Goal: Information Seeking & Learning: Learn about a topic

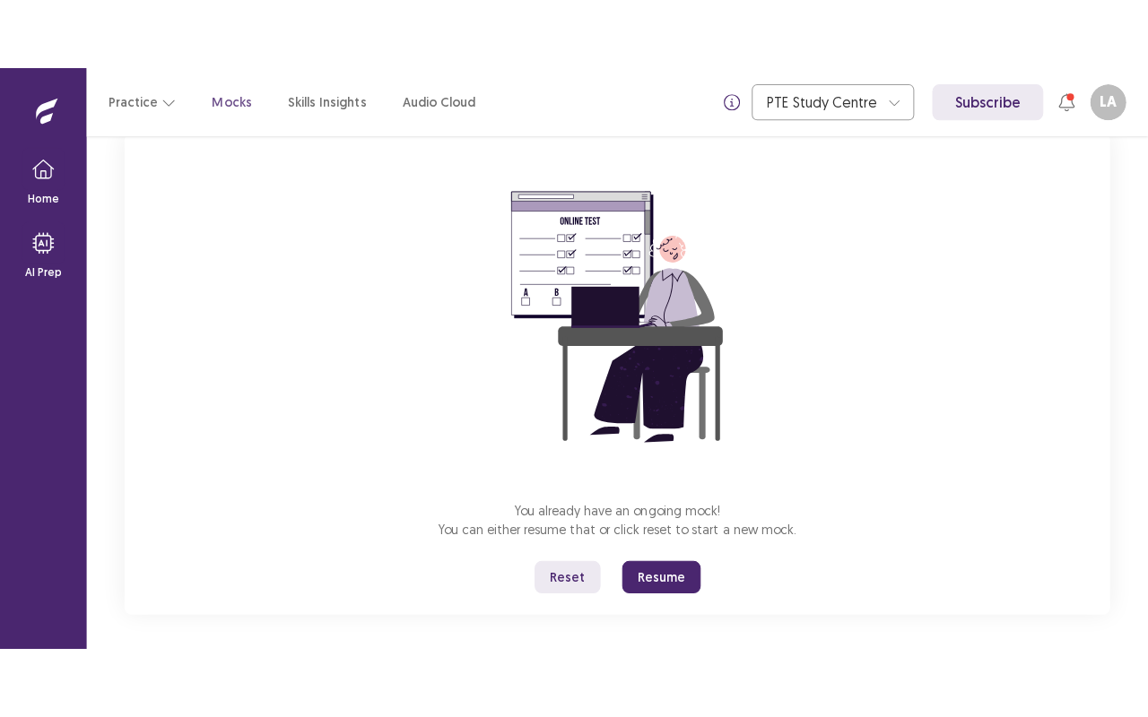
scroll to position [131, 0]
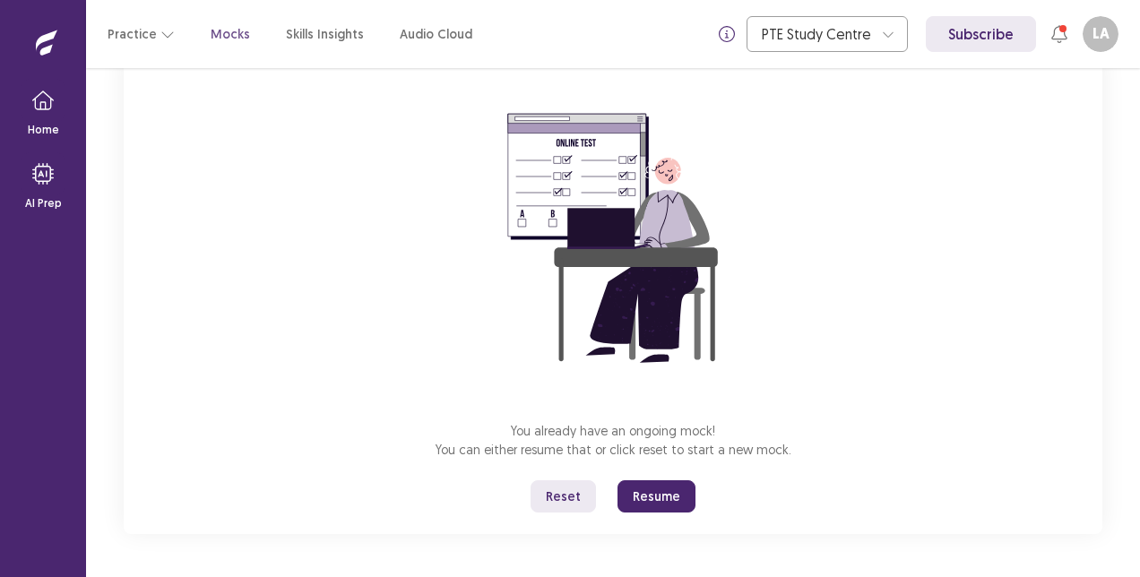
click at [655, 493] on button "Resume" at bounding box center [657, 497] width 78 height 32
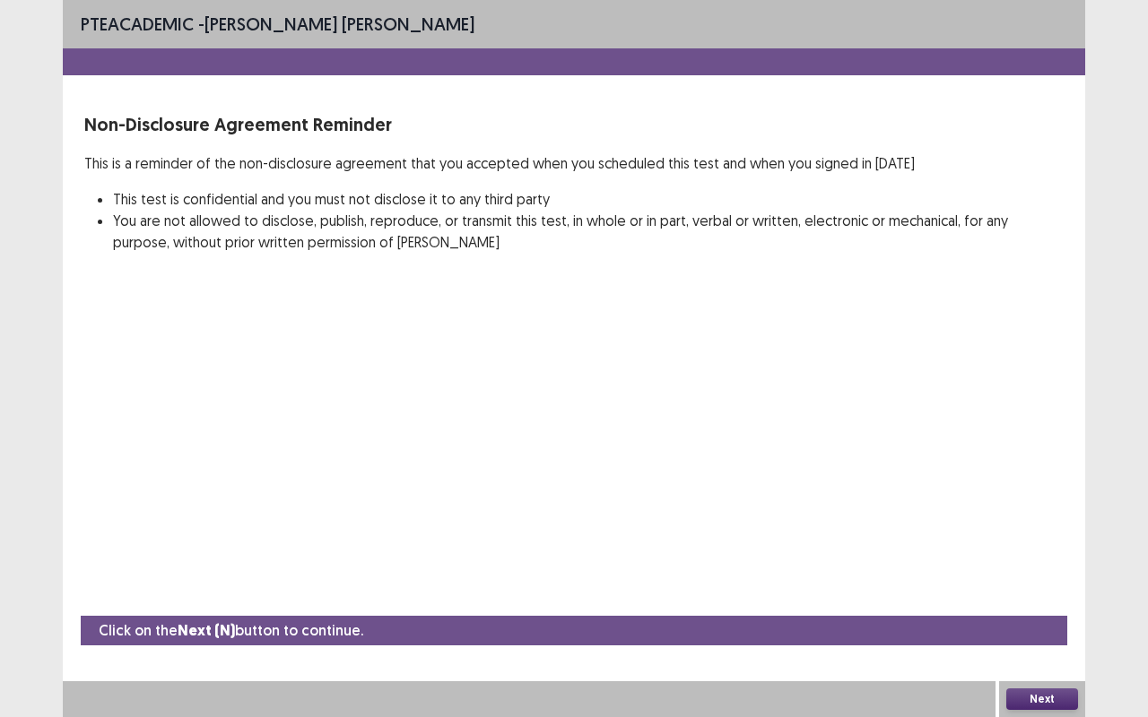
click at [1049, 577] on button "Next" at bounding box center [1042, 700] width 72 height 22
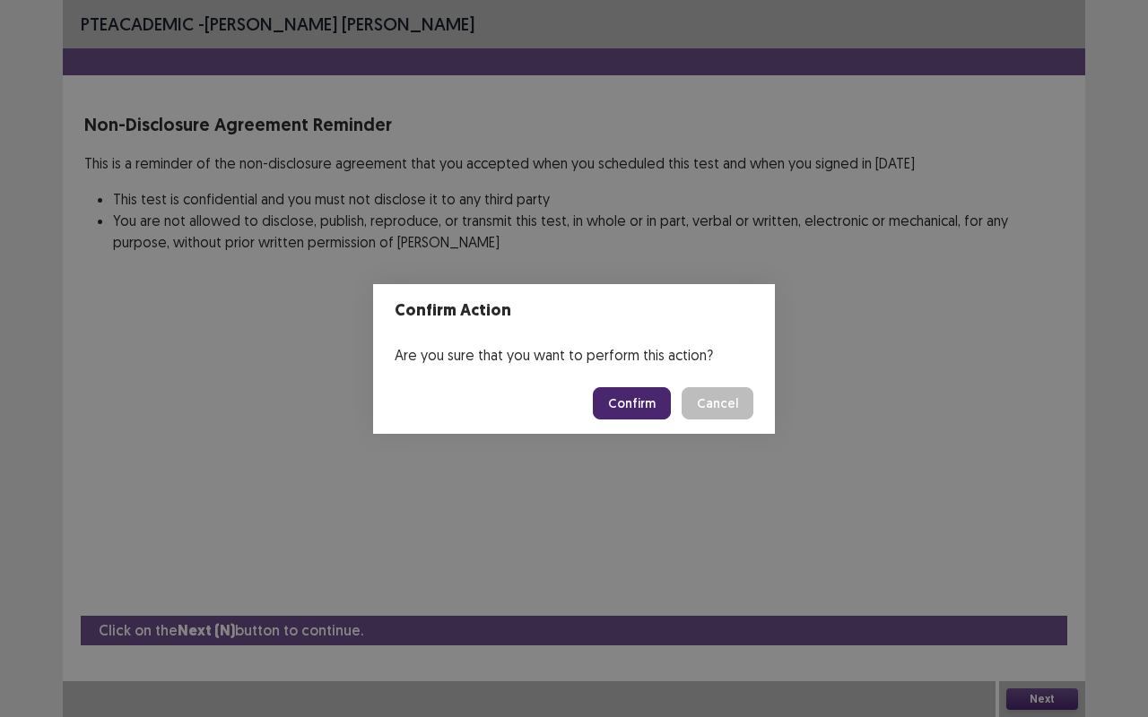
click at [638, 396] on button "Confirm" at bounding box center [632, 403] width 78 height 32
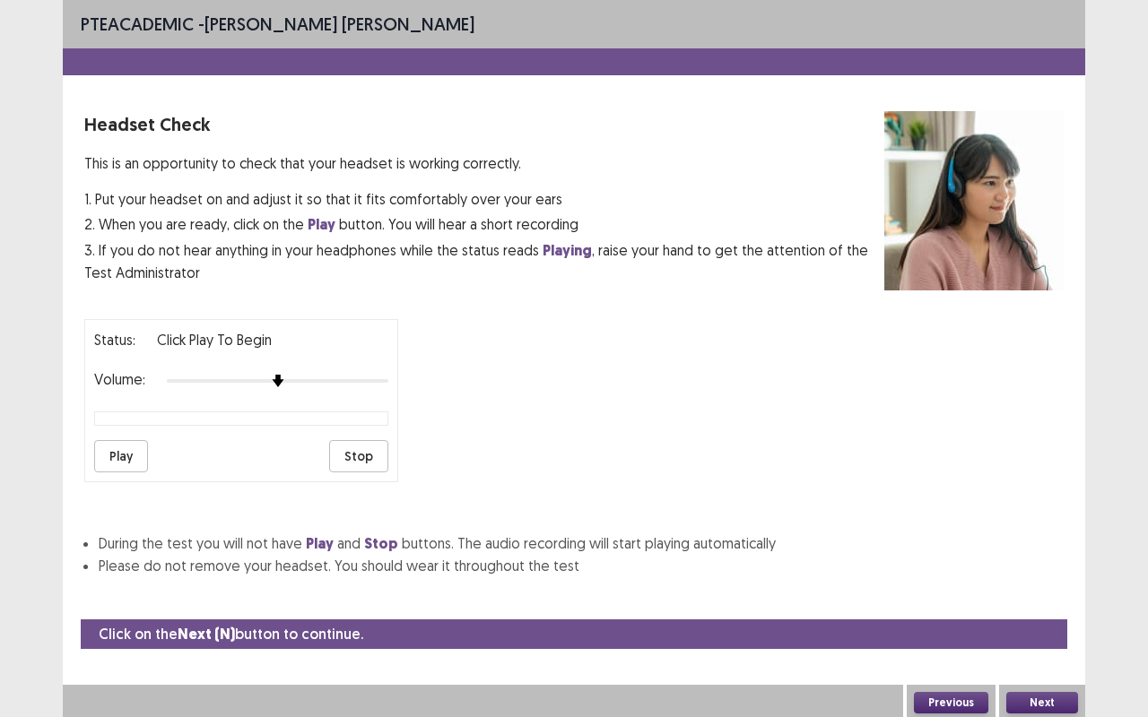
click at [123, 446] on button "Play" at bounding box center [121, 456] width 54 height 32
click at [1054, 577] on button "Next" at bounding box center [1042, 703] width 72 height 22
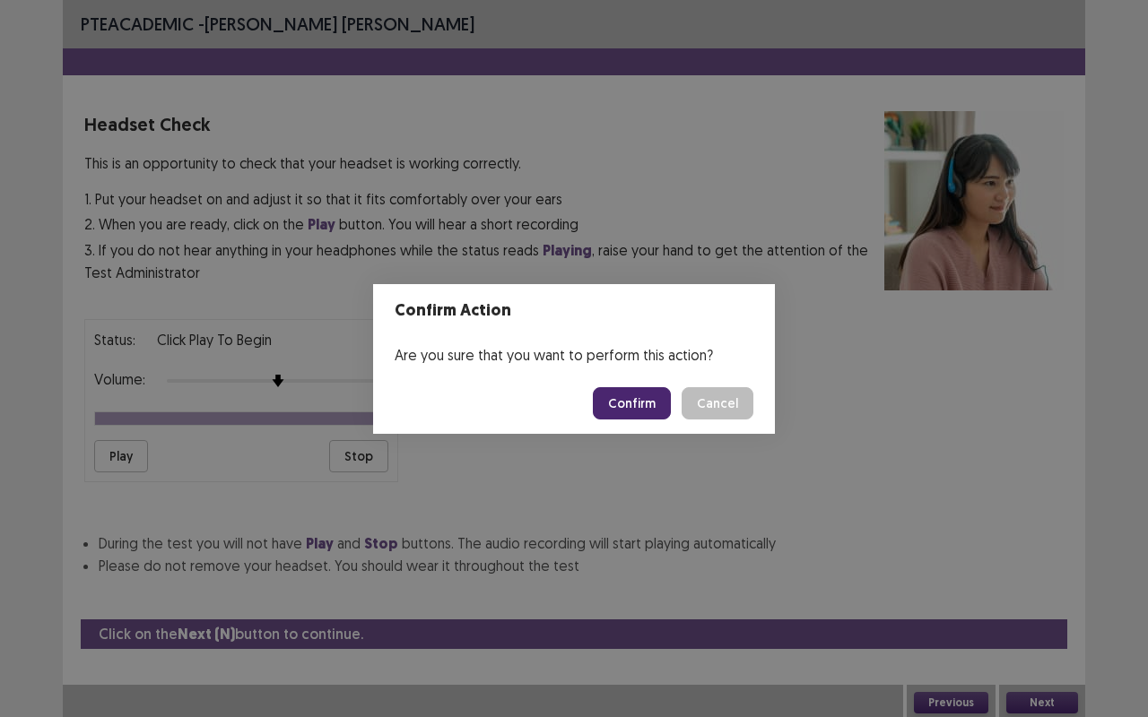
click at [626, 403] on button "Confirm" at bounding box center [632, 403] width 78 height 32
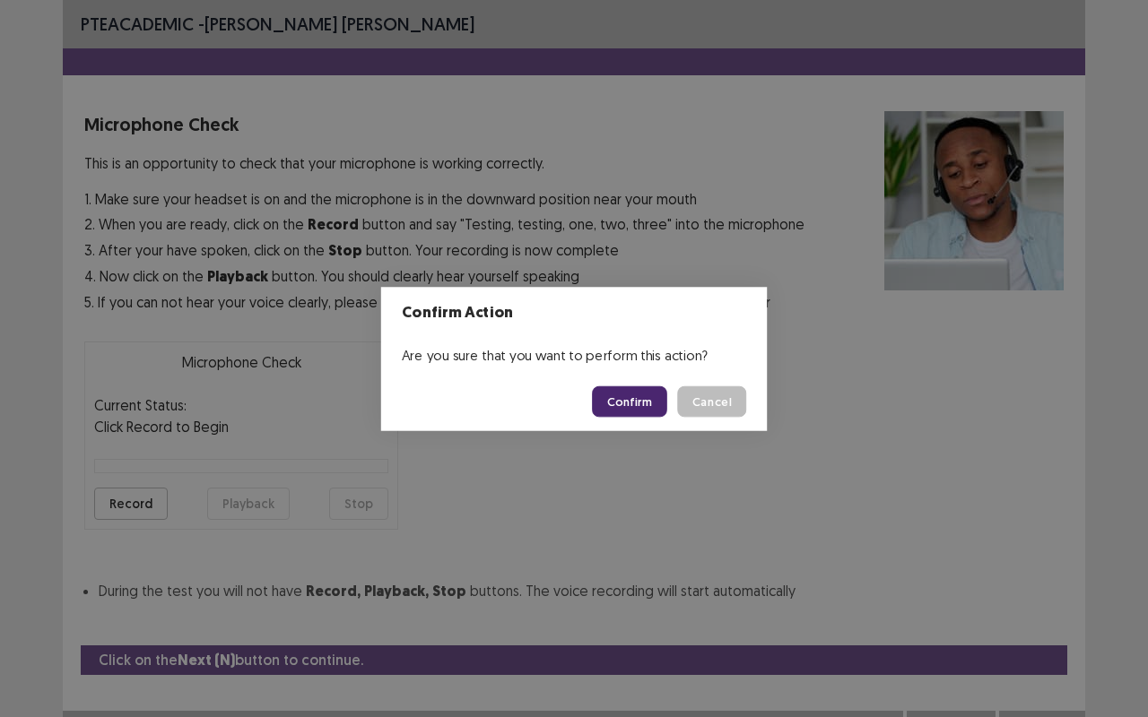
scroll to position [20, 0]
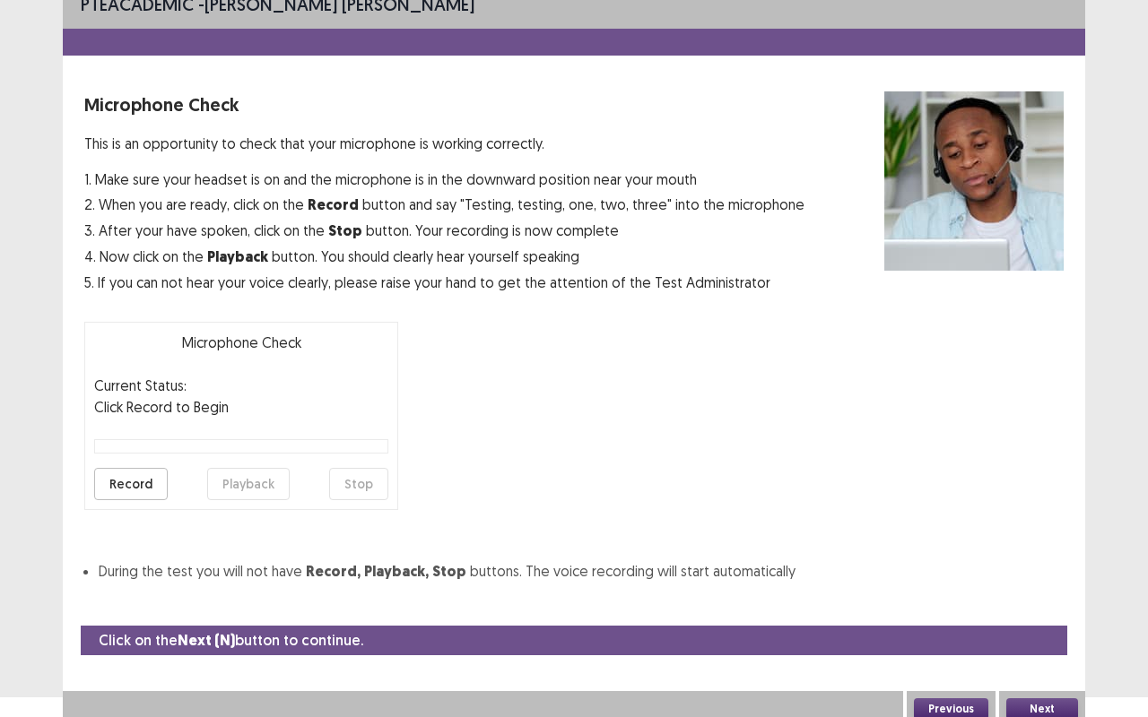
click at [123, 482] on button "Record" at bounding box center [131, 484] width 74 height 32
click at [375, 486] on button "Stop" at bounding box center [358, 484] width 59 height 32
drag, startPoint x: 205, startPoint y: 479, endPoint x: 264, endPoint y: 489, distance: 59.1
click at [206, 479] on div "Record Playback Stop" at bounding box center [241, 484] width 294 height 32
click at [264, 490] on button "Playback" at bounding box center [248, 484] width 82 height 32
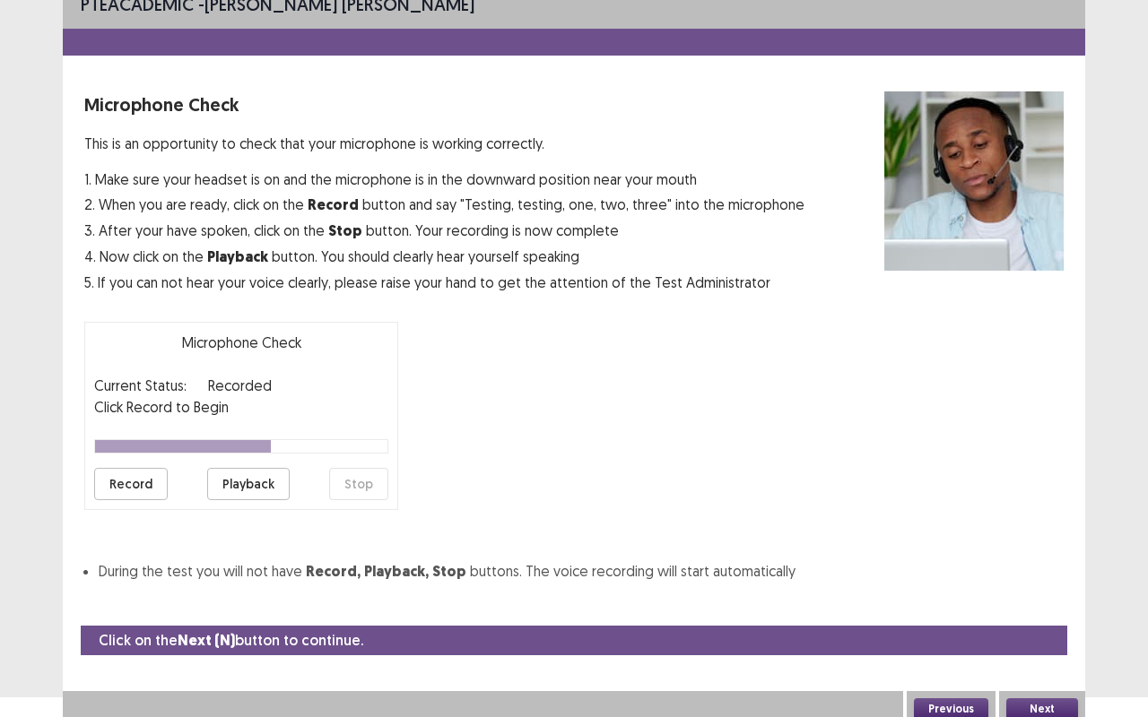
click at [255, 484] on button "Playback" at bounding box center [248, 484] width 82 height 32
click at [1047, 577] on button "Next" at bounding box center [1042, 709] width 72 height 22
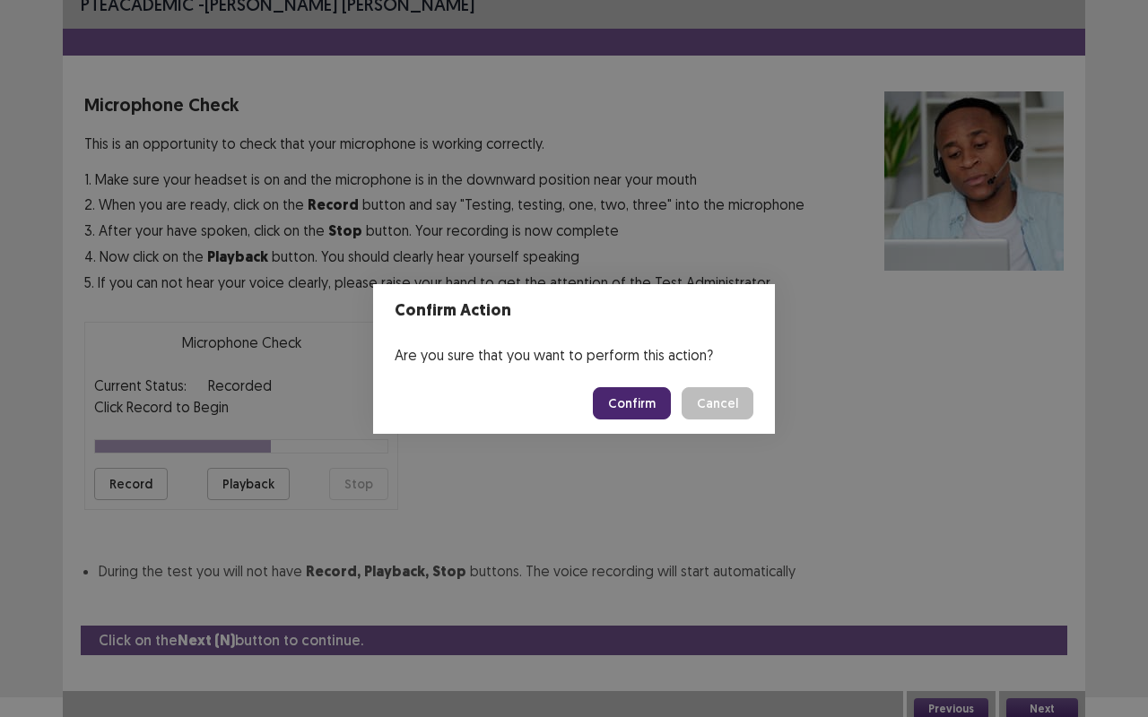
click at [626, 398] on button "Confirm" at bounding box center [632, 403] width 78 height 32
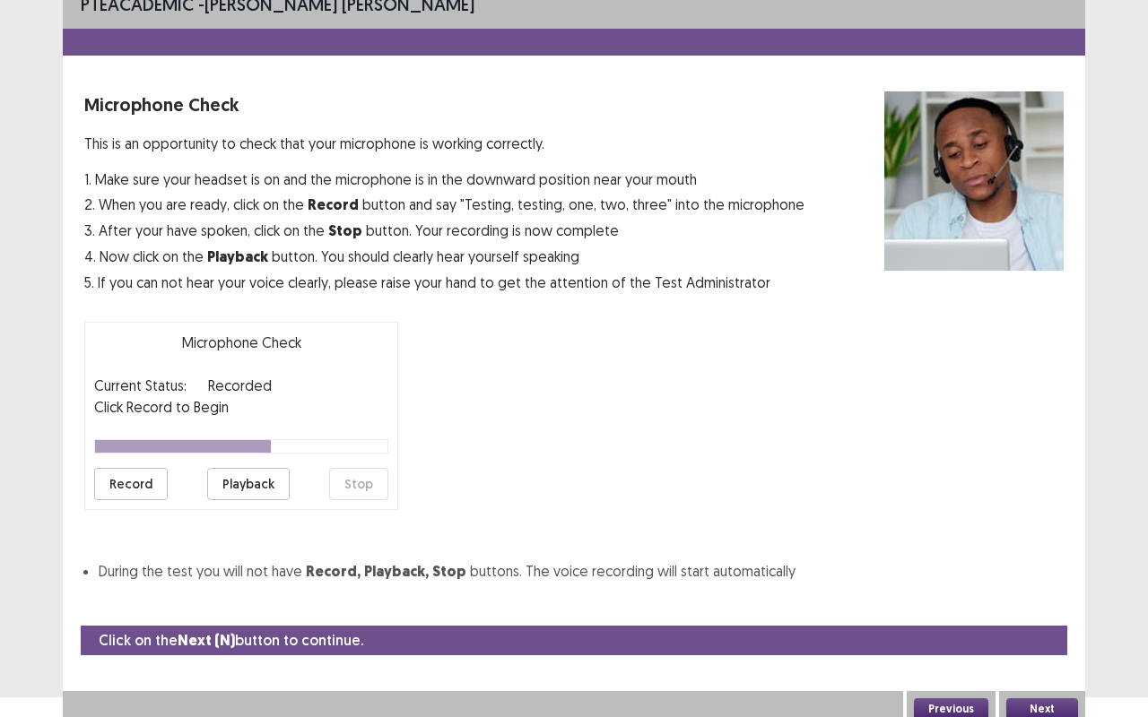
scroll to position [0, 0]
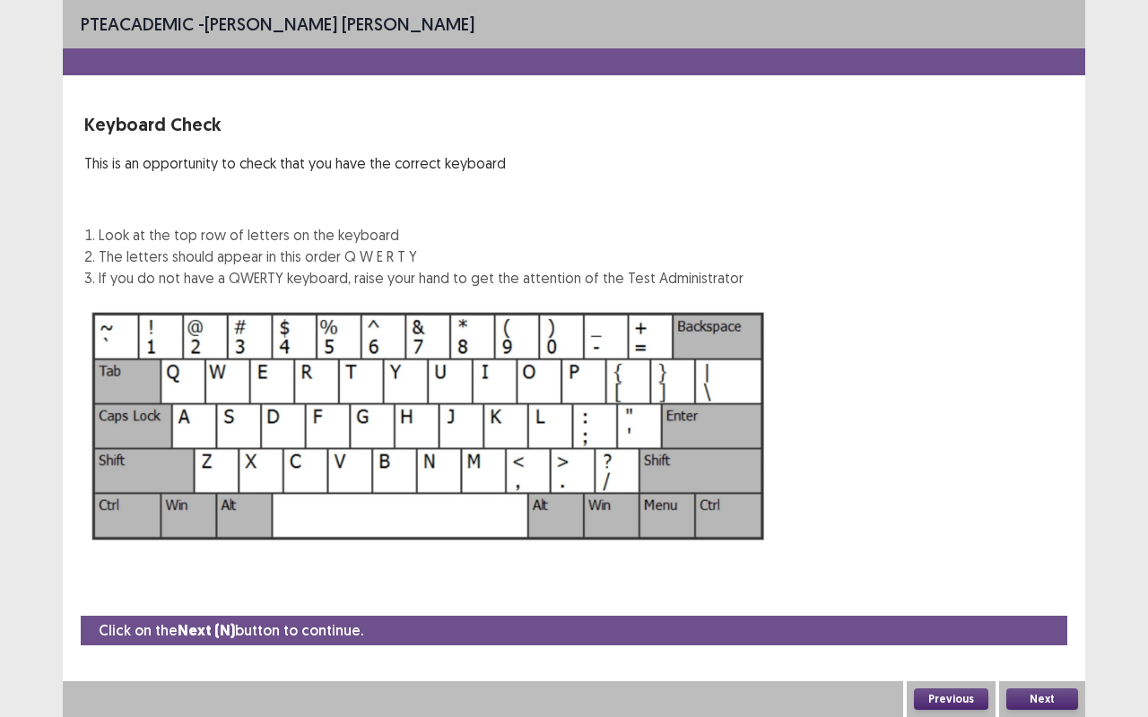
click at [1062, 577] on button "Next" at bounding box center [1042, 700] width 72 height 22
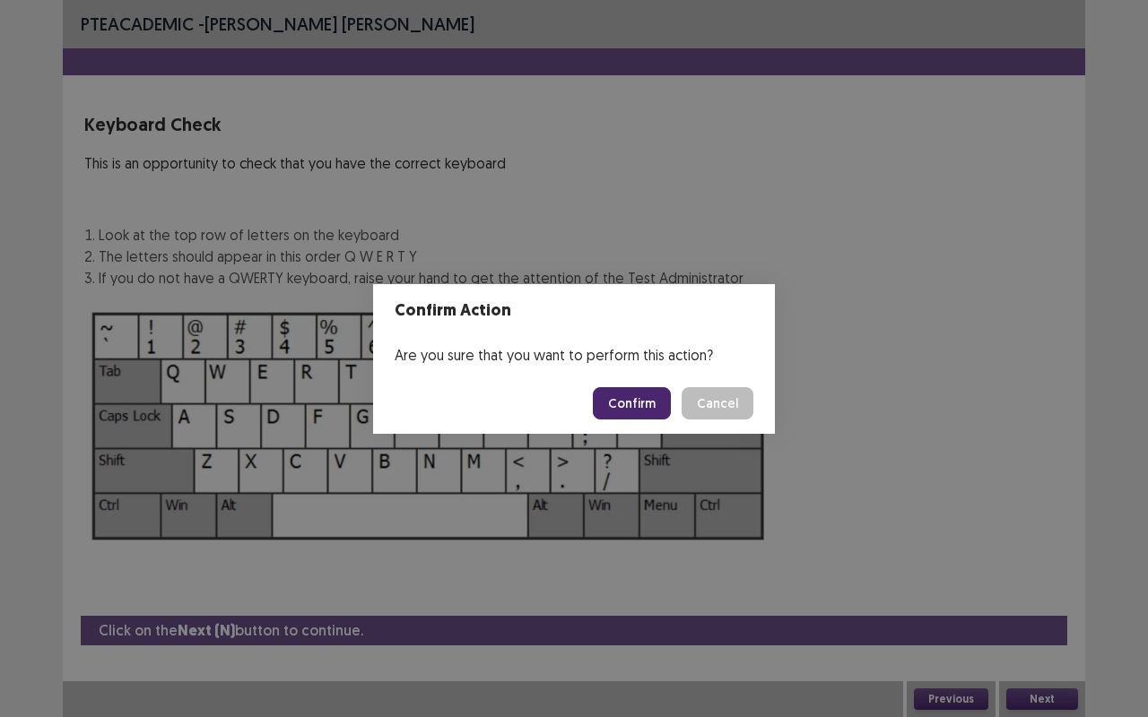
click at [638, 407] on button "Confirm" at bounding box center [632, 403] width 78 height 32
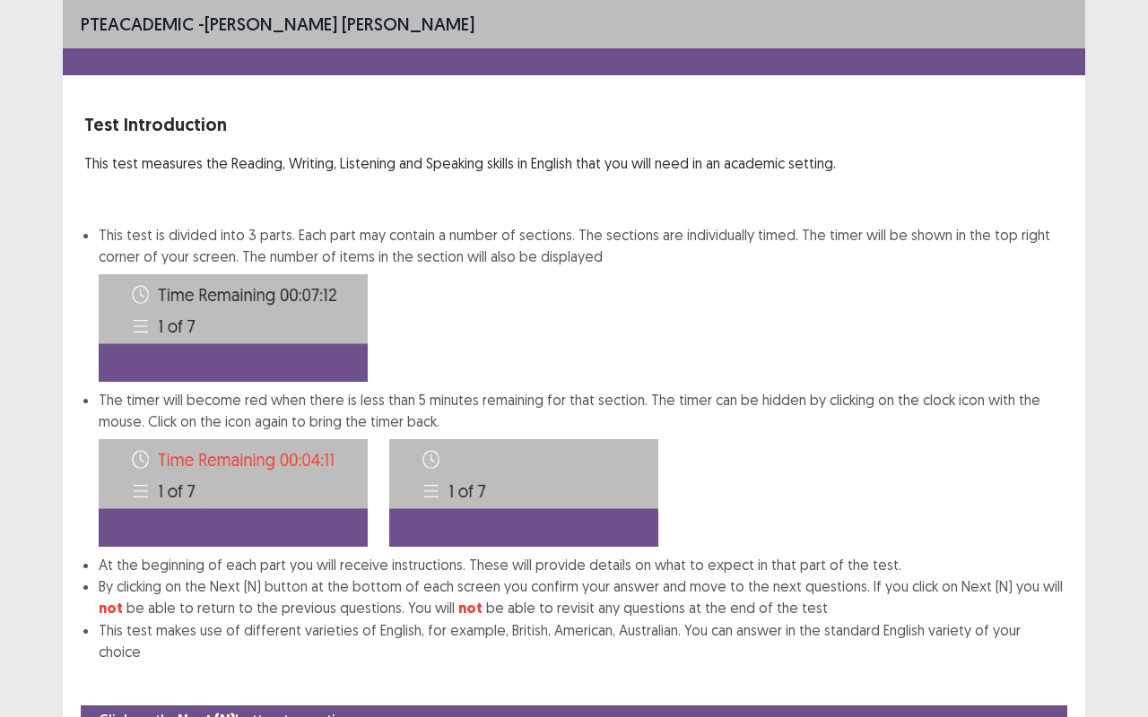
scroll to position [67, 0]
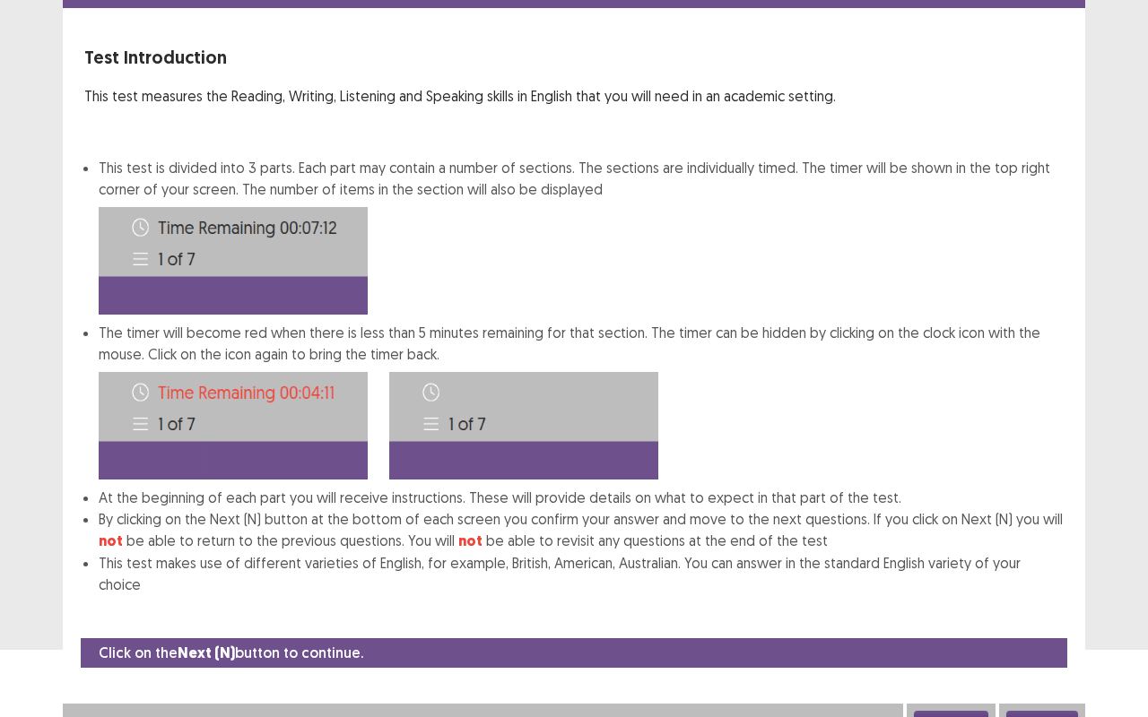
click at [1038, 577] on button "Next" at bounding box center [1042, 722] width 72 height 22
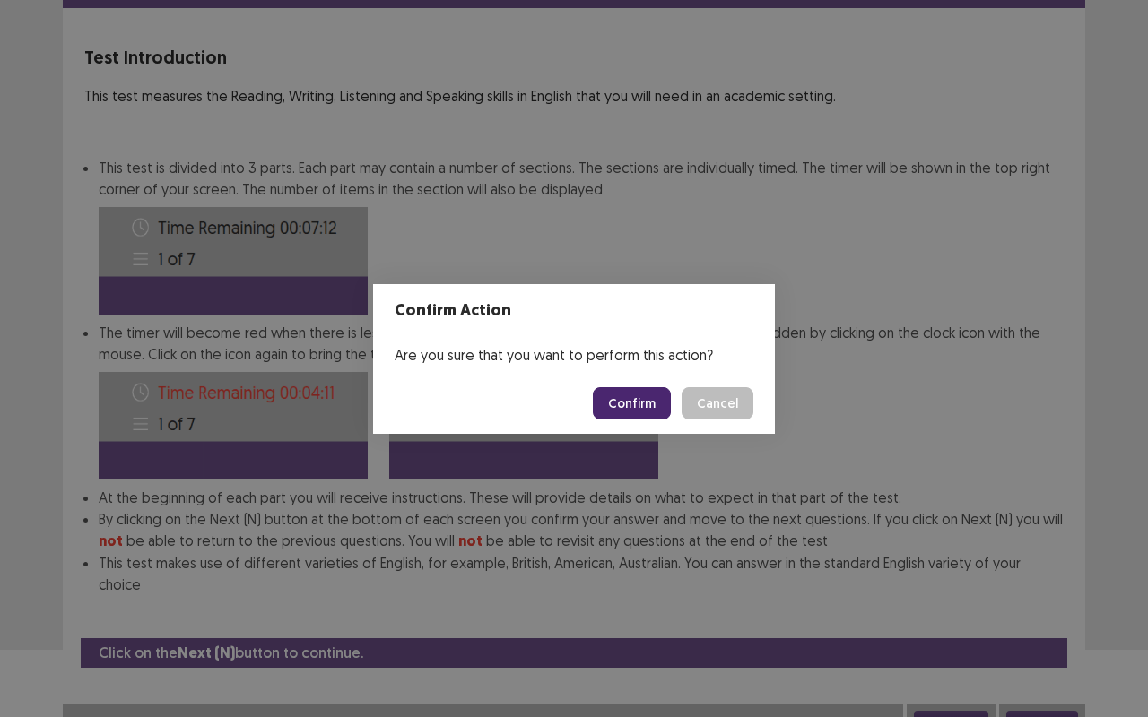
click at [635, 402] on button "Confirm" at bounding box center [632, 403] width 78 height 32
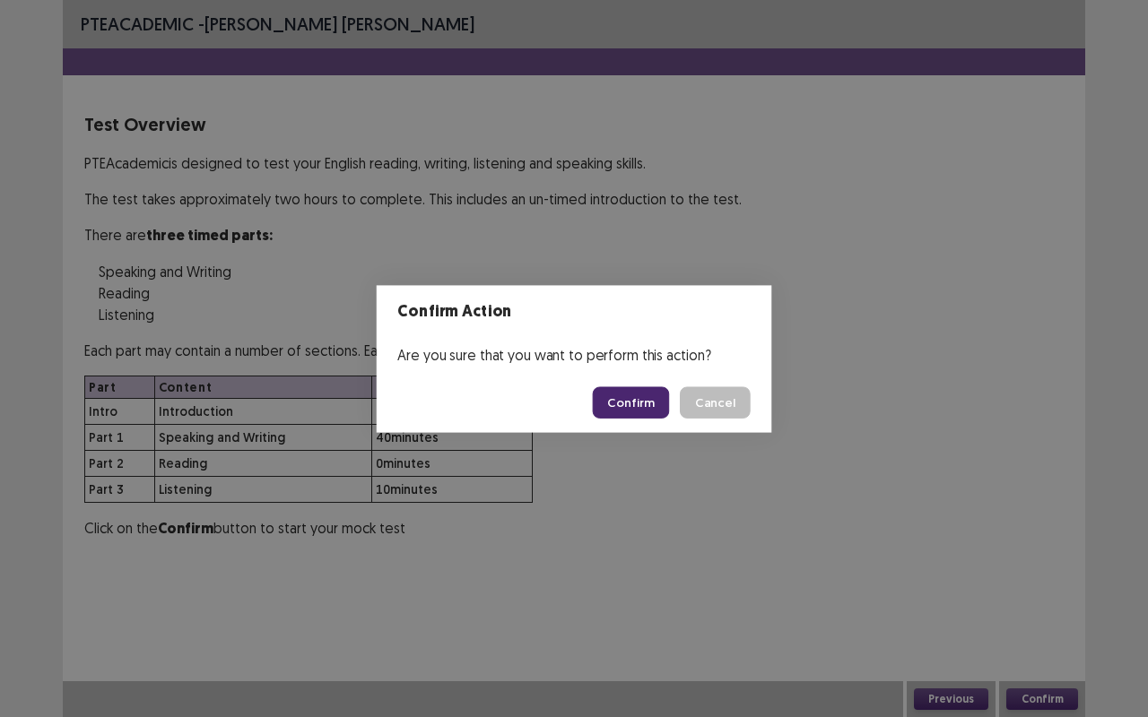
scroll to position [0, 0]
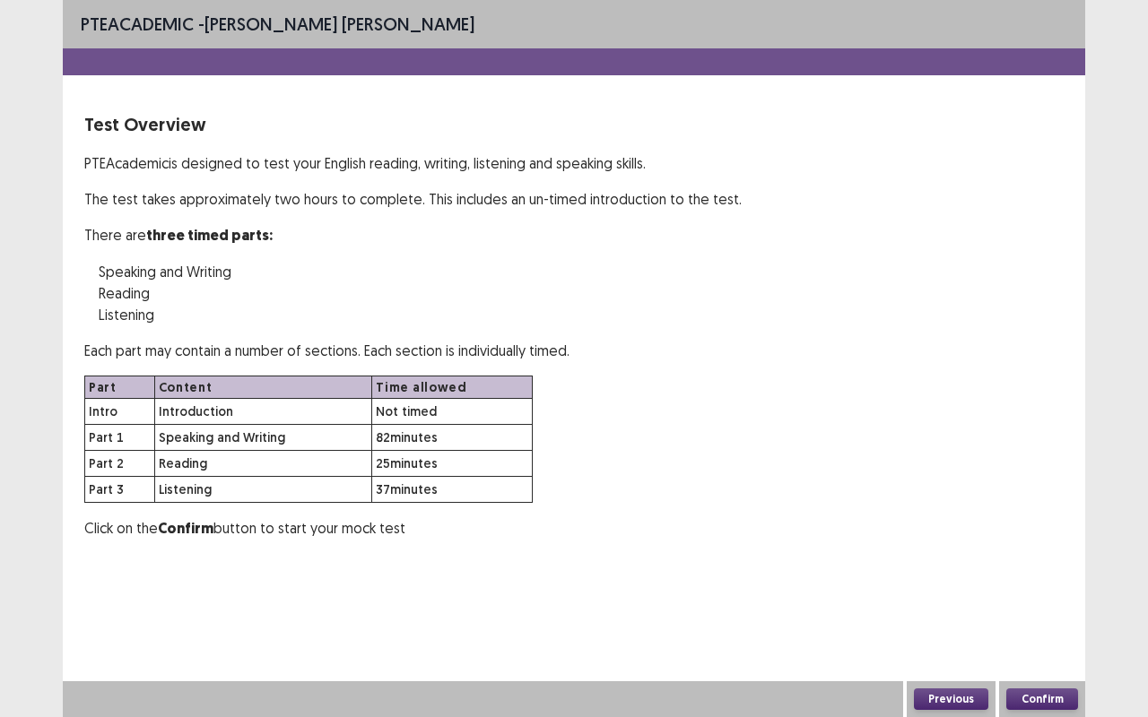
click at [1049, 577] on button "Confirm" at bounding box center [1042, 700] width 72 height 22
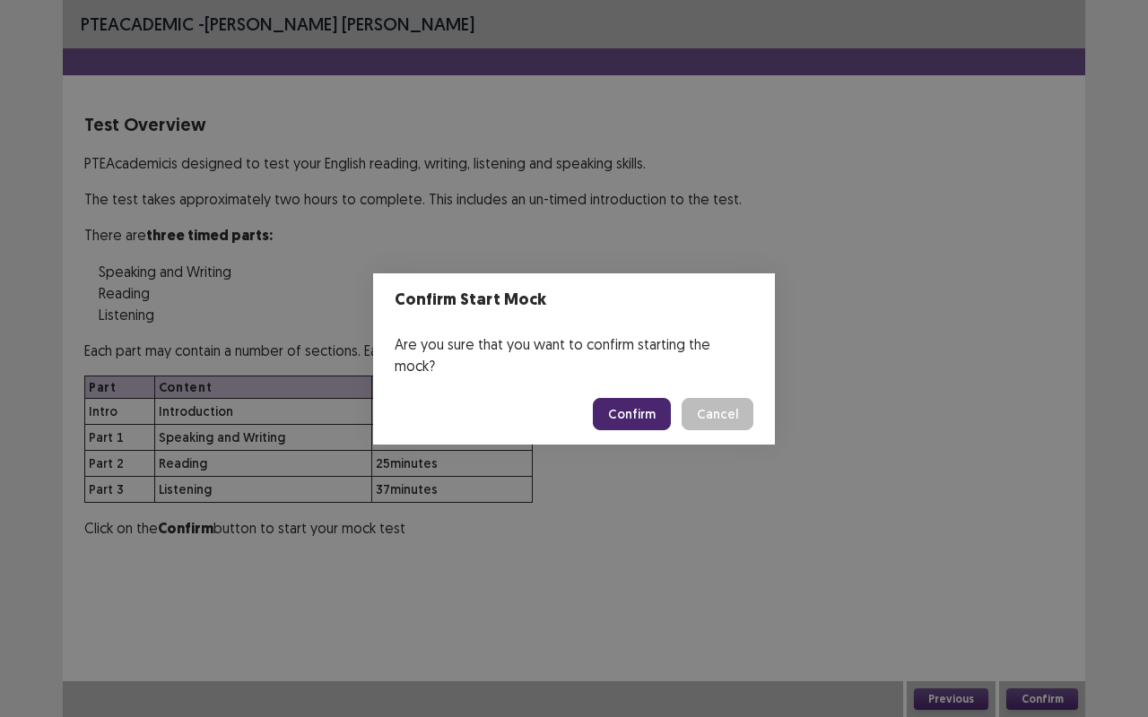
click at [627, 400] on button "Confirm" at bounding box center [632, 414] width 78 height 32
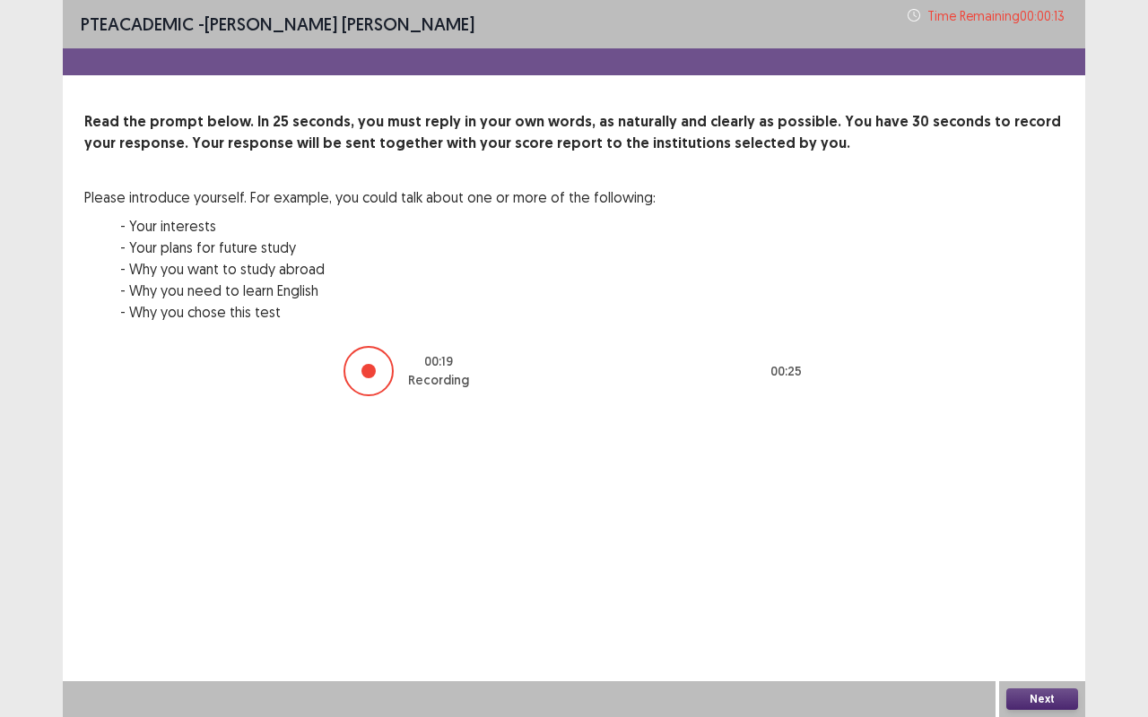
click at [1050, 577] on button "Next" at bounding box center [1042, 700] width 72 height 22
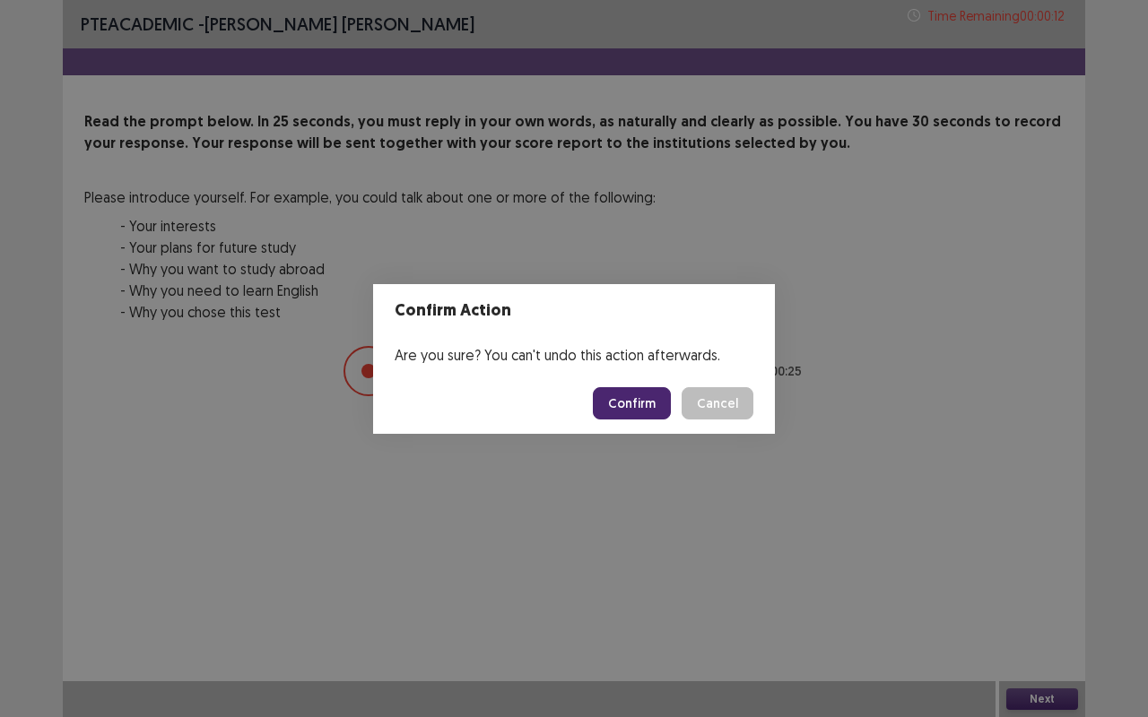
click at [641, 406] on button "Confirm" at bounding box center [632, 403] width 78 height 32
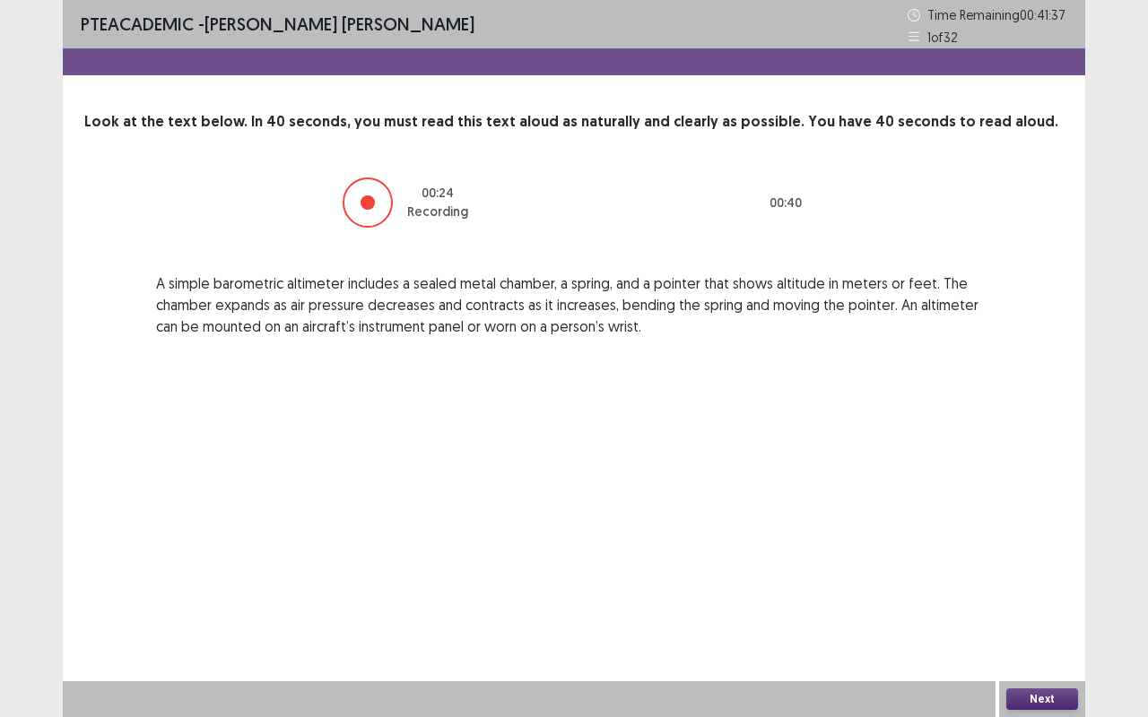
click at [1024, 577] on button "Next" at bounding box center [1042, 700] width 72 height 22
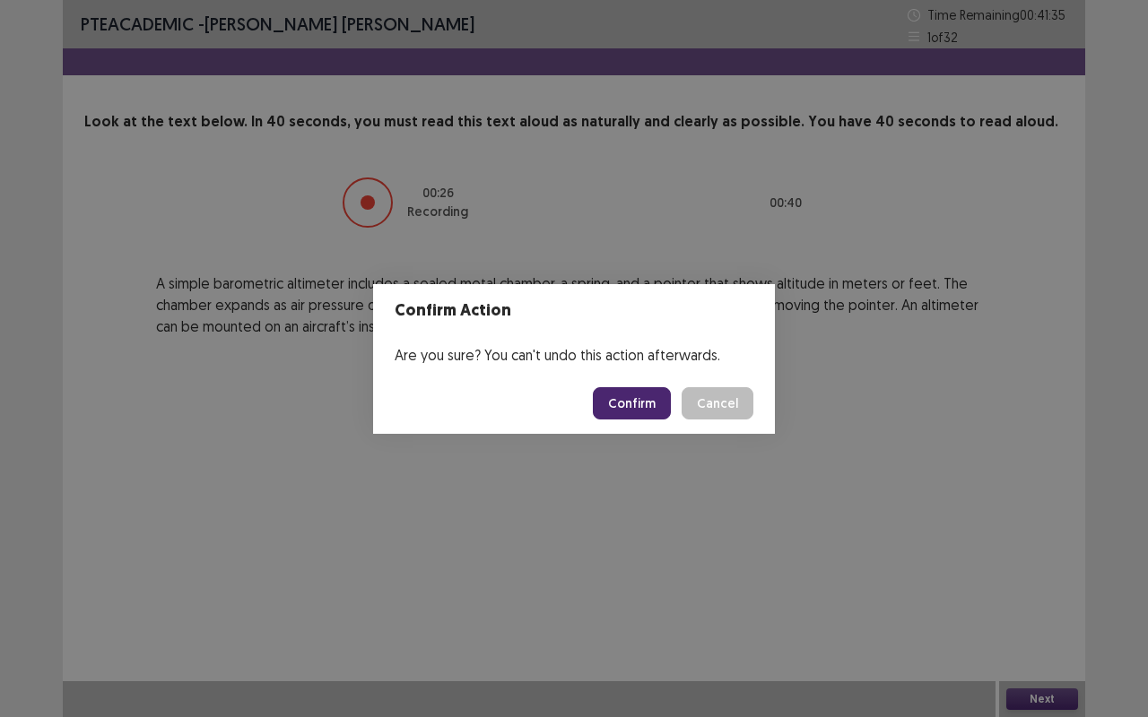
click at [635, 405] on button "Confirm" at bounding box center [632, 403] width 78 height 32
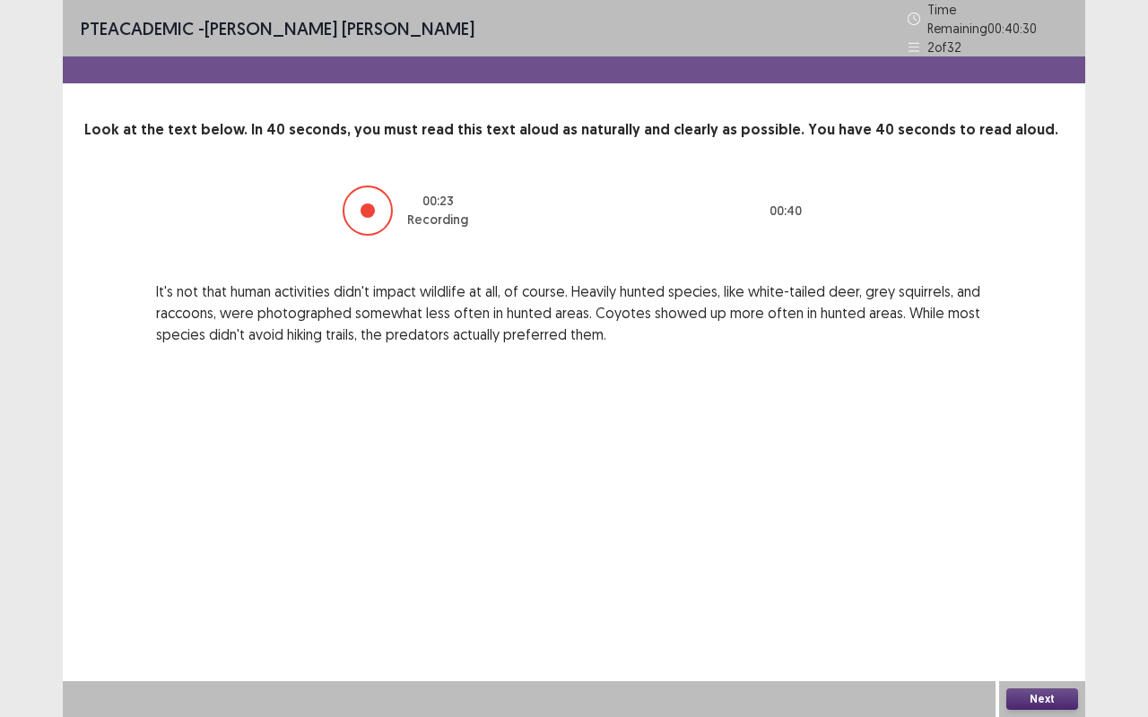
click at [1047, 577] on button "Next" at bounding box center [1042, 700] width 72 height 22
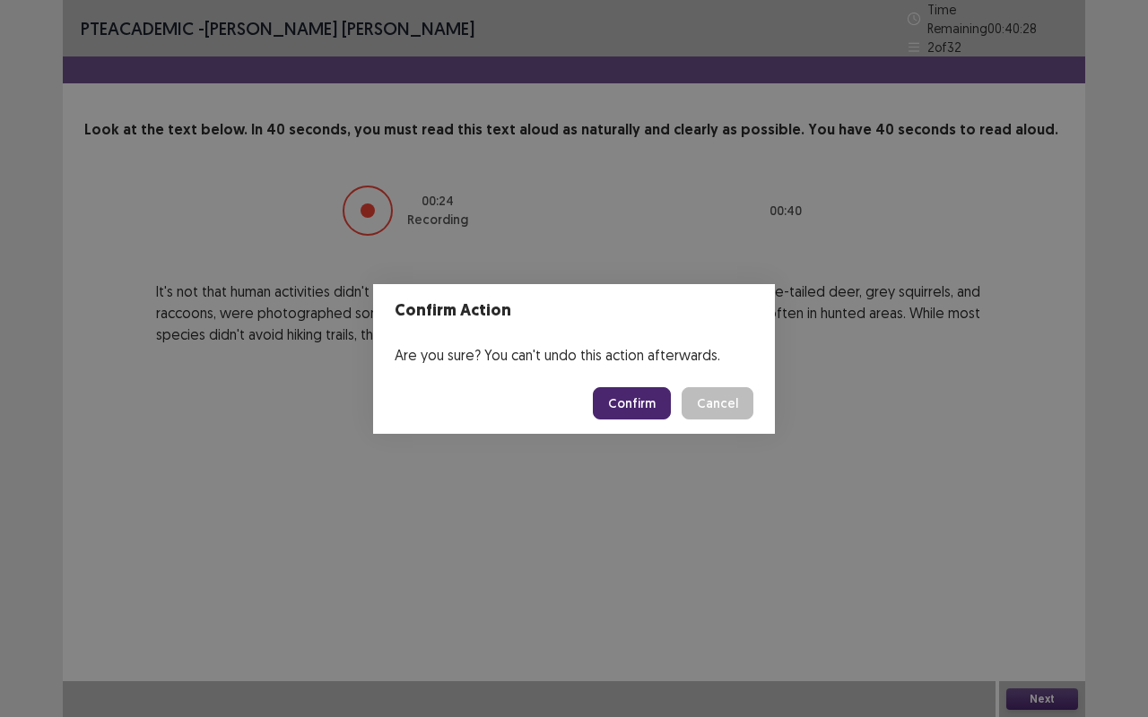
click at [645, 406] on button "Confirm" at bounding box center [632, 403] width 78 height 32
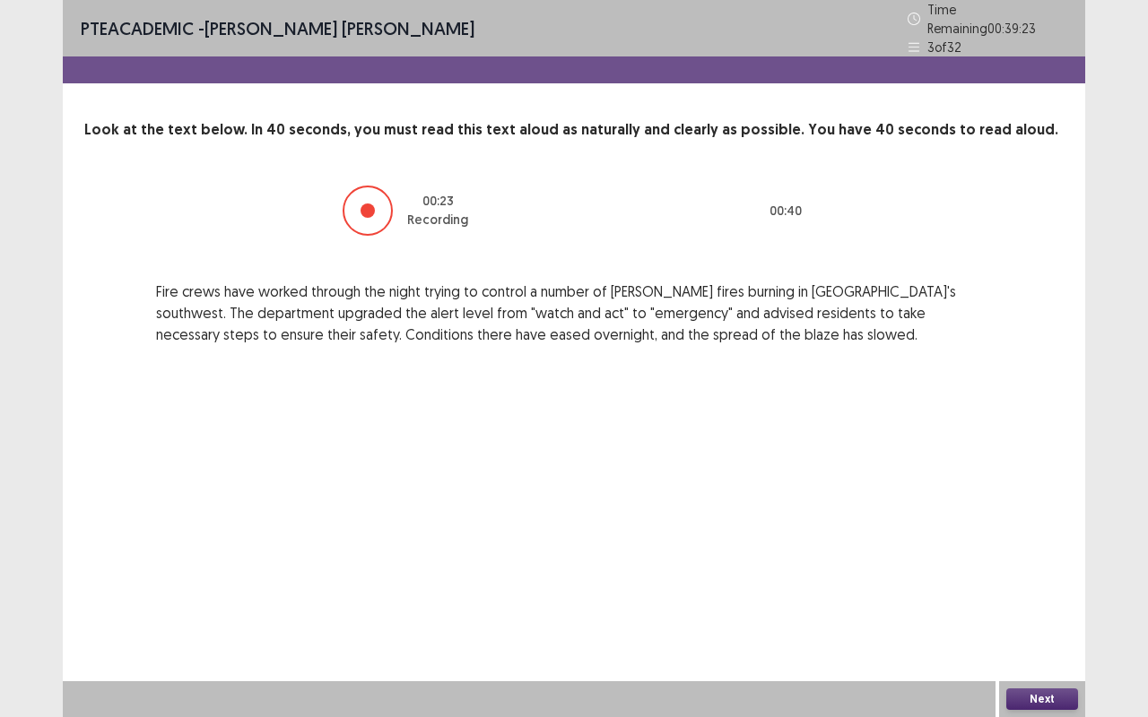
click at [1036, 577] on button "Next" at bounding box center [1042, 700] width 72 height 22
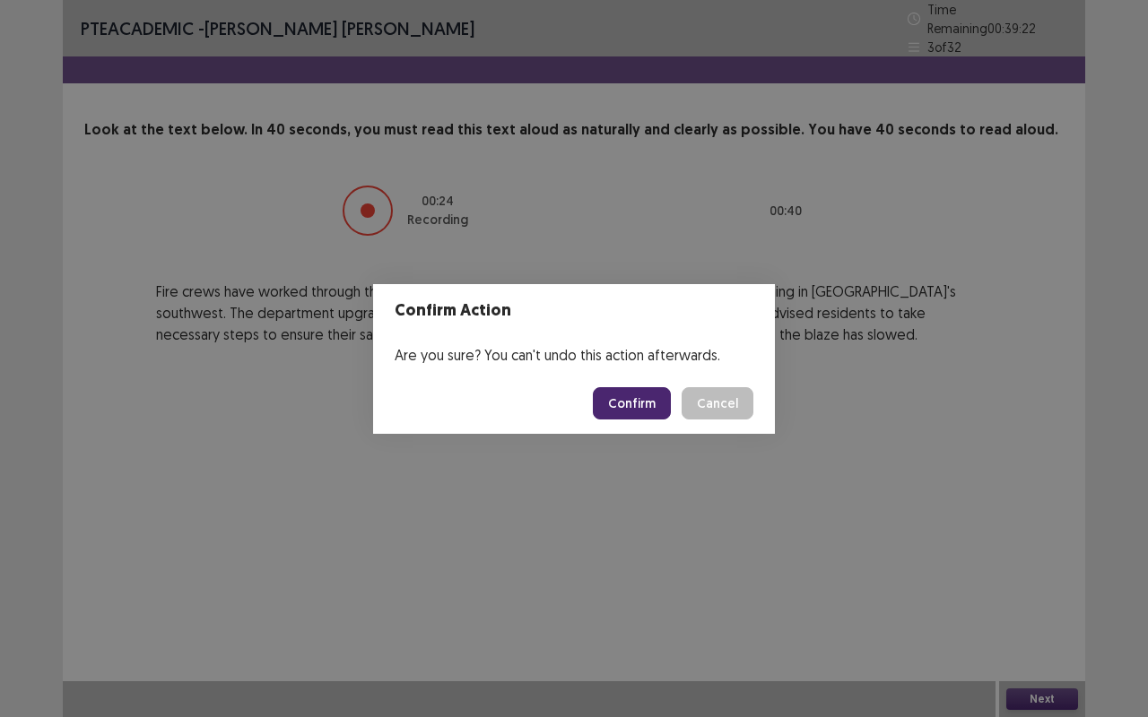
click at [626, 396] on button "Confirm" at bounding box center [632, 403] width 78 height 32
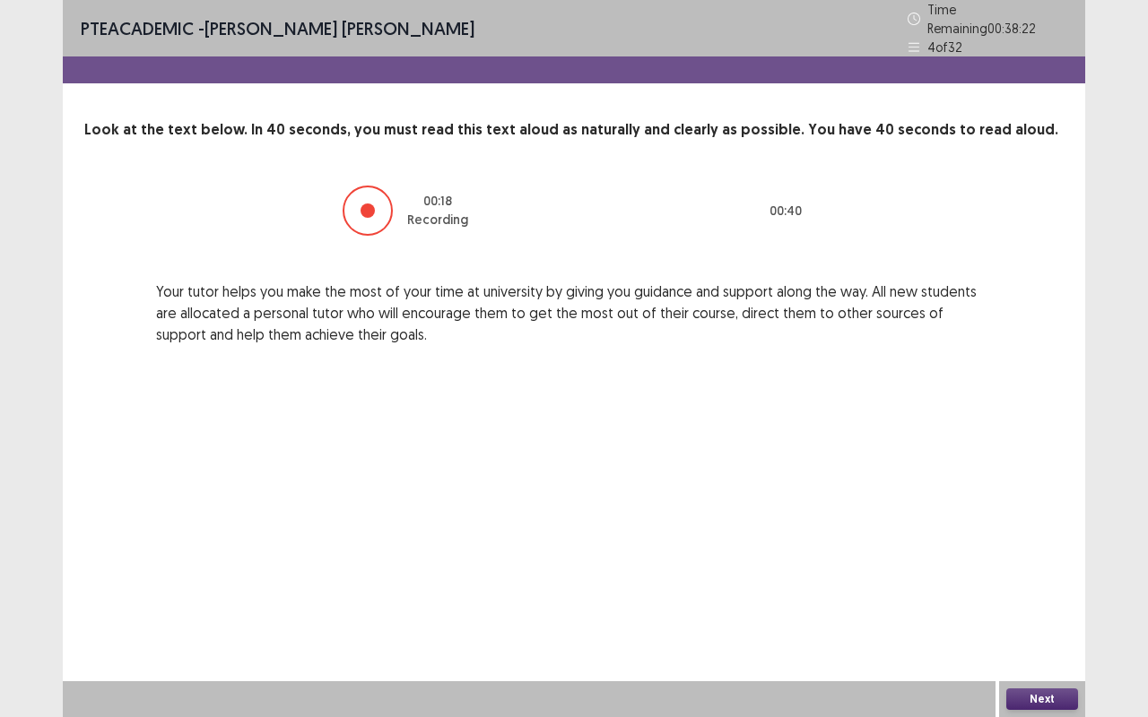
click at [1036, 577] on button "Next" at bounding box center [1042, 700] width 72 height 22
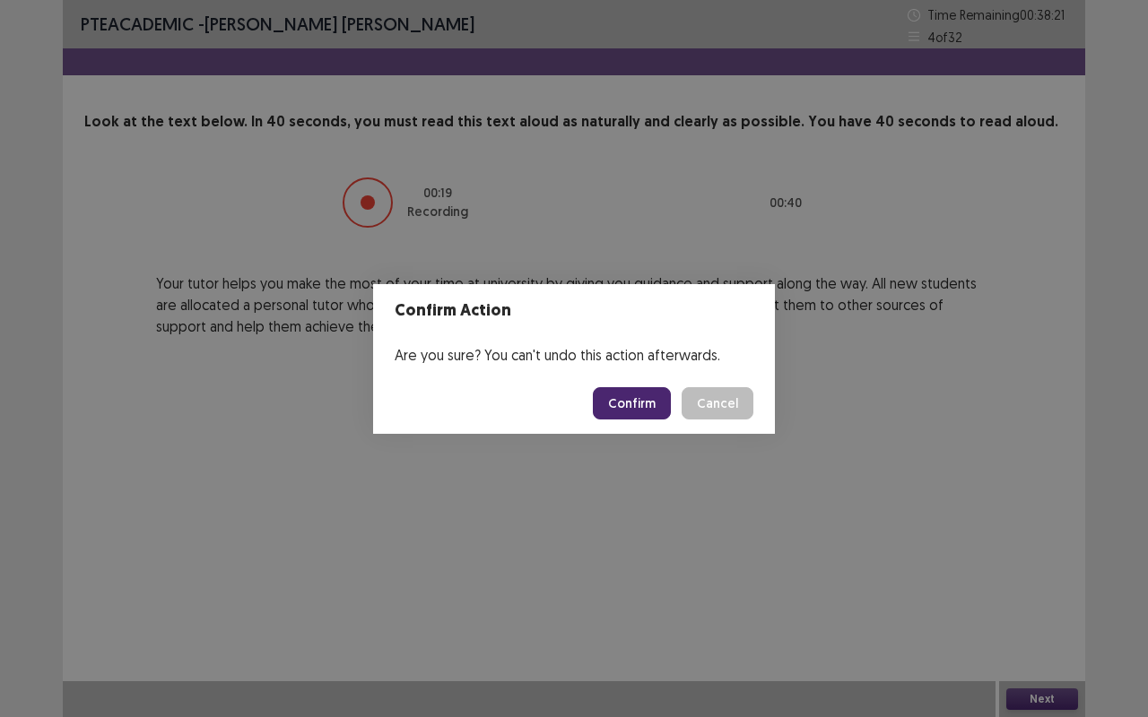
click at [628, 396] on button "Confirm" at bounding box center [632, 403] width 78 height 32
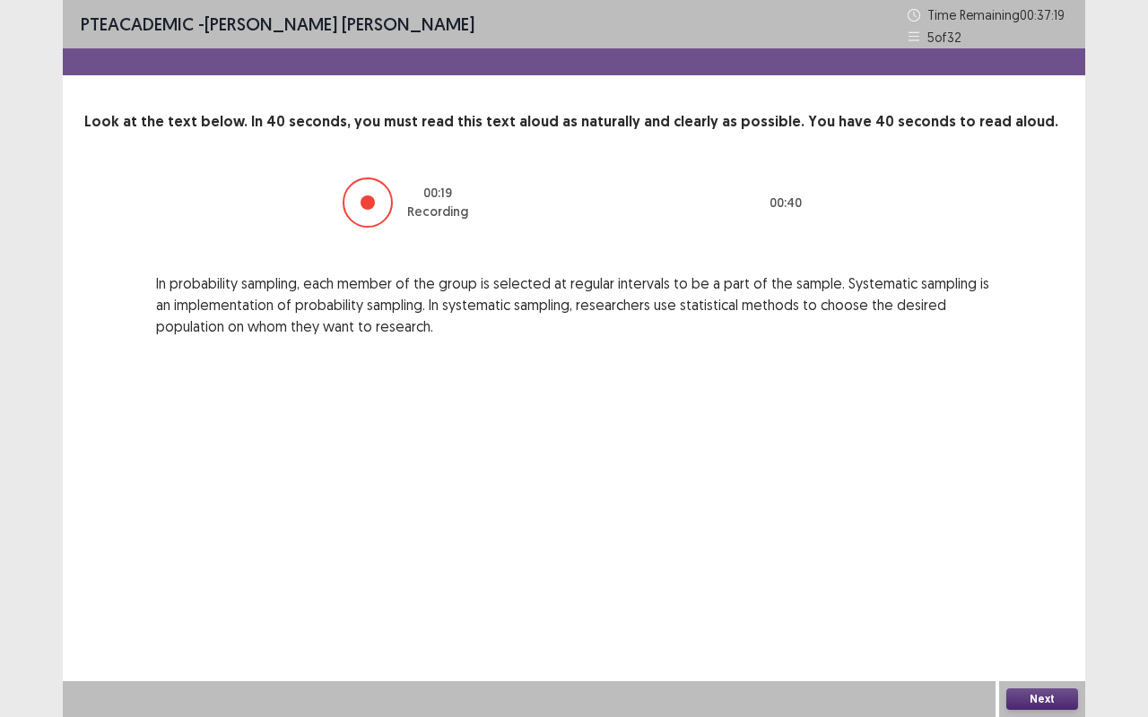
click at [1029, 577] on button "Next" at bounding box center [1042, 700] width 72 height 22
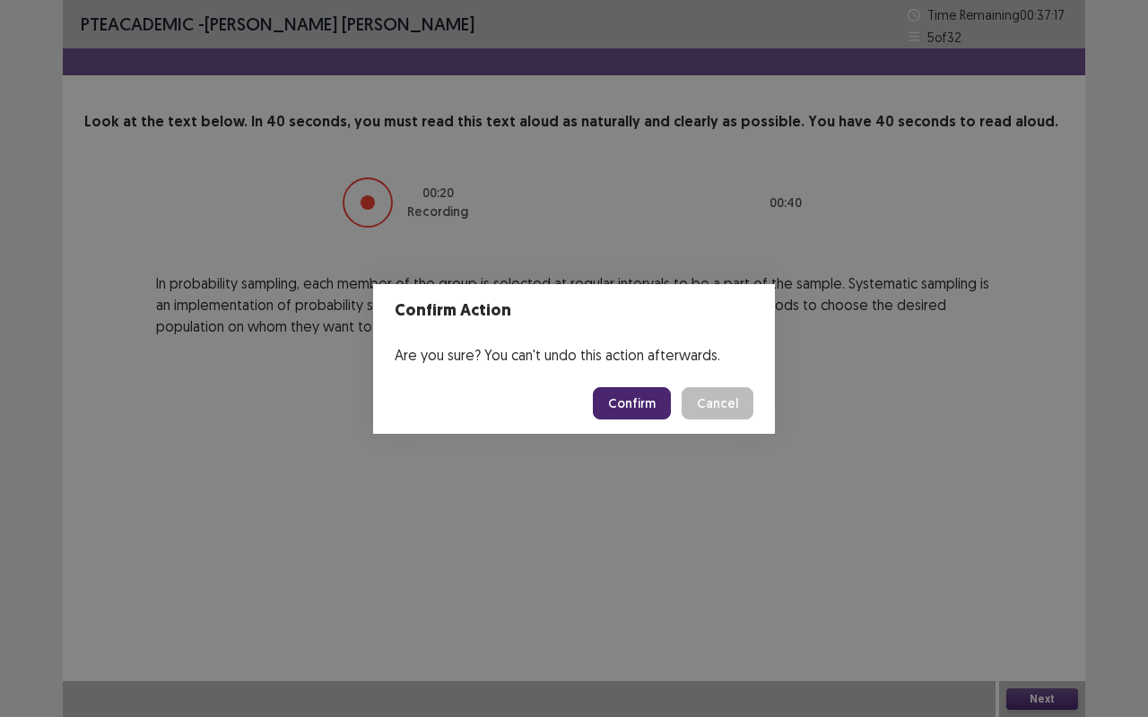
click at [647, 400] on button "Confirm" at bounding box center [632, 403] width 78 height 32
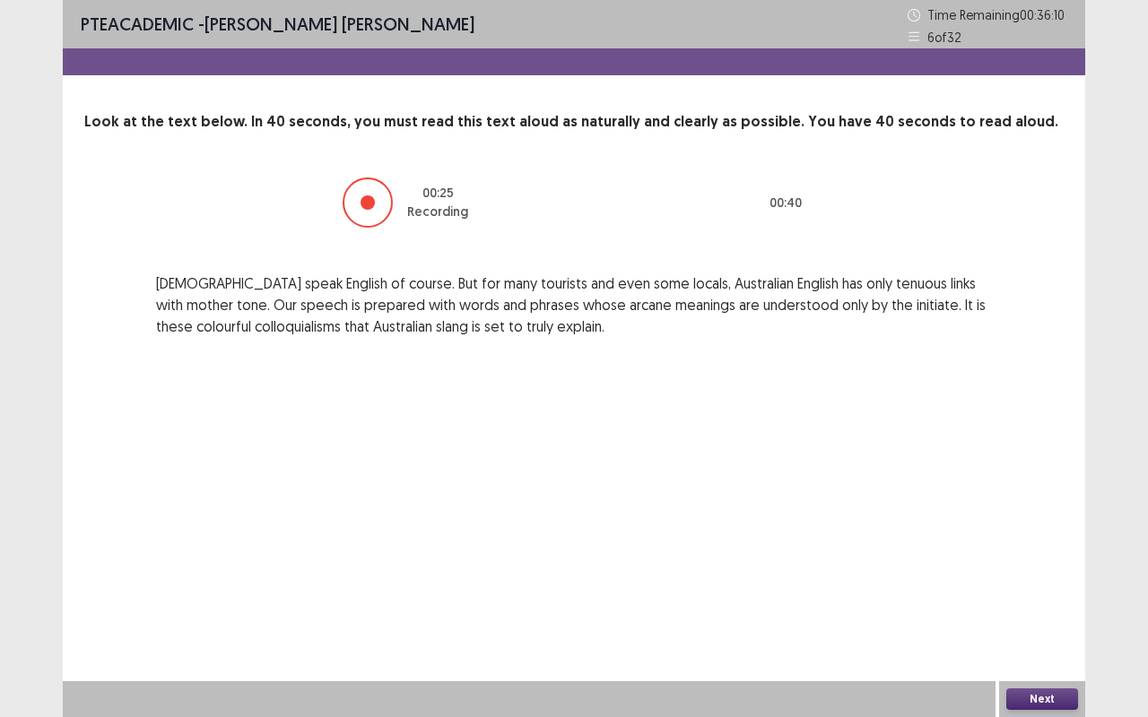
click at [1035, 577] on button "Next" at bounding box center [1042, 700] width 72 height 22
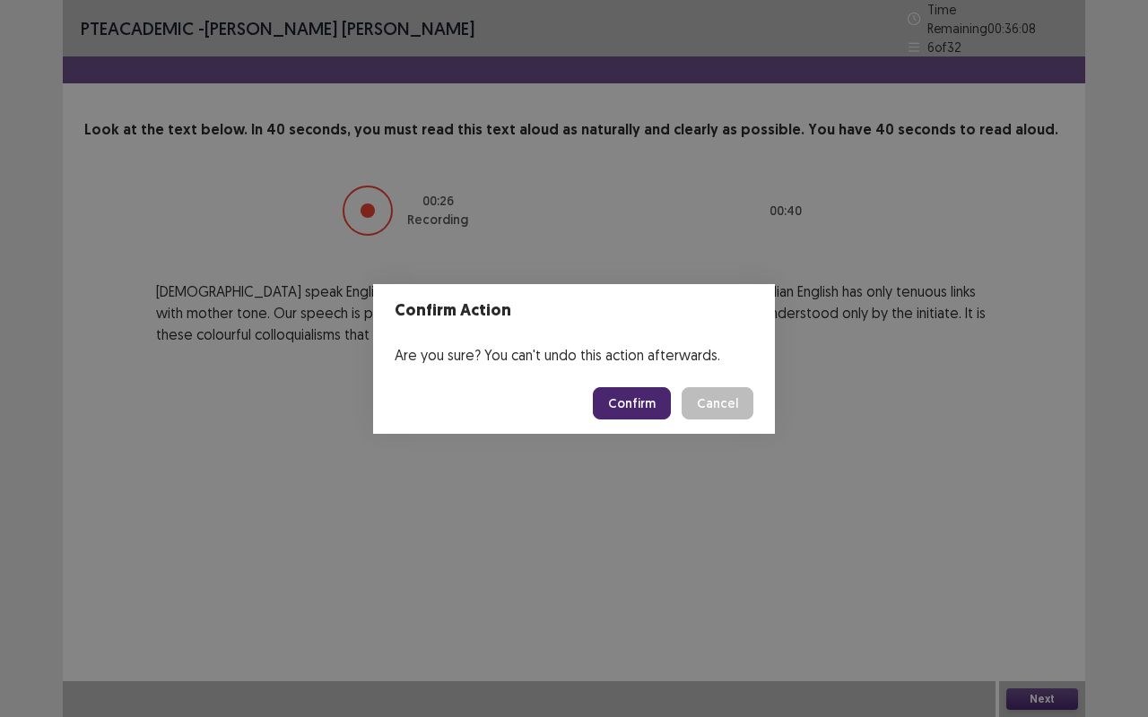
click at [631, 398] on button "Confirm" at bounding box center [632, 403] width 78 height 32
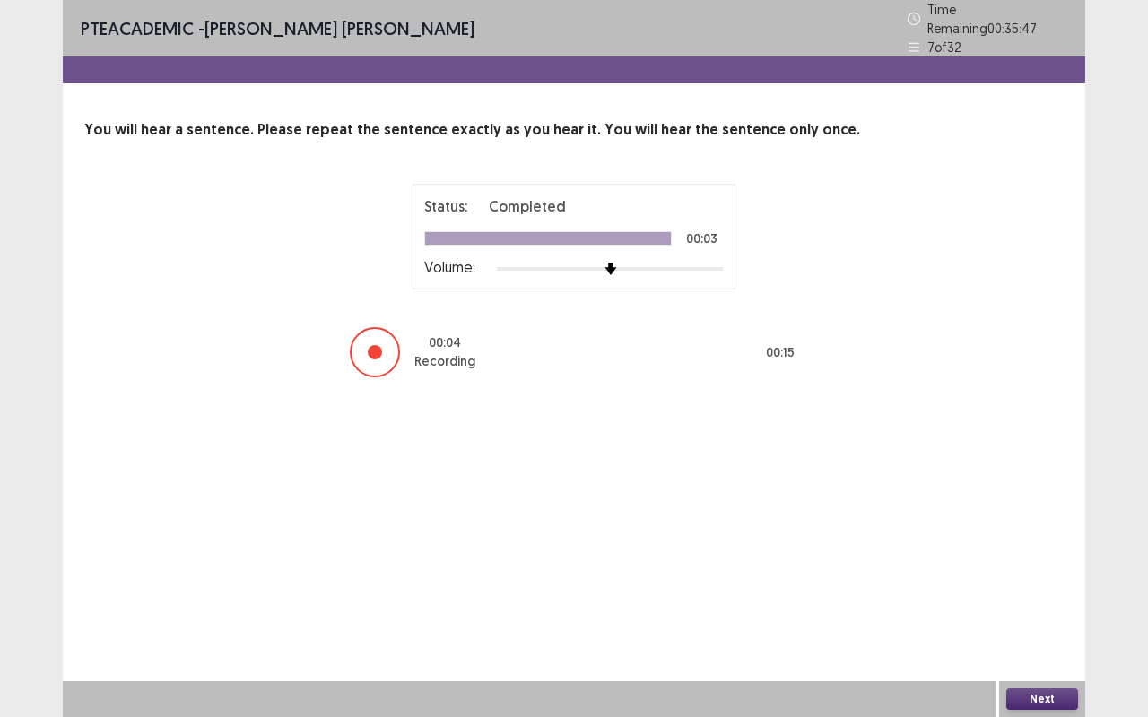
click at [1038, 577] on button "Next" at bounding box center [1042, 700] width 72 height 22
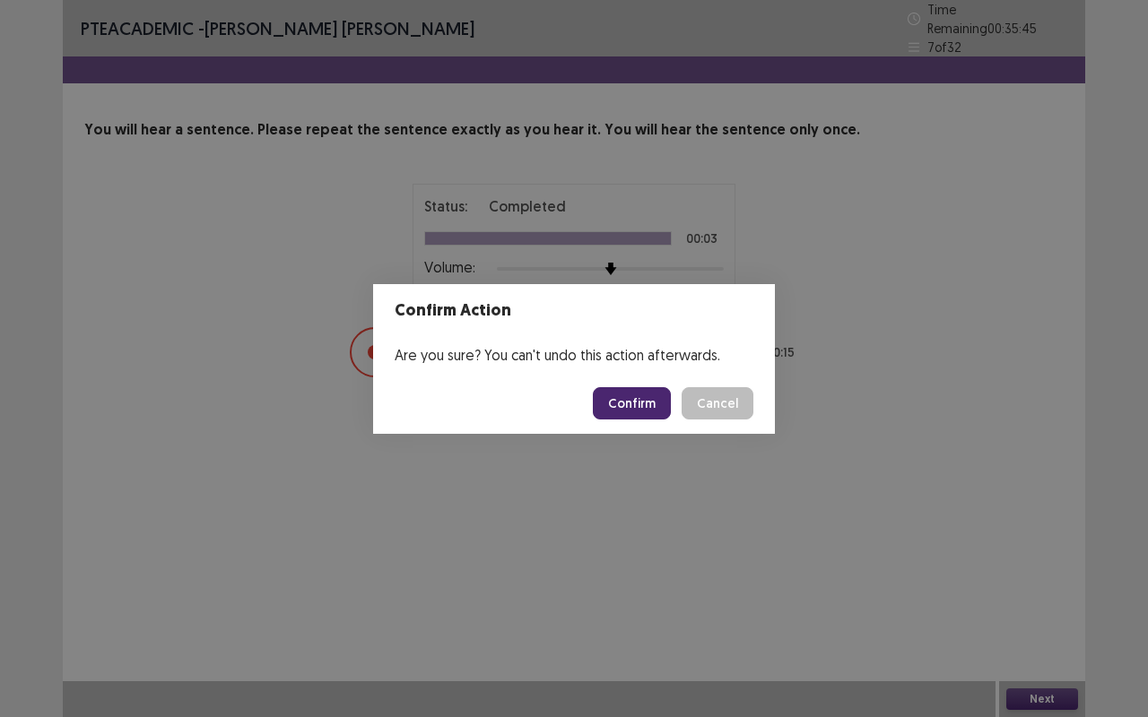
click at [633, 402] on button "Confirm" at bounding box center [632, 403] width 78 height 32
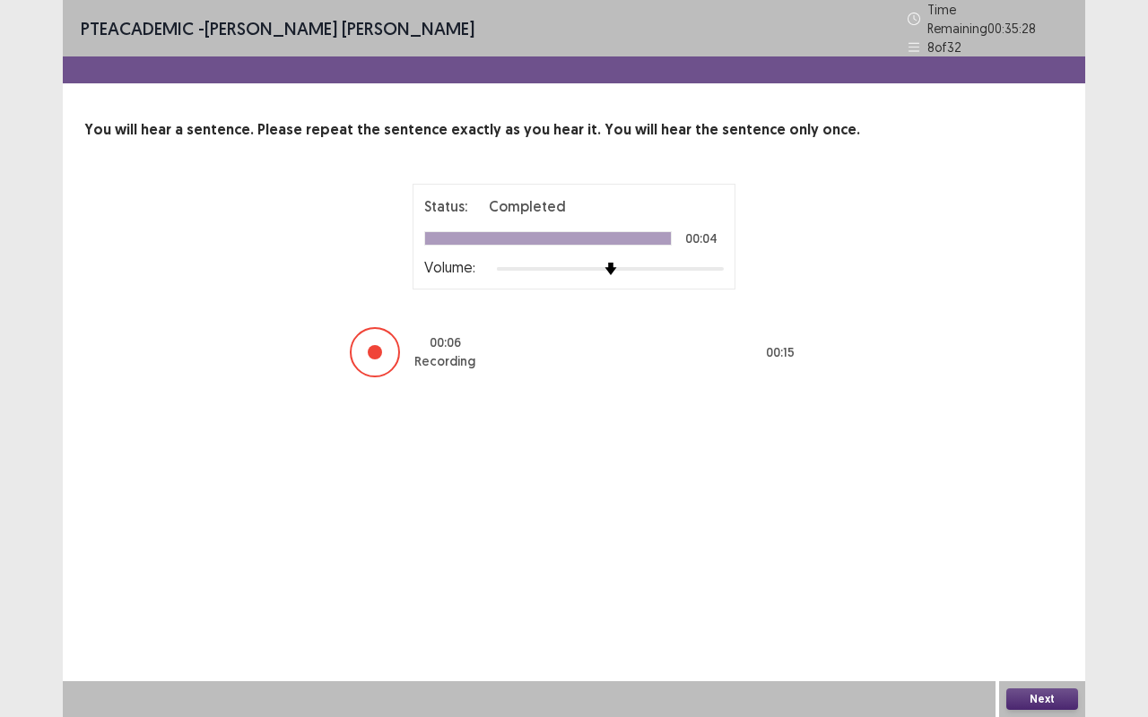
click at [1034, 577] on button "Next" at bounding box center [1042, 700] width 72 height 22
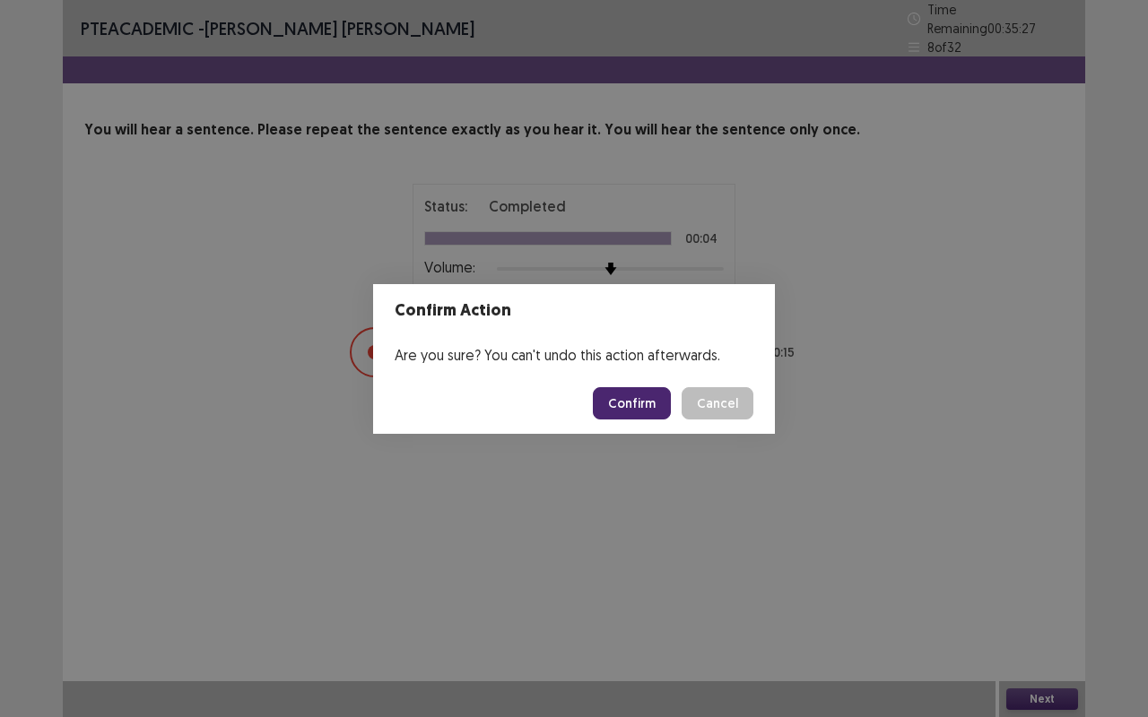
click at [626, 391] on button "Confirm" at bounding box center [632, 403] width 78 height 32
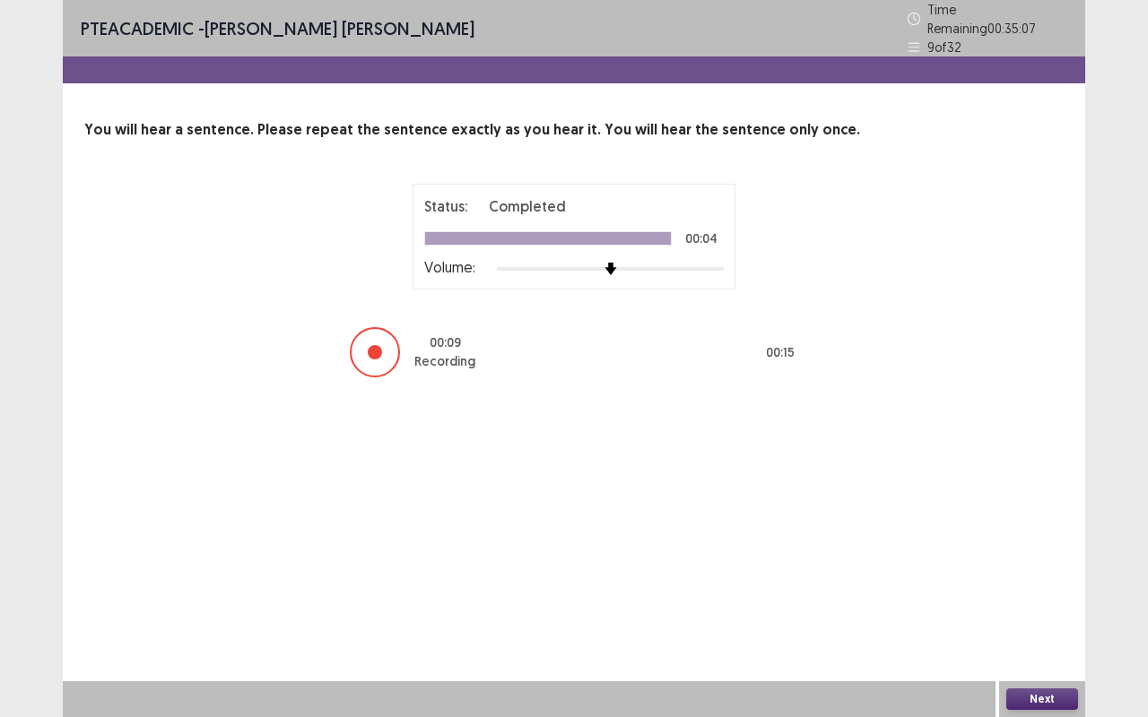
click at [1047, 577] on button "Next" at bounding box center [1042, 700] width 72 height 22
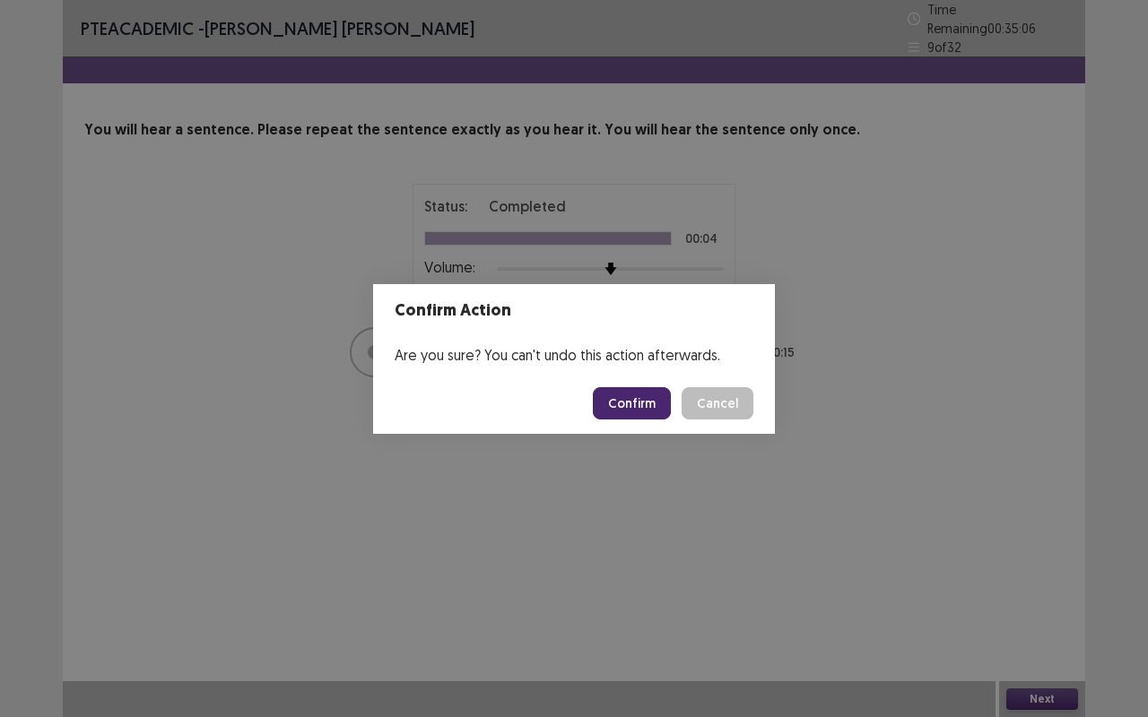
click at [637, 399] on button "Confirm" at bounding box center [632, 403] width 78 height 32
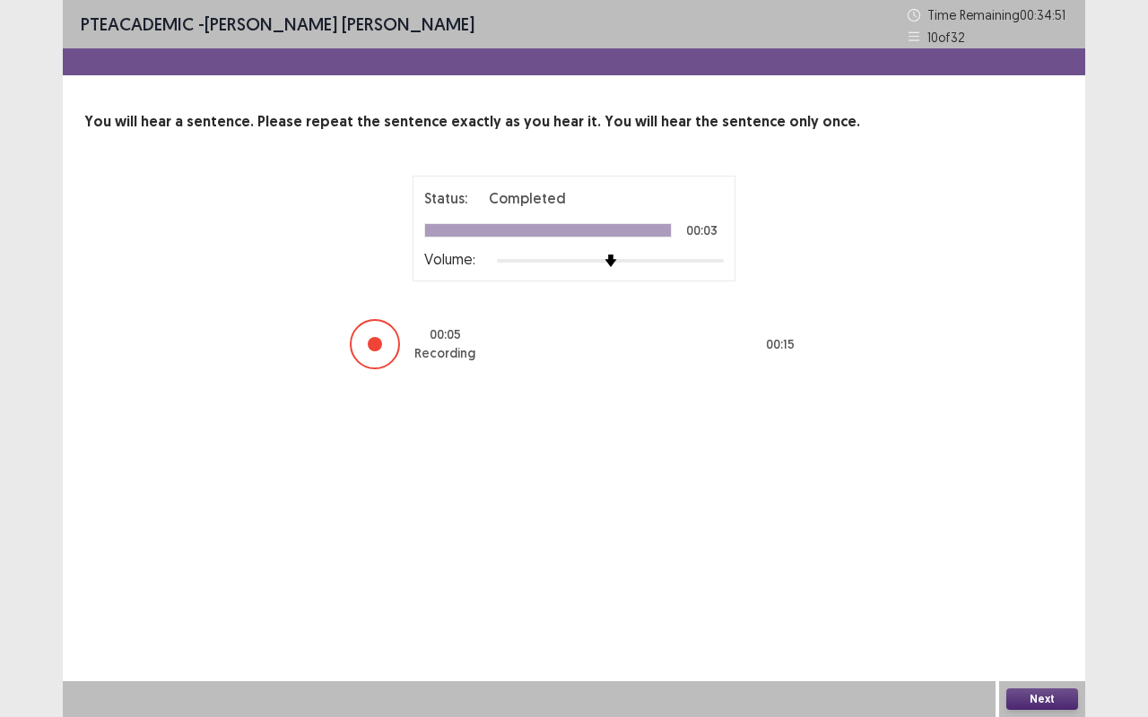
click at [1030, 577] on button "Next" at bounding box center [1042, 700] width 72 height 22
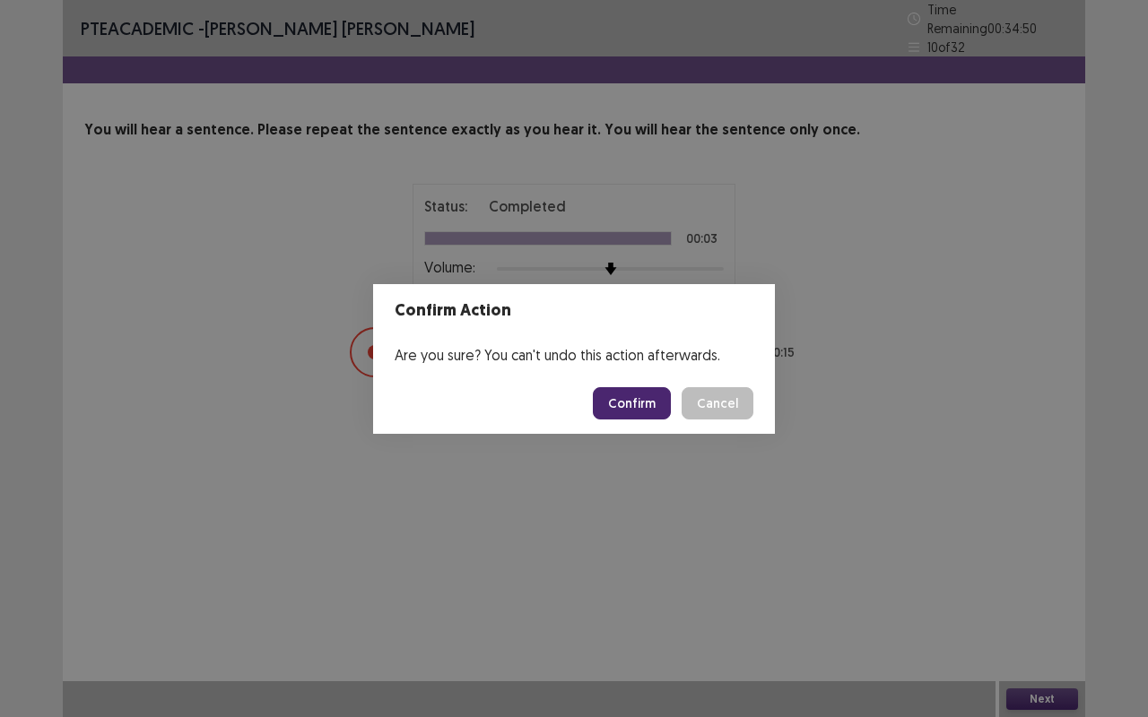
click at [632, 407] on button "Confirm" at bounding box center [632, 403] width 78 height 32
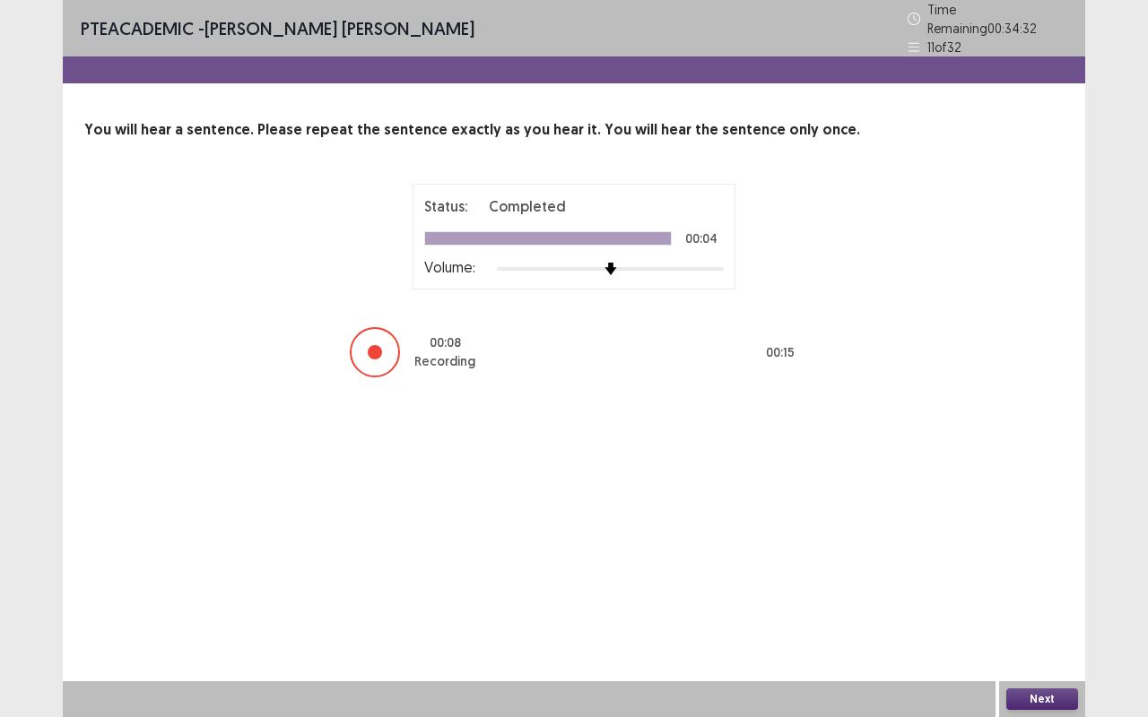
click at [1031, 577] on button "Next" at bounding box center [1042, 700] width 72 height 22
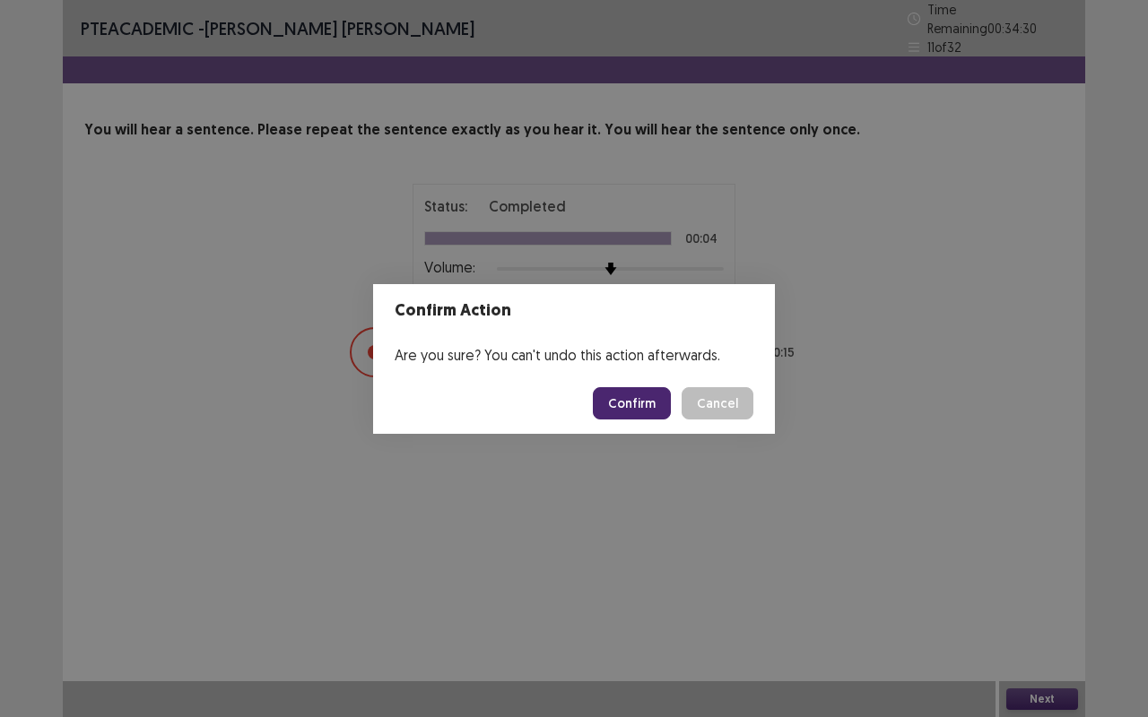
click at [633, 402] on button "Confirm" at bounding box center [632, 403] width 78 height 32
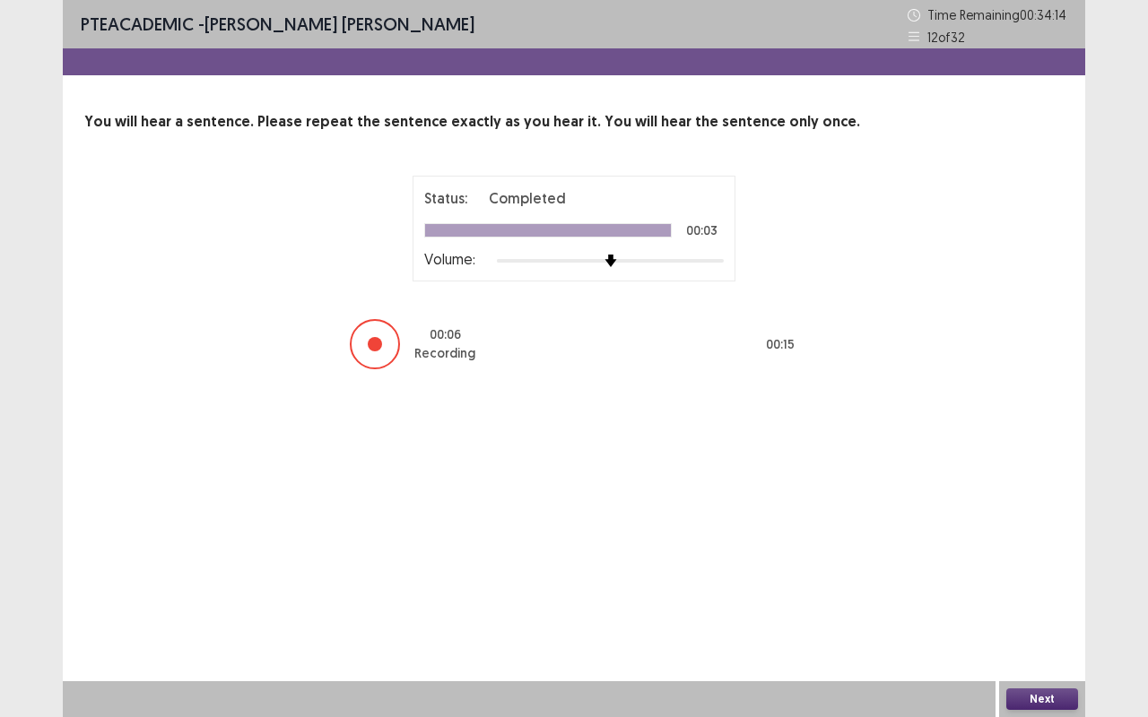
click at [1044, 577] on button "Next" at bounding box center [1042, 700] width 72 height 22
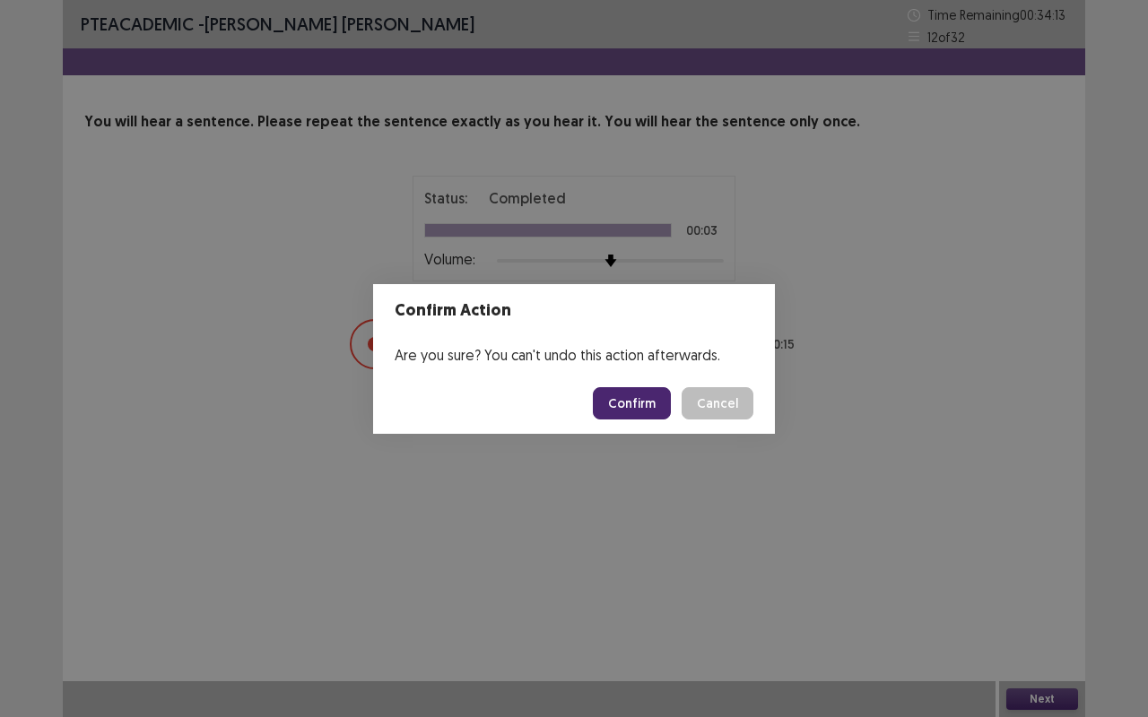
click at [633, 400] on button "Confirm" at bounding box center [632, 403] width 78 height 32
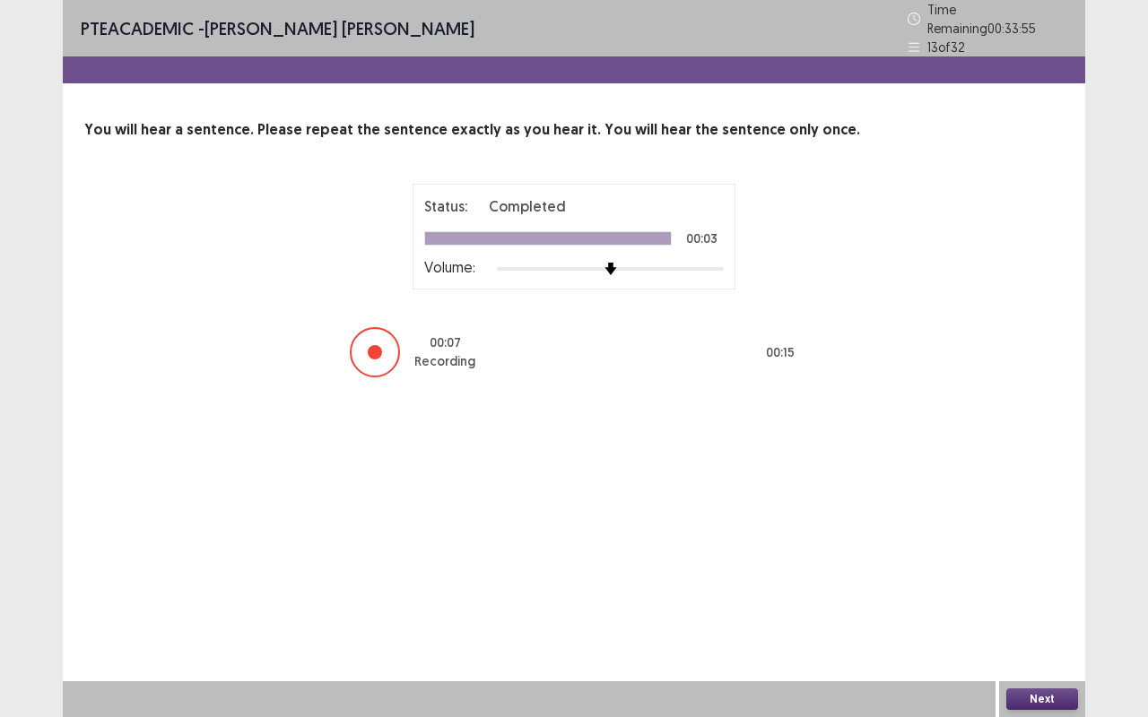
click at [1041, 577] on button "Next" at bounding box center [1042, 700] width 72 height 22
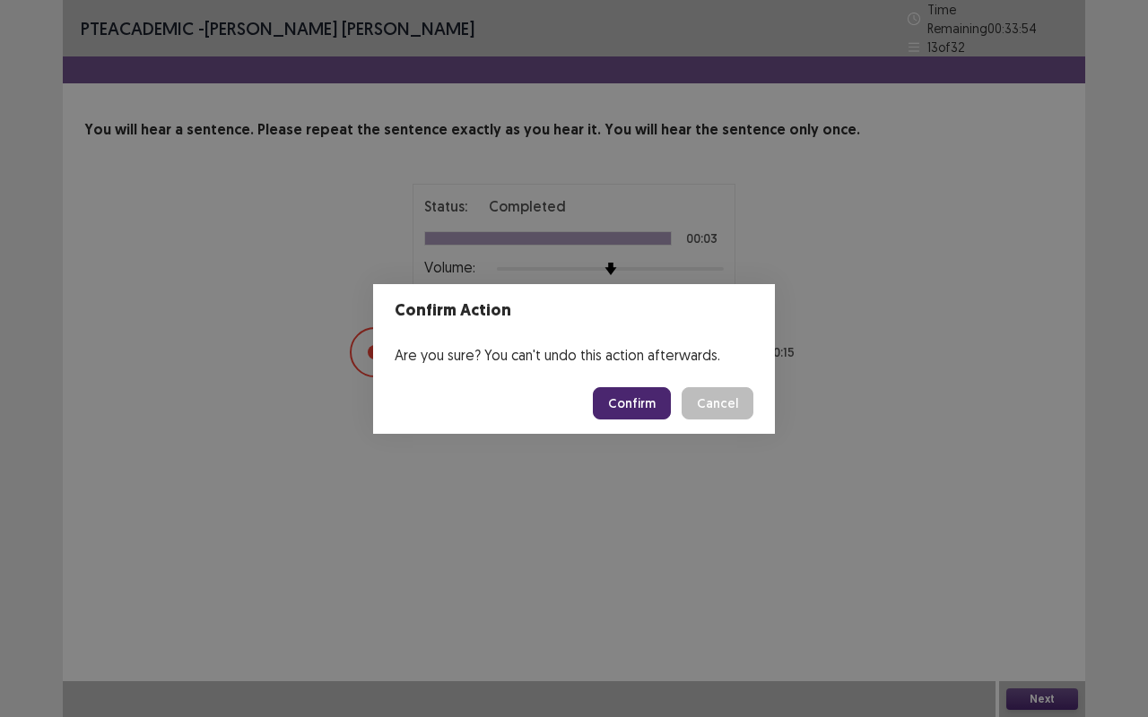
click at [621, 402] on button "Confirm" at bounding box center [632, 403] width 78 height 32
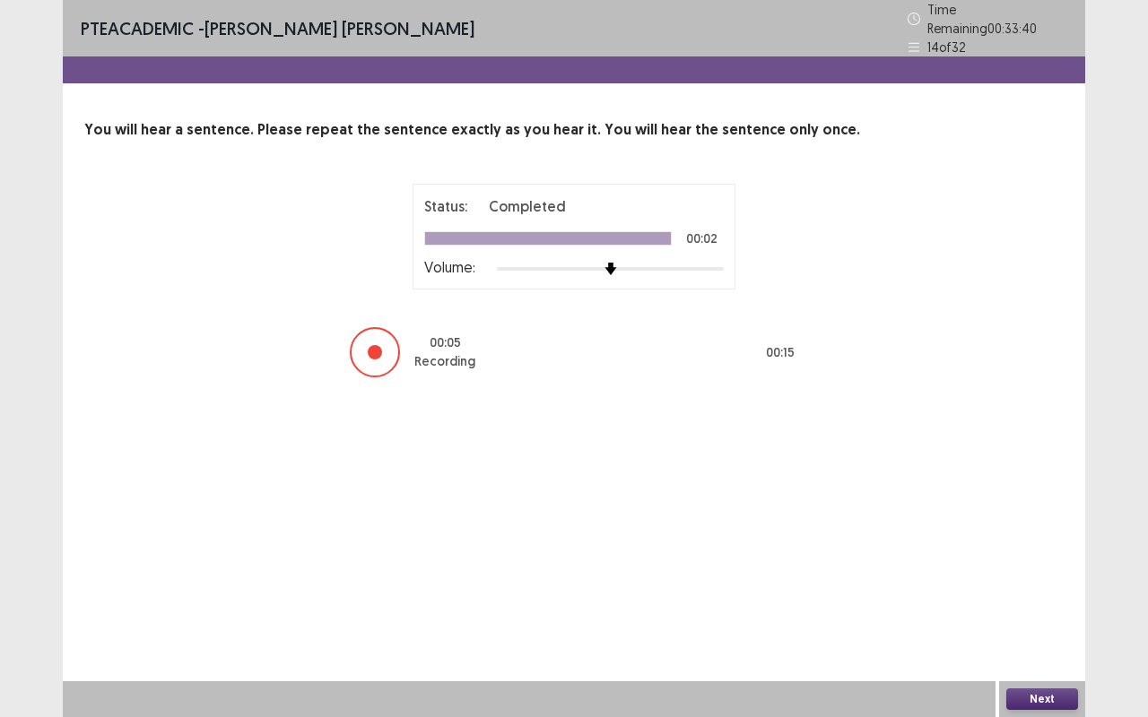
click at [1044, 577] on button "Next" at bounding box center [1042, 700] width 72 height 22
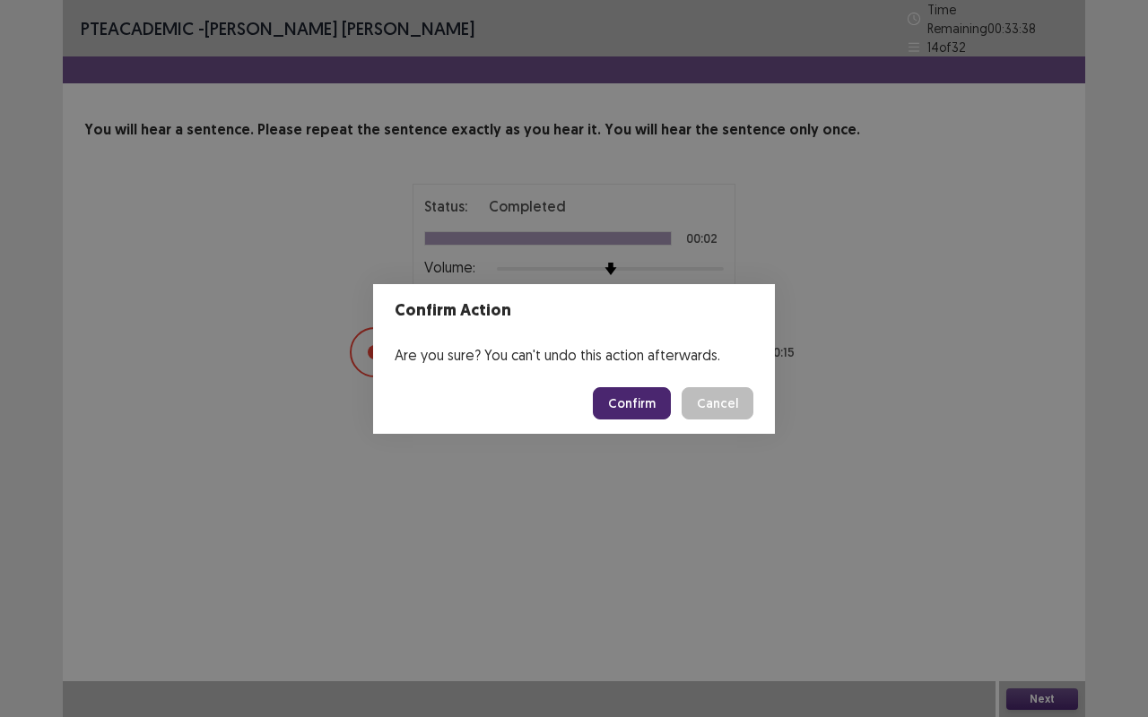
click at [645, 396] on button "Confirm" at bounding box center [632, 403] width 78 height 32
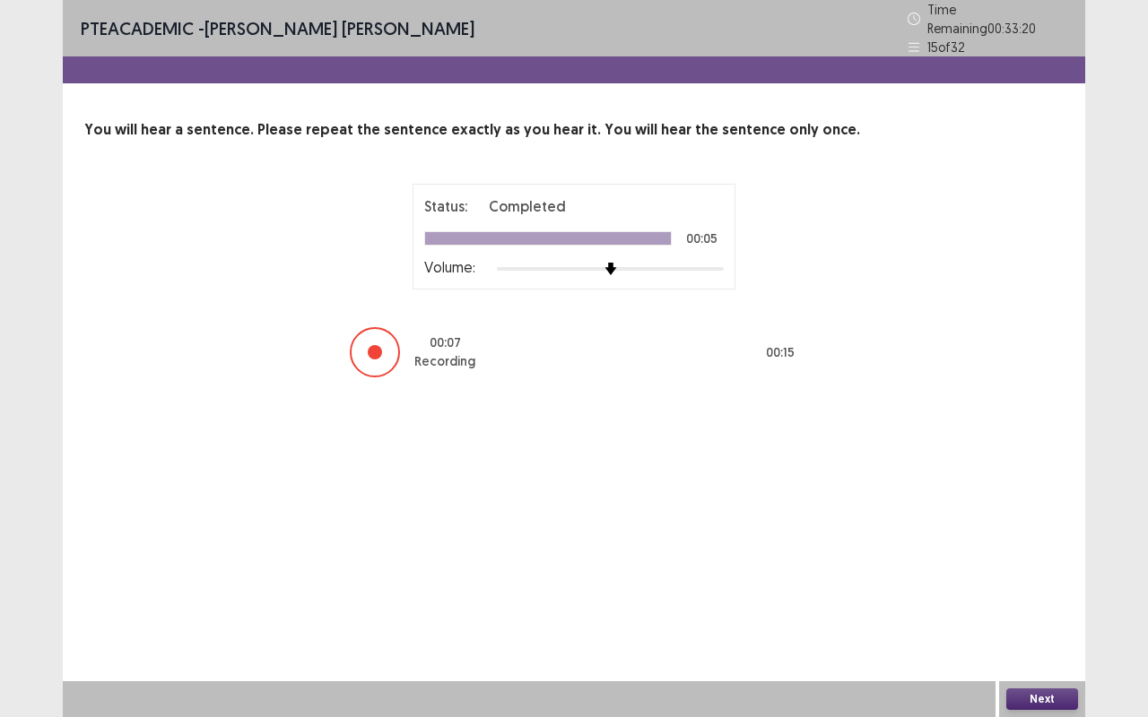
click at [1042, 577] on button "Next" at bounding box center [1042, 700] width 72 height 22
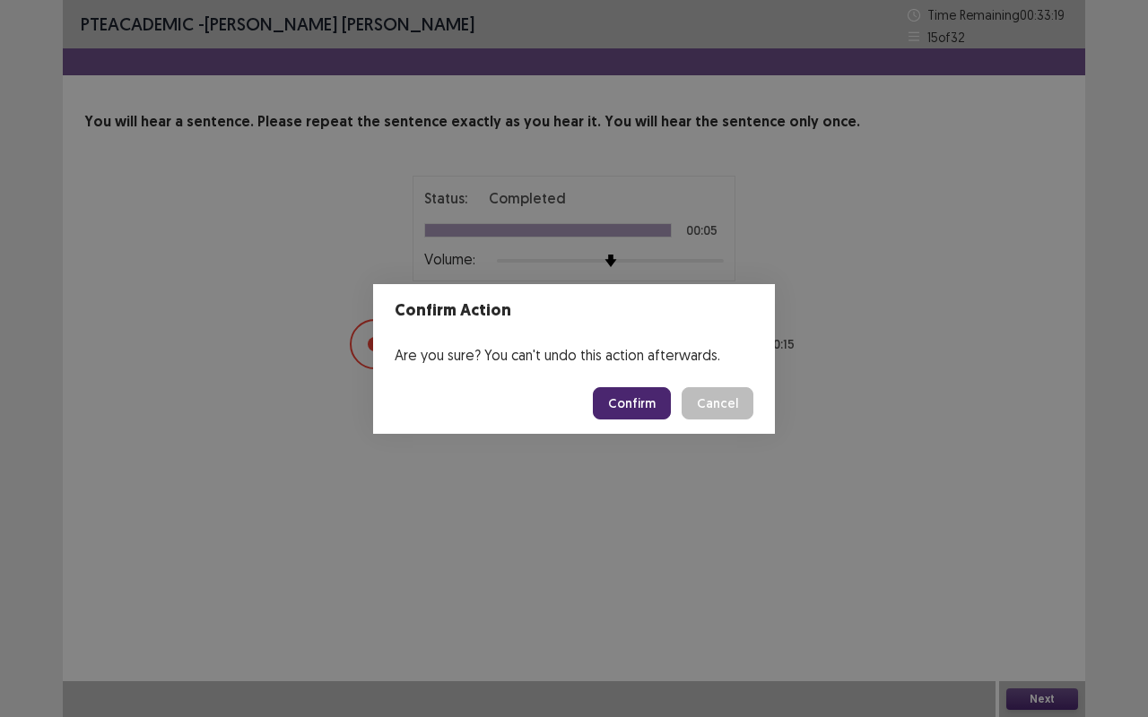
click at [634, 401] on button "Confirm" at bounding box center [632, 403] width 78 height 32
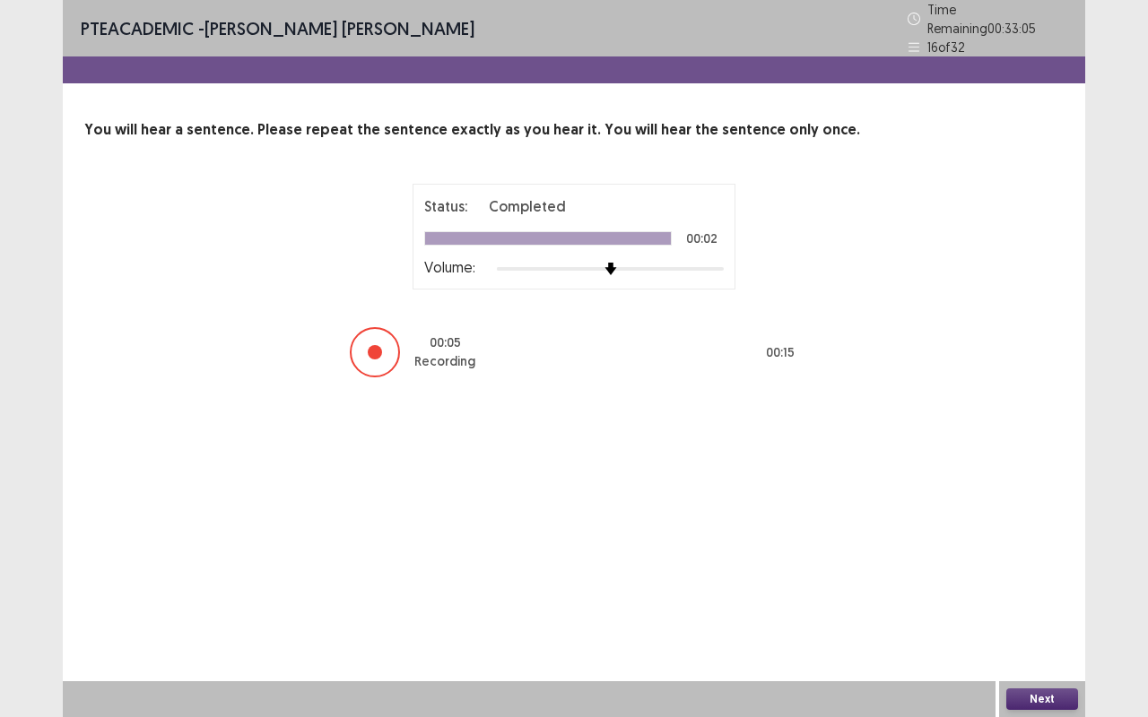
click at [1045, 577] on button "Next" at bounding box center [1042, 700] width 72 height 22
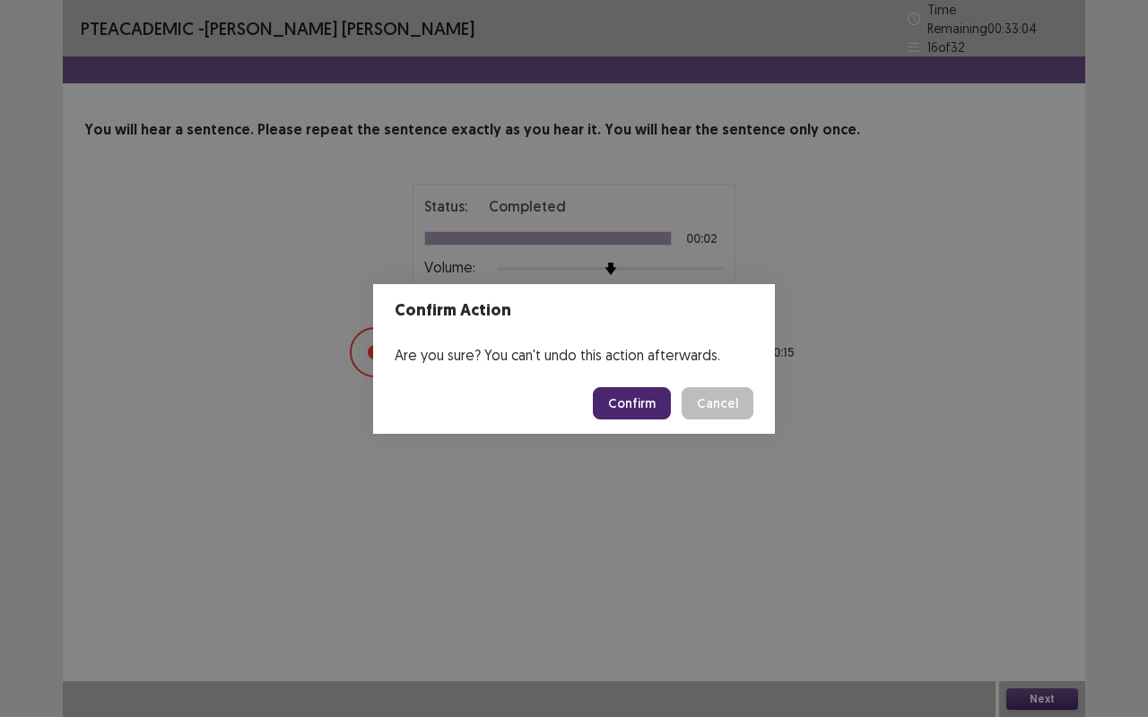
click at [619, 400] on button "Confirm" at bounding box center [632, 403] width 78 height 32
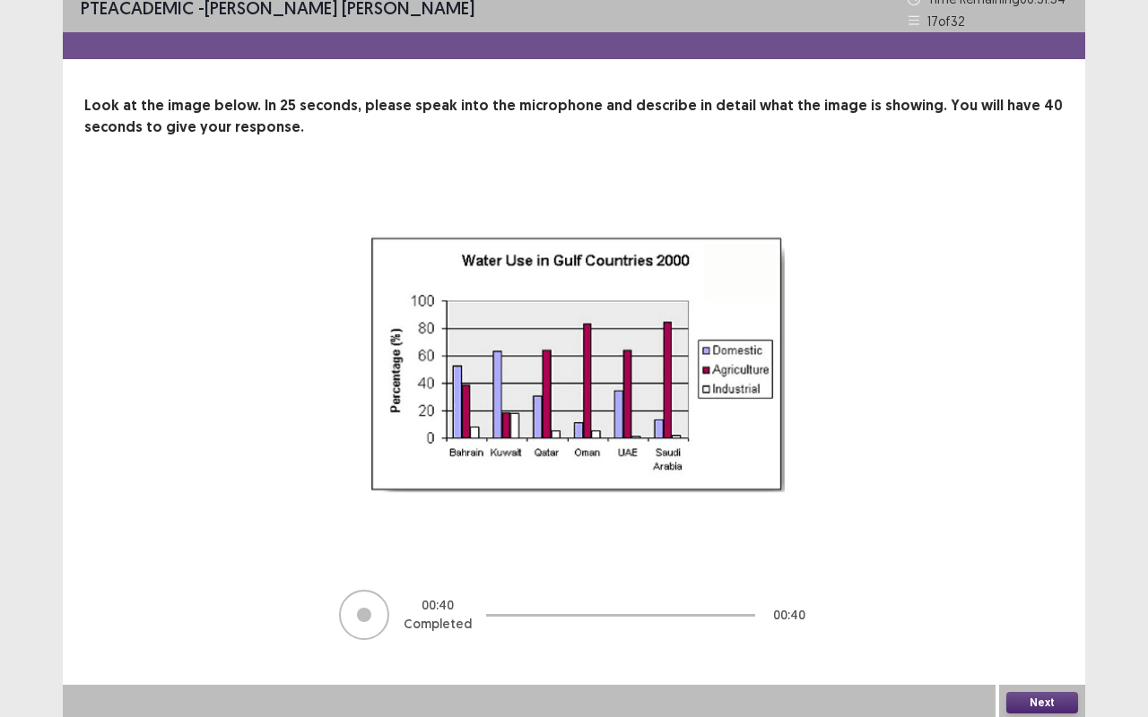
scroll to position [20, 0]
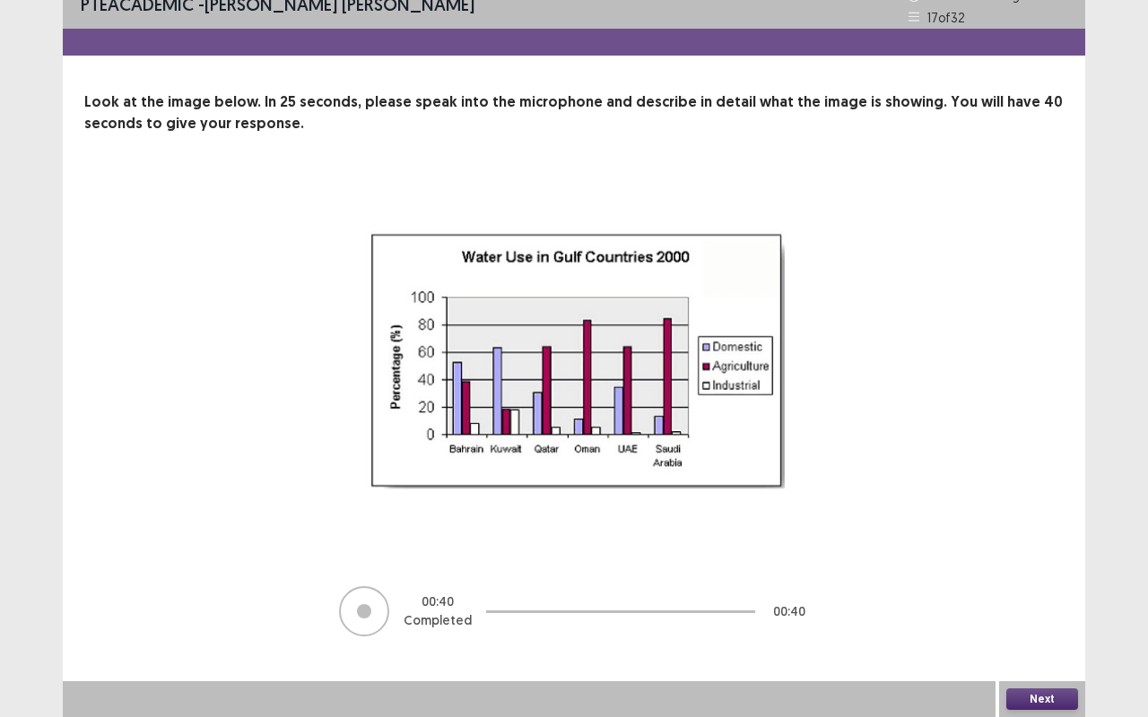
click at [1044, 577] on button "Next" at bounding box center [1042, 700] width 72 height 22
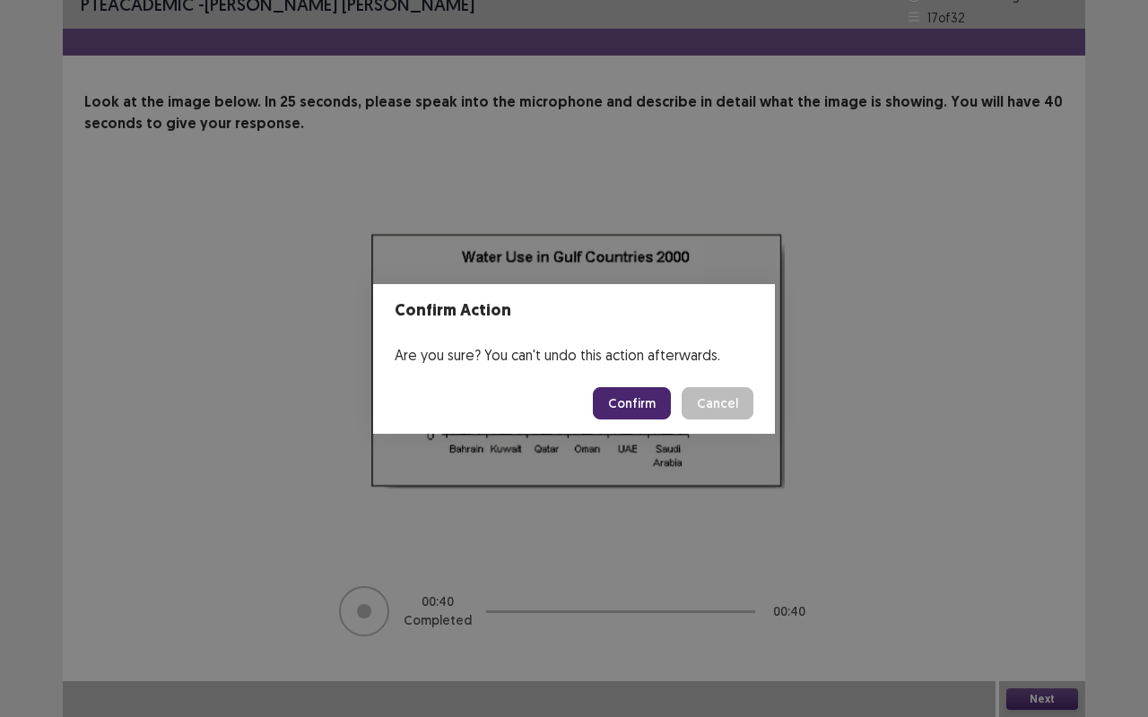
click at [627, 395] on button "Confirm" at bounding box center [632, 403] width 78 height 32
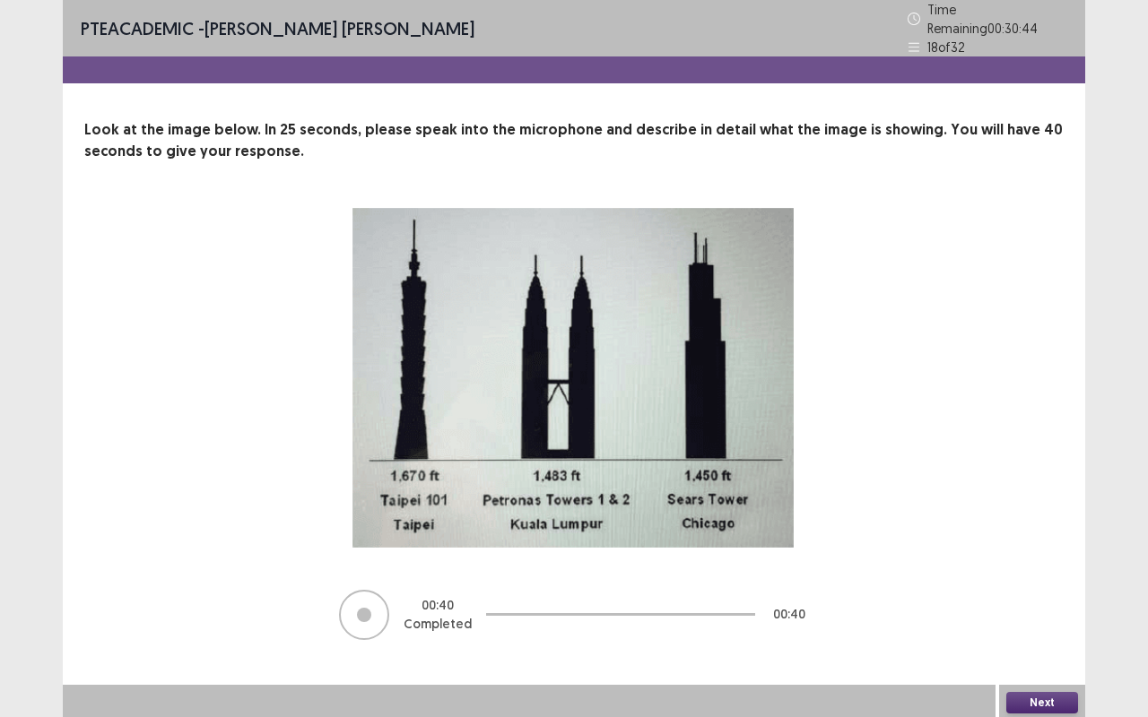
click at [1042, 577] on button "Next" at bounding box center [1042, 703] width 72 height 22
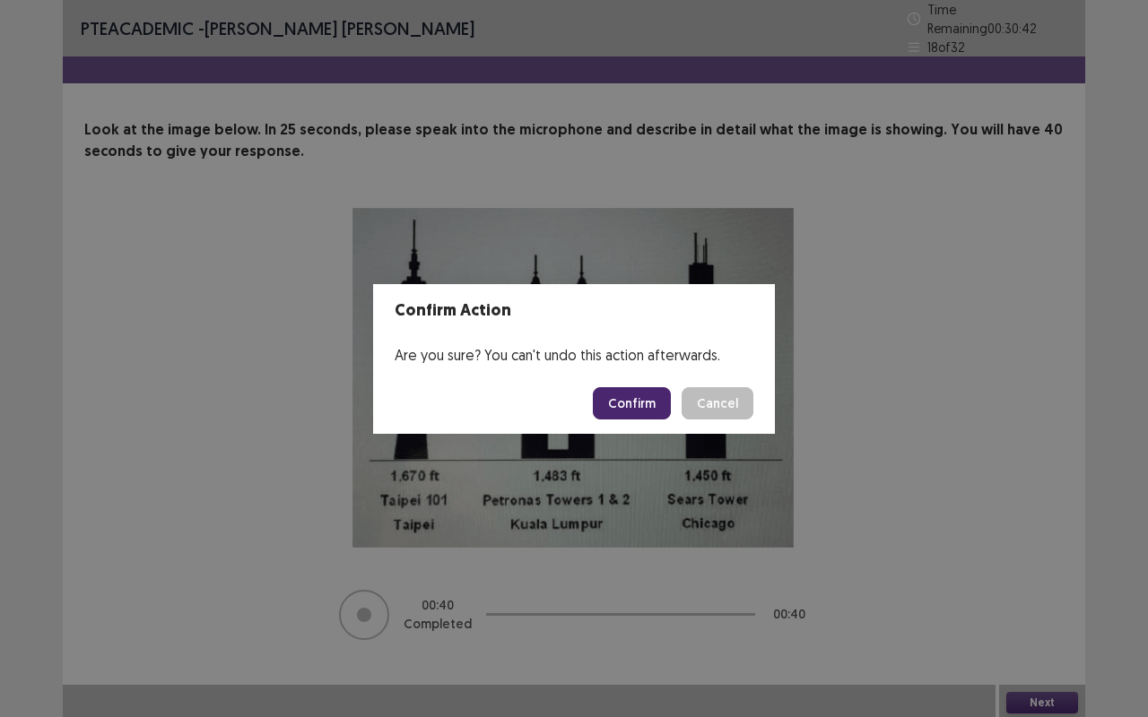
click at [630, 398] on button "Confirm" at bounding box center [632, 403] width 78 height 32
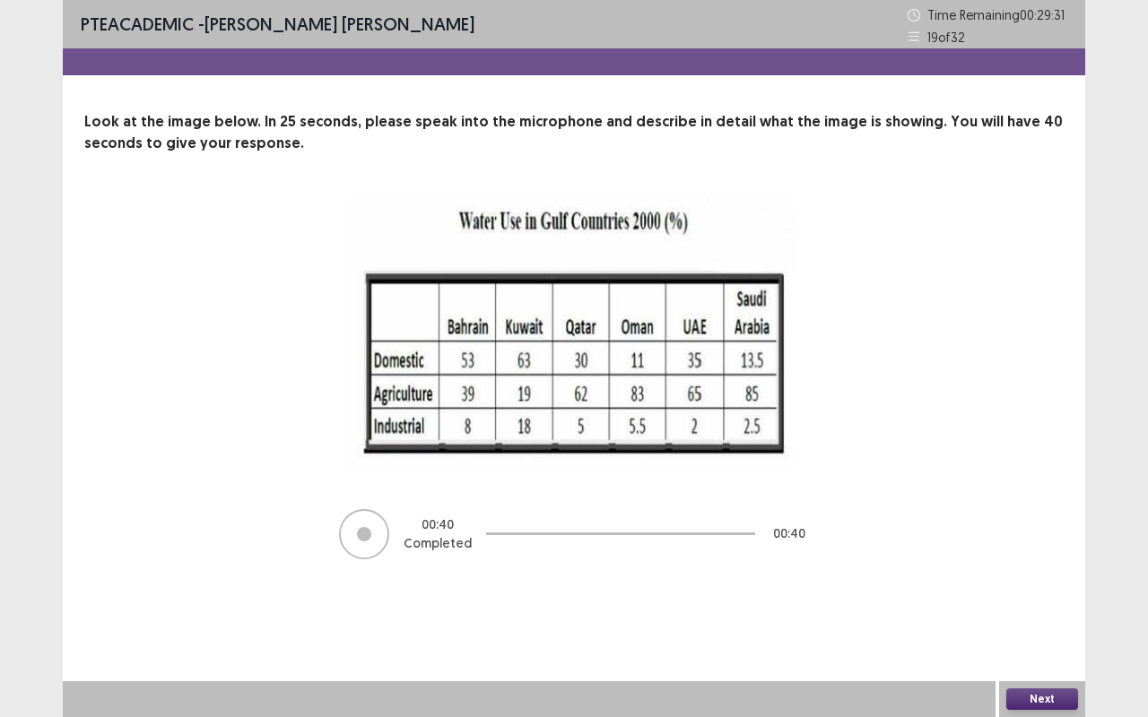
click at [1040, 577] on button "Next" at bounding box center [1042, 700] width 72 height 22
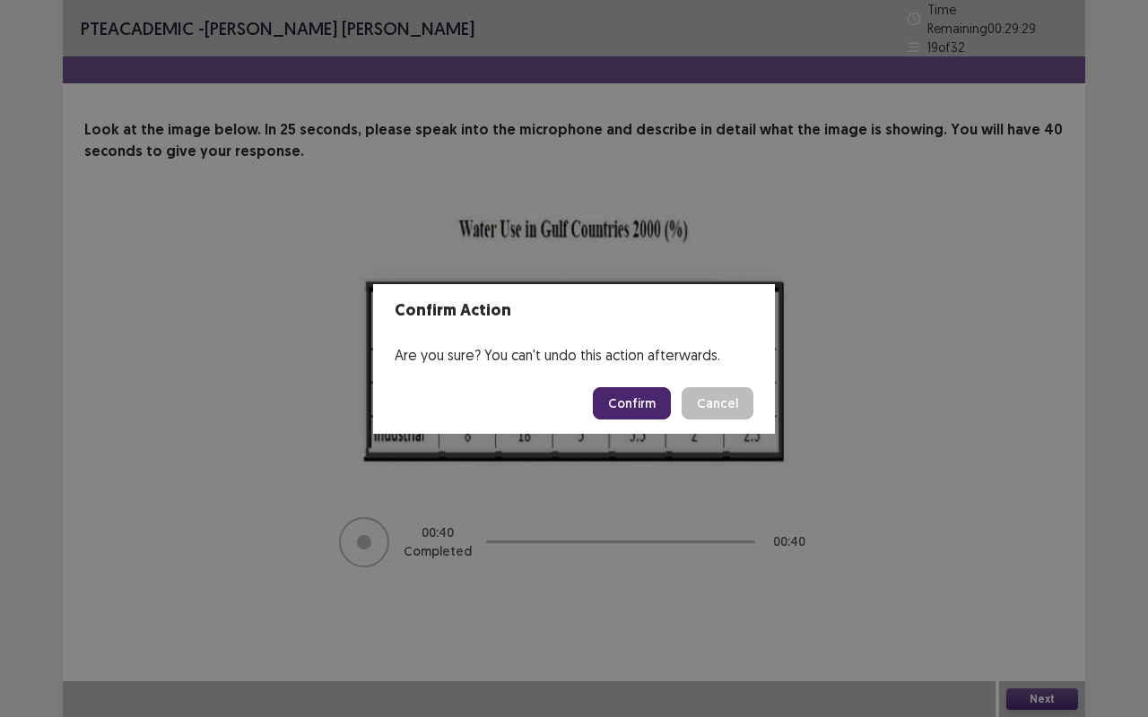
click at [631, 403] on button "Confirm" at bounding box center [632, 403] width 78 height 32
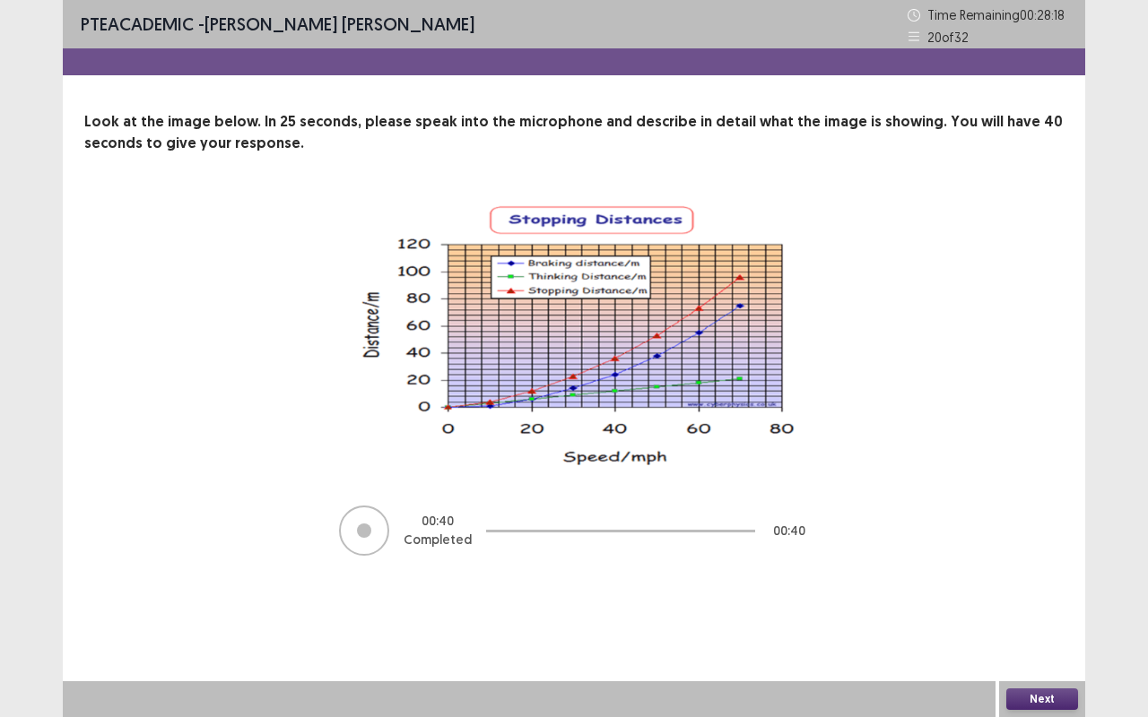
click at [1051, 577] on button "Next" at bounding box center [1042, 700] width 72 height 22
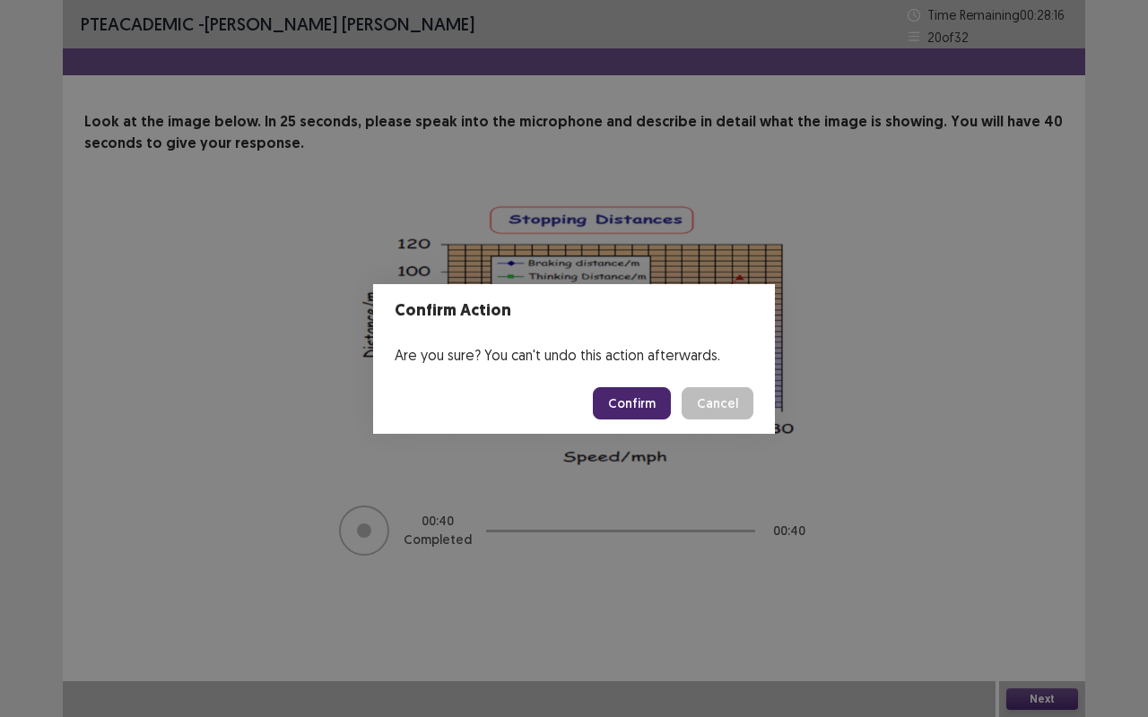
click at [633, 407] on button "Confirm" at bounding box center [632, 403] width 78 height 32
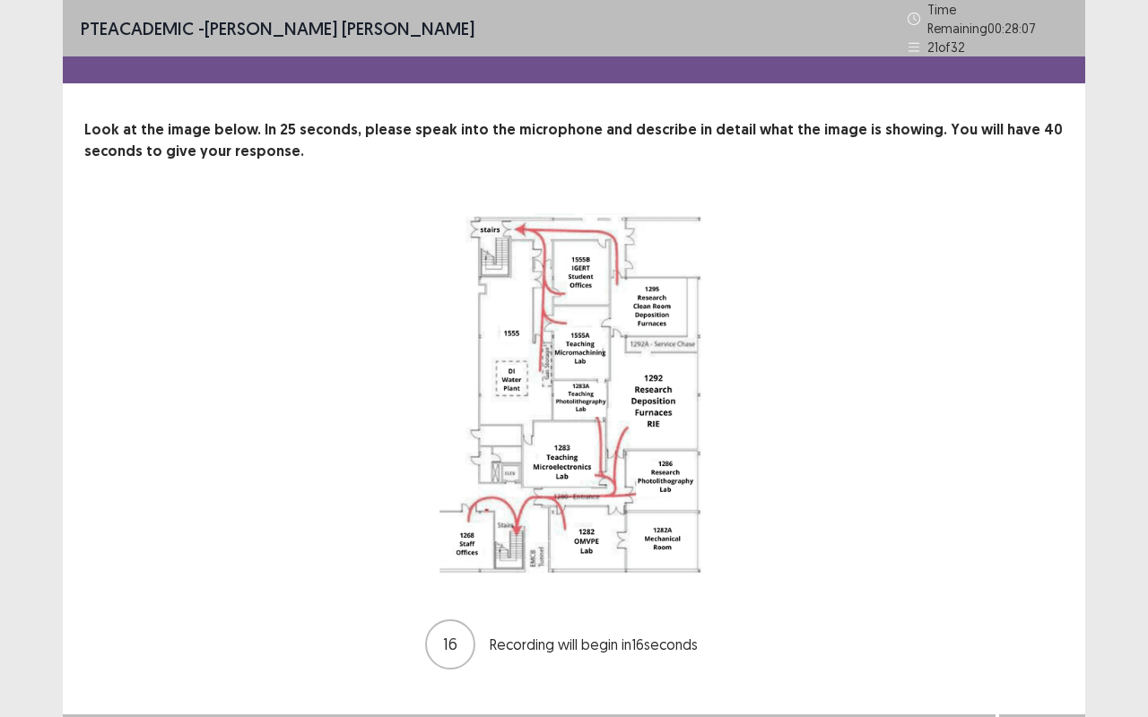
scroll to position [24, 0]
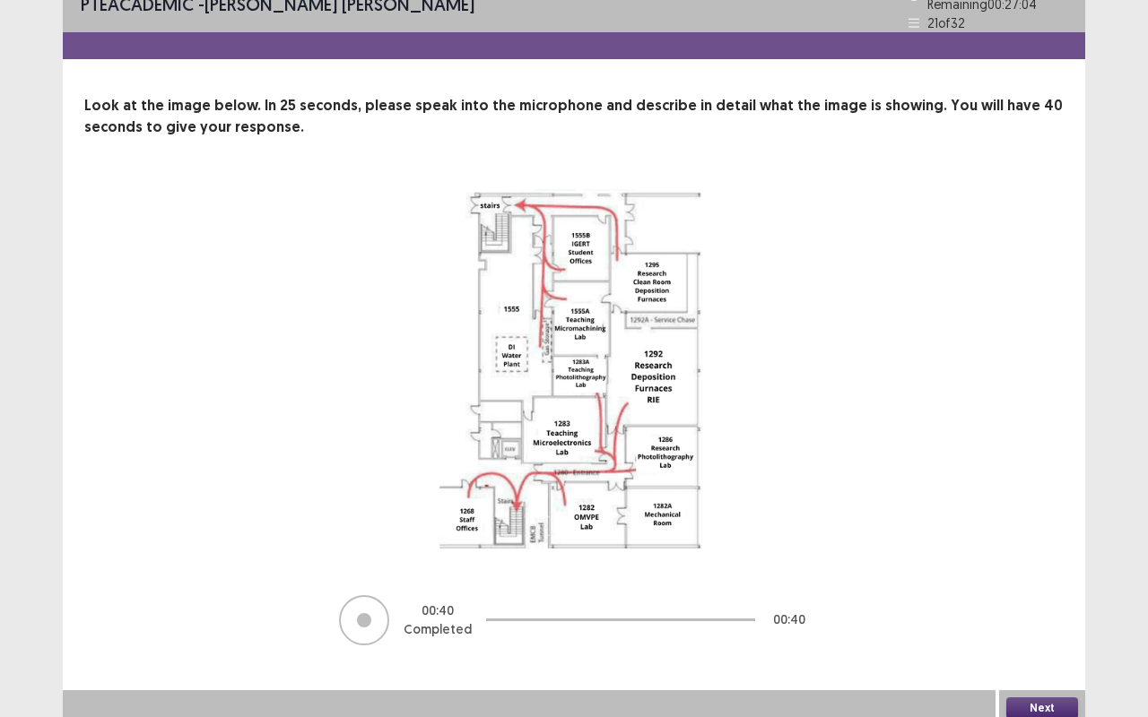
click at [1038, 577] on button "Next" at bounding box center [1042, 709] width 72 height 22
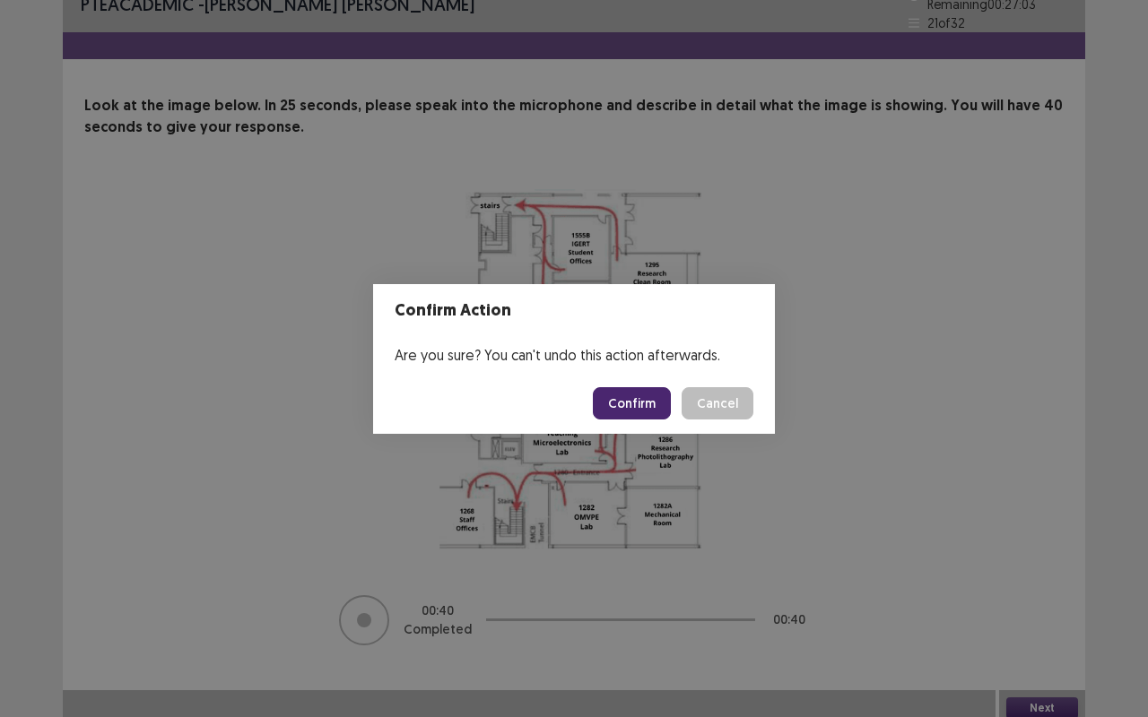
click at [633, 398] on button "Confirm" at bounding box center [632, 403] width 78 height 32
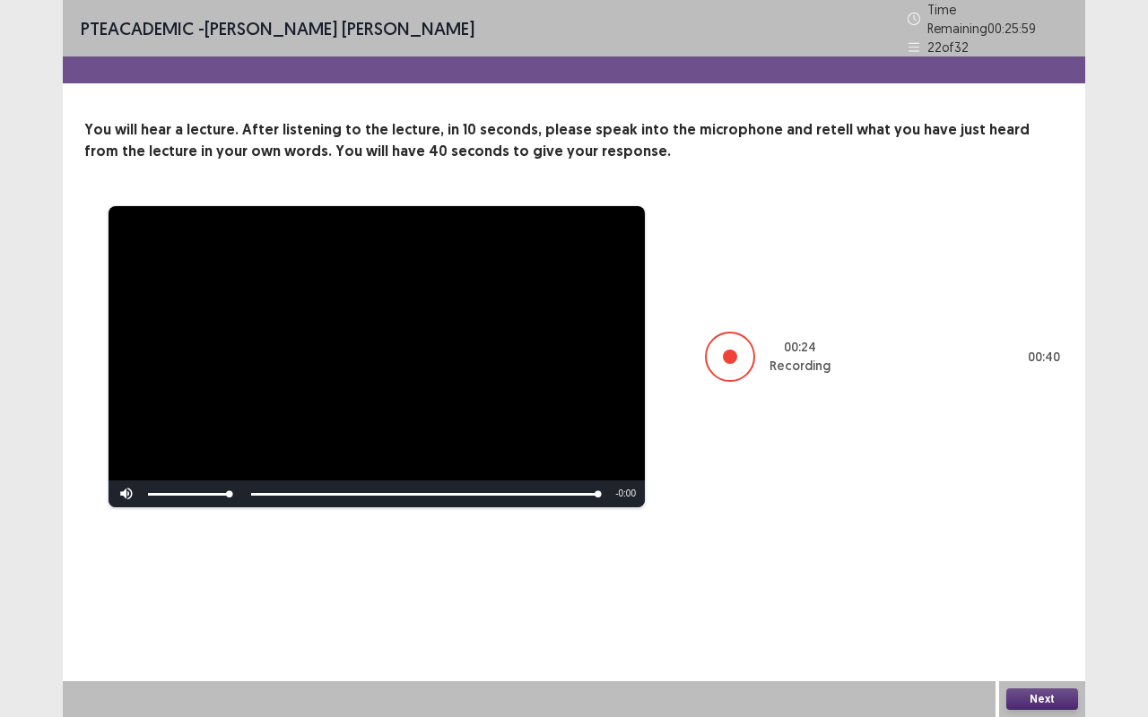
click at [1023, 577] on button "Next" at bounding box center [1042, 700] width 72 height 22
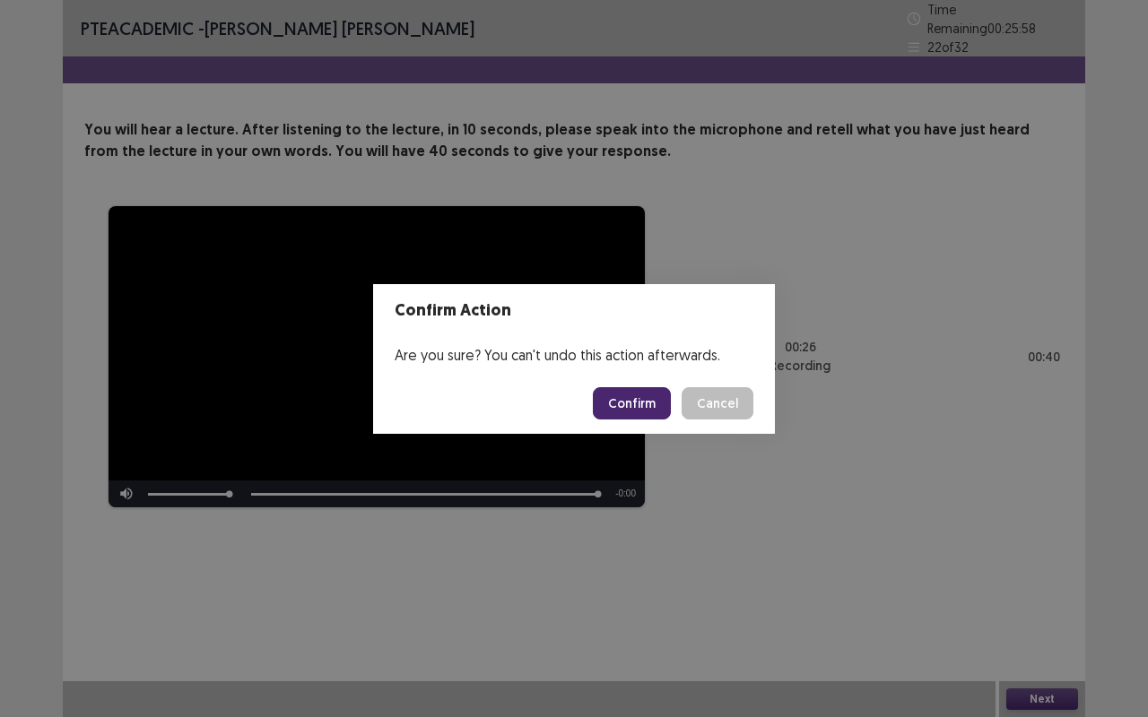
click at [637, 405] on button "Confirm" at bounding box center [632, 403] width 78 height 32
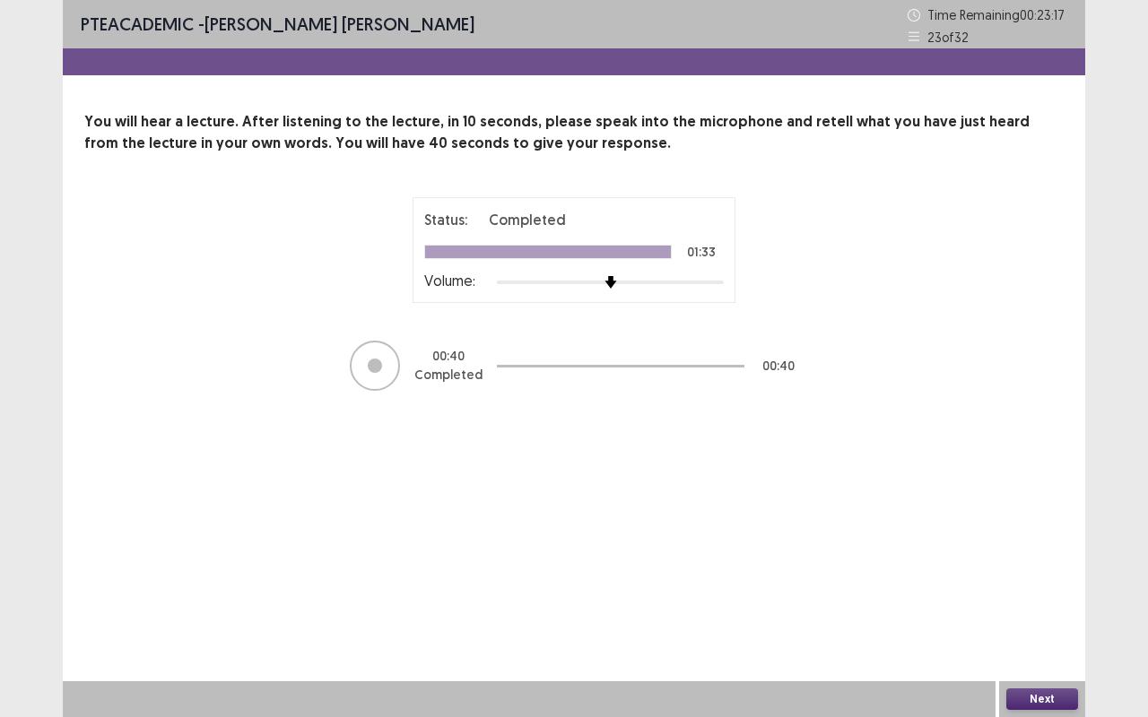
click at [1028, 577] on button "Next" at bounding box center [1042, 700] width 72 height 22
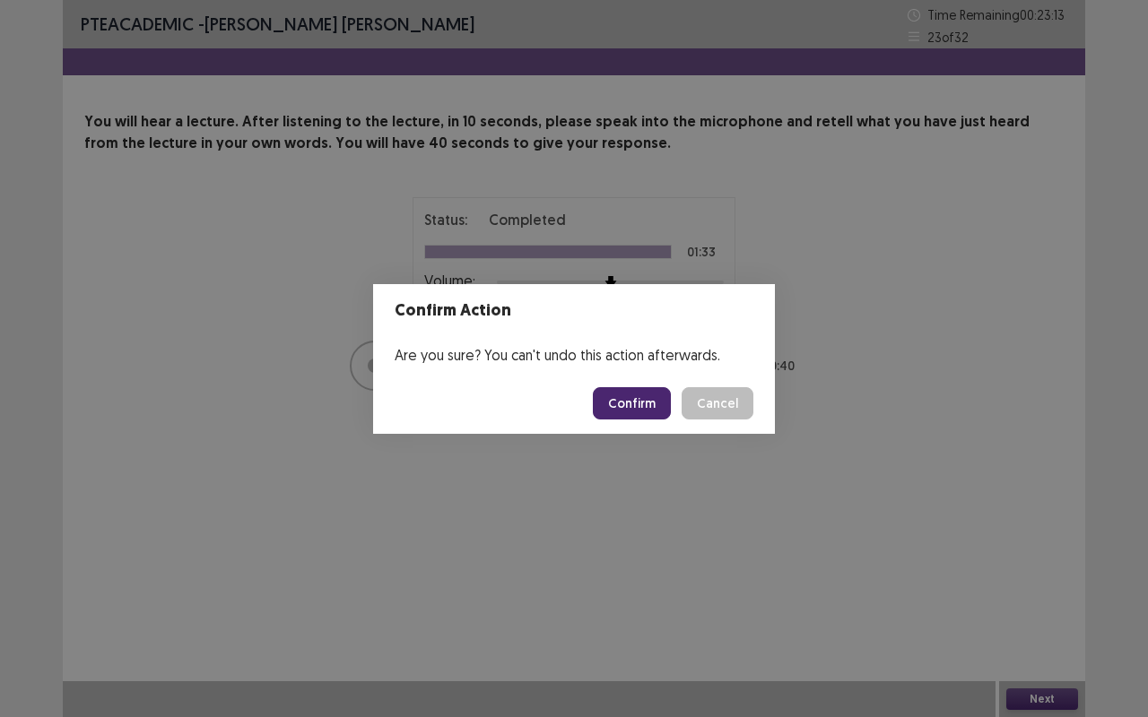
click at [627, 384] on footer "Confirm Cancel" at bounding box center [574, 403] width 402 height 61
click at [626, 408] on button "Confirm" at bounding box center [632, 403] width 78 height 32
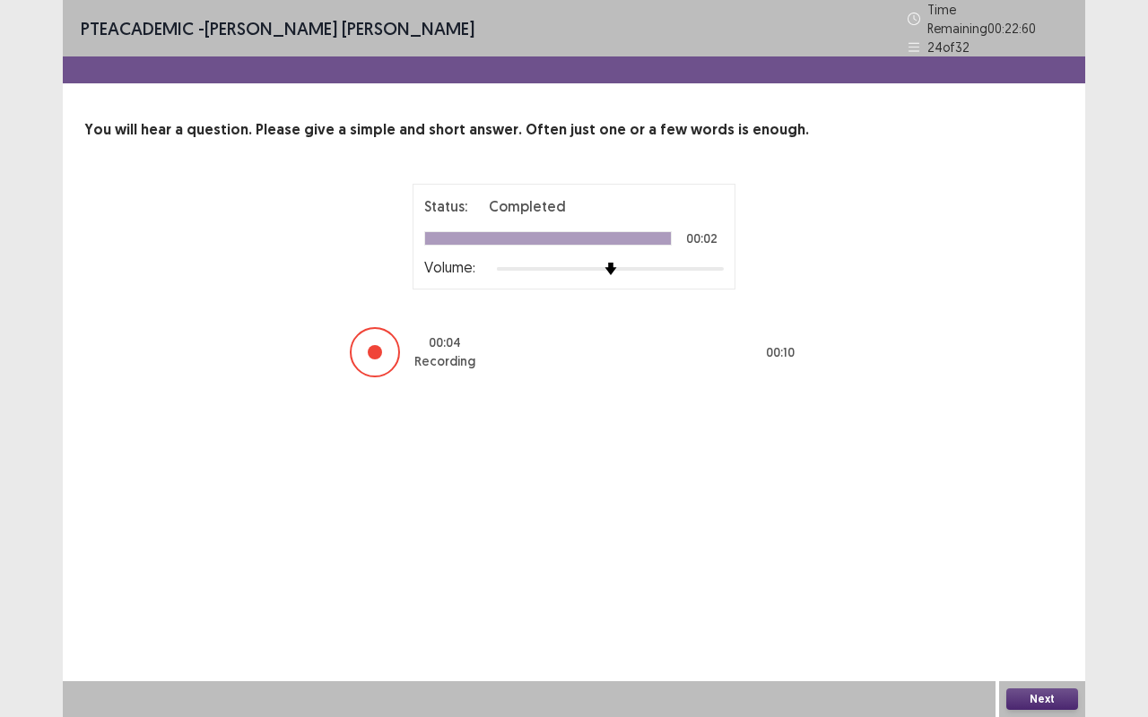
click at [1049, 577] on button "Next" at bounding box center [1042, 700] width 72 height 22
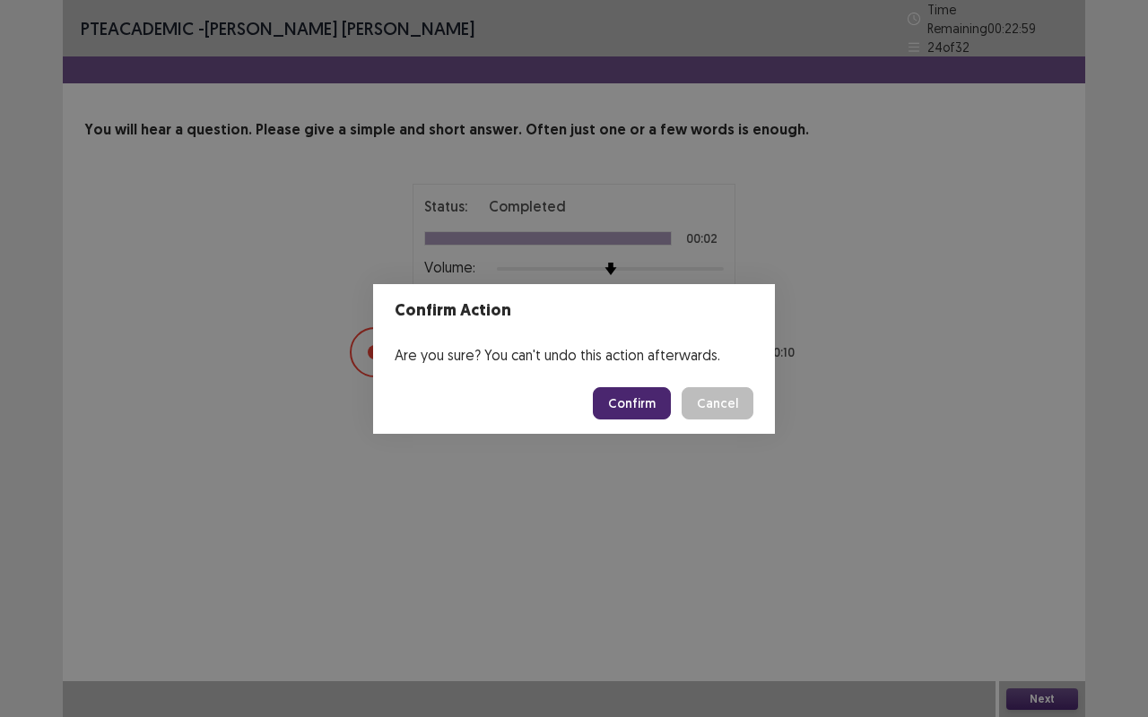
click at [649, 391] on button "Confirm" at bounding box center [632, 403] width 78 height 32
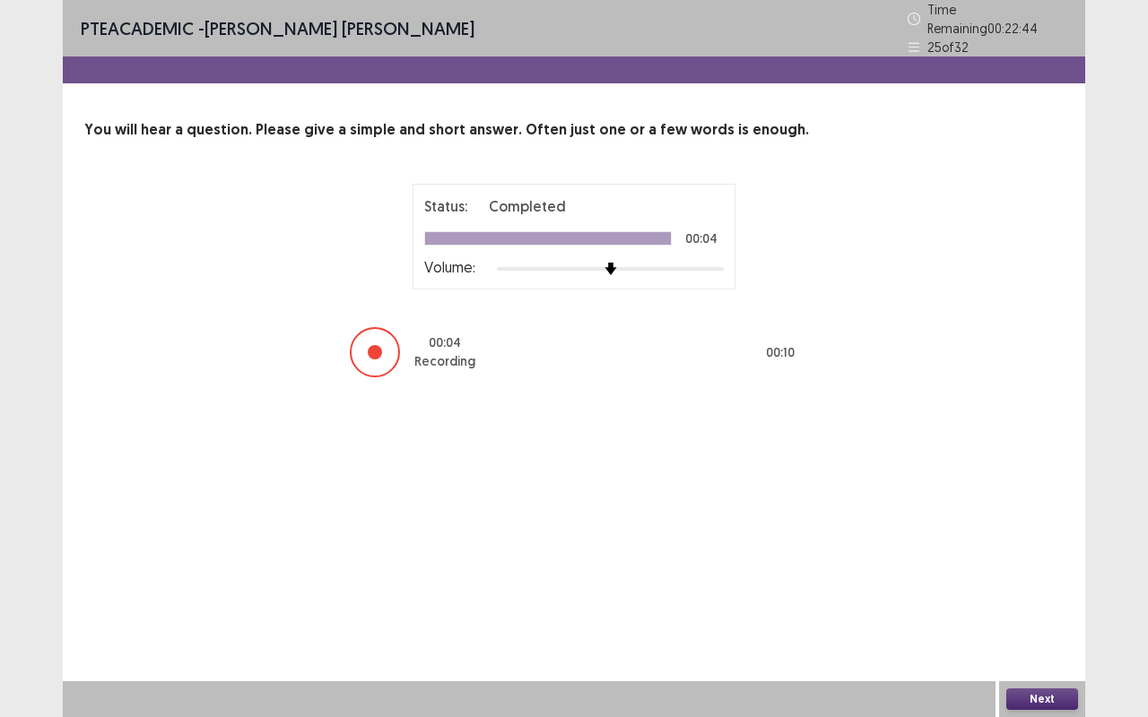
click at [1051, 577] on button "Next" at bounding box center [1042, 700] width 72 height 22
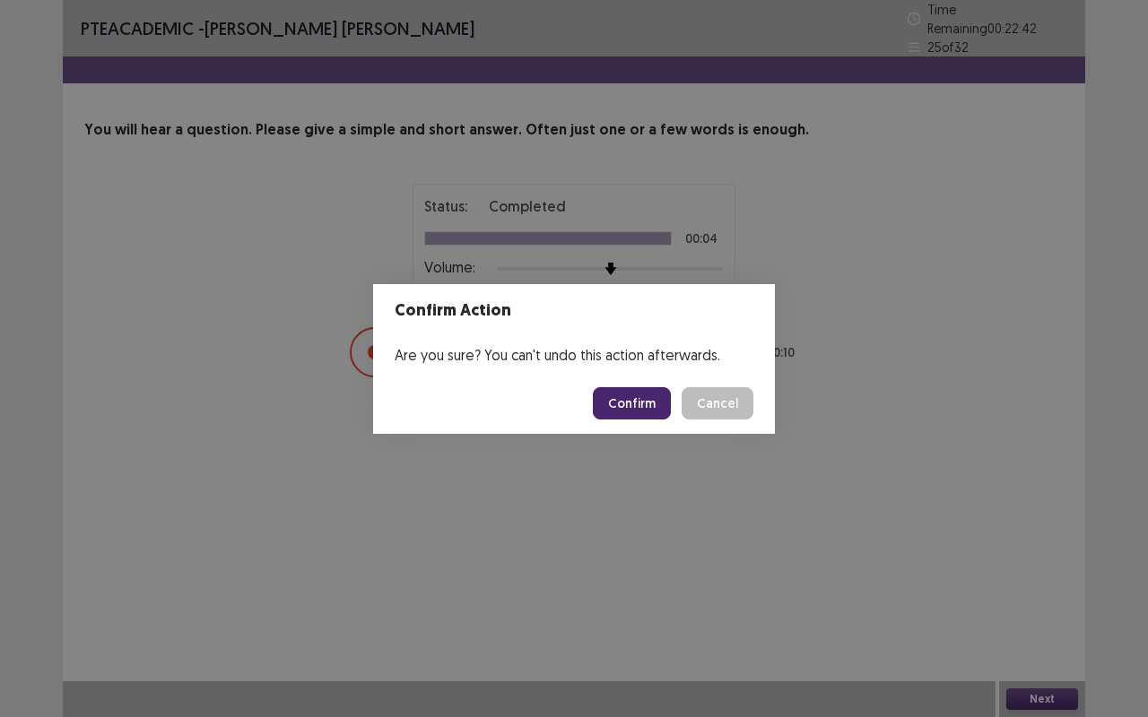
click at [637, 403] on button "Confirm" at bounding box center [632, 403] width 78 height 32
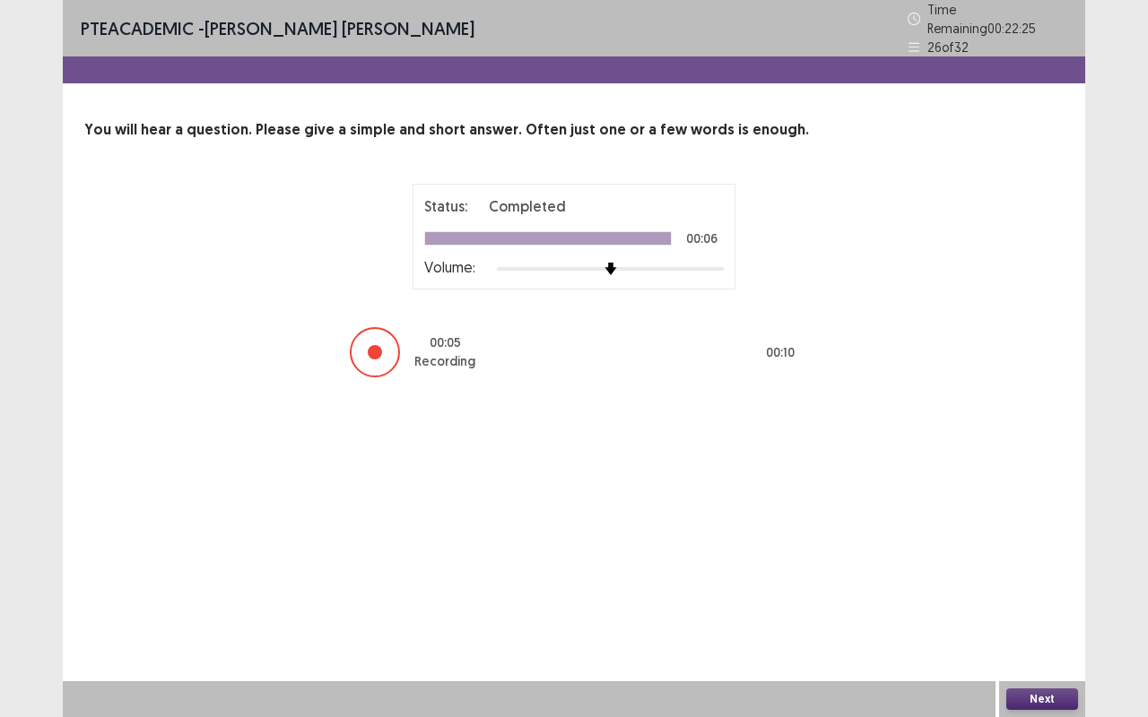
click at [1026, 577] on button "Next" at bounding box center [1042, 700] width 72 height 22
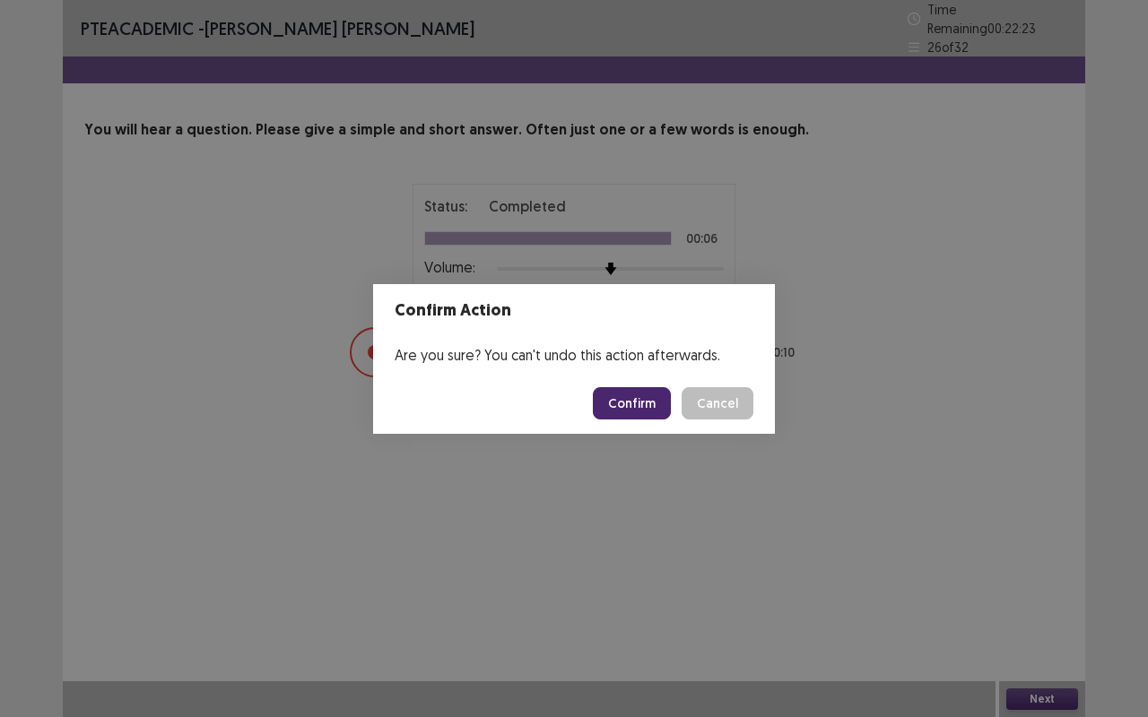
click at [637, 404] on button "Confirm" at bounding box center [632, 403] width 78 height 32
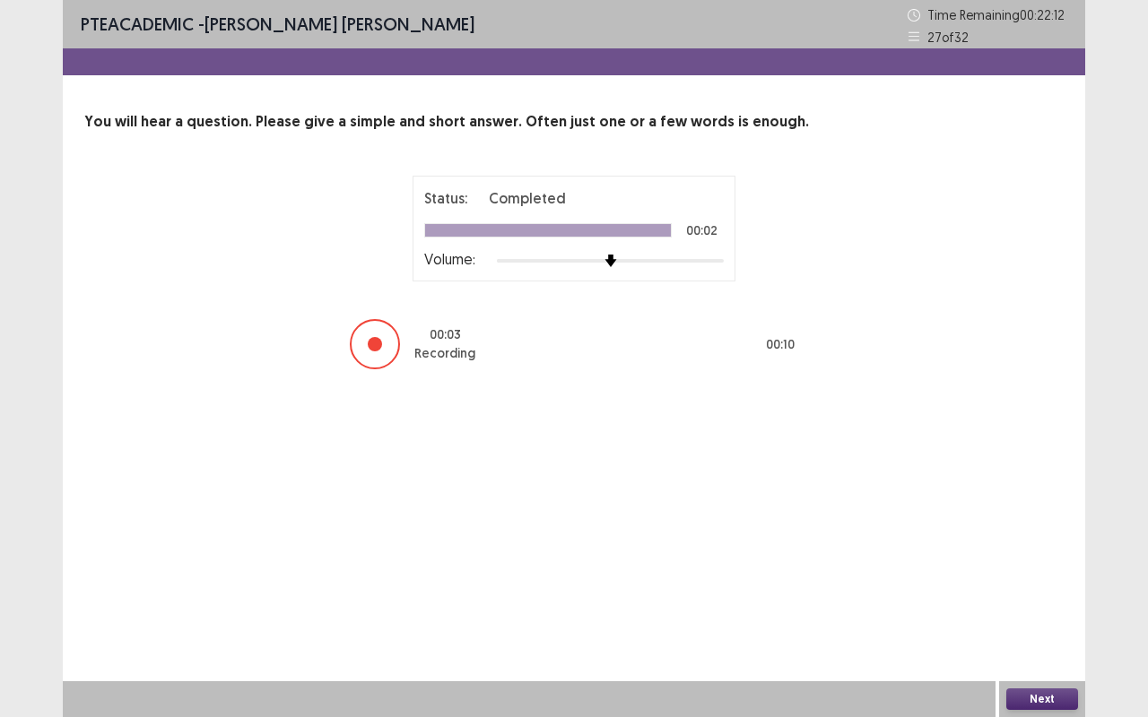
click at [1033, 577] on button "Next" at bounding box center [1042, 700] width 72 height 22
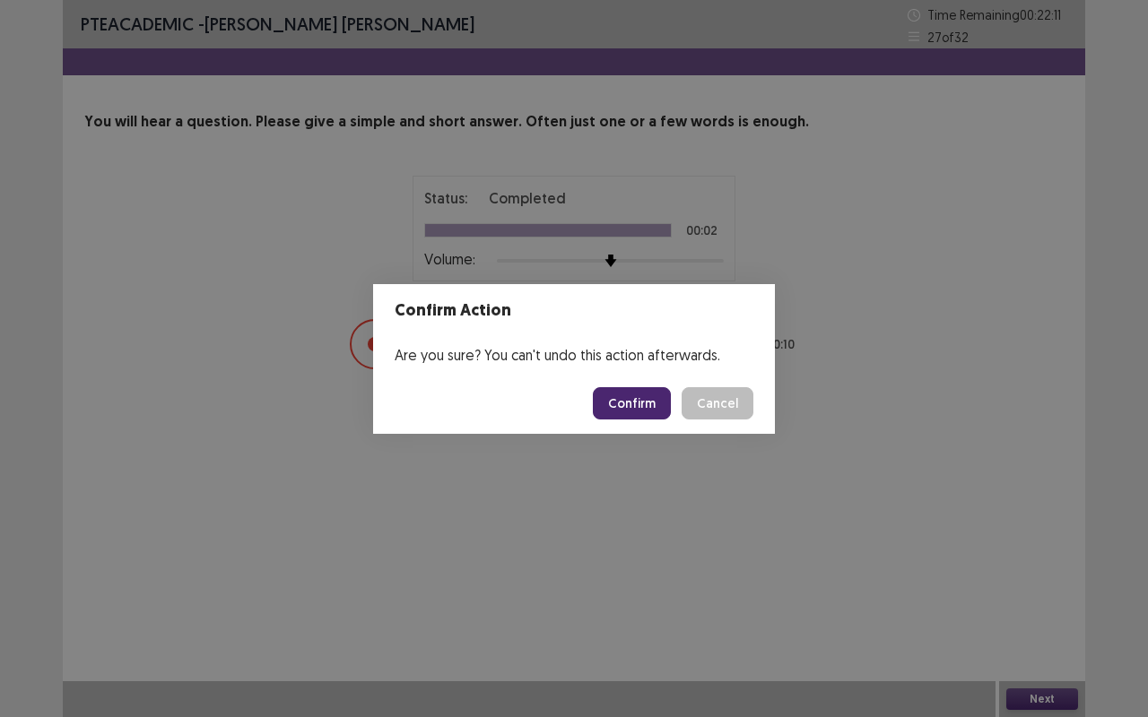
click at [636, 409] on button "Confirm" at bounding box center [632, 403] width 78 height 32
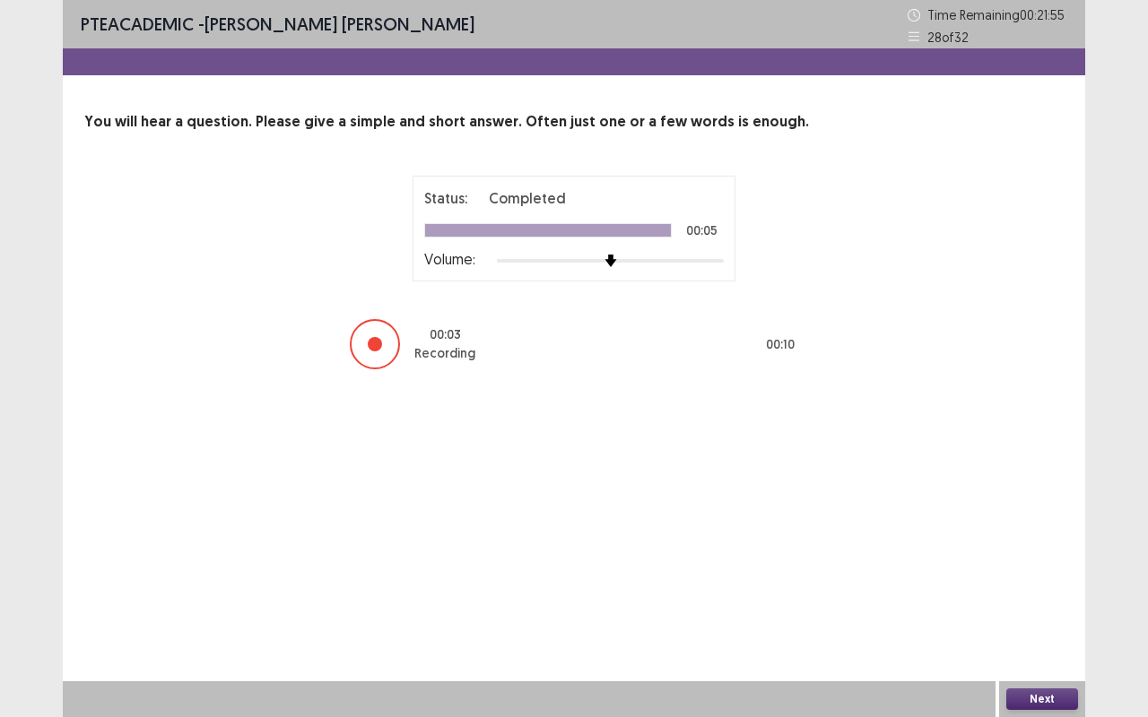
click at [1043, 577] on button "Next" at bounding box center [1042, 700] width 72 height 22
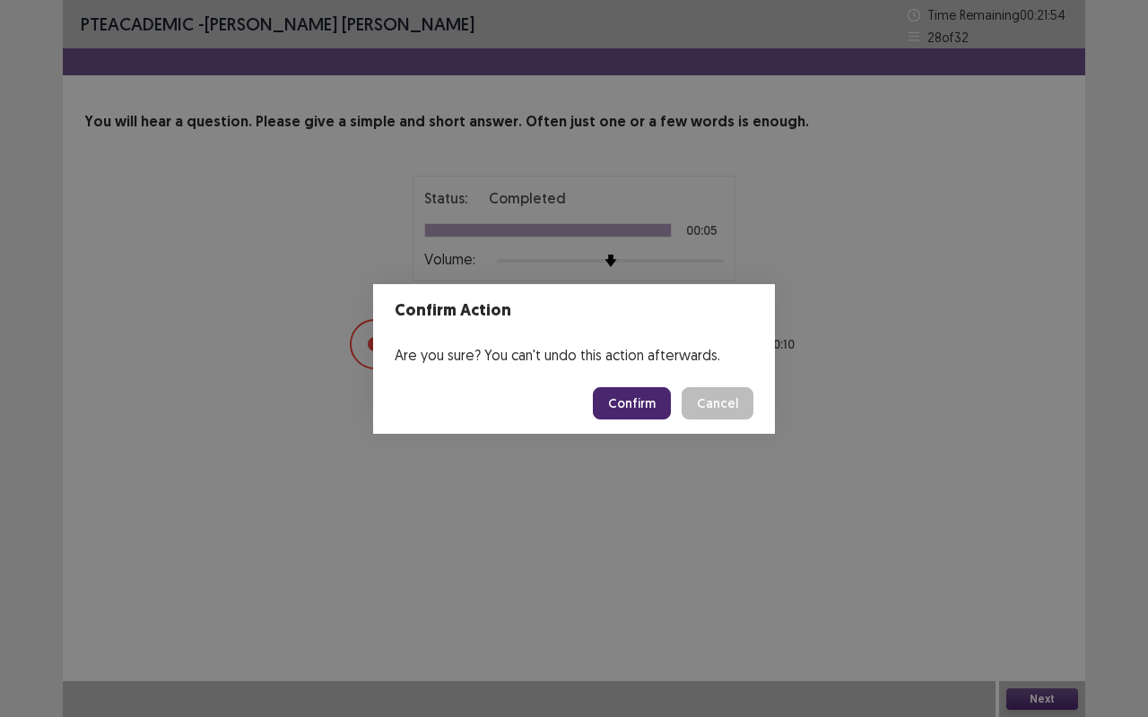
click at [630, 402] on button "Confirm" at bounding box center [632, 403] width 78 height 32
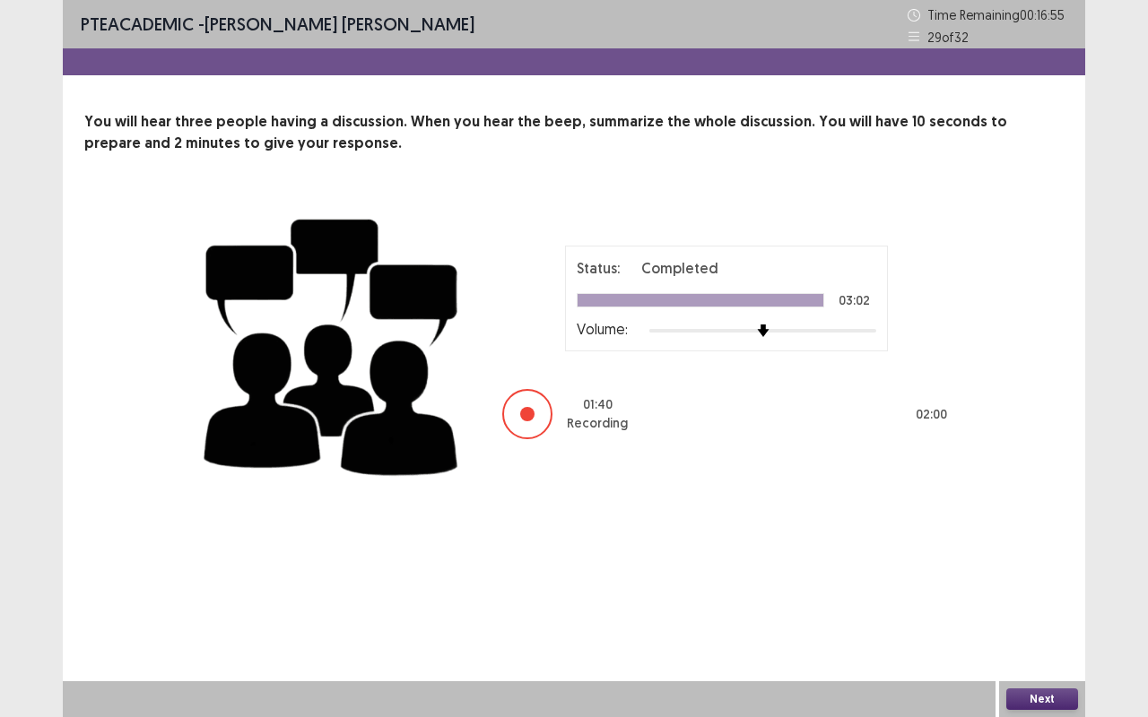
click at [1057, 577] on button "Next" at bounding box center [1042, 700] width 72 height 22
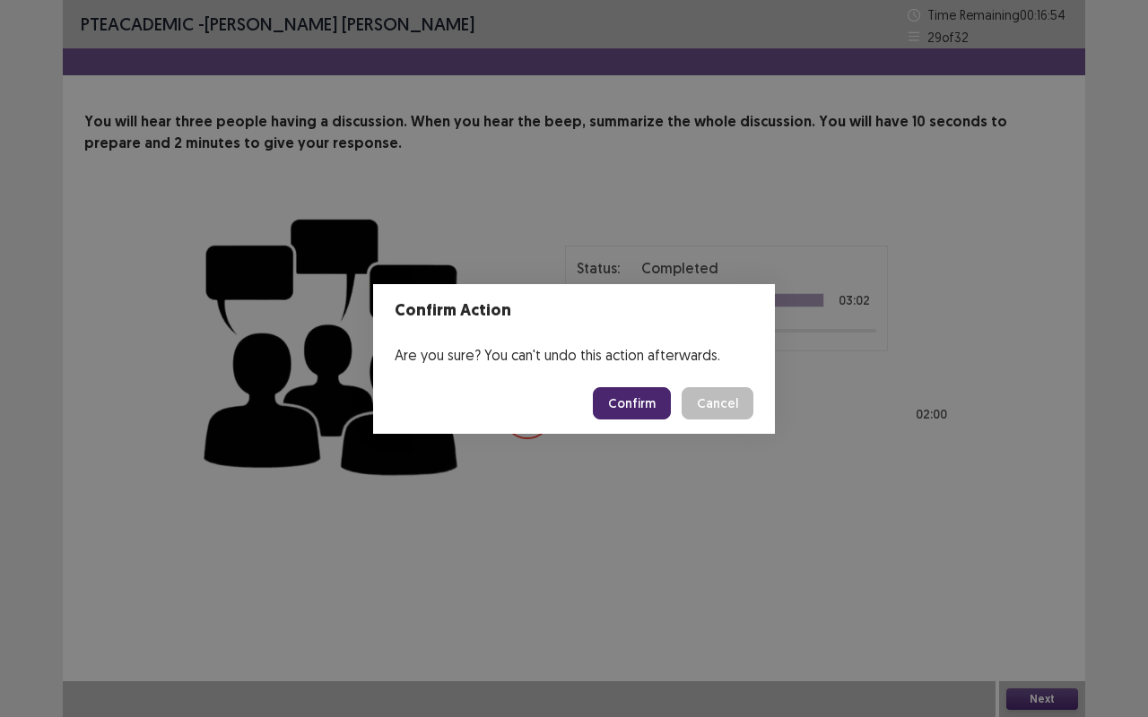
click at [633, 404] on button "Confirm" at bounding box center [632, 403] width 78 height 32
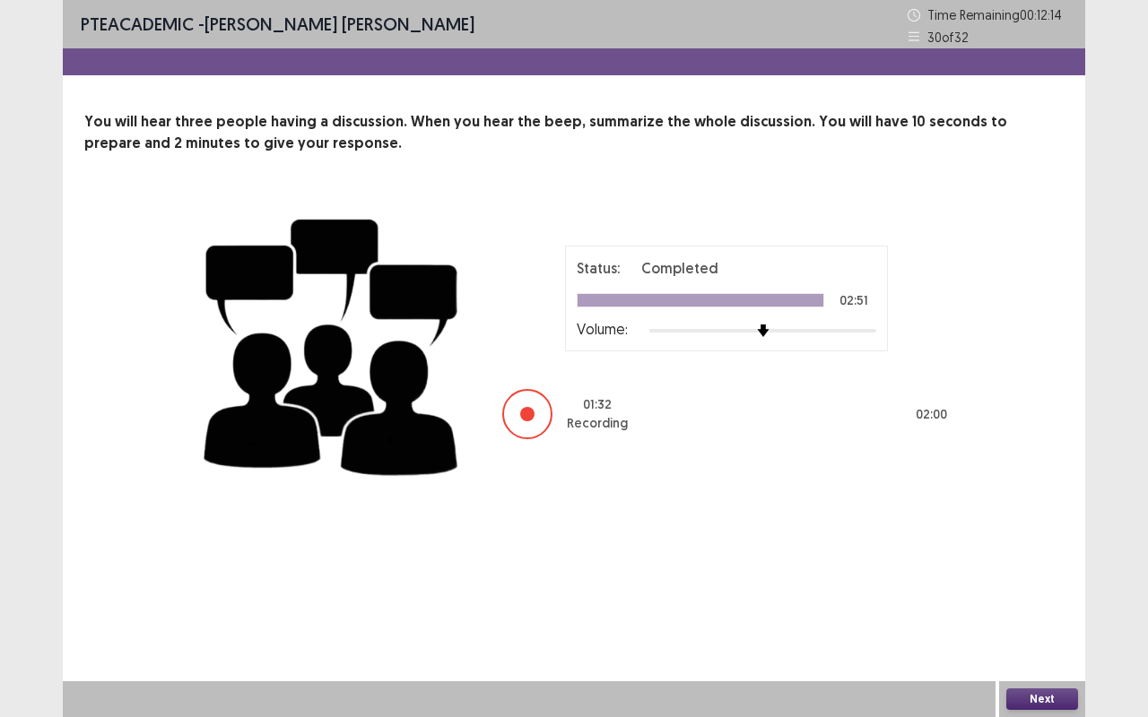
click at [1024, 577] on button "Next" at bounding box center [1042, 700] width 72 height 22
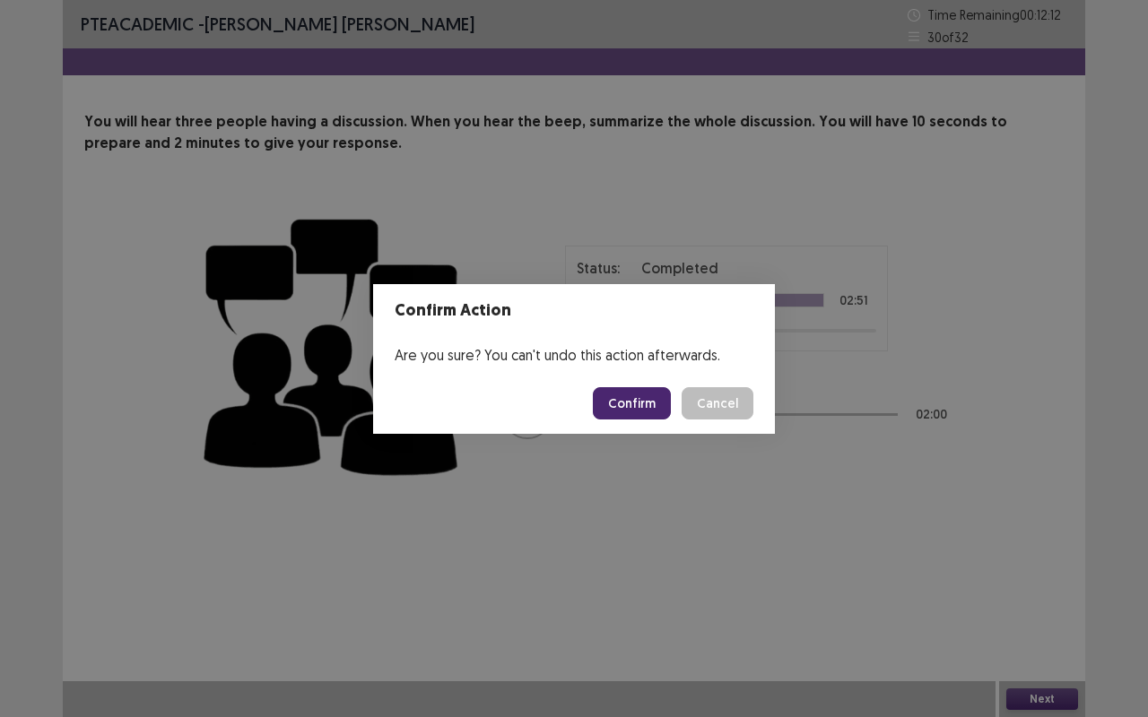
click at [640, 407] on button "Confirm" at bounding box center [632, 403] width 78 height 32
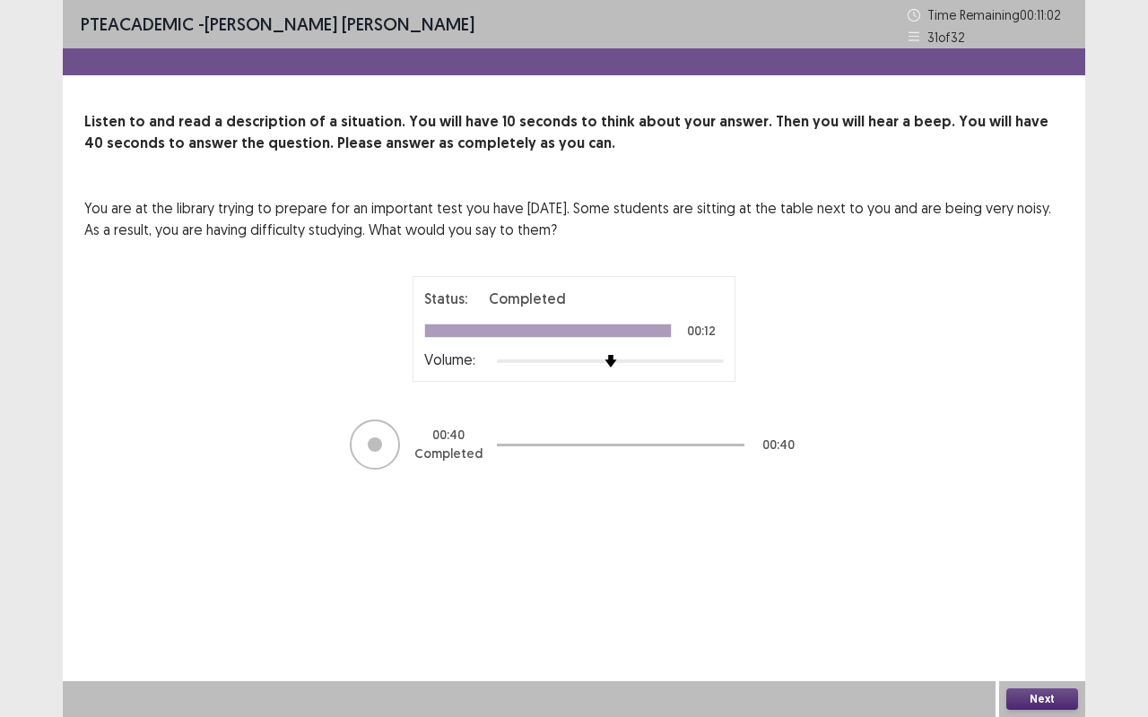
click at [1060, 577] on button "Next" at bounding box center [1042, 700] width 72 height 22
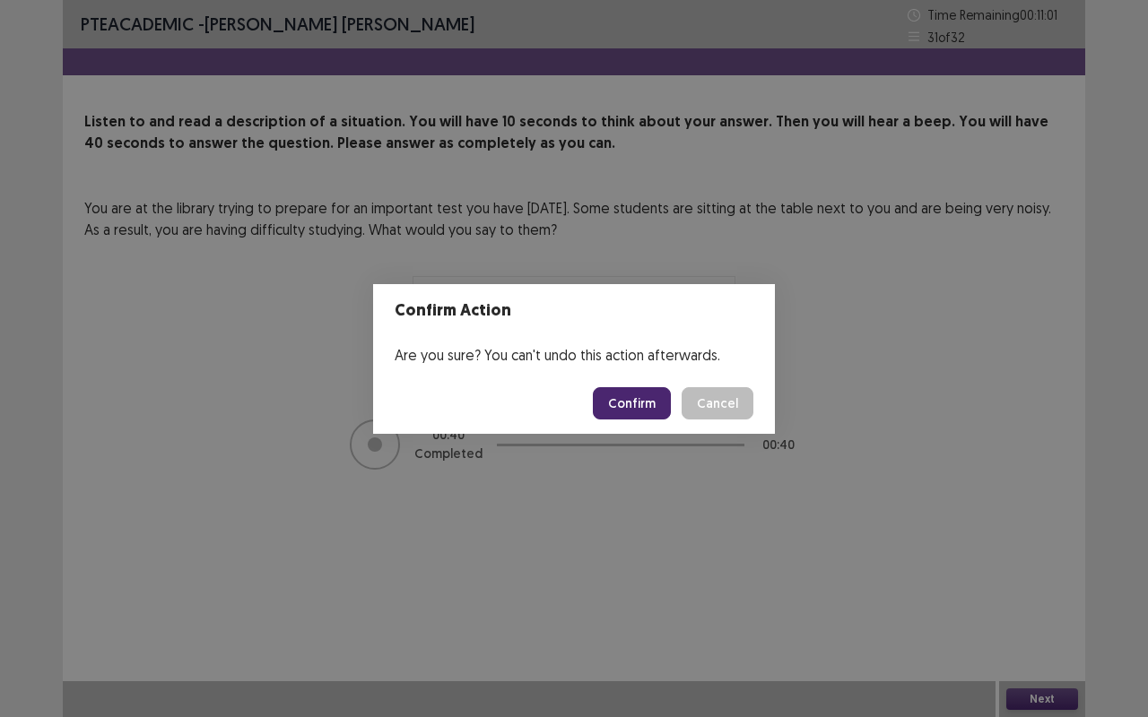
click at [649, 408] on button "Confirm" at bounding box center [632, 403] width 78 height 32
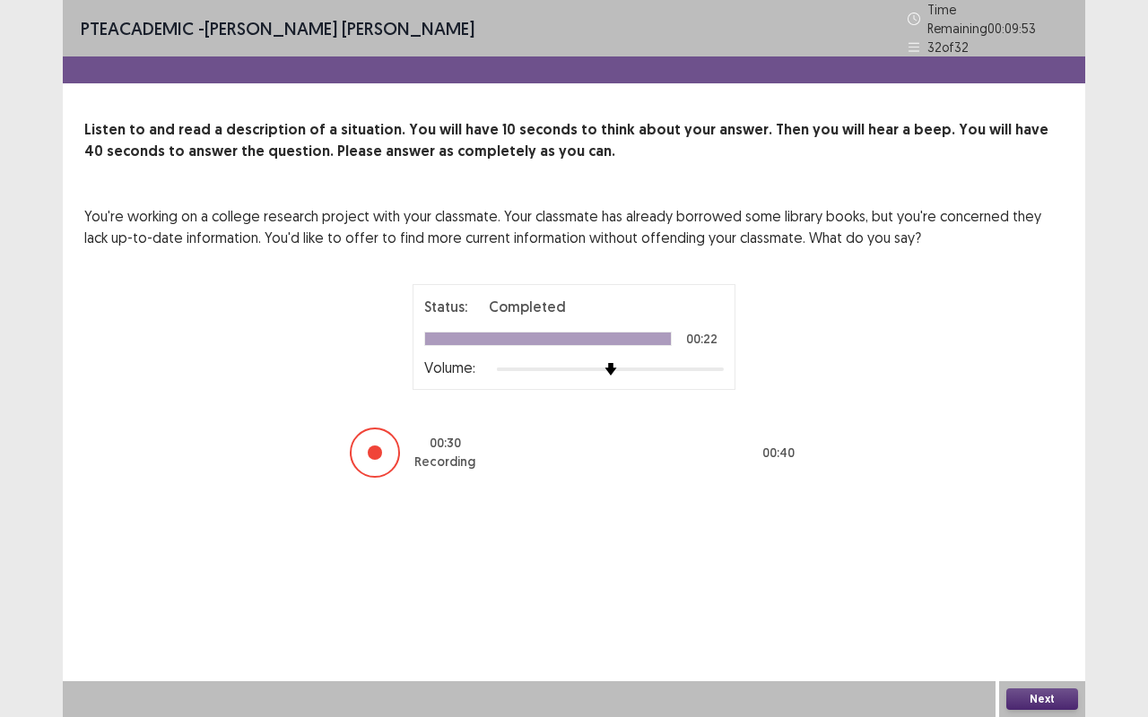
click at [1034, 577] on button "Next" at bounding box center [1042, 700] width 72 height 22
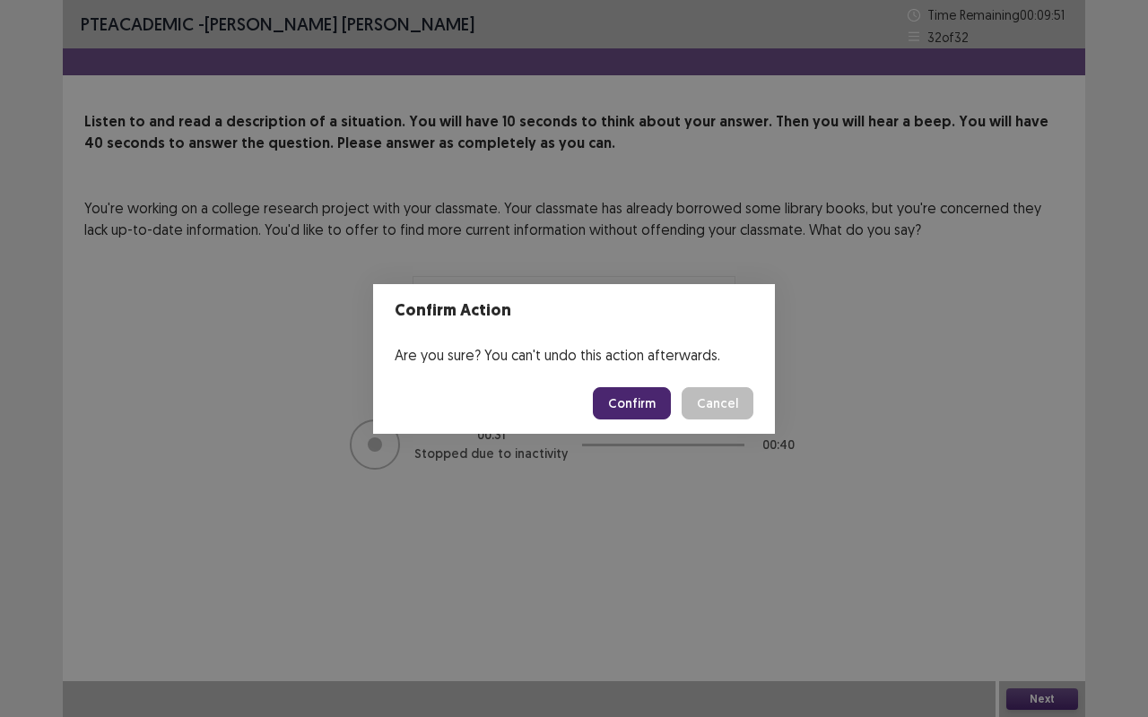
click at [631, 402] on button "Confirm" at bounding box center [632, 403] width 78 height 32
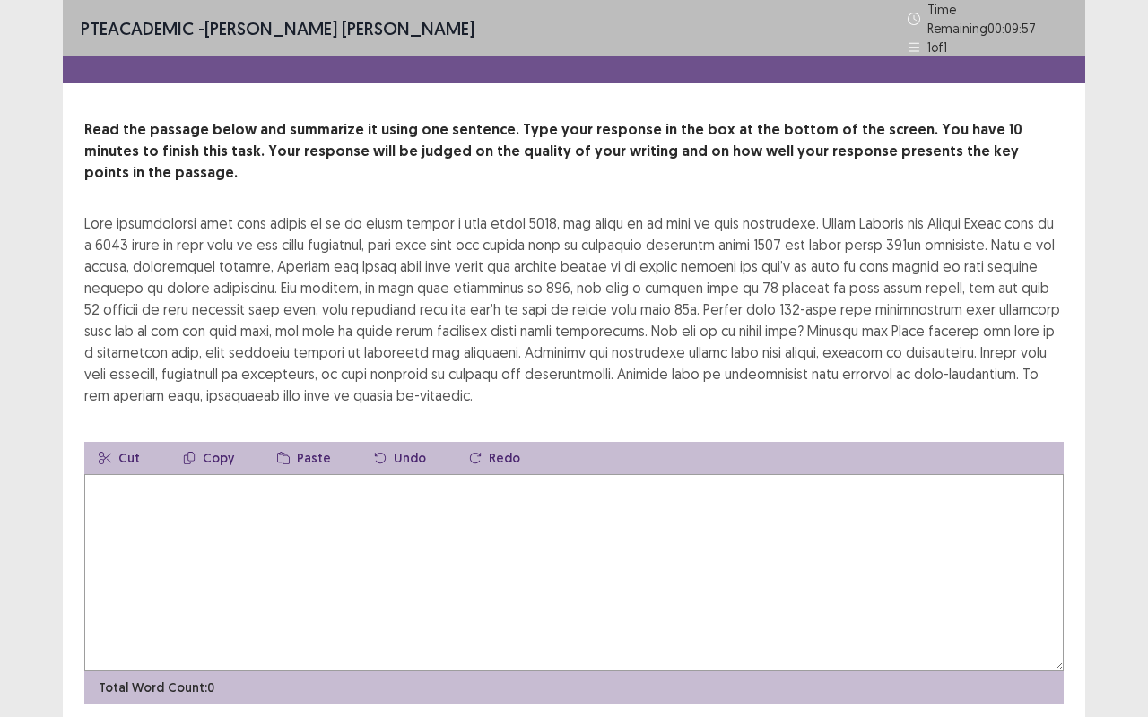
click at [193, 490] on textarea at bounding box center [573, 572] width 979 height 197
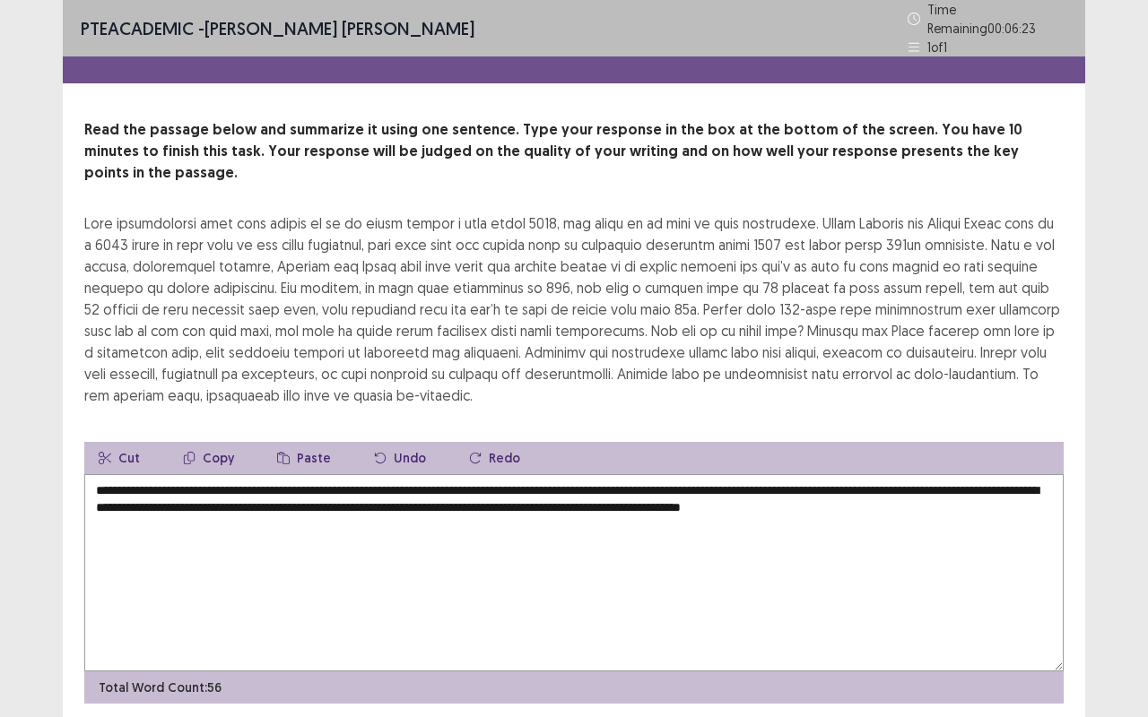
click at [386, 474] on textarea "**********" at bounding box center [573, 572] width 979 height 197
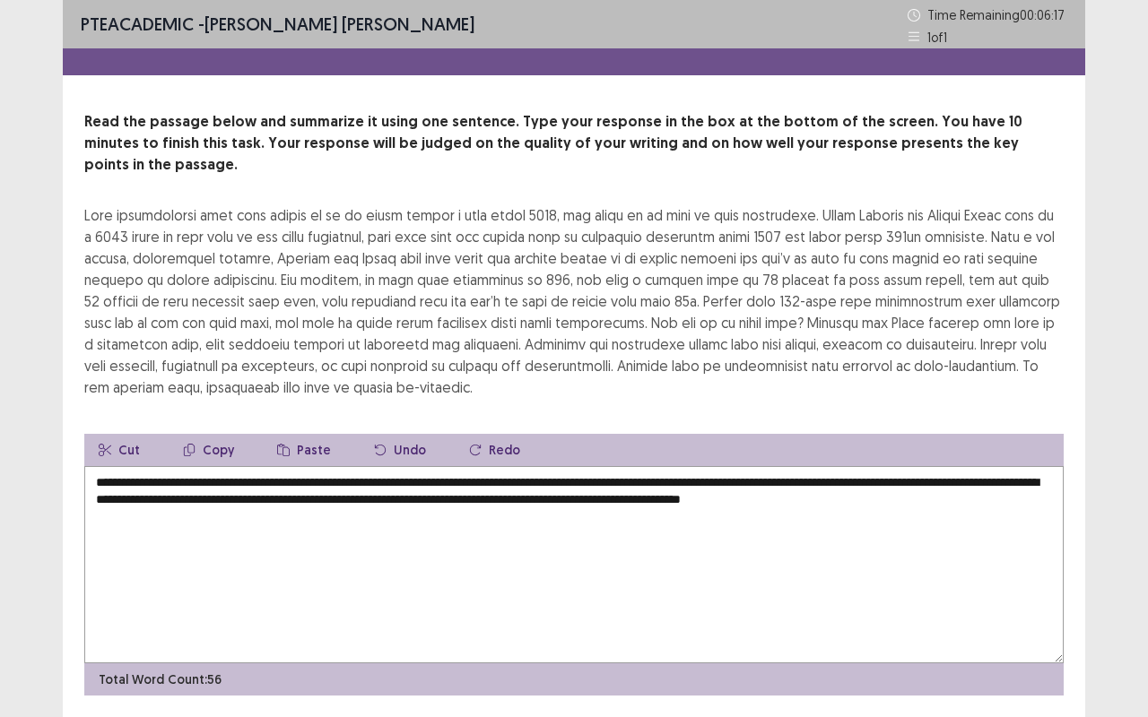
click at [608, 466] on textarea "**********" at bounding box center [573, 564] width 979 height 197
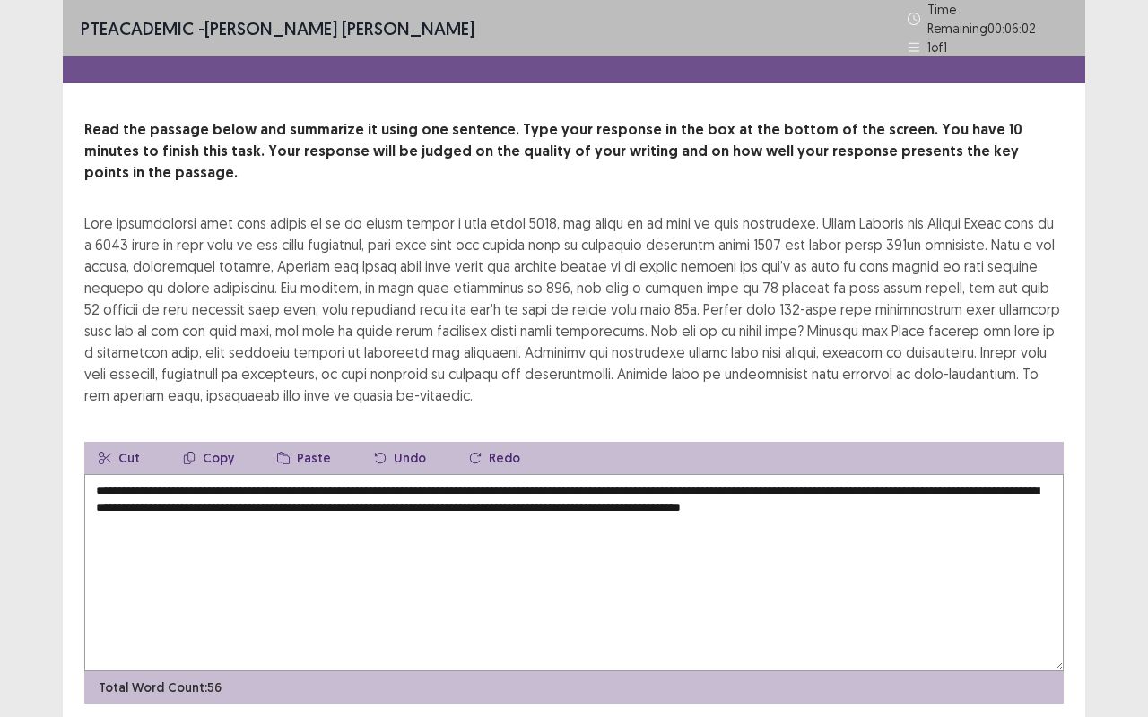
click at [819, 474] on textarea "**********" at bounding box center [573, 572] width 979 height 197
click at [924, 474] on textarea "**********" at bounding box center [573, 572] width 979 height 197
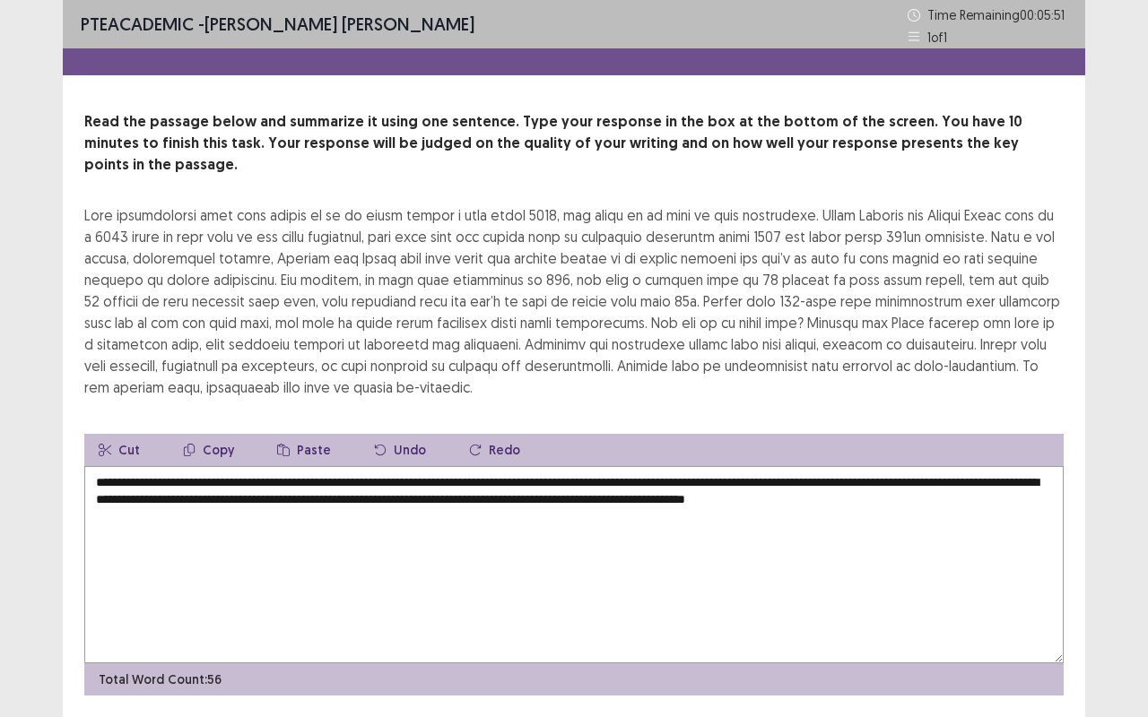
click at [941, 466] on textarea "**********" at bounding box center [573, 564] width 979 height 197
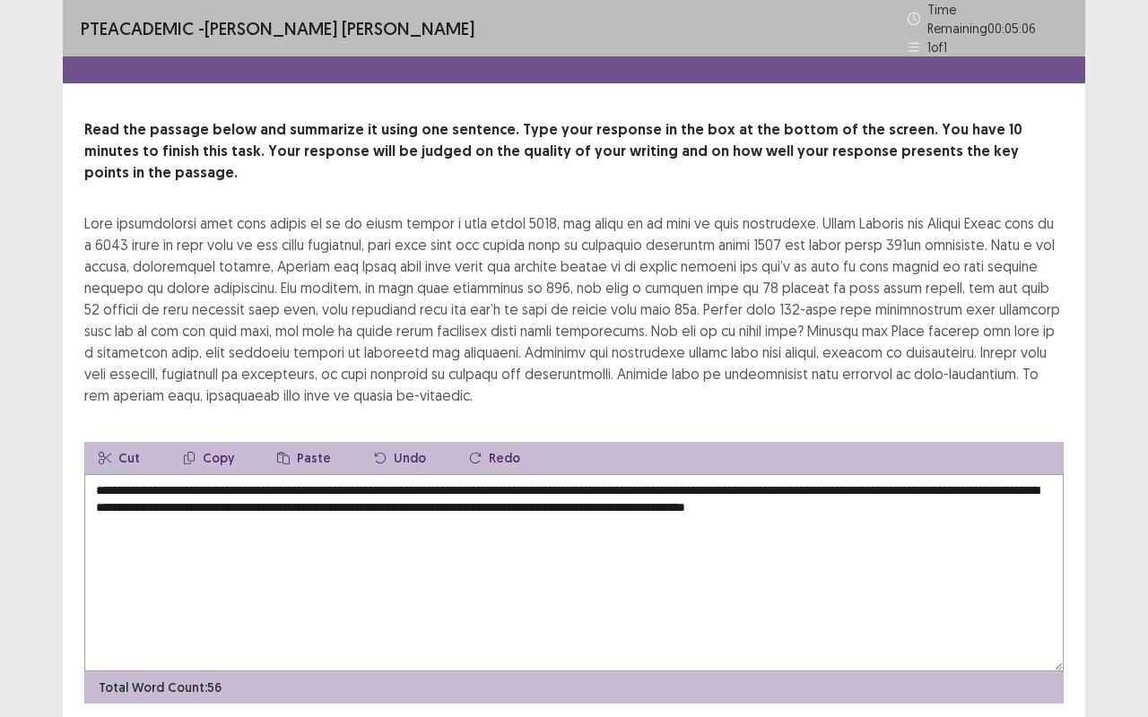
click at [958, 474] on textarea "**********" at bounding box center [573, 572] width 979 height 197
drag, startPoint x: 750, startPoint y: 458, endPoint x: 961, endPoint y: 444, distance: 212.1
click at [961, 444] on div "**********" at bounding box center [573, 573] width 979 height 262
drag, startPoint x: 854, startPoint y: 461, endPoint x: 941, endPoint y: 463, distance: 87.0
click at [941, 474] on textarea "**********" at bounding box center [573, 572] width 979 height 197
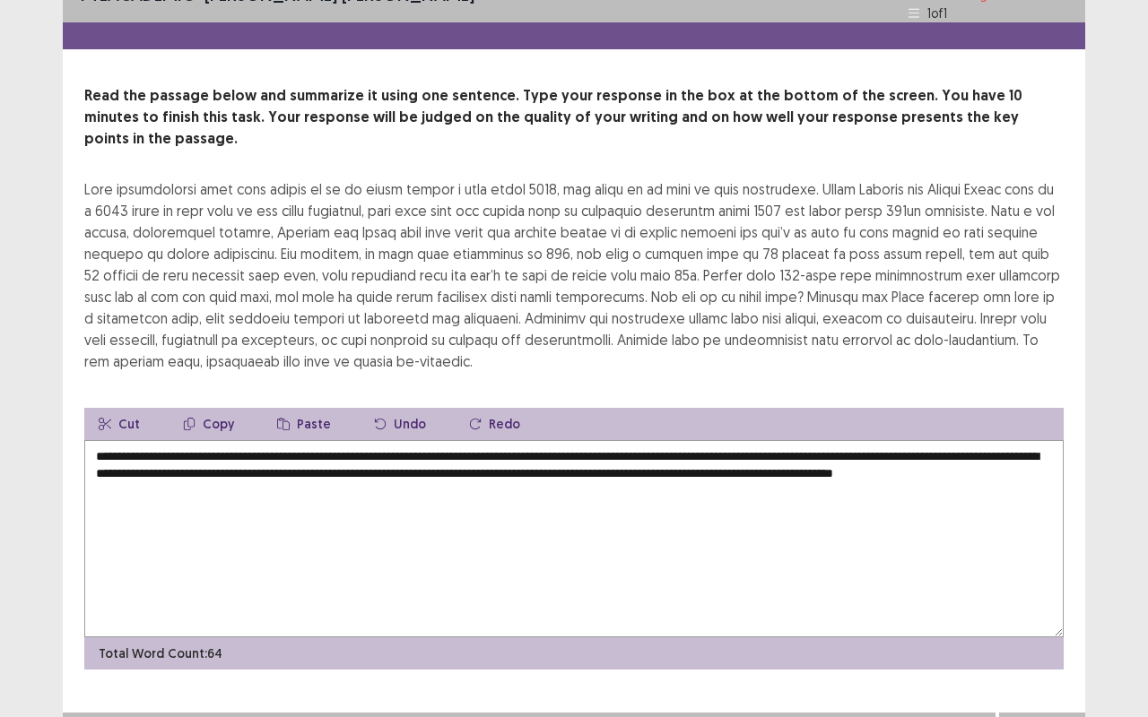
scroll to position [36, 0]
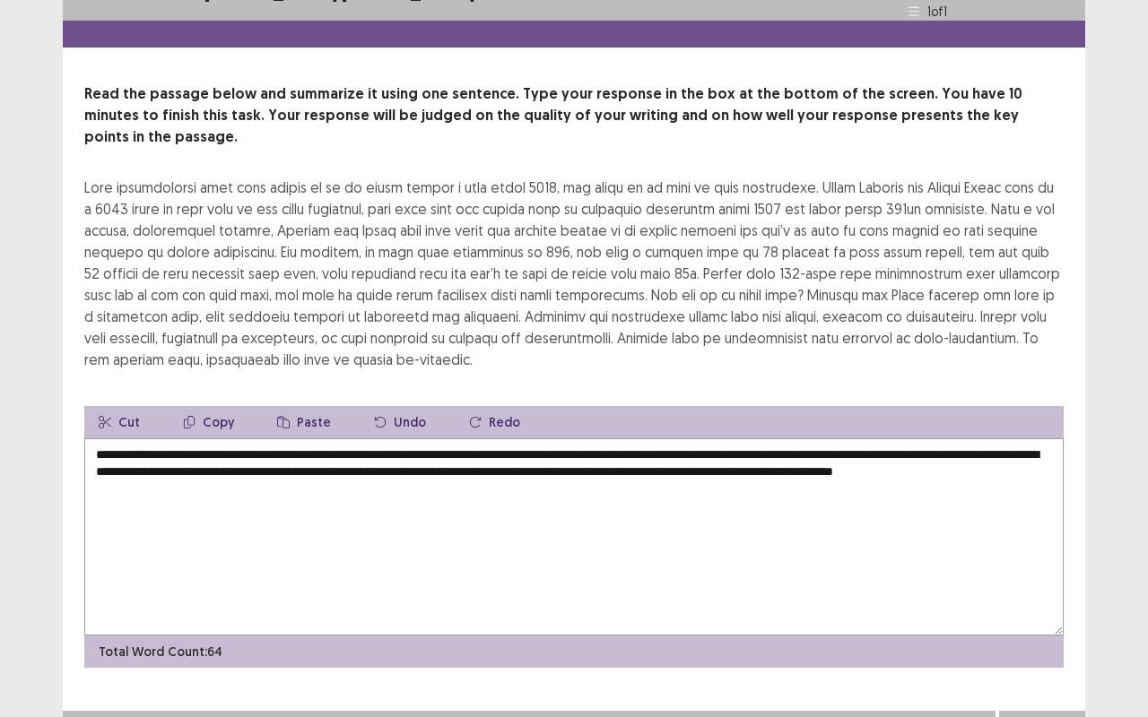
click at [242, 461] on textarea "**********" at bounding box center [573, 536] width 979 height 197
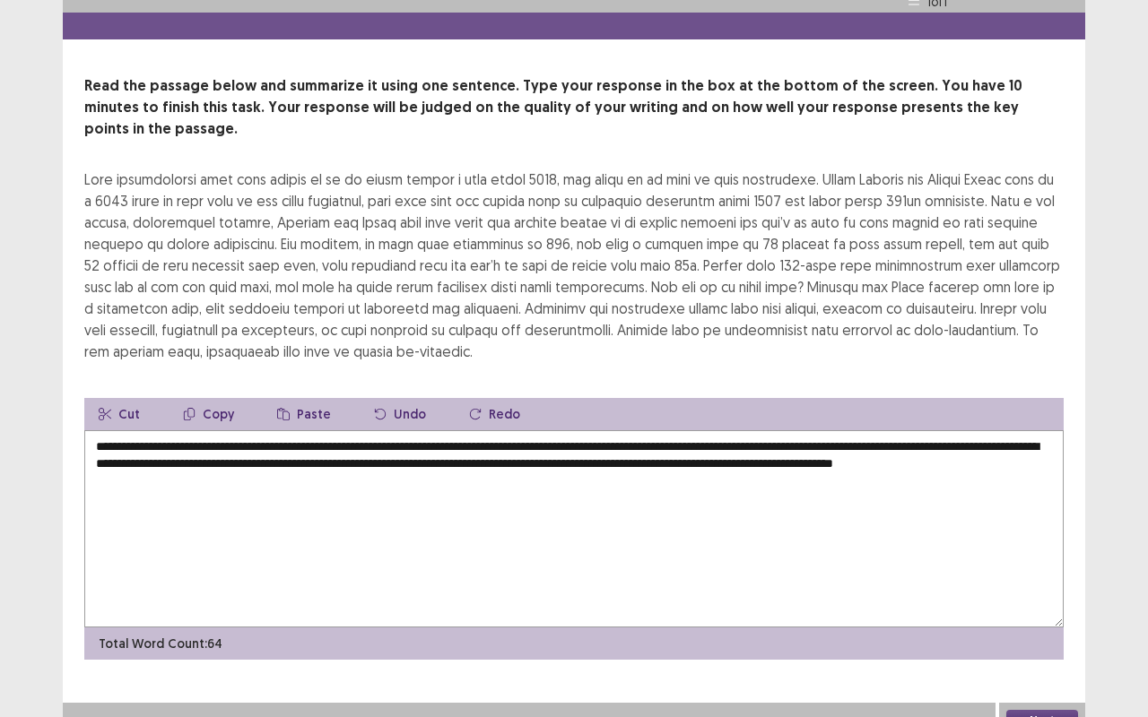
click at [785, 430] on textarea "**********" at bounding box center [573, 528] width 979 height 197
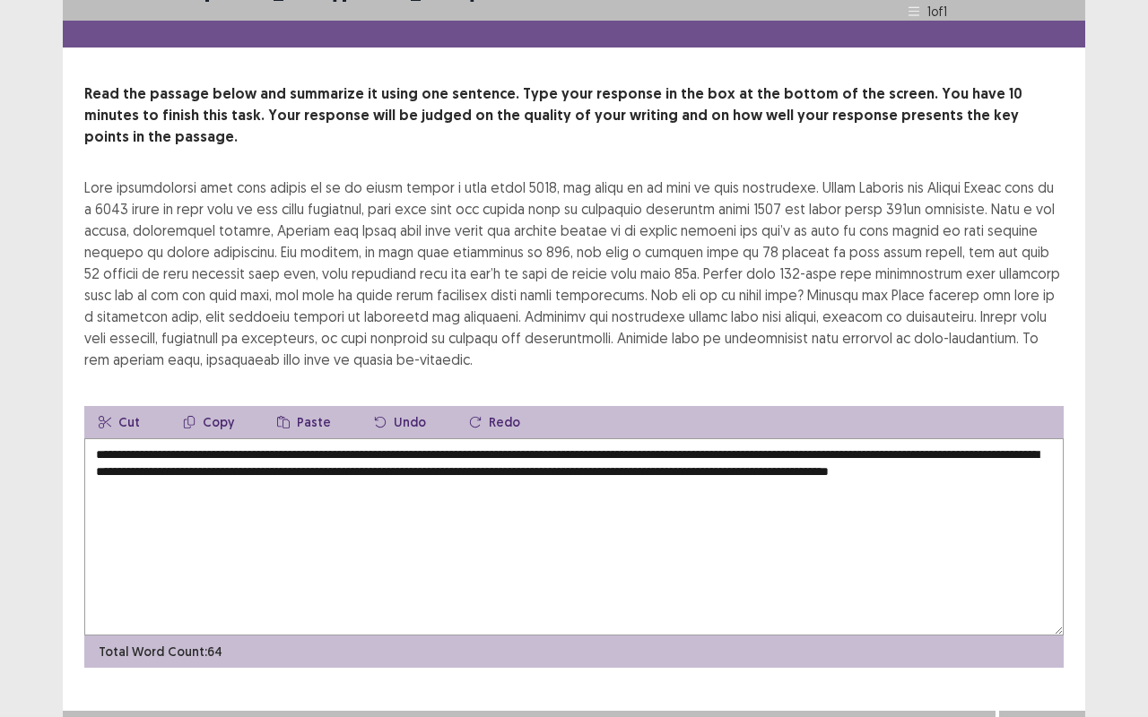
click at [177, 456] on textarea "**********" at bounding box center [573, 536] width 979 height 197
click at [247, 465] on textarea "**********" at bounding box center [573, 536] width 979 height 197
type textarea "**********"
click at [1028, 577] on button "Next" at bounding box center [1042, 729] width 72 height 22
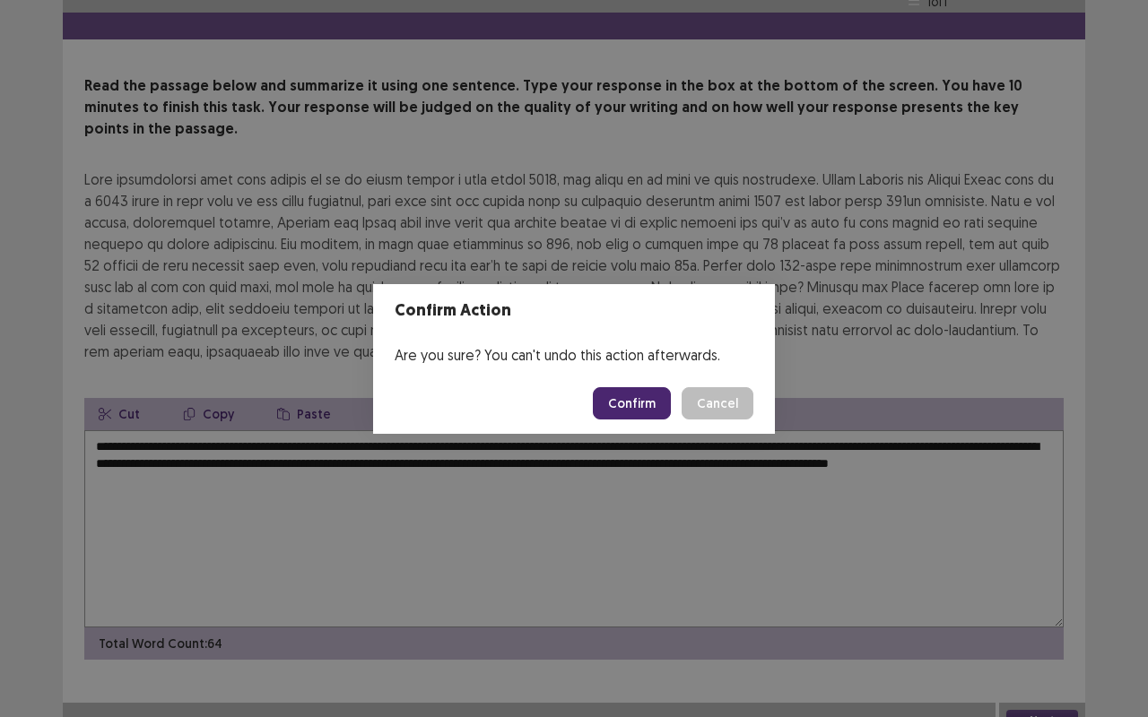
click at [637, 389] on button "Confirm" at bounding box center [632, 403] width 78 height 32
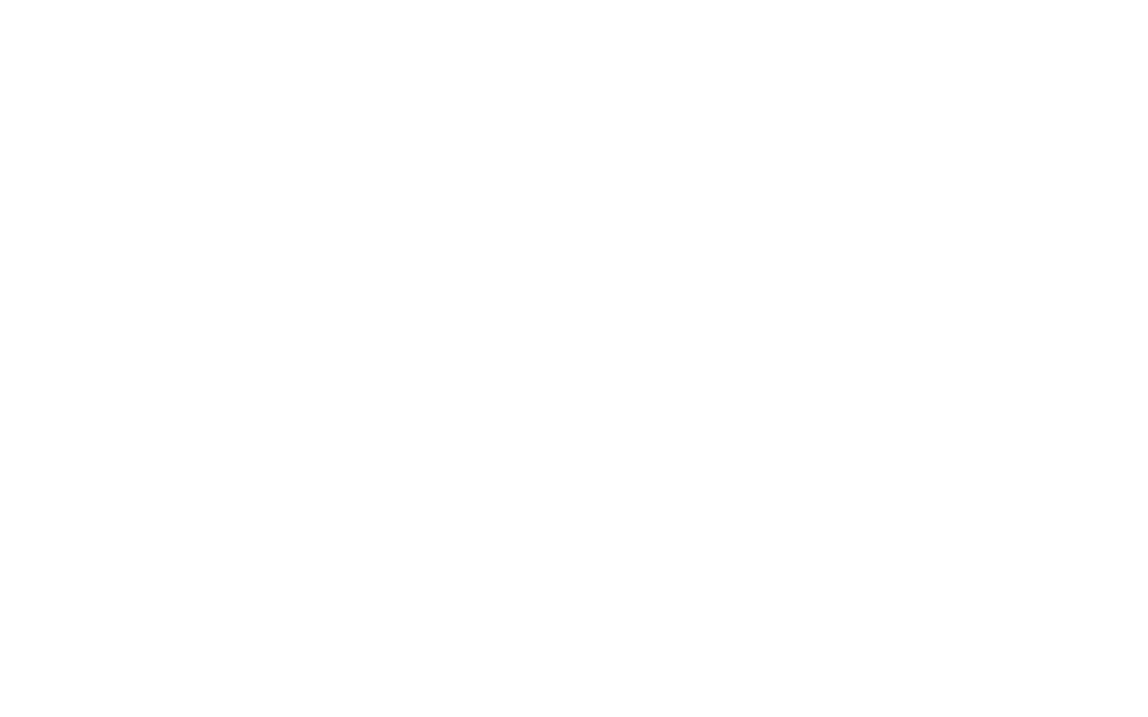
scroll to position [0, 0]
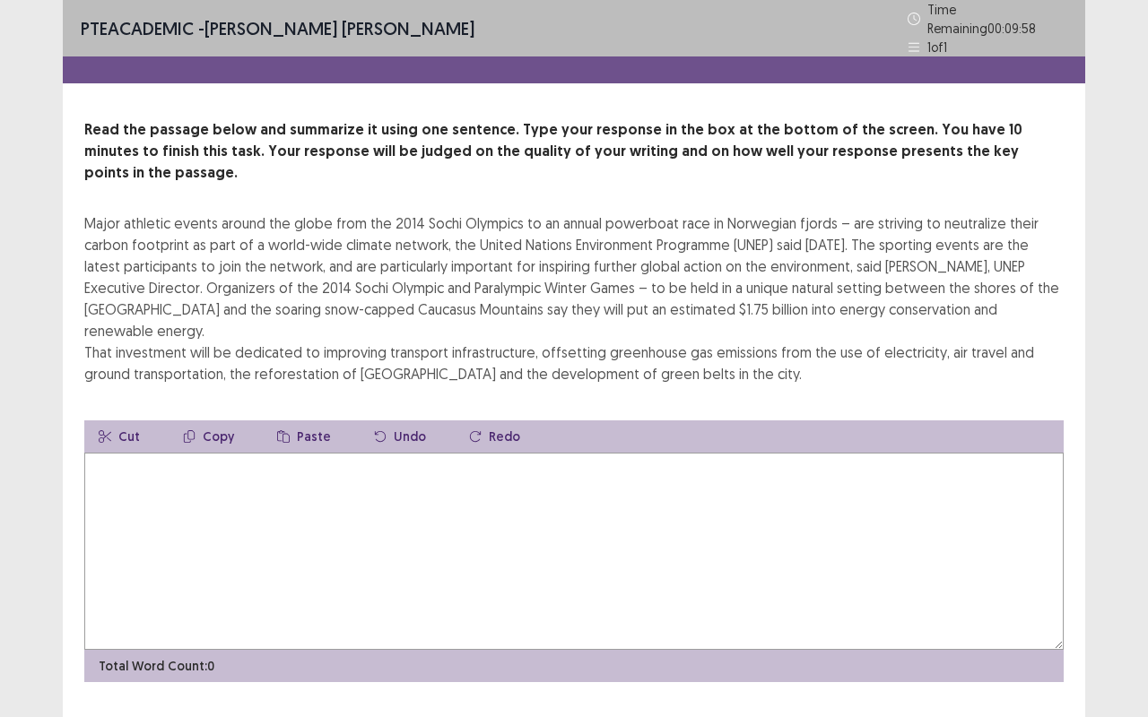
click at [233, 453] on textarea at bounding box center [573, 551] width 979 height 197
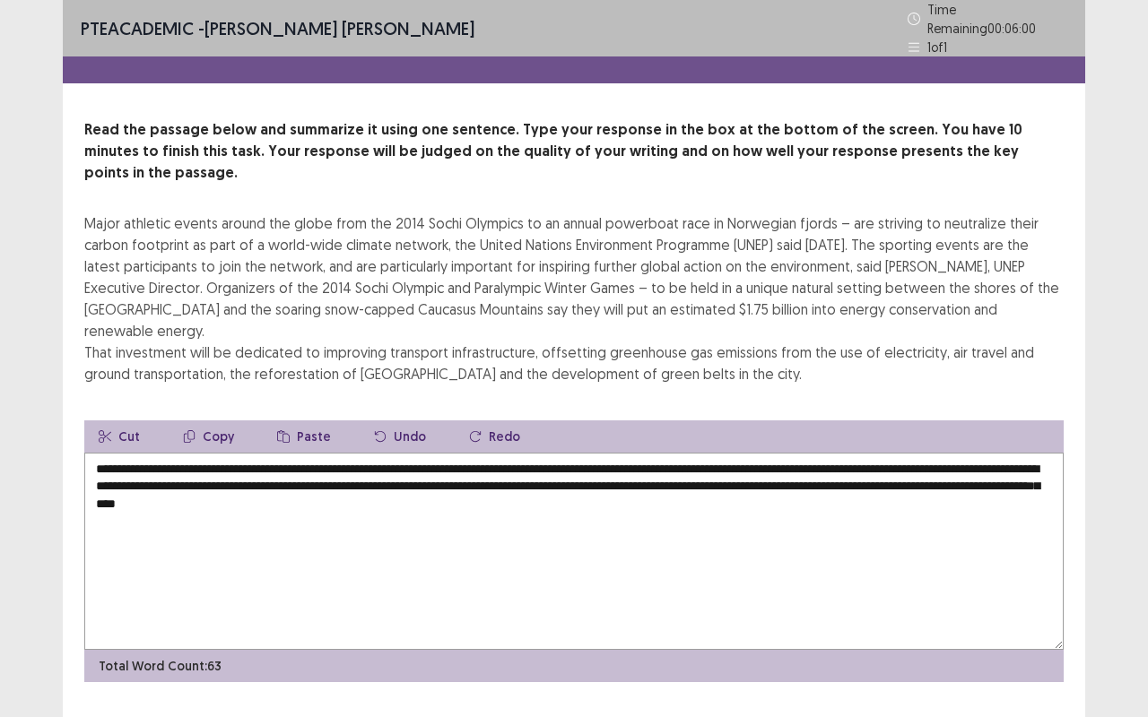
click at [141, 453] on textarea "**********" at bounding box center [573, 551] width 979 height 197
click at [670, 453] on textarea "**********" at bounding box center [573, 551] width 979 height 197
click at [1031, 453] on textarea "**********" at bounding box center [573, 551] width 979 height 197
click at [330, 453] on textarea "**********" at bounding box center [573, 551] width 979 height 197
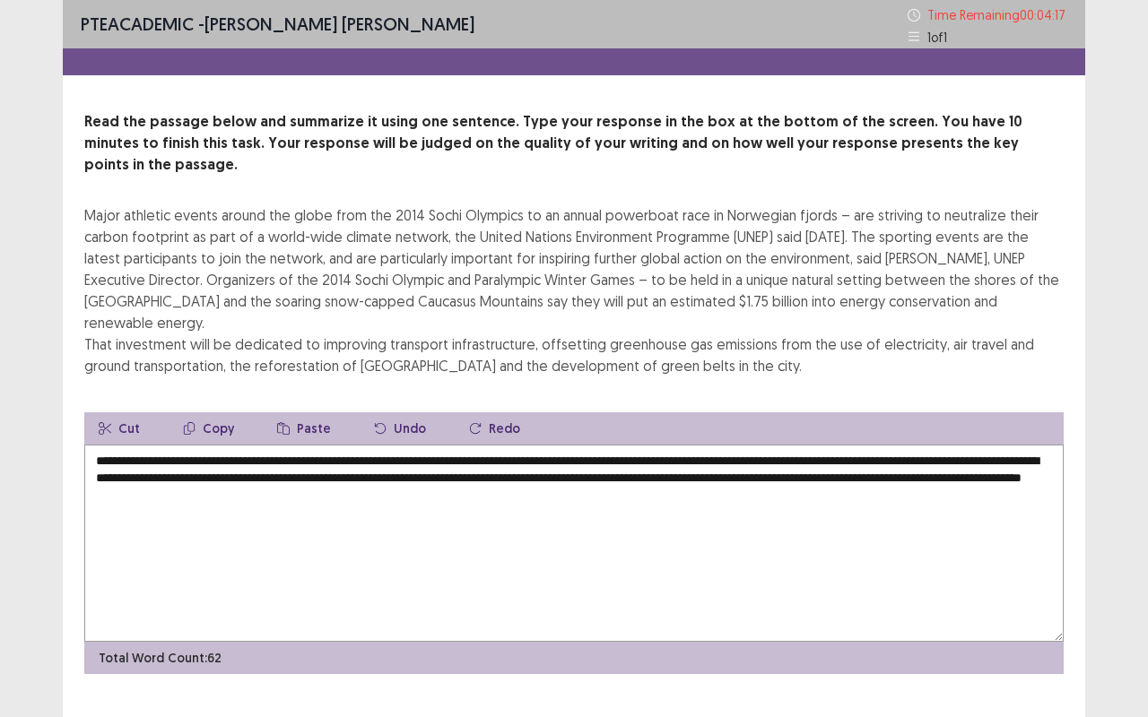
click at [264, 454] on textarea "**********" at bounding box center [573, 543] width 979 height 197
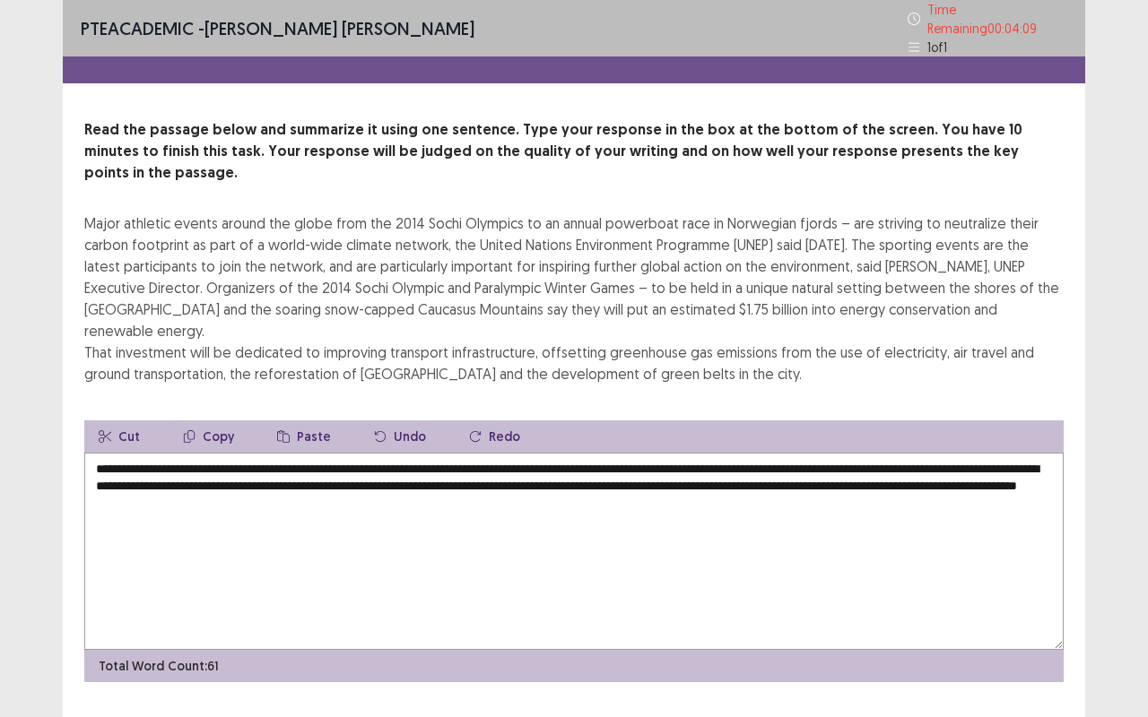
click at [349, 456] on textarea "**********" at bounding box center [573, 551] width 979 height 197
click at [342, 453] on textarea "**********" at bounding box center [573, 551] width 979 height 197
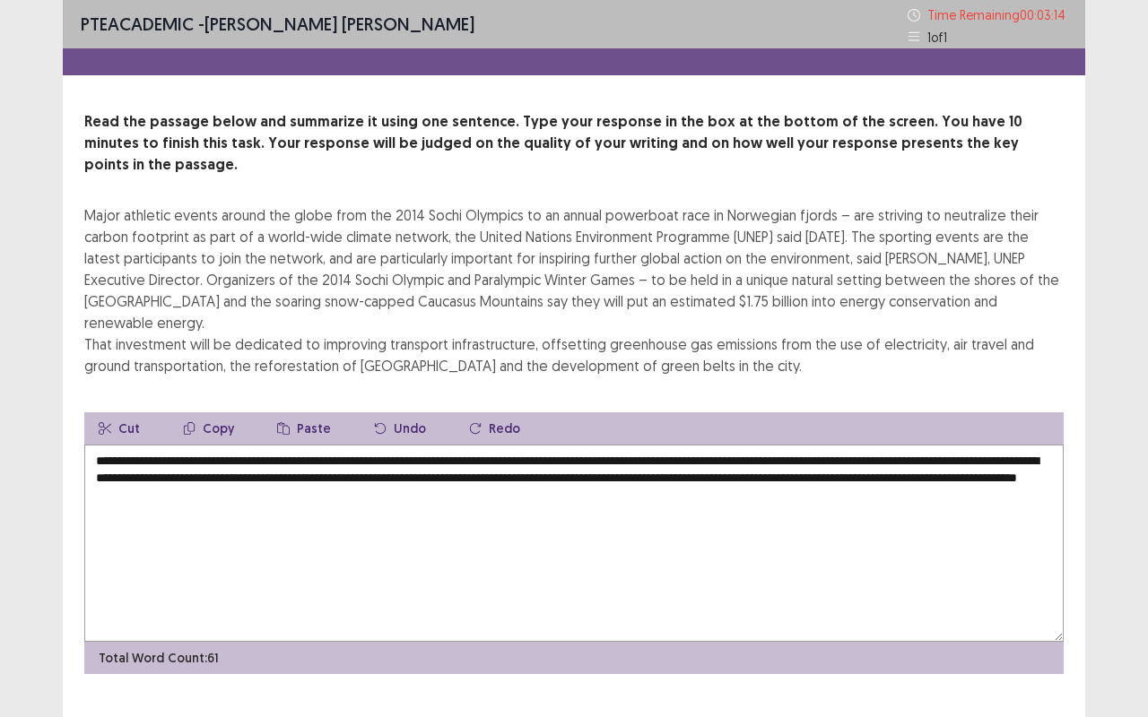
type textarea "**********"
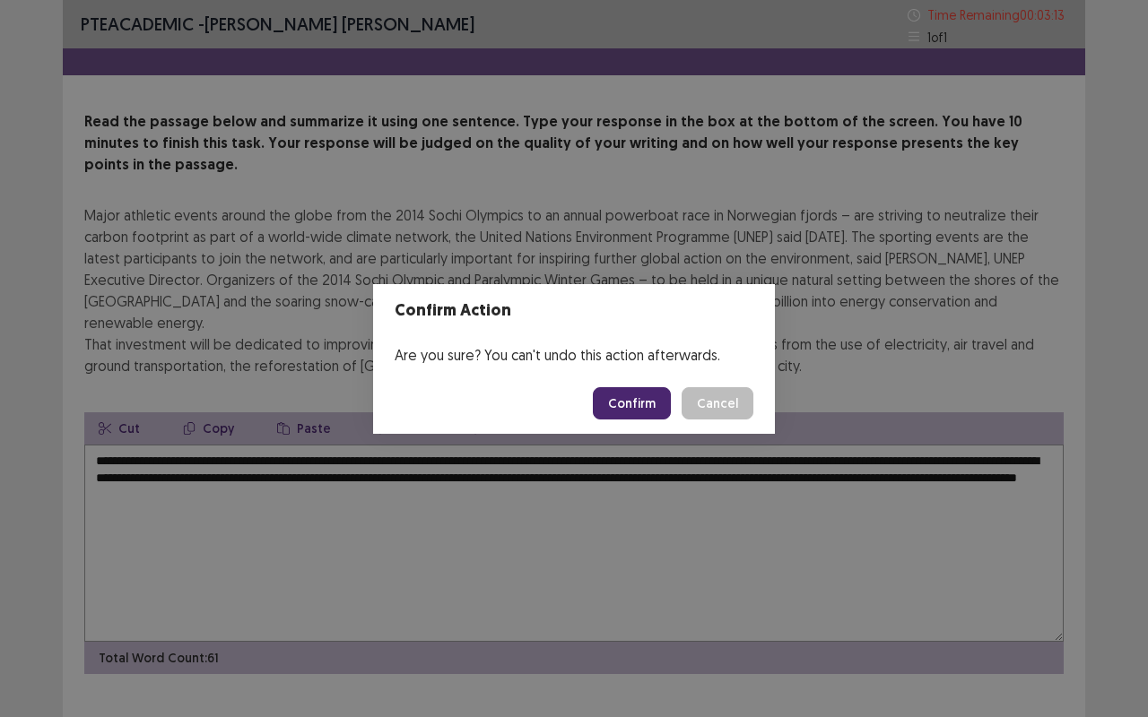
click at [628, 407] on button "Confirm" at bounding box center [632, 403] width 78 height 32
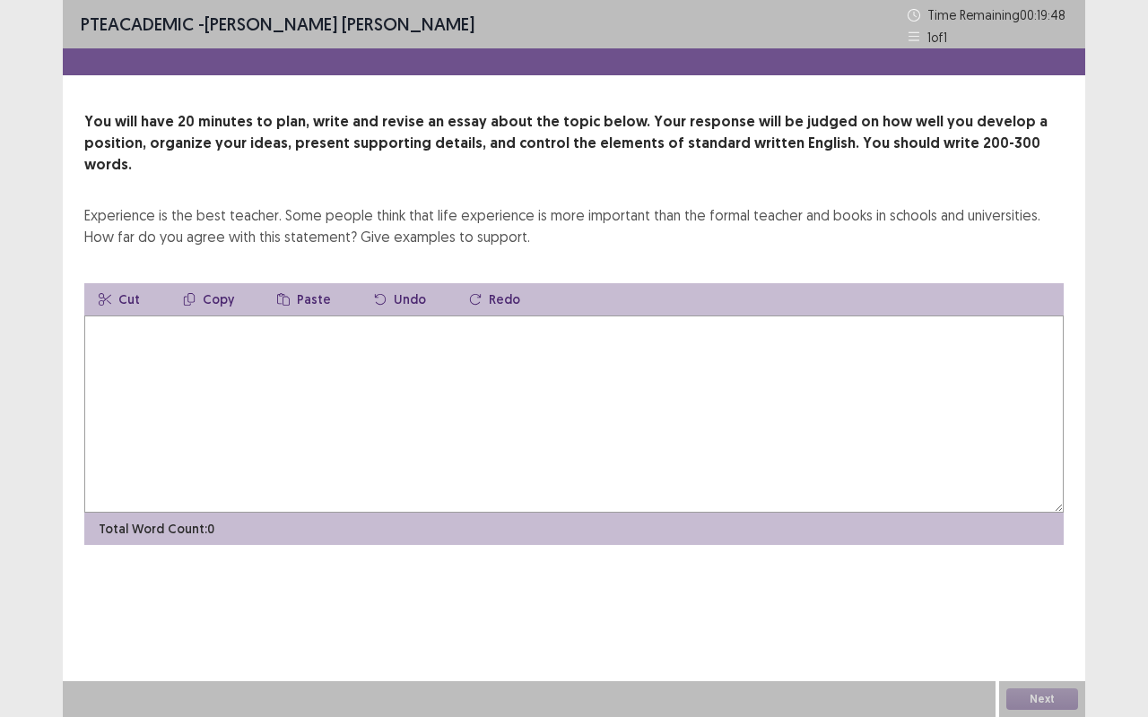
click at [142, 323] on textarea at bounding box center [573, 414] width 979 height 197
type textarea "*"
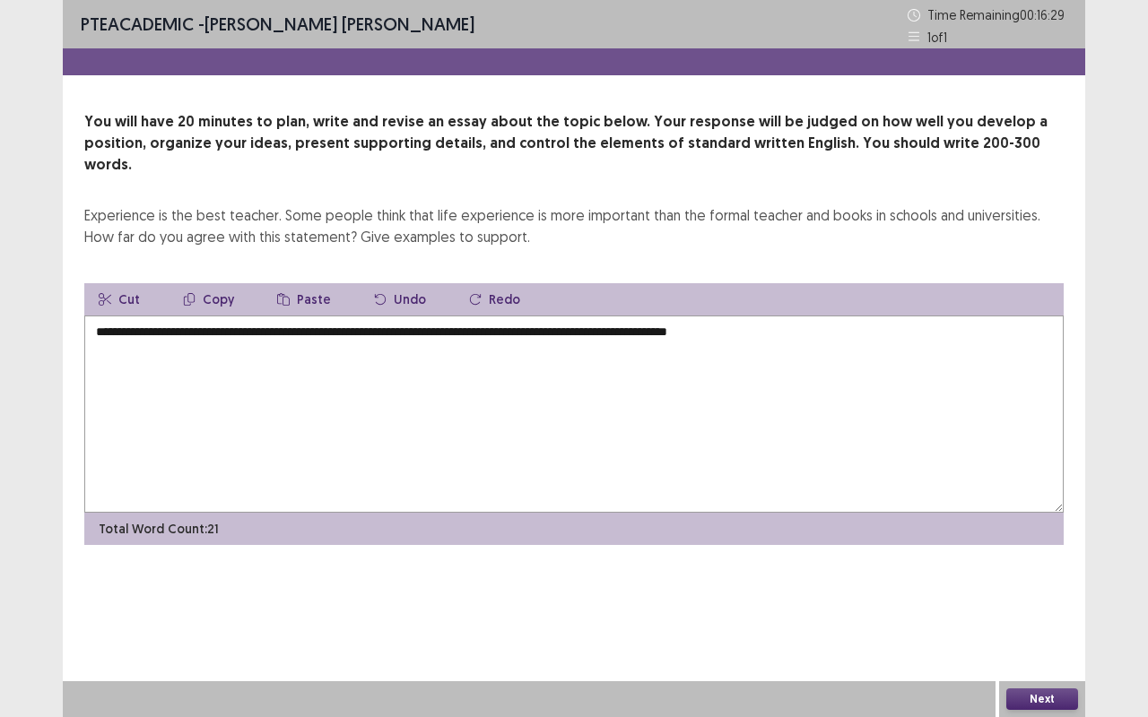
click at [576, 316] on textarea "**********" at bounding box center [573, 414] width 979 height 197
drag, startPoint x: 629, startPoint y: 312, endPoint x: 577, endPoint y: 306, distance: 52.4
click at [577, 316] on textarea "**********" at bounding box center [573, 414] width 979 height 197
click at [550, 316] on textarea "**********" at bounding box center [573, 414] width 979 height 197
click at [644, 316] on textarea "**********" at bounding box center [573, 414] width 979 height 197
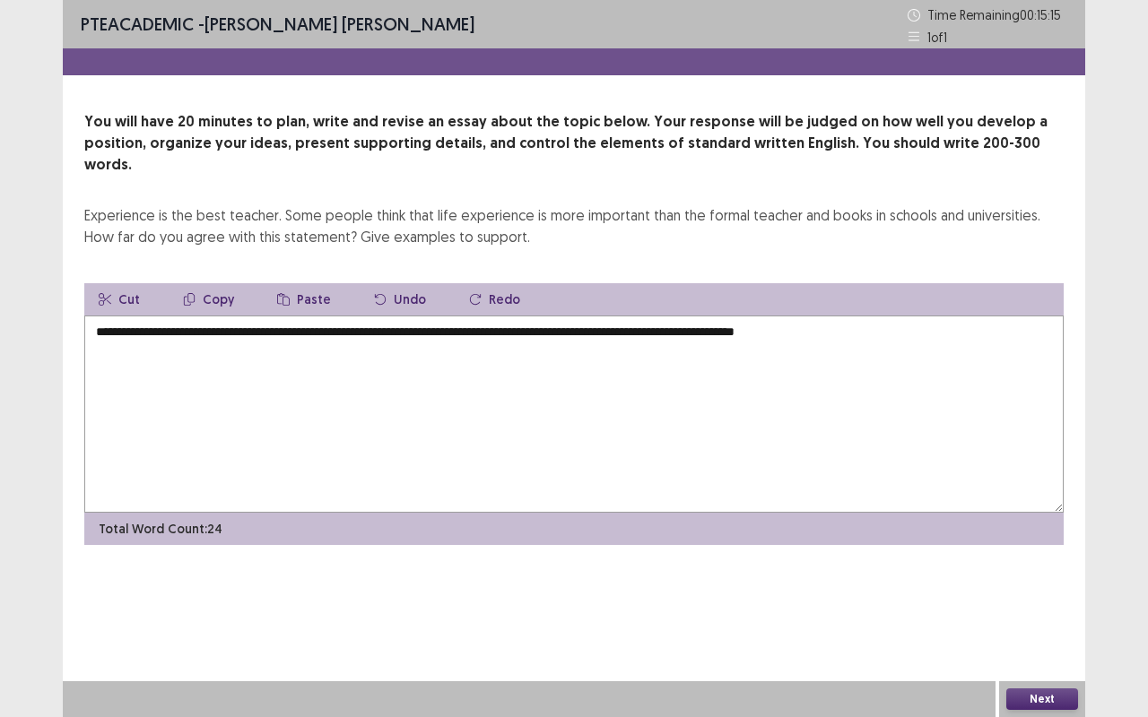
drag, startPoint x: 844, startPoint y: 312, endPoint x: 743, endPoint y: 312, distance: 100.4
click at [743, 316] on textarea "**********" at bounding box center [573, 414] width 979 height 197
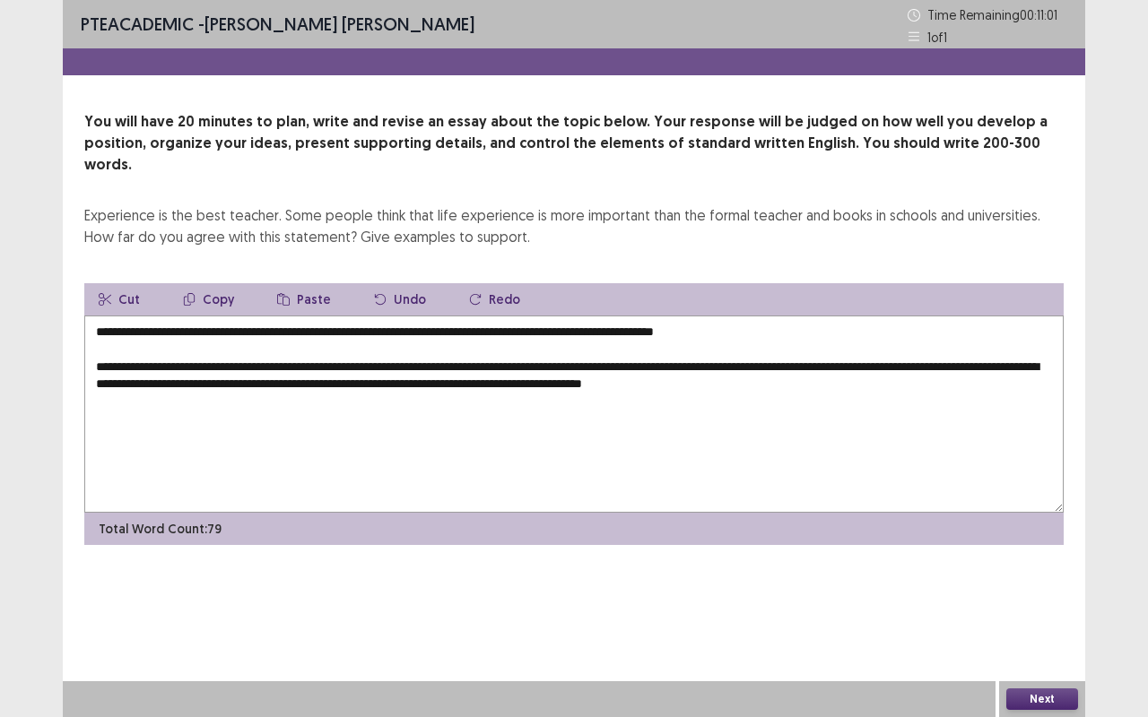
click at [635, 363] on textarea "**********" at bounding box center [573, 414] width 979 height 197
click at [864, 371] on textarea "**********" at bounding box center [573, 414] width 979 height 197
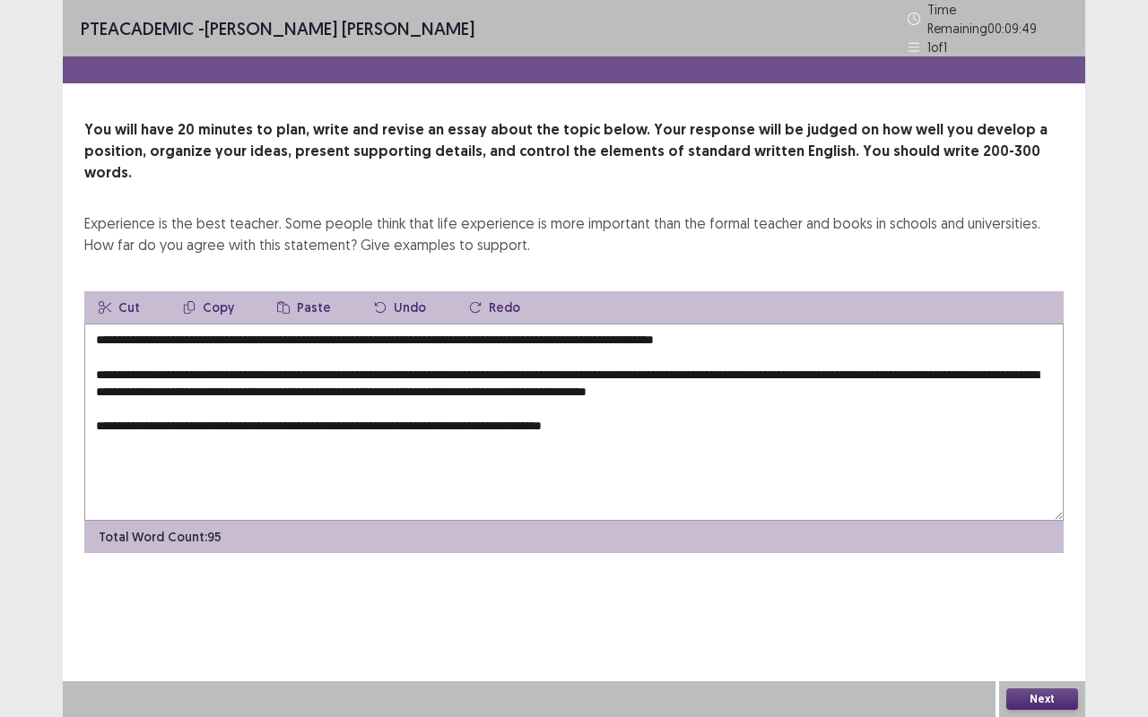
click at [852, 360] on textarea "**********" at bounding box center [573, 422] width 979 height 197
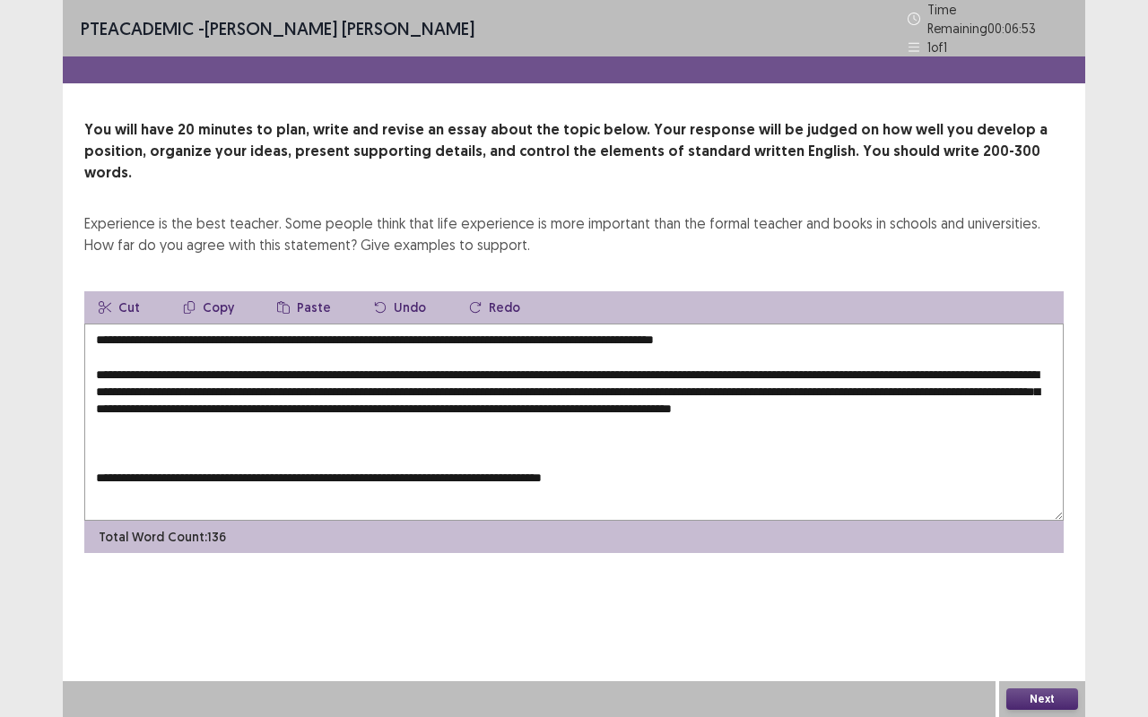
click at [333, 467] on textarea "**********" at bounding box center [573, 422] width 979 height 197
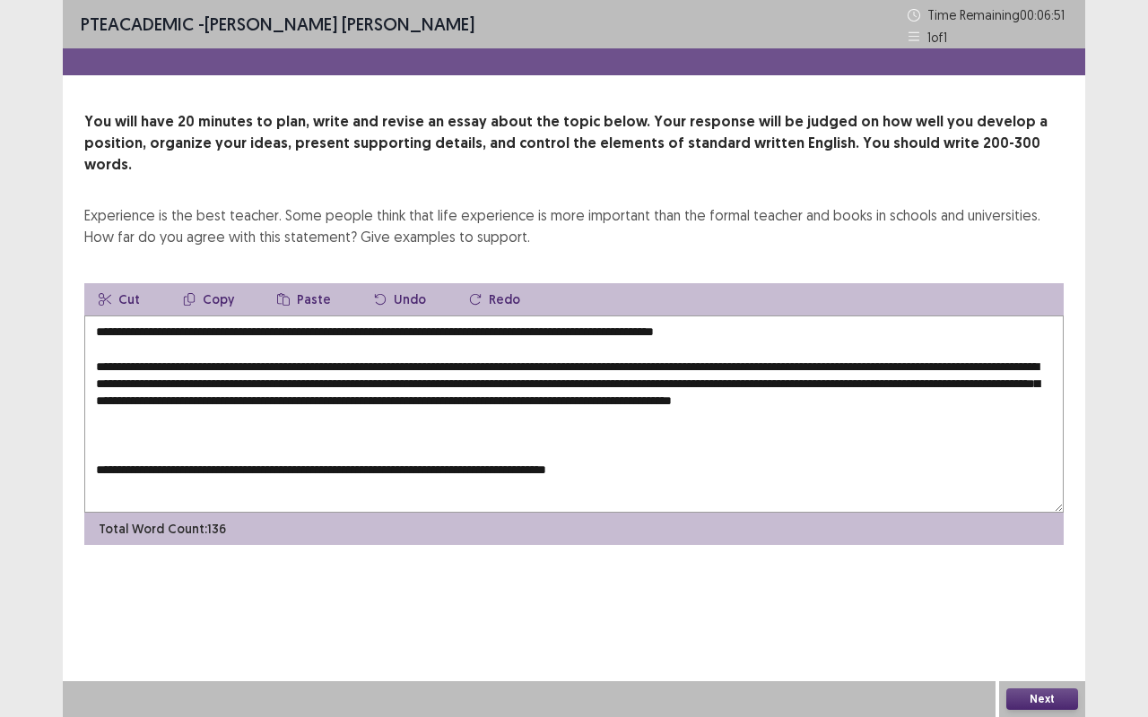
click at [273, 464] on textarea "**********" at bounding box center [573, 414] width 979 height 197
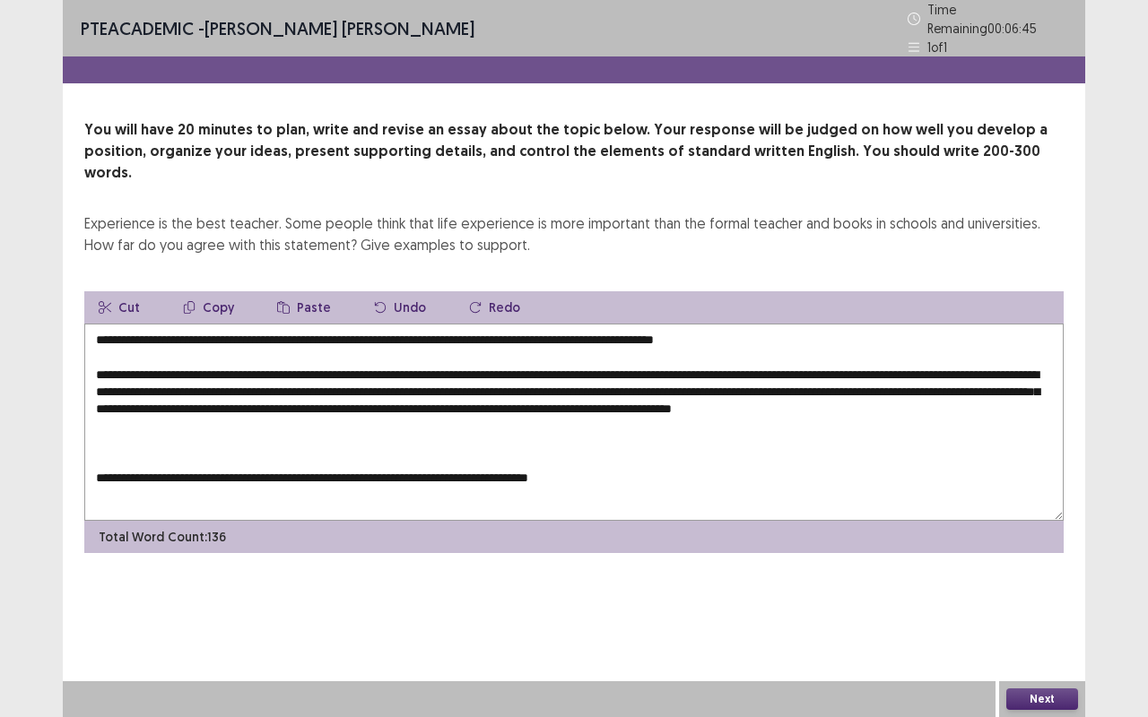
click at [642, 468] on textarea "**********" at bounding box center [573, 422] width 979 height 197
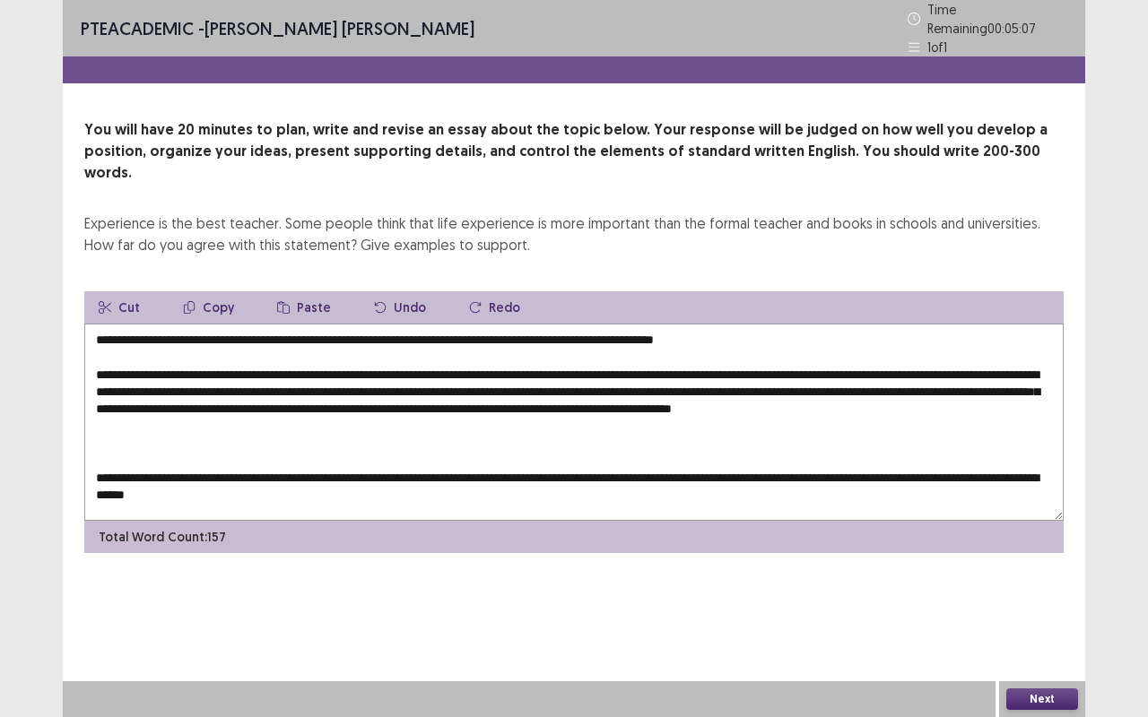
click at [1031, 470] on textarea "**********" at bounding box center [573, 422] width 979 height 197
click at [318, 484] on textarea "**********" at bounding box center [573, 422] width 979 height 197
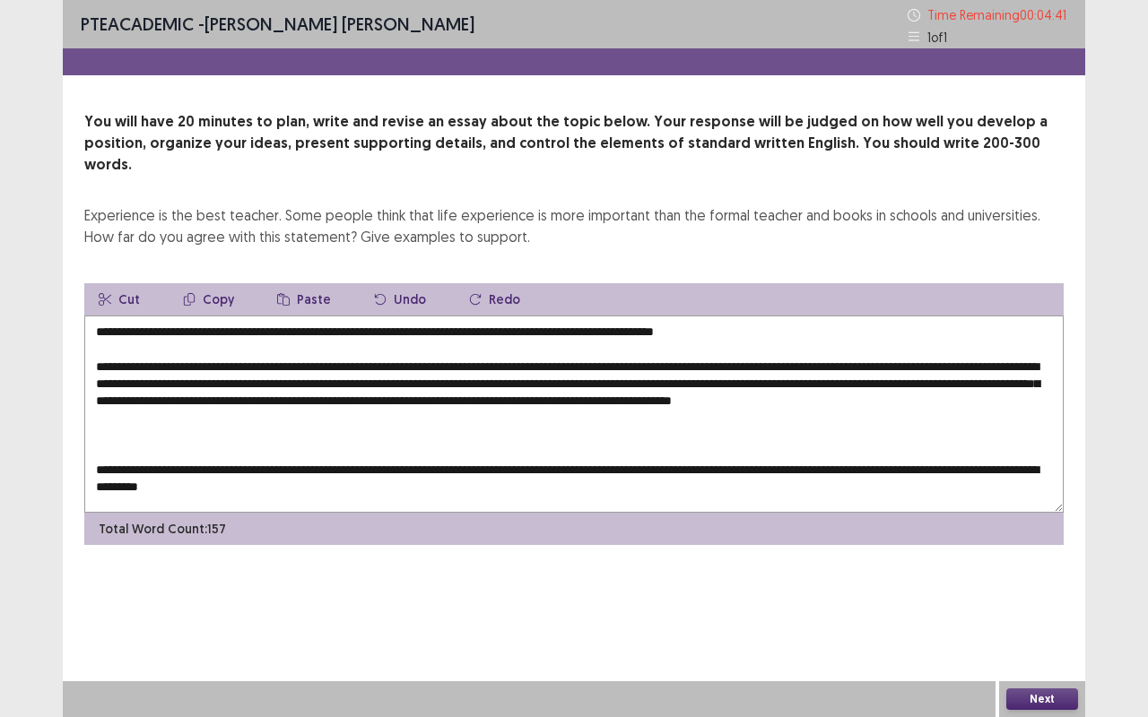
click at [140, 445] on textarea "**********" at bounding box center [573, 414] width 979 height 197
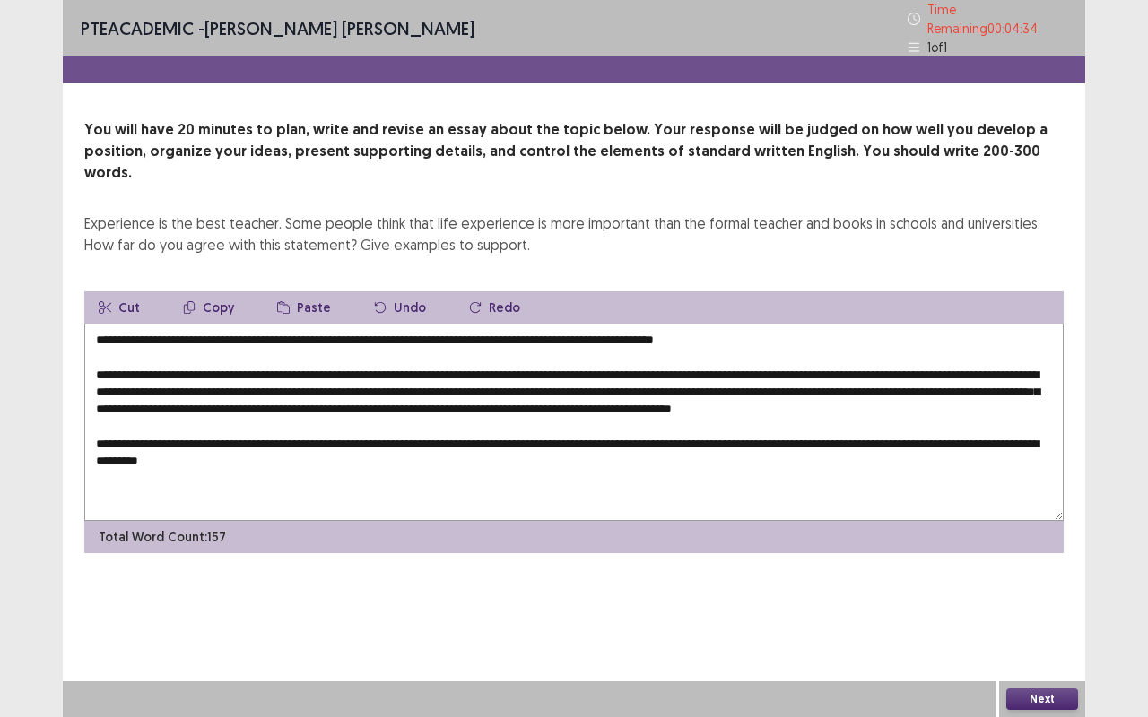
click at [287, 324] on textarea "**********" at bounding box center [573, 422] width 979 height 197
click at [750, 324] on textarea "**********" at bounding box center [573, 422] width 979 height 197
click at [227, 400] on textarea "**********" at bounding box center [573, 422] width 979 height 197
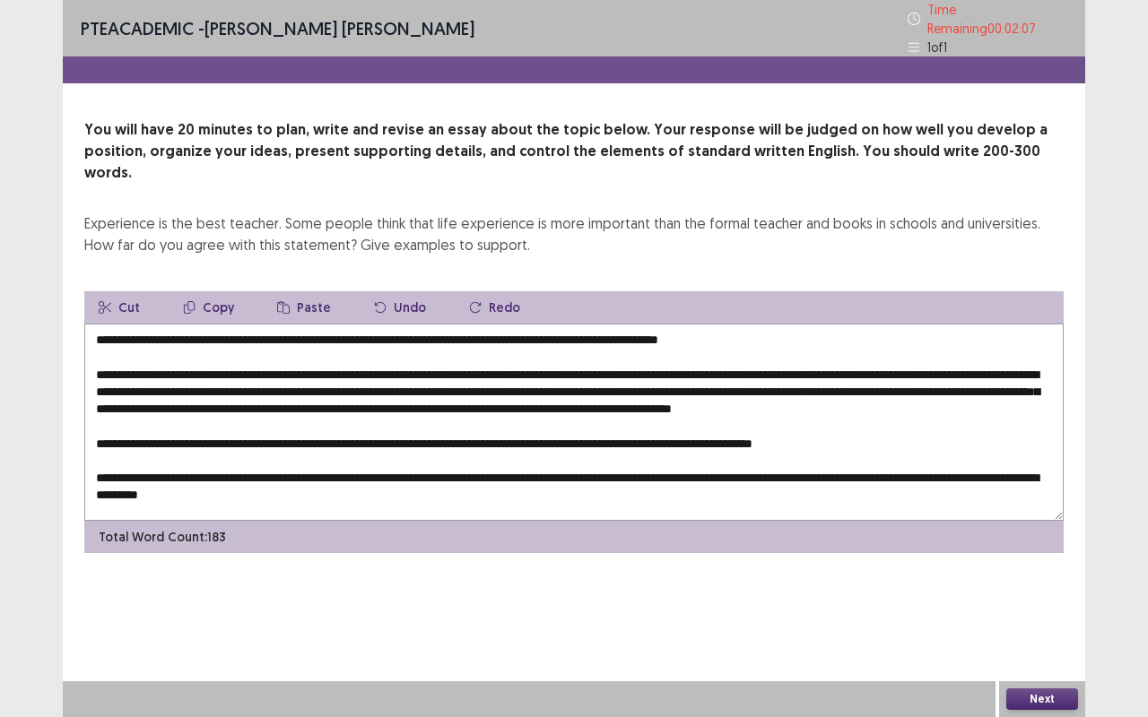
click at [267, 434] on textarea at bounding box center [573, 422] width 979 height 197
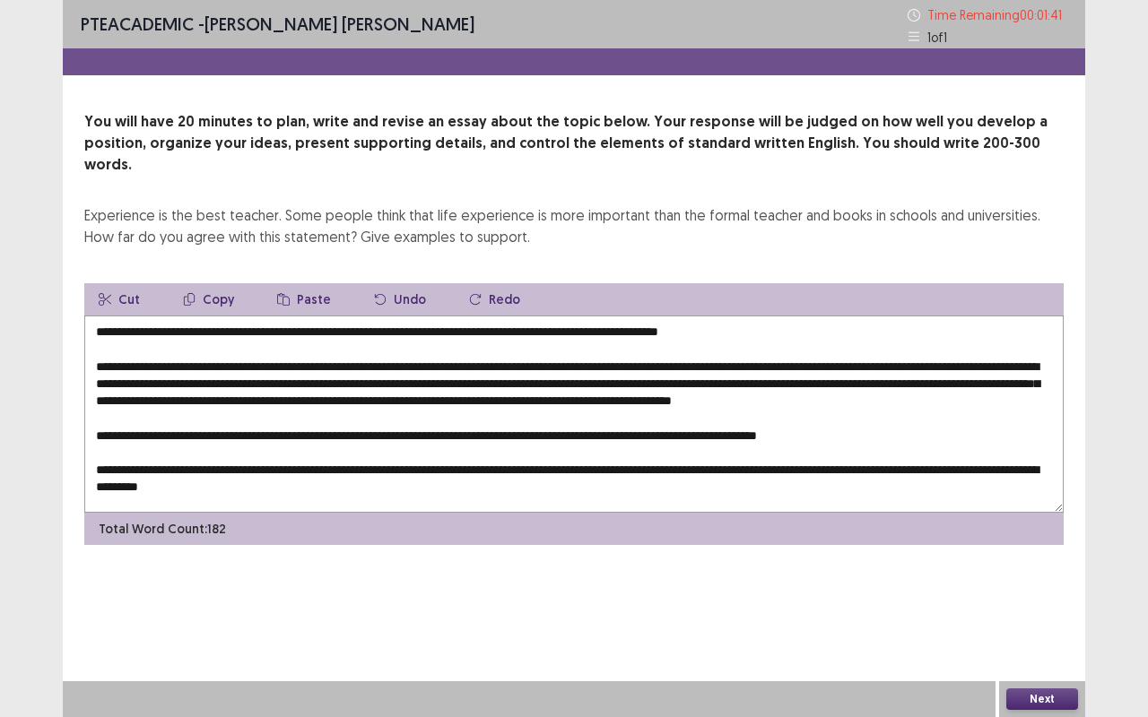
click at [314, 434] on textarea at bounding box center [573, 414] width 979 height 197
click at [431, 432] on textarea at bounding box center [573, 414] width 979 height 197
click at [995, 434] on textarea at bounding box center [573, 414] width 979 height 197
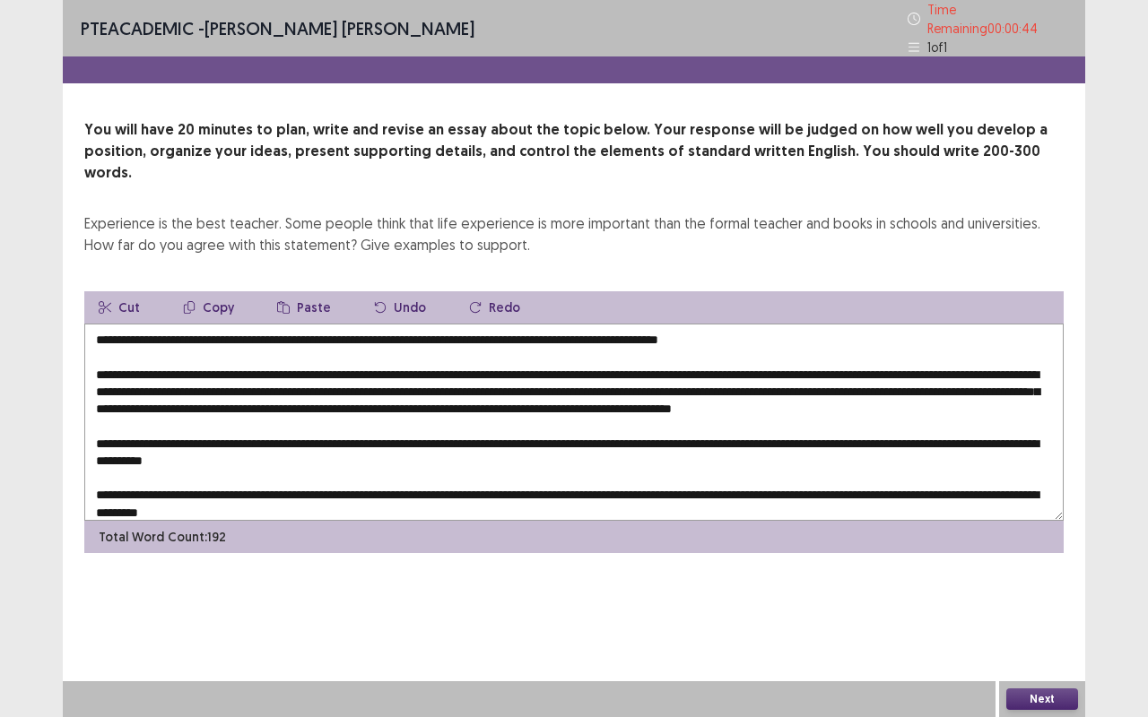
click at [753, 324] on textarea at bounding box center [573, 422] width 979 height 197
click at [801, 324] on textarea at bounding box center [573, 422] width 979 height 197
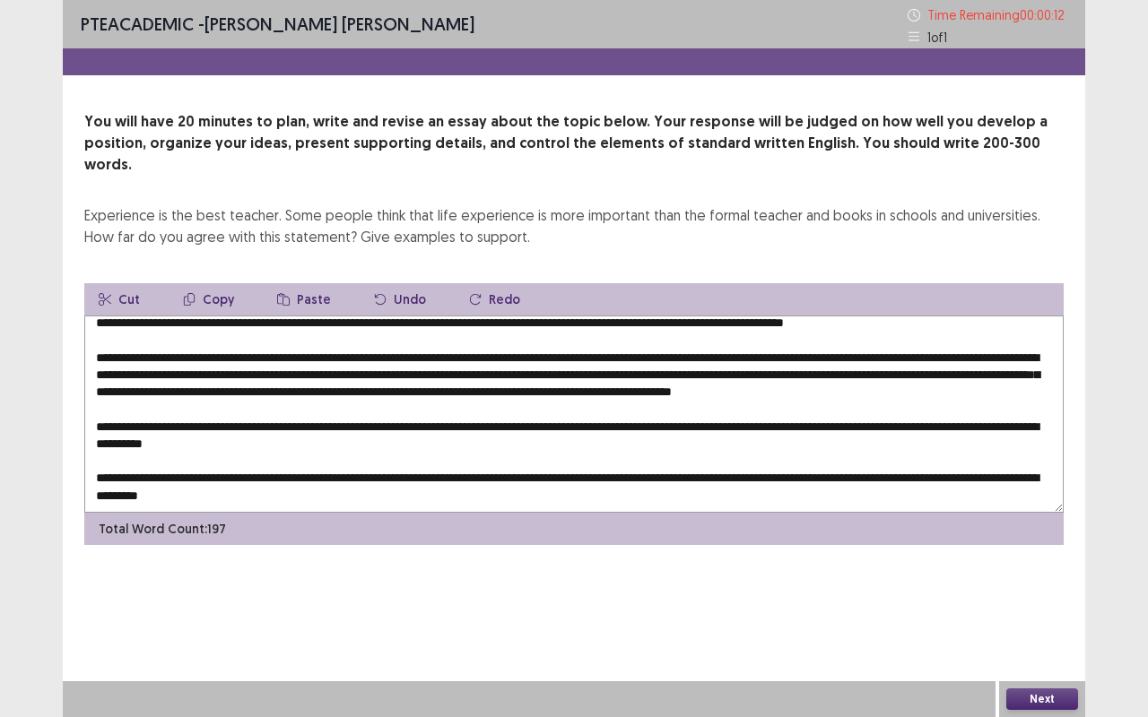
scroll to position [25, 0]
type textarea "**********"
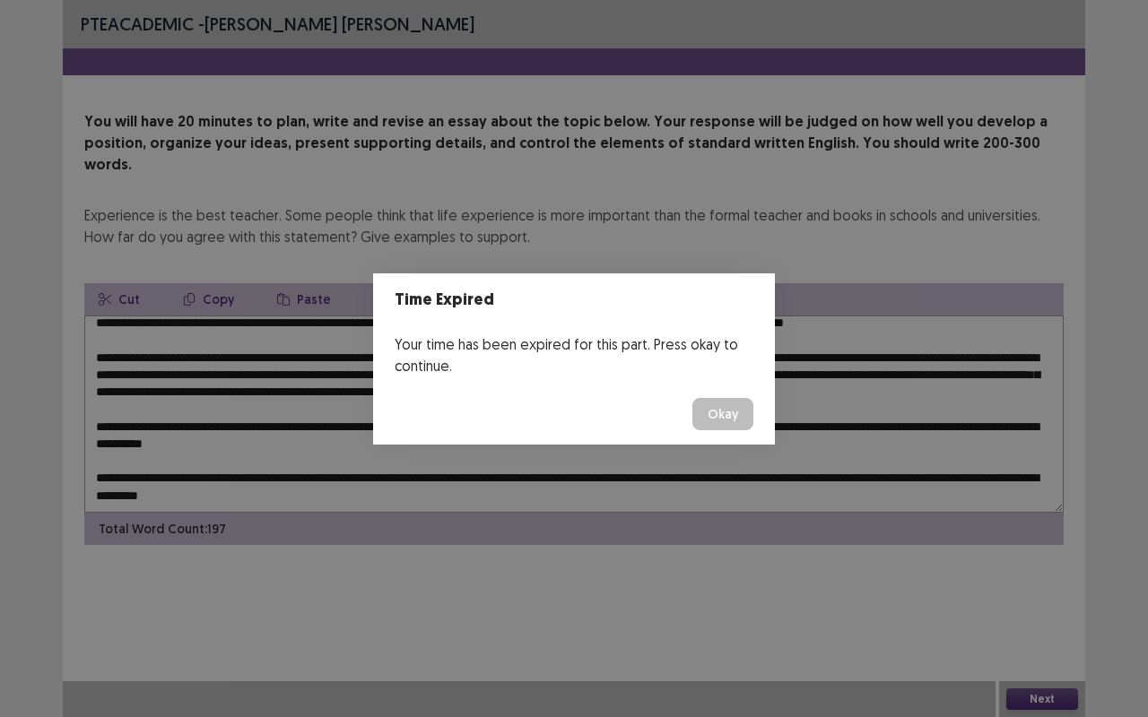
click at [1041, 577] on div "Time Expired Your time has been expired for this part. Press okay to continue. …" at bounding box center [574, 358] width 1148 height 717
click at [730, 416] on button "Okay" at bounding box center [722, 414] width 61 height 32
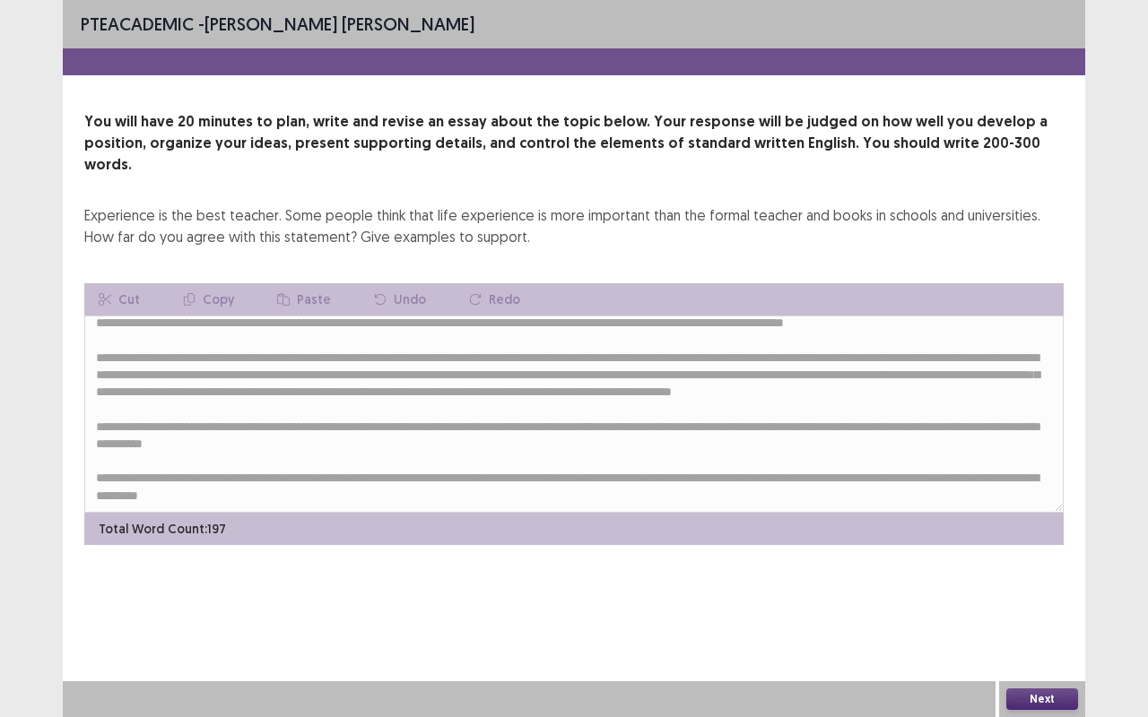
click at [1042, 577] on button "Next" at bounding box center [1042, 700] width 72 height 22
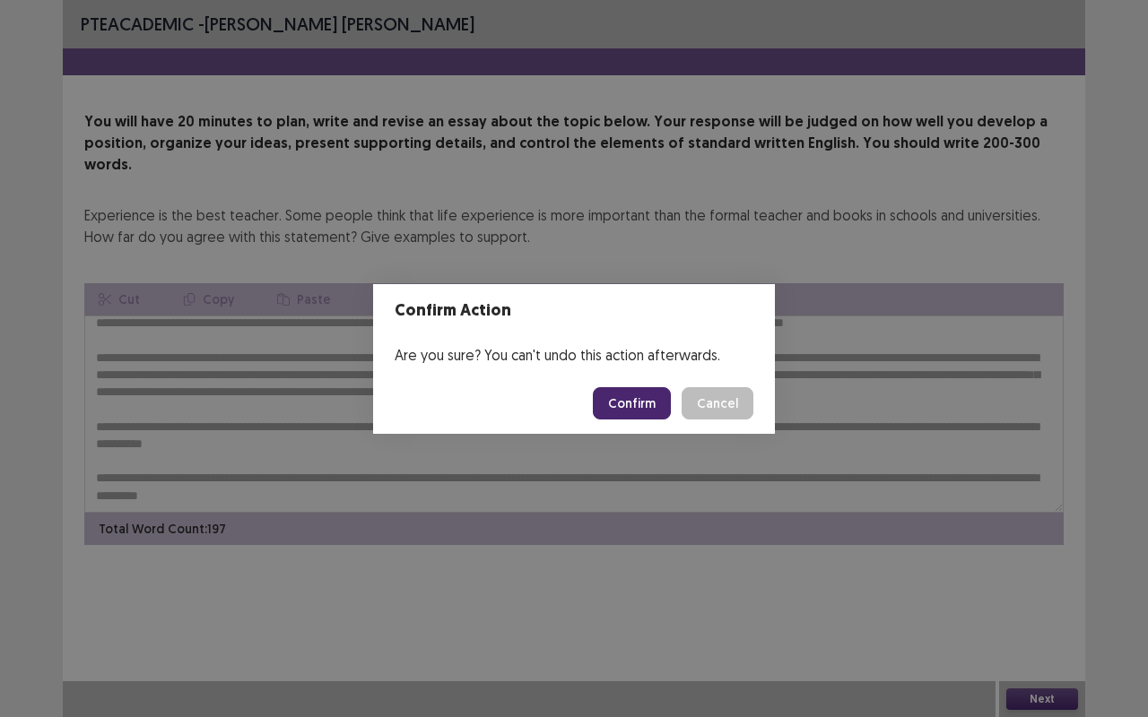
click at [637, 404] on button "Confirm" at bounding box center [632, 403] width 78 height 32
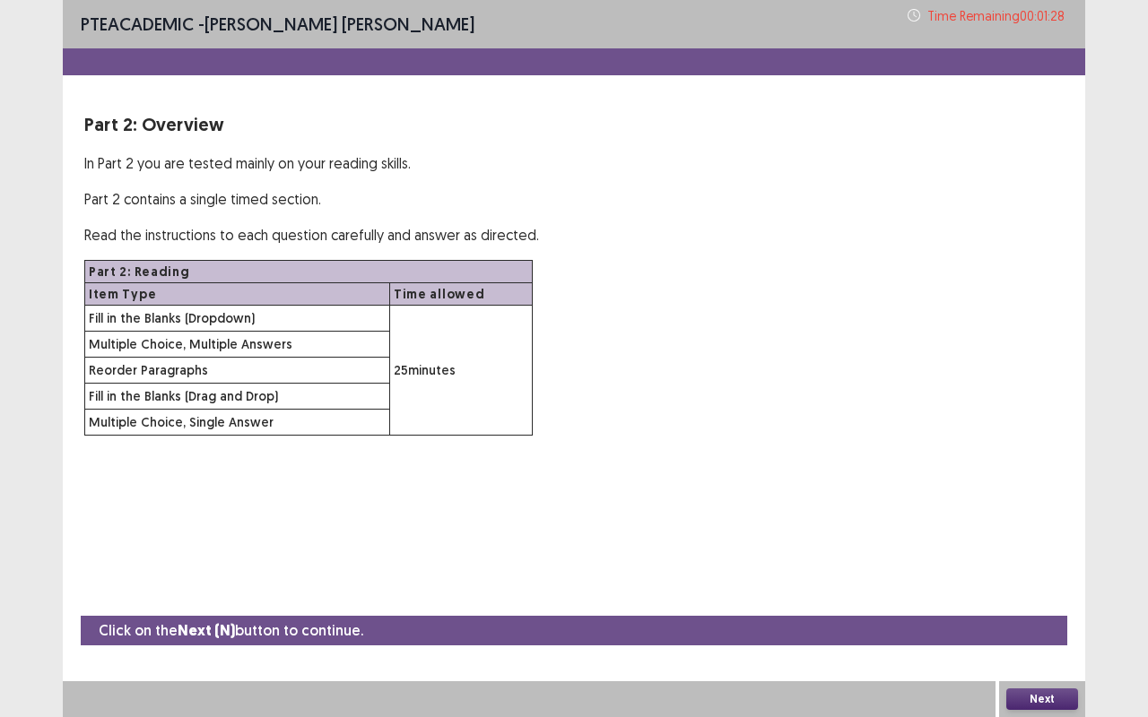
click at [1036, 577] on button "Next" at bounding box center [1042, 700] width 72 height 22
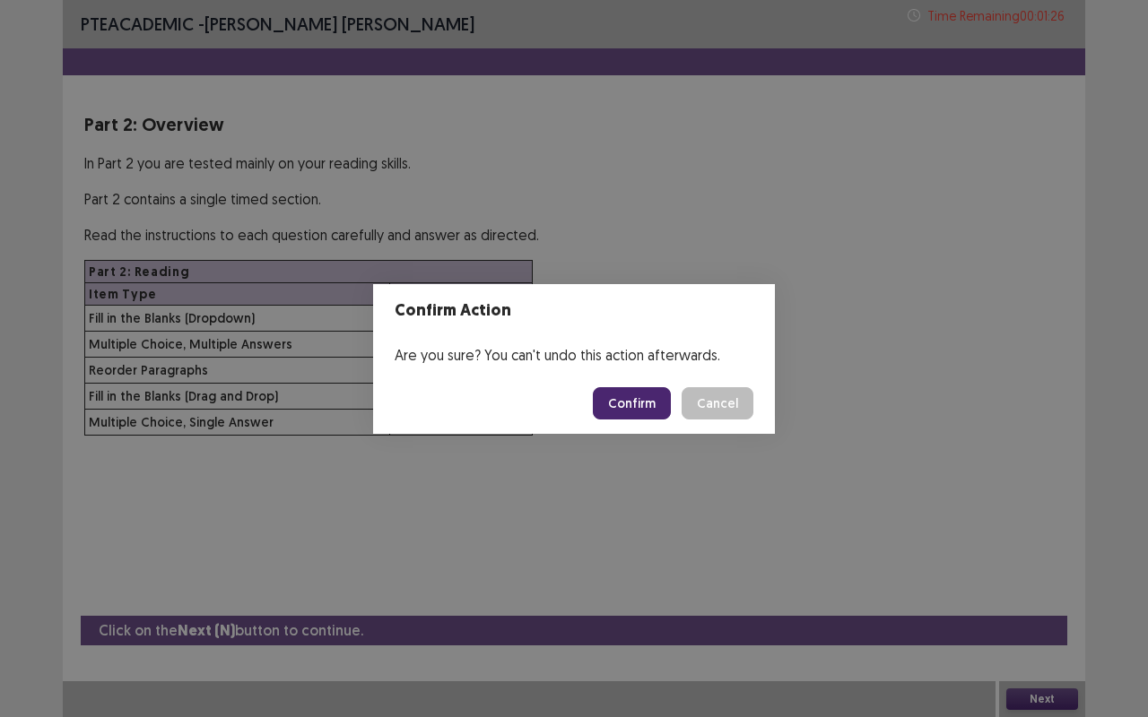
click at [637, 406] on button "Confirm" at bounding box center [632, 403] width 78 height 32
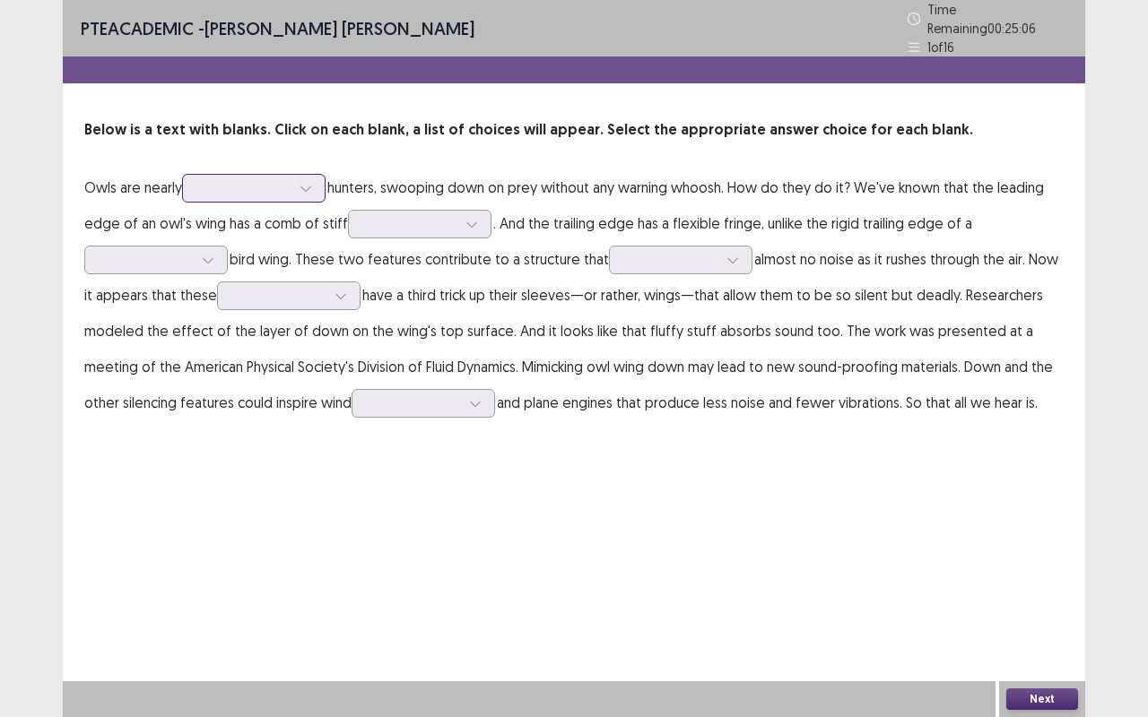
click at [316, 183] on div at bounding box center [305, 188] width 27 height 27
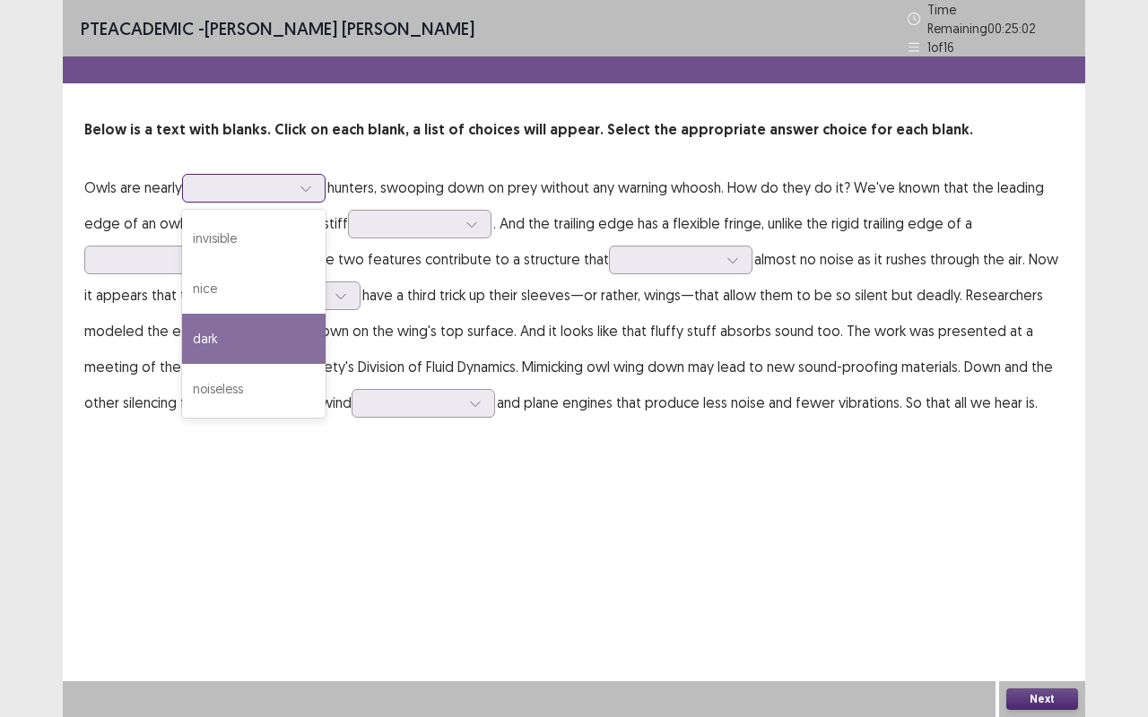
click at [237, 335] on div "dark" at bounding box center [253, 339] width 143 height 50
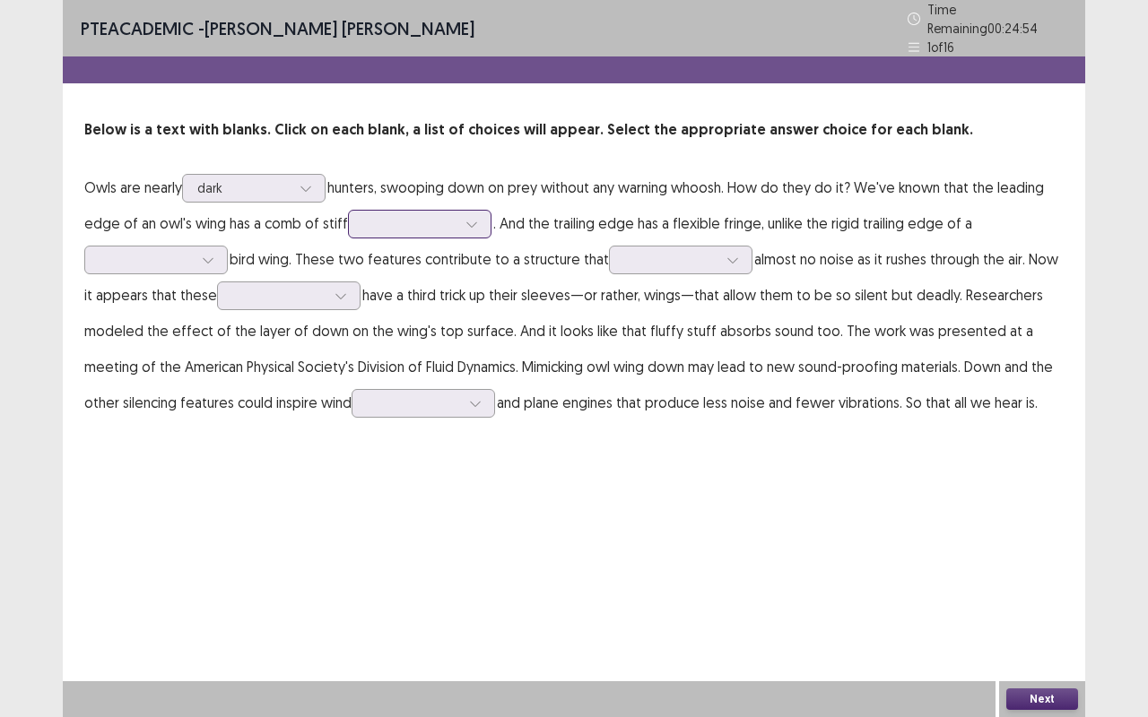
click at [469, 218] on icon at bounding box center [471, 224] width 13 height 13
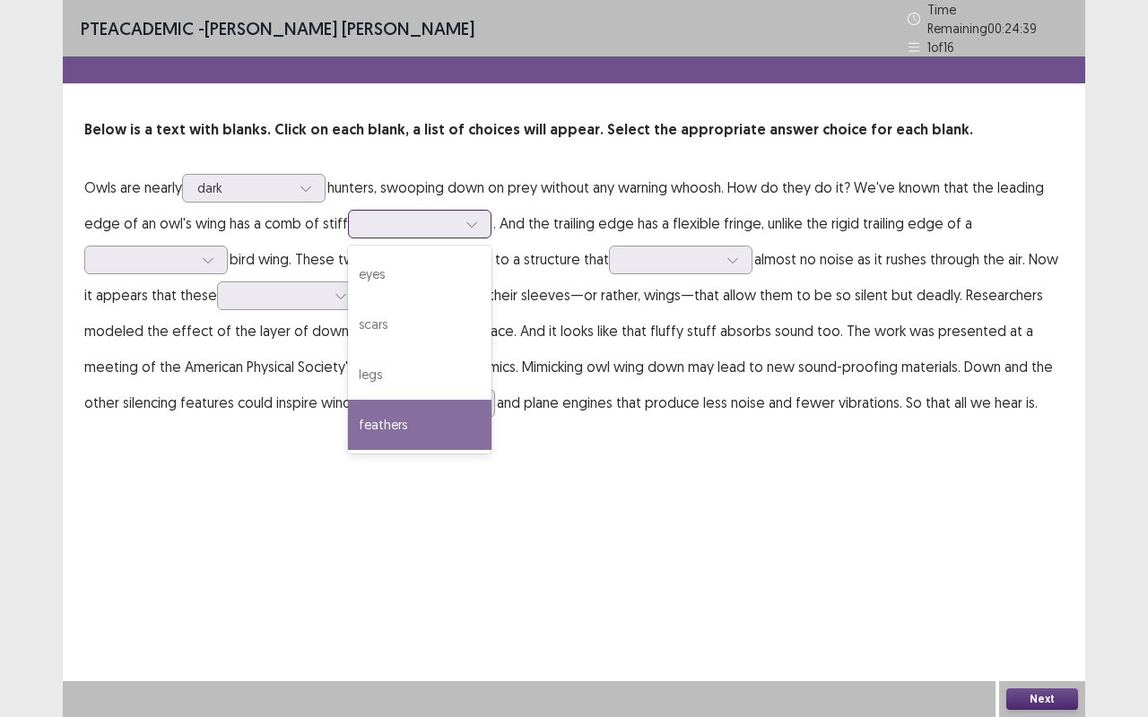
click at [387, 418] on div "feathers" at bounding box center [419, 425] width 143 height 50
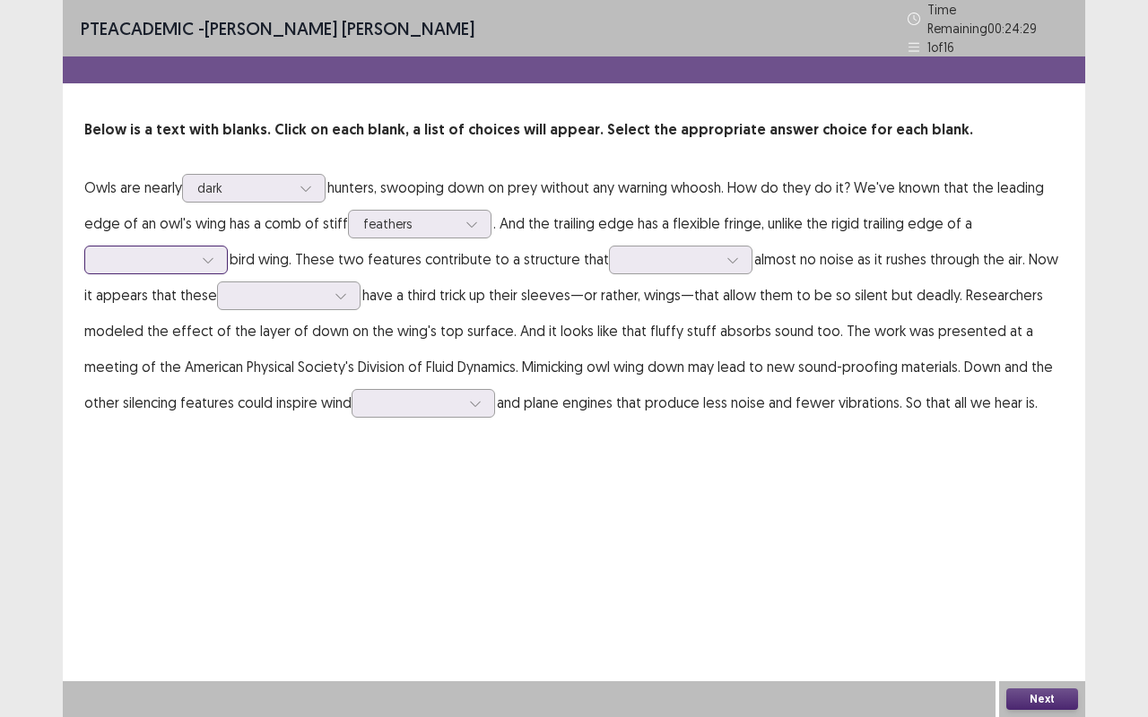
click at [218, 247] on div at bounding box center [208, 260] width 27 height 27
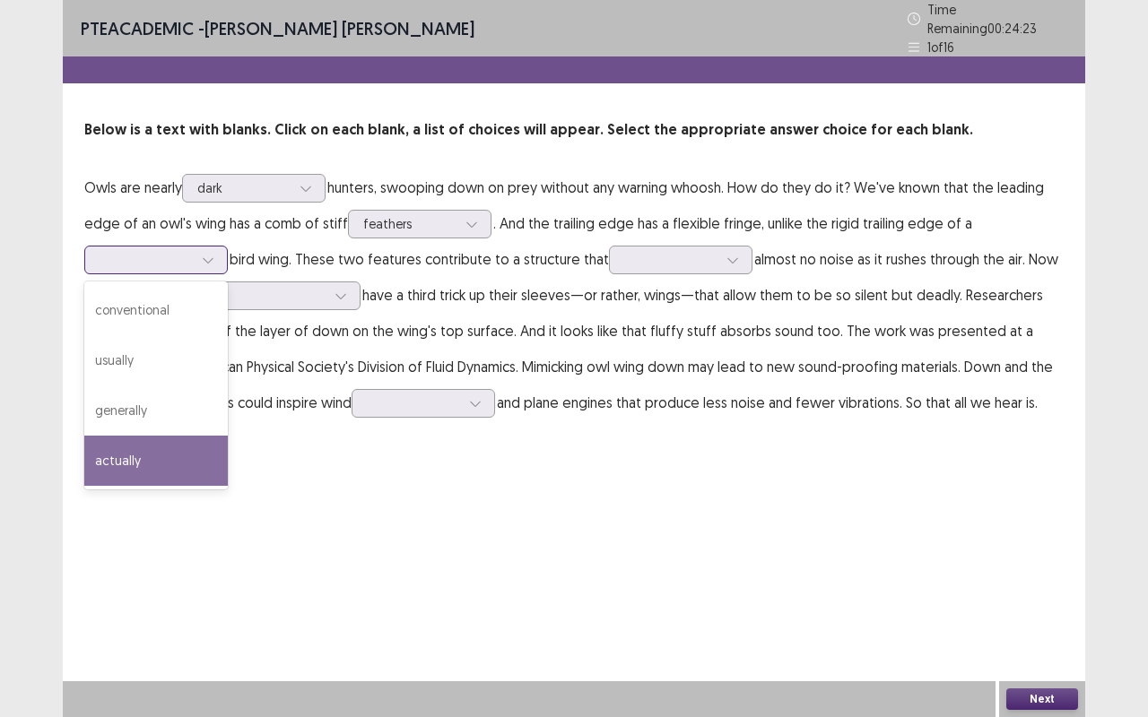
click at [127, 448] on div "actually" at bounding box center [155, 461] width 143 height 50
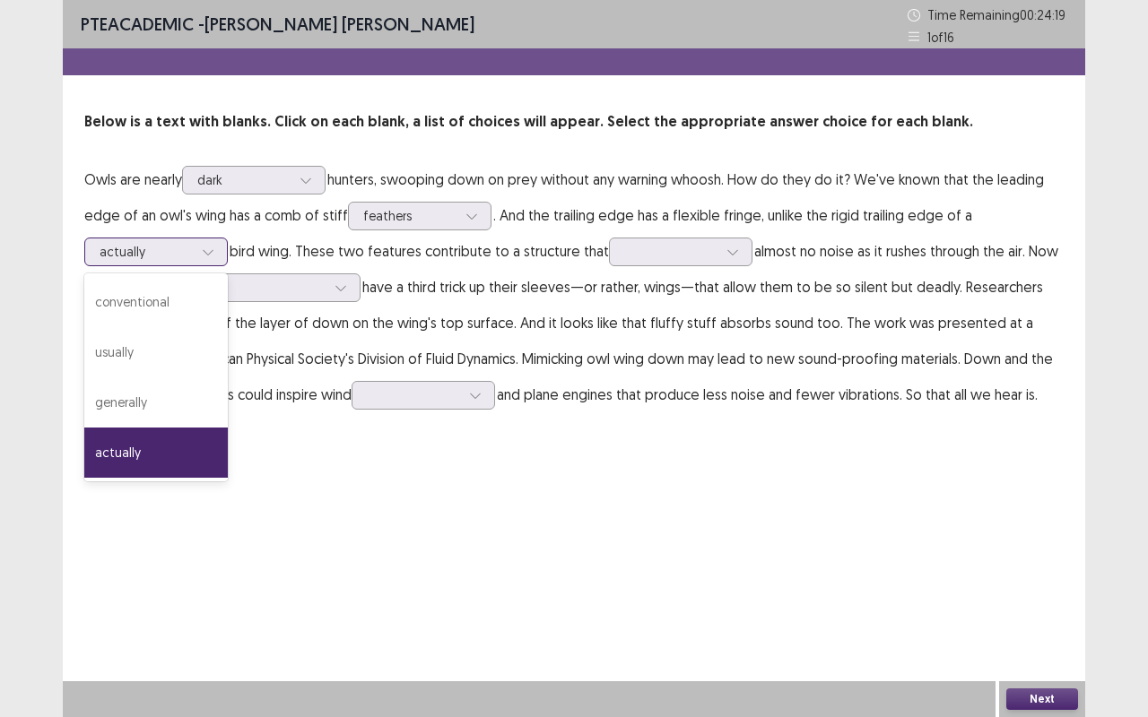
click at [204, 249] on icon at bounding box center [208, 252] width 13 height 13
click at [147, 305] on div "conventional" at bounding box center [155, 302] width 143 height 50
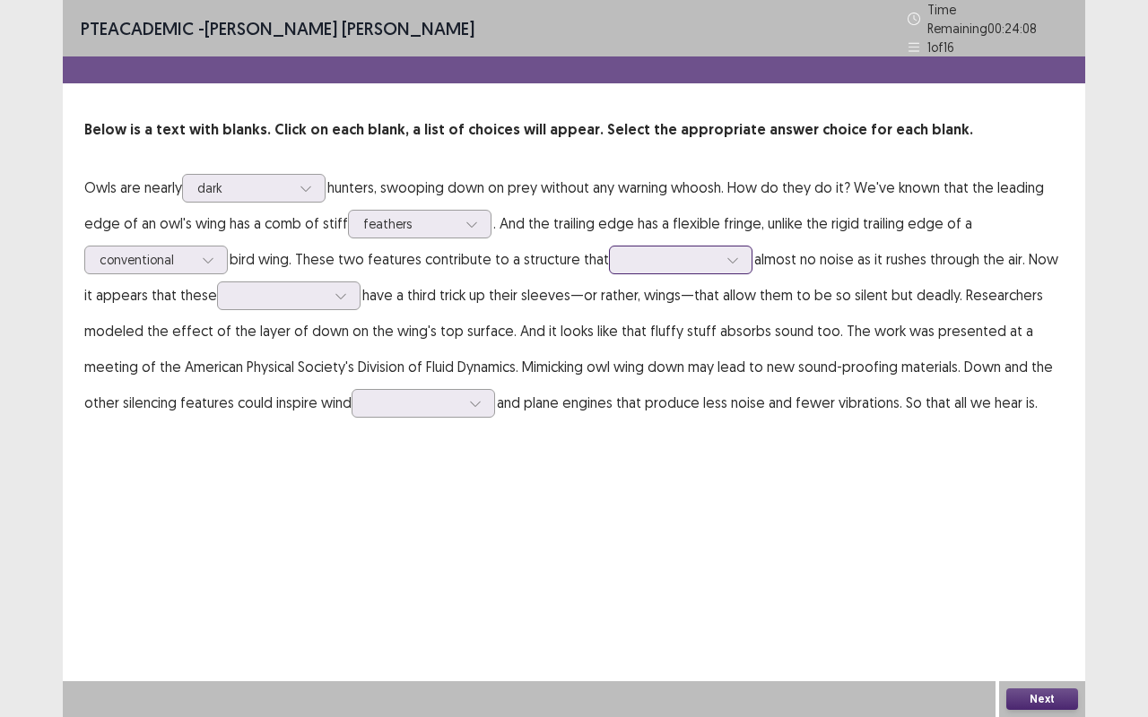
click at [730, 254] on icon at bounding box center [732, 260] width 13 height 13
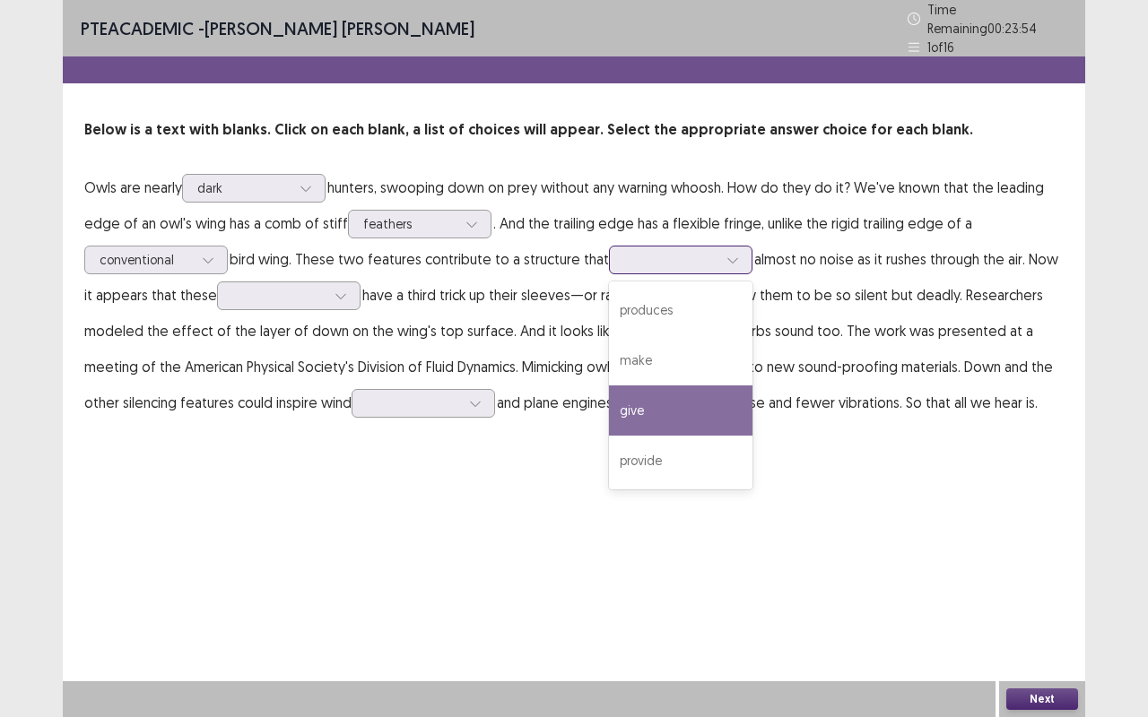
click at [658, 409] on div "give" at bounding box center [680, 411] width 143 height 50
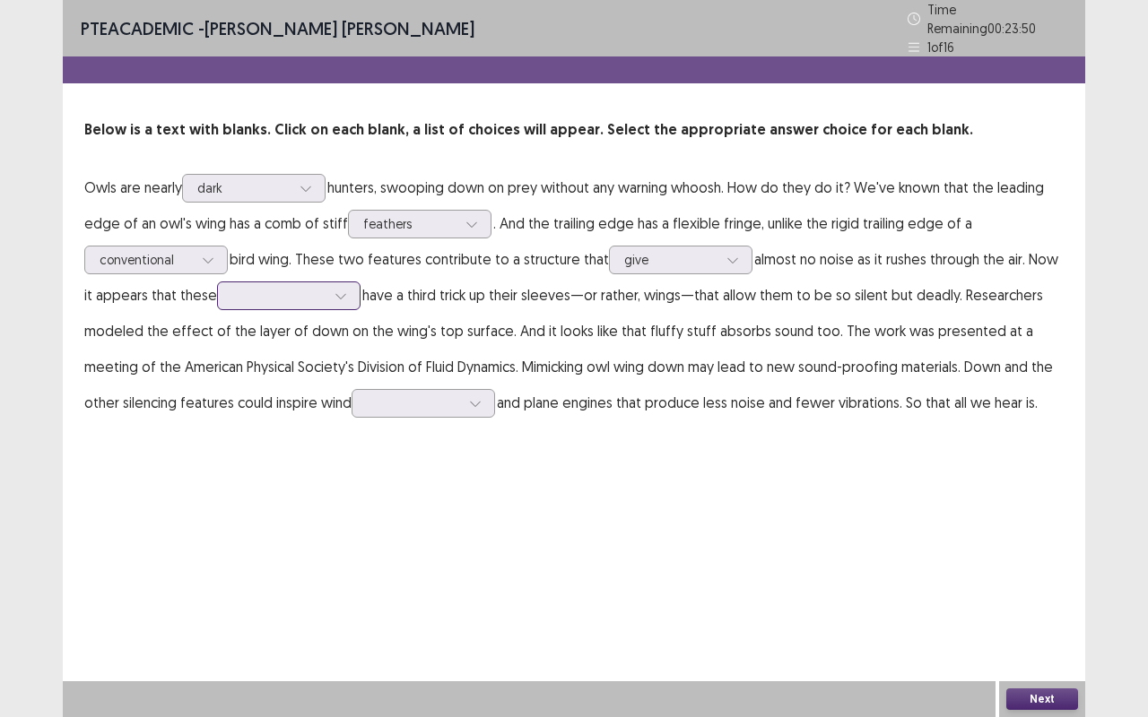
click at [338, 290] on icon at bounding box center [340, 296] width 13 height 13
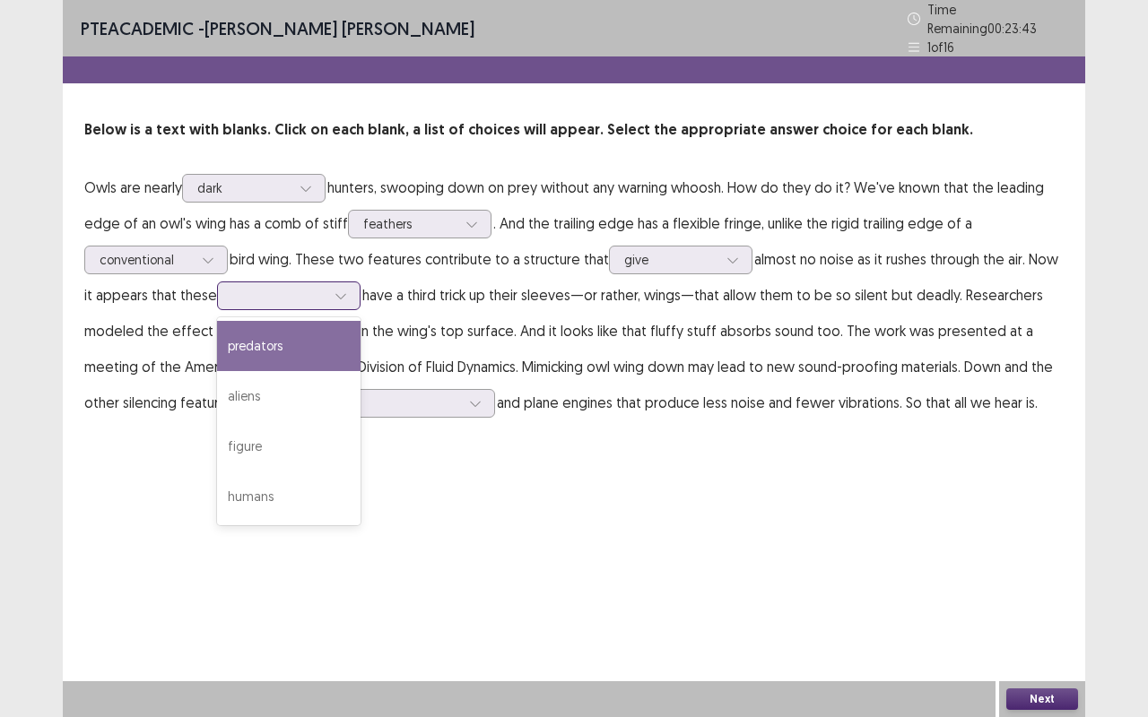
click at [290, 334] on div "predators" at bounding box center [288, 346] width 143 height 50
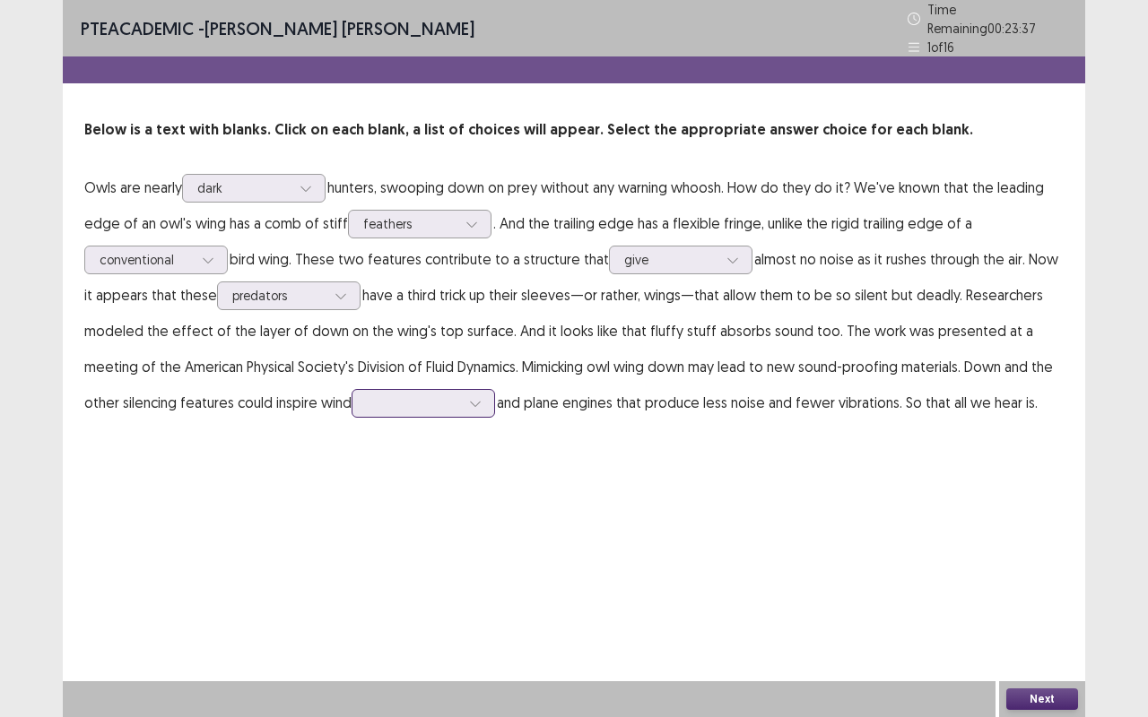
click at [469, 397] on icon at bounding box center [475, 403] width 13 height 13
click at [363, 552] on div "turbines" at bounding box center [422, 554] width 143 height 50
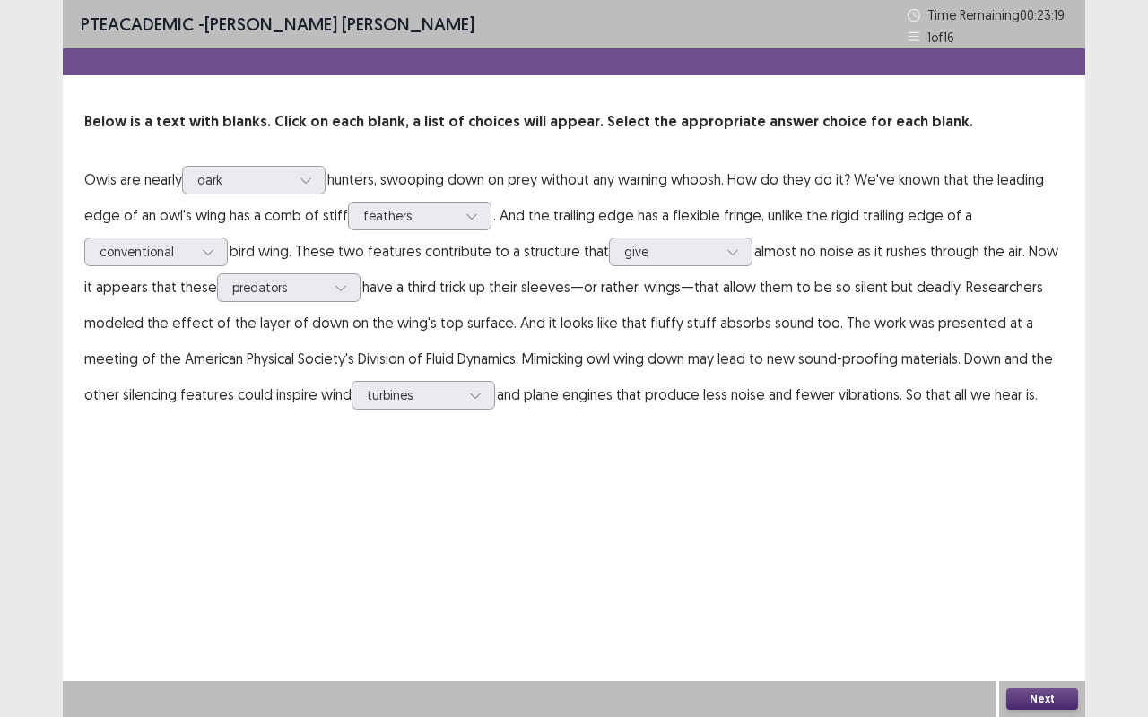
click at [1037, 577] on button "Next" at bounding box center [1042, 700] width 72 height 22
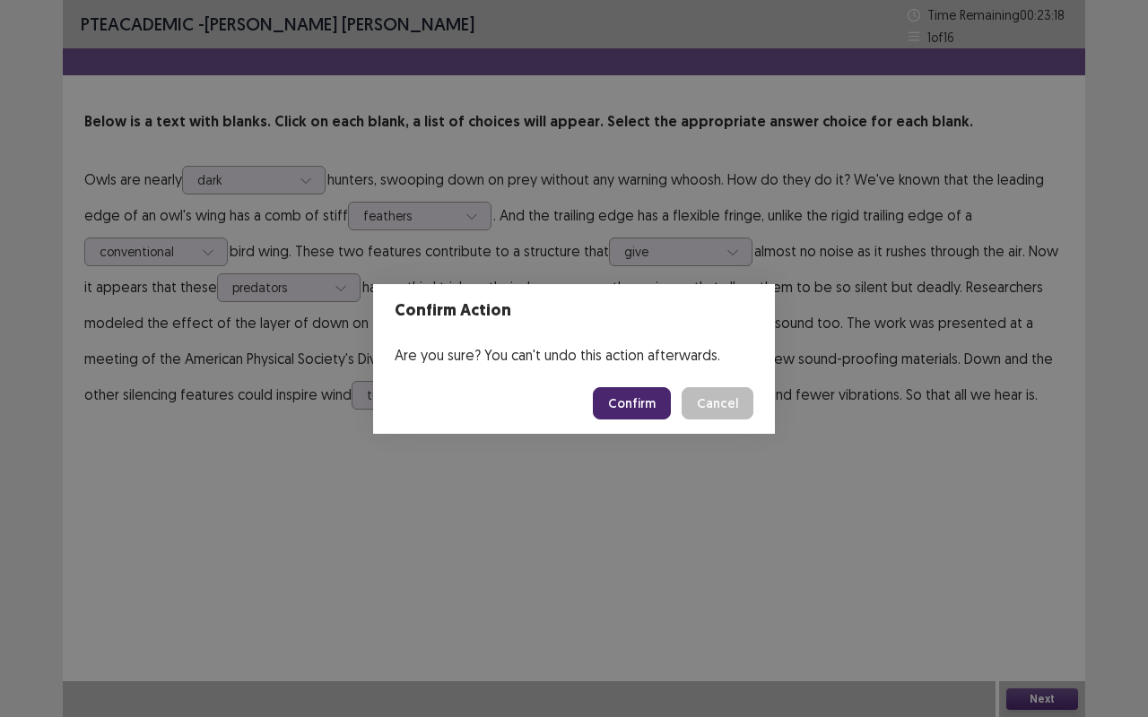
click at [640, 393] on button "Confirm" at bounding box center [632, 403] width 78 height 32
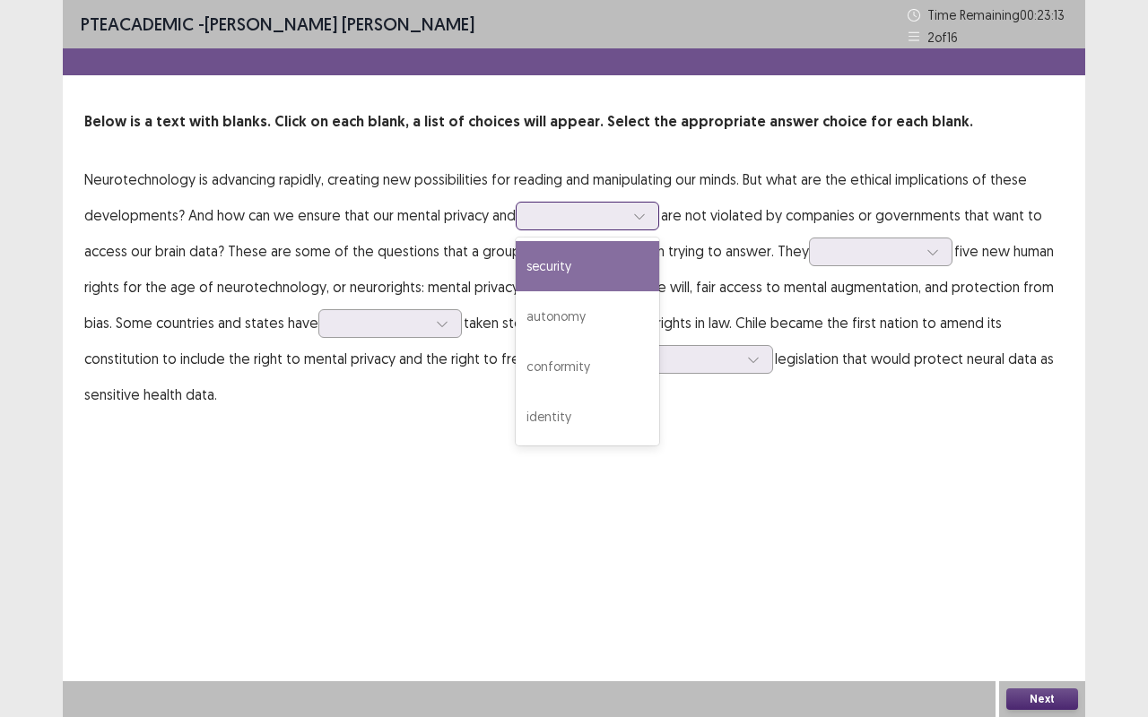
click at [642, 212] on icon at bounding box center [639, 216] width 13 height 13
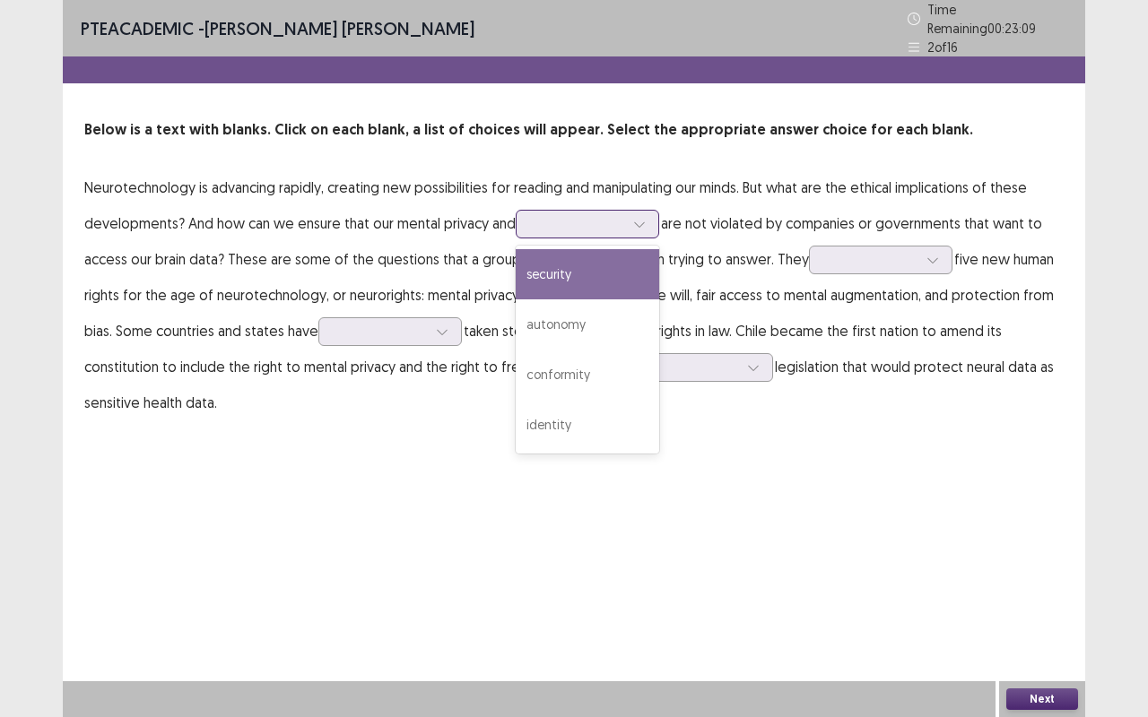
click at [555, 267] on div "security" at bounding box center [587, 274] width 143 height 50
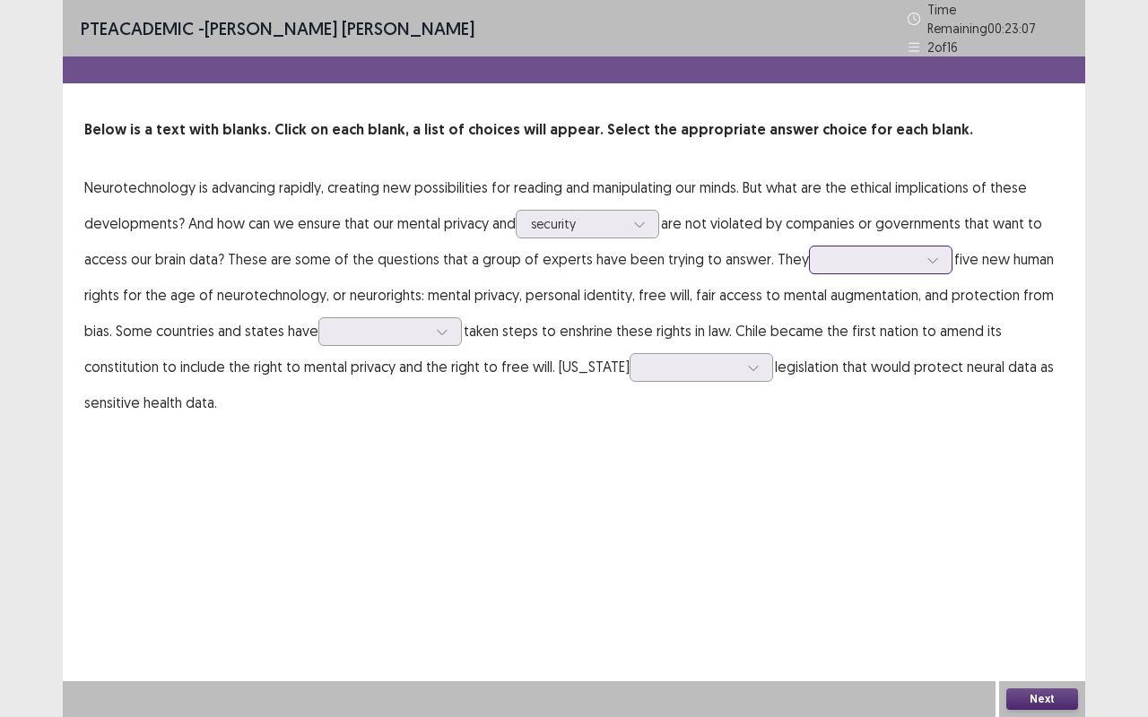
click at [926, 254] on icon at bounding box center [932, 260] width 13 height 13
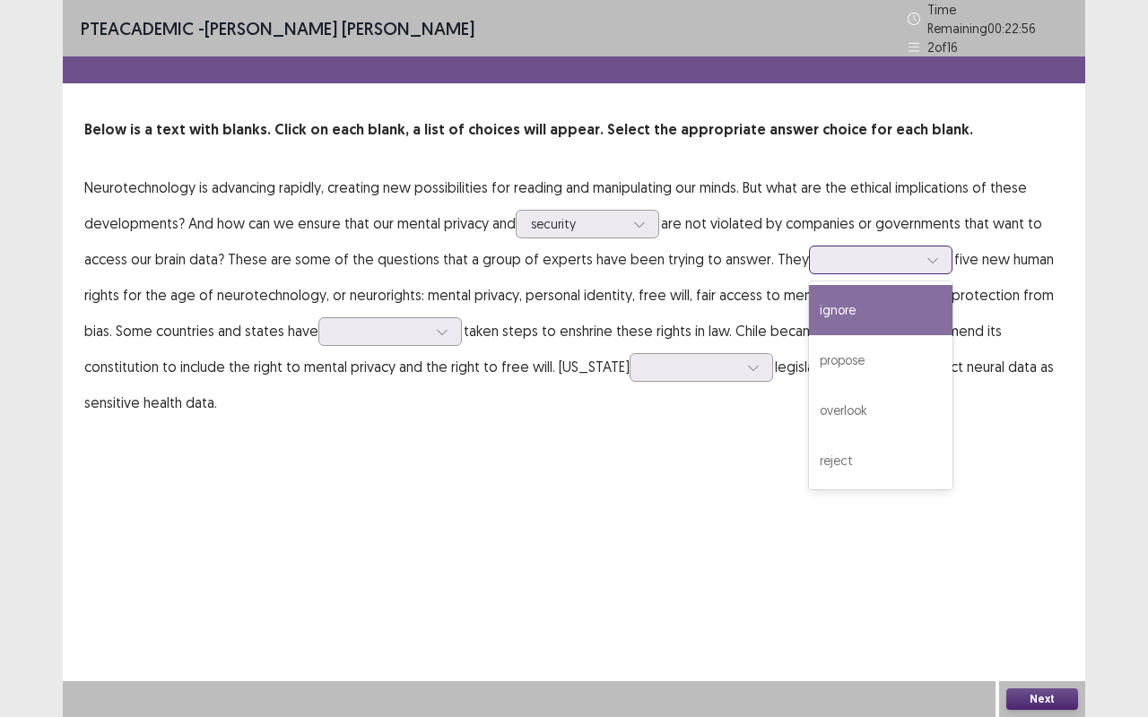
click at [873, 308] on div "ignore" at bounding box center [880, 310] width 143 height 50
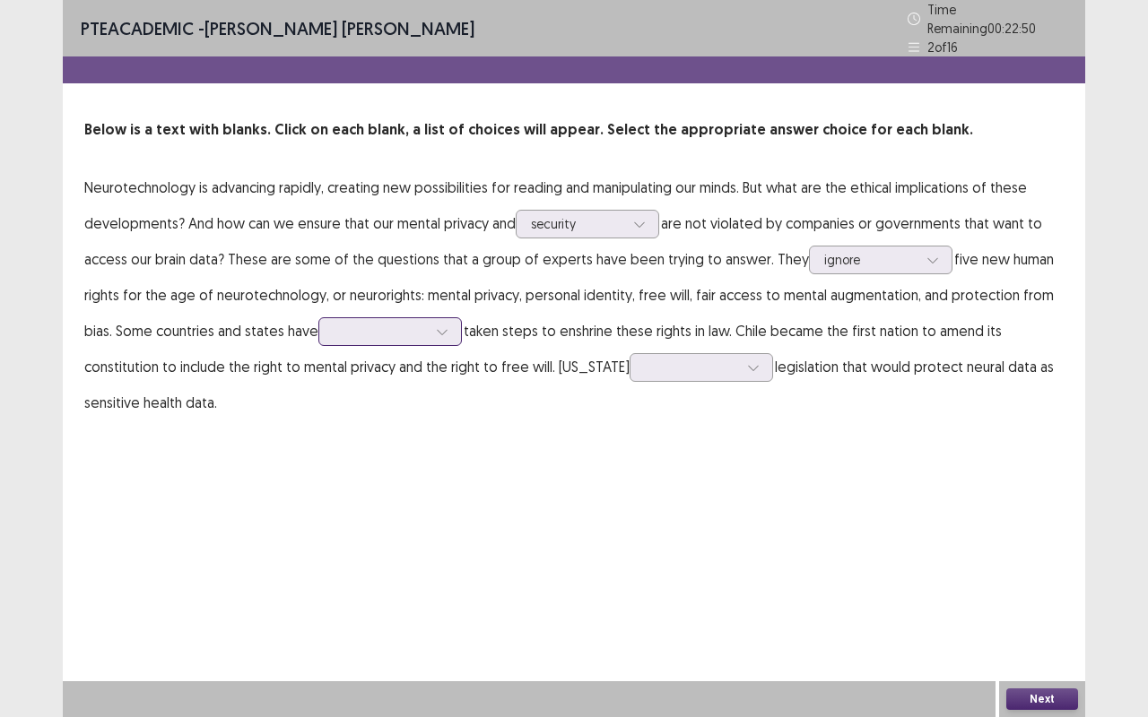
click at [452, 318] on div at bounding box center [442, 331] width 27 height 27
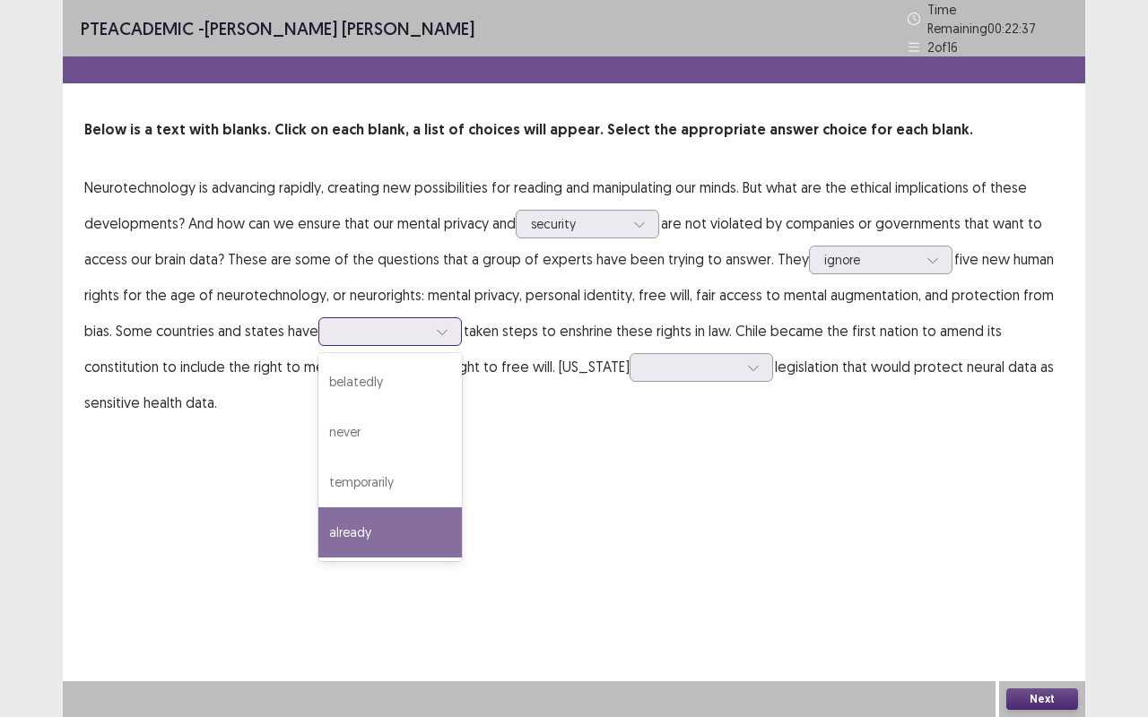
click at [395, 531] on div "already" at bounding box center [389, 532] width 143 height 50
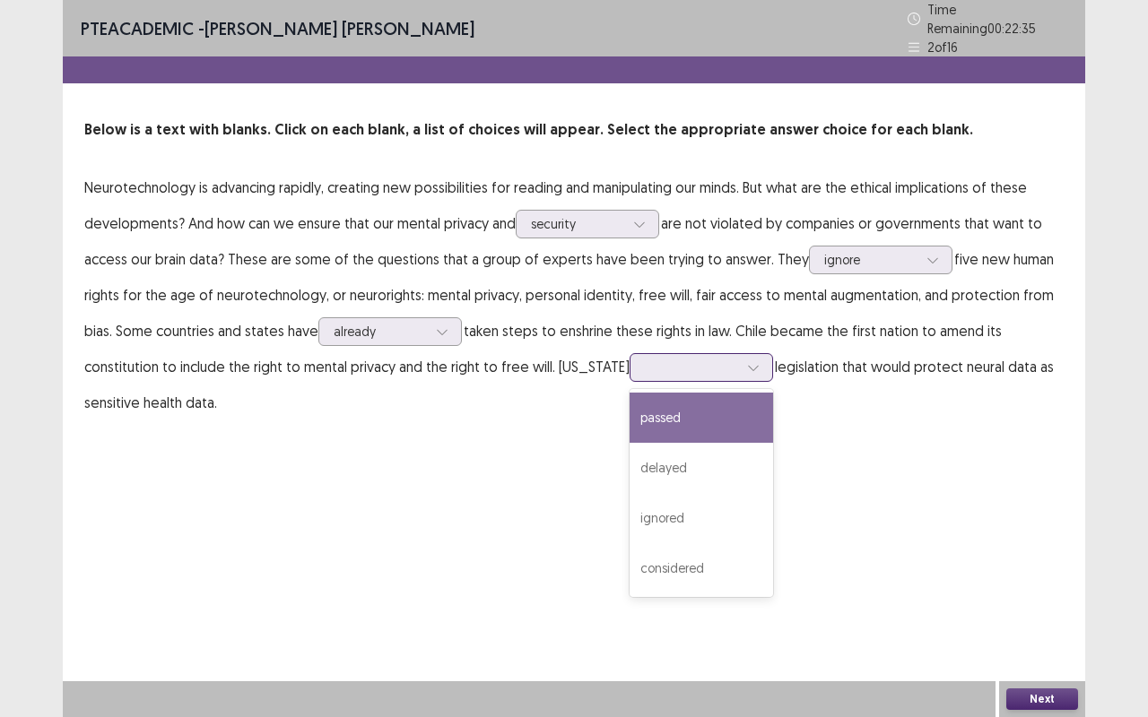
click at [747, 361] on icon at bounding box center [753, 367] width 13 height 13
click at [689, 409] on div "passed" at bounding box center [700, 418] width 143 height 50
click at [753, 363] on div "passed" at bounding box center [700, 367] width 143 height 29
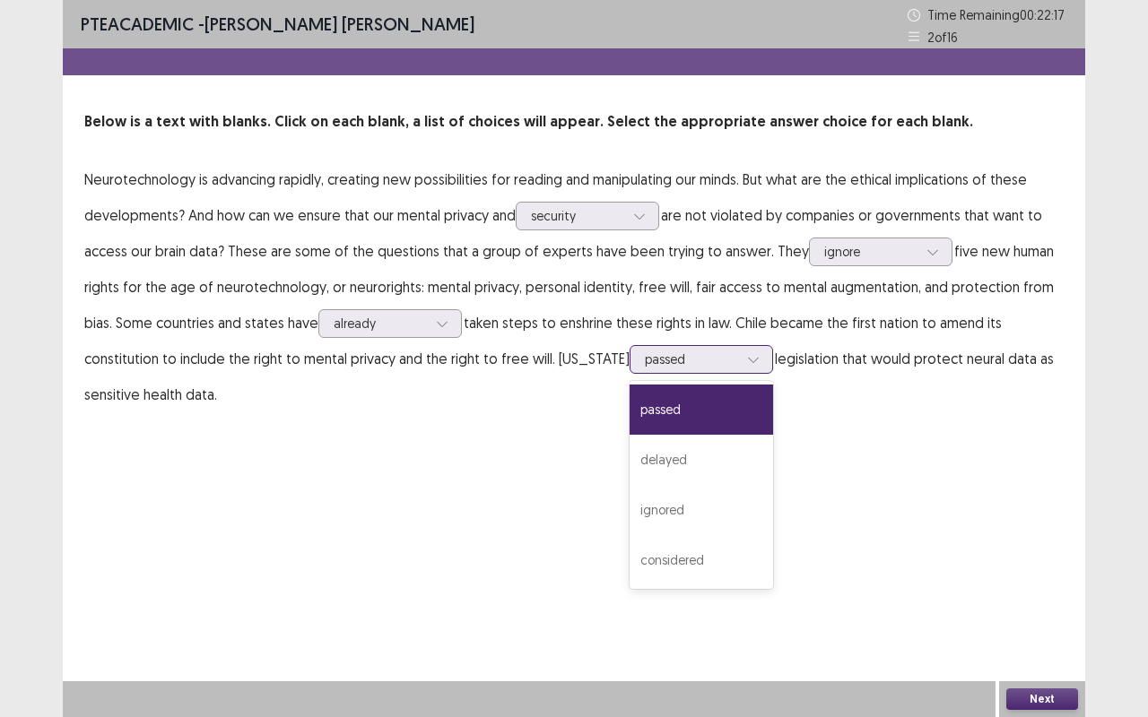
click at [753, 363] on div "passed" at bounding box center [700, 359] width 143 height 29
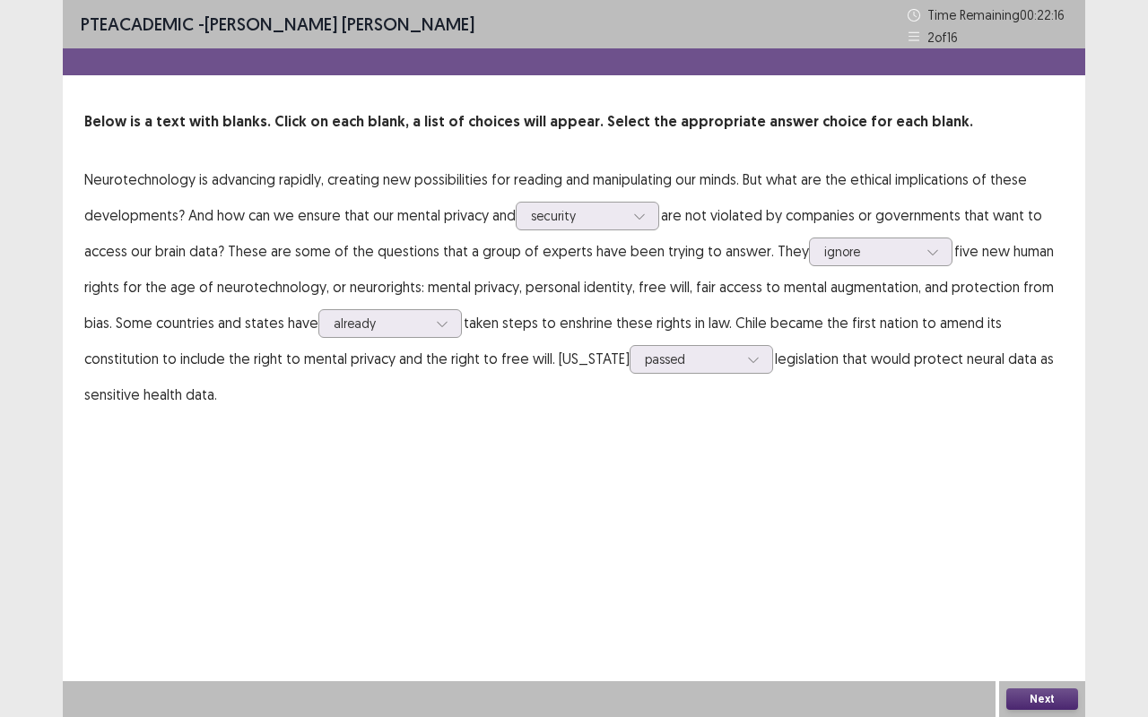
click at [848, 402] on p "Neurotechnology is advancing rapidly, creating new possibilities for reading an…" at bounding box center [573, 286] width 979 height 251
click at [1044, 577] on button "Next" at bounding box center [1042, 700] width 72 height 22
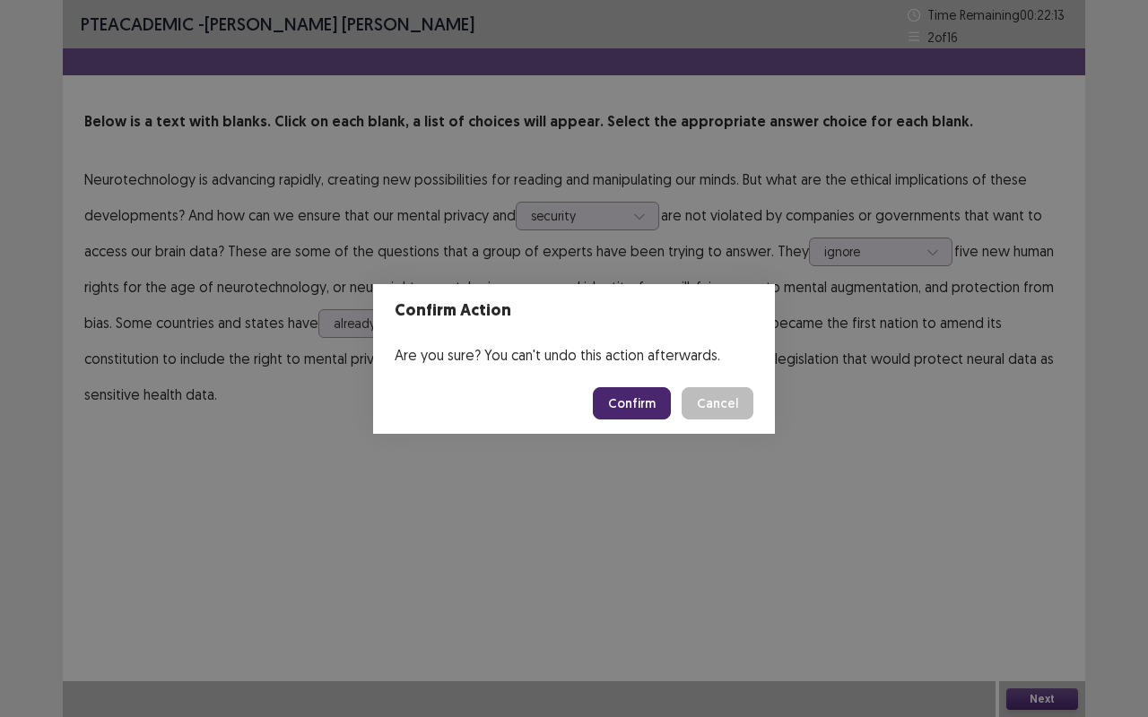
click at [635, 407] on button "Confirm" at bounding box center [632, 403] width 78 height 32
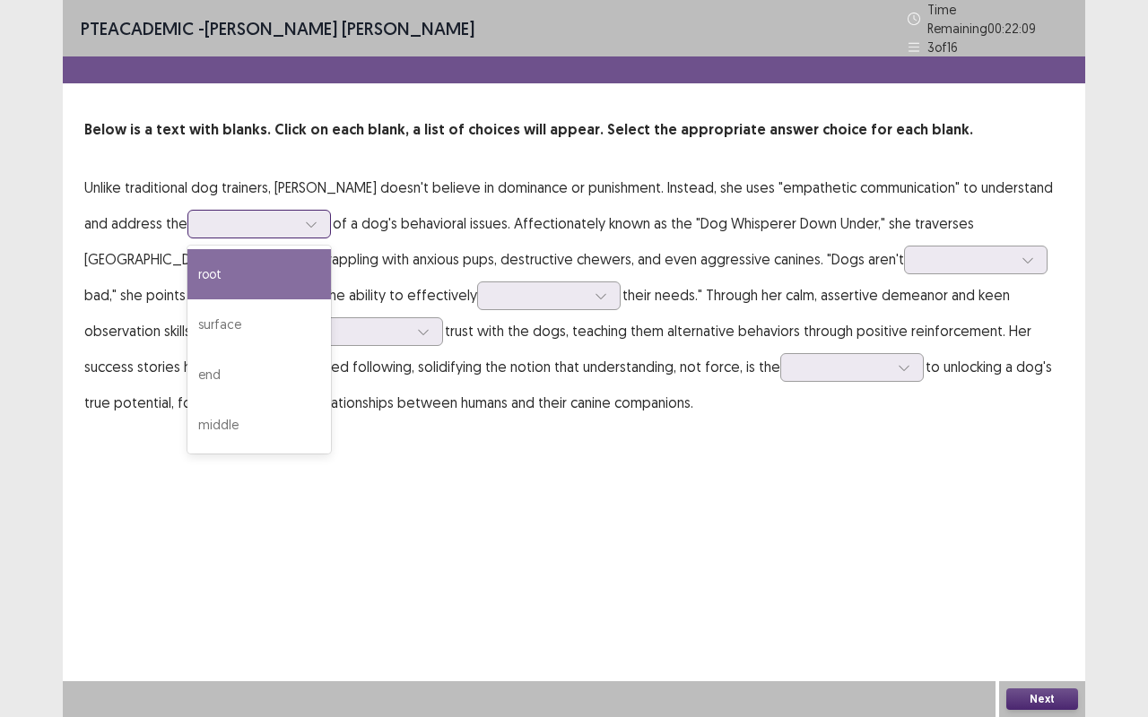
click at [310, 218] on icon at bounding box center [311, 224] width 13 height 13
click at [235, 262] on div "root" at bounding box center [258, 274] width 143 height 50
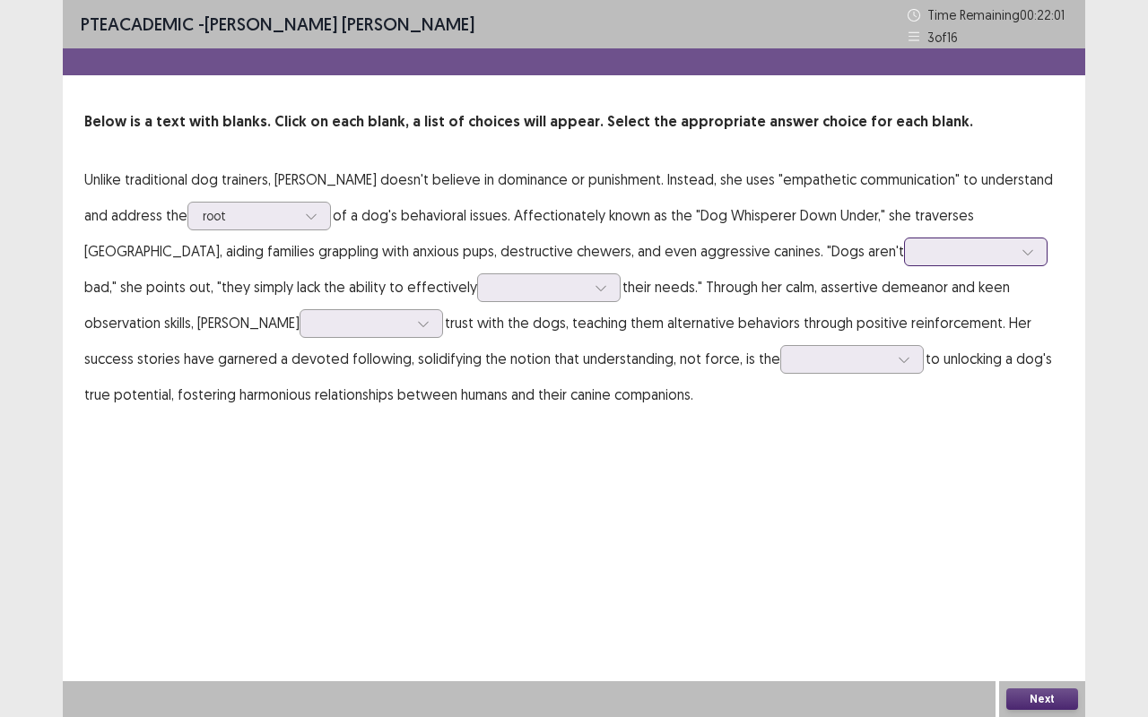
click at [1014, 252] on div at bounding box center [1027, 251] width 27 height 27
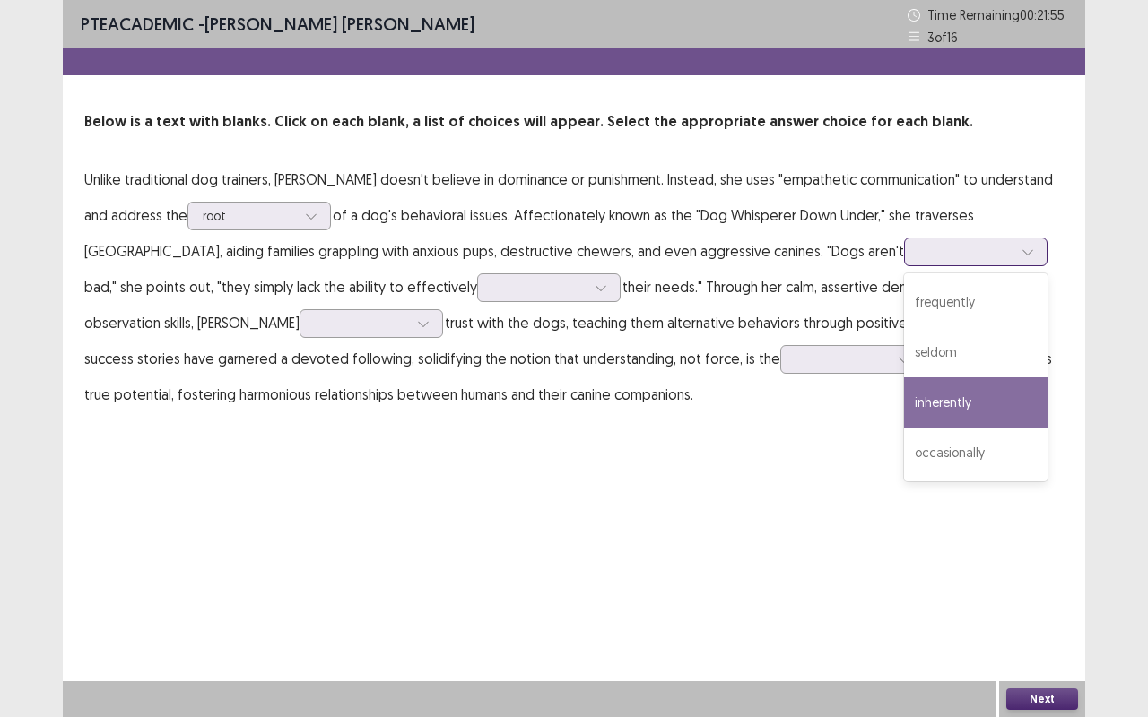
click at [904, 398] on div "inherently" at bounding box center [975, 402] width 143 height 50
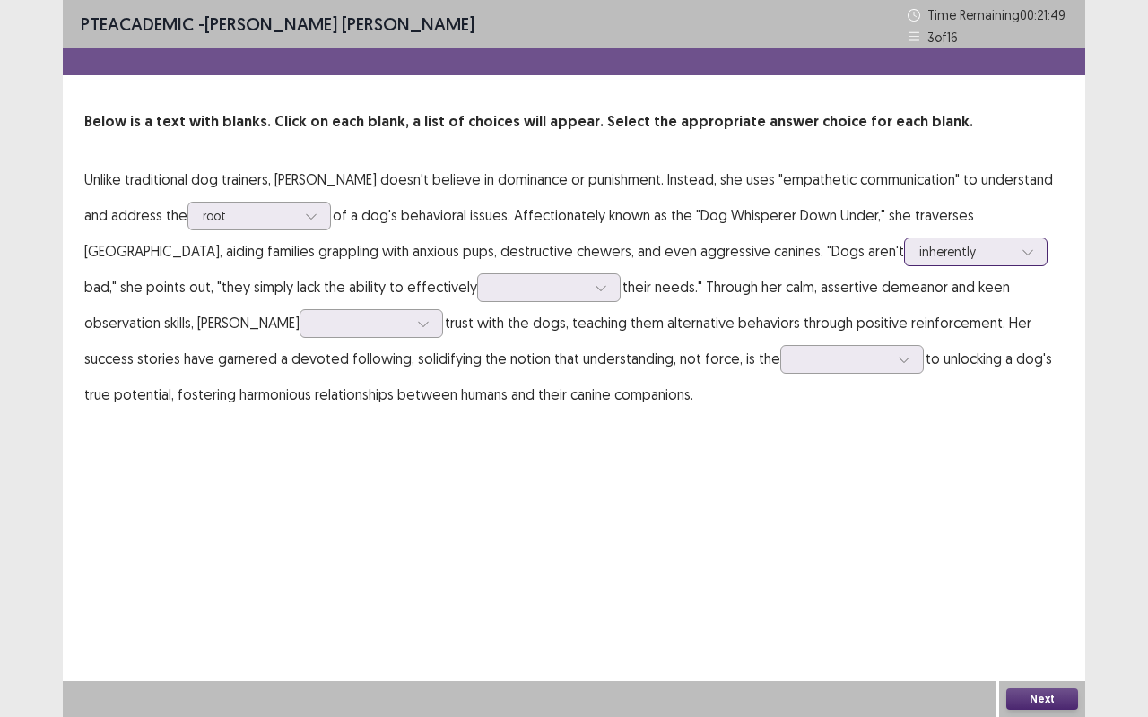
click at [1014, 255] on div at bounding box center [1027, 251] width 27 height 27
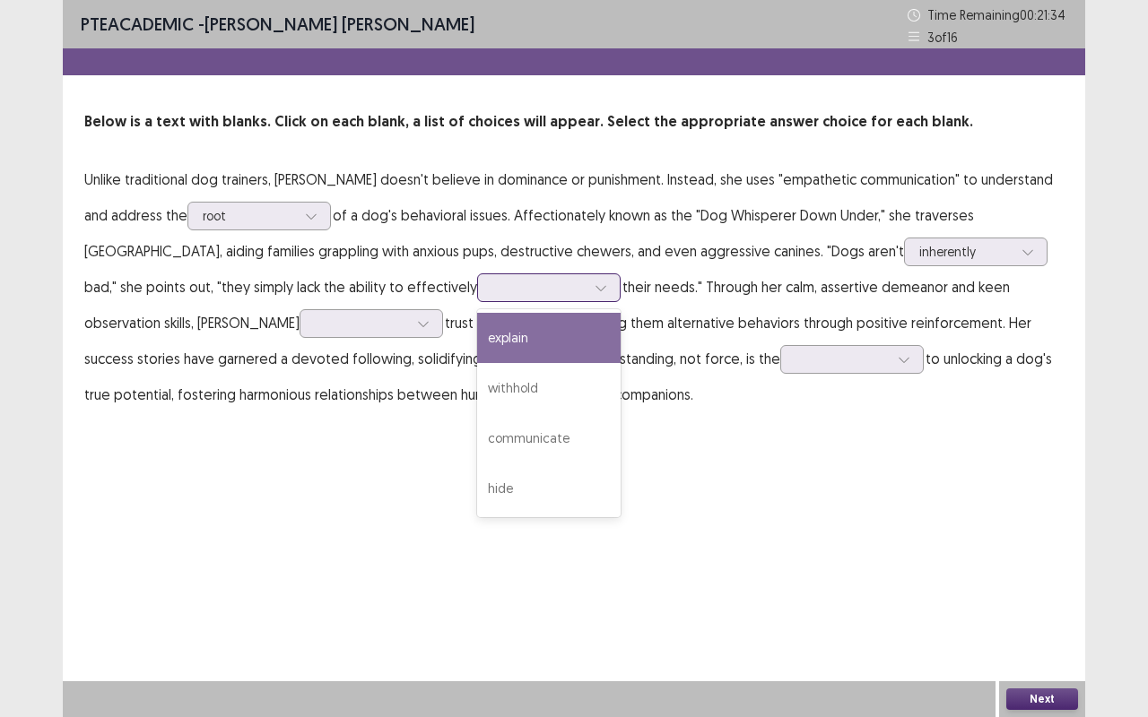
click at [587, 280] on div at bounding box center [600, 287] width 27 height 27
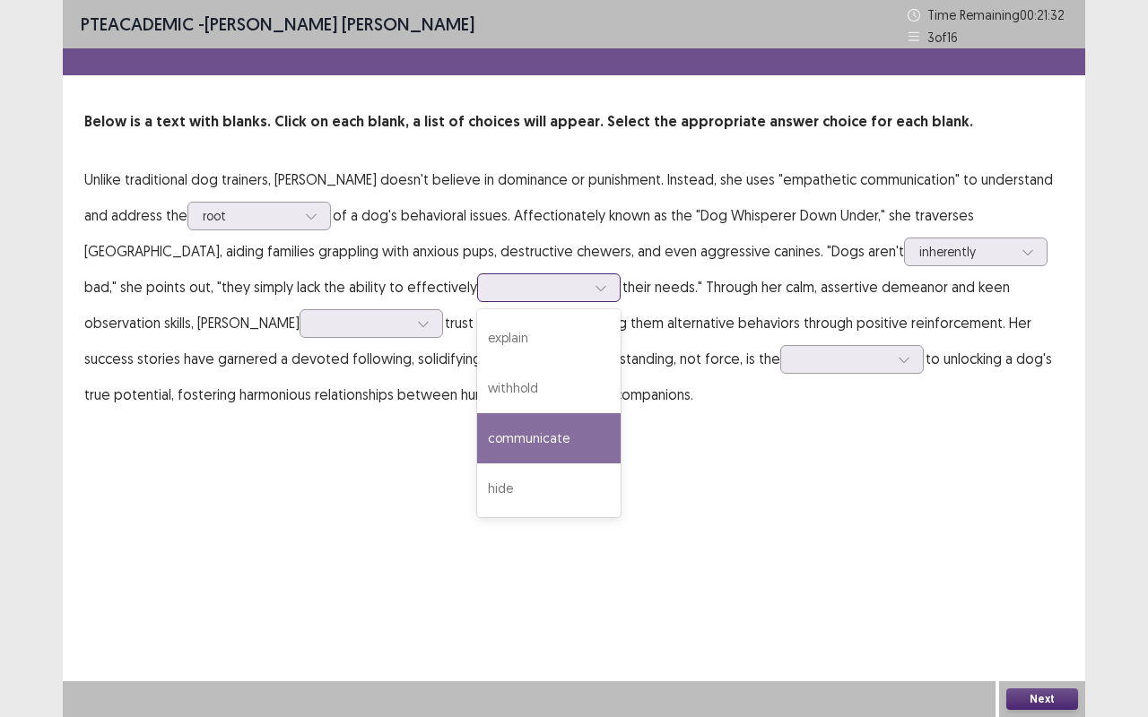
click at [477, 434] on div "communicate" at bounding box center [548, 438] width 143 height 50
click at [587, 295] on div at bounding box center [600, 287] width 27 height 27
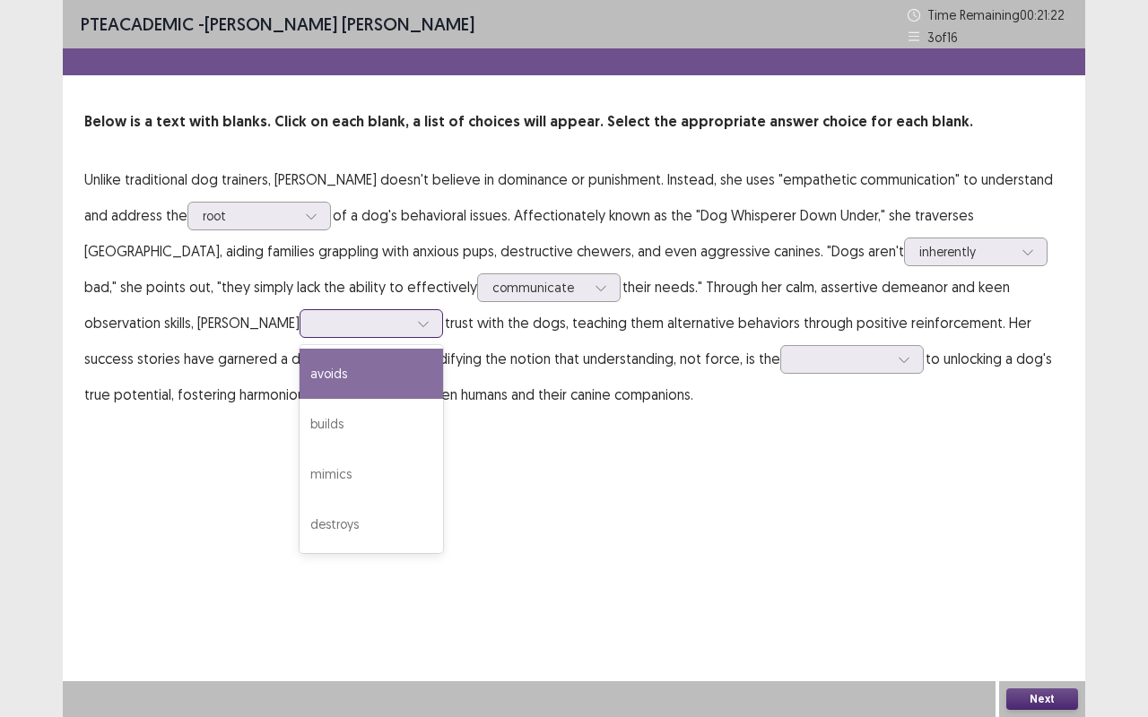
click at [417, 322] on icon at bounding box center [423, 323] width 13 height 13
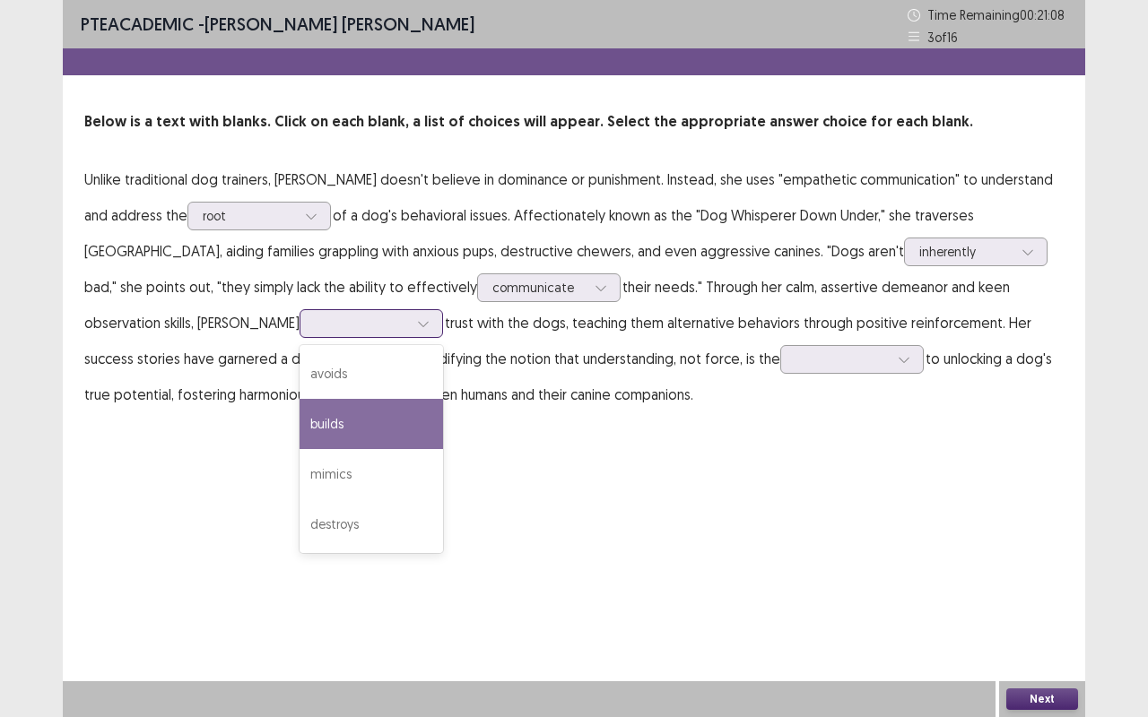
click at [299, 439] on div "builds" at bounding box center [370, 424] width 143 height 50
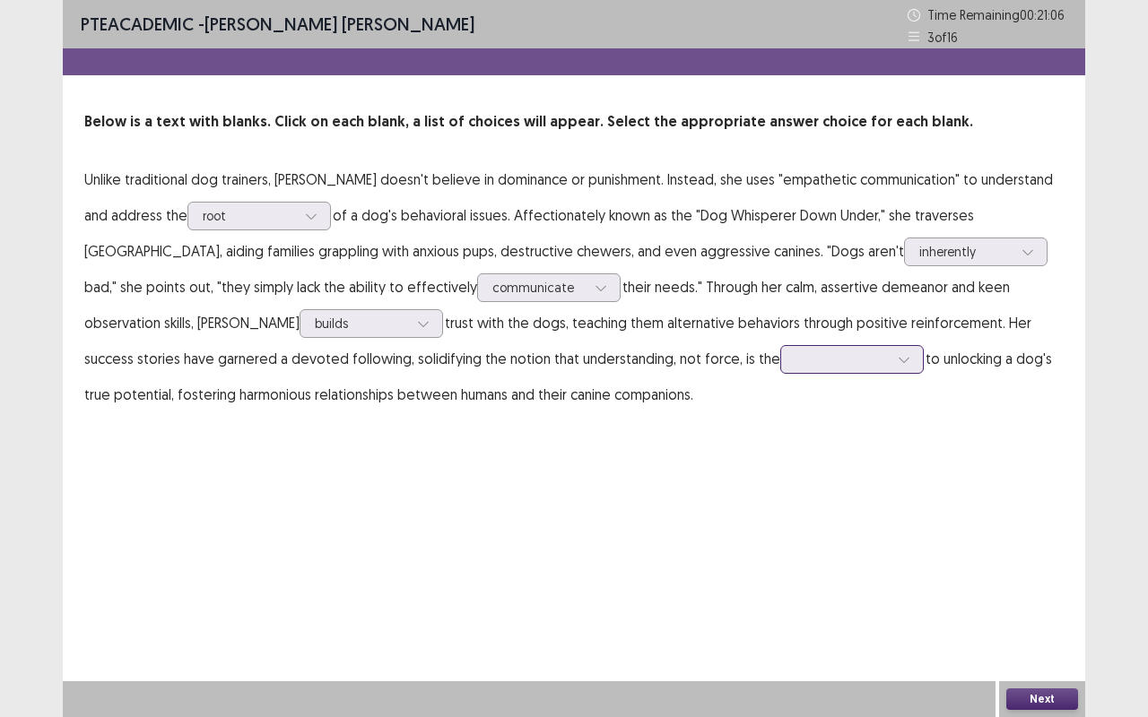
click at [890, 353] on div at bounding box center [903, 359] width 27 height 27
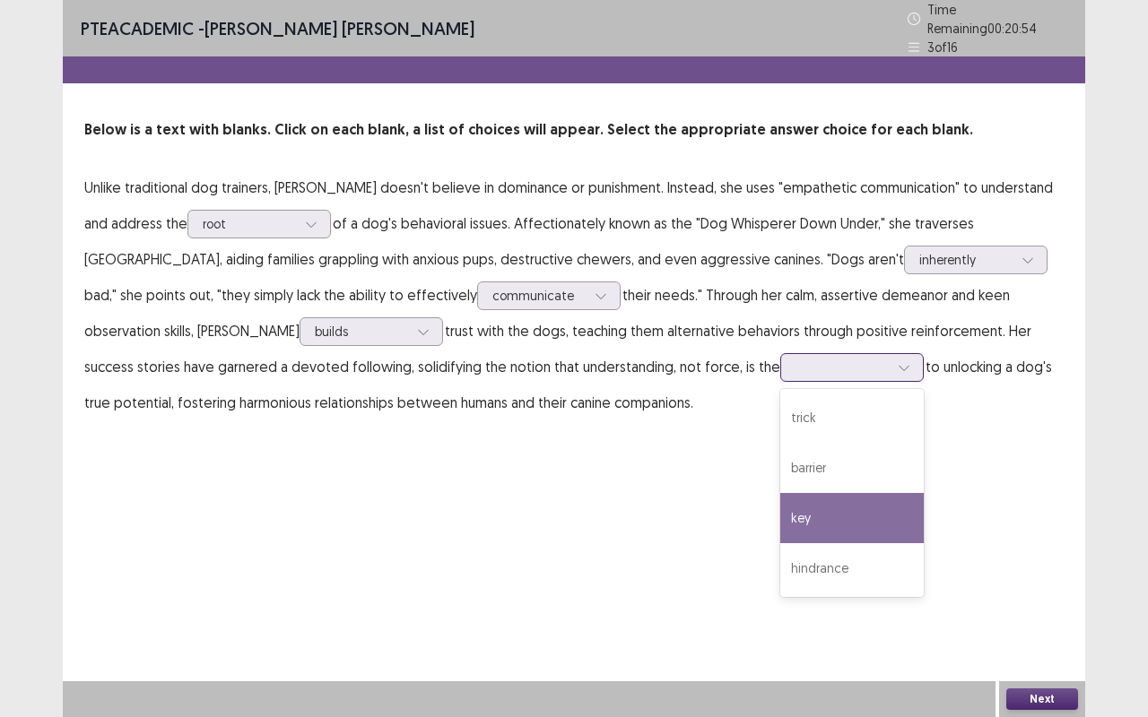
click at [780, 506] on div "key" at bounding box center [851, 518] width 143 height 50
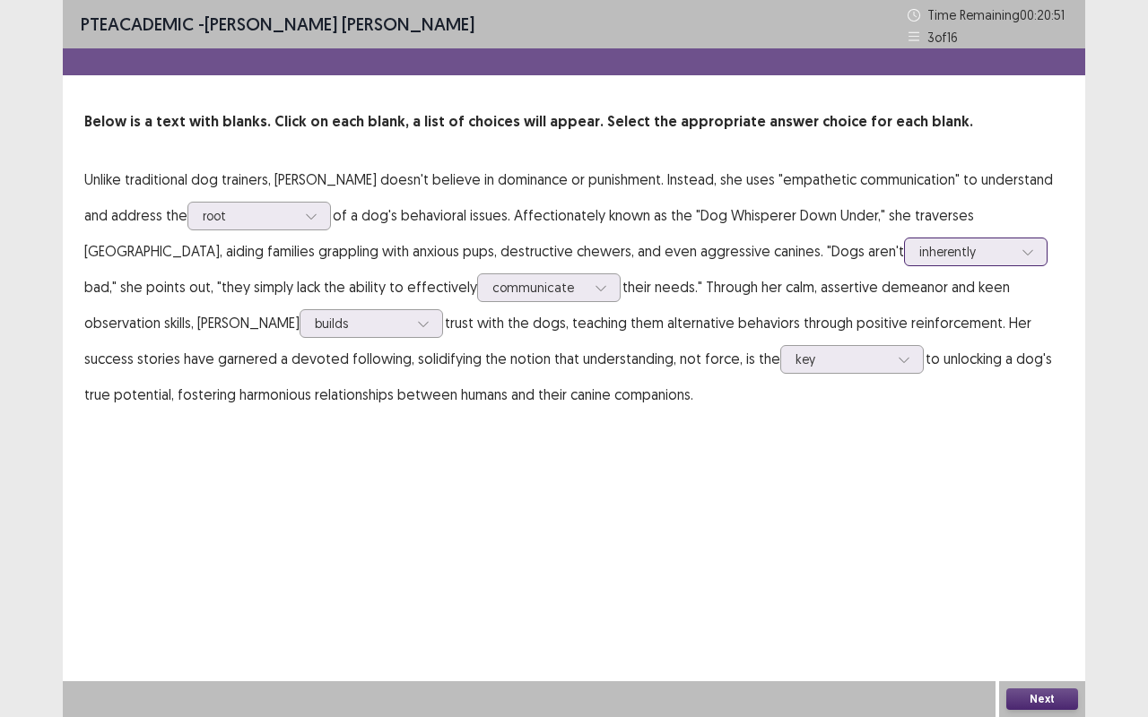
click at [1014, 248] on div at bounding box center [1027, 251] width 27 height 27
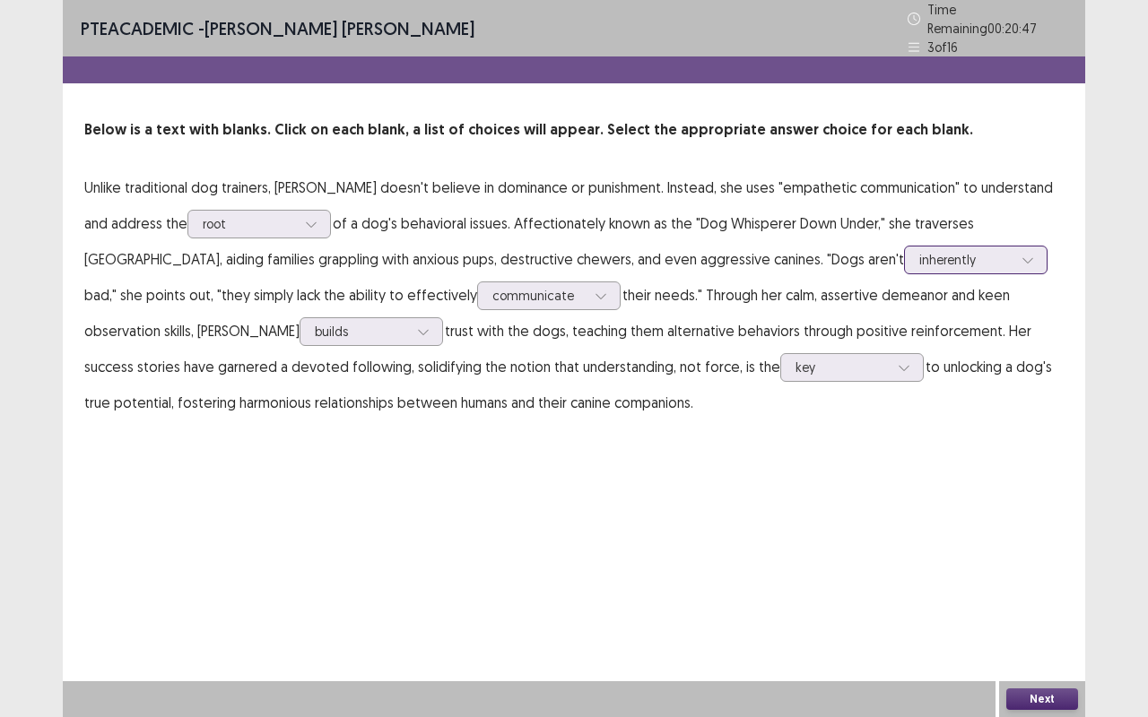
click at [1014, 248] on div at bounding box center [1027, 260] width 27 height 27
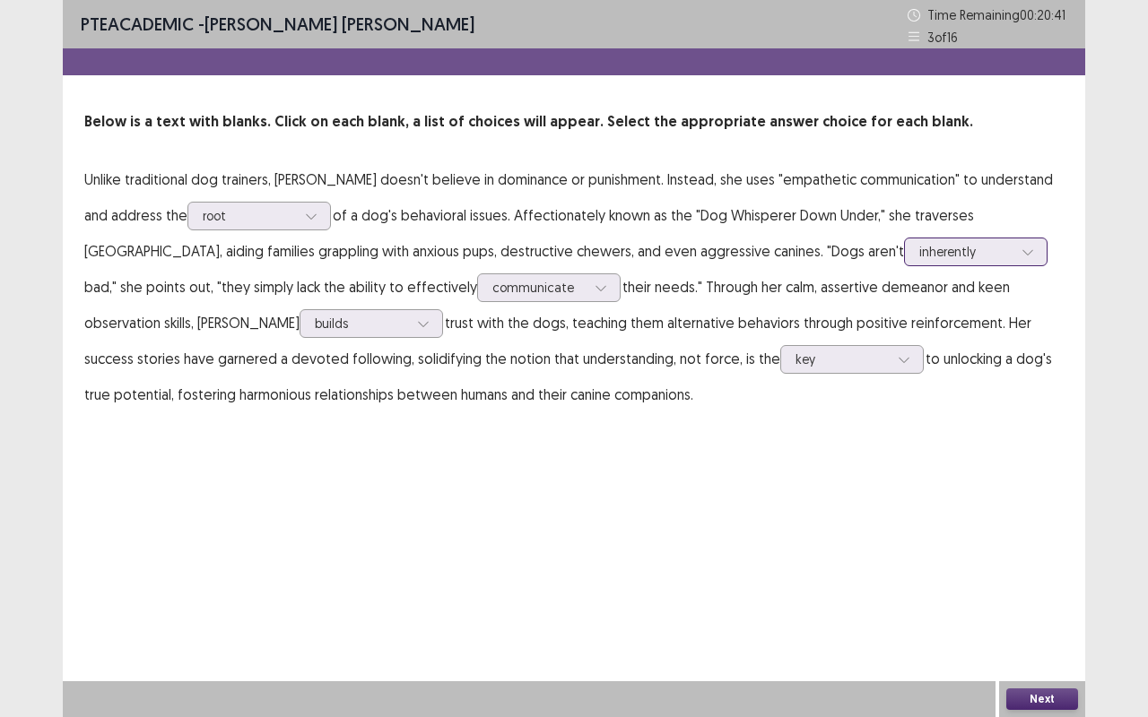
click at [1022, 253] on icon at bounding box center [1027, 252] width 10 height 5
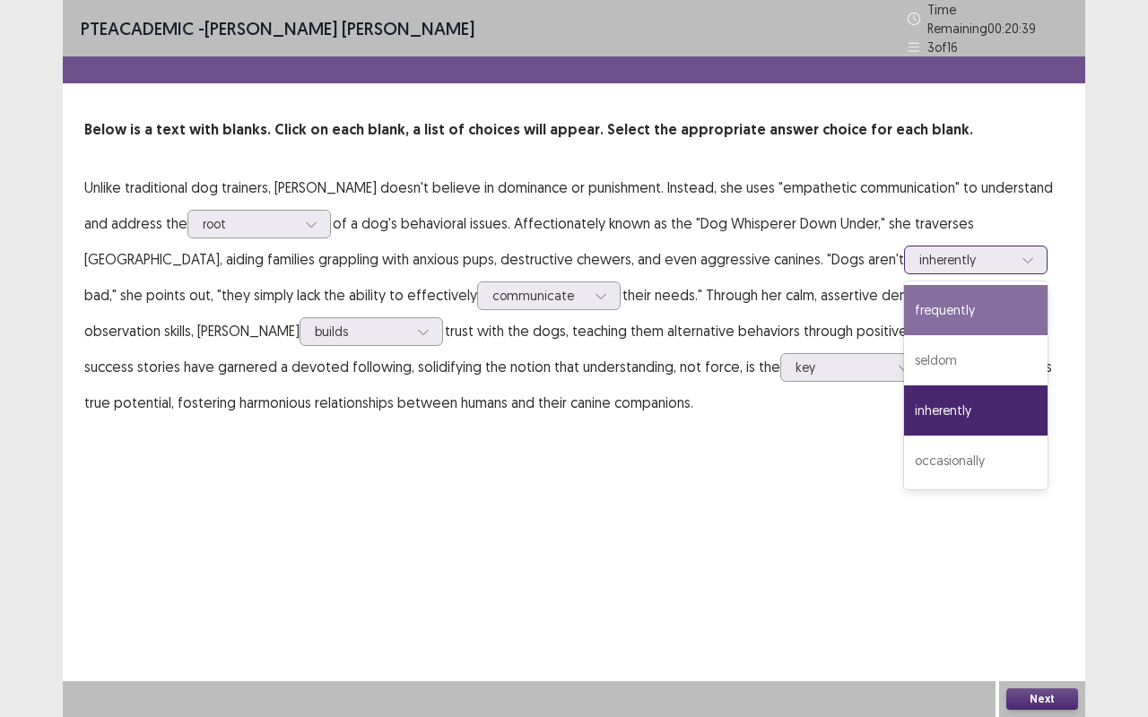
click at [904, 310] on div "frequently" at bounding box center [975, 310] width 143 height 50
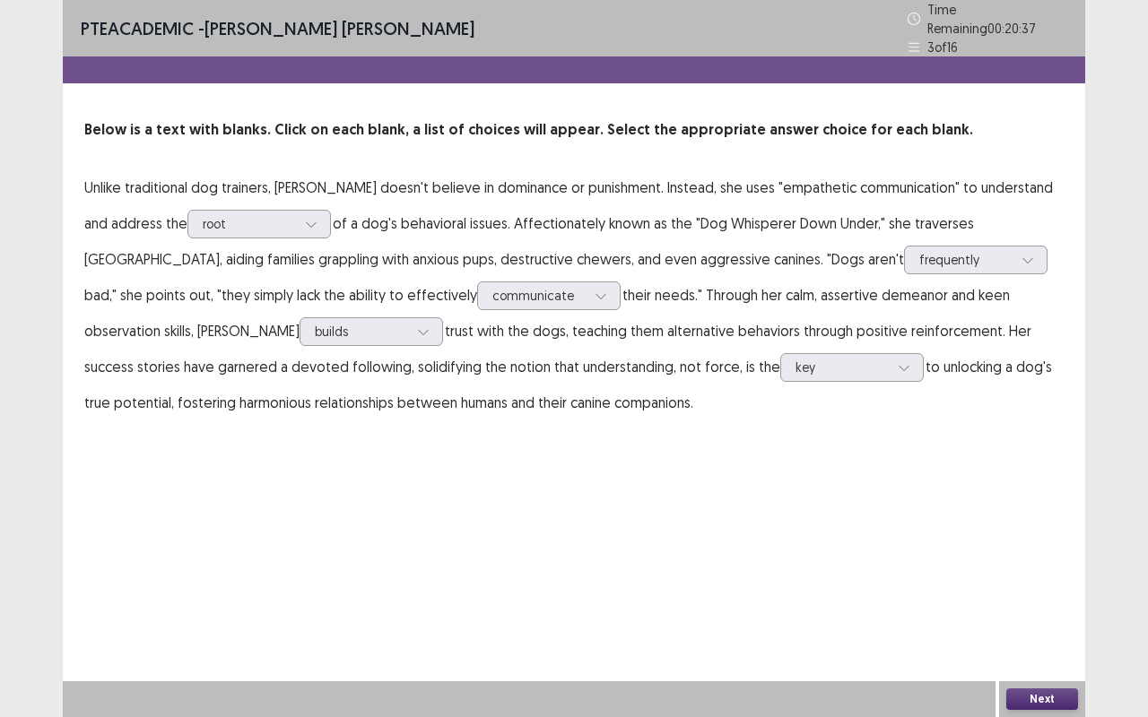
click at [1027, 577] on button "Next" at bounding box center [1042, 700] width 72 height 22
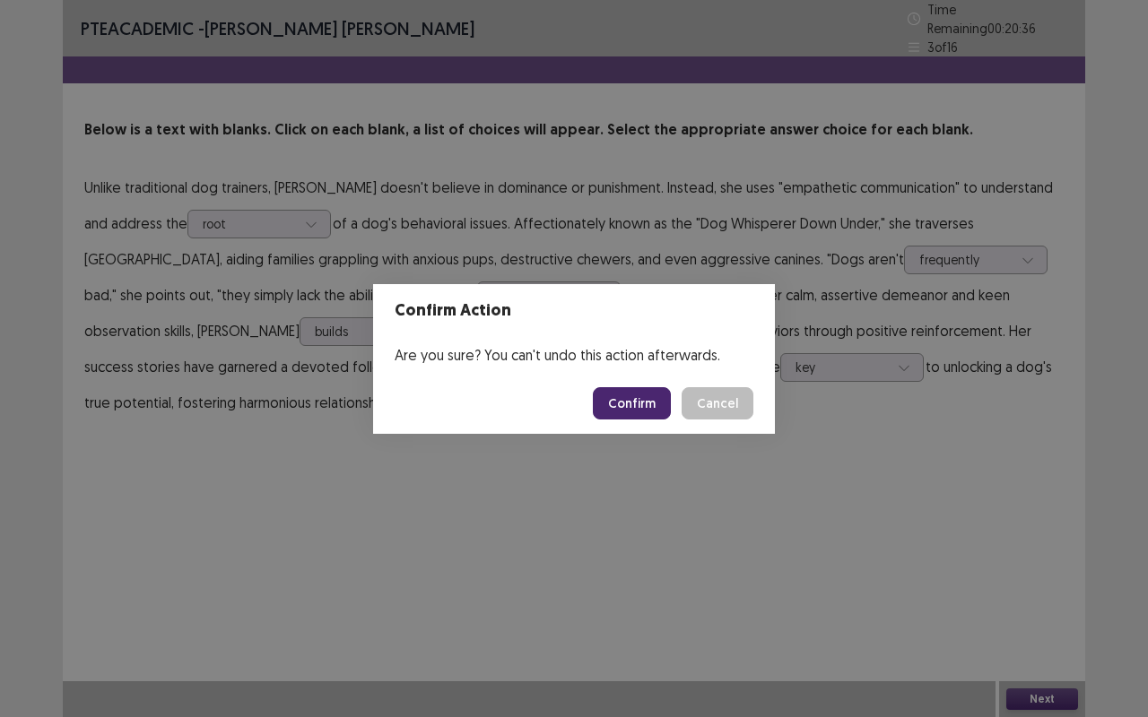
click at [633, 402] on button "Confirm" at bounding box center [632, 403] width 78 height 32
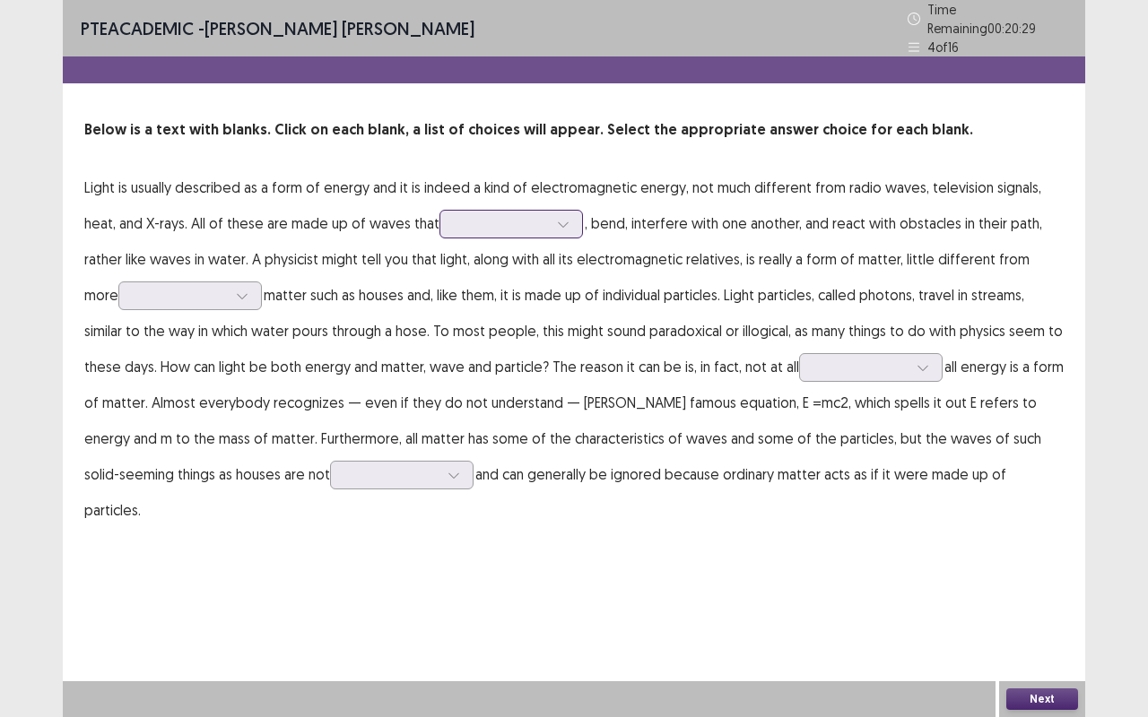
click at [559, 222] on icon at bounding box center [563, 224] width 10 height 5
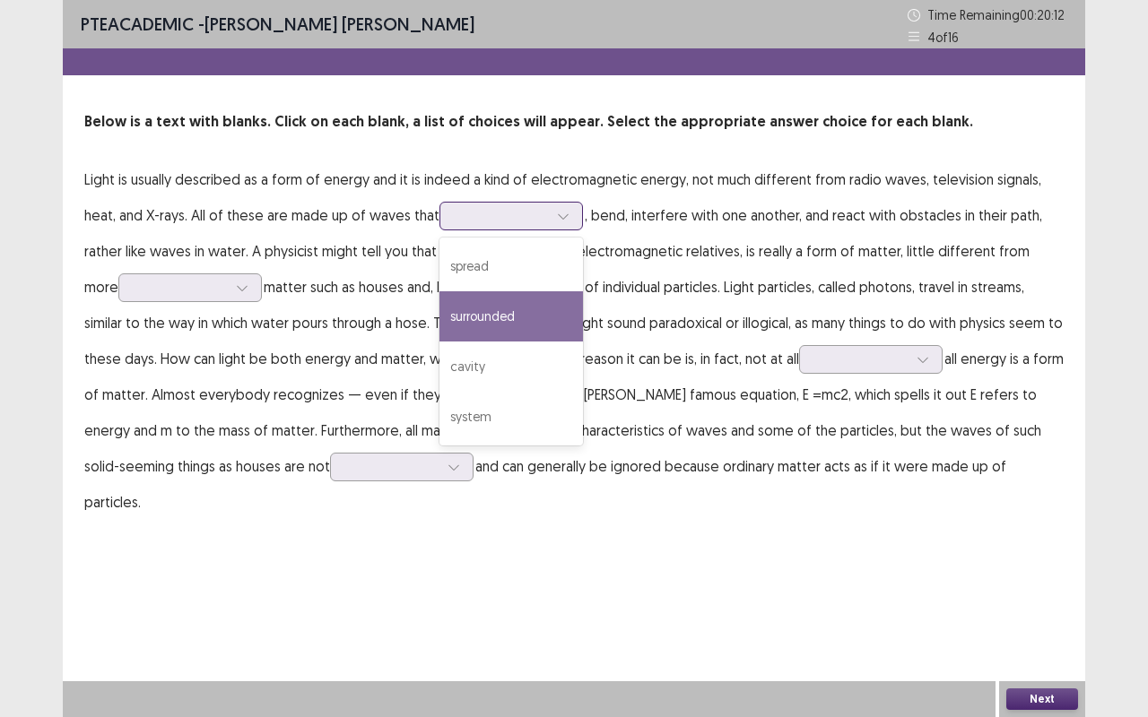
click at [484, 304] on div "surrounded" at bounding box center [510, 316] width 143 height 50
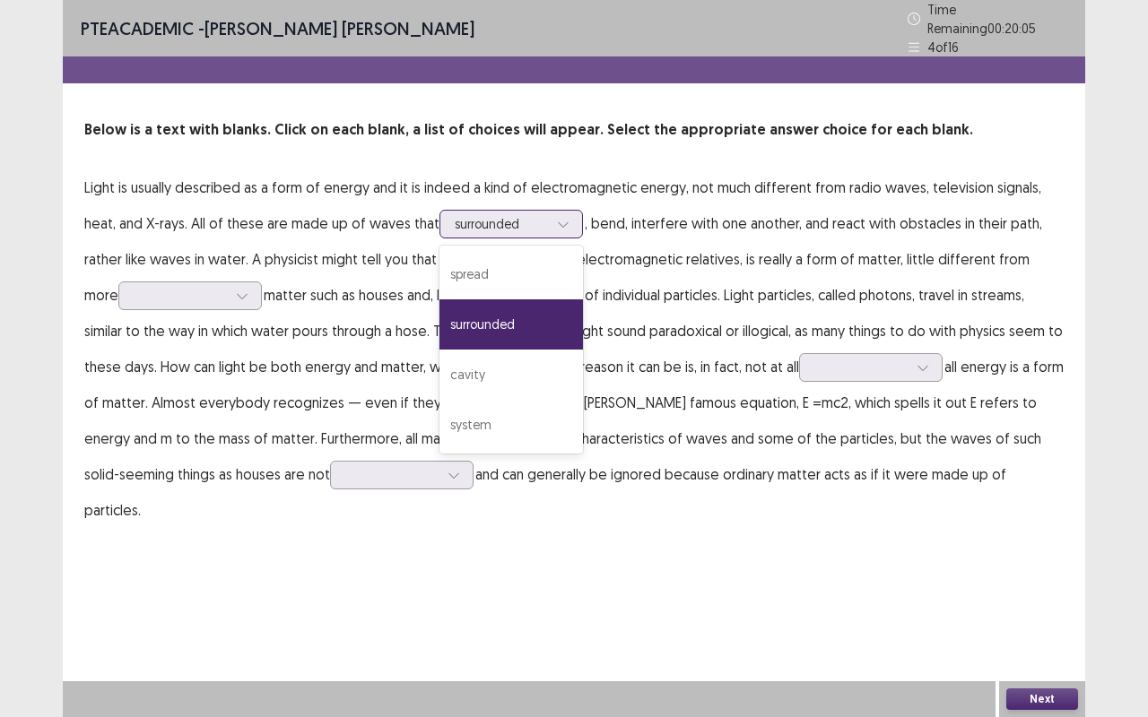
click at [560, 218] on icon at bounding box center [563, 224] width 13 height 13
click at [489, 270] on div "spread" at bounding box center [510, 274] width 143 height 50
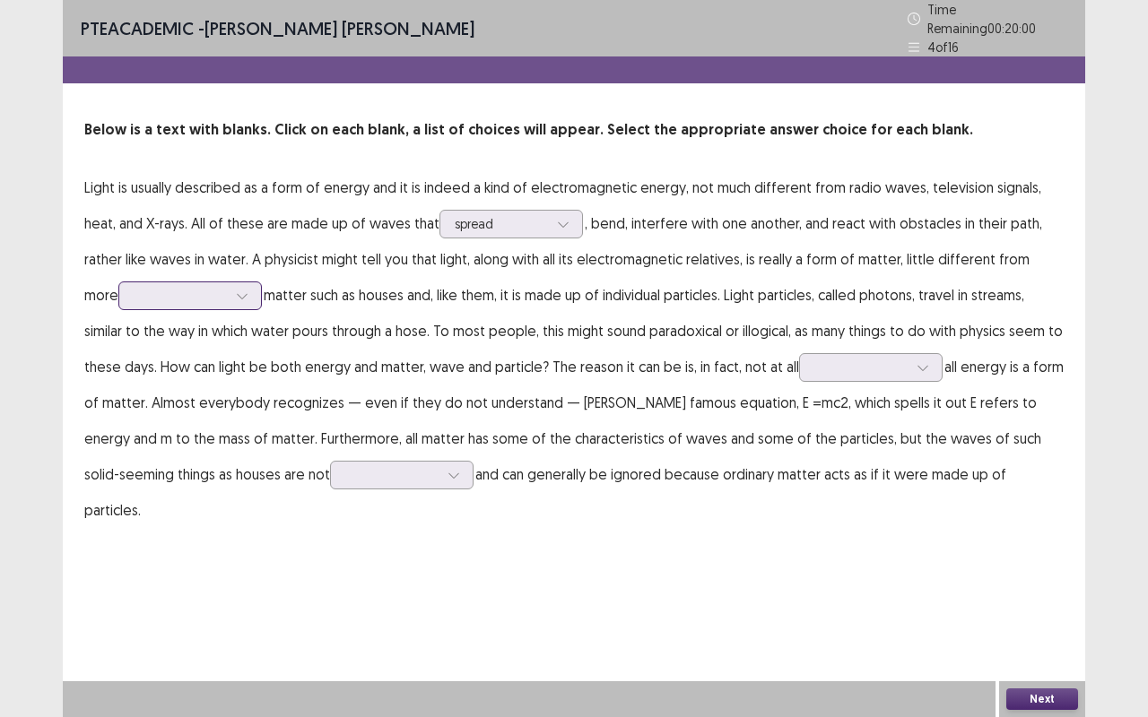
click at [236, 290] on icon at bounding box center [242, 296] width 13 height 13
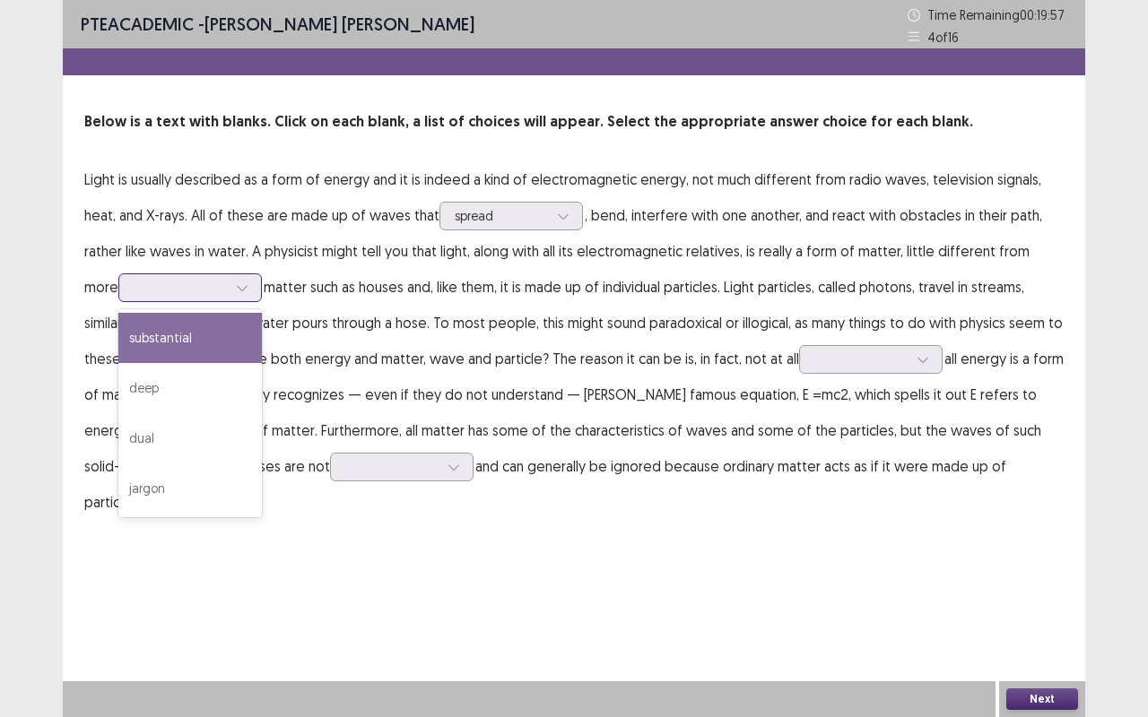
click at [160, 336] on div "substantial" at bounding box center [189, 338] width 143 height 50
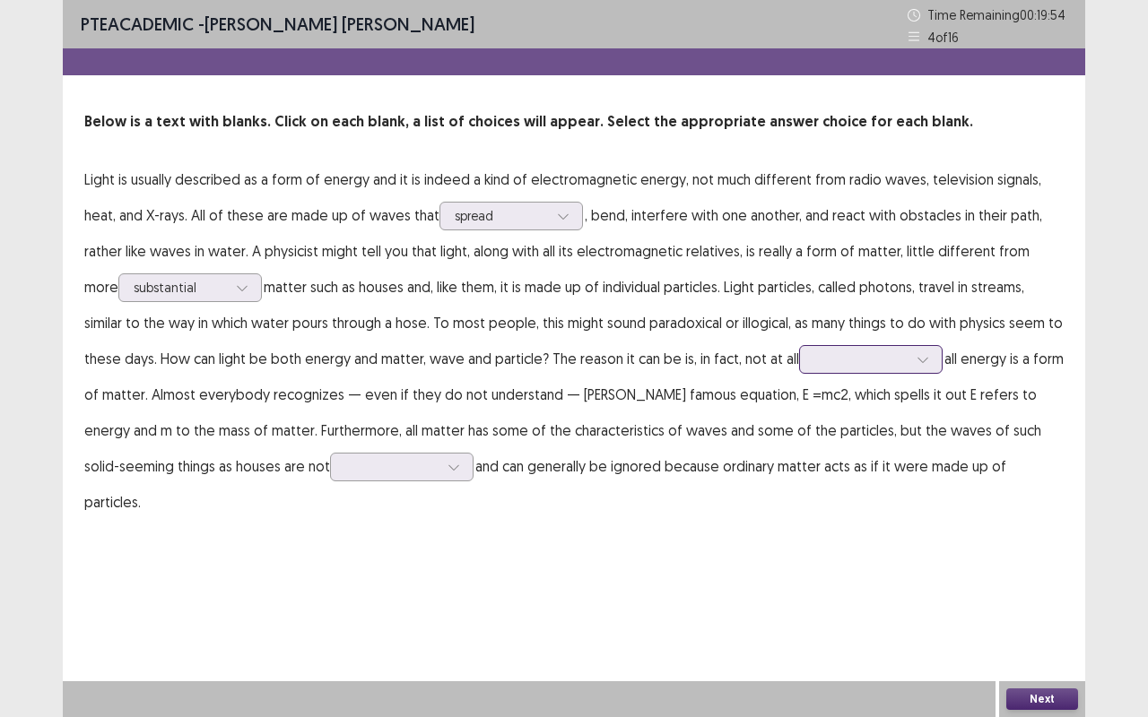
click at [909, 362] on div at bounding box center [922, 359] width 27 height 27
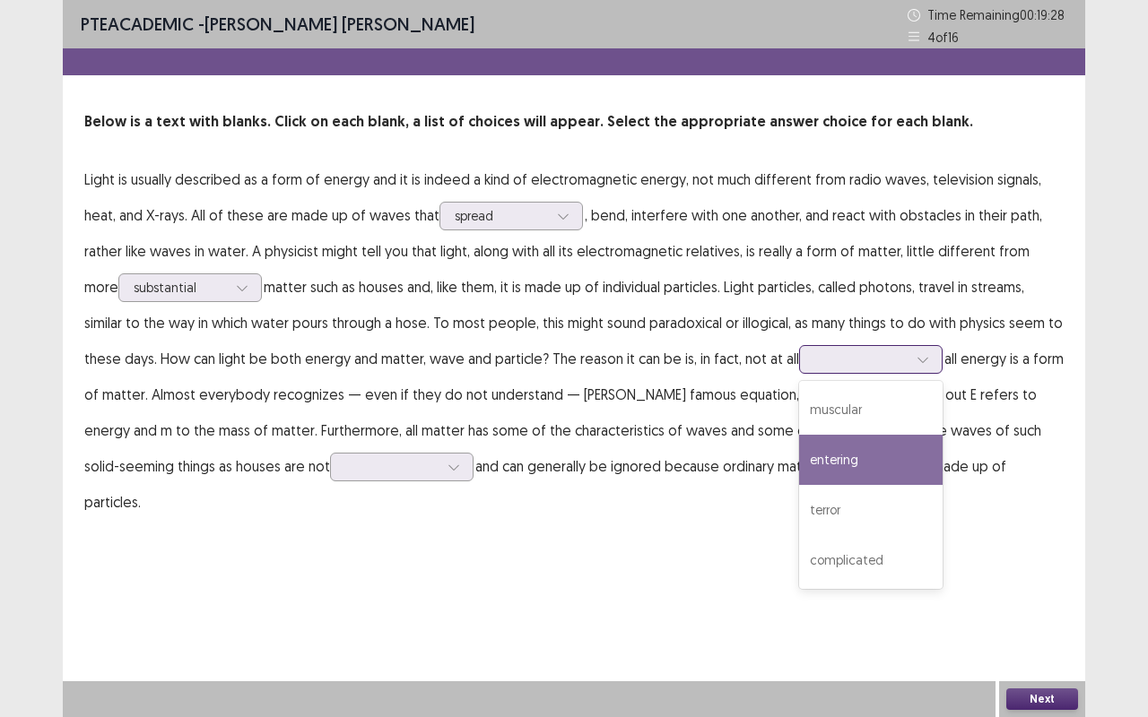
click at [810, 454] on div "entering" at bounding box center [870, 460] width 143 height 50
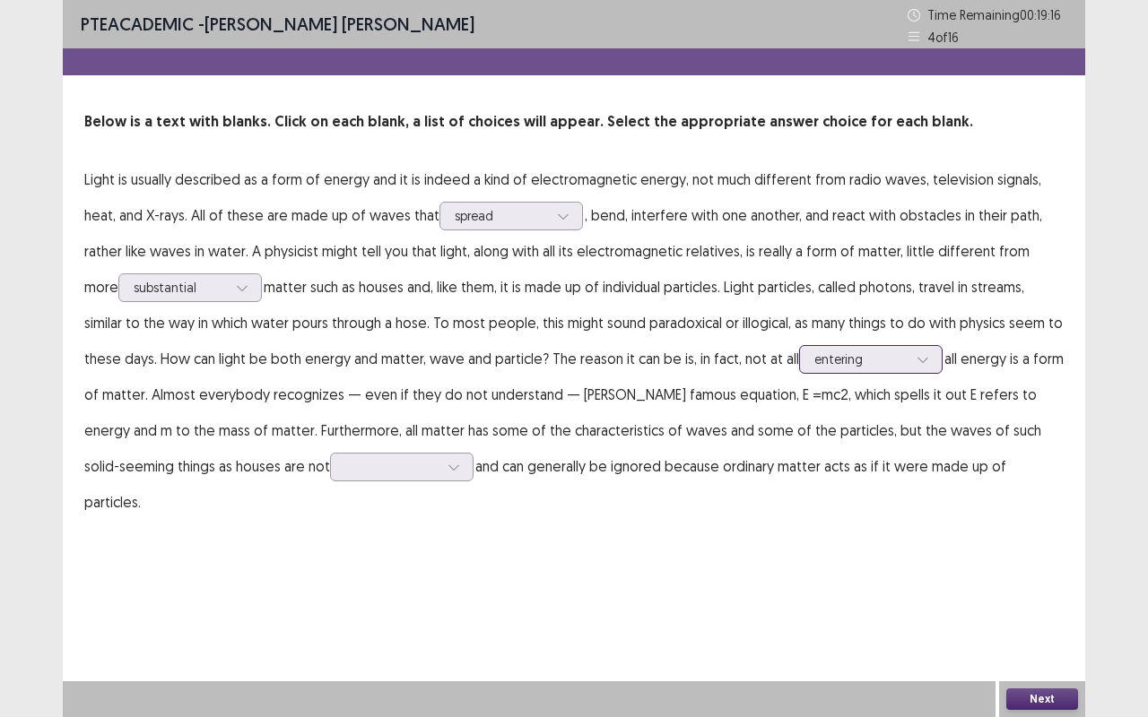
click at [916, 355] on icon at bounding box center [922, 359] width 13 height 13
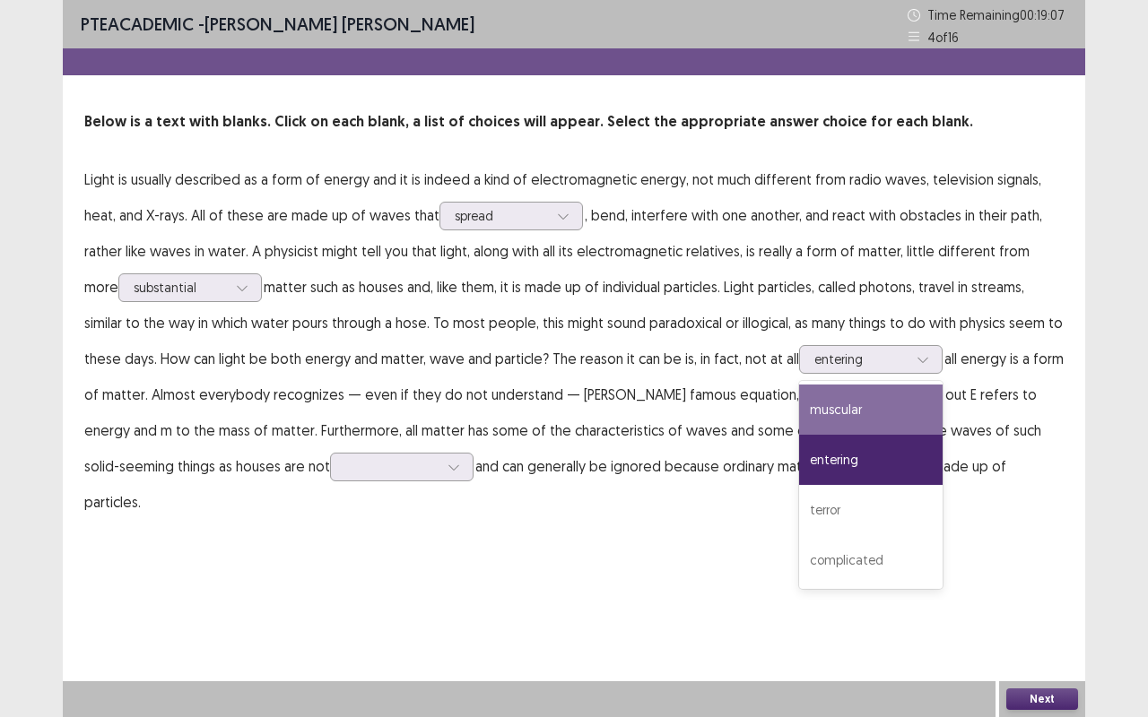
click at [382, 528] on div "PTE academic - [PERSON_NAME] [PERSON_NAME] Time Remaining 00 : 19 : 07 4 of 16 …" at bounding box center [574, 358] width 1022 height 717
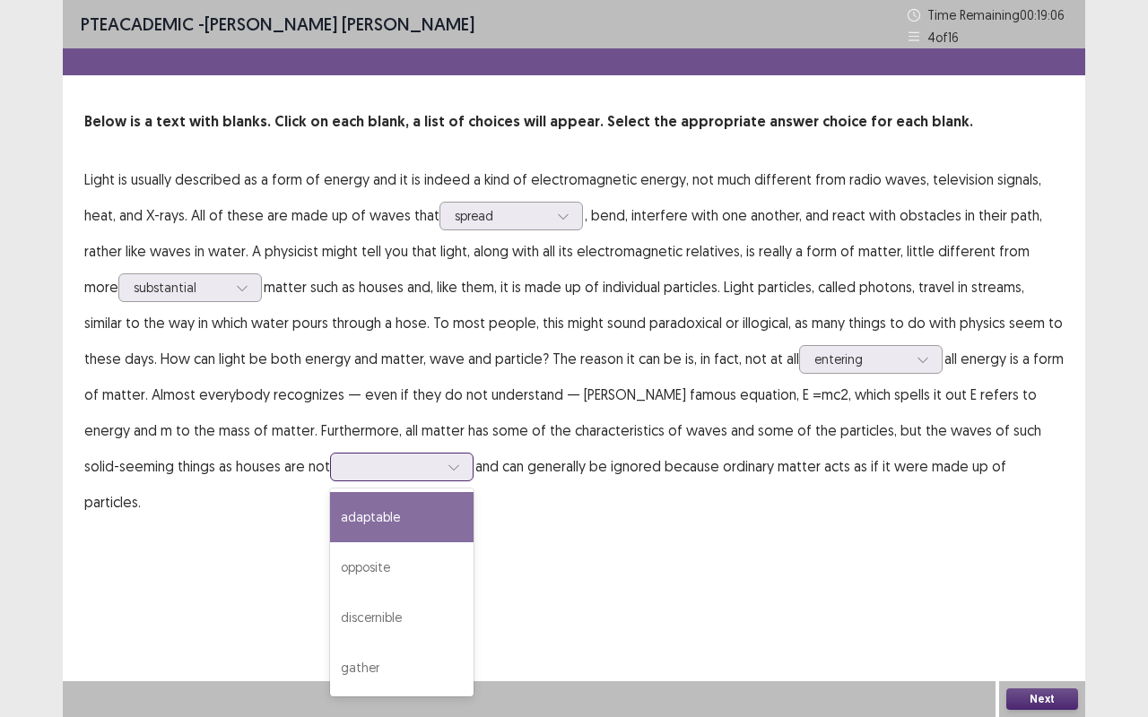
click at [447, 463] on icon at bounding box center [453, 467] width 13 height 13
click at [330, 518] on div "adaptable" at bounding box center [401, 517] width 143 height 50
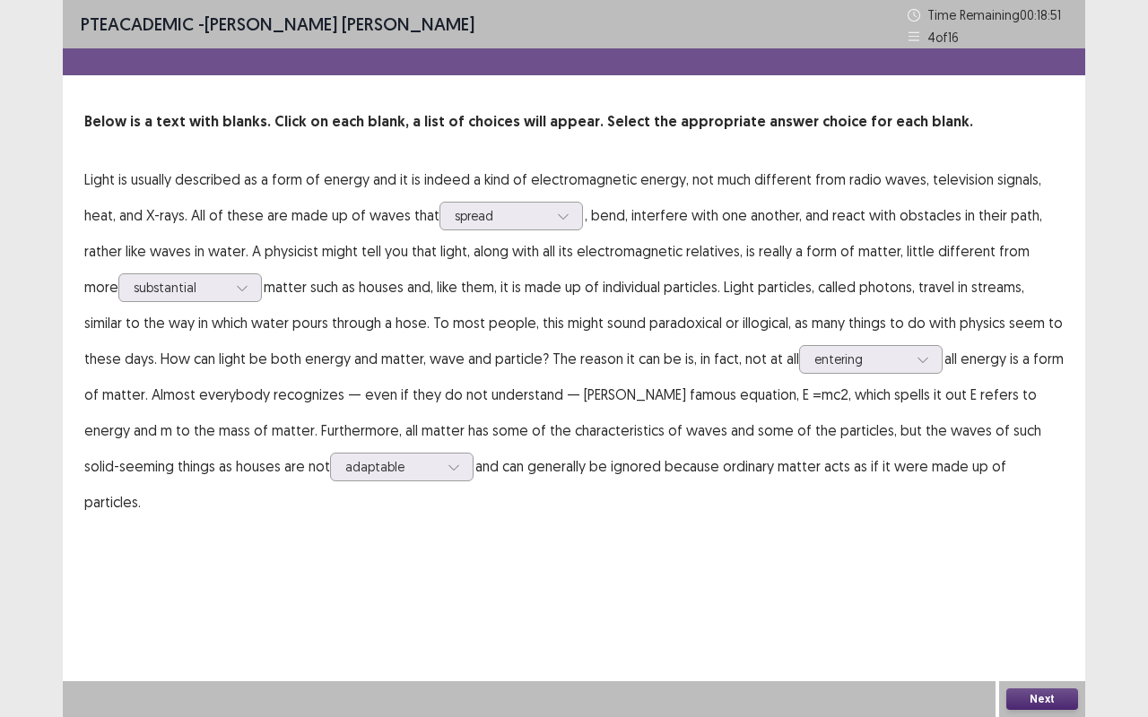
click at [354, 515] on div "PTE academic - [PERSON_NAME] [PERSON_NAME] Time Remaining 00 : 18 : 51 4 of 16 …" at bounding box center [574, 278] width 1022 height 556
click at [1057, 577] on button "Next" at bounding box center [1042, 700] width 72 height 22
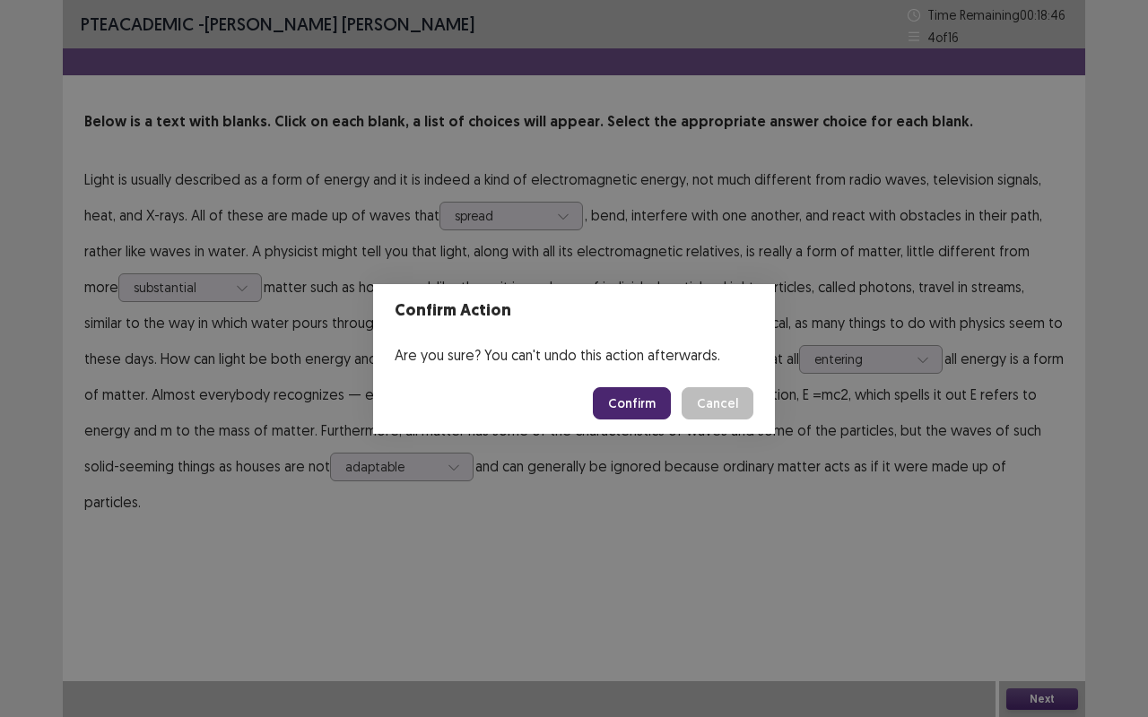
click at [649, 412] on button "Confirm" at bounding box center [632, 403] width 78 height 32
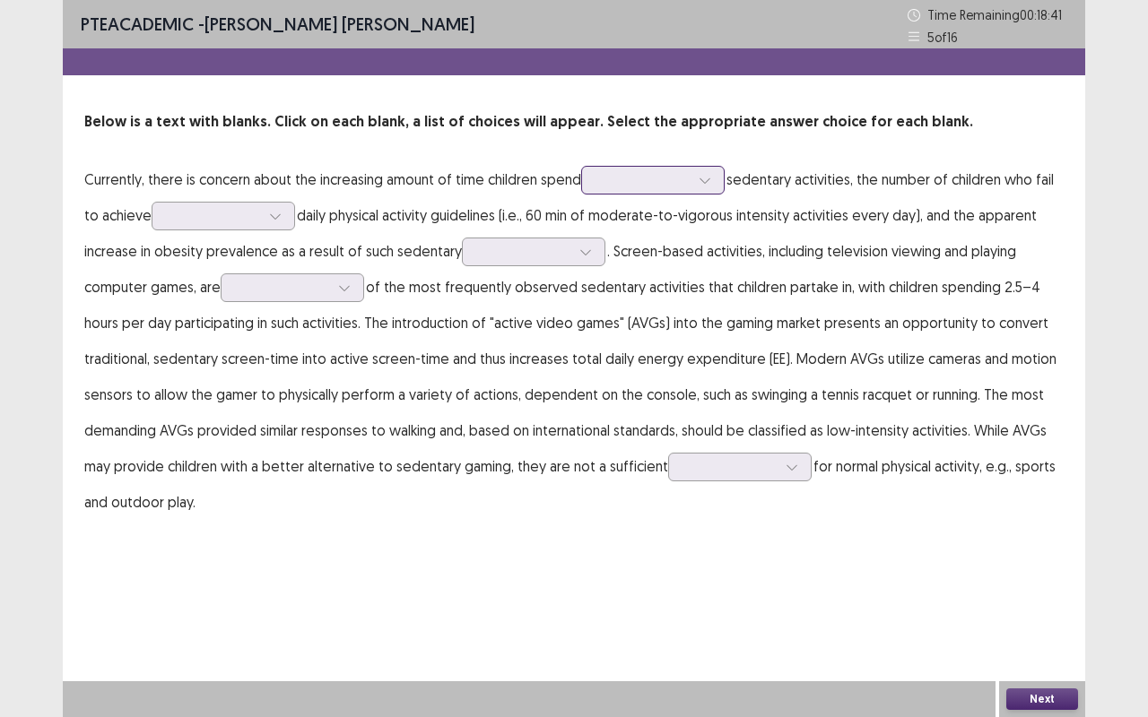
click at [712, 178] on div at bounding box center [704, 180] width 27 height 27
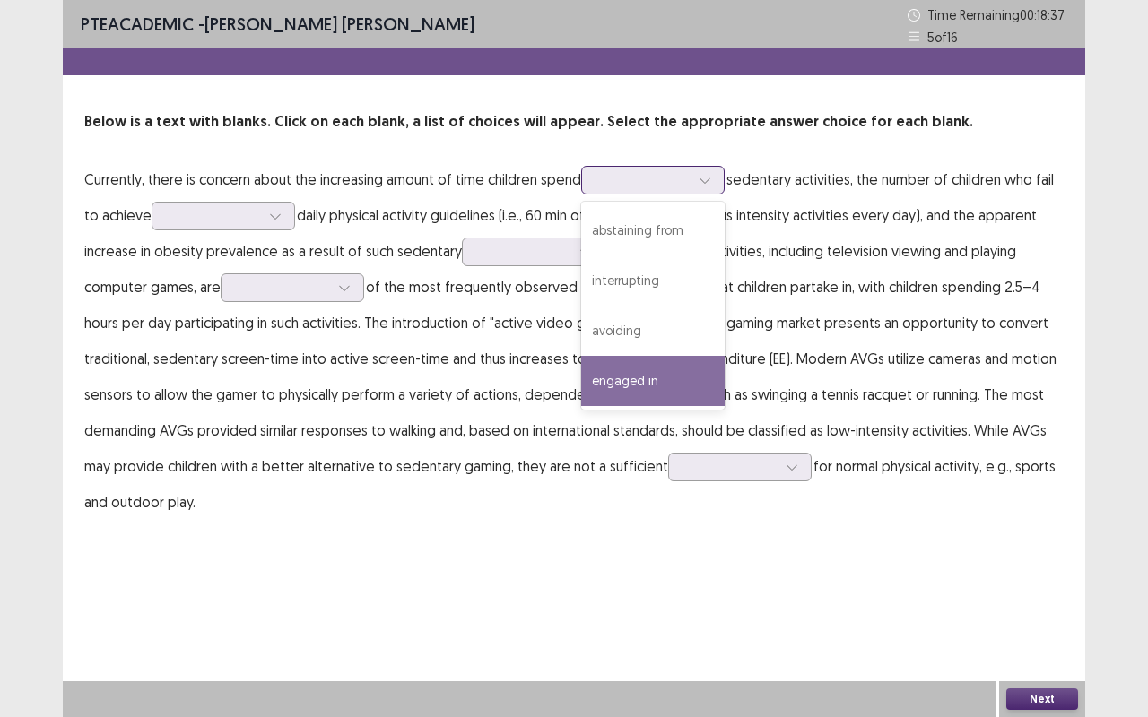
click at [658, 382] on div "engaged in" at bounding box center [652, 381] width 143 height 50
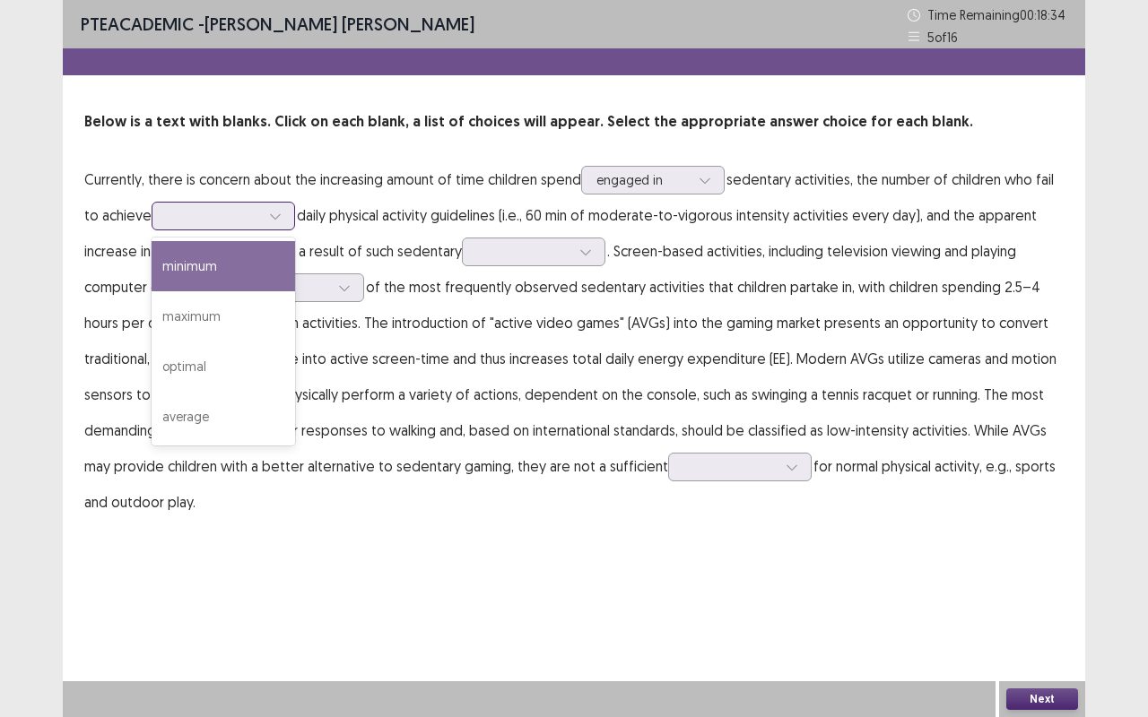
click at [283, 213] on div at bounding box center [275, 216] width 27 height 27
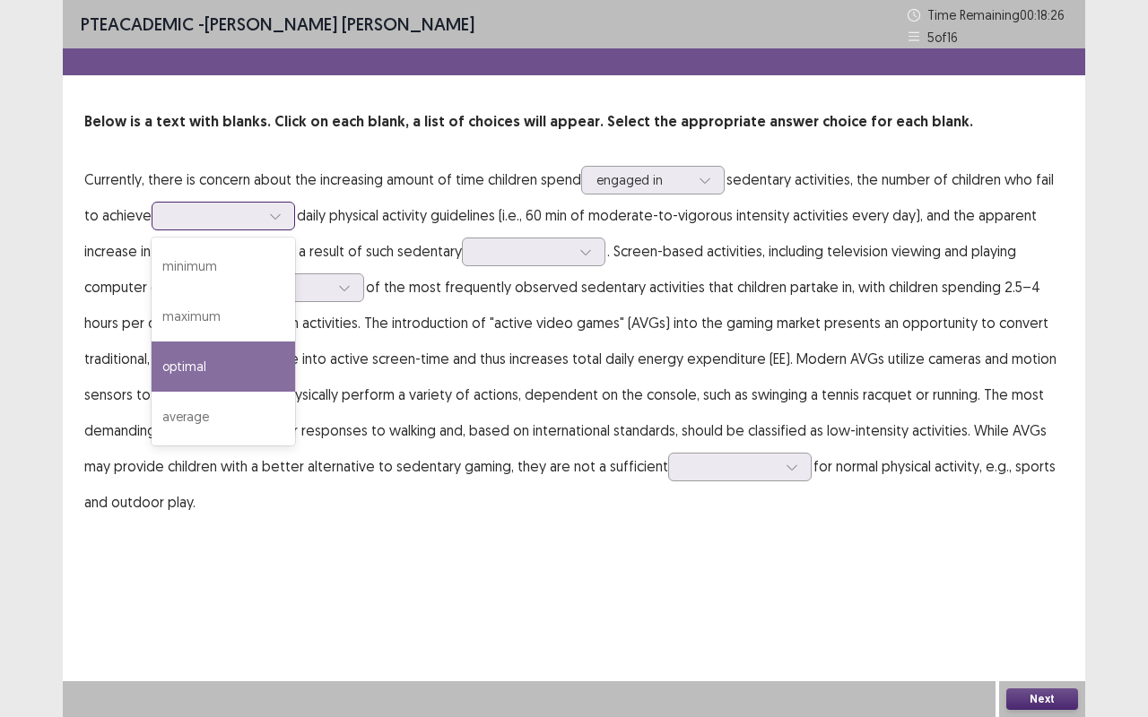
click at [208, 366] on div "optimal" at bounding box center [223, 367] width 143 height 50
click at [285, 219] on div at bounding box center [275, 216] width 27 height 27
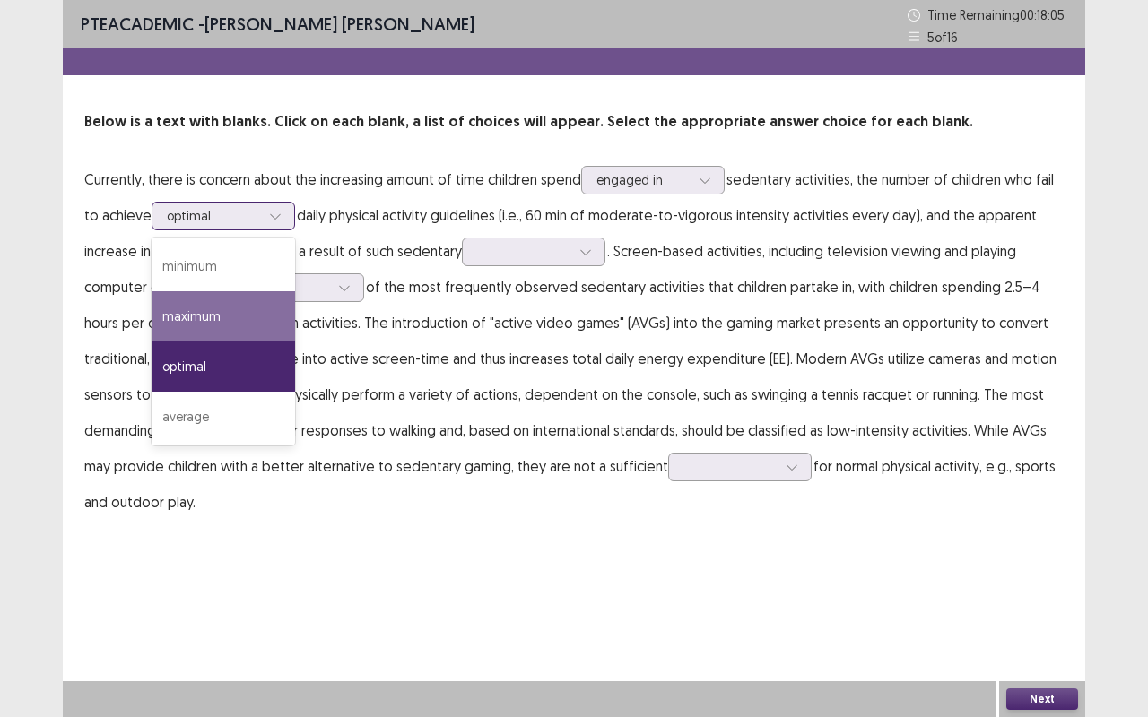
click at [209, 318] on div "maximum" at bounding box center [223, 316] width 143 height 50
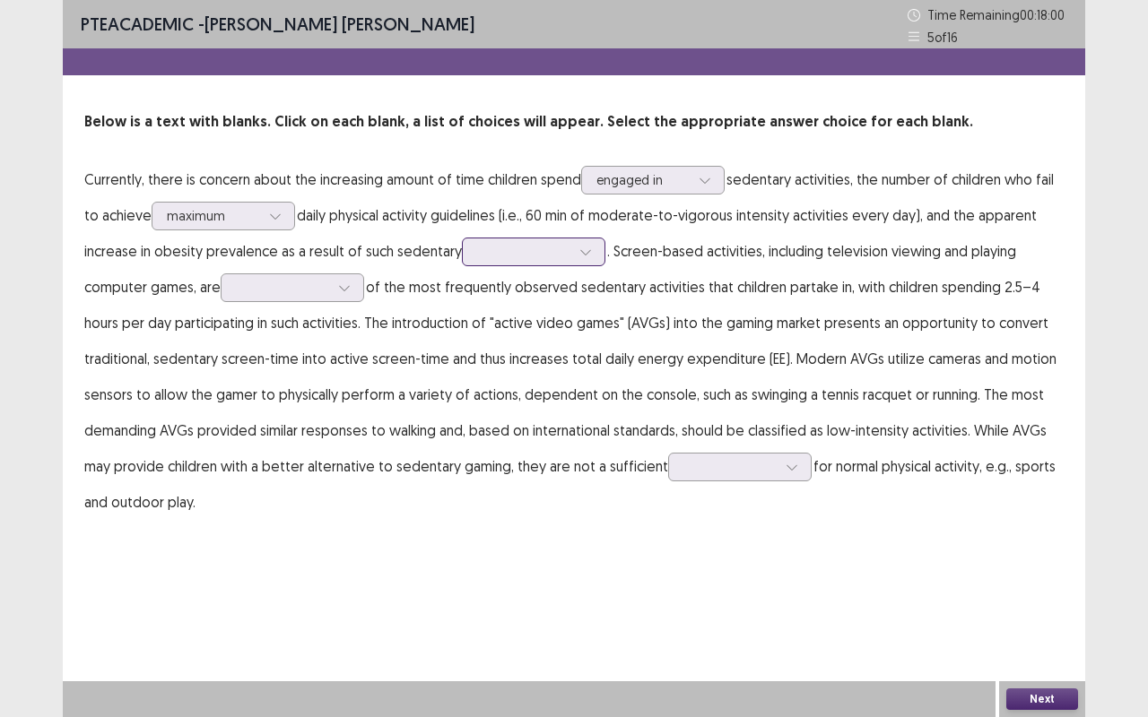
click at [590, 253] on div at bounding box center [585, 251] width 27 height 27
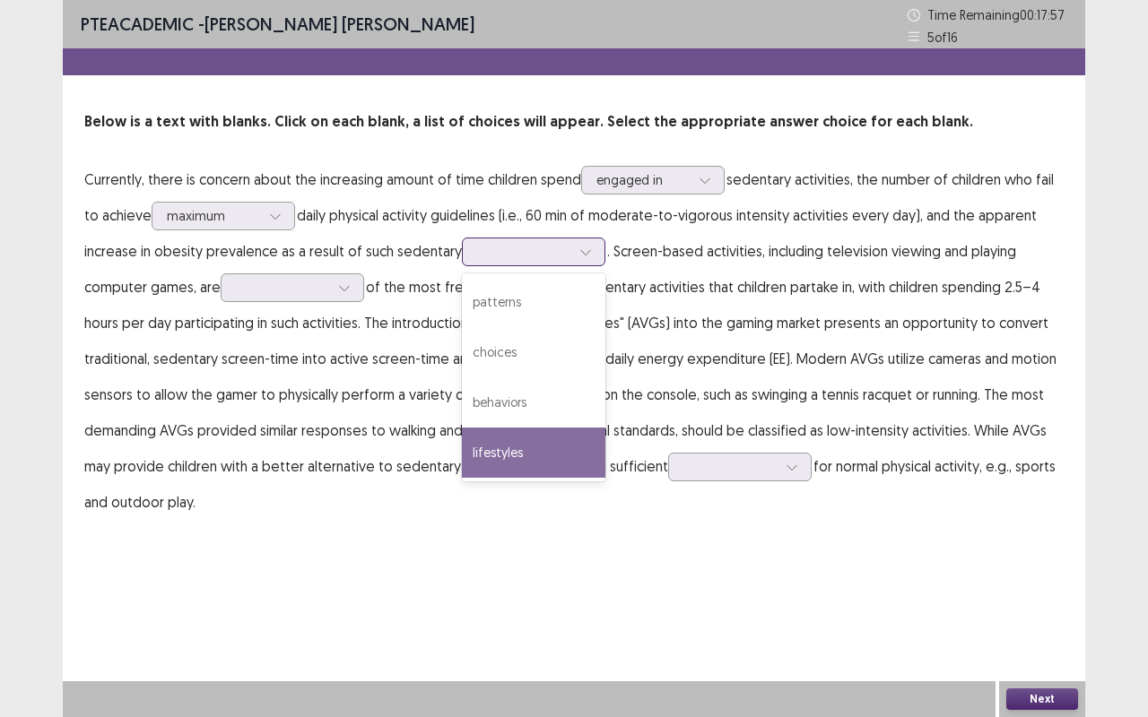
click at [516, 446] on div "lifestyles" at bounding box center [533, 453] width 143 height 50
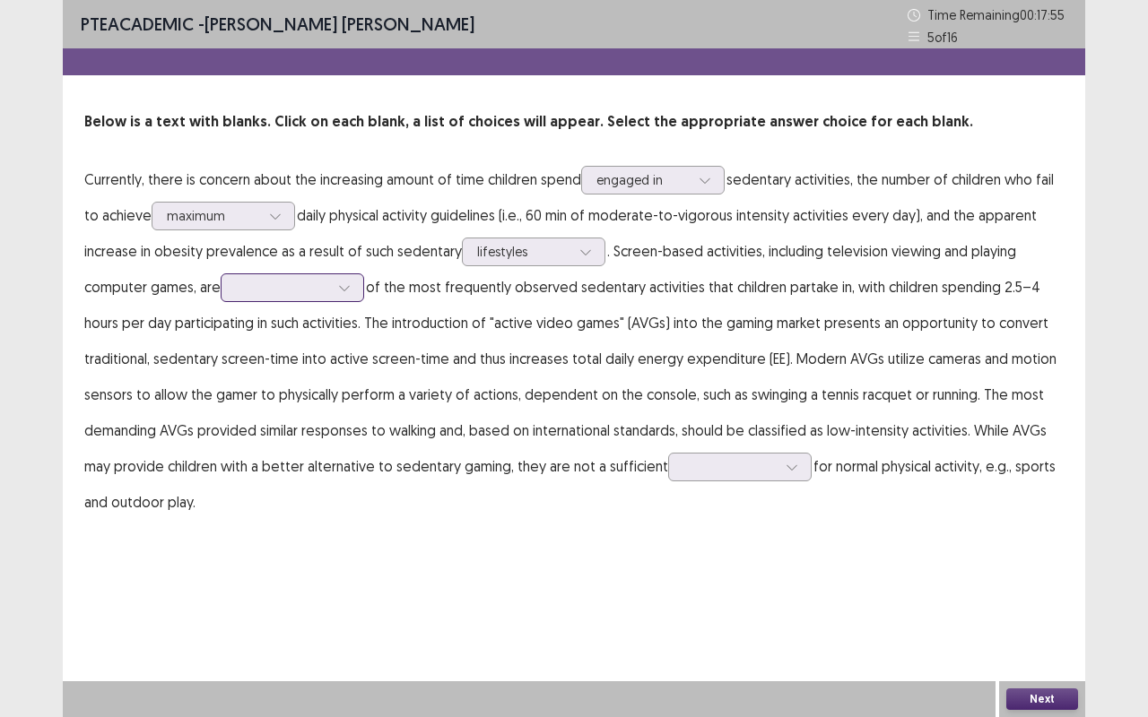
click at [351, 283] on icon at bounding box center [344, 288] width 13 height 13
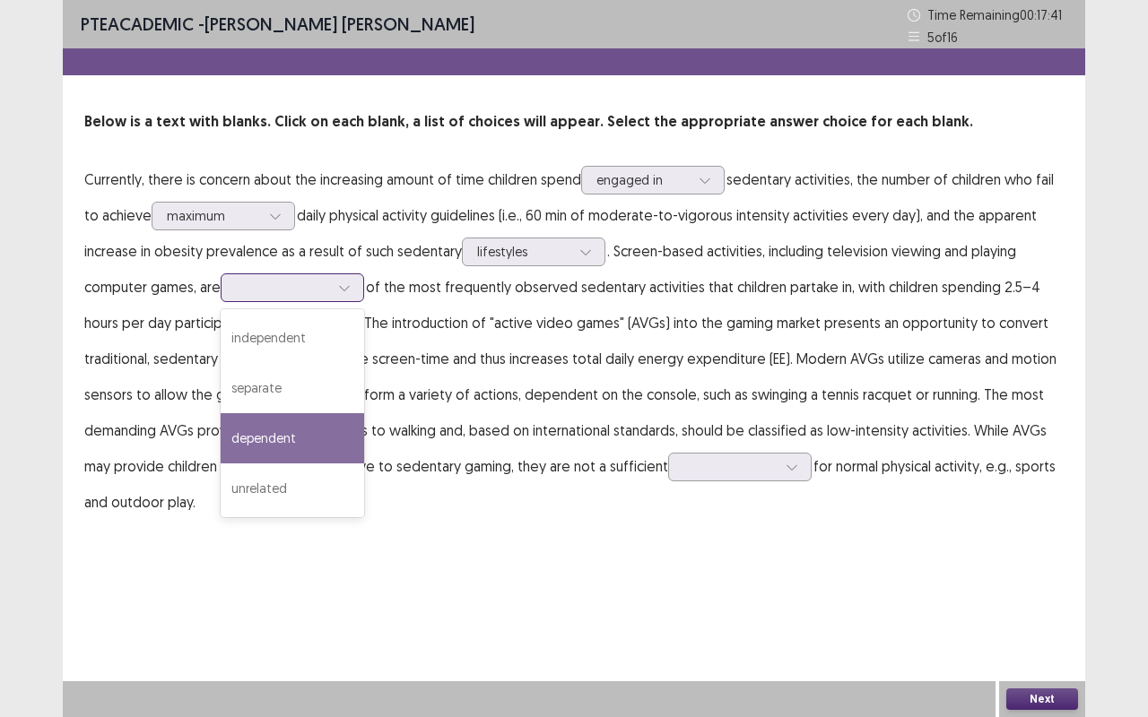
click at [288, 431] on div "dependent" at bounding box center [292, 438] width 143 height 50
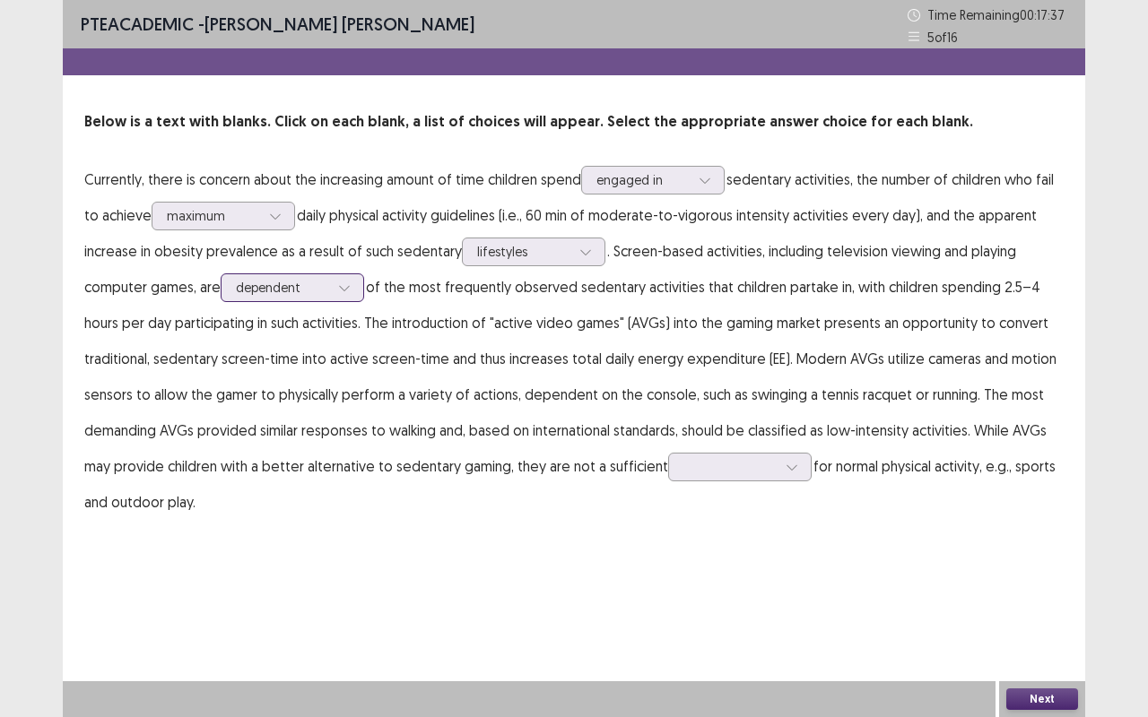
click at [344, 291] on icon at bounding box center [344, 288] width 13 height 13
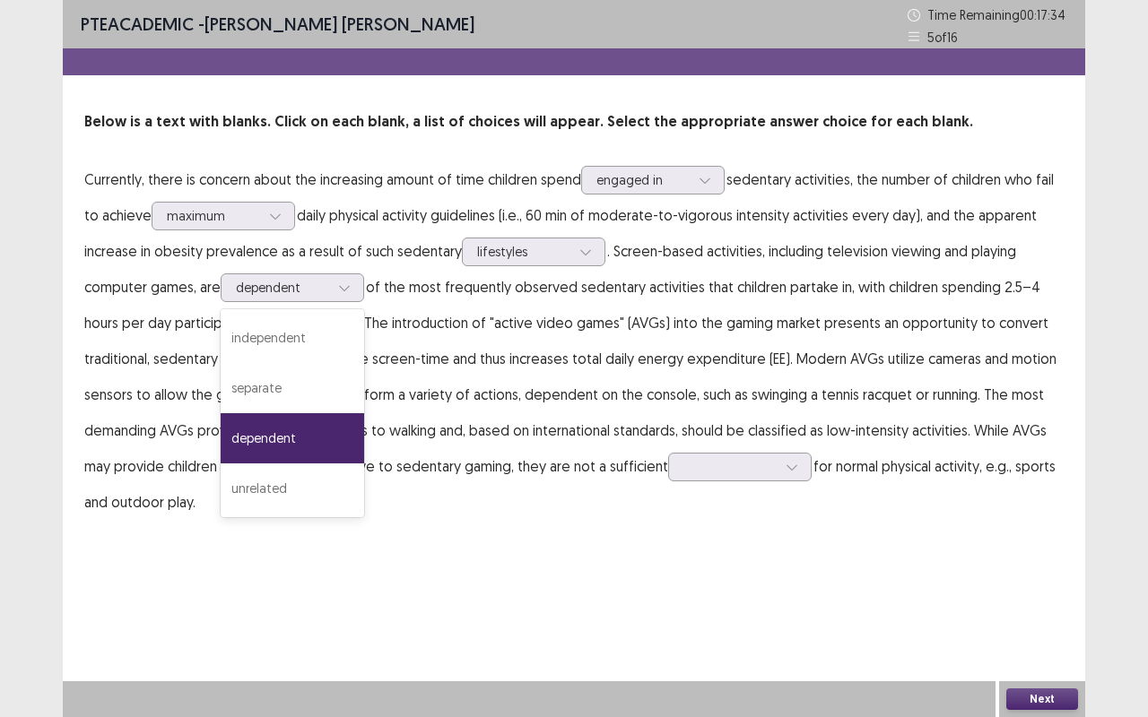
click at [421, 545] on div "PTE academic - [PERSON_NAME] [PERSON_NAME] Time Remaining 00 : 17 : 34 5 of 16 …" at bounding box center [574, 278] width 1022 height 556
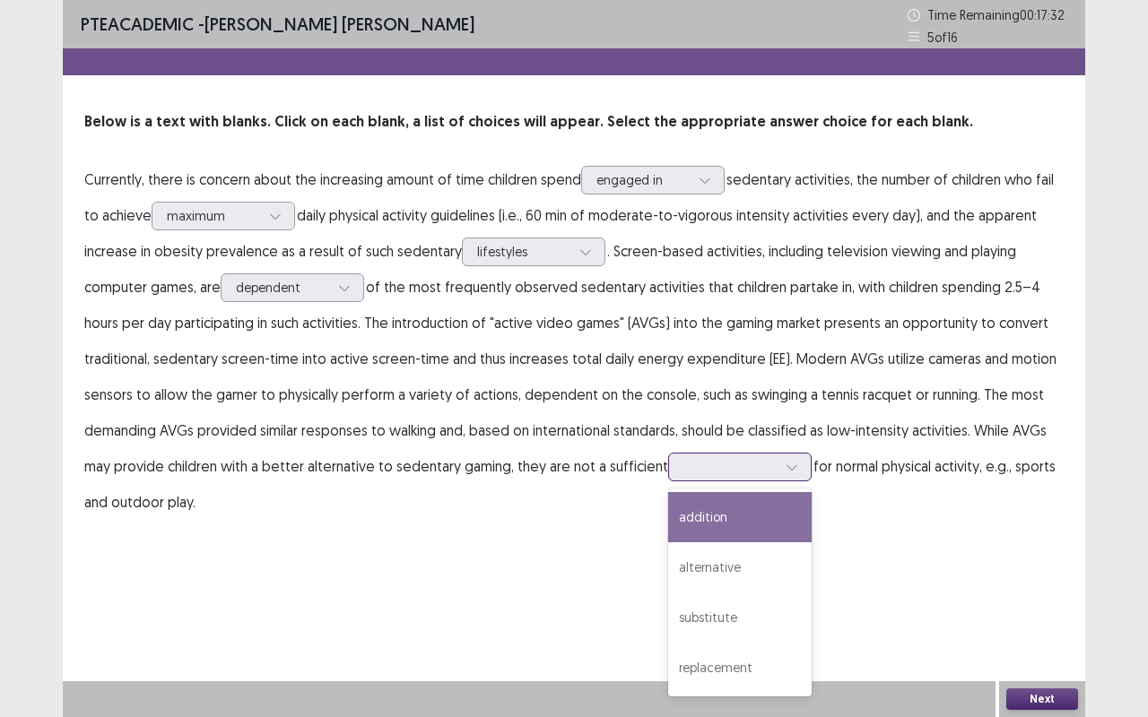
click at [798, 463] on div at bounding box center [791, 467] width 27 height 27
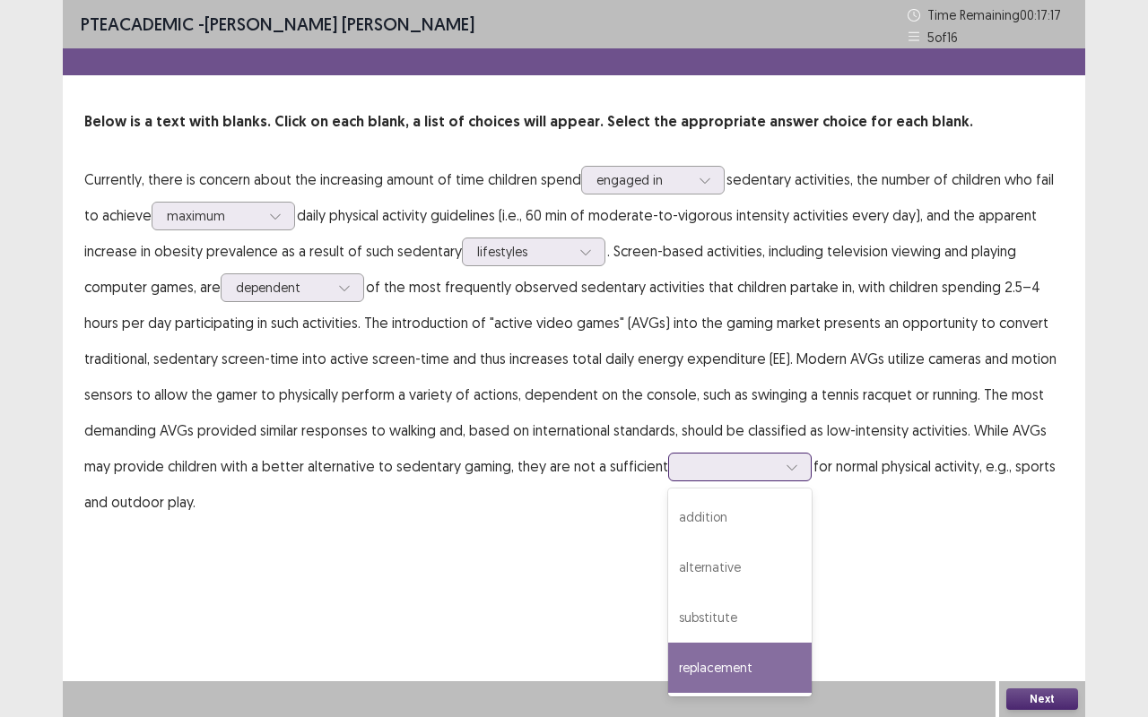
click at [719, 577] on div "replacement" at bounding box center [739, 668] width 143 height 50
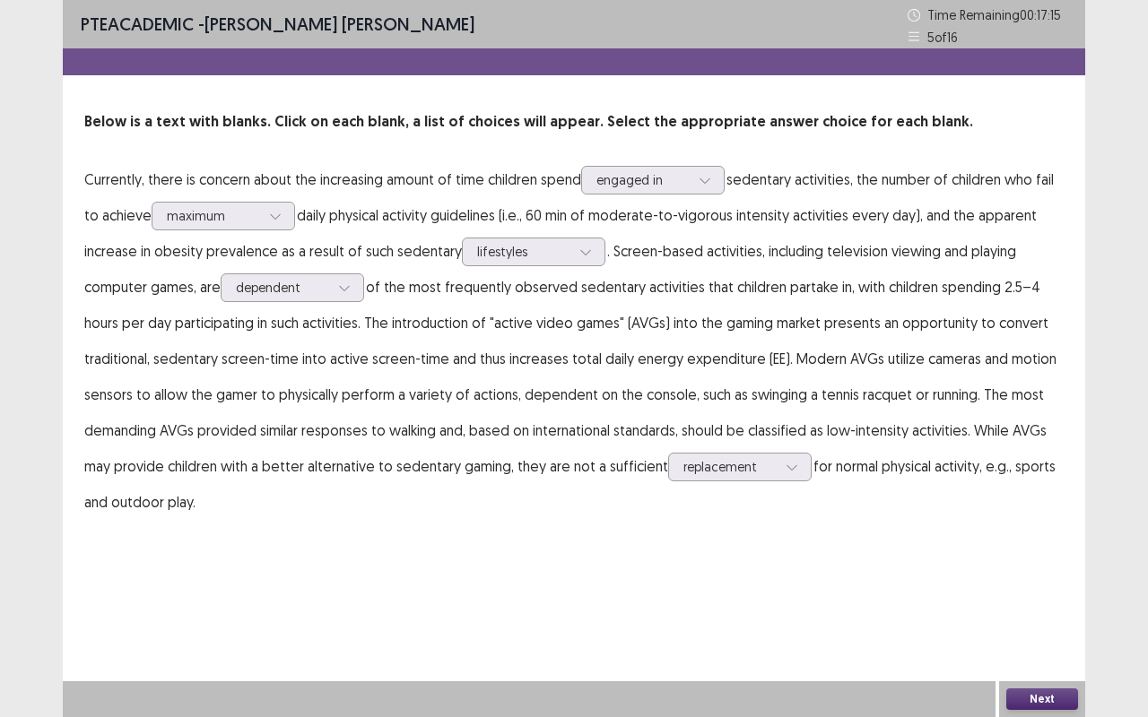
click at [529, 499] on p "Currently, there is concern about the increasing amount of time children spend …" at bounding box center [573, 340] width 979 height 359
click at [274, 215] on icon at bounding box center [275, 216] width 13 height 13
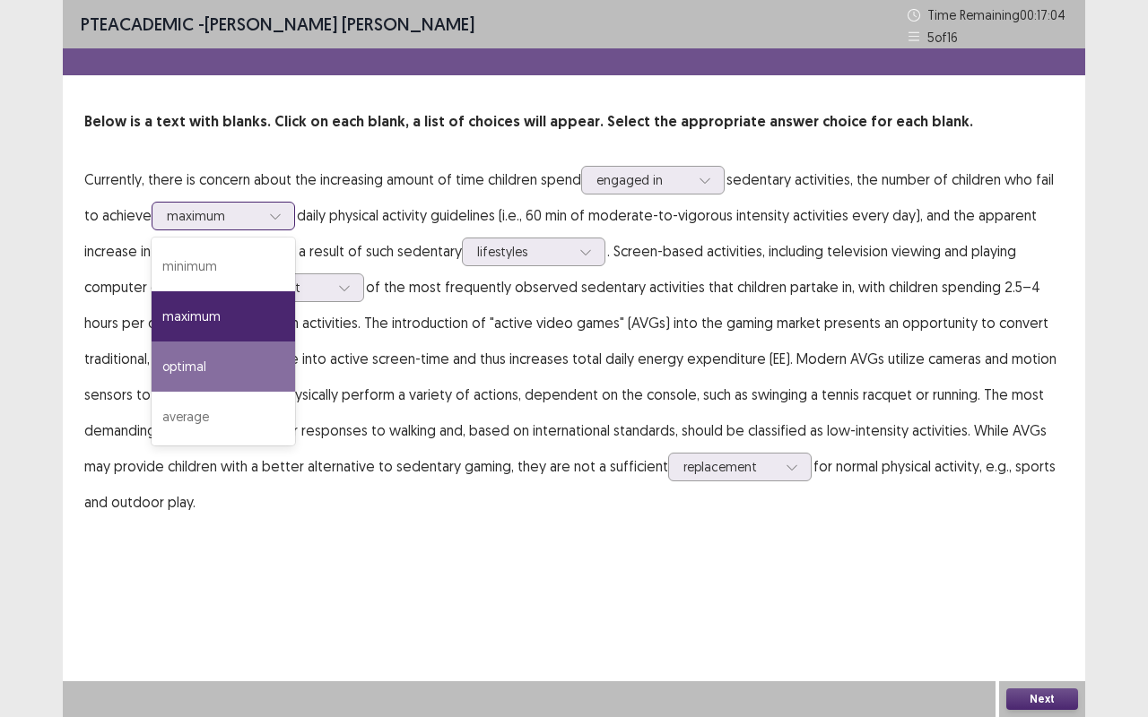
click at [212, 366] on div "optimal" at bounding box center [223, 367] width 143 height 50
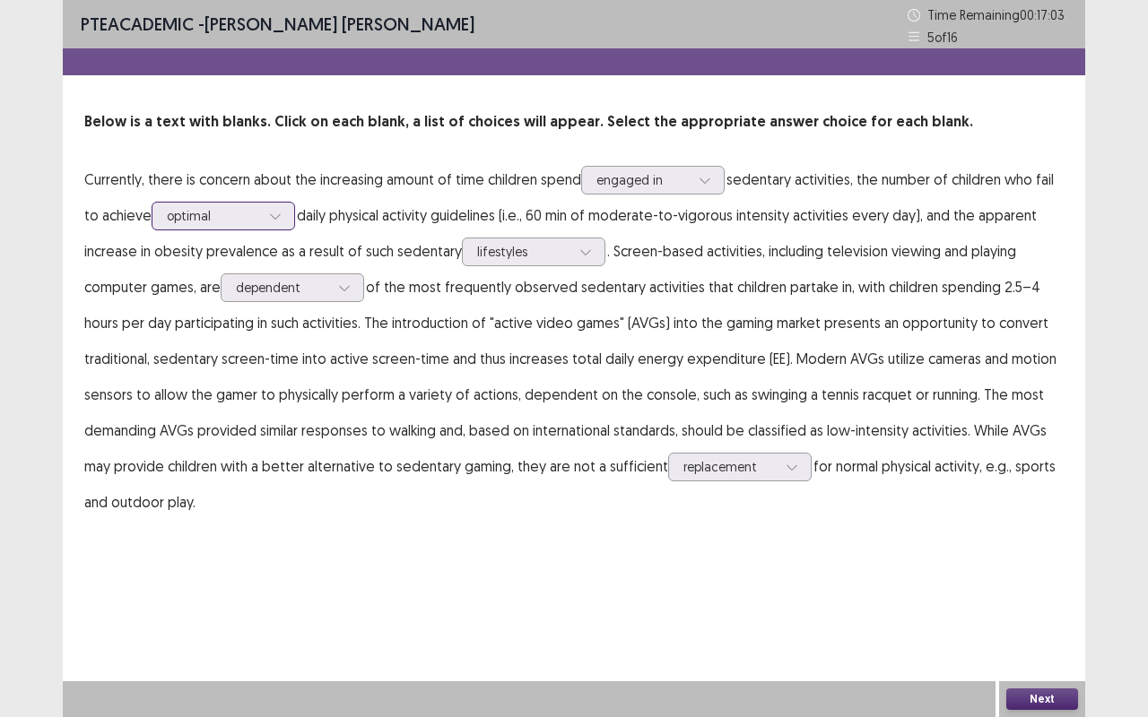
click at [277, 217] on icon at bounding box center [275, 216] width 13 height 13
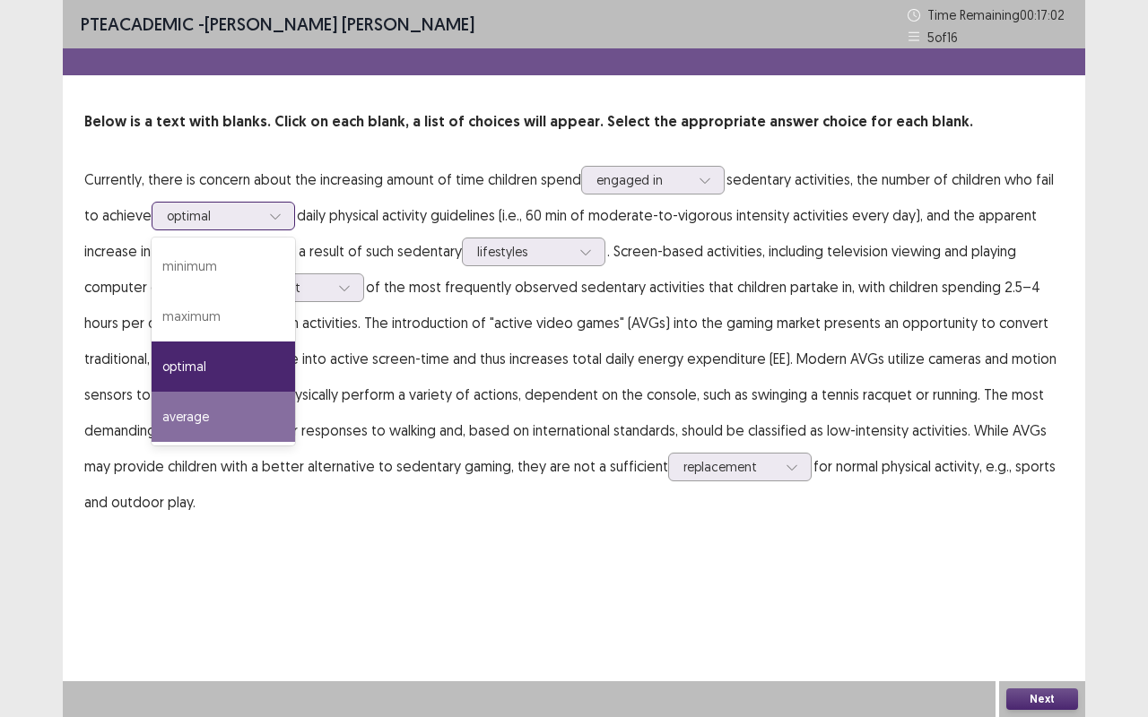
click at [235, 421] on div "average" at bounding box center [223, 417] width 143 height 50
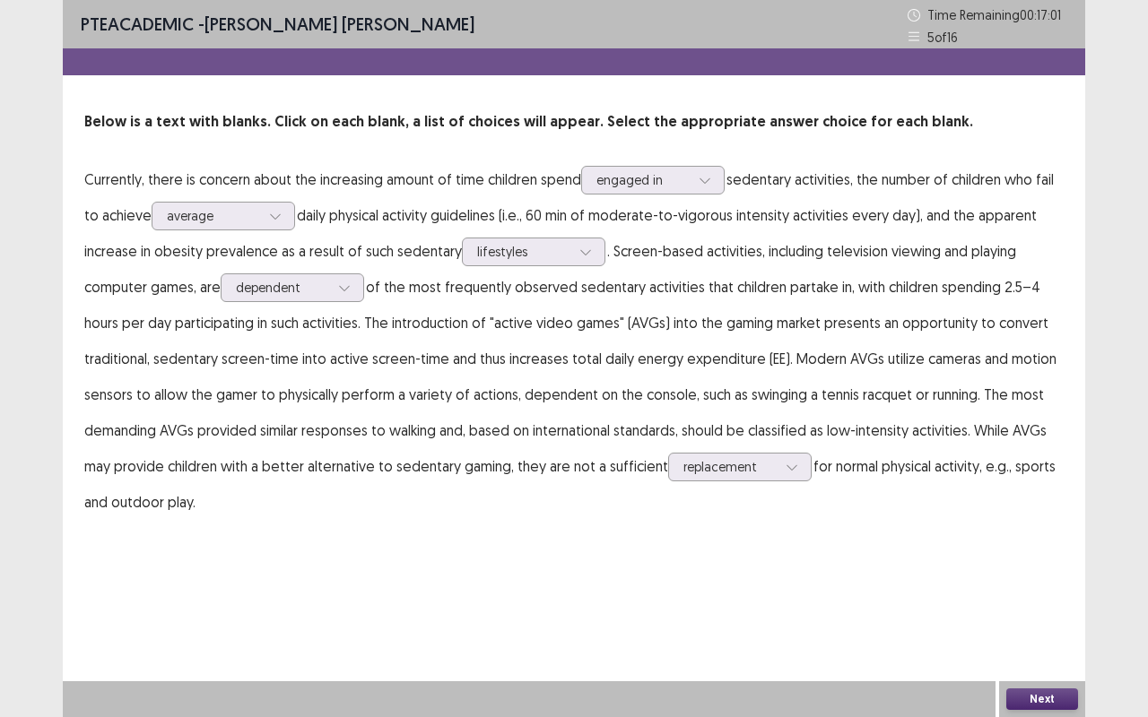
drag, startPoint x: 398, startPoint y: 579, endPoint x: 781, endPoint y: 545, distance: 384.4
click at [429, 576] on div "PTE academic - [PERSON_NAME] [PERSON_NAME] Time Remaining 00 : 17 : 01 5 of 16 …" at bounding box center [574, 358] width 1022 height 717
click at [1053, 577] on button "Next" at bounding box center [1042, 700] width 72 height 22
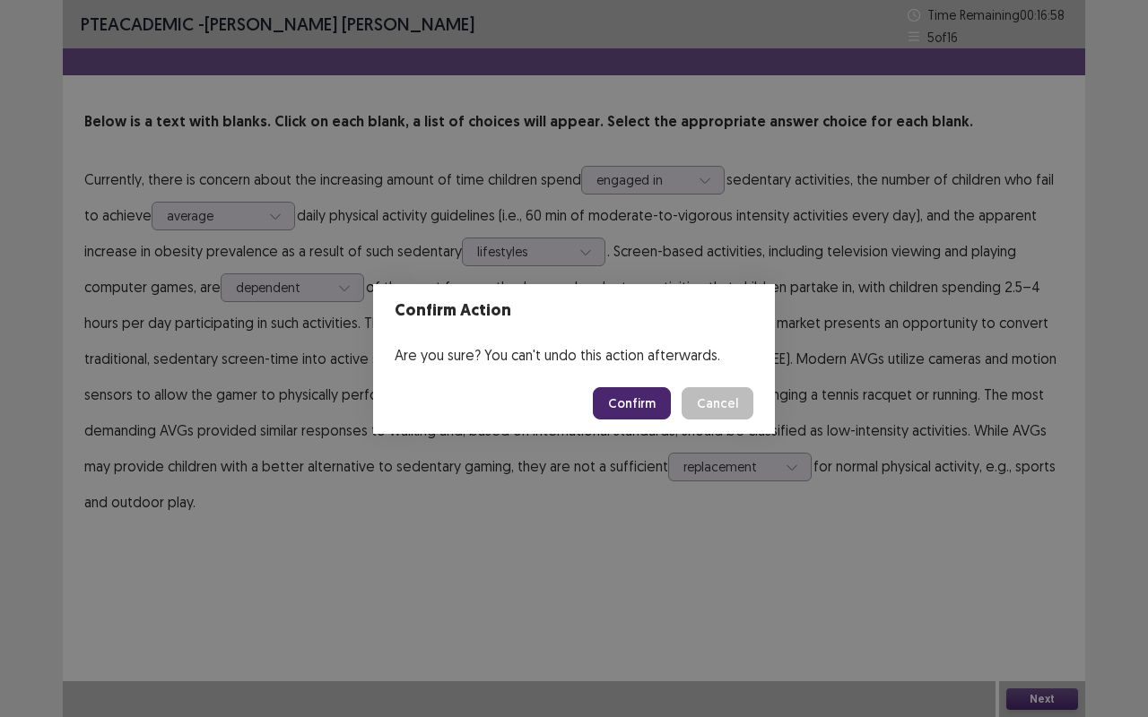
click at [618, 396] on button "Confirm" at bounding box center [632, 403] width 78 height 32
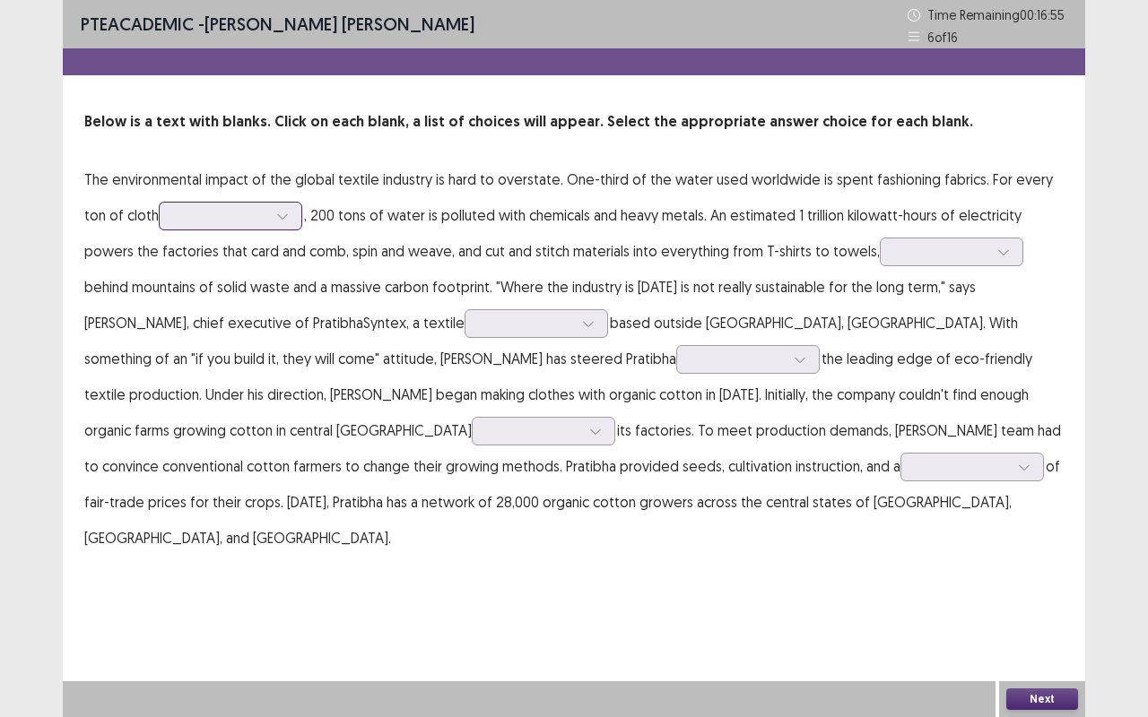
click at [276, 215] on icon at bounding box center [282, 216] width 13 height 13
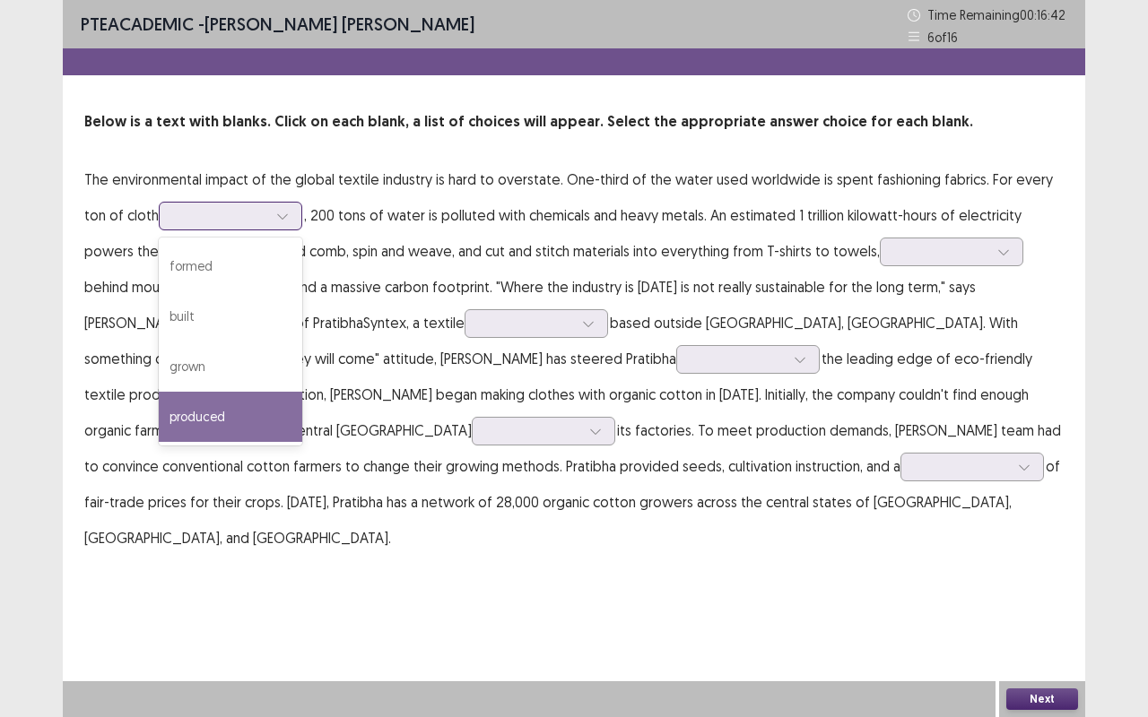
click at [194, 413] on div "produced" at bounding box center [230, 417] width 143 height 50
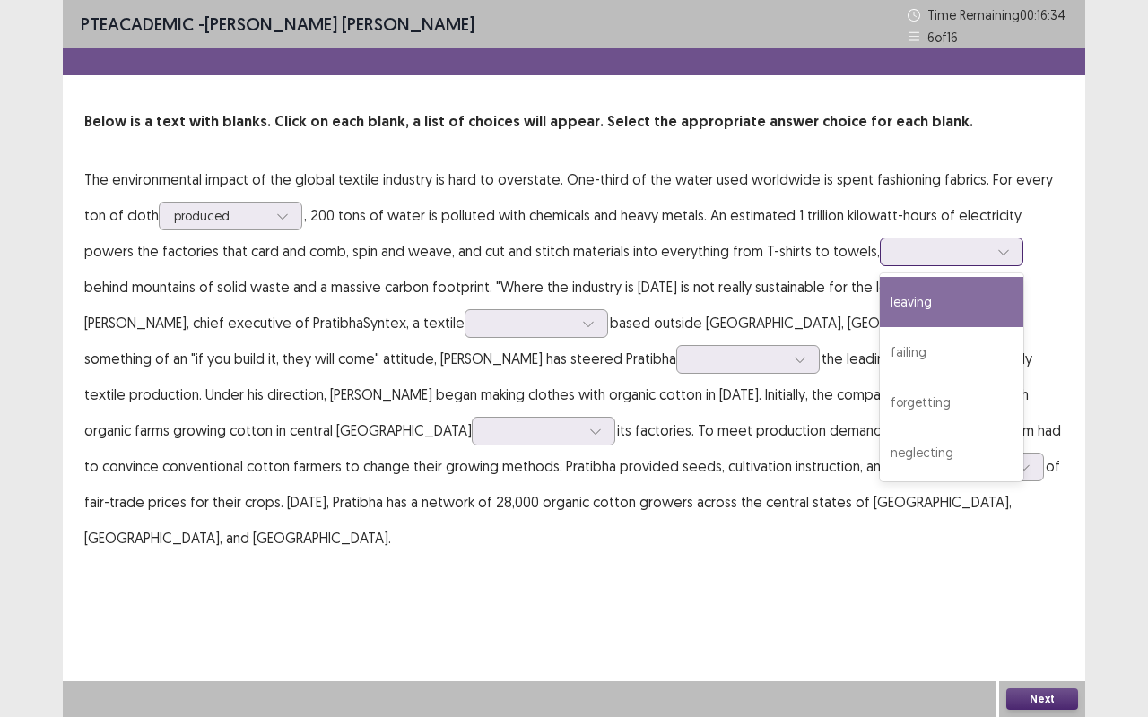
click at [990, 255] on div at bounding box center [1003, 251] width 27 height 27
click at [910, 299] on div "leaving" at bounding box center [951, 302] width 143 height 50
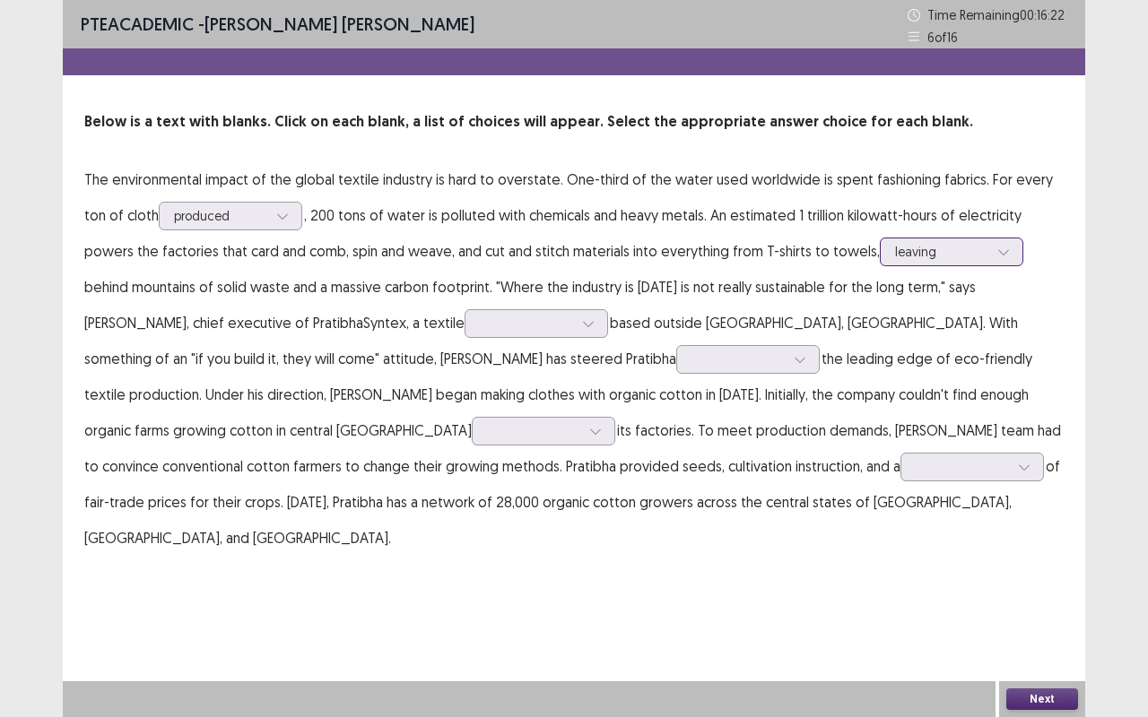
click at [997, 248] on icon at bounding box center [1003, 252] width 13 height 13
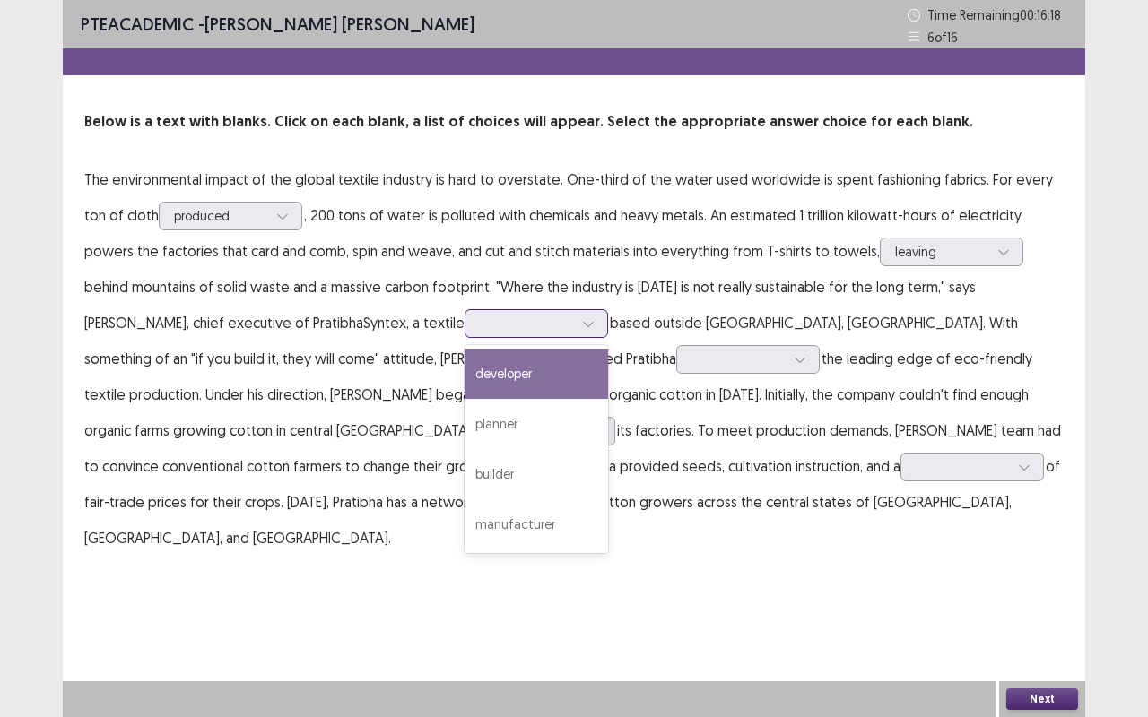
click at [575, 317] on div at bounding box center [588, 323] width 27 height 27
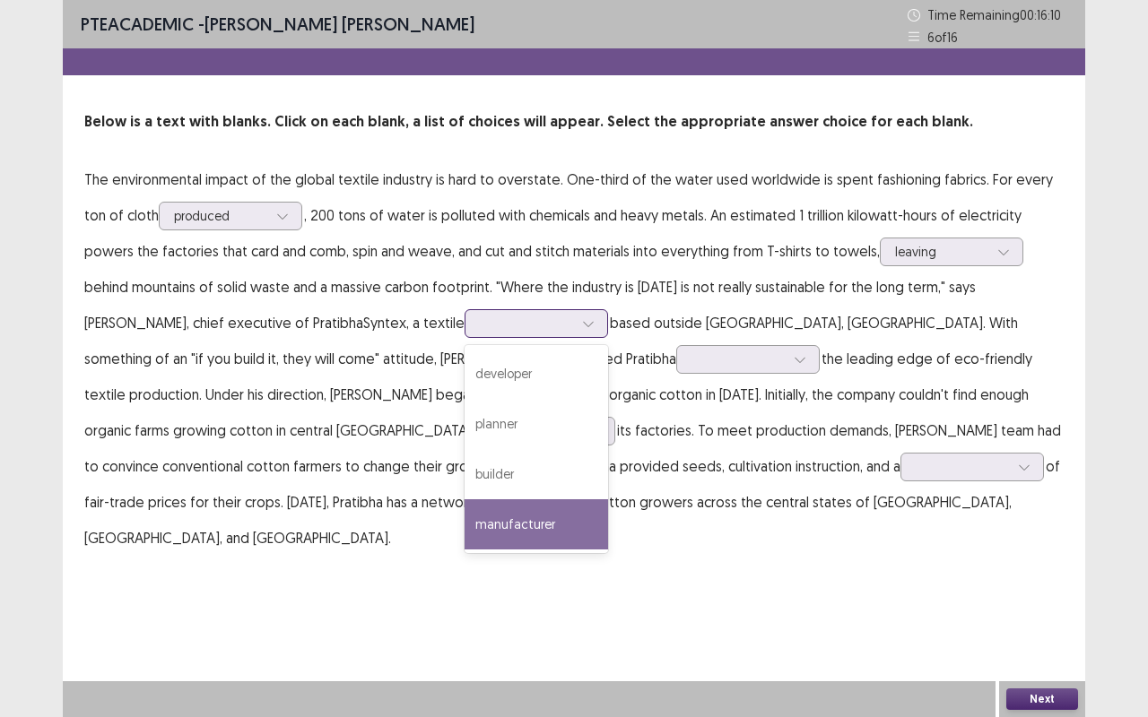
click at [464, 524] on div "manufacturer" at bounding box center [535, 524] width 143 height 50
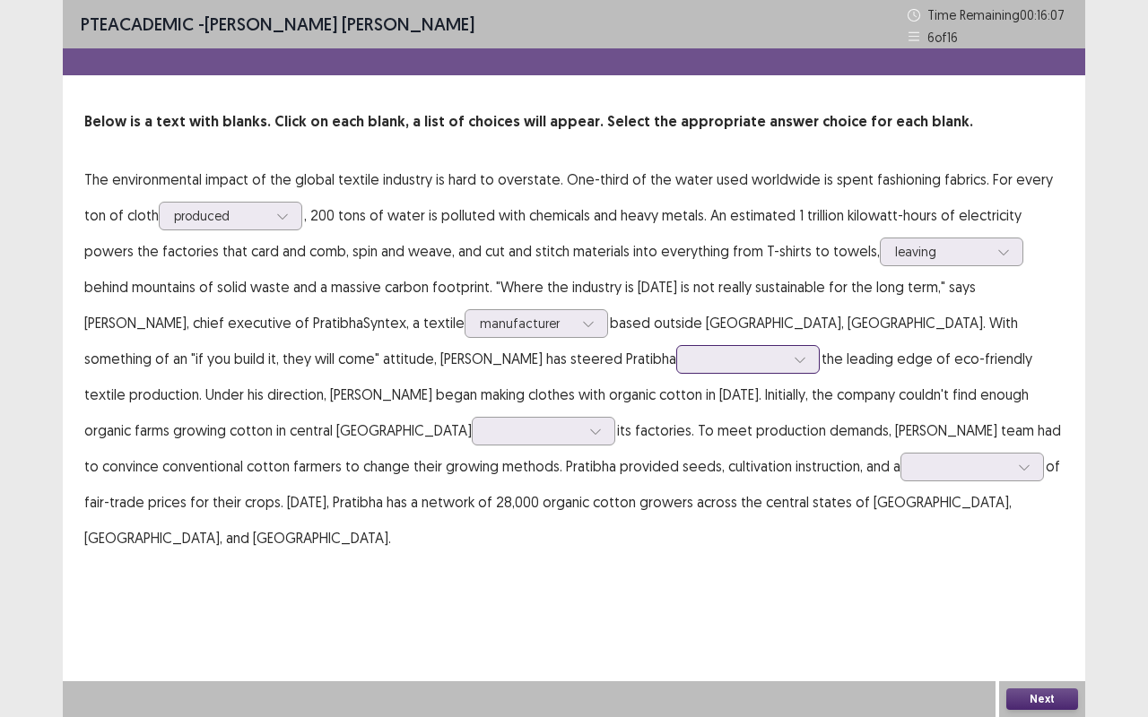
click at [793, 357] on icon at bounding box center [799, 359] width 13 height 13
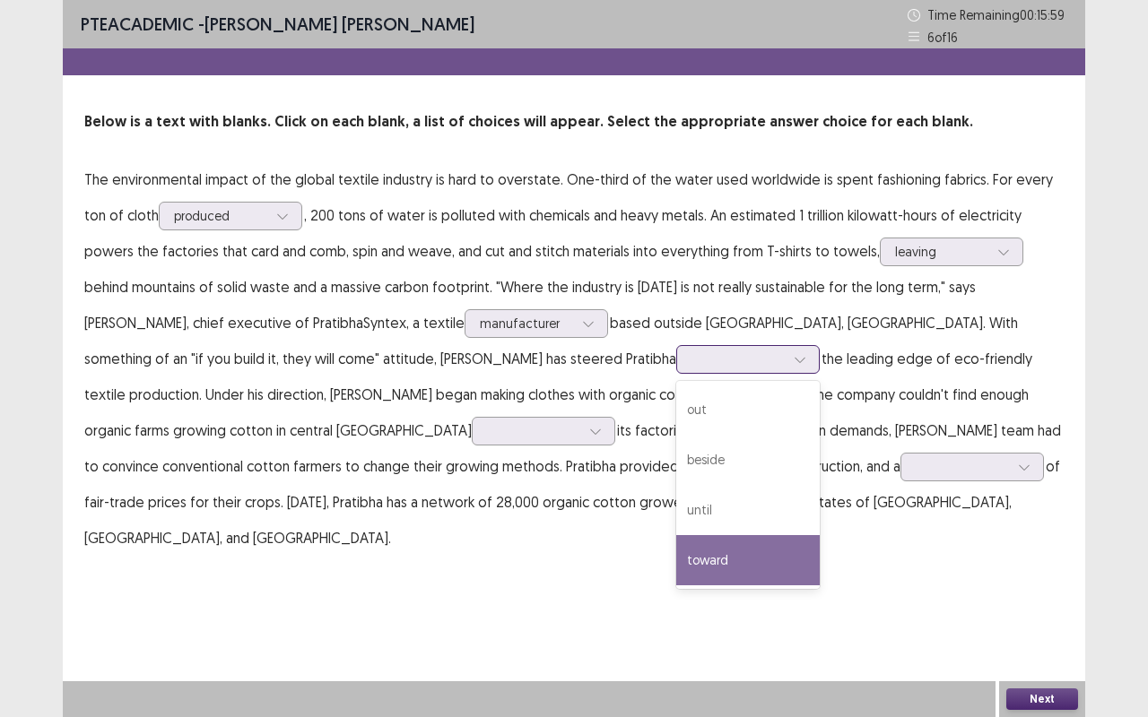
click at [676, 568] on div "toward" at bounding box center [747, 560] width 143 height 50
click at [786, 348] on div at bounding box center [799, 359] width 27 height 27
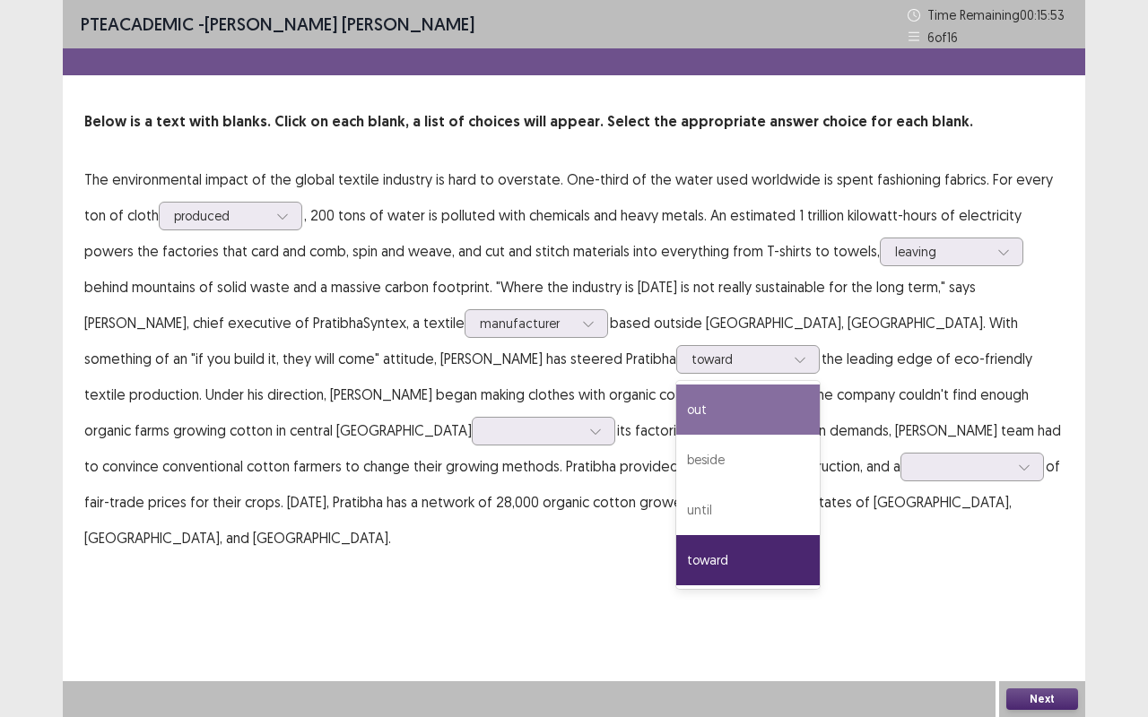
drag, startPoint x: 606, startPoint y: 574, endPoint x: 775, endPoint y: 444, distance: 212.9
click at [608, 571] on div "PTE academic - [PERSON_NAME] [PERSON_NAME] Time Remaining 00 : 15 : 53 6 of 16 …" at bounding box center [574, 358] width 1022 height 717
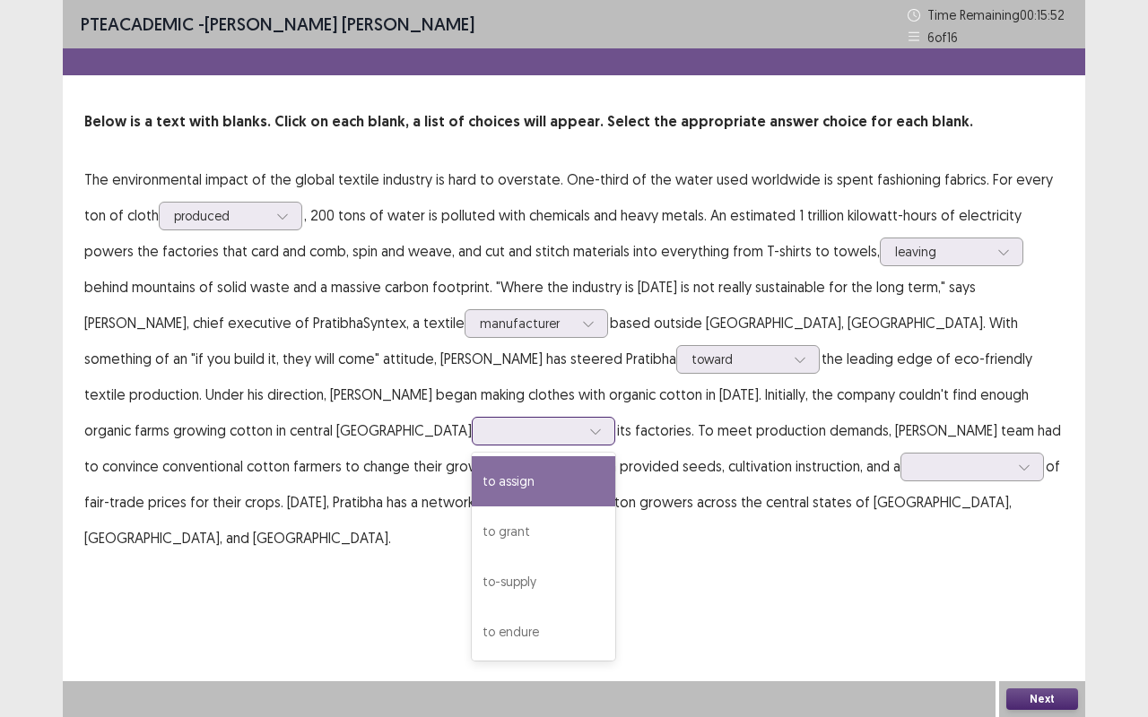
click at [602, 425] on icon at bounding box center [595, 431] width 13 height 13
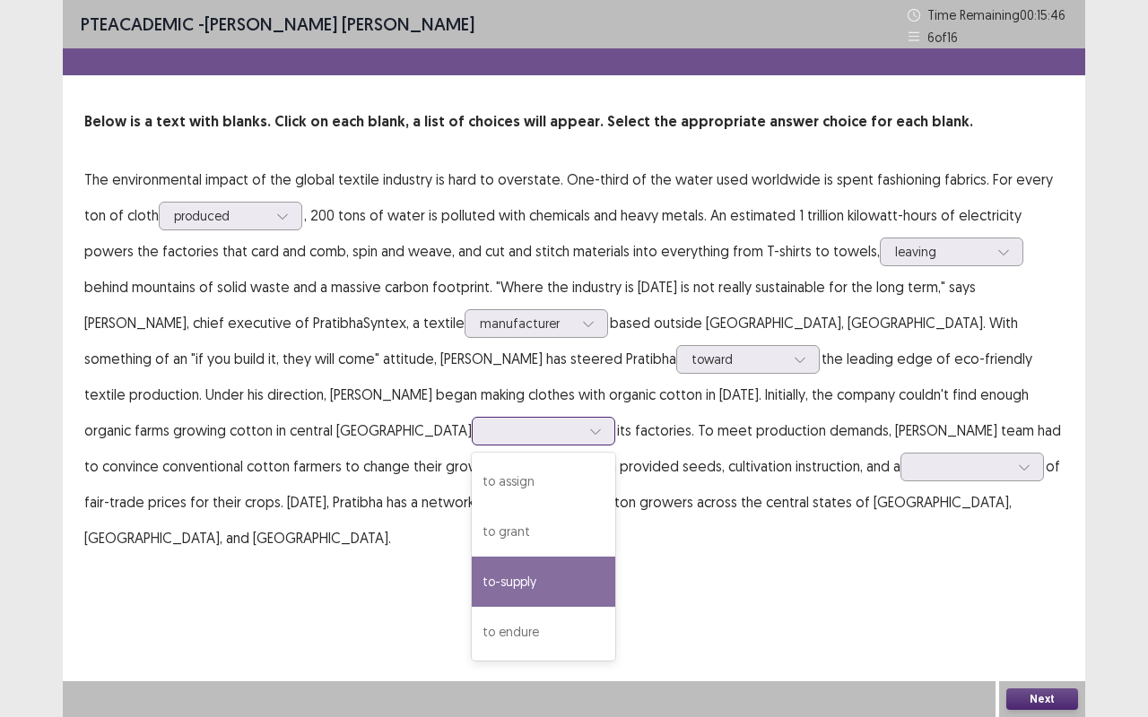
click at [615, 557] on div "to-supply" at bounding box center [543, 582] width 143 height 50
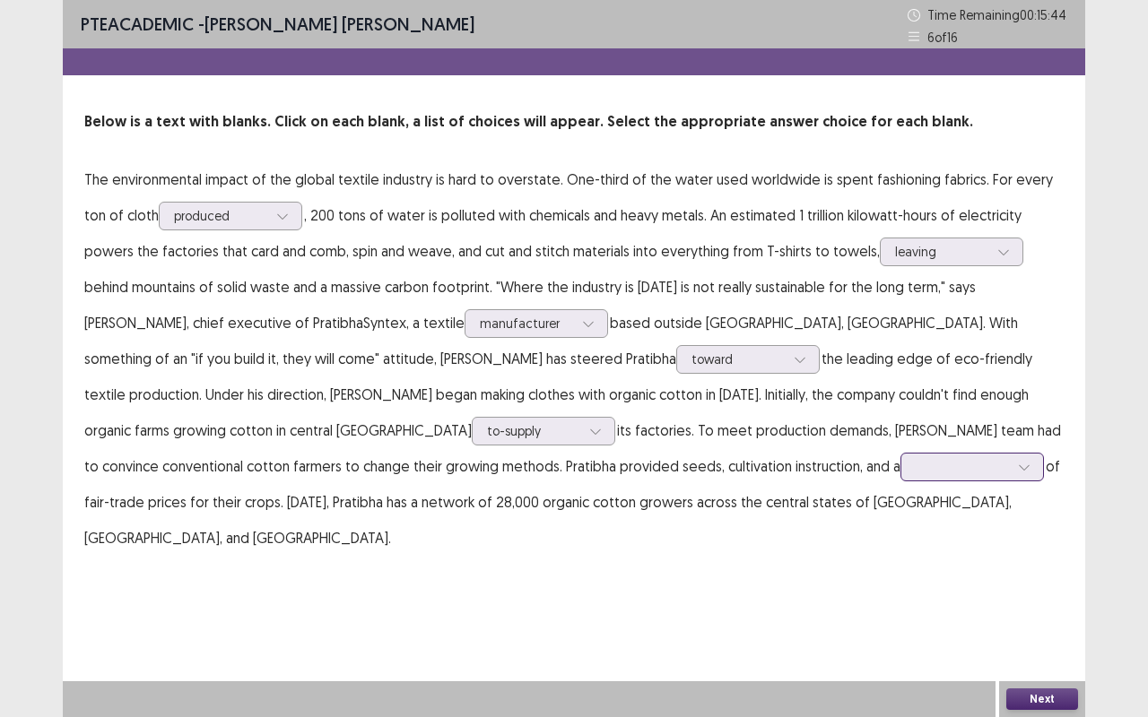
click at [1018, 465] on icon at bounding box center [1024, 467] width 13 height 13
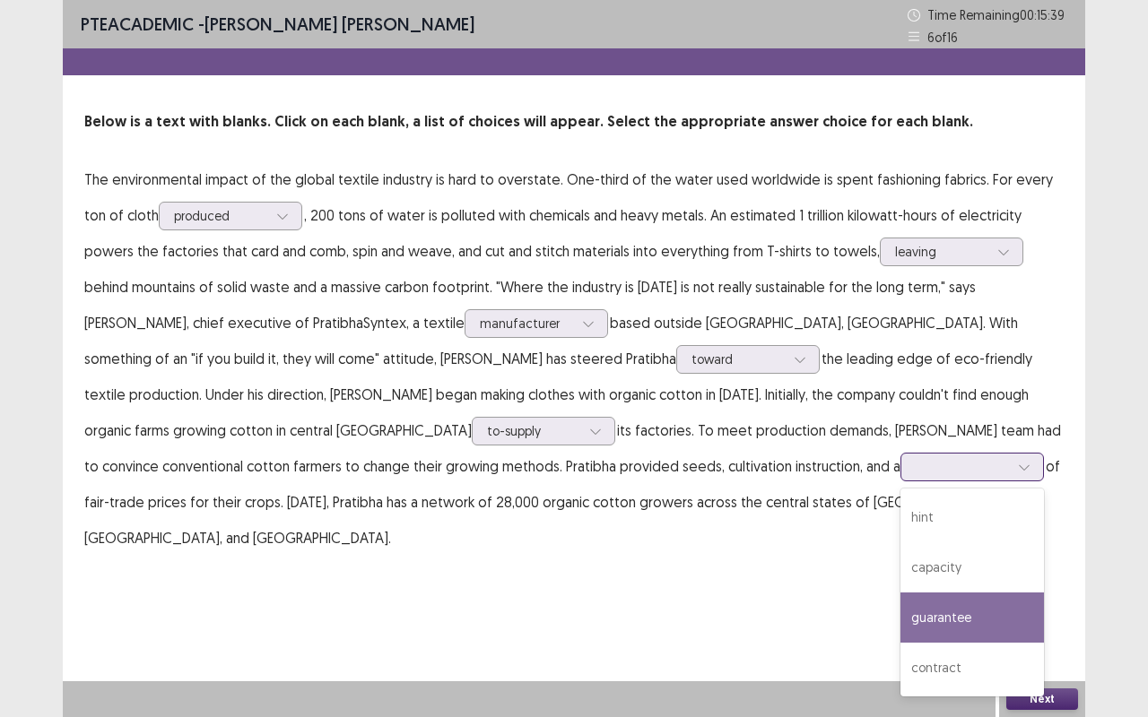
click at [900, 577] on div "guarantee" at bounding box center [971, 618] width 143 height 50
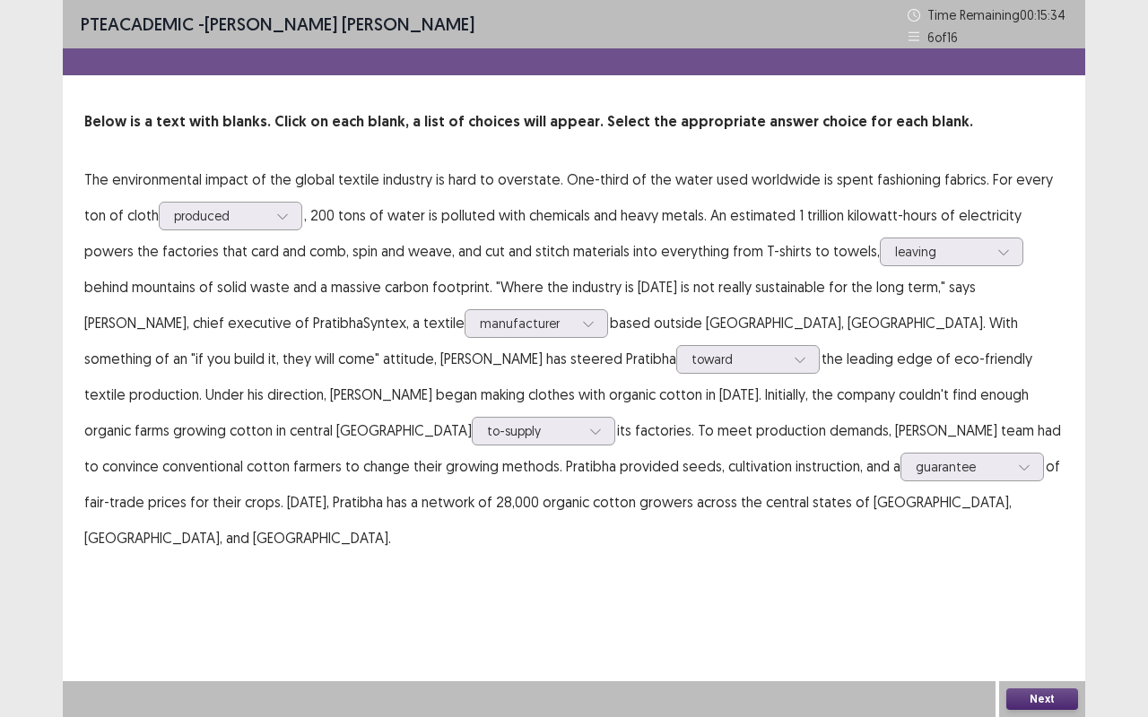
click at [1054, 577] on button "Next" at bounding box center [1042, 700] width 72 height 22
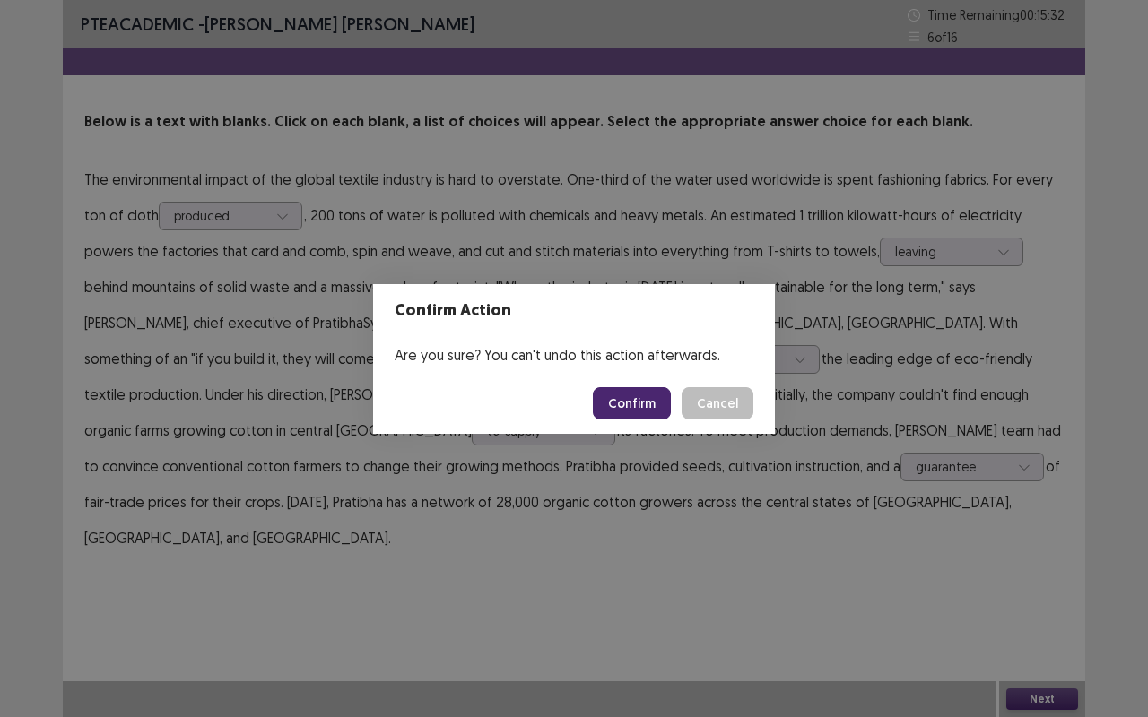
click at [643, 394] on button "Confirm" at bounding box center [632, 403] width 78 height 32
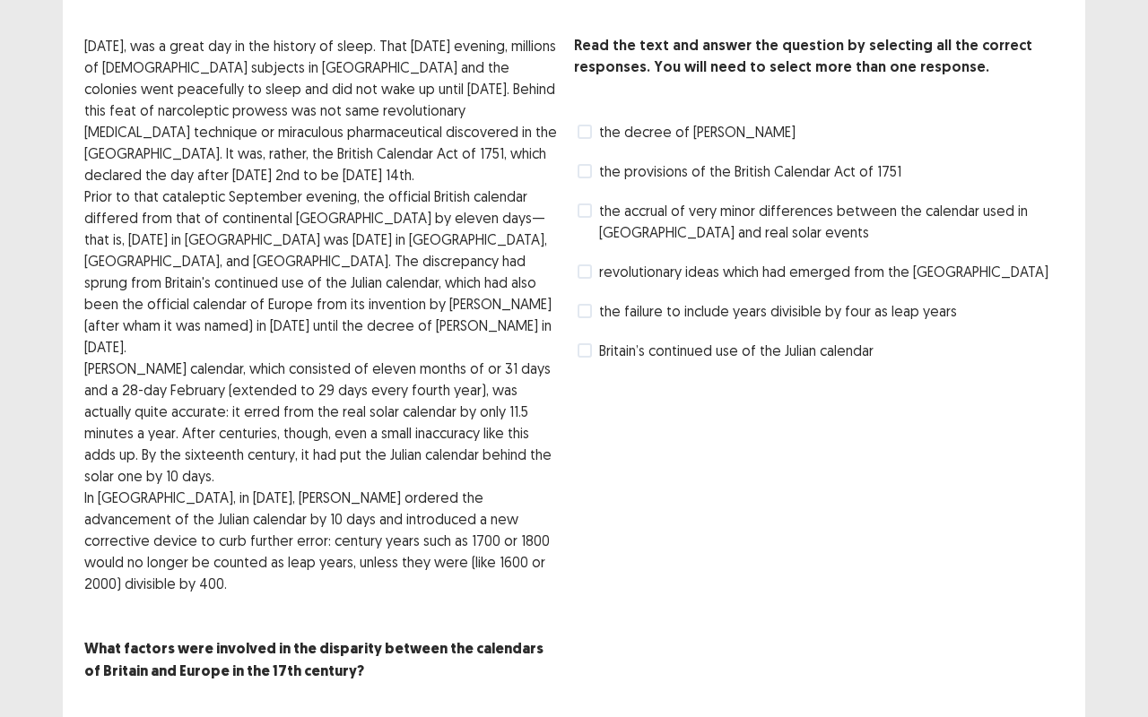
scroll to position [0, 0]
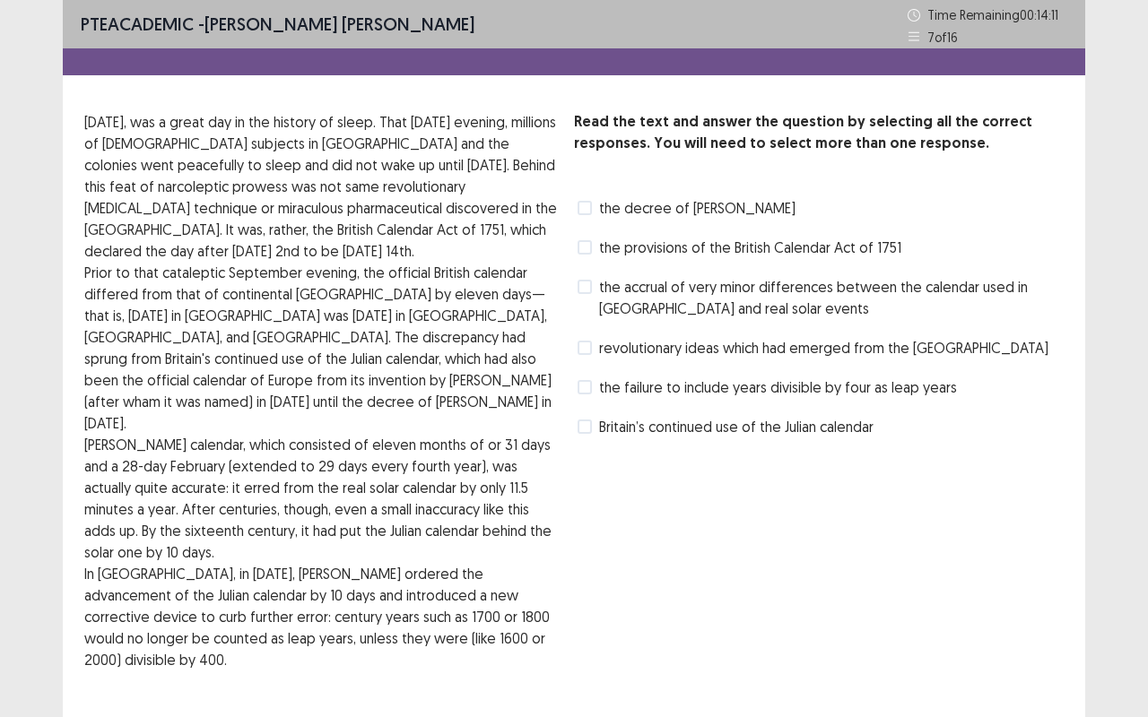
click at [587, 242] on span at bounding box center [584, 247] width 14 height 14
click at [583, 283] on span at bounding box center [584, 287] width 14 height 14
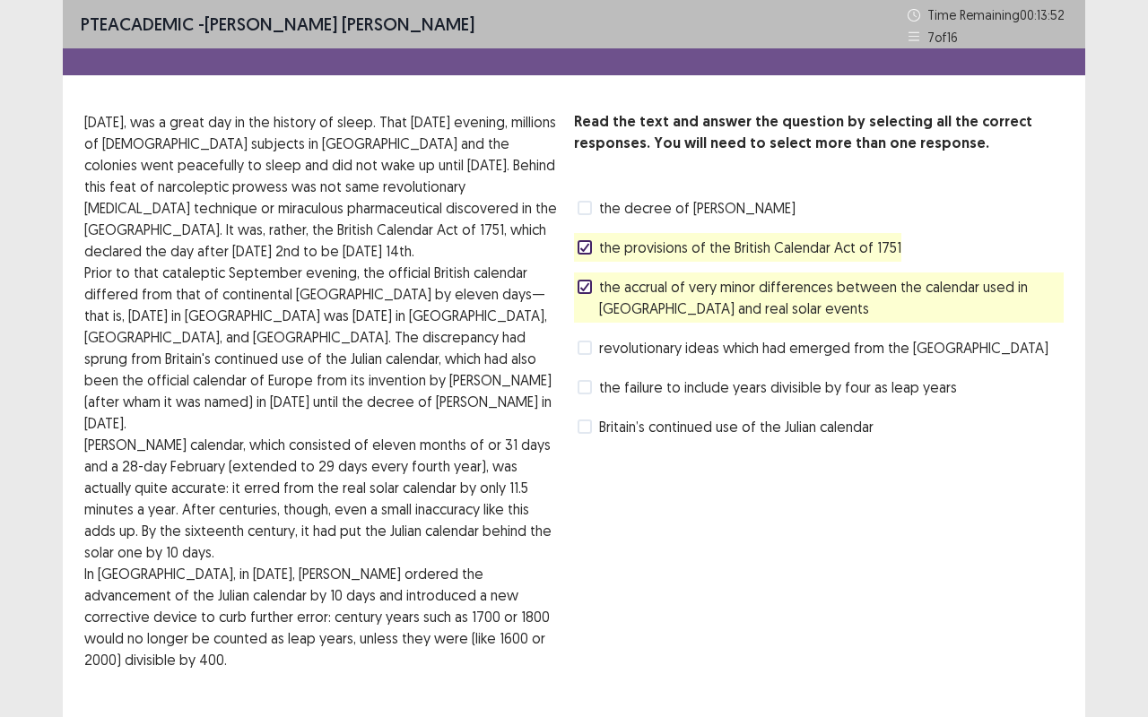
click at [590, 430] on span at bounding box center [584, 427] width 14 height 14
click at [583, 422] on icon at bounding box center [584, 426] width 11 height 9
click at [587, 345] on span at bounding box center [584, 348] width 14 height 14
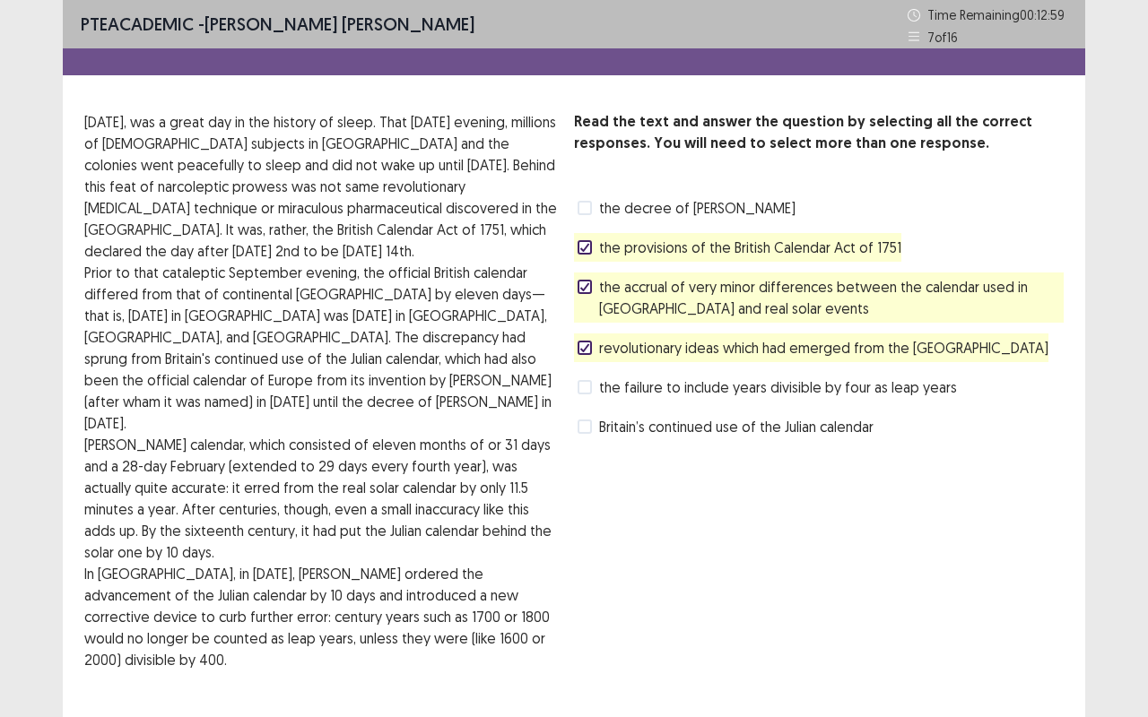
click at [595, 346] on label "revolutionary ideas which had emerged from the [GEOGRAPHIC_DATA]" at bounding box center [812, 348] width 471 height 22
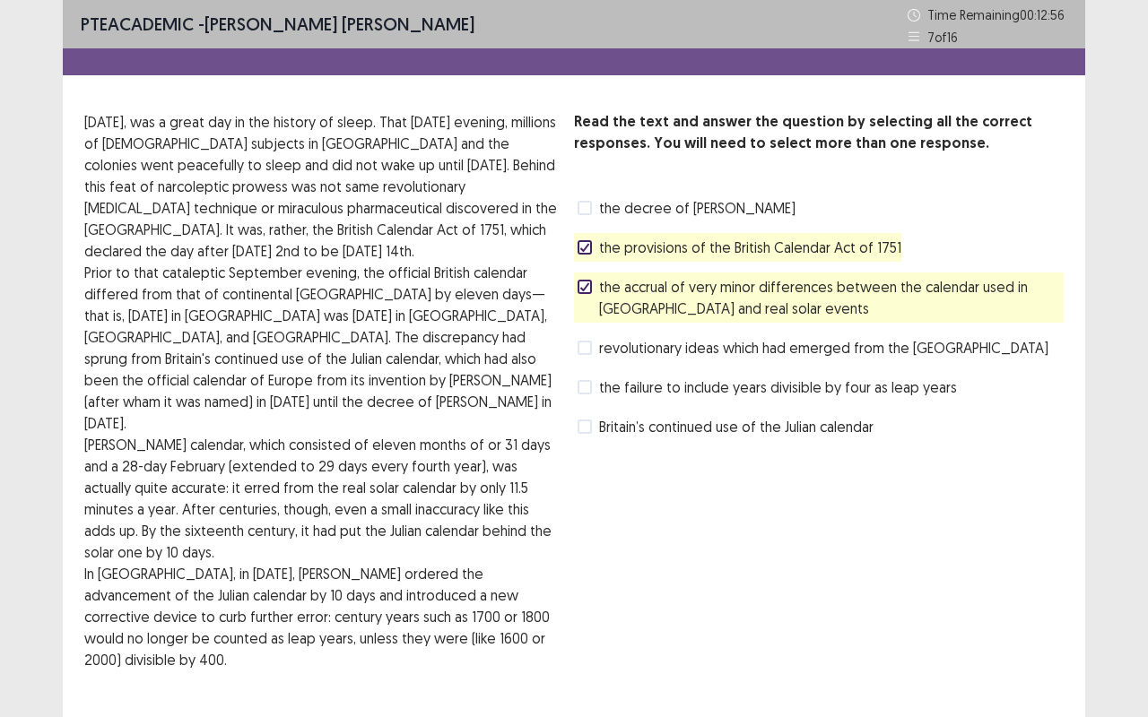
click at [583, 428] on span at bounding box center [584, 427] width 14 height 14
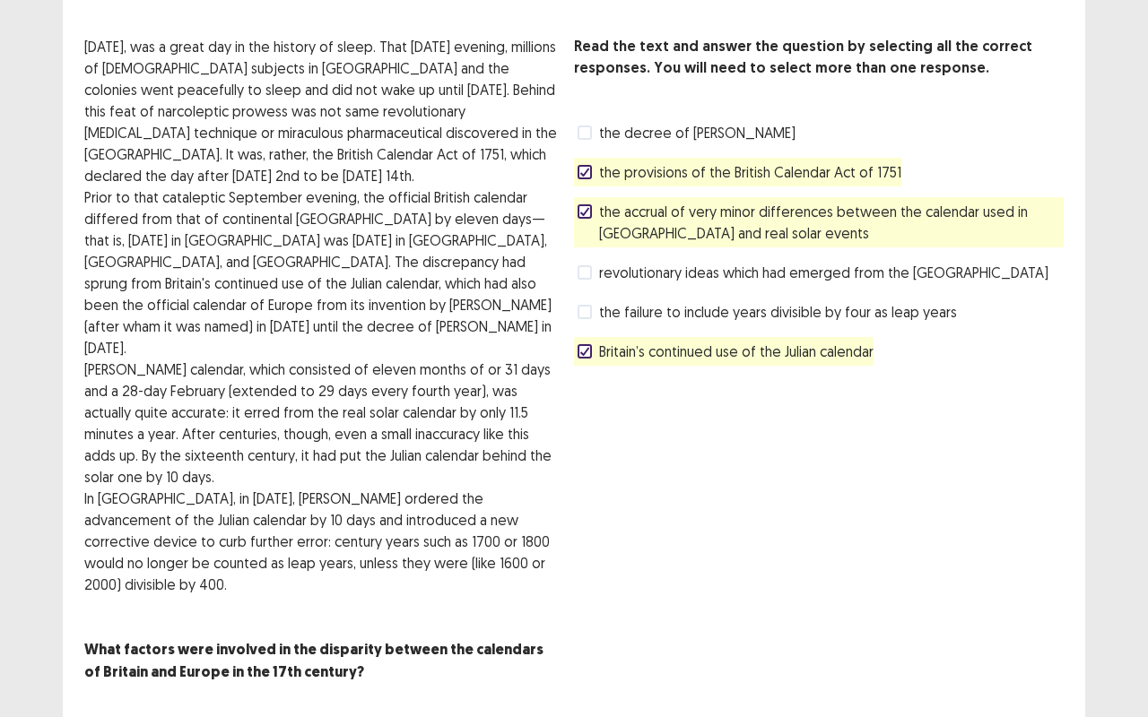
scroll to position [76, 0]
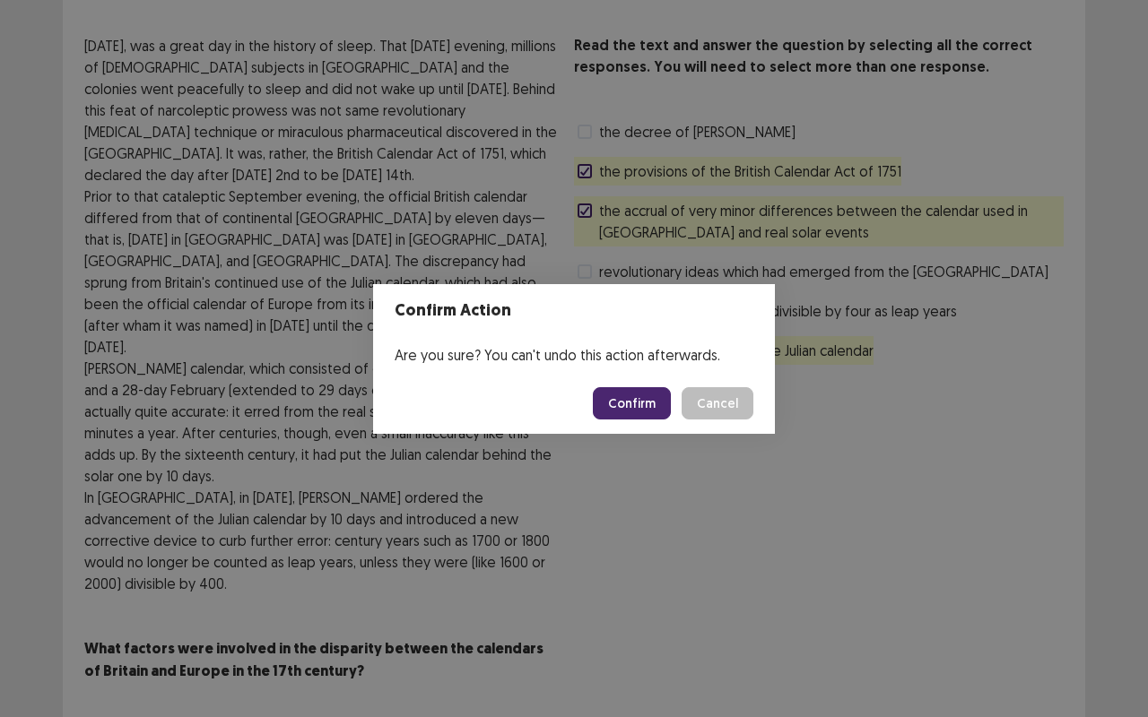
click at [620, 405] on button "Confirm" at bounding box center [632, 403] width 78 height 32
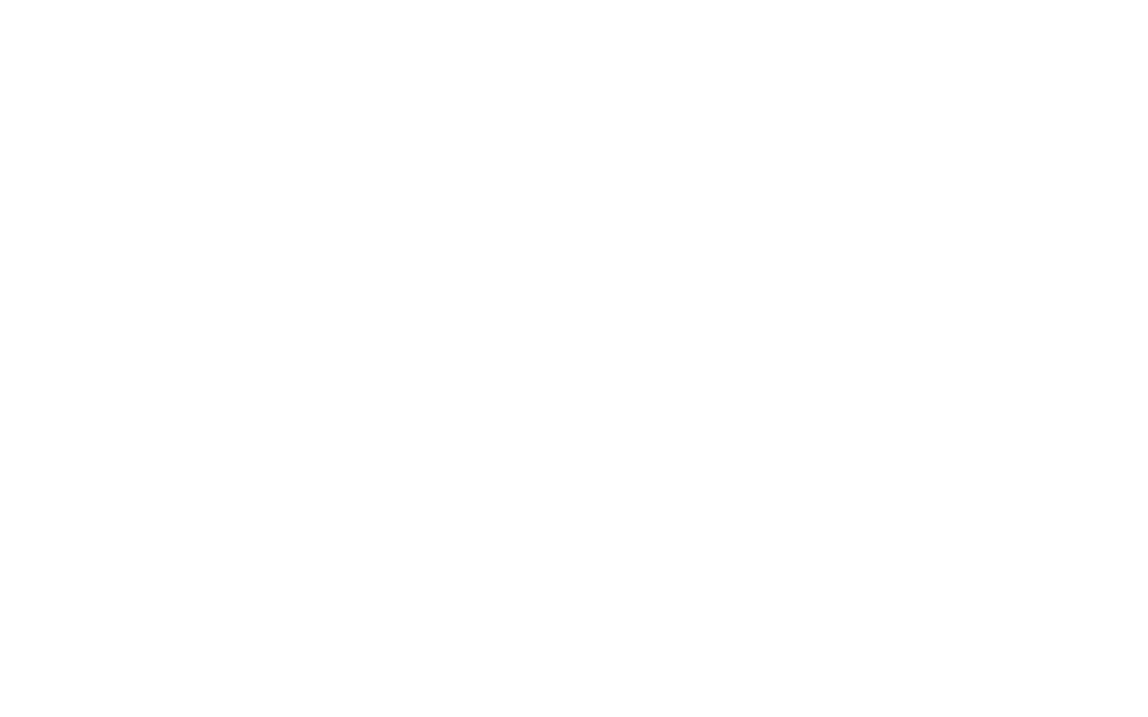
scroll to position [0, 0]
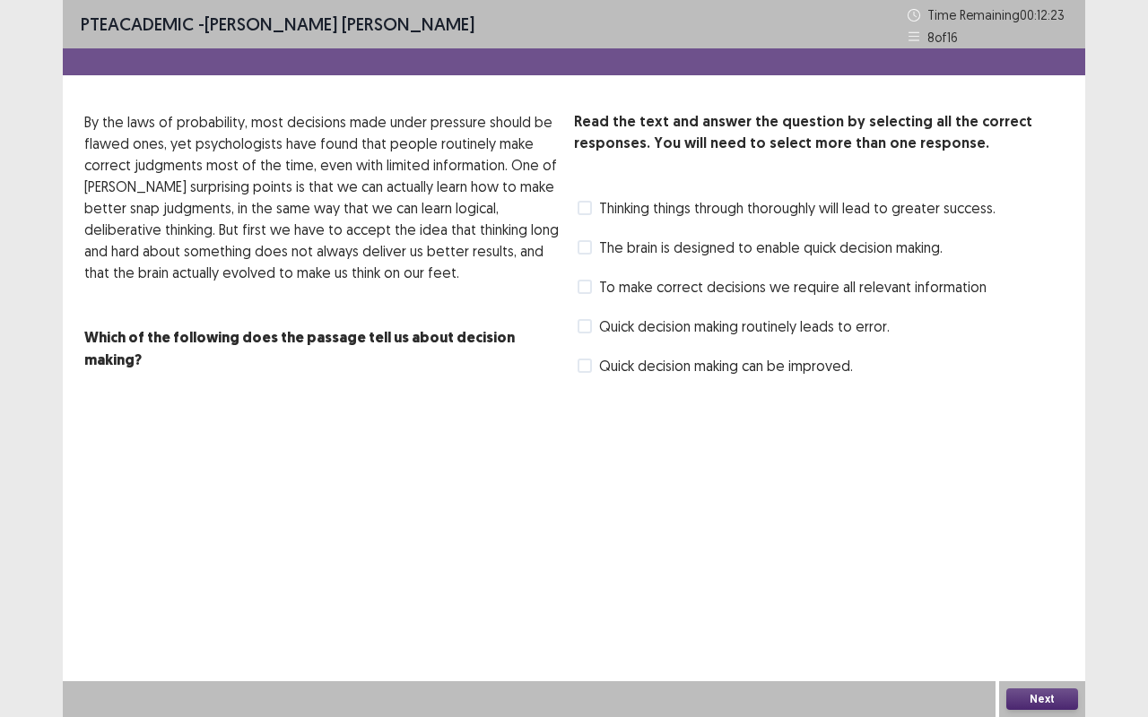
click at [585, 206] on span at bounding box center [584, 208] width 14 height 14
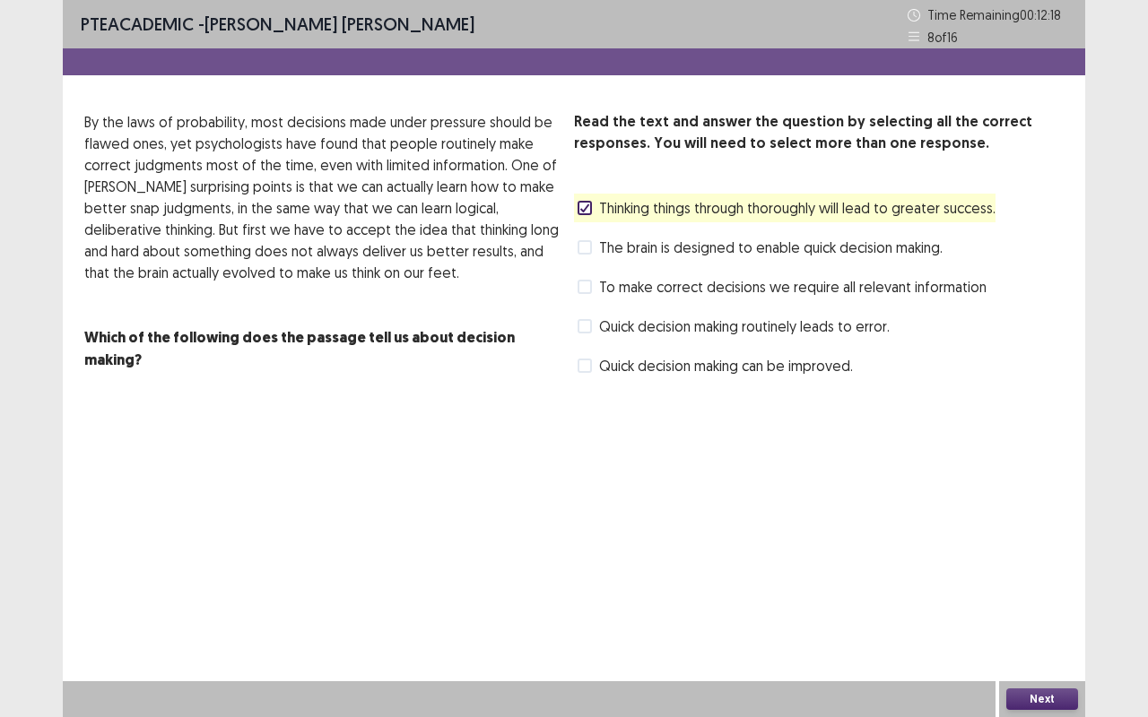
click at [588, 248] on span at bounding box center [584, 247] width 14 height 14
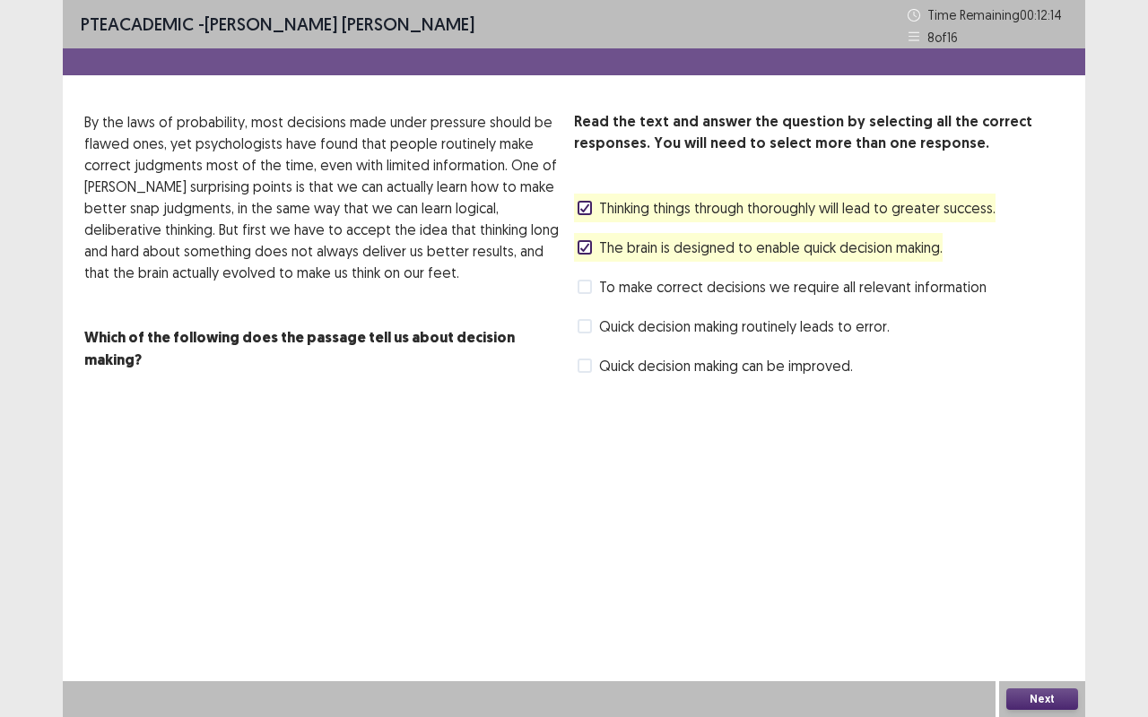
click at [594, 285] on label "To make correct decisions we require all relevant information" at bounding box center [781, 287] width 409 height 22
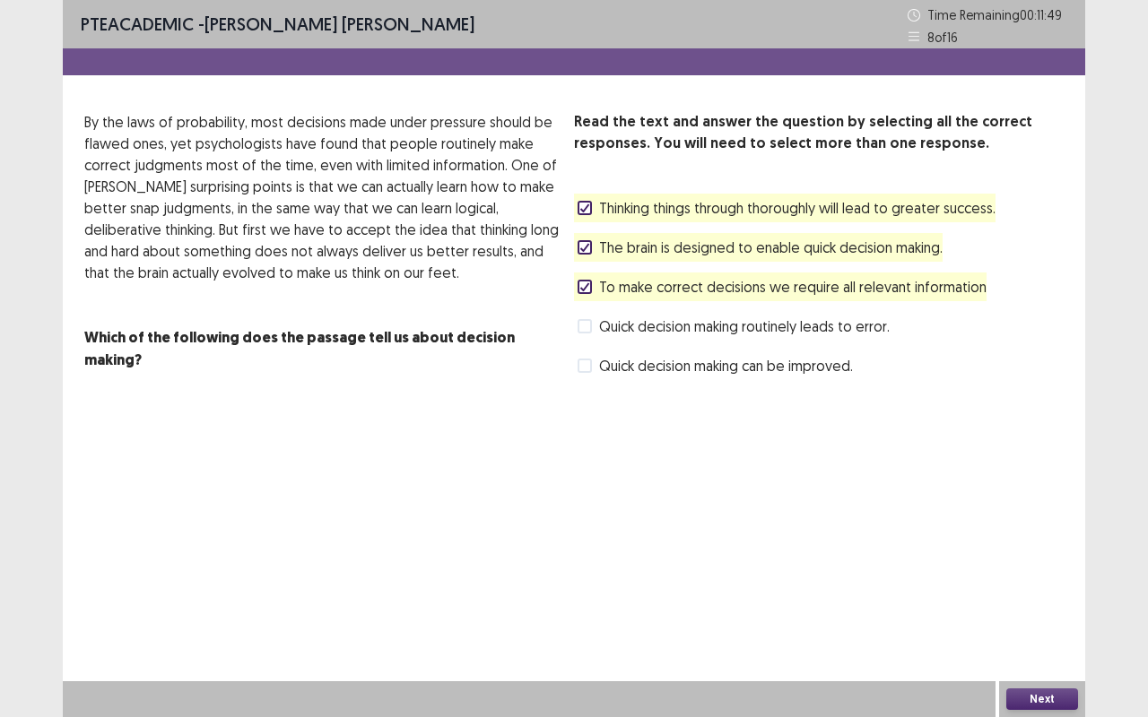
click at [586, 367] on span at bounding box center [584, 366] width 14 height 14
click at [1038, 577] on button "Next" at bounding box center [1042, 700] width 72 height 22
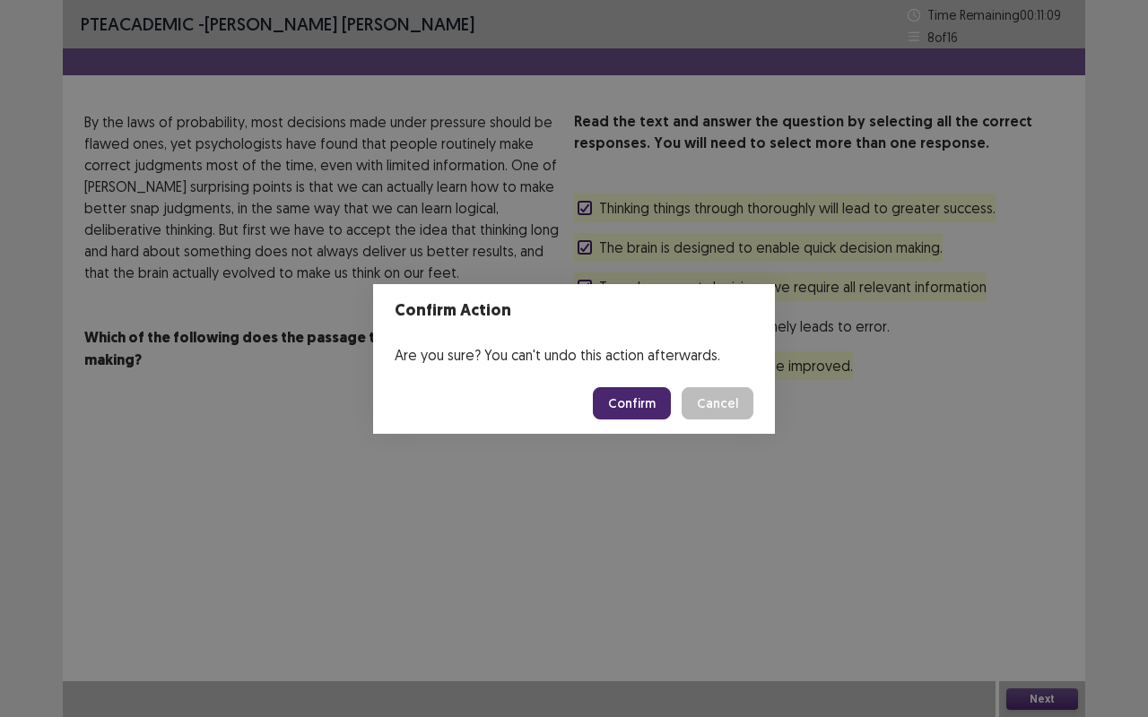
click at [632, 406] on button "Confirm" at bounding box center [632, 403] width 78 height 32
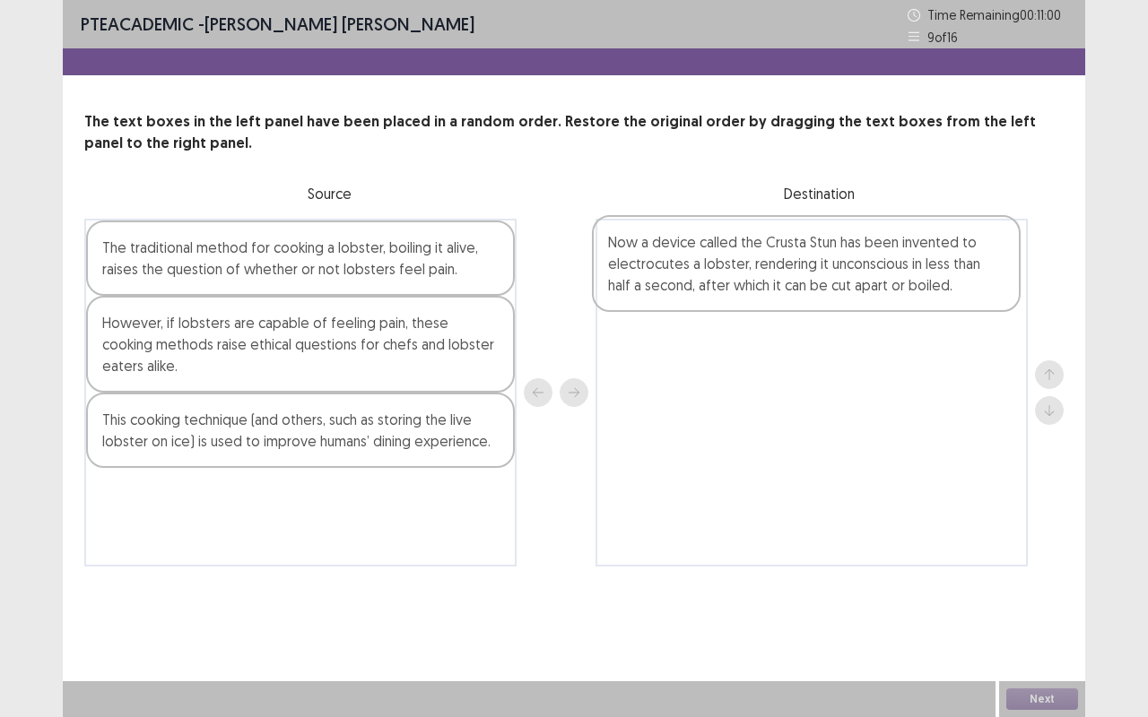
drag, startPoint x: 179, startPoint y: 521, endPoint x: 689, endPoint y: 267, distance: 569.8
click at [689, 267] on div "The traditional method for cooking a lobster, boiling it alive, raises the ques…" at bounding box center [573, 393] width 979 height 348
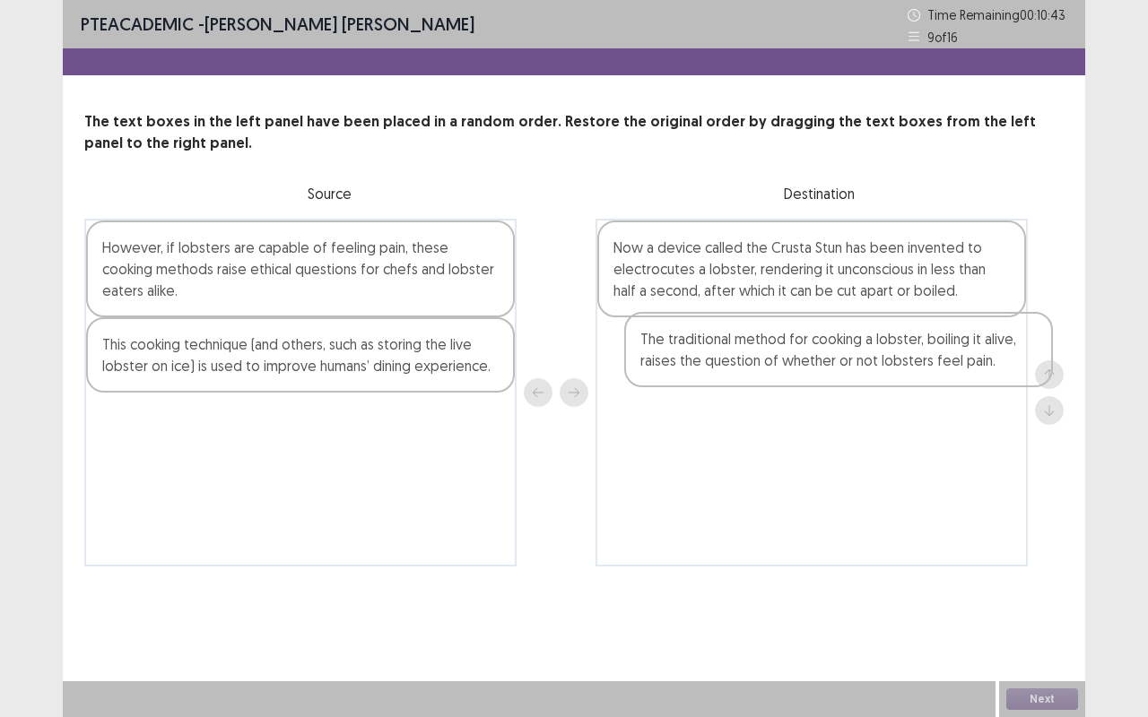
drag, startPoint x: 188, startPoint y: 257, endPoint x: 742, endPoint y: 353, distance: 562.3
click at [742, 353] on div "The traditional method for cooking a lobster, boiling it alive, raises the ques…" at bounding box center [573, 393] width 979 height 348
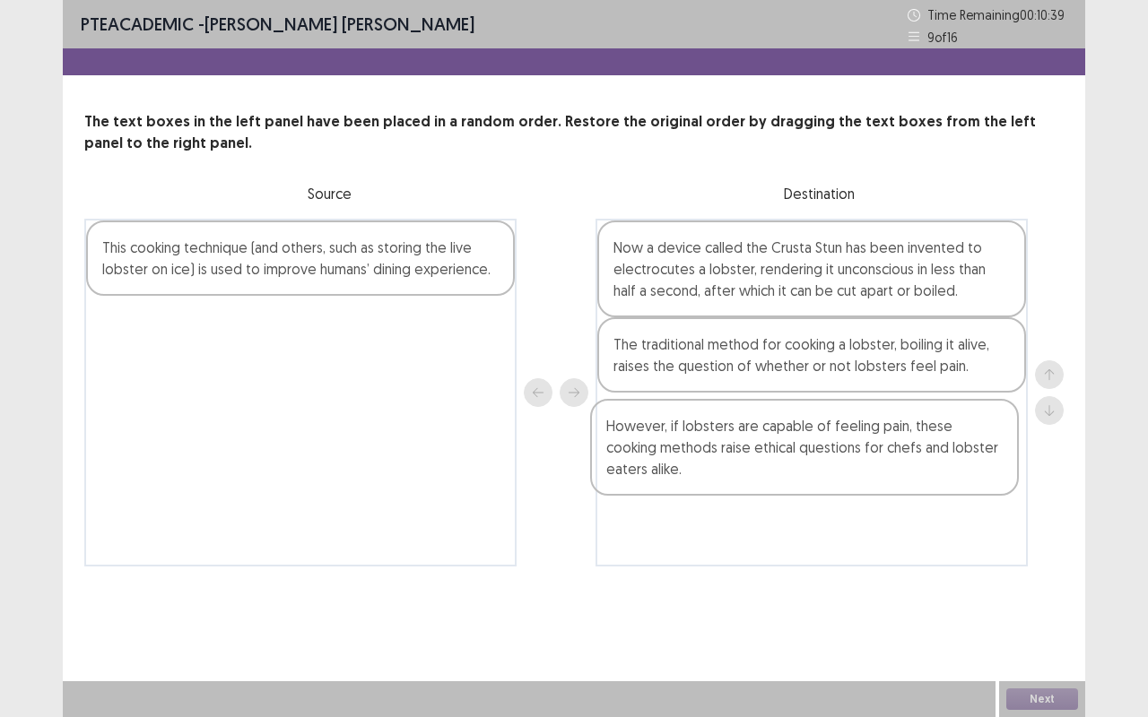
drag, startPoint x: 246, startPoint y: 275, endPoint x: 759, endPoint y: 454, distance: 543.0
click at [759, 454] on div "However, if lobsters are capable of feeling pain, these cooking methods raise e…" at bounding box center [573, 393] width 979 height 348
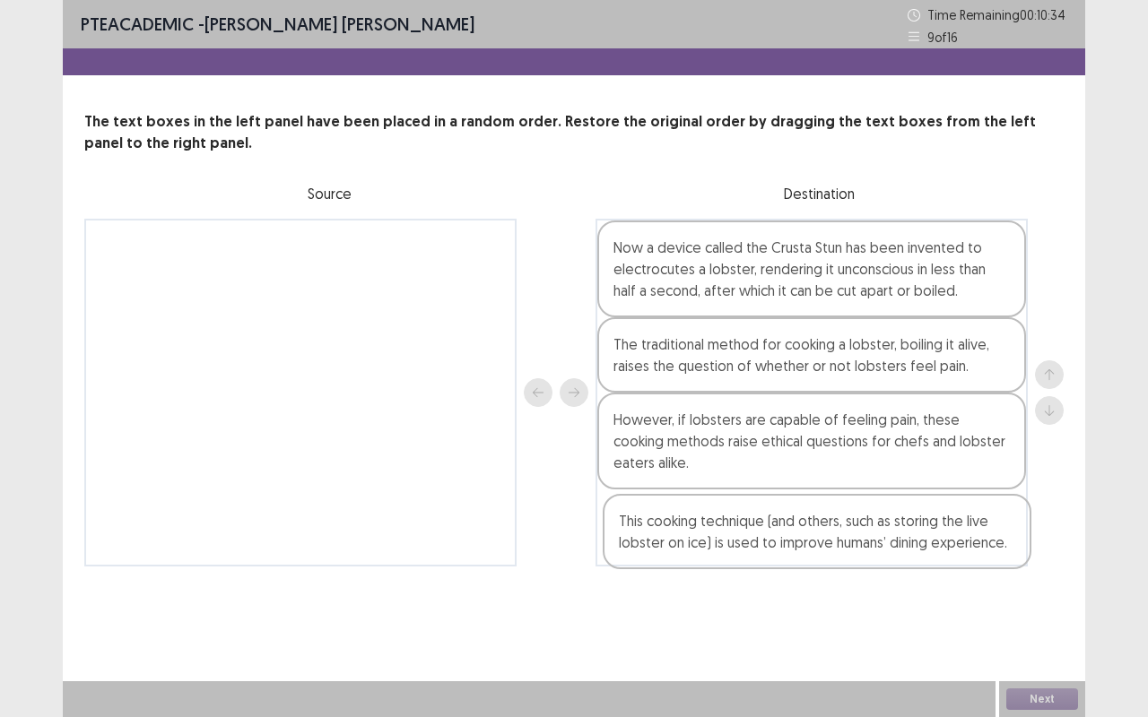
drag, startPoint x: 245, startPoint y: 253, endPoint x: 793, endPoint y: 534, distance: 616.7
click at [793, 534] on div "This cooking technique (and others, such as storing the live lobster on ice) is…" at bounding box center [573, 393] width 979 height 348
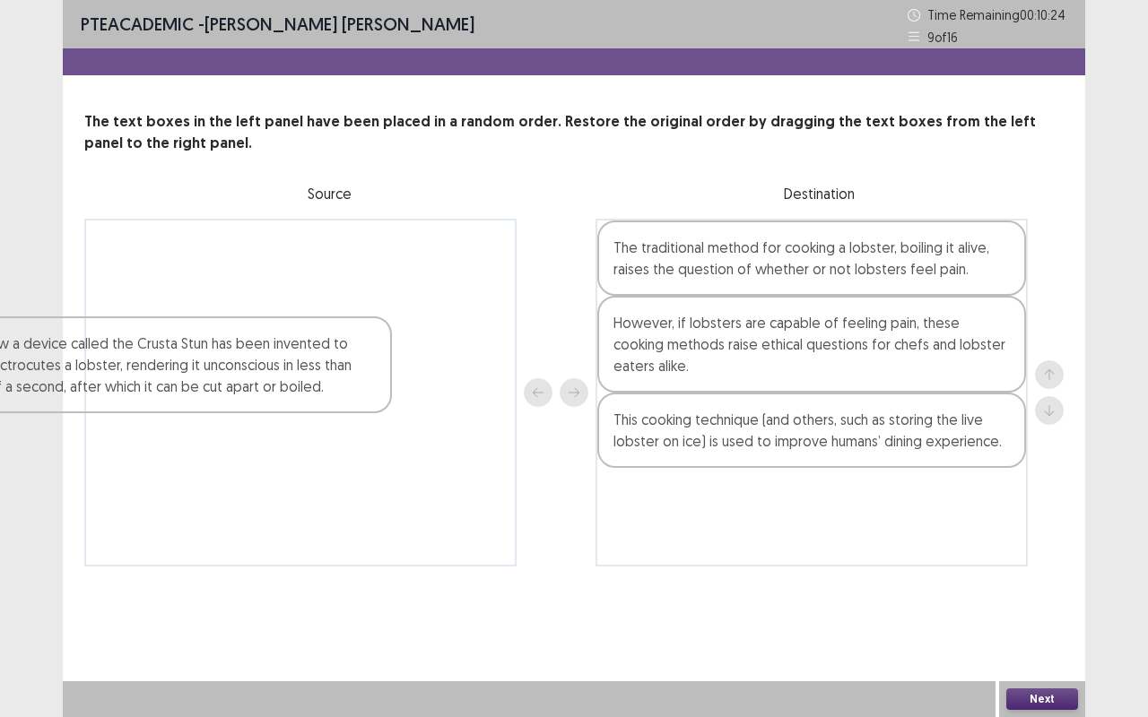
drag, startPoint x: 831, startPoint y: 280, endPoint x: 193, endPoint y: 377, distance: 645.8
click at [193, 377] on div "Now a device called the Crusta Stun has been invented to electrocutes a lobster…" at bounding box center [573, 393] width 979 height 348
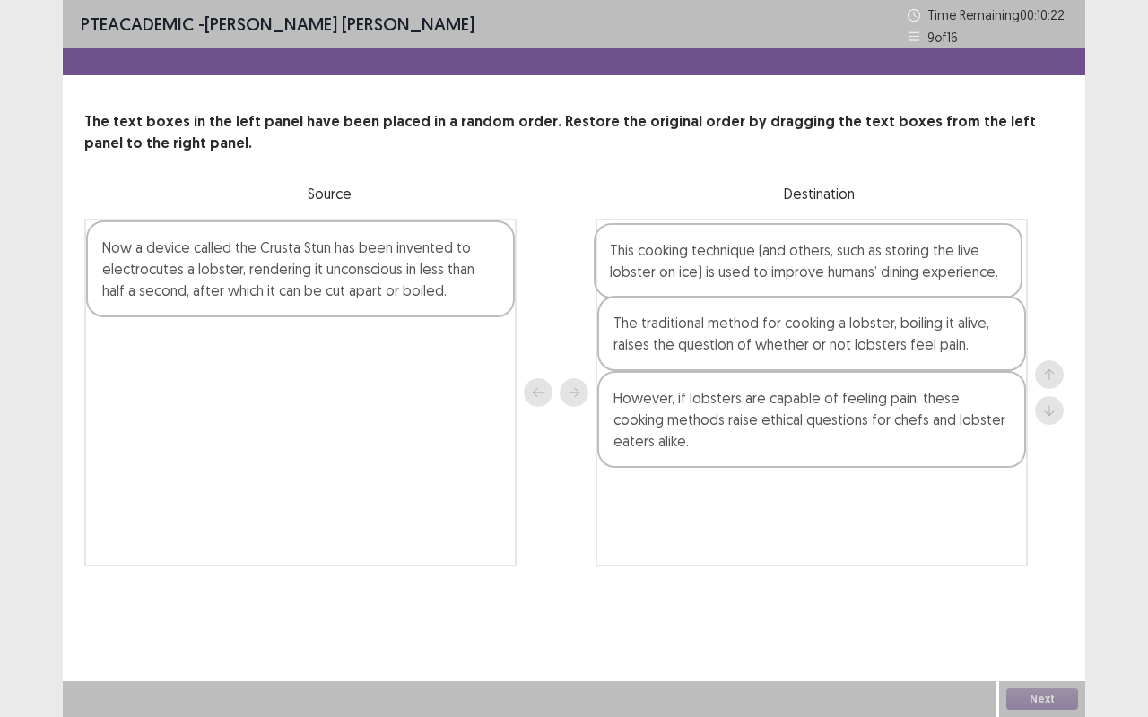
drag, startPoint x: 676, startPoint y: 437, endPoint x: 672, endPoint y: 262, distance: 174.9
click at [672, 262] on div "The traditional method for cooking a lobster, boiling it alive, raises the ques…" at bounding box center [811, 393] width 432 height 348
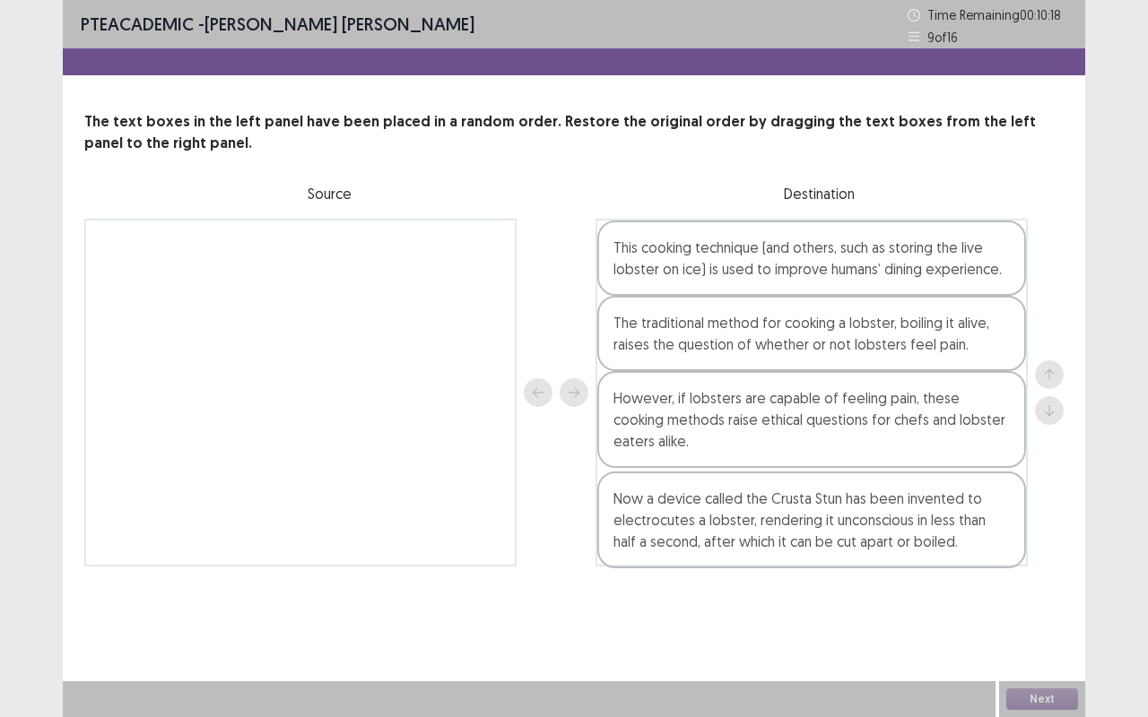
drag, startPoint x: 332, startPoint y: 289, endPoint x: 850, endPoint y: 540, distance: 575.8
click at [850, 540] on div "Now a device called the Crusta Stun has been invented to electrocutes a lobster…" at bounding box center [573, 393] width 979 height 348
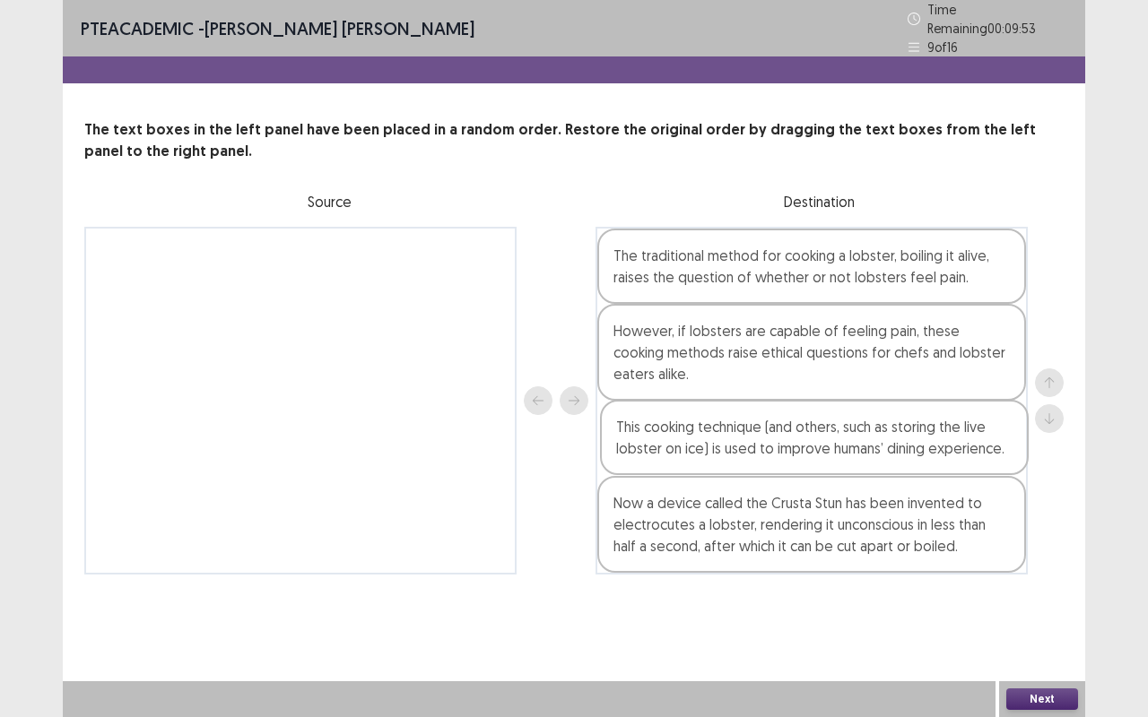
drag, startPoint x: 732, startPoint y: 262, endPoint x: 734, endPoint y: 454, distance: 191.9
click at [734, 454] on div "This cooking technique (and others, such as storing the live lobster on ice) is…" at bounding box center [811, 401] width 432 height 348
click at [1043, 577] on button "Next" at bounding box center [1042, 700] width 72 height 22
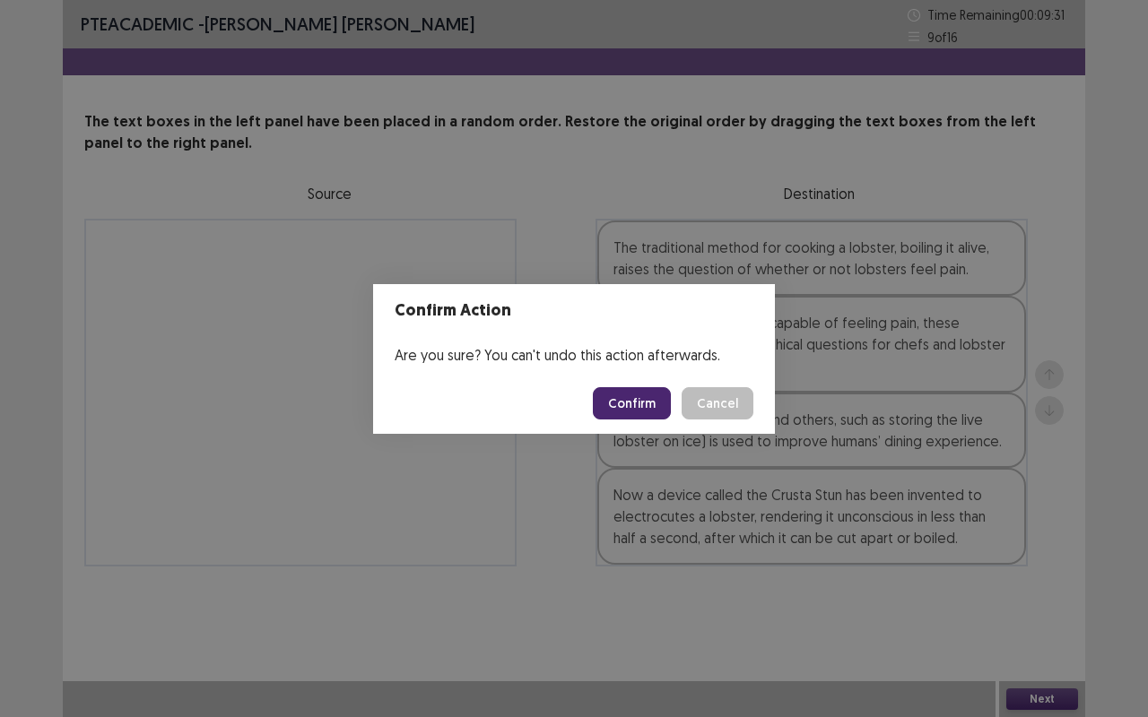
click at [629, 397] on button "Confirm" at bounding box center [632, 403] width 78 height 32
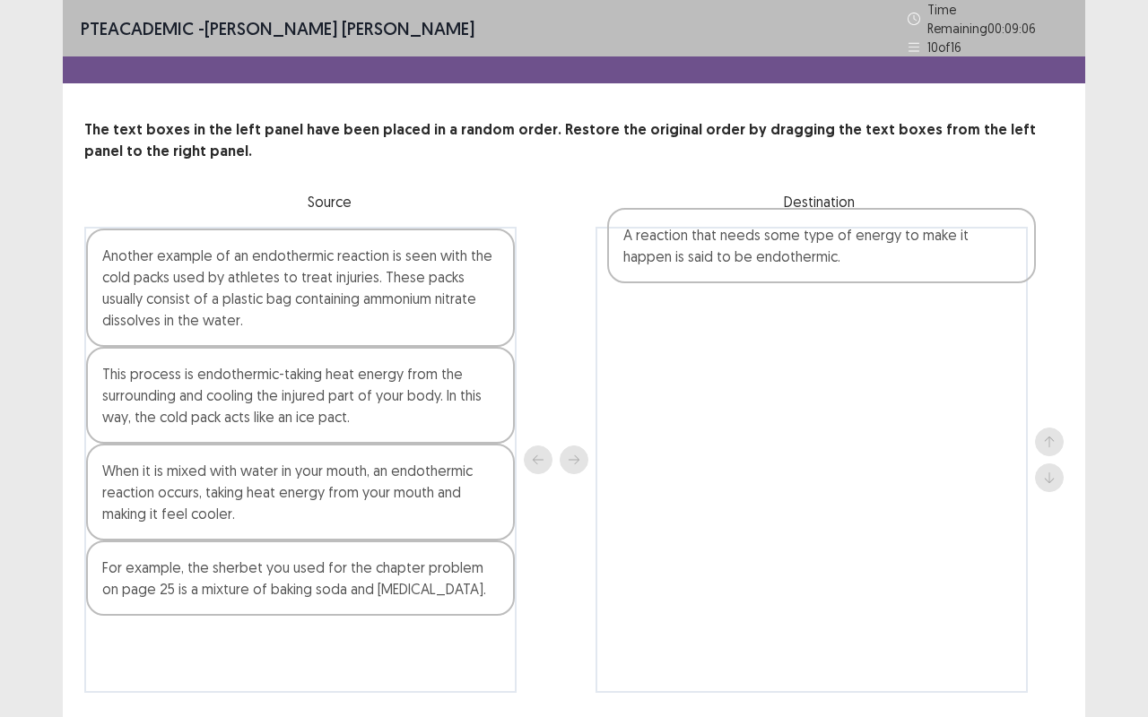
drag, startPoint x: 178, startPoint y: 380, endPoint x: 704, endPoint y: 247, distance: 542.8
click at [704, 247] on div "Another example of an endothermic reaction is seen with the cold packs used by …" at bounding box center [573, 460] width 979 height 466
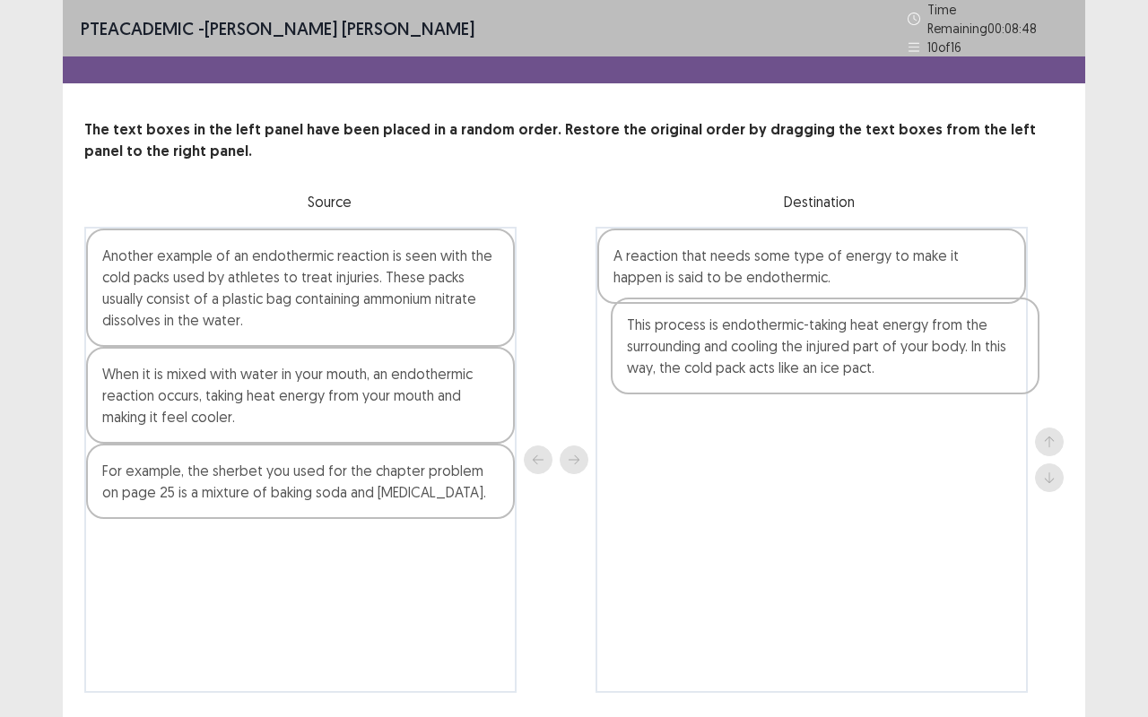
drag, startPoint x: 199, startPoint y: 389, endPoint x: 730, endPoint y: 346, distance: 532.5
click at [730, 346] on div "Another example of an endothermic reaction is seen with the cold packs used by …" at bounding box center [573, 460] width 979 height 466
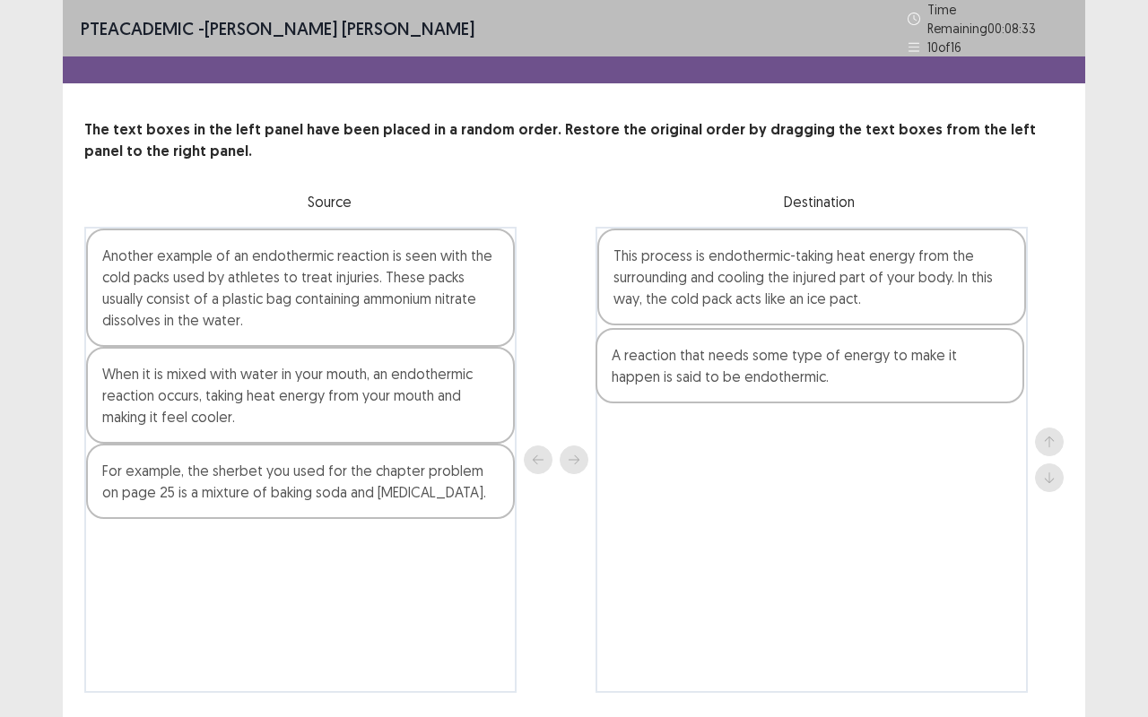
drag, startPoint x: 723, startPoint y: 260, endPoint x: 721, endPoint y: 372, distance: 112.1
click at [721, 372] on div "A reaction that needs some type of energy to make it happen is said to be endot…" at bounding box center [811, 460] width 432 height 466
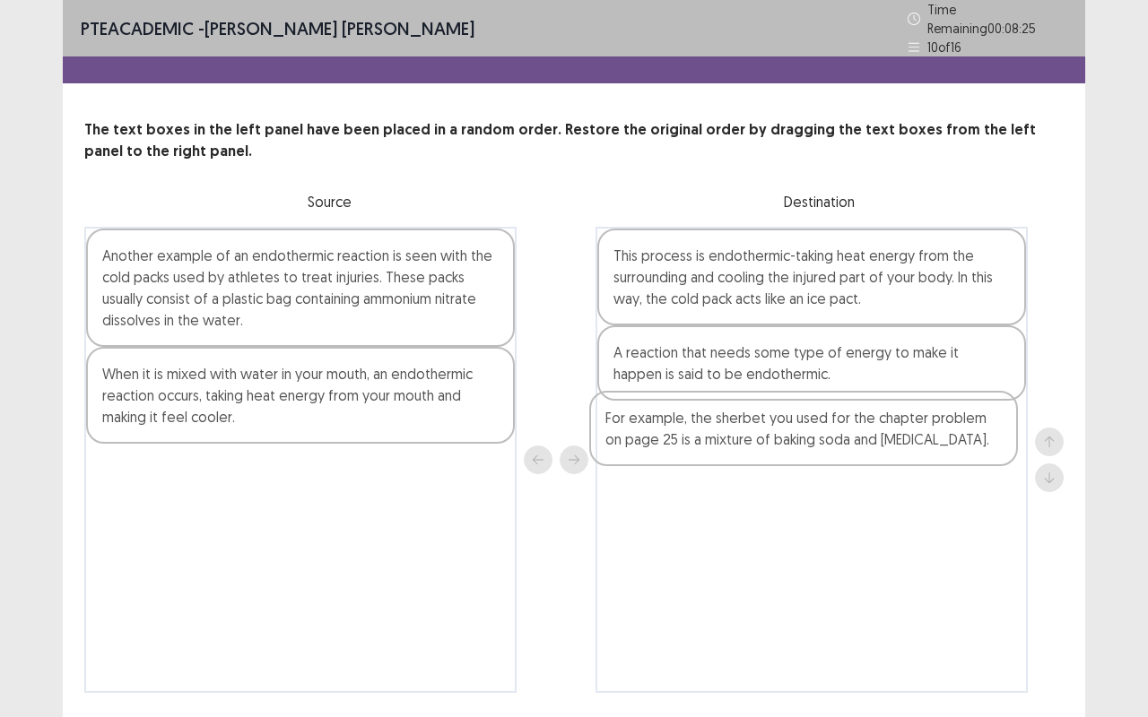
drag, startPoint x: 245, startPoint y: 477, endPoint x: 767, endPoint y: 427, distance: 524.2
click at [767, 427] on div "Another example of an endothermic reaction is seen with the cold packs used by …" at bounding box center [573, 460] width 979 height 466
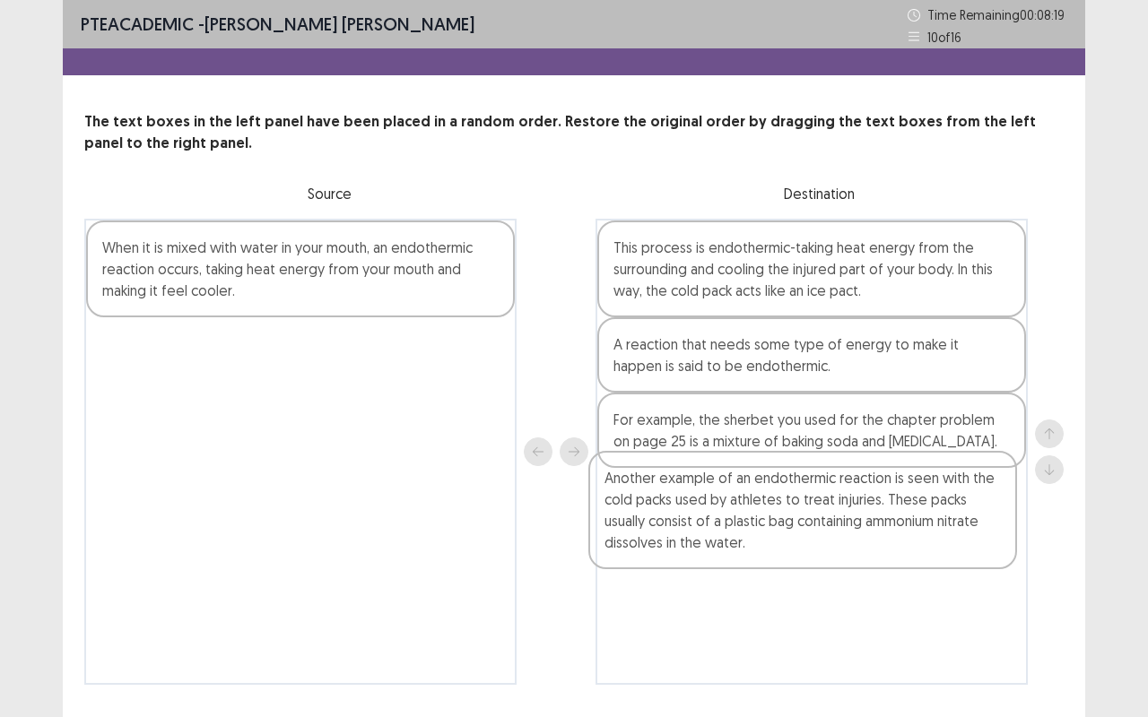
drag, startPoint x: 247, startPoint y: 284, endPoint x: 756, endPoint y: 517, distance: 560.1
click at [756, 517] on div "Another example of an endothermic reaction is seen with the cold packs used by …" at bounding box center [573, 452] width 979 height 466
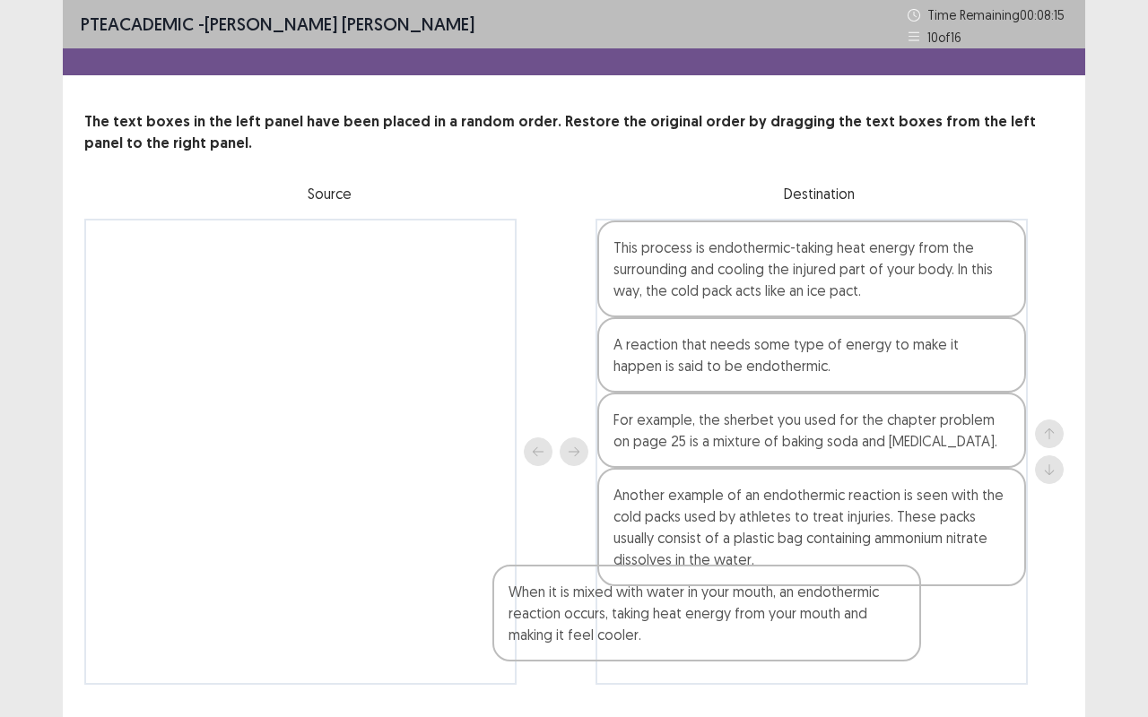
scroll to position [47, 0]
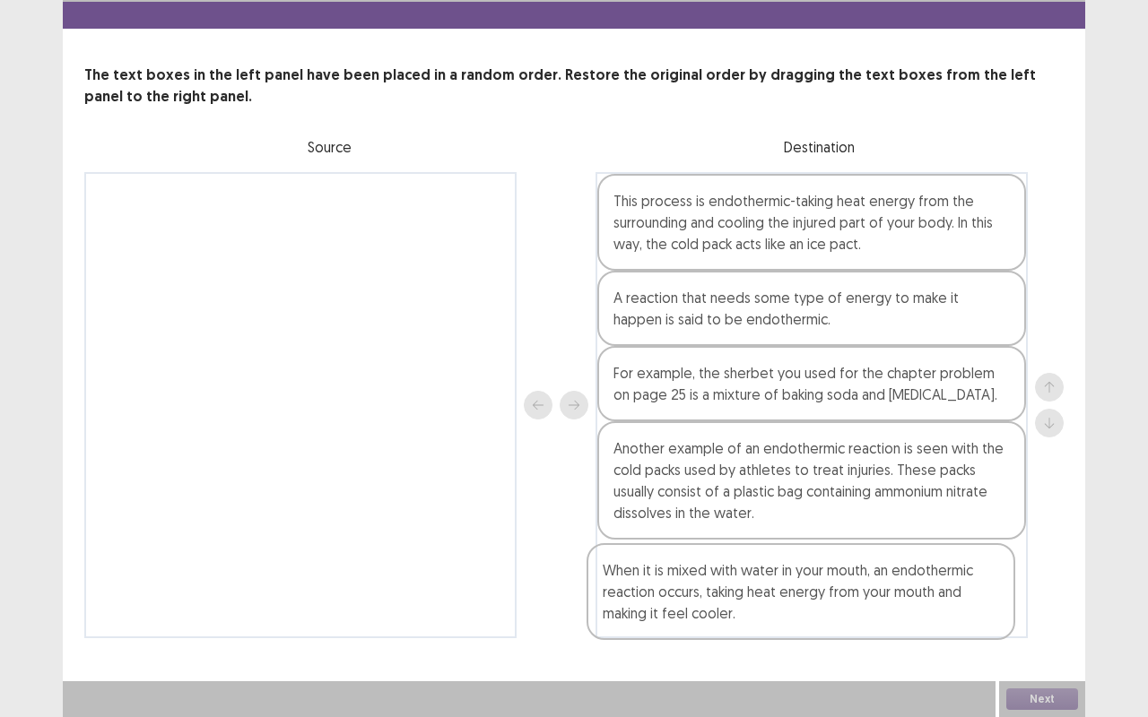
drag, startPoint x: 242, startPoint y: 269, endPoint x: 752, endPoint y: 604, distance: 610.5
click at [752, 577] on div "When it is mixed with water in your mouth, an endothermic reaction occurs, taki…" at bounding box center [573, 405] width 979 height 466
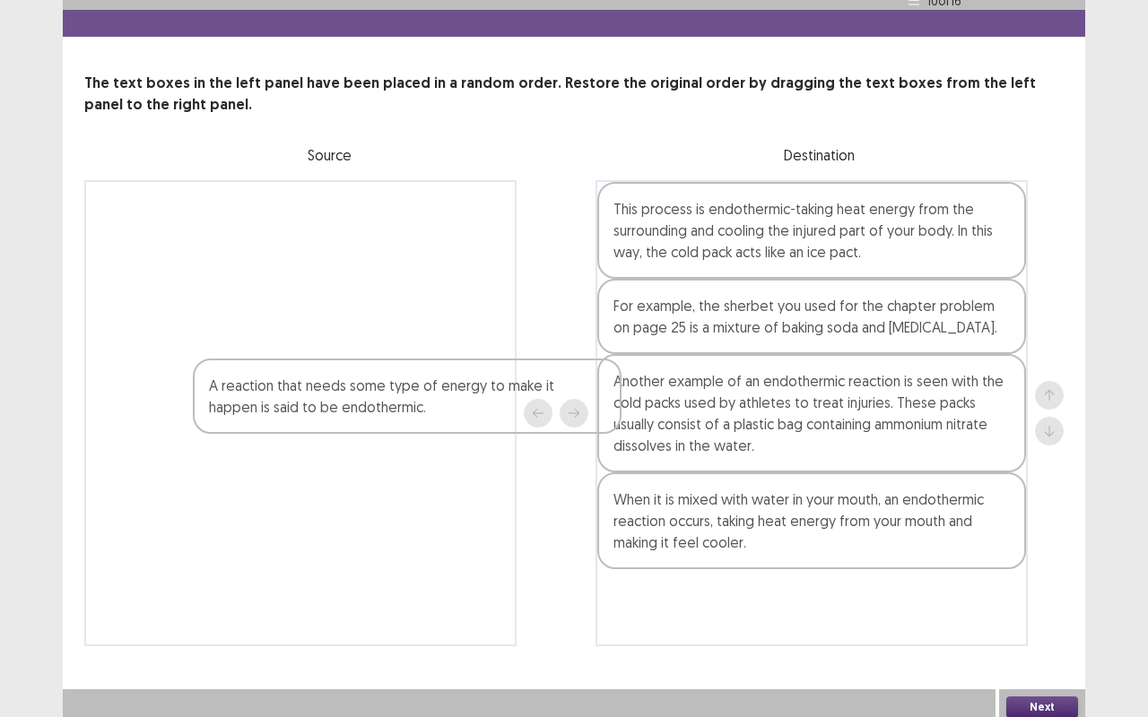
drag, startPoint x: 788, startPoint y: 312, endPoint x: 378, endPoint y: 402, distance: 419.4
click at [378, 402] on div "This process is endothermic-taking heat energy from the surrounding and cooling…" at bounding box center [573, 413] width 979 height 466
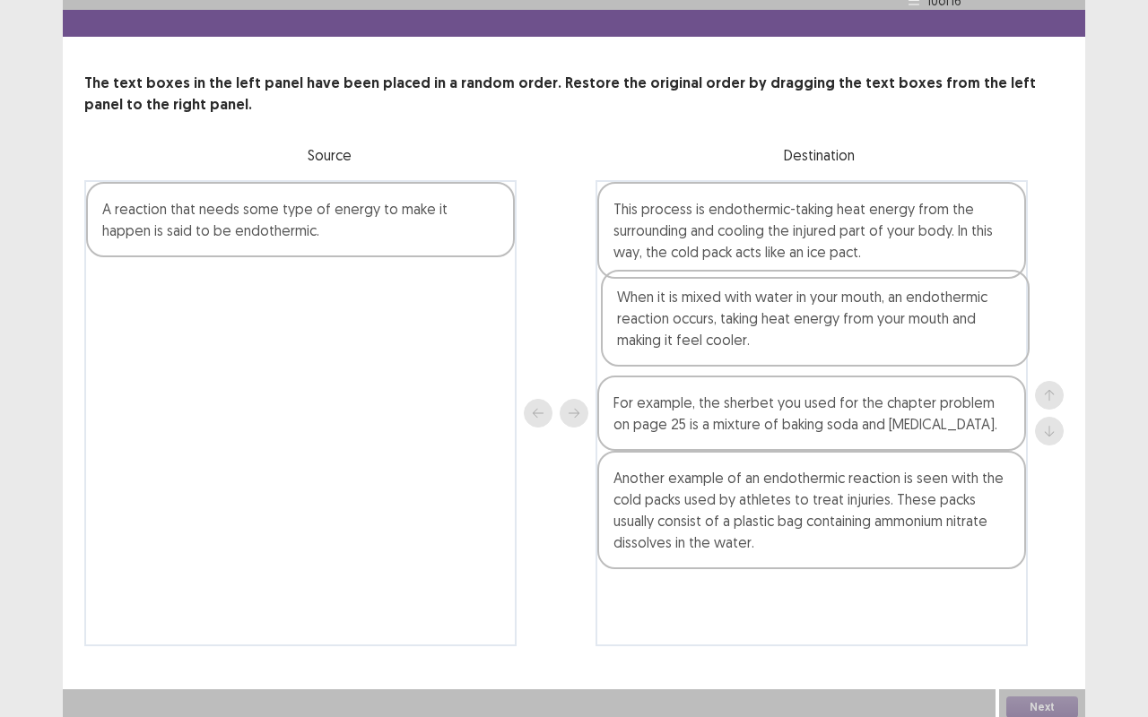
drag, startPoint x: 721, startPoint y: 527, endPoint x: 723, endPoint y: 325, distance: 201.7
click at [723, 325] on div "This process is endothermic-taking heat energy from the surrounding and cooling…" at bounding box center [811, 413] width 432 height 466
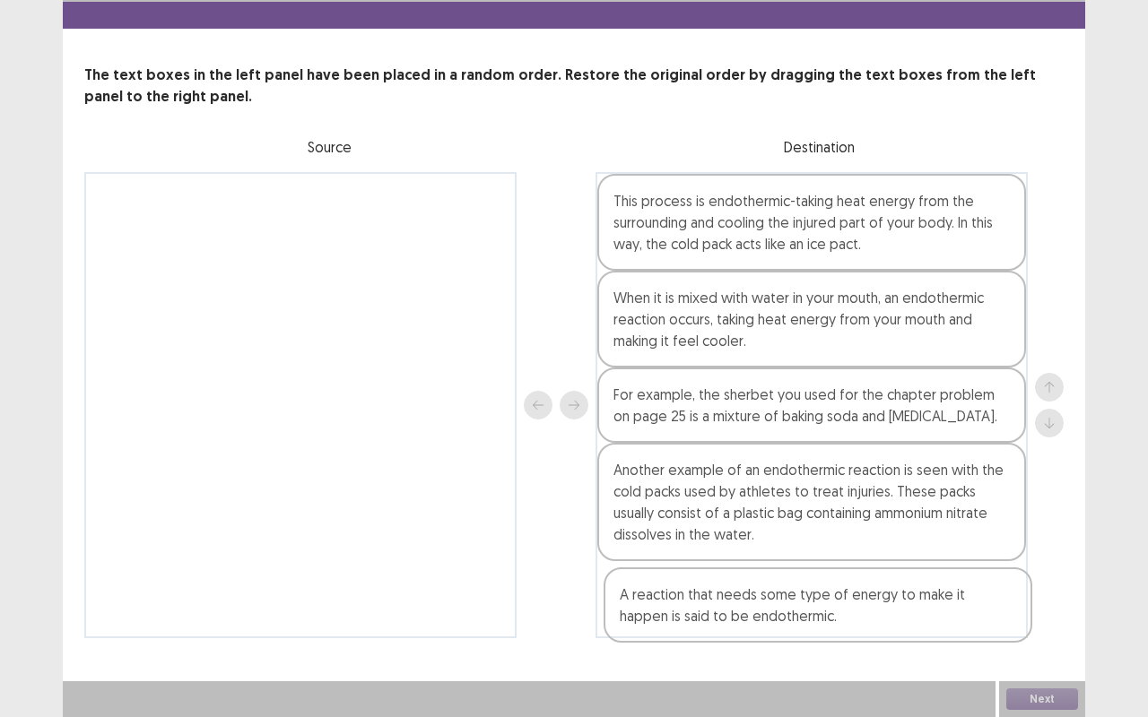
drag, startPoint x: 348, startPoint y: 221, endPoint x: 871, endPoint y: 621, distance: 658.7
click at [871, 577] on div "A reaction that needs some type of energy to make it happen is said to be endot…" at bounding box center [573, 405] width 979 height 466
click at [1053, 577] on button "Next" at bounding box center [1042, 700] width 72 height 22
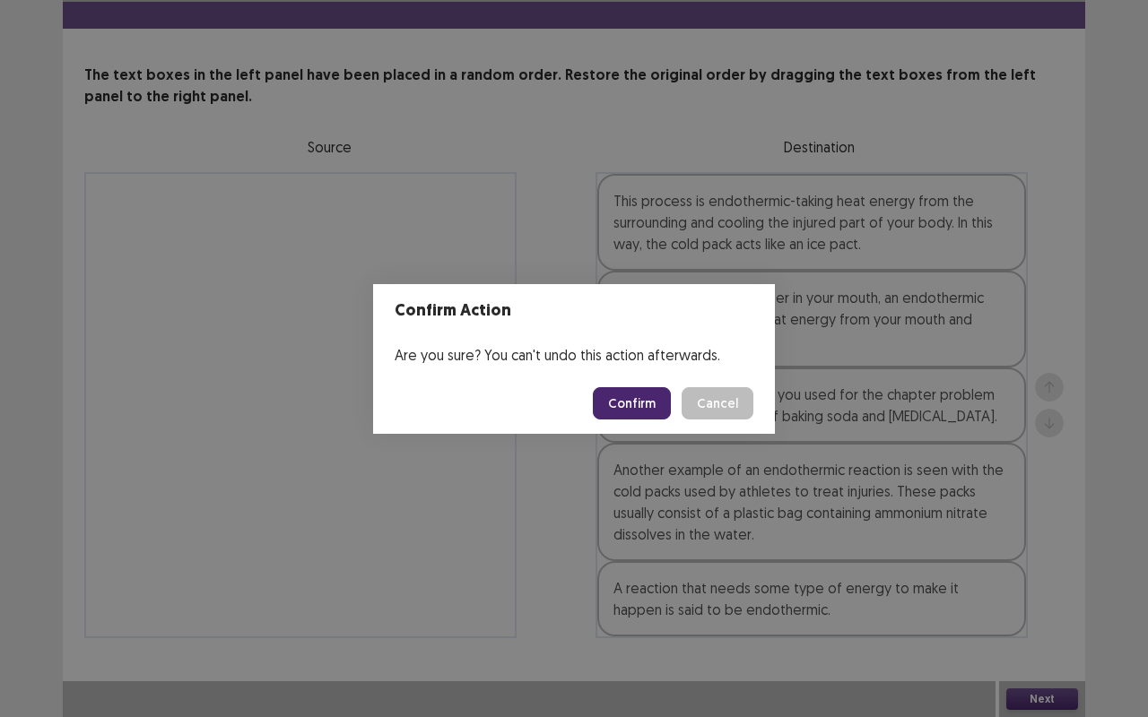
click at [628, 403] on button "Confirm" at bounding box center [632, 403] width 78 height 32
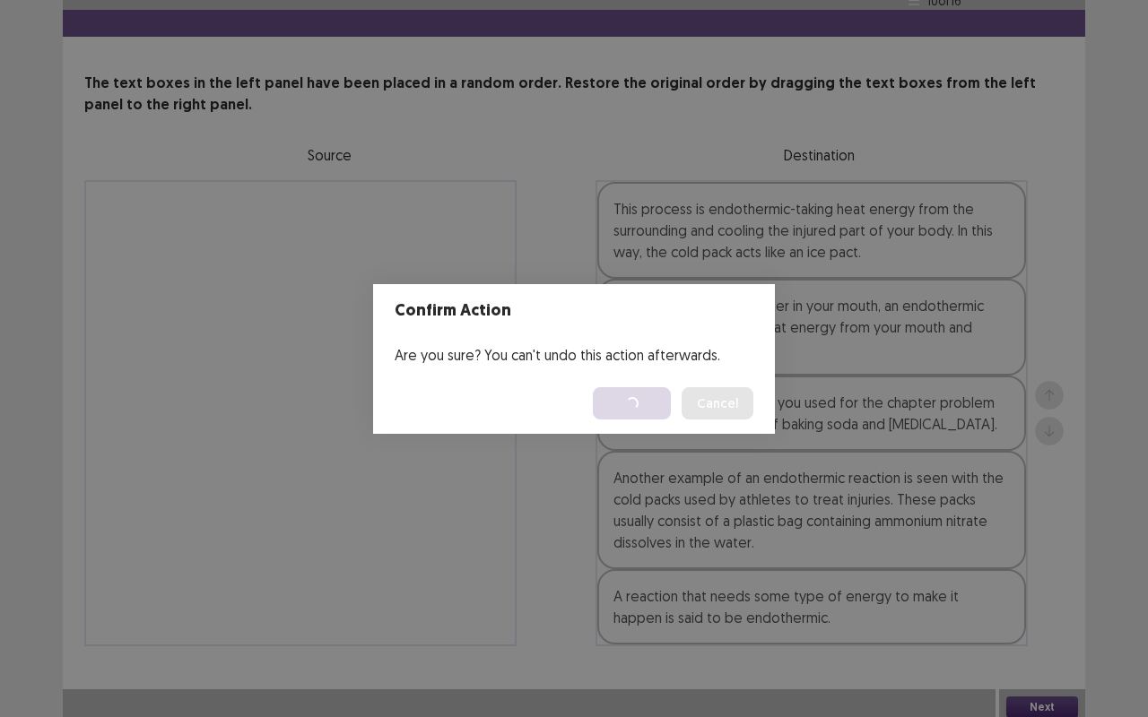
scroll to position [0, 0]
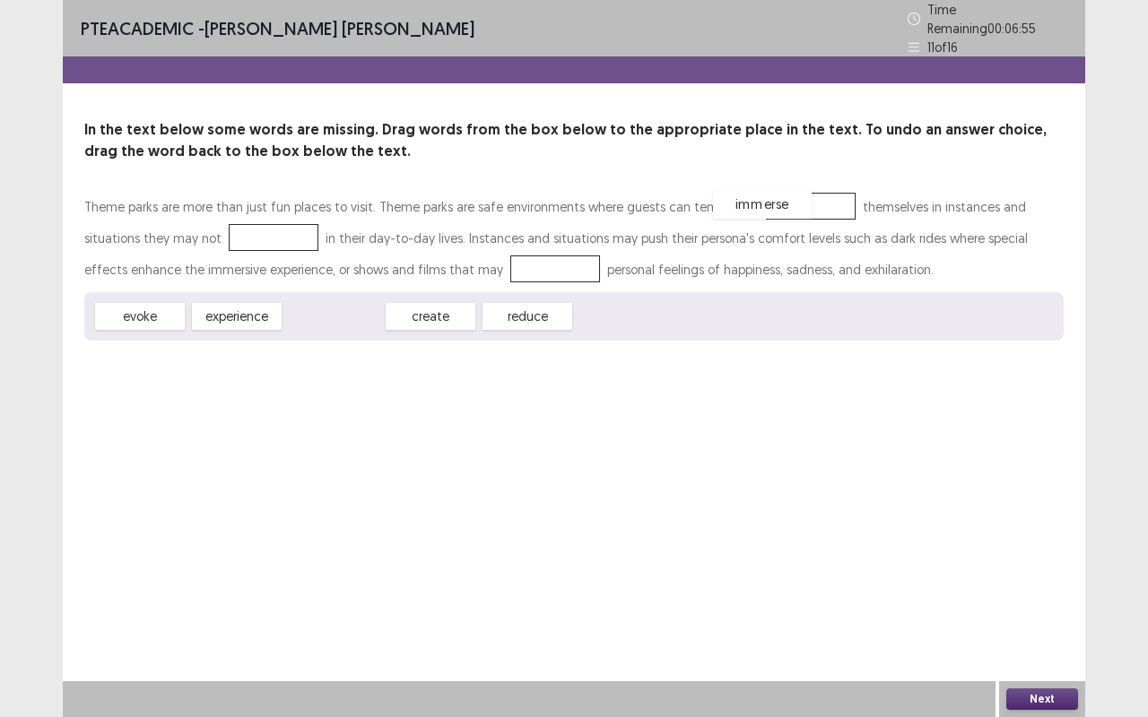
drag, startPoint x: 344, startPoint y: 308, endPoint x: 773, endPoint y: 196, distance: 443.0
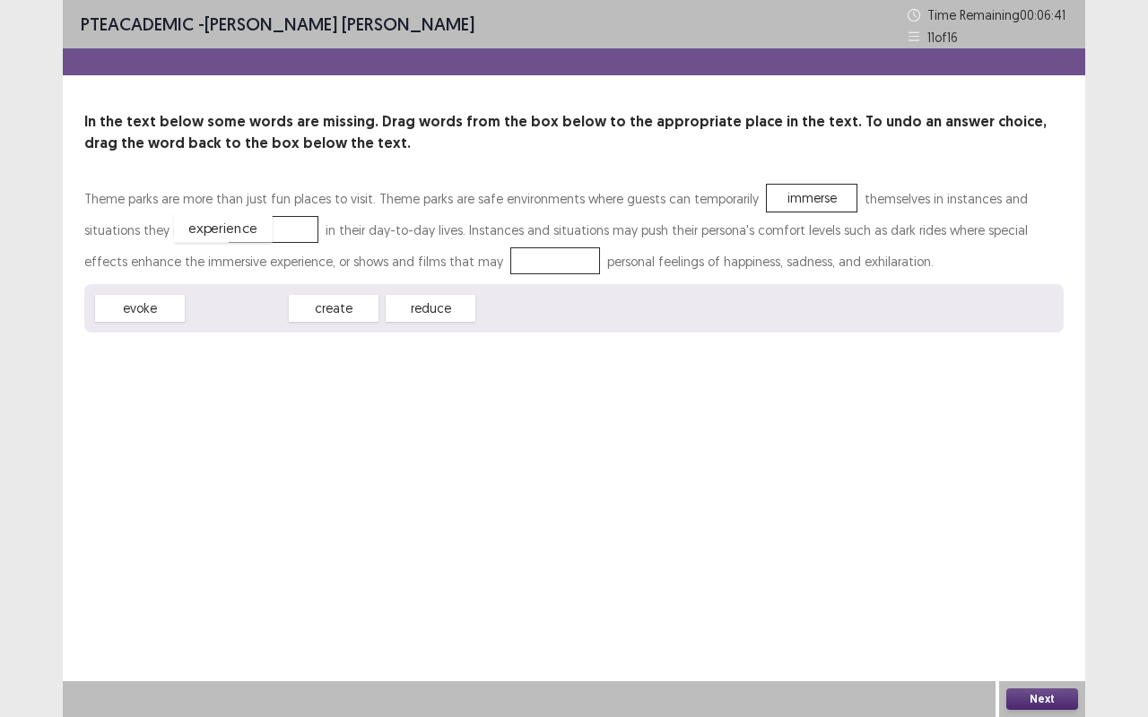
drag, startPoint x: 238, startPoint y: 304, endPoint x: 224, endPoint y: 223, distance: 82.0
drag, startPoint x: 249, startPoint y: 308, endPoint x: 432, endPoint y: 259, distance: 189.4
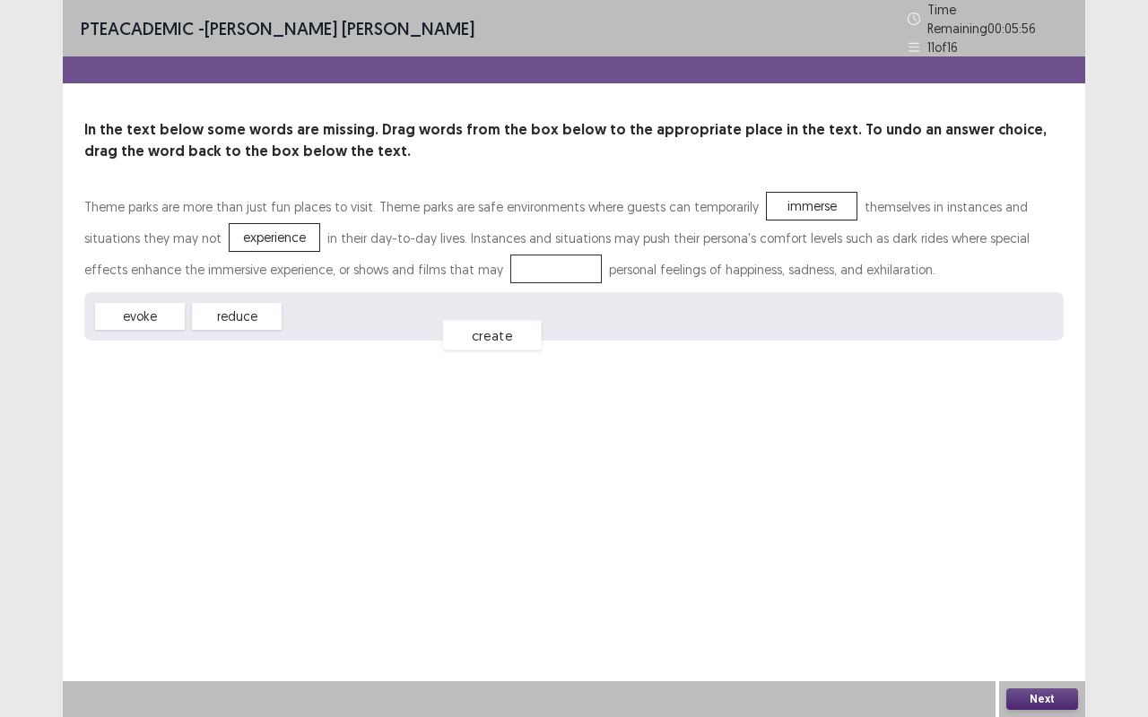
drag, startPoint x: 439, startPoint y: 247, endPoint x: 374, endPoint y: 316, distance: 94.5
drag, startPoint x: 224, startPoint y: 302, endPoint x: 405, endPoint y: 246, distance: 189.7
click at [1031, 577] on button "Next" at bounding box center [1042, 700] width 72 height 22
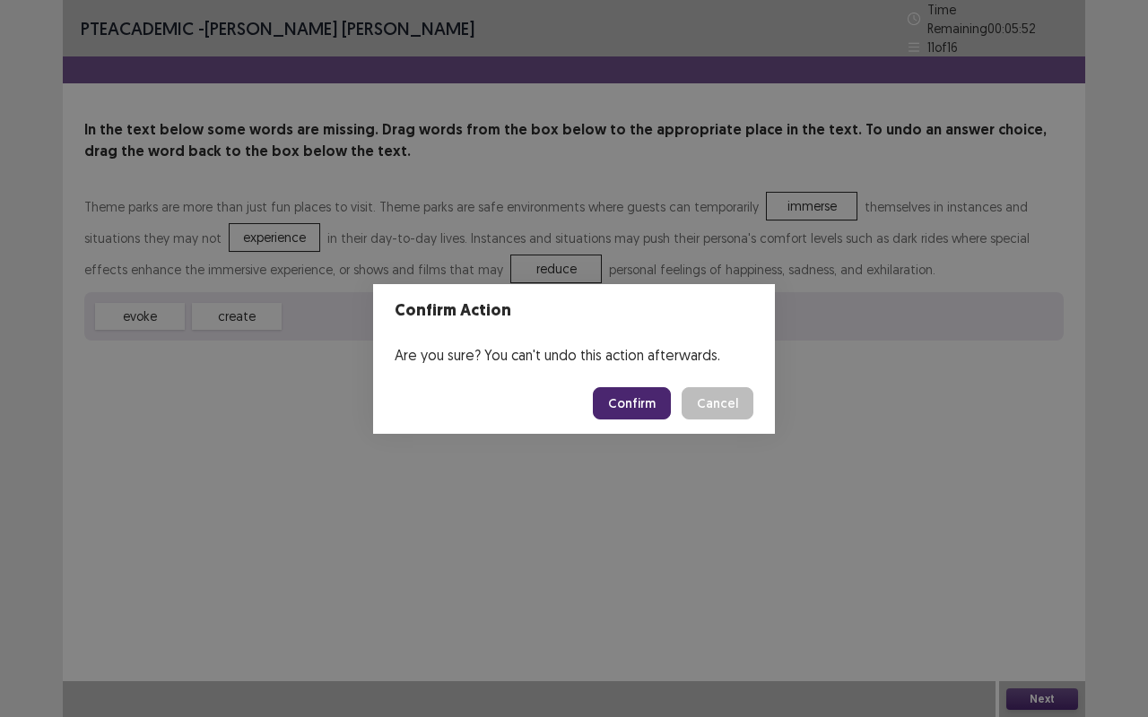
click at [631, 399] on button "Confirm" at bounding box center [632, 403] width 78 height 32
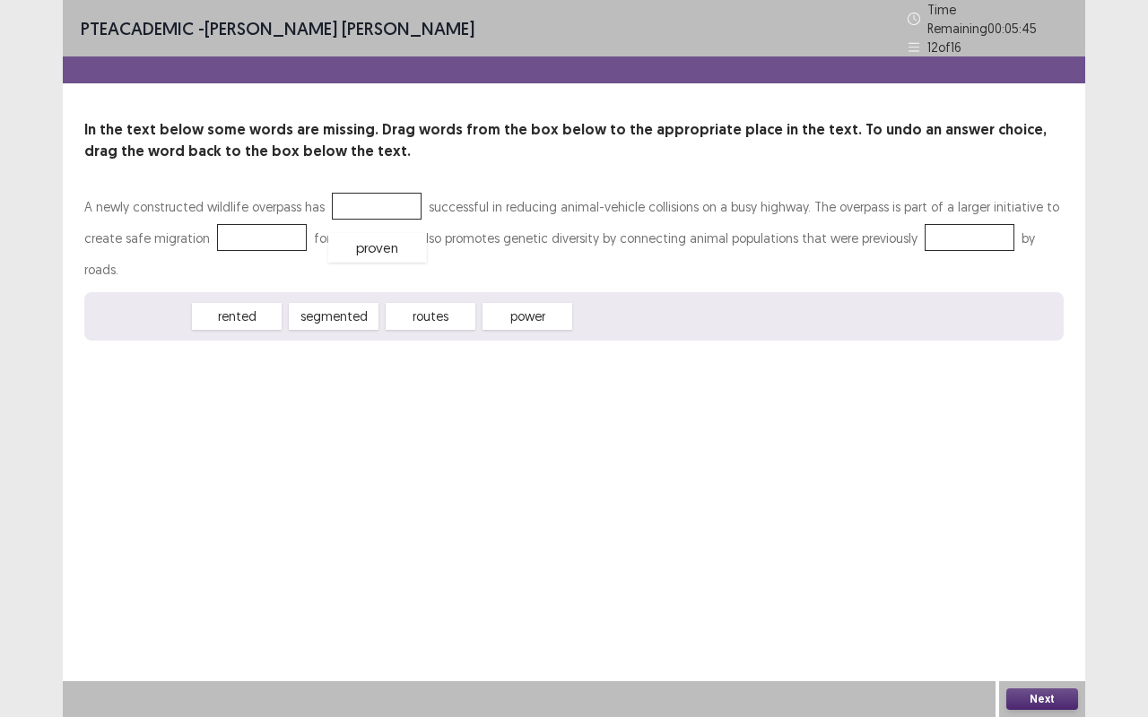
drag, startPoint x: 157, startPoint y: 282, endPoint x: 395, endPoint y: 213, distance: 247.4
drag, startPoint x: 338, startPoint y: 281, endPoint x: 224, endPoint y: 231, distance: 124.1
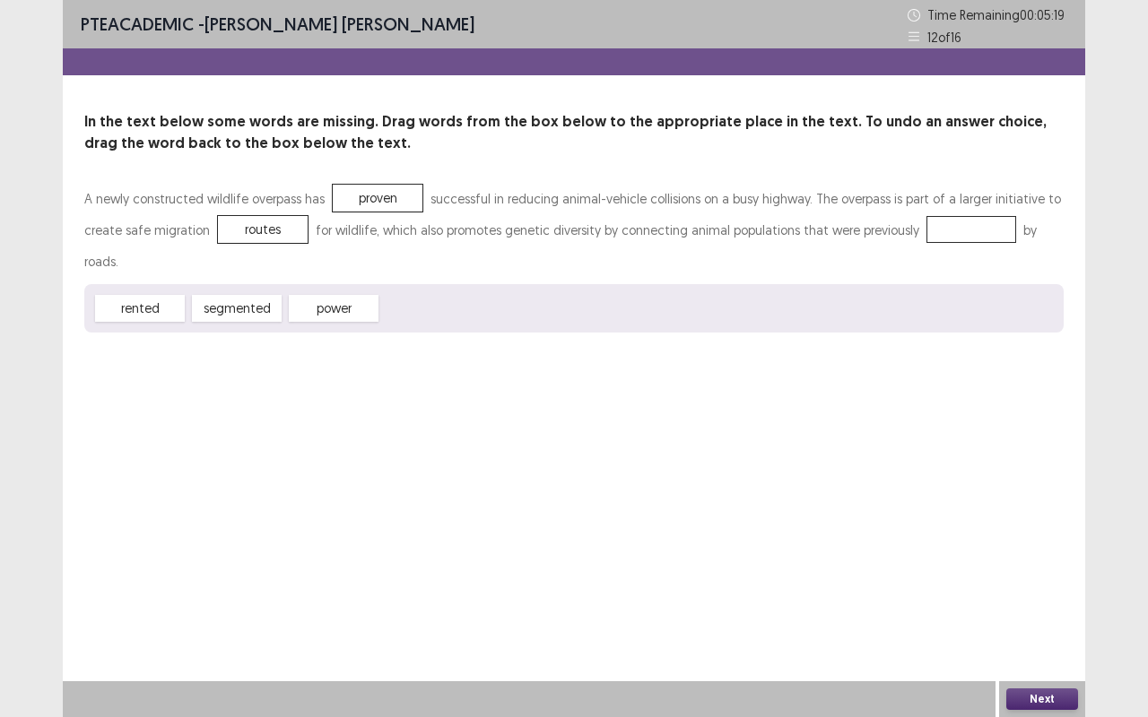
drag, startPoint x: 221, startPoint y: 228, endPoint x: 870, endPoint y: 209, distance: 649.4
click at [870, 209] on div "A newly constructed wildlife overpass has proven successful in reducing animal-…" at bounding box center [573, 230] width 979 height 94
drag, startPoint x: 221, startPoint y: 231, endPoint x: 929, endPoint y: 230, distance: 708.3
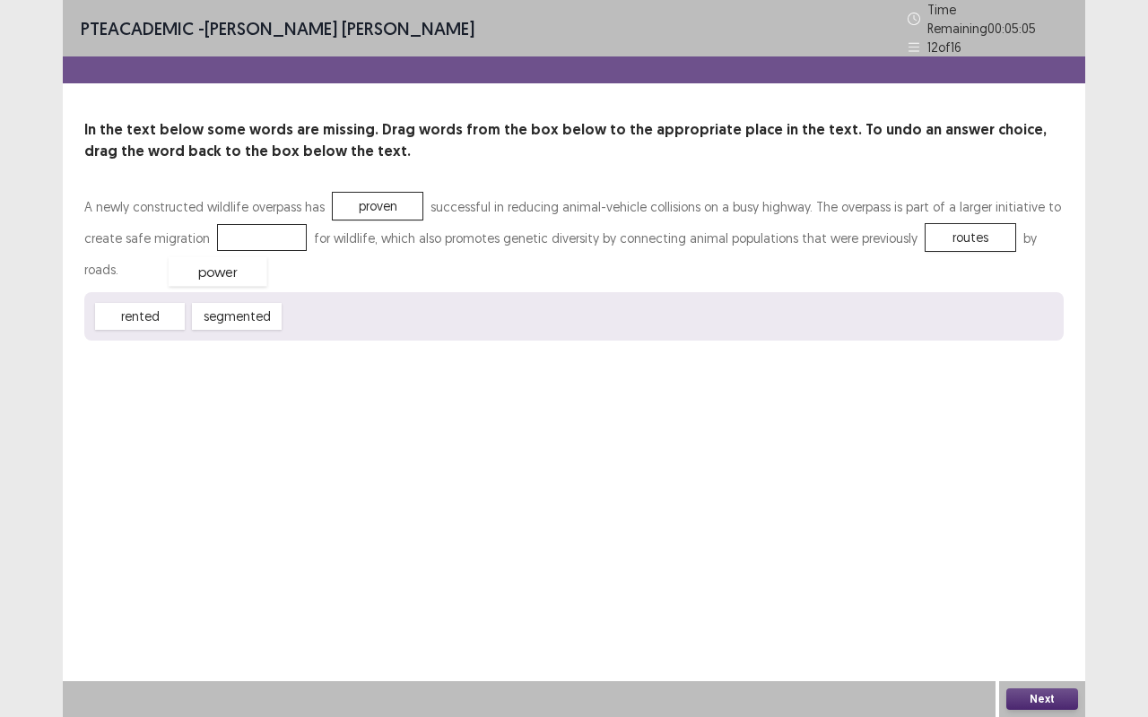
drag, startPoint x: 334, startPoint y: 273, endPoint x: 218, endPoint y: 228, distance: 124.0
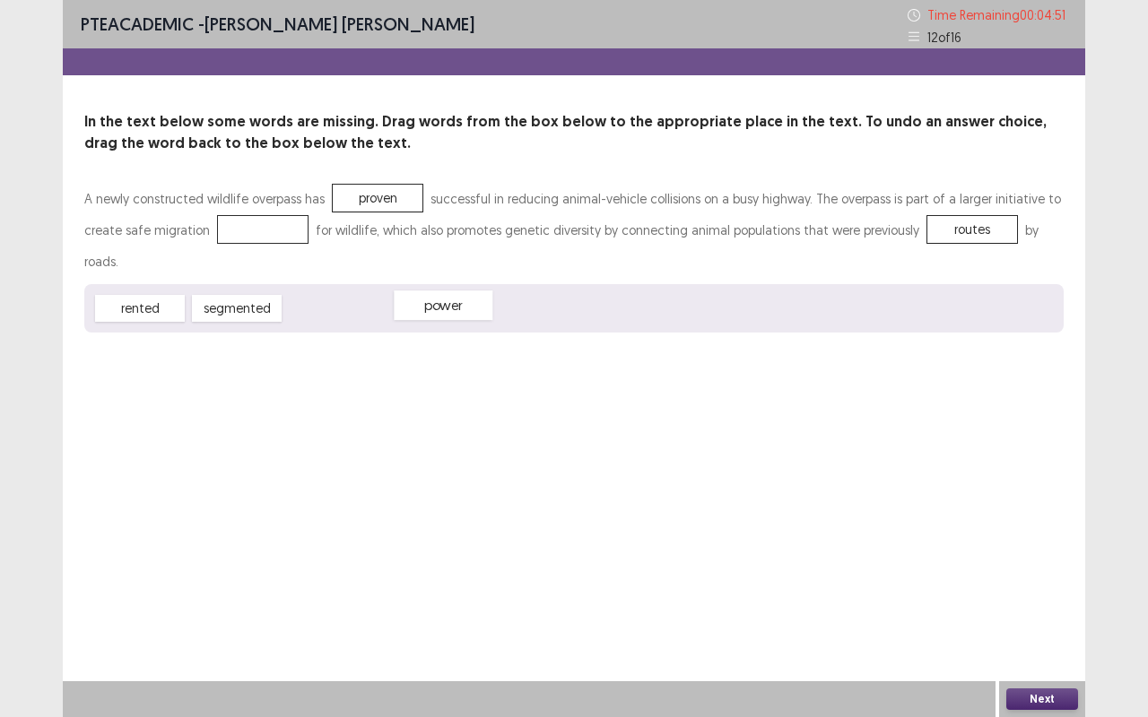
drag, startPoint x: 220, startPoint y: 224, endPoint x: 400, endPoint y: 299, distance: 195.3
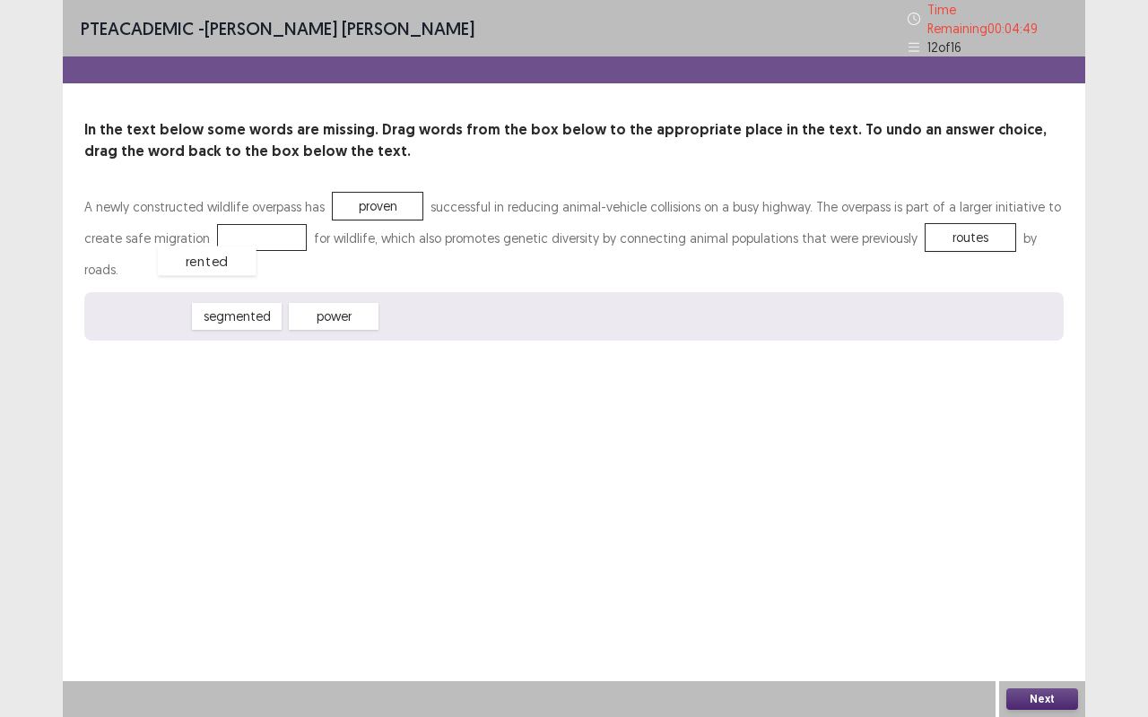
drag, startPoint x: 149, startPoint y: 274, endPoint x: 216, endPoint y: 219, distance: 87.2
click at [1036, 577] on button "Next" at bounding box center [1042, 700] width 72 height 22
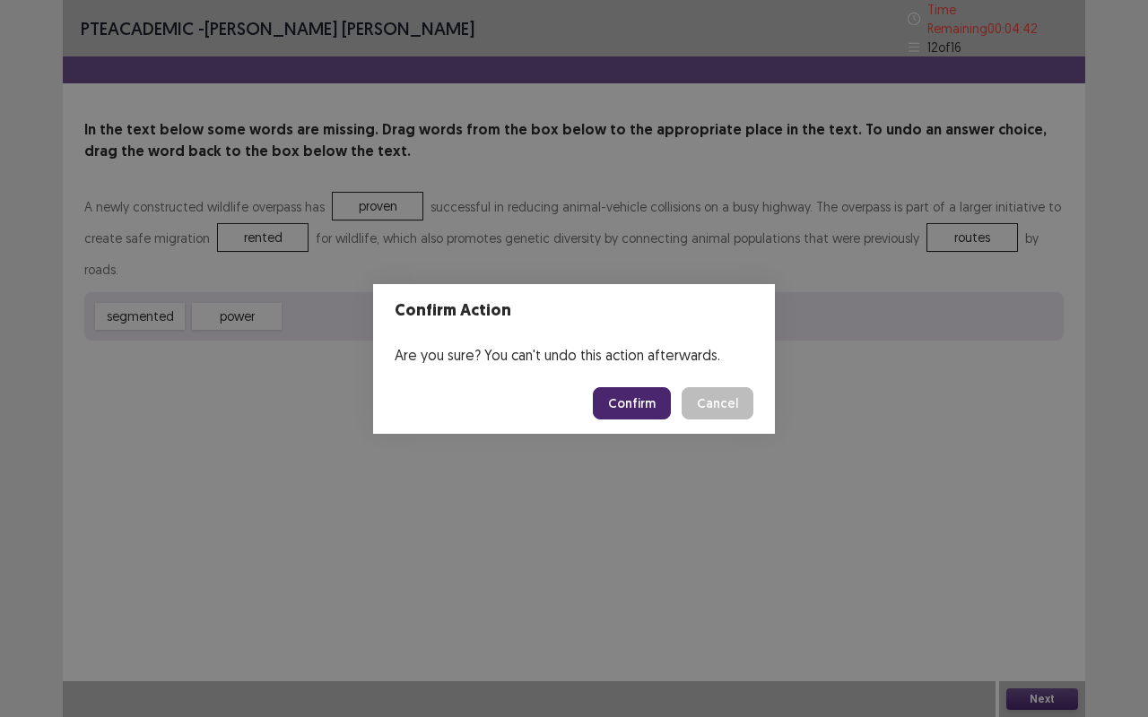
click at [618, 388] on button "Confirm" at bounding box center [632, 403] width 78 height 32
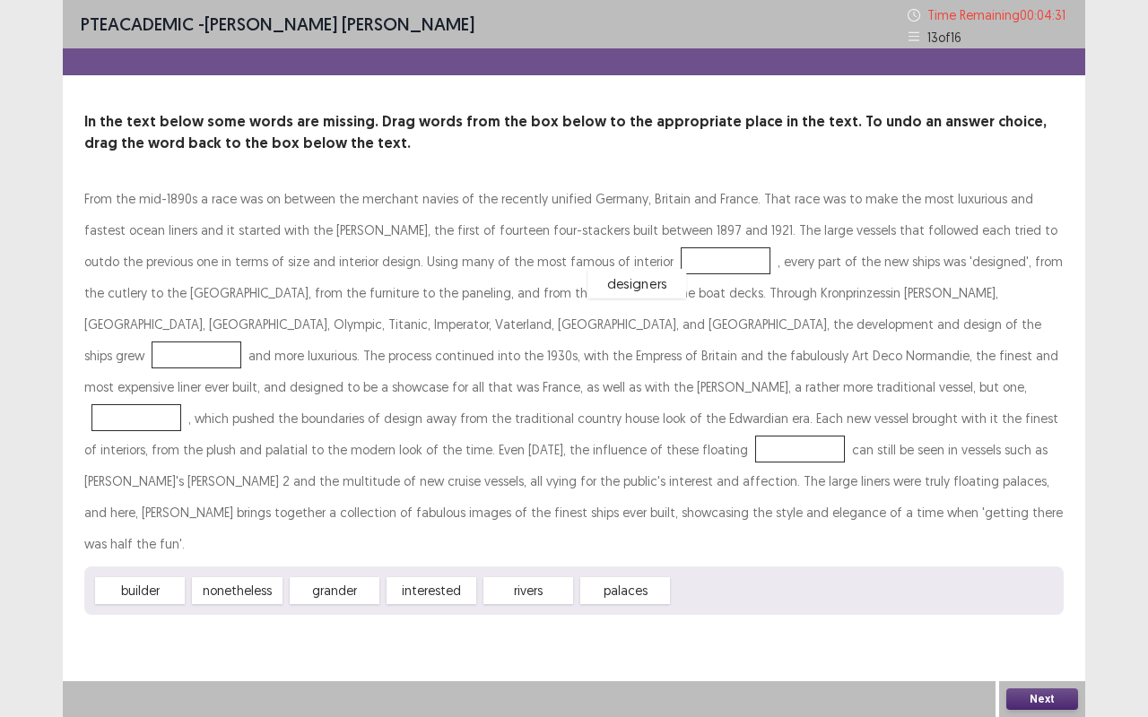
drag, startPoint x: 715, startPoint y: 561, endPoint x: 630, endPoint y: 254, distance: 319.1
drag, startPoint x: 341, startPoint y: 560, endPoint x: 536, endPoint y: 324, distance: 307.0
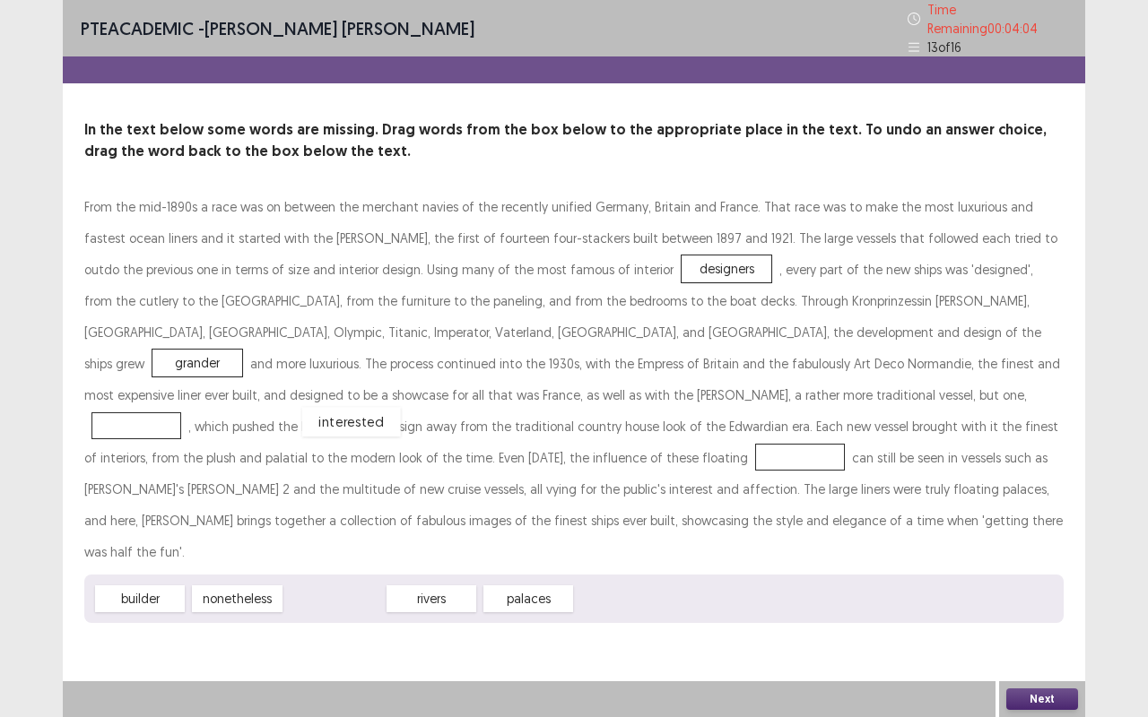
drag, startPoint x: 334, startPoint y: 561, endPoint x: 351, endPoint y: 385, distance: 177.5
drag, startPoint x: 237, startPoint y: 560, endPoint x: 224, endPoint y: 554, distance: 14.0
click at [224, 577] on div "nonetheless" at bounding box center [226, 593] width 100 height 30
drag, startPoint x: 346, startPoint y: 566, endPoint x: 950, endPoint y: 426, distance: 620.3
drag, startPoint x: 351, startPoint y: 382, endPoint x: 472, endPoint y: 591, distance: 241.0
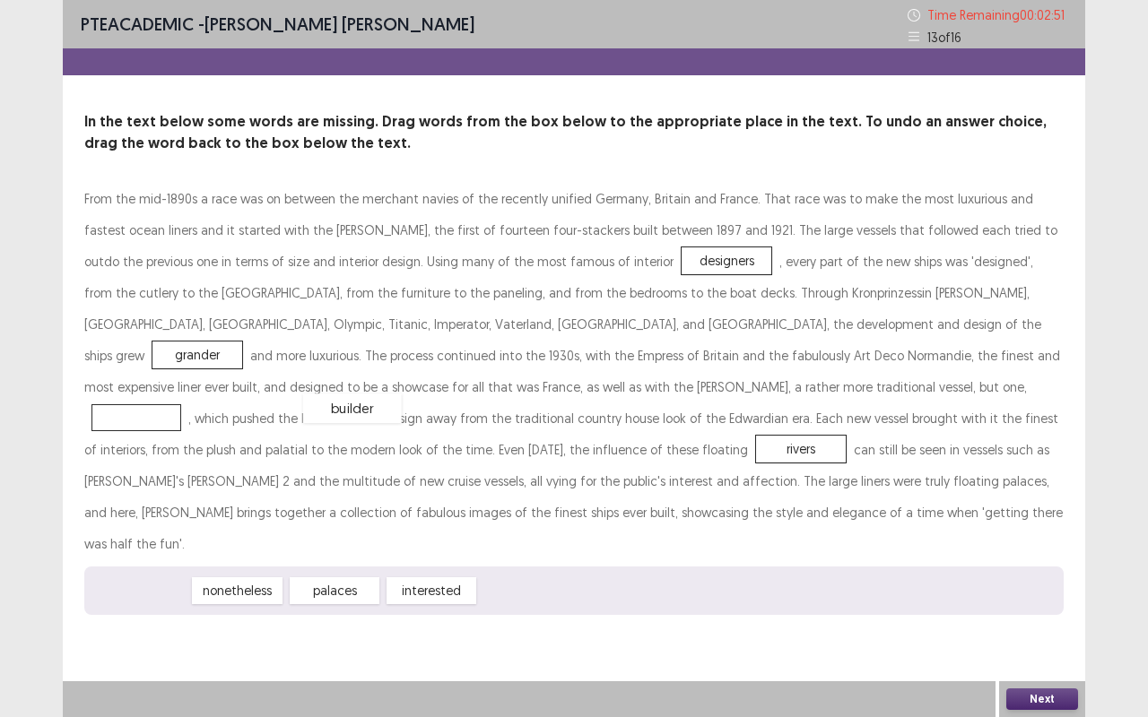
drag, startPoint x: 143, startPoint y: 556, endPoint x: 355, endPoint y: 373, distance: 280.4
click at [1045, 577] on button "Next" at bounding box center [1042, 700] width 72 height 22
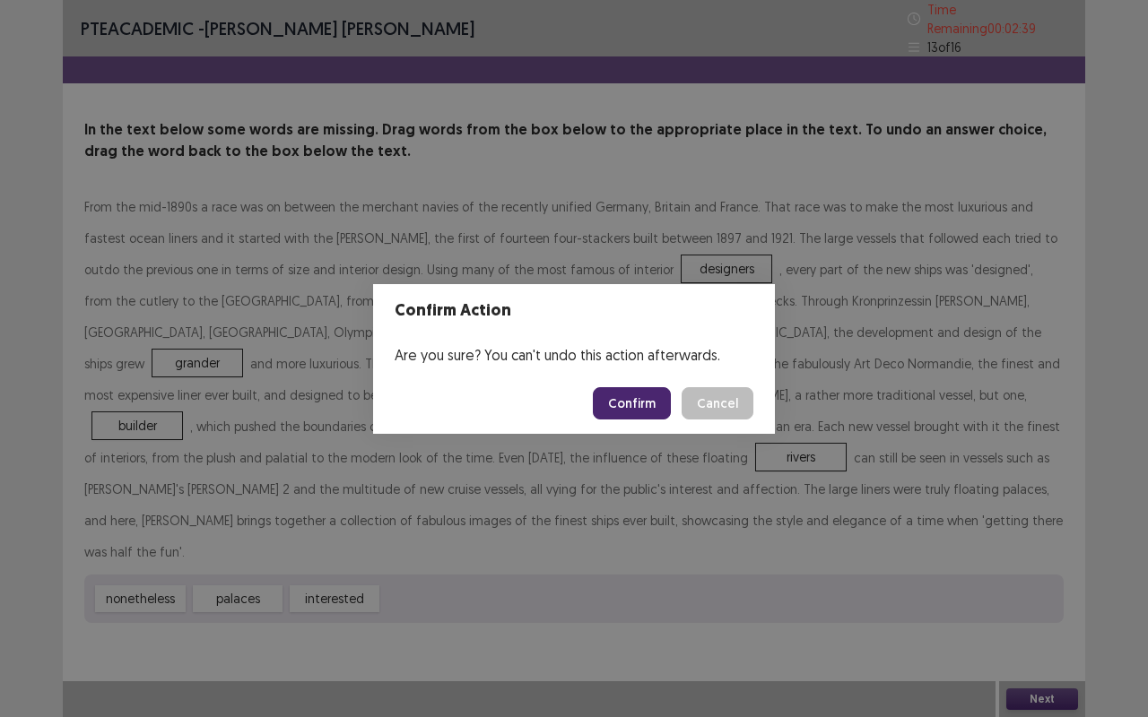
click at [705, 397] on button "Cancel" at bounding box center [717, 403] width 72 height 32
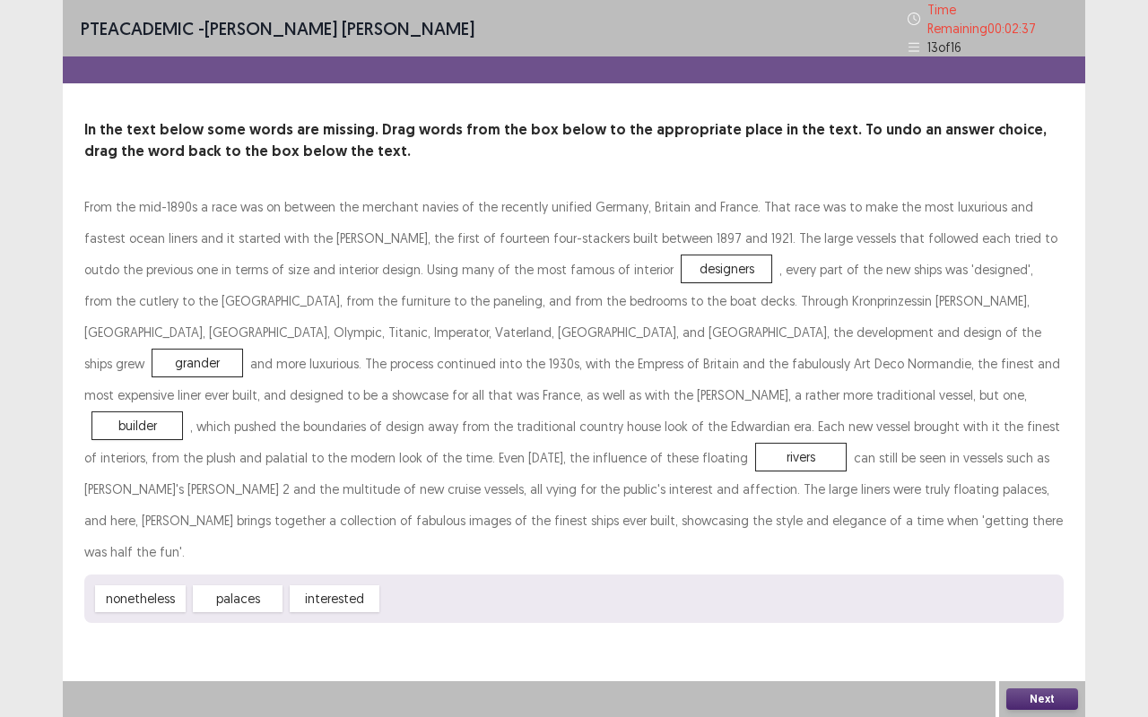
click at [1051, 577] on button "Next" at bounding box center [1042, 700] width 72 height 22
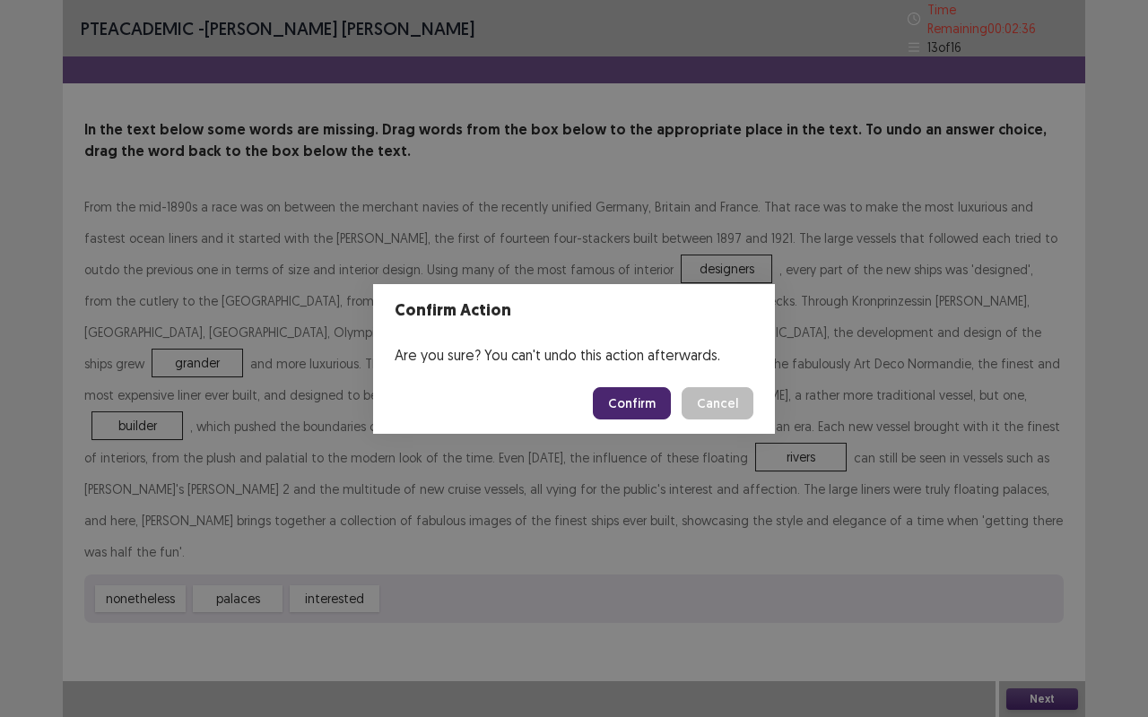
click at [630, 407] on button "Confirm" at bounding box center [632, 403] width 78 height 32
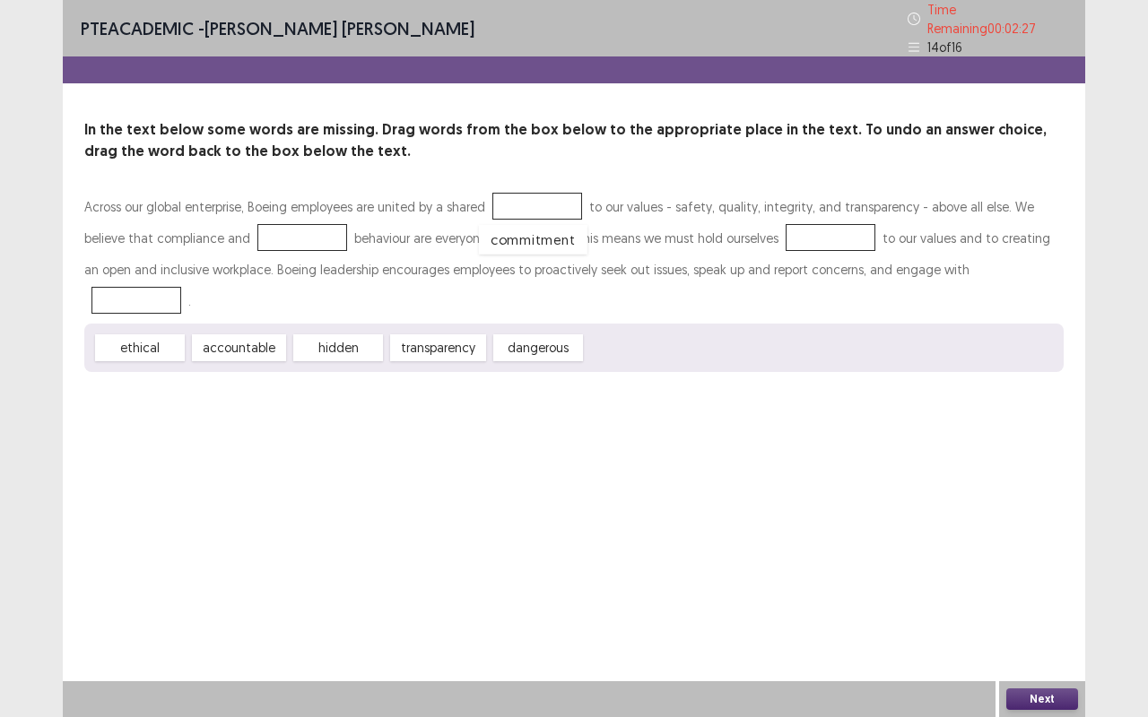
drag, startPoint x: 638, startPoint y: 312, endPoint x: 532, endPoint y: 204, distance: 152.2
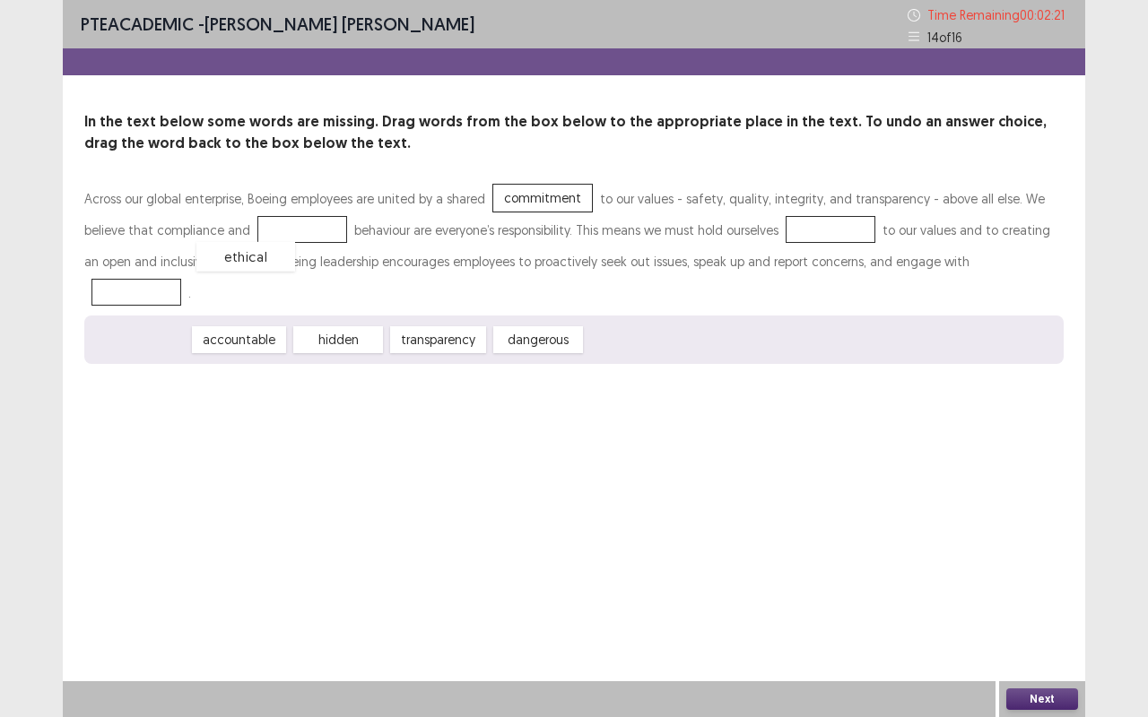
drag, startPoint x: 152, startPoint y: 307, endPoint x: 258, endPoint y: 223, distance: 134.7
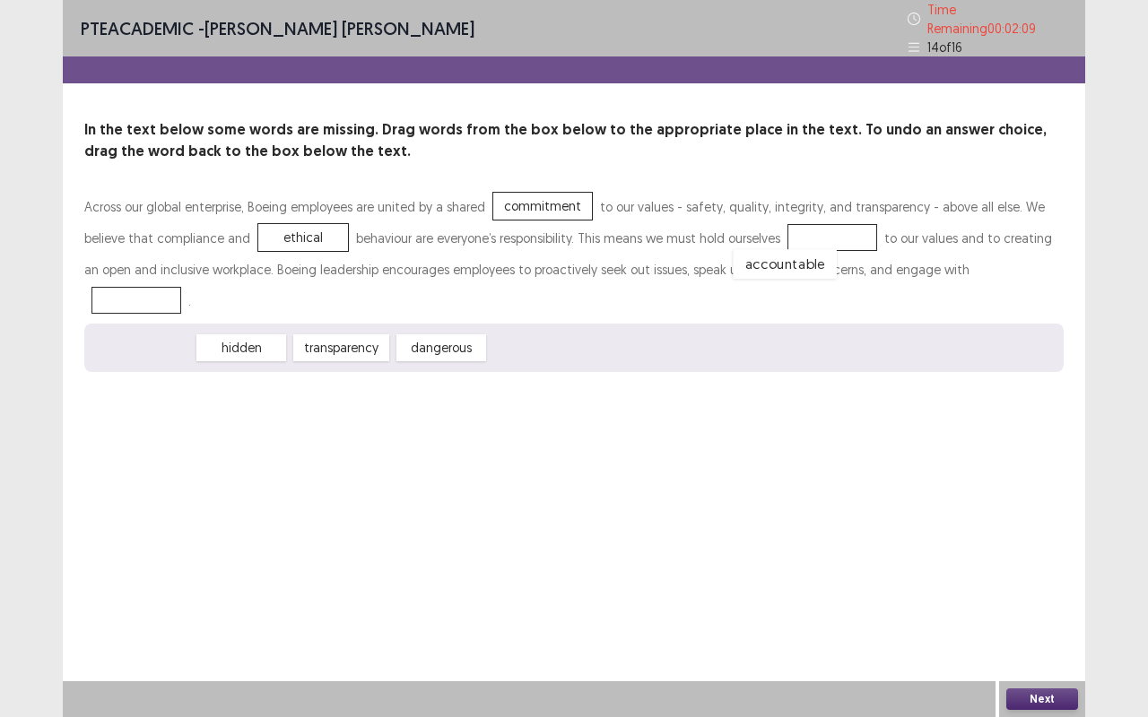
drag, startPoint x: 158, startPoint y: 311, endPoint x: 800, endPoint y: 228, distance: 647.4
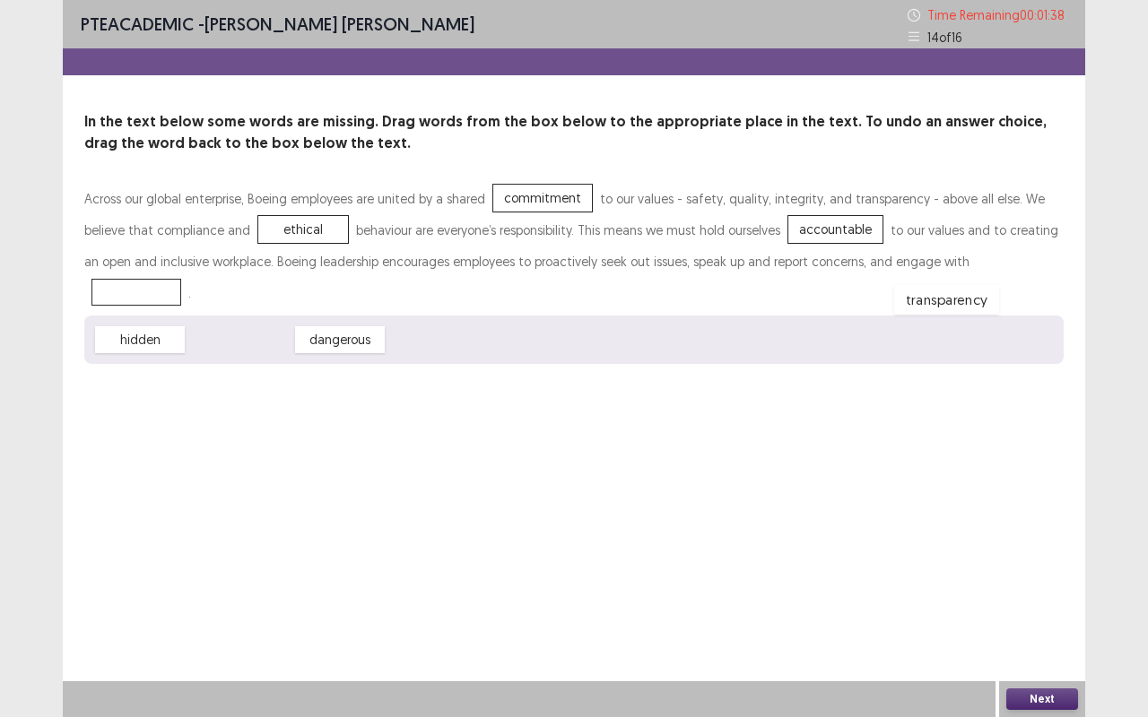
drag, startPoint x: 227, startPoint y: 307, endPoint x: 933, endPoint y: 266, distance: 707.7
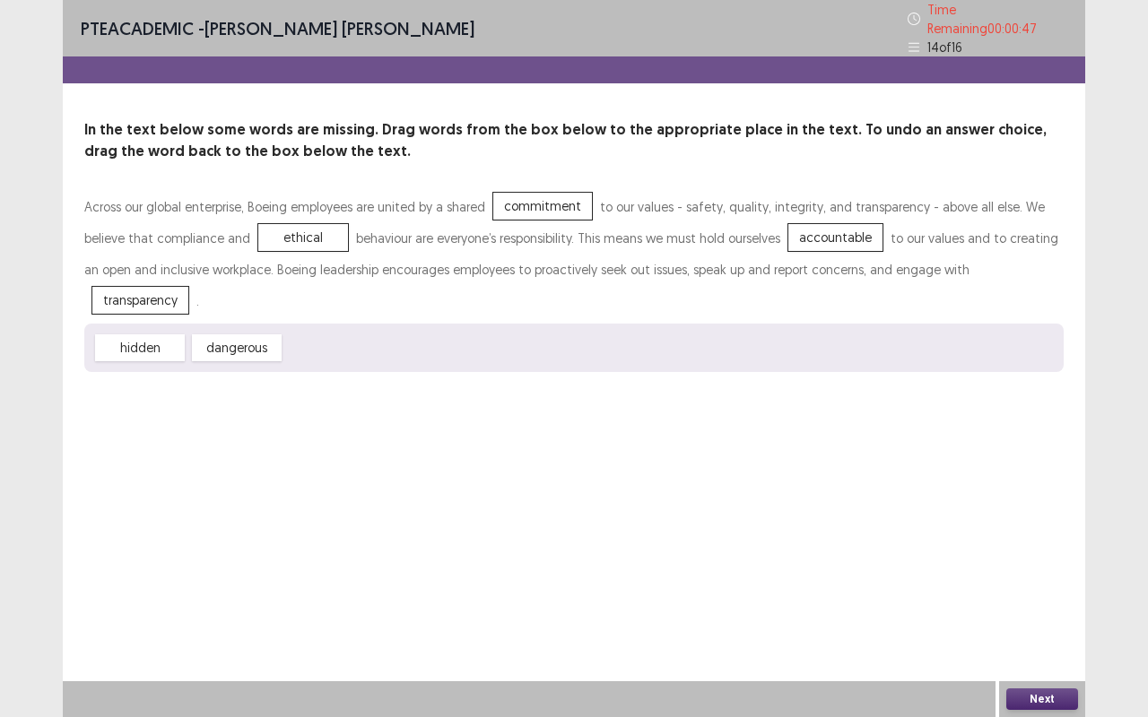
click at [1029, 577] on button "Next" at bounding box center [1042, 700] width 72 height 22
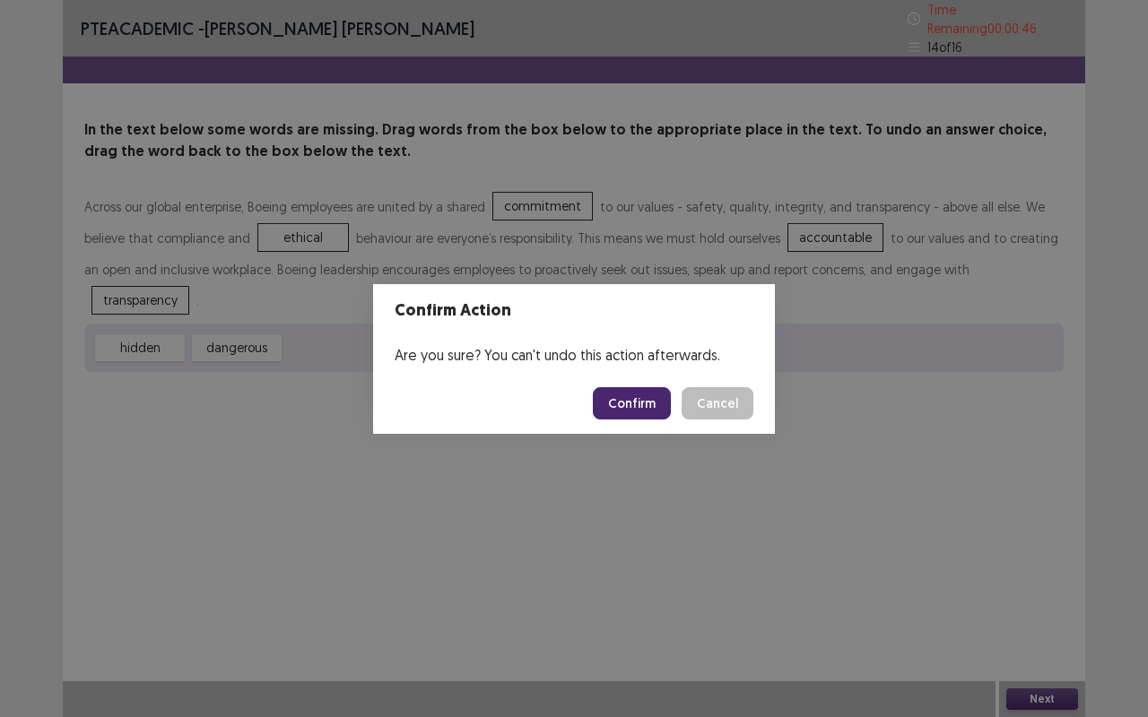
click at [640, 412] on button "Confirm" at bounding box center [632, 403] width 78 height 32
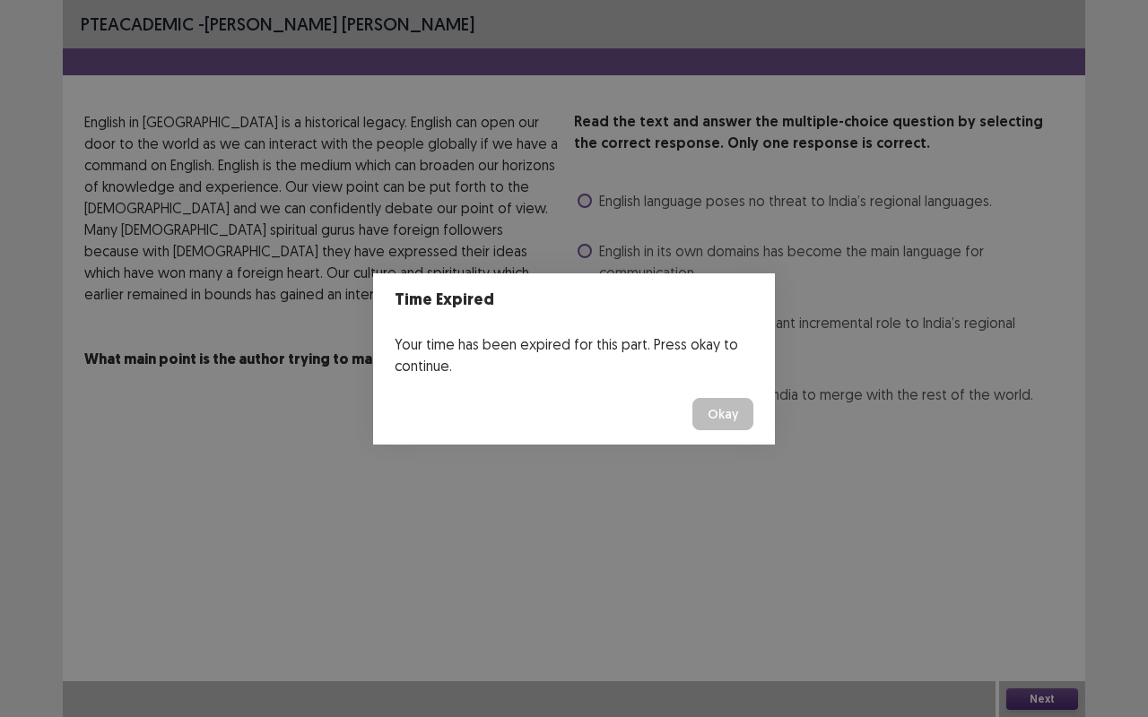
click at [724, 412] on button "Okay" at bounding box center [722, 414] width 61 height 32
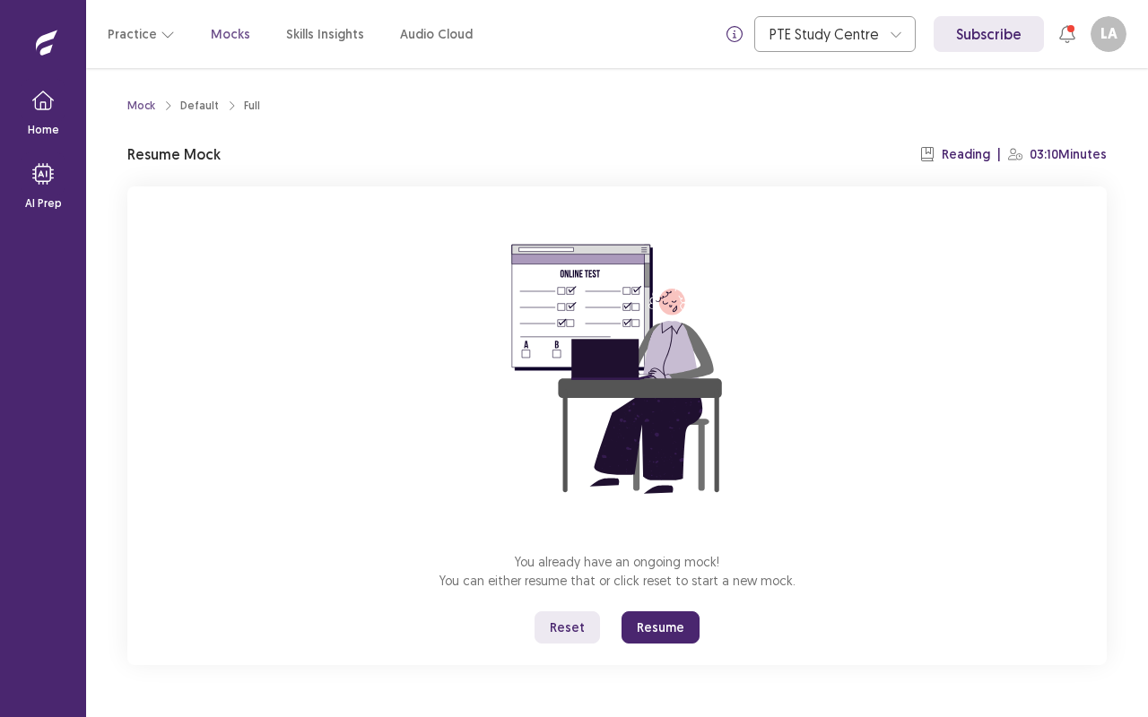
click at [343, 362] on div "You already have an ongoing mock! You can either resume that or click reset to …" at bounding box center [616, 425] width 979 height 479
click at [647, 577] on button "Resume" at bounding box center [660, 627] width 78 height 32
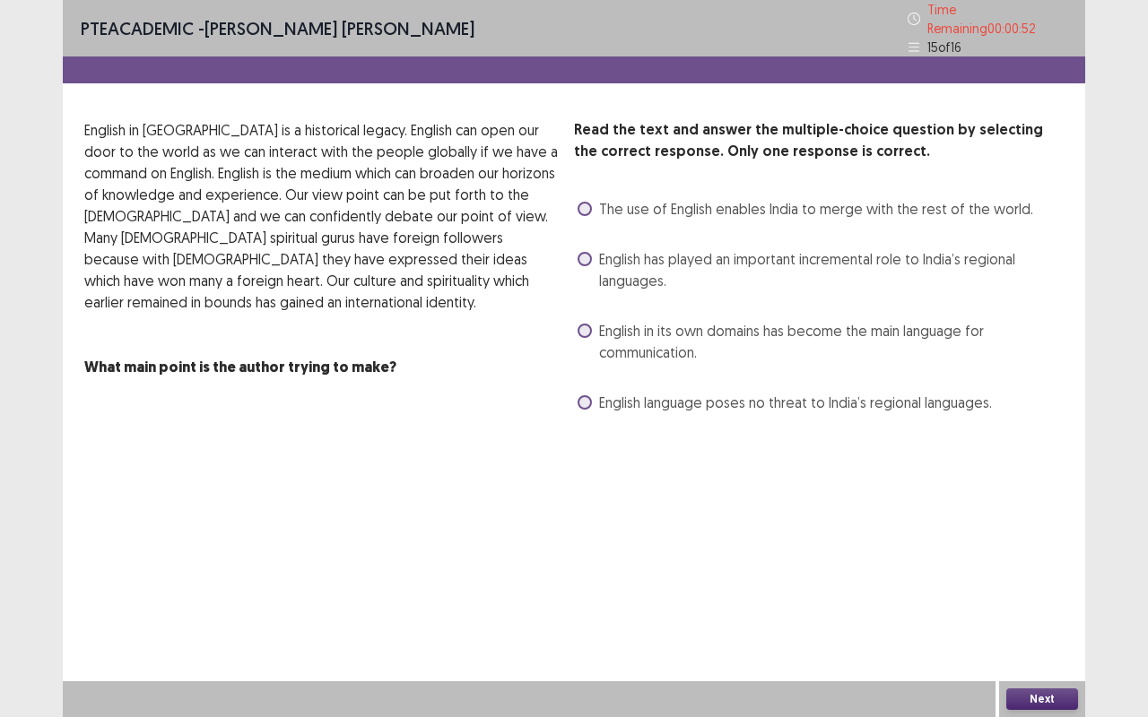
click at [585, 202] on span at bounding box center [584, 209] width 14 height 14
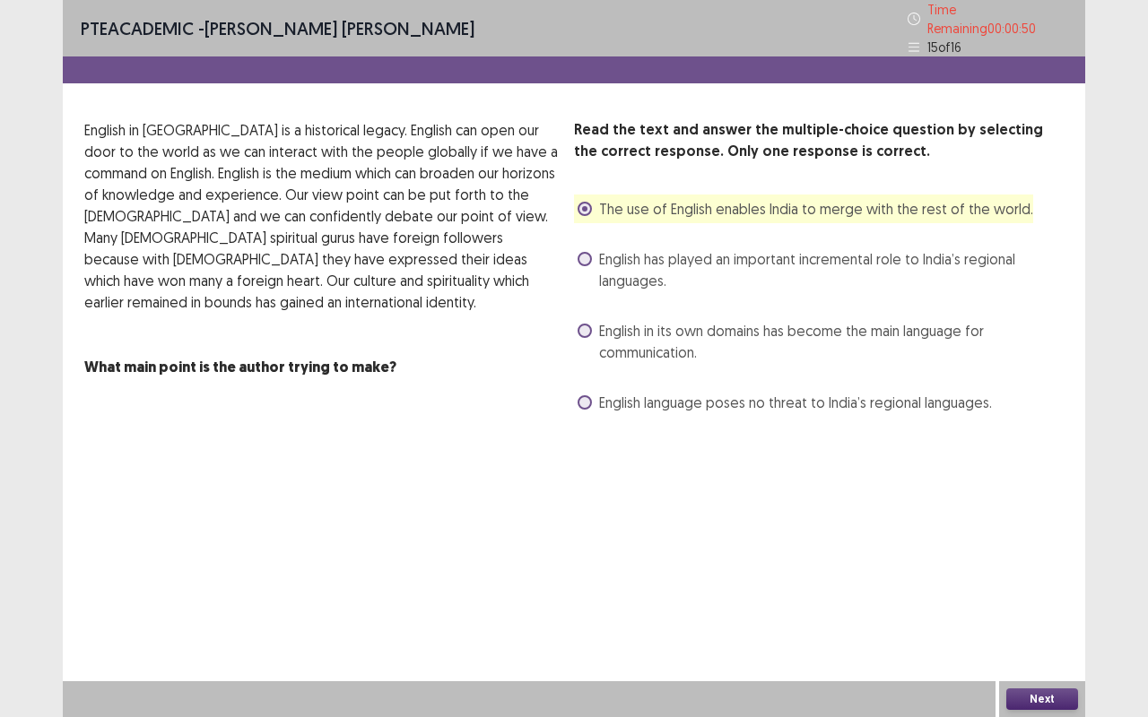
click at [582, 395] on span at bounding box center [584, 402] width 14 height 14
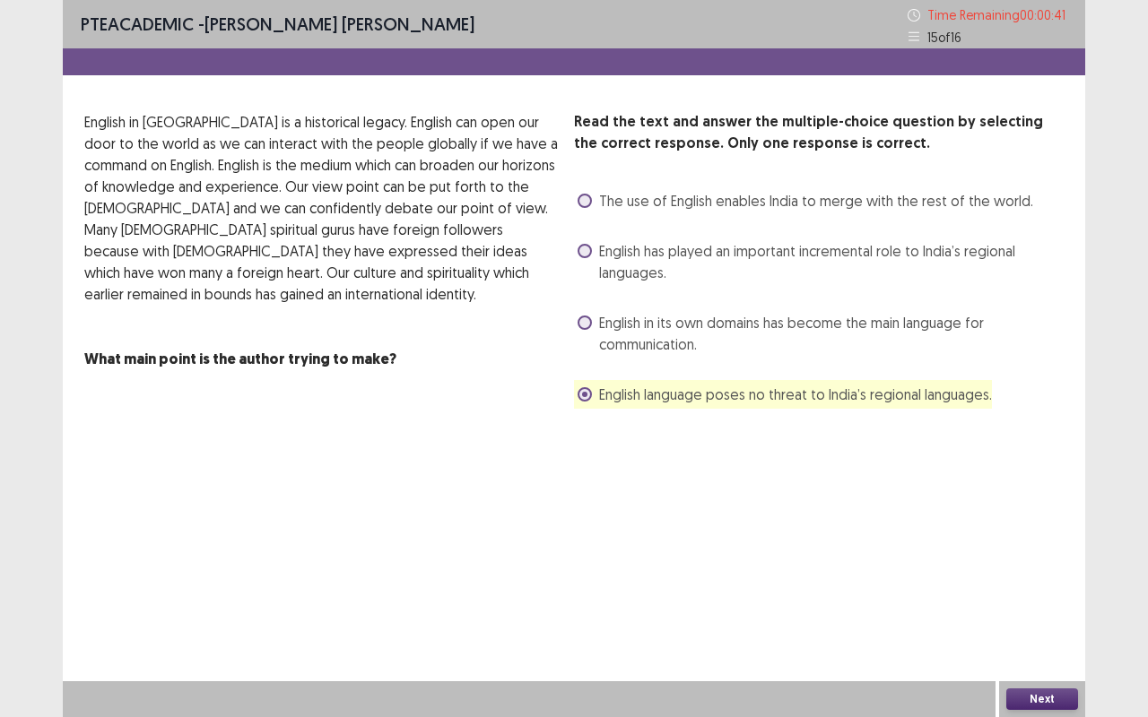
click at [599, 204] on span "The use of English enables India to merge with the rest of the world." at bounding box center [816, 201] width 434 height 22
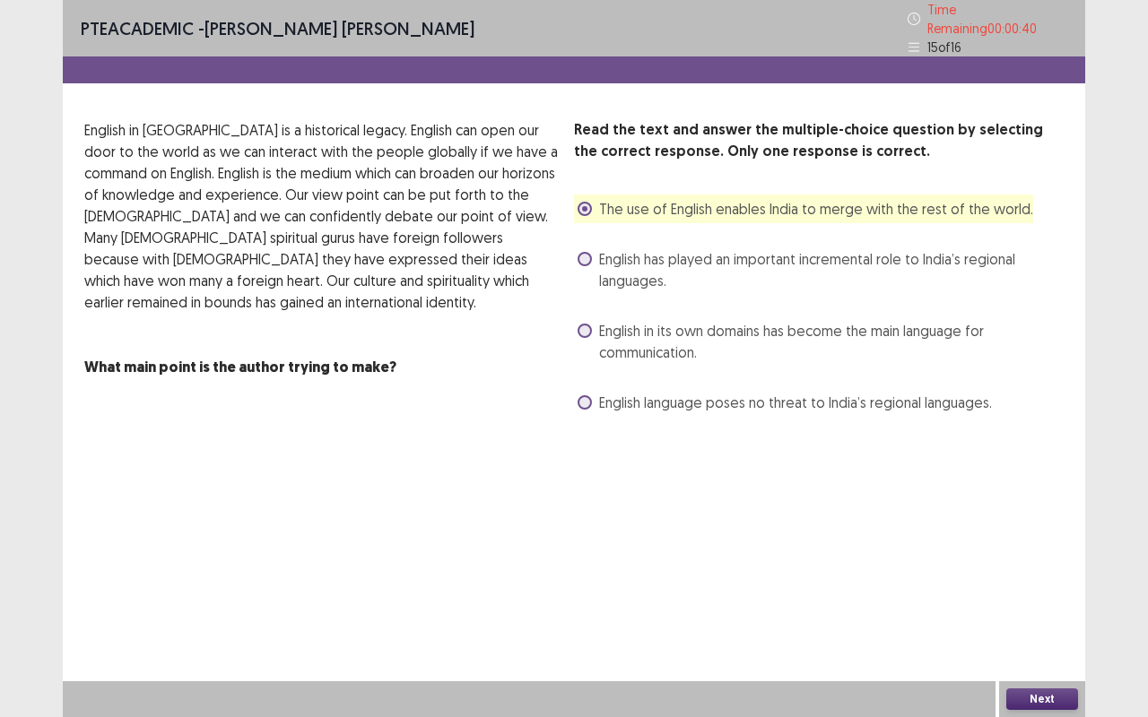
click at [1050, 577] on button "Next" at bounding box center [1042, 700] width 72 height 22
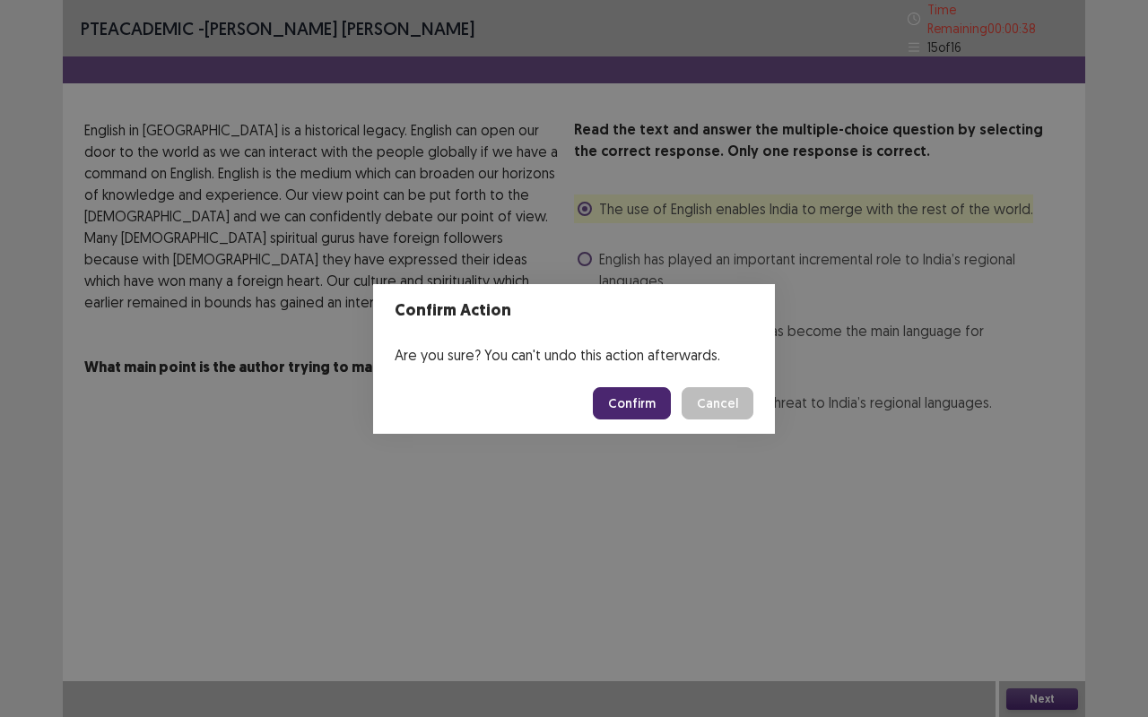
click at [633, 407] on button "Confirm" at bounding box center [632, 403] width 78 height 32
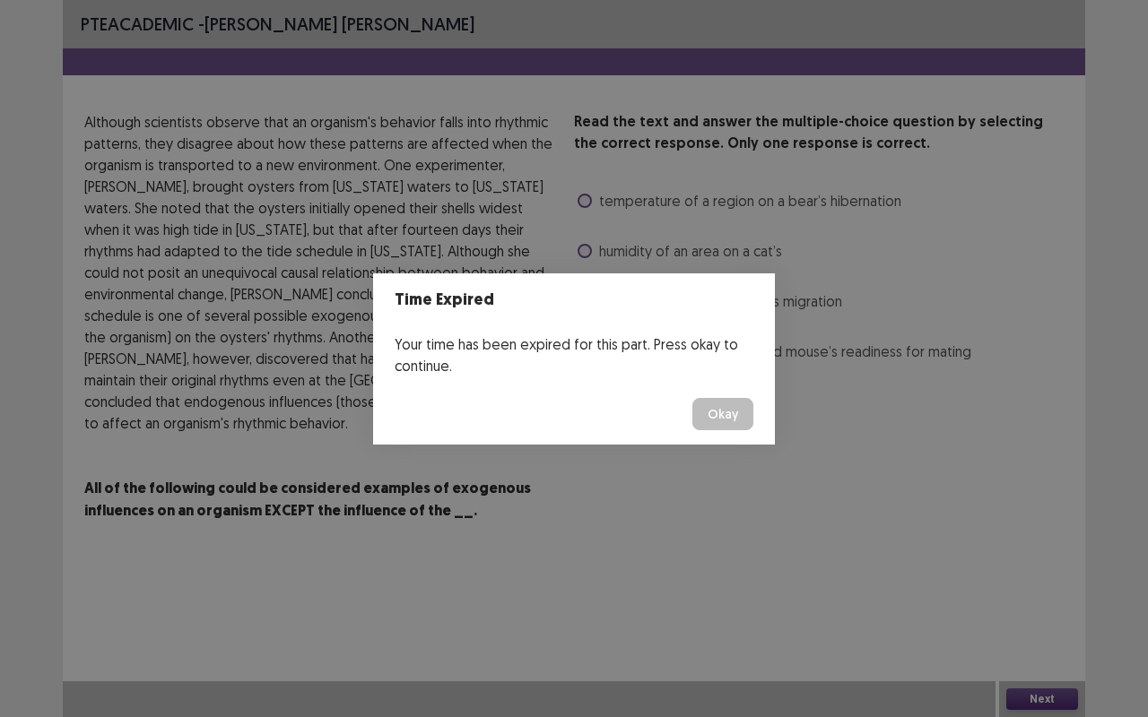
click at [726, 410] on button "Okay" at bounding box center [722, 414] width 61 height 32
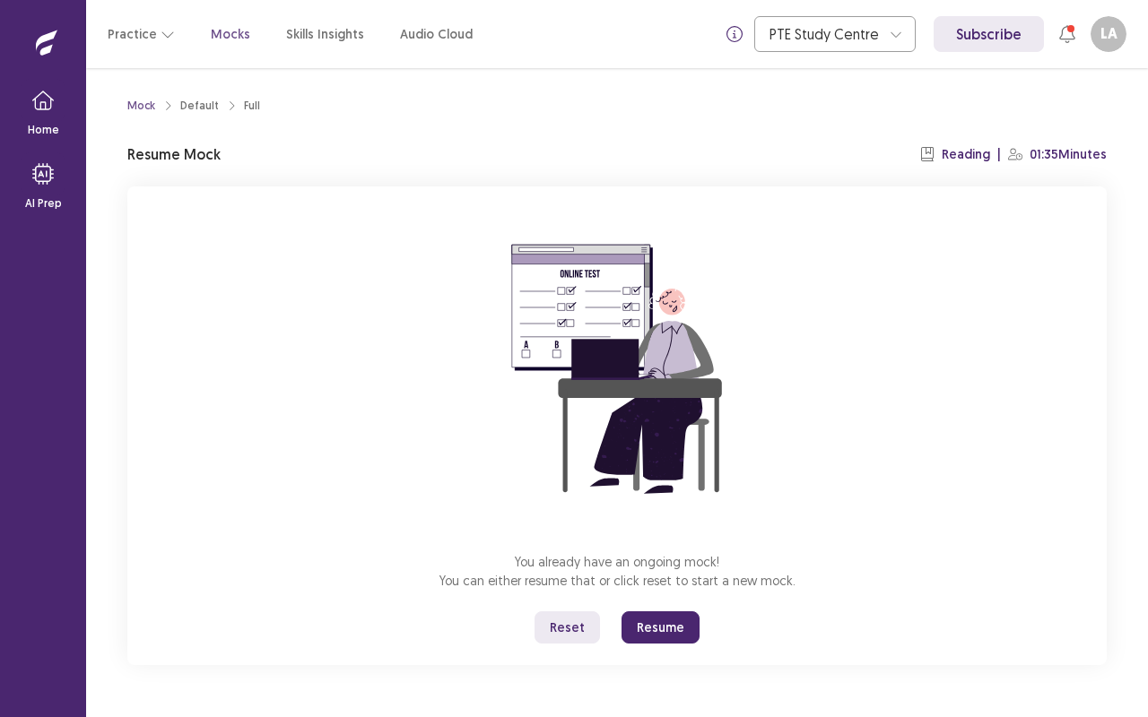
click at [656, 577] on button "Resume" at bounding box center [660, 627] width 78 height 32
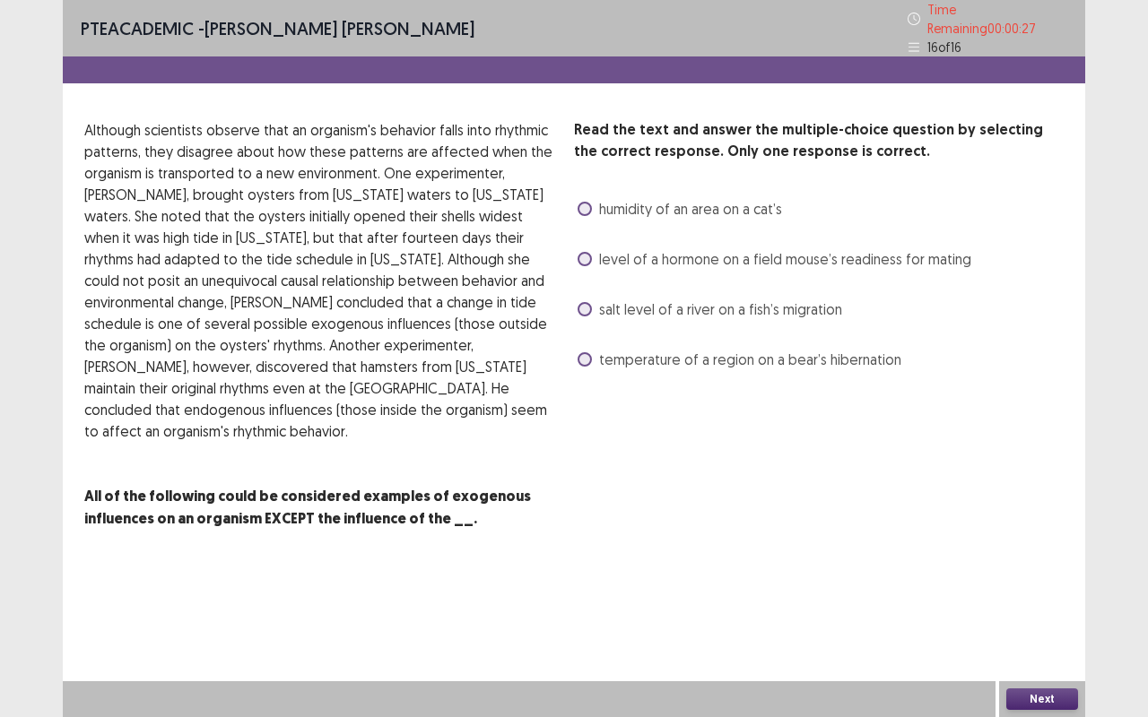
click at [589, 202] on span at bounding box center [584, 209] width 14 height 14
click at [584, 258] on label "level of a hormone on a field mouse’s readiness for mating" at bounding box center [774, 259] width 394 height 22
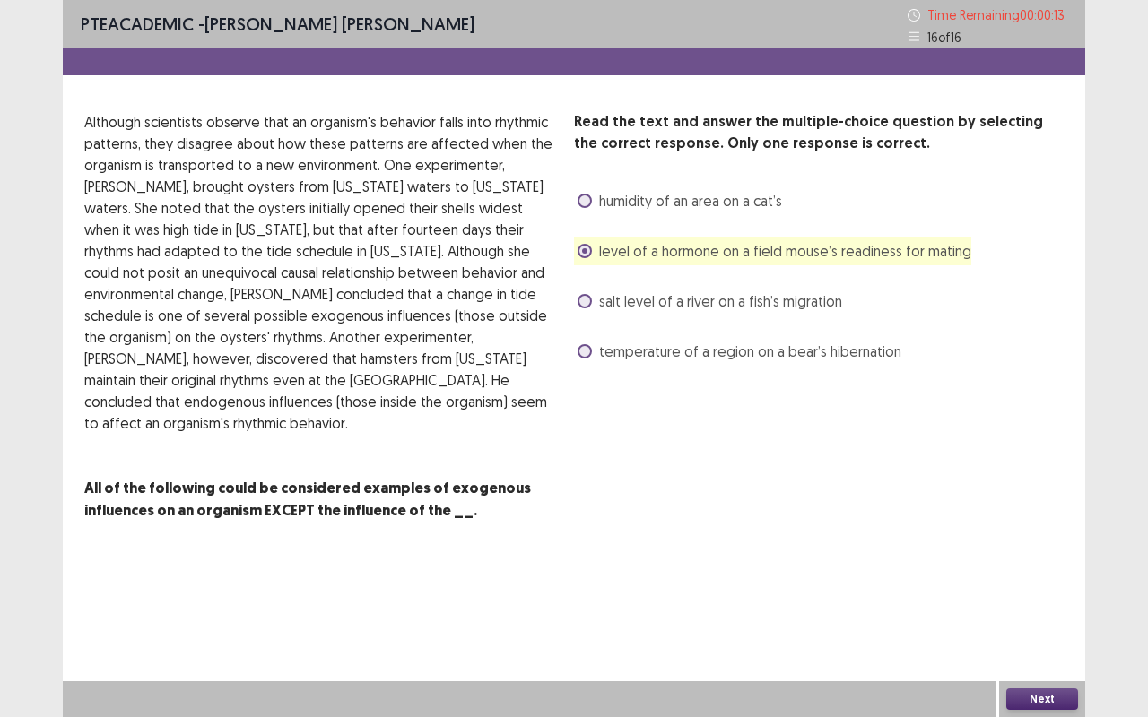
click at [583, 303] on span at bounding box center [584, 301] width 14 height 14
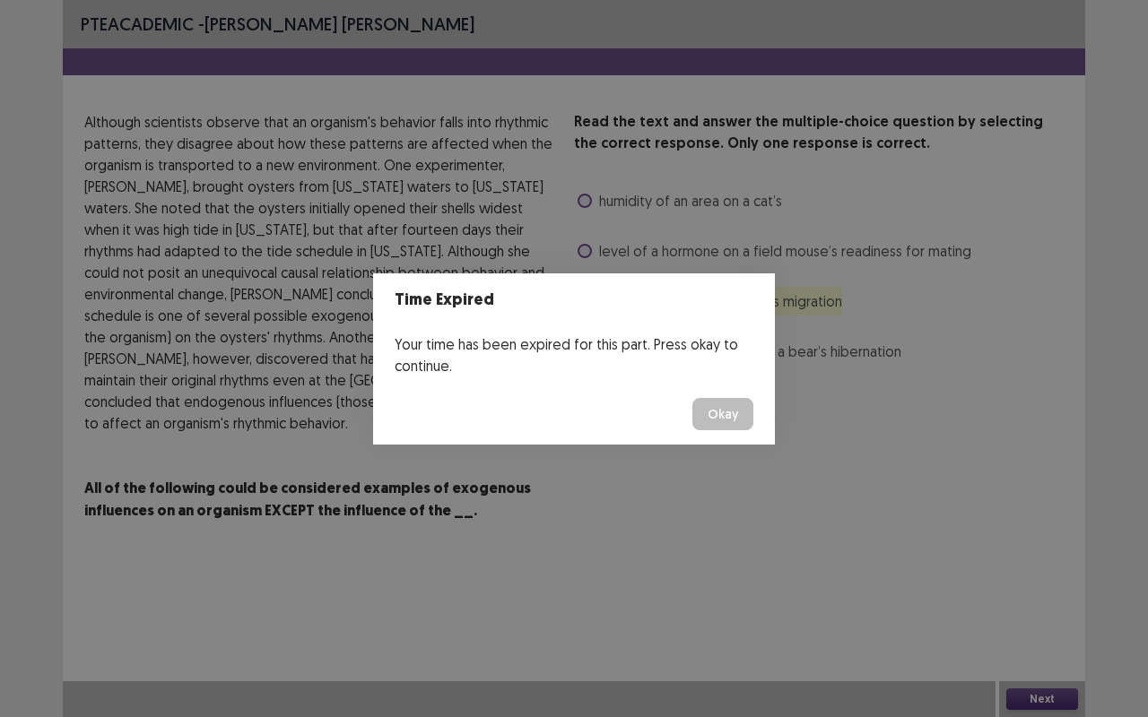
click at [723, 414] on button "Okay" at bounding box center [722, 414] width 61 height 32
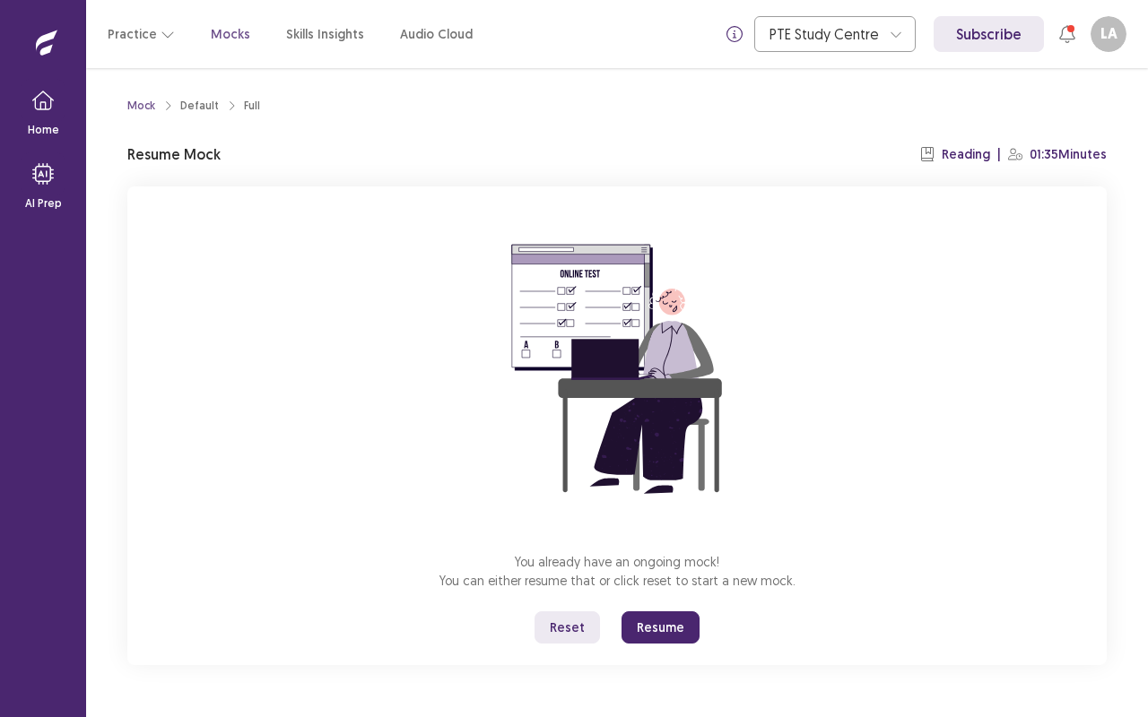
click at [674, 577] on button "Resume" at bounding box center [660, 627] width 78 height 32
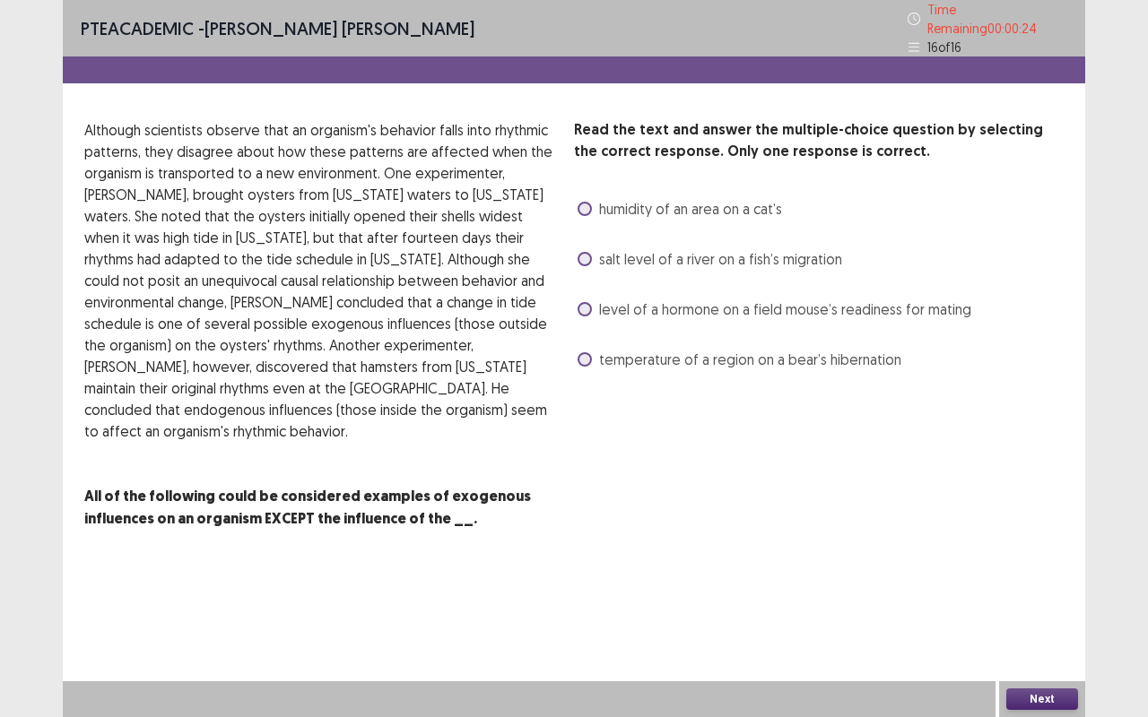
click at [585, 357] on span at bounding box center [584, 359] width 14 height 14
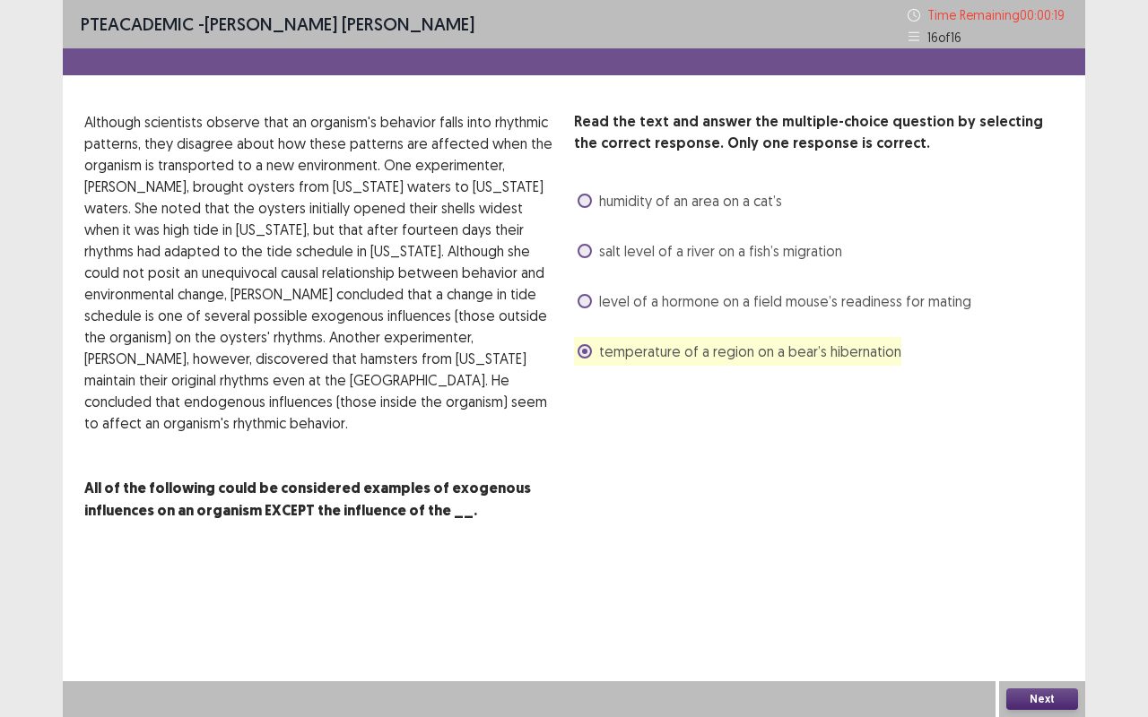
click at [1032, 577] on button "Next" at bounding box center [1042, 700] width 72 height 22
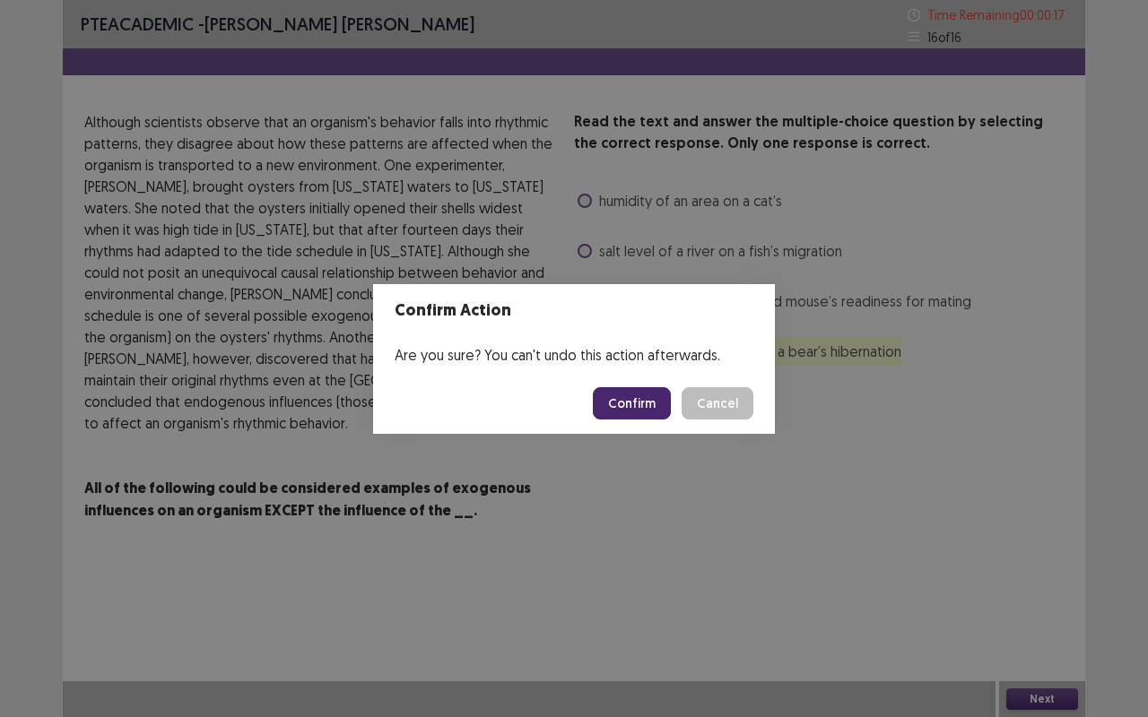
click at [637, 396] on button "Confirm" at bounding box center [632, 403] width 78 height 32
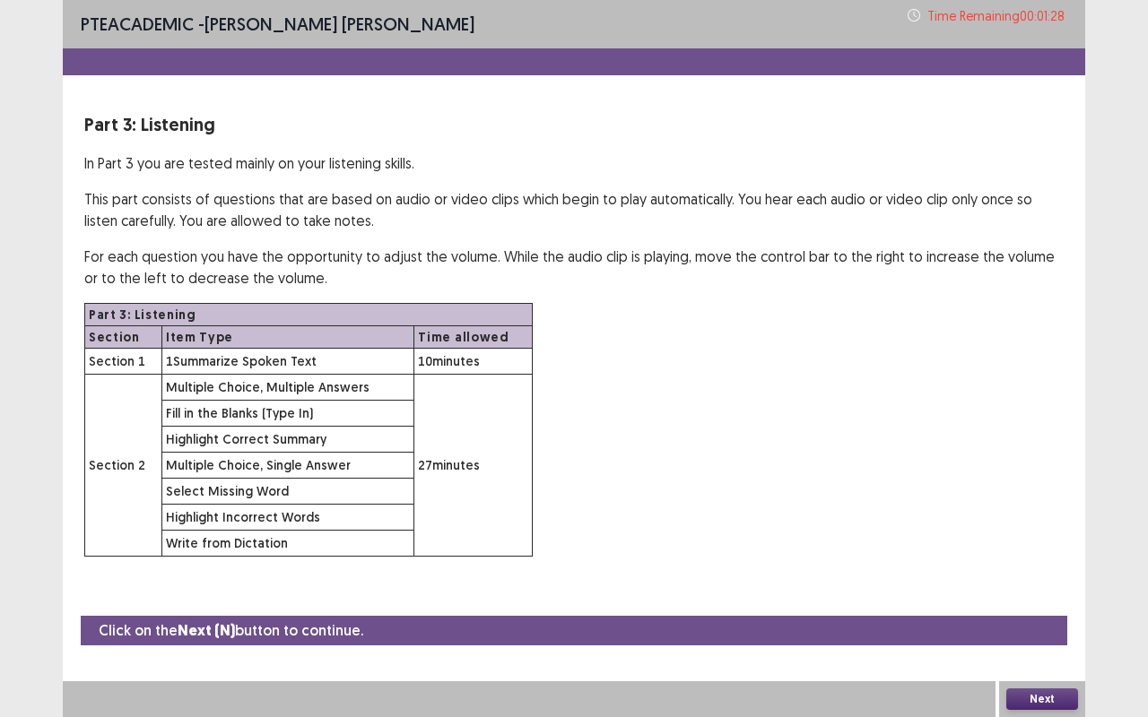
click at [1042, 577] on button "Next" at bounding box center [1042, 700] width 72 height 22
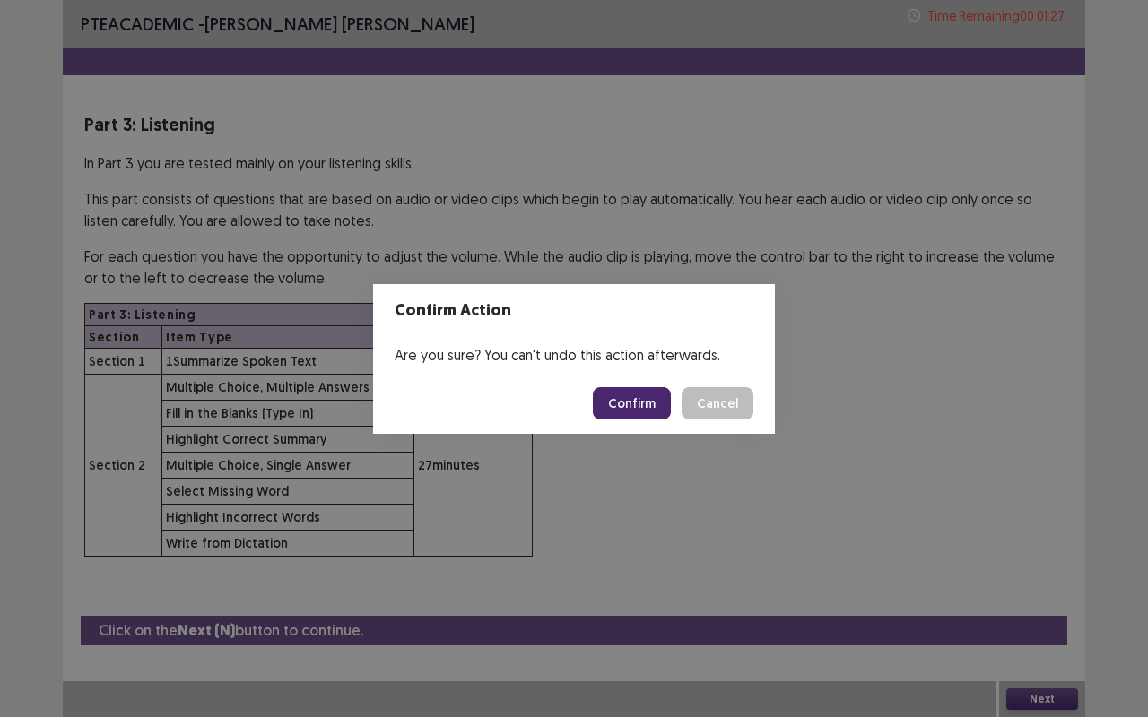
click at [639, 410] on button "Confirm" at bounding box center [632, 403] width 78 height 32
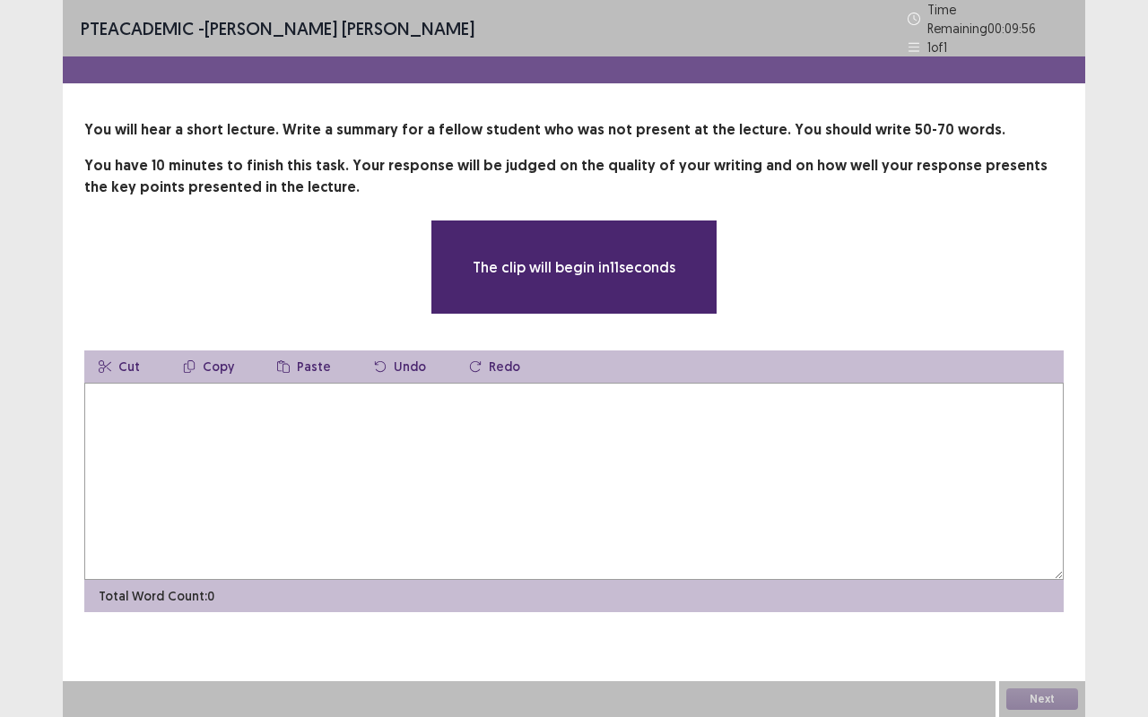
click at [226, 425] on textarea at bounding box center [573, 481] width 979 height 197
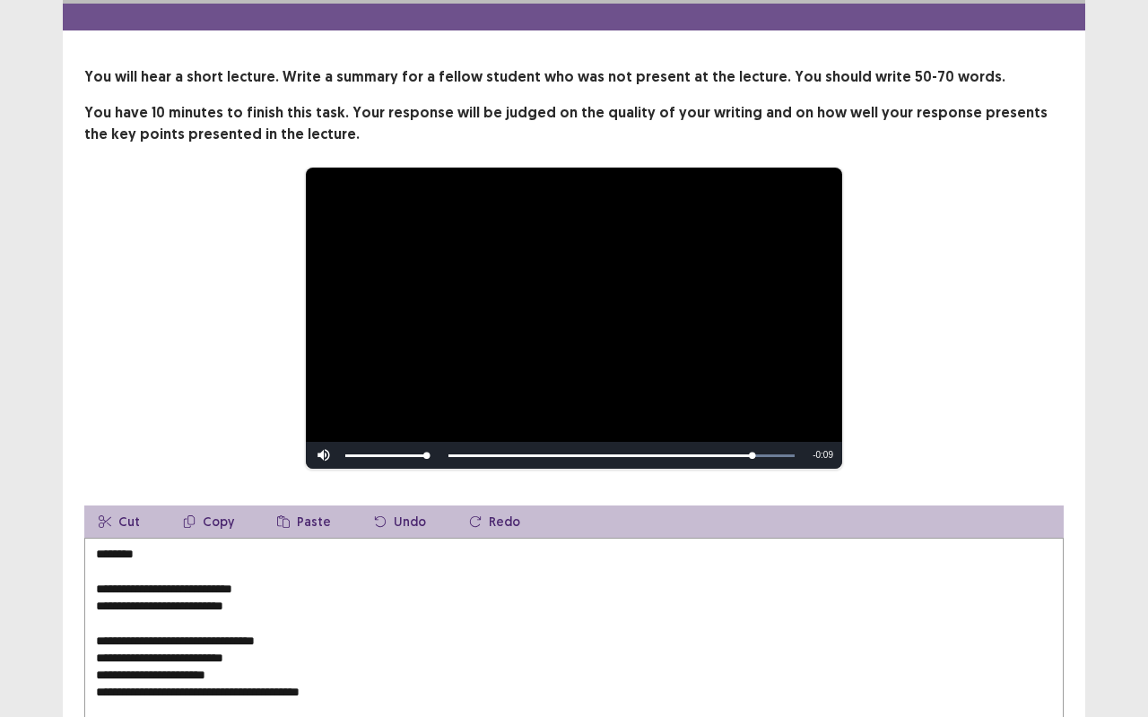
scroll to position [62, 0]
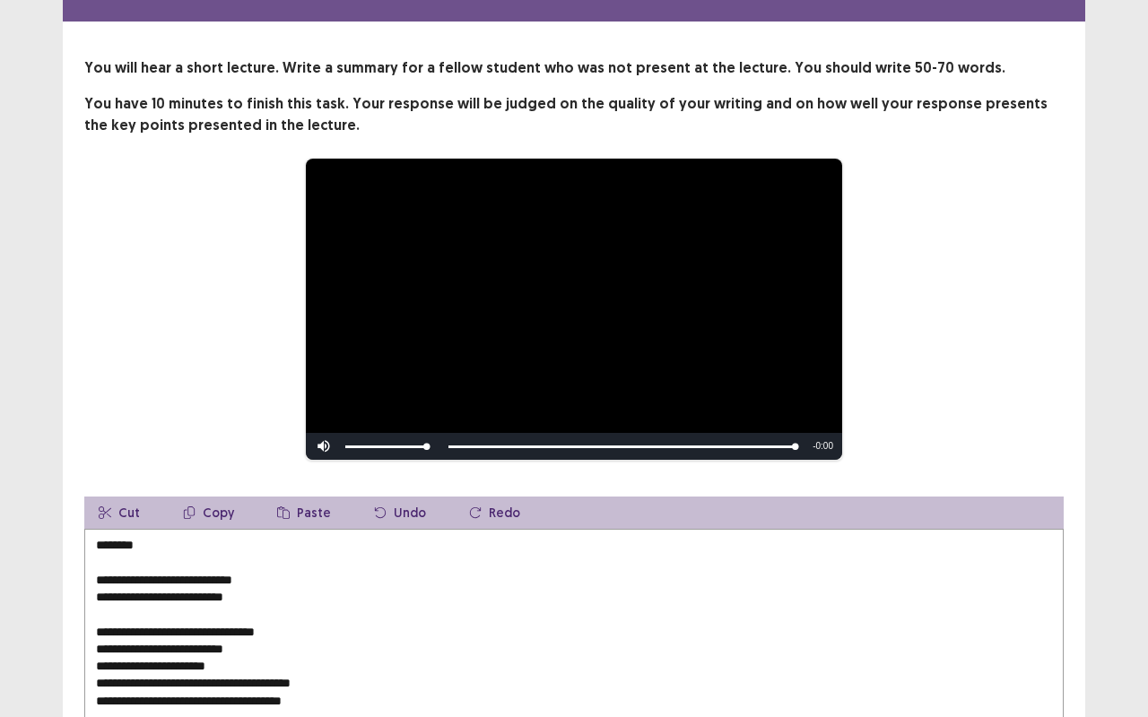
click at [152, 542] on textarea "**********" at bounding box center [573, 627] width 979 height 197
click at [96, 573] on textarea "**********" at bounding box center [573, 627] width 979 height 197
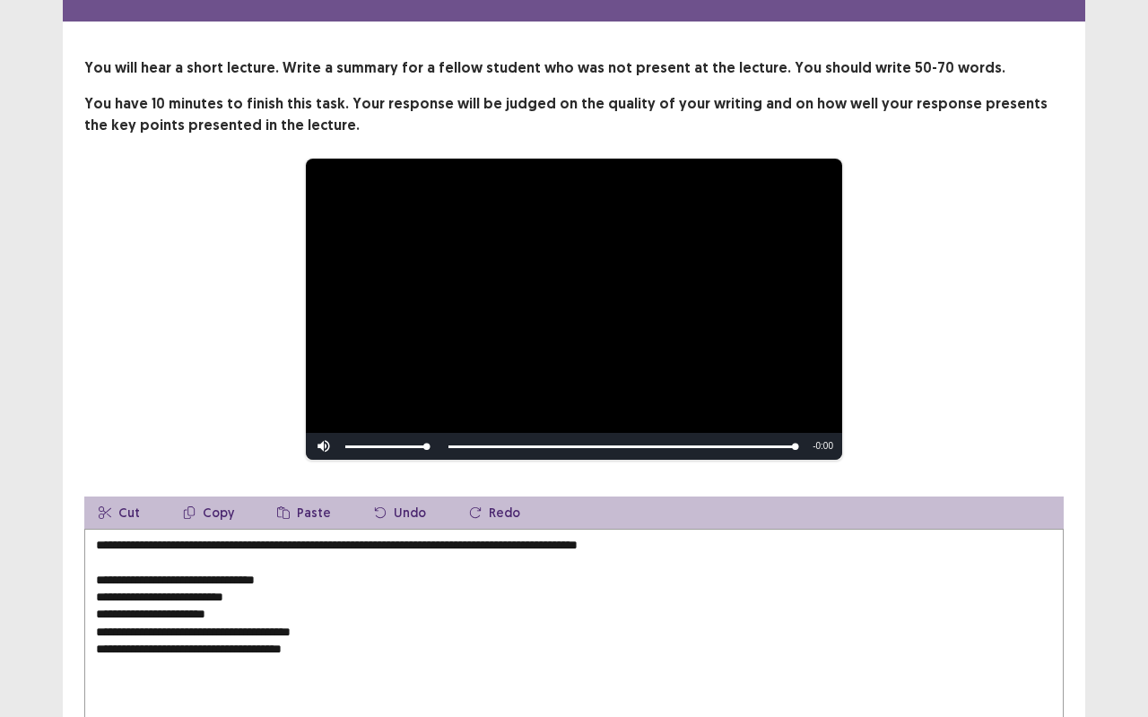
click at [618, 540] on textarea "**********" at bounding box center [573, 627] width 979 height 197
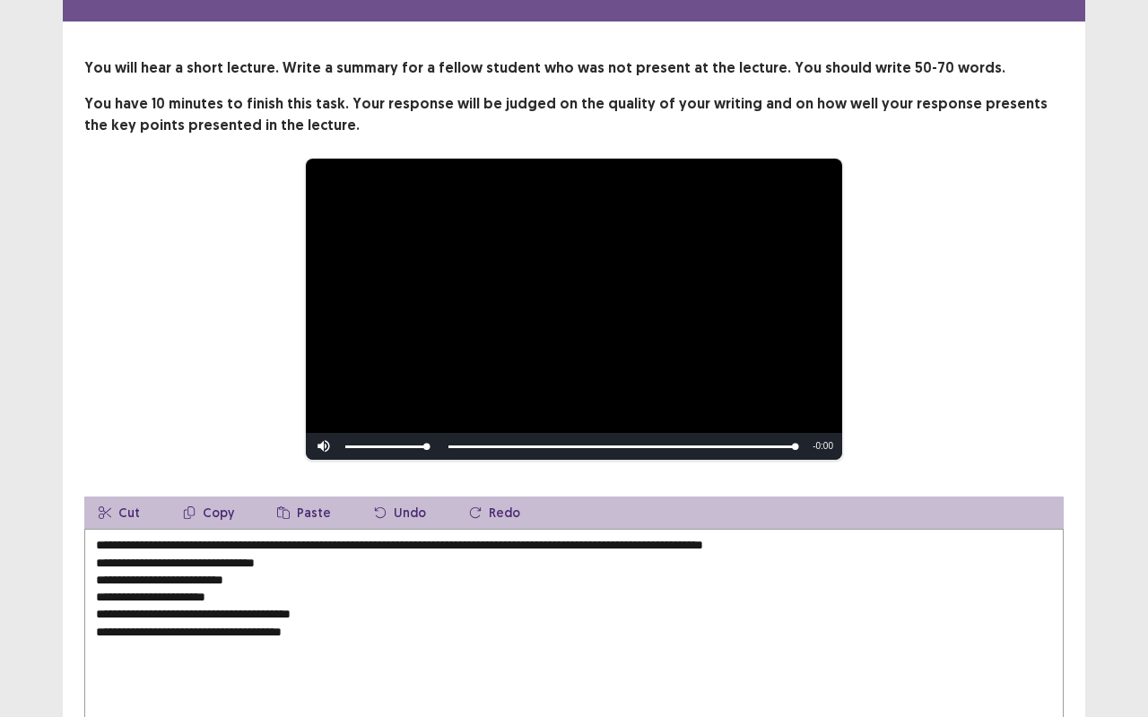
click at [95, 554] on textarea "**********" at bounding box center [573, 627] width 979 height 197
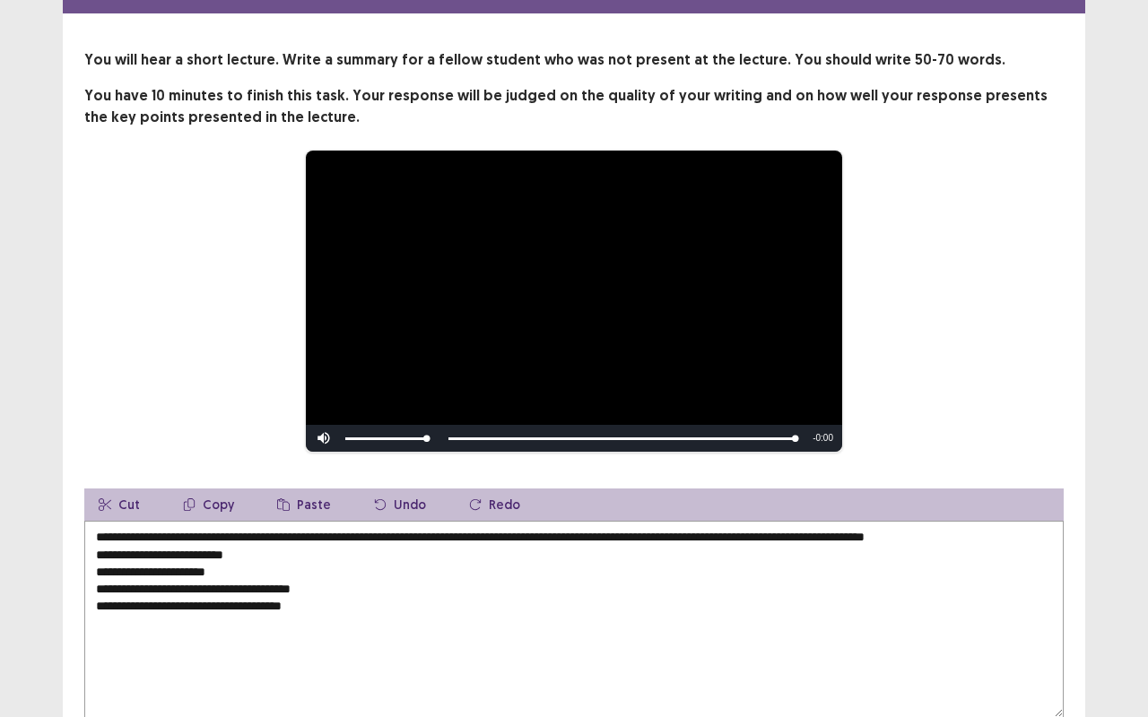
drag, startPoint x: 956, startPoint y: 536, endPoint x: 1036, endPoint y: 536, distance: 80.7
click at [1036, 536] on textarea "**********" at bounding box center [573, 619] width 979 height 197
click at [804, 577] on textarea "**********" at bounding box center [573, 619] width 979 height 197
drag, startPoint x: 953, startPoint y: 536, endPoint x: 1053, endPoint y: 541, distance: 99.6
click at [1055, 540] on textarea "**********" at bounding box center [573, 619] width 979 height 197
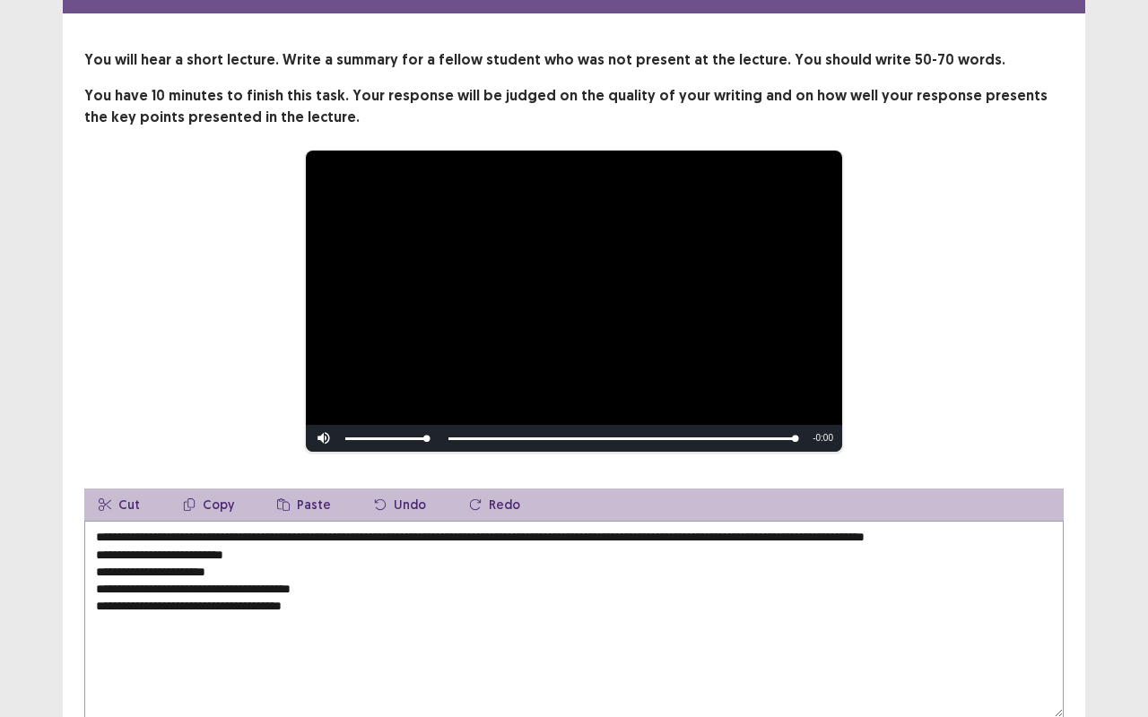
click at [993, 572] on textarea "**********" at bounding box center [573, 619] width 979 height 197
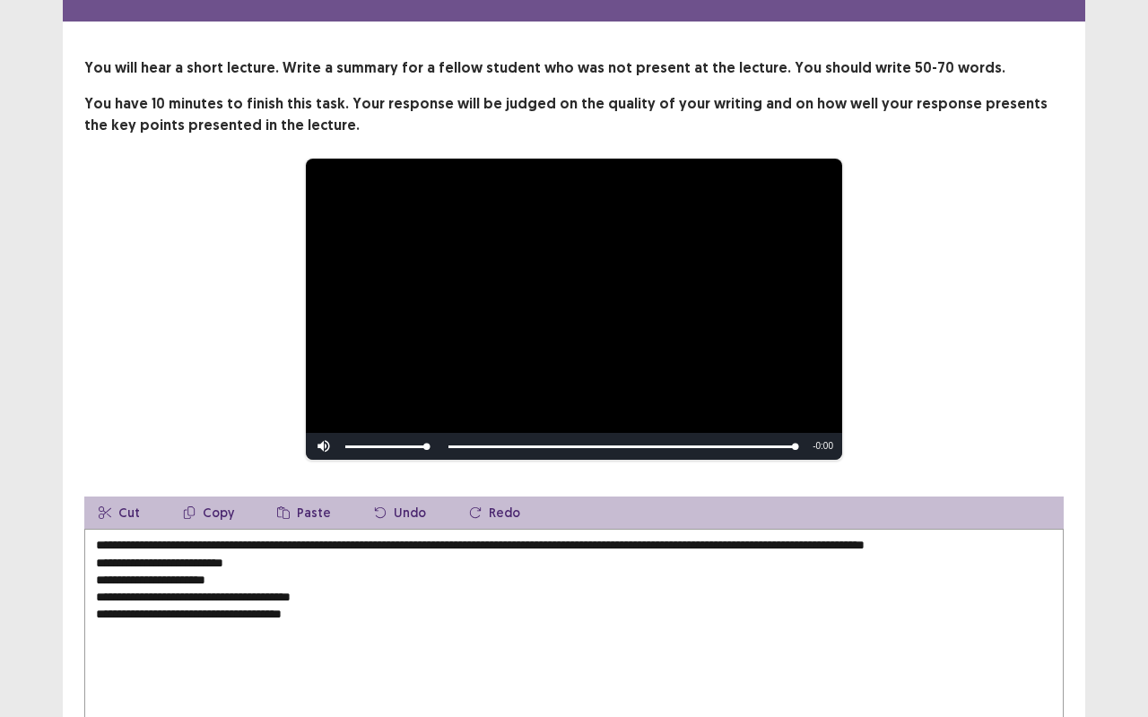
drag, startPoint x: 953, startPoint y: 538, endPoint x: 1055, endPoint y: 539, distance: 102.2
click at [1055, 539] on textarea "**********" at bounding box center [573, 627] width 979 height 197
click at [91, 556] on textarea "**********" at bounding box center [573, 627] width 979 height 197
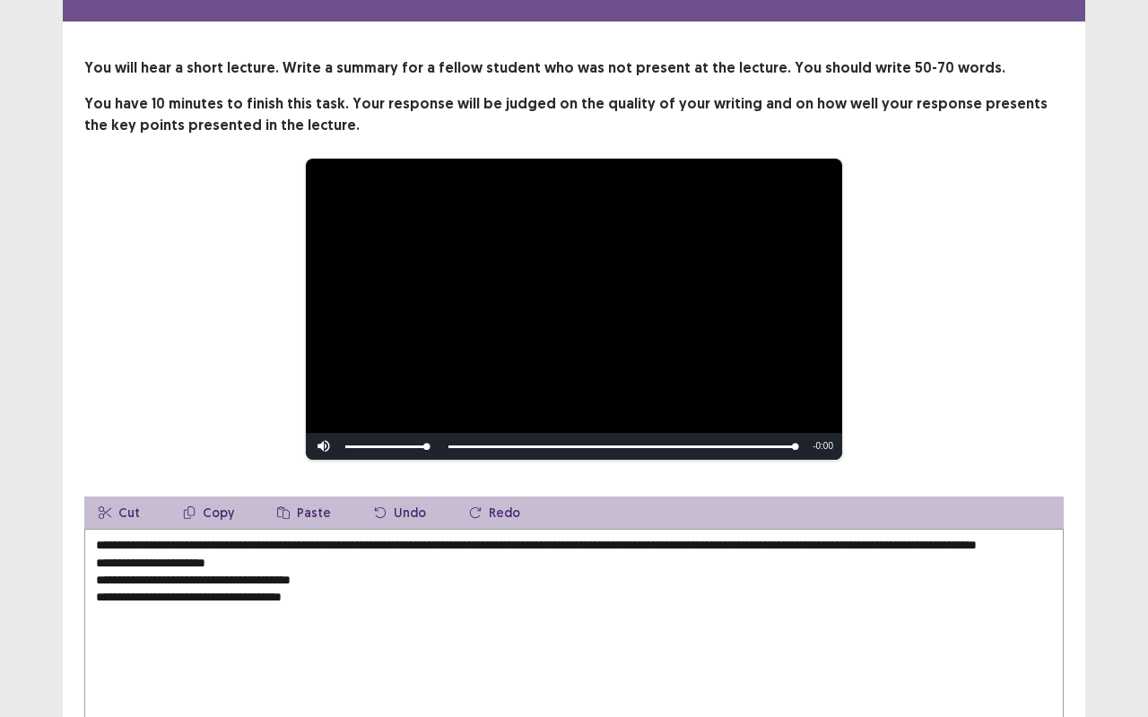
click at [264, 558] on textarea "**********" at bounding box center [573, 627] width 979 height 197
click at [1049, 540] on textarea "**********" at bounding box center [573, 627] width 979 height 197
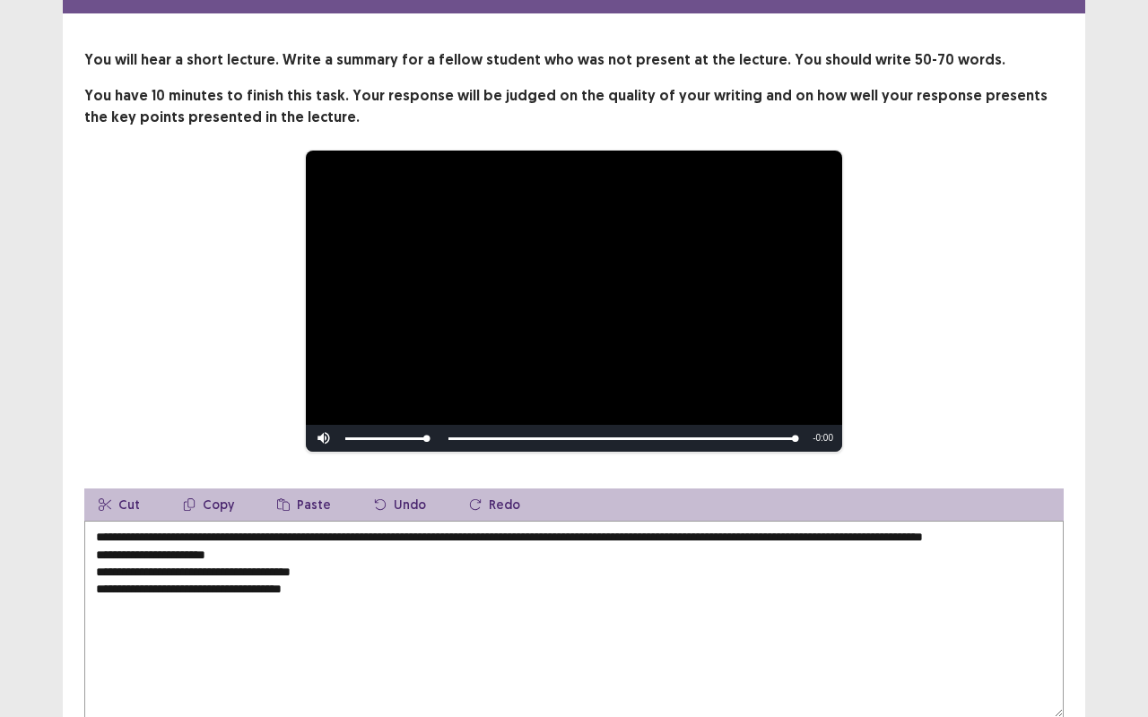
click at [152, 557] on textarea "**********" at bounding box center [573, 619] width 979 height 197
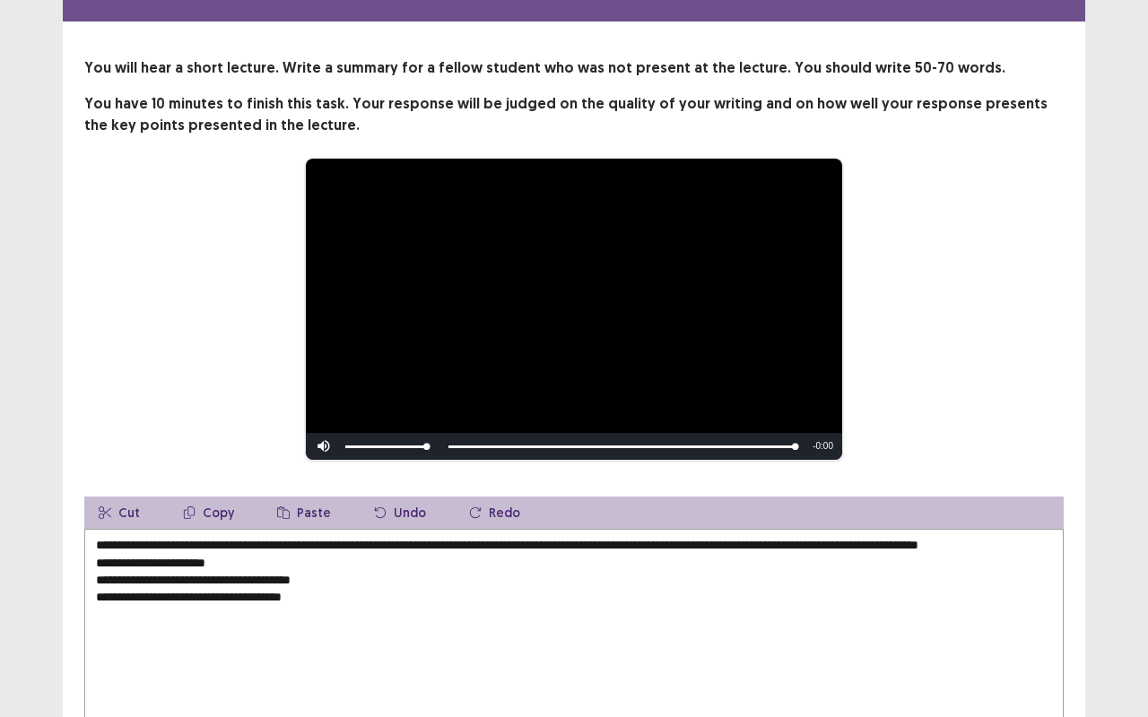
click at [97, 573] on textarea "**********" at bounding box center [573, 627] width 979 height 197
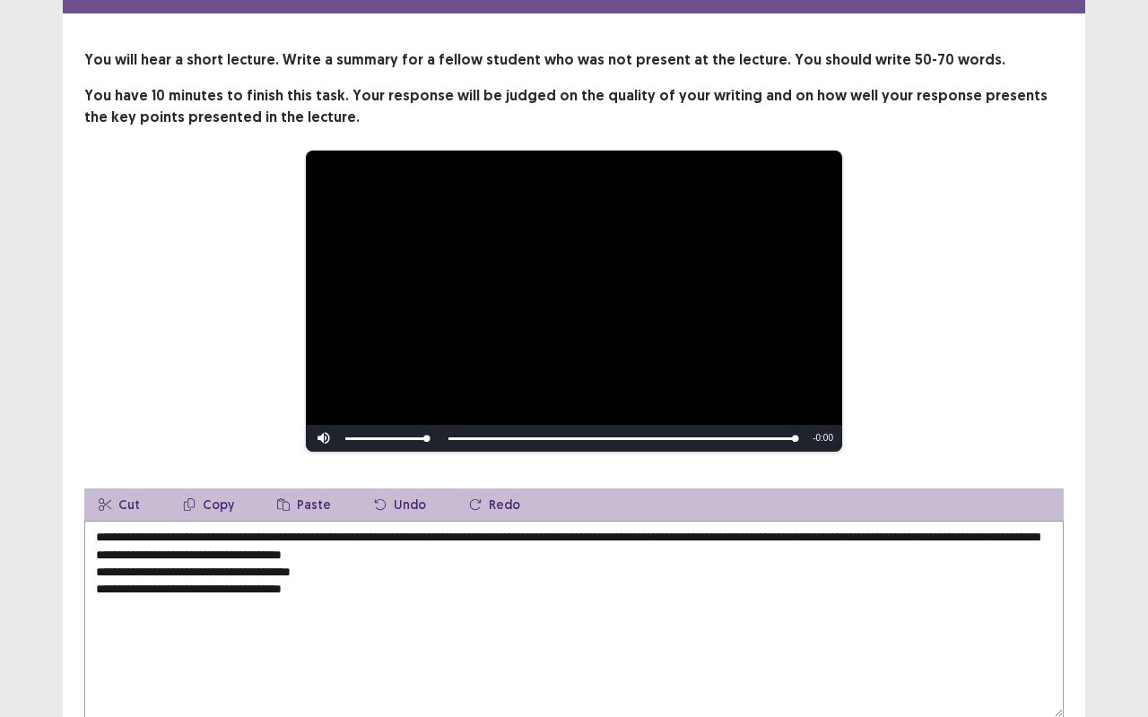
click at [91, 574] on textarea "**********" at bounding box center [573, 619] width 979 height 197
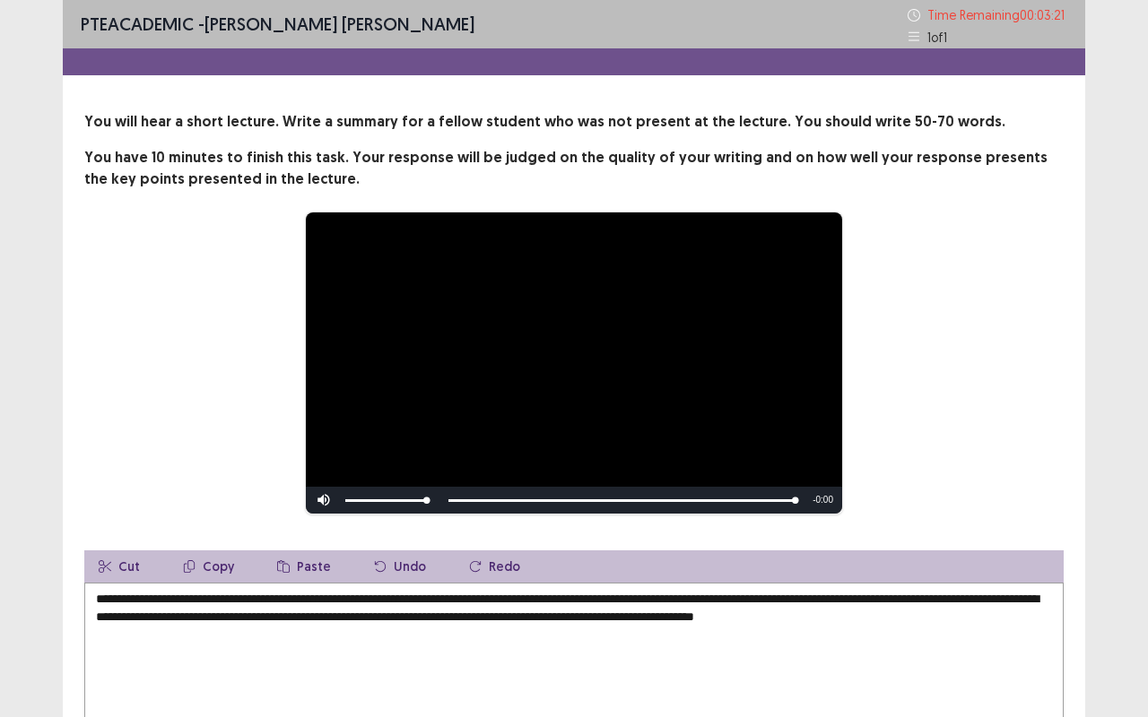
scroll to position [174, 0]
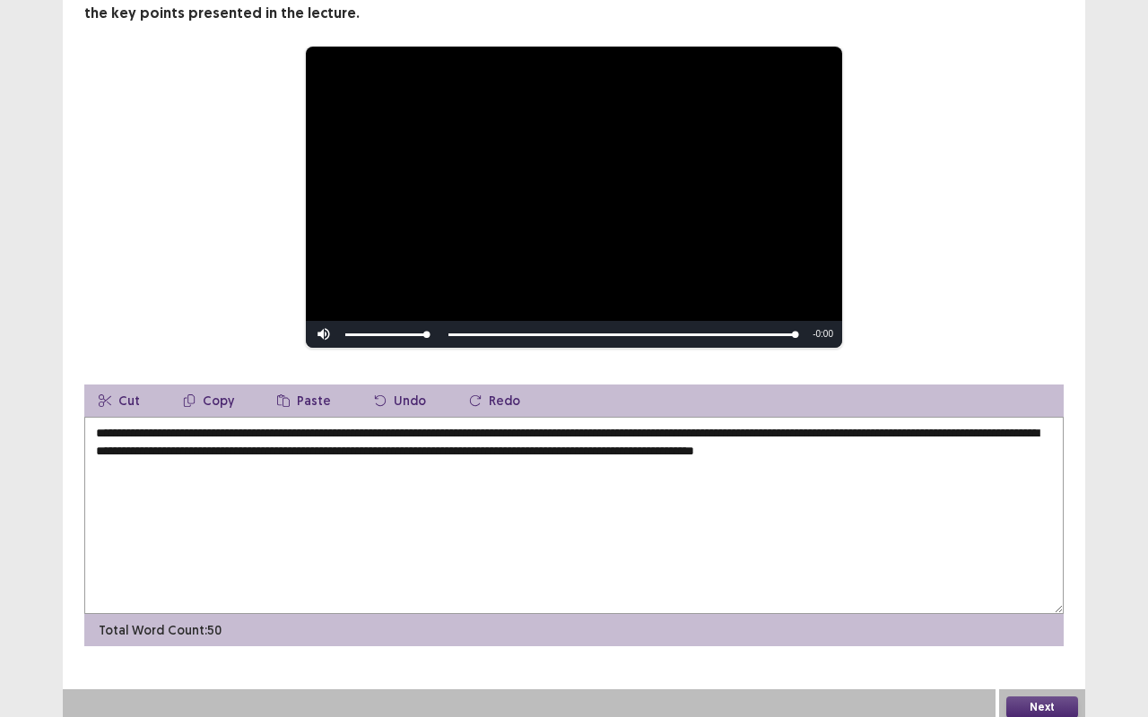
click at [111, 442] on textarea "**********" at bounding box center [573, 515] width 979 height 197
drag, startPoint x: 518, startPoint y: 443, endPoint x: 410, endPoint y: 442, distance: 108.5
click at [410, 442] on textarea "**********" at bounding box center [573, 515] width 979 height 197
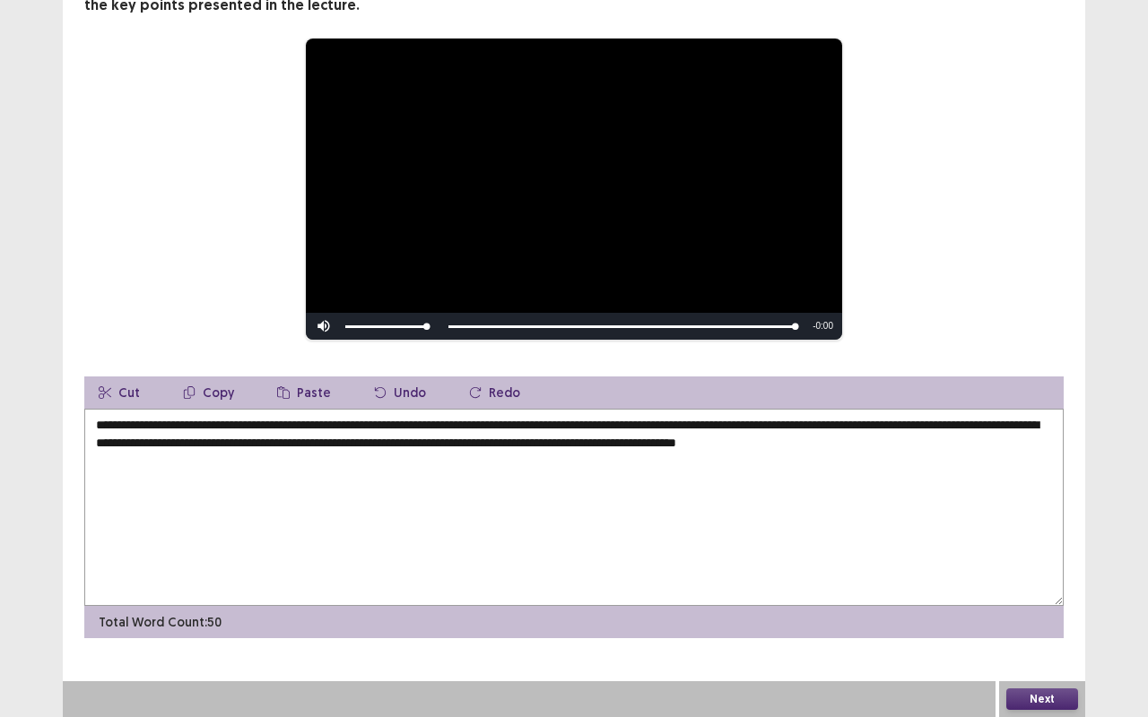
click at [653, 443] on textarea "**********" at bounding box center [573, 507] width 979 height 197
type textarea "**********"
click at [1021, 577] on button "Next" at bounding box center [1042, 700] width 72 height 22
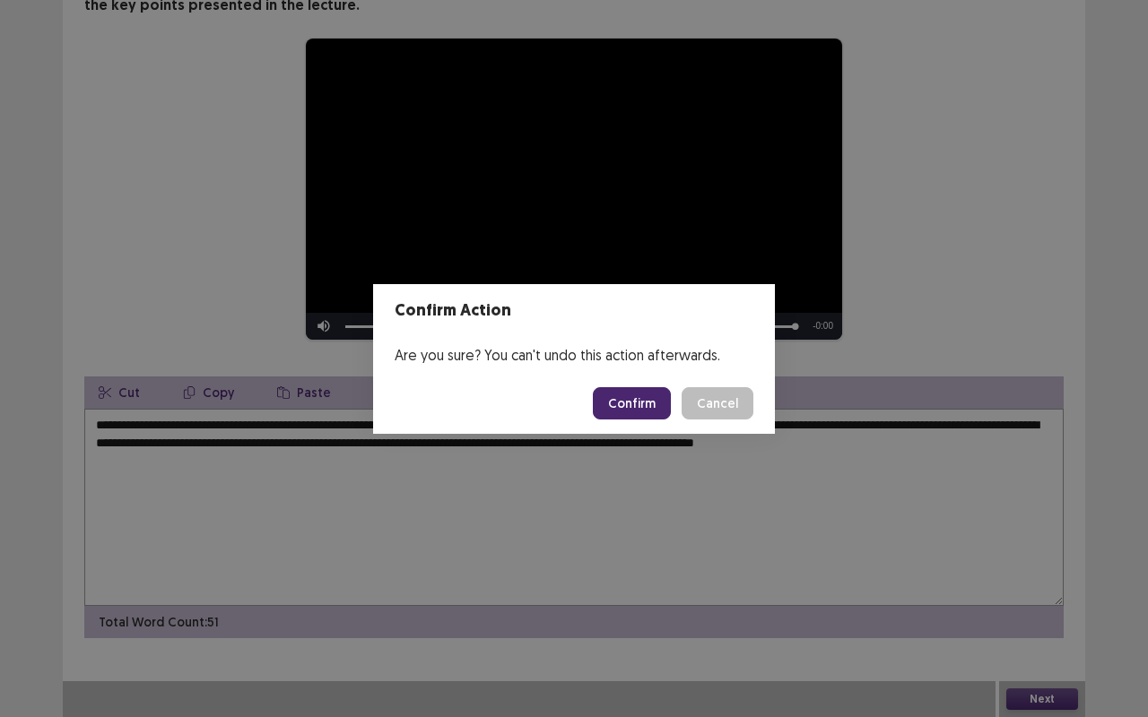
click at [639, 402] on button "Confirm" at bounding box center [632, 403] width 78 height 32
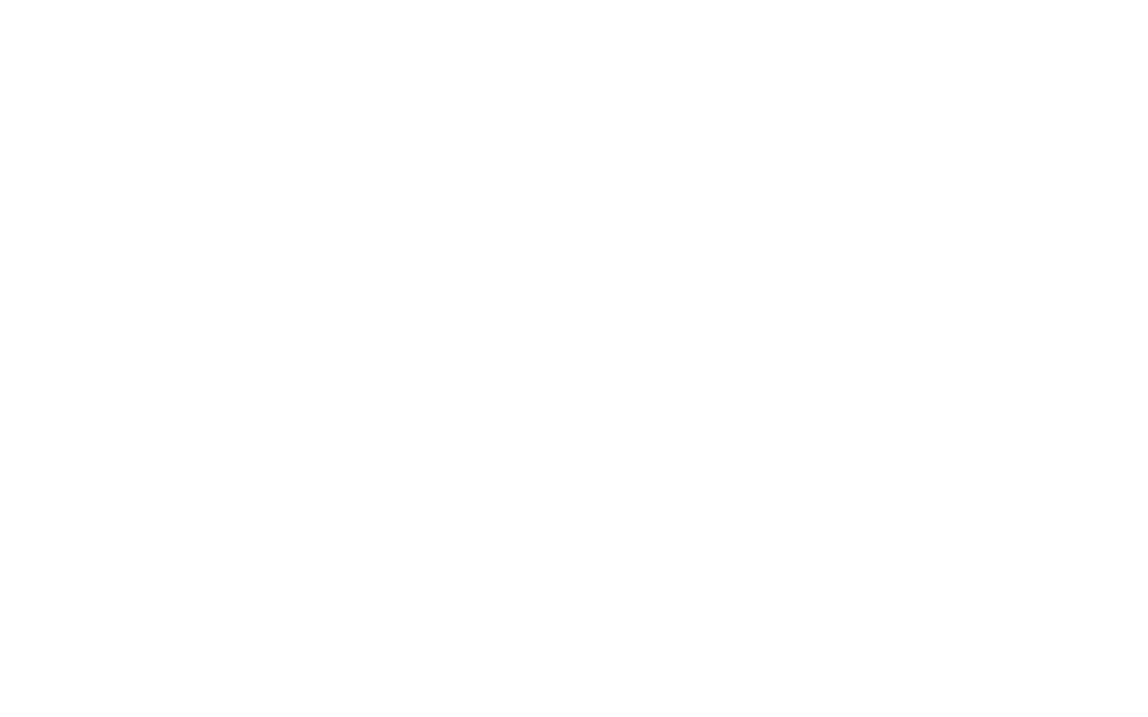
scroll to position [0, 0]
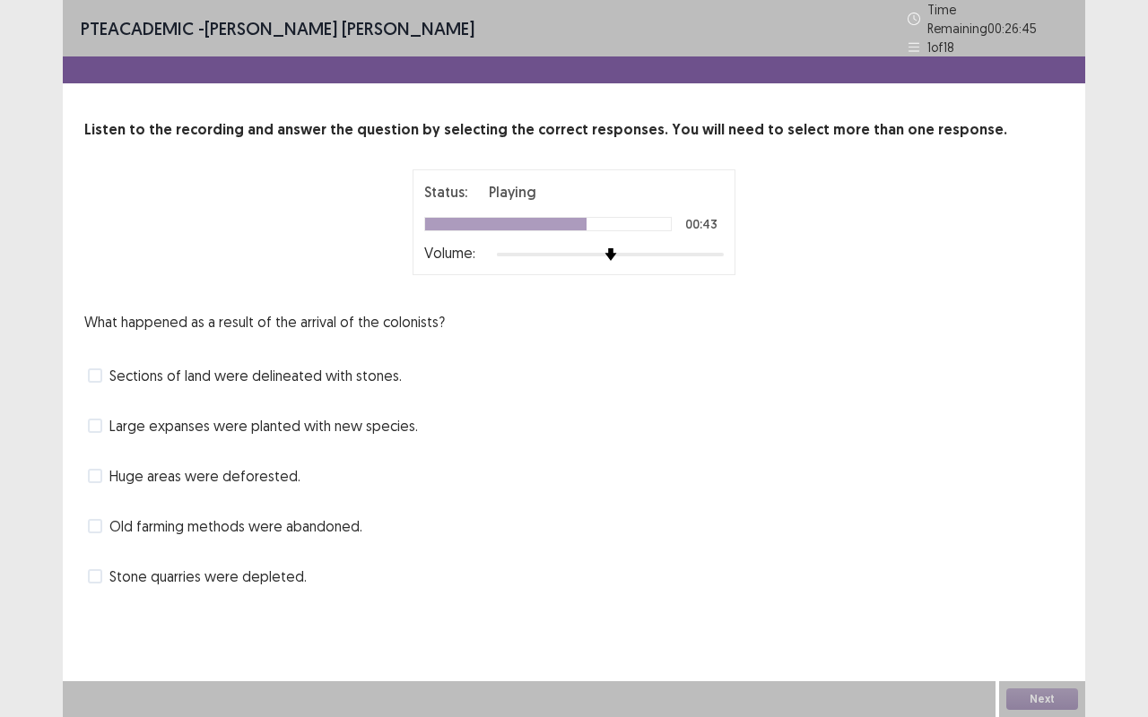
click at [98, 369] on span at bounding box center [95, 376] width 14 height 14
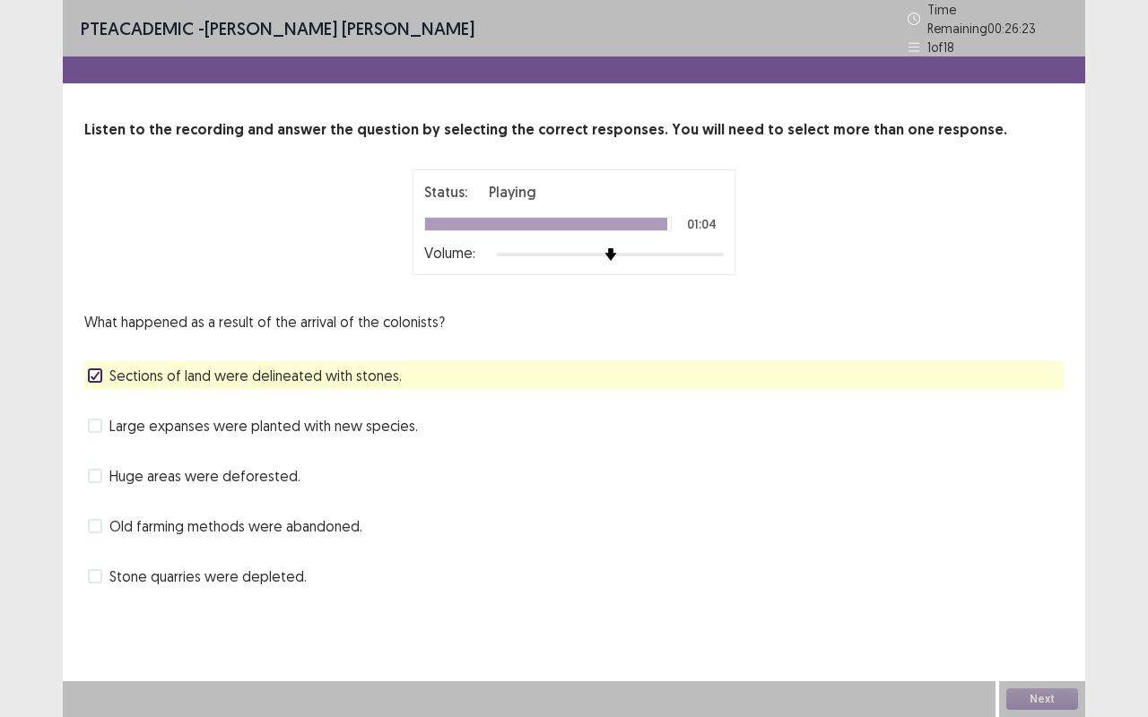
click at [100, 469] on span at bounding box center [95, 476] width 14 height 14
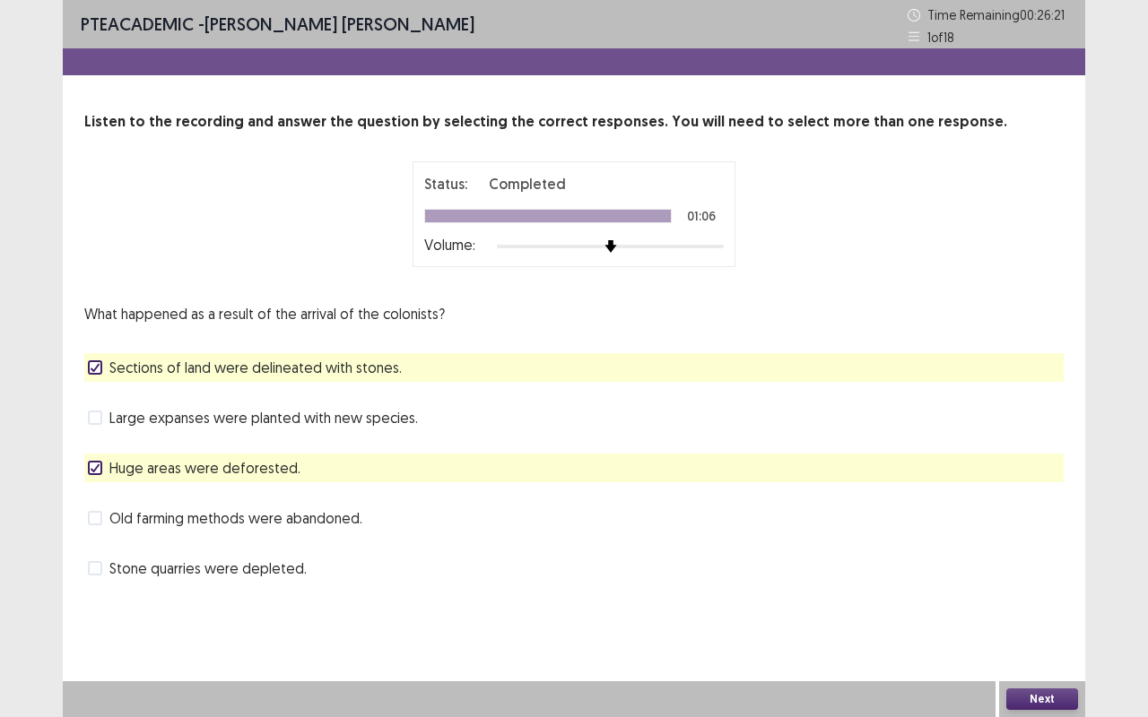
click at [1036, 577] on button "Next" at bounding box center [1042, 700] width 72 height 22
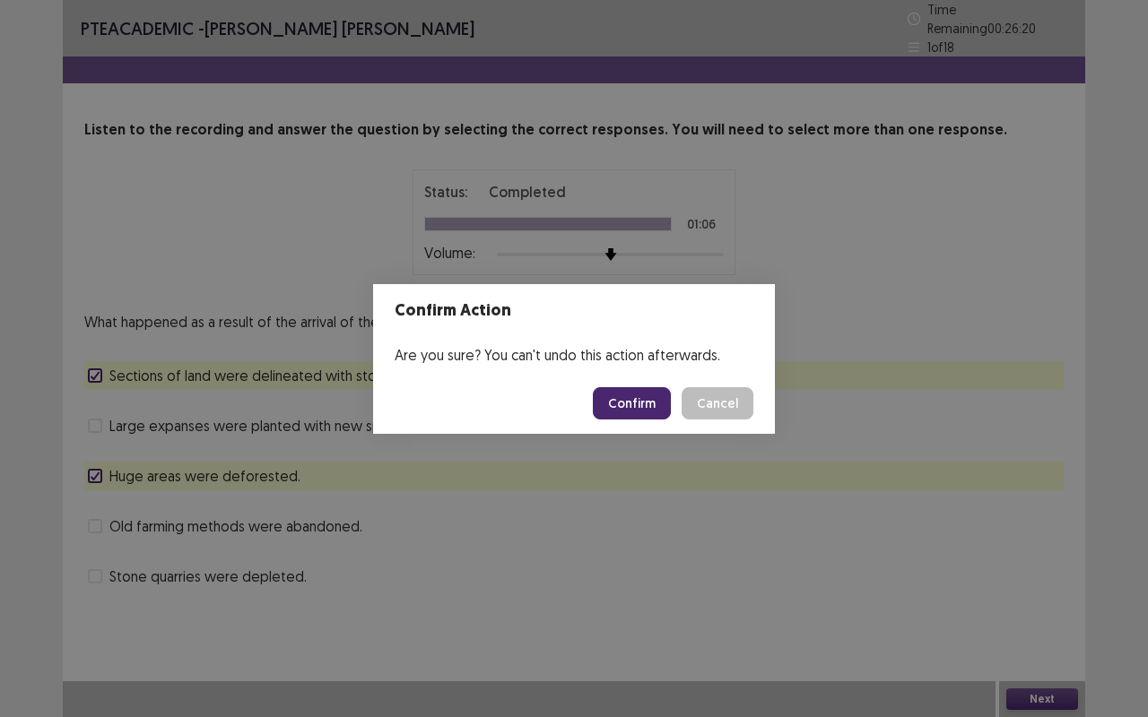
click at [638, 401] on button "Confirm" at bounding box center [632, 403] width 78 height 32
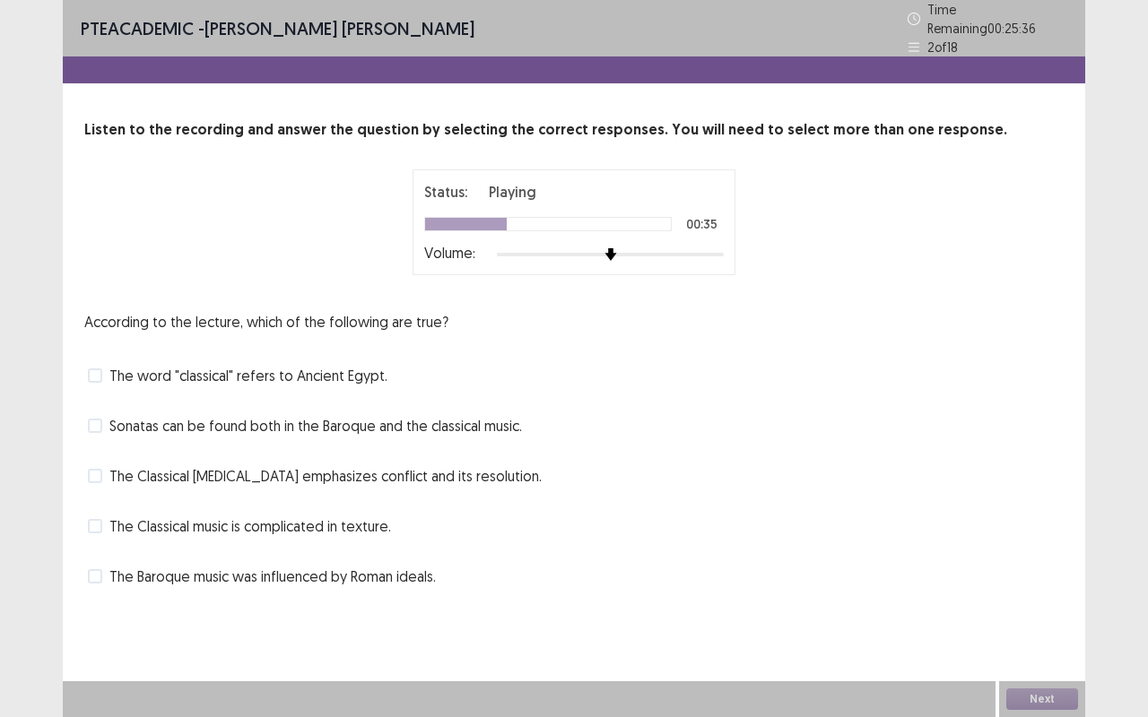
click at [102, 415] on label "Sonatas can be found both in the Baroque and the classical music." at bounding box center [305, 426] width 434 height 22
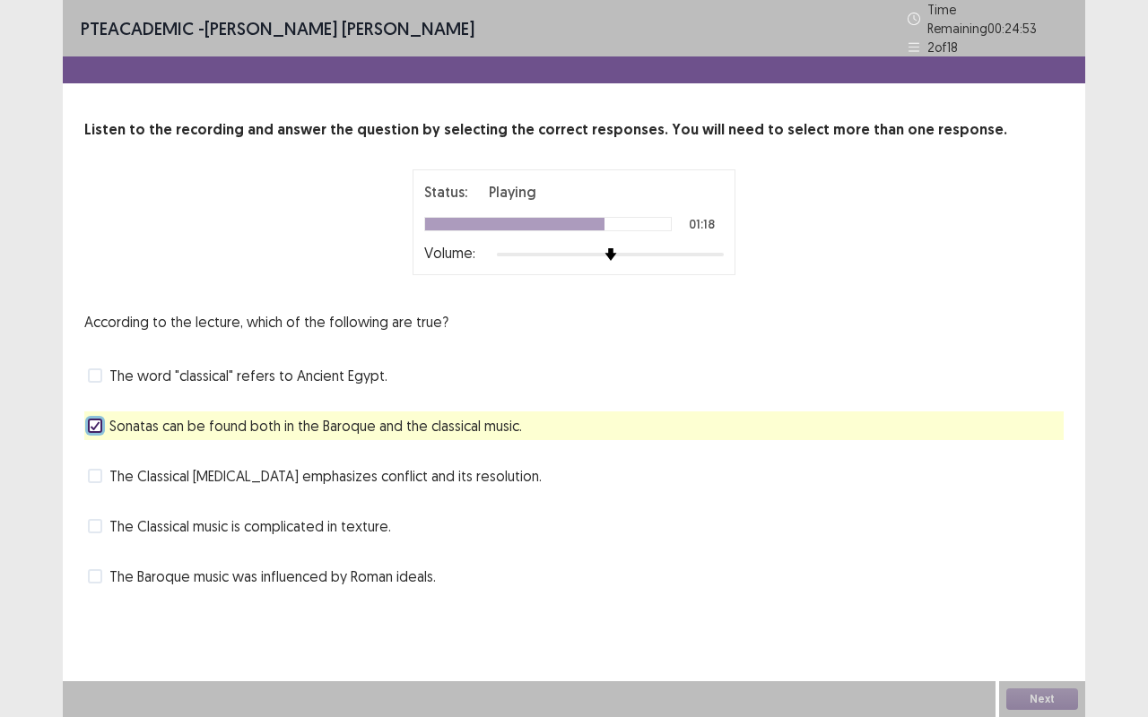
click at [105, 469] on label "The Classical [MEDICAL_DATA] emphasizes conflict and its resolution." at bounding box center [315, 476] width 454 height 22
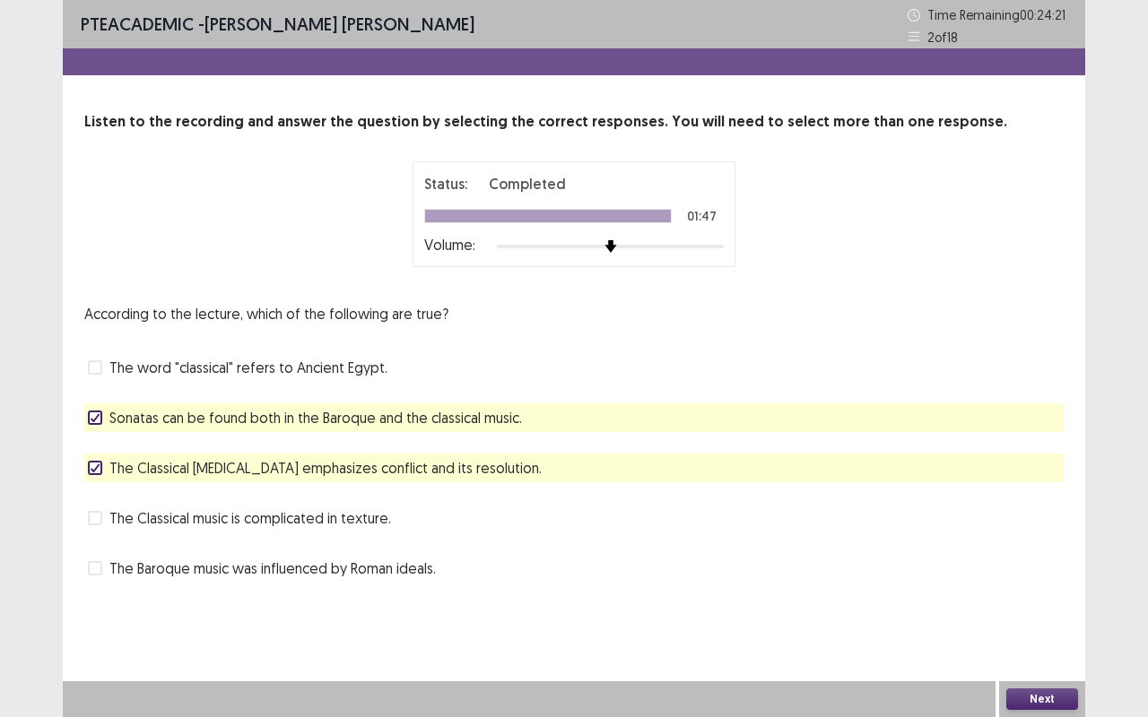
click at [1036, 577] on button "Next" at bounding box center [1042, 700] width 72 height 22
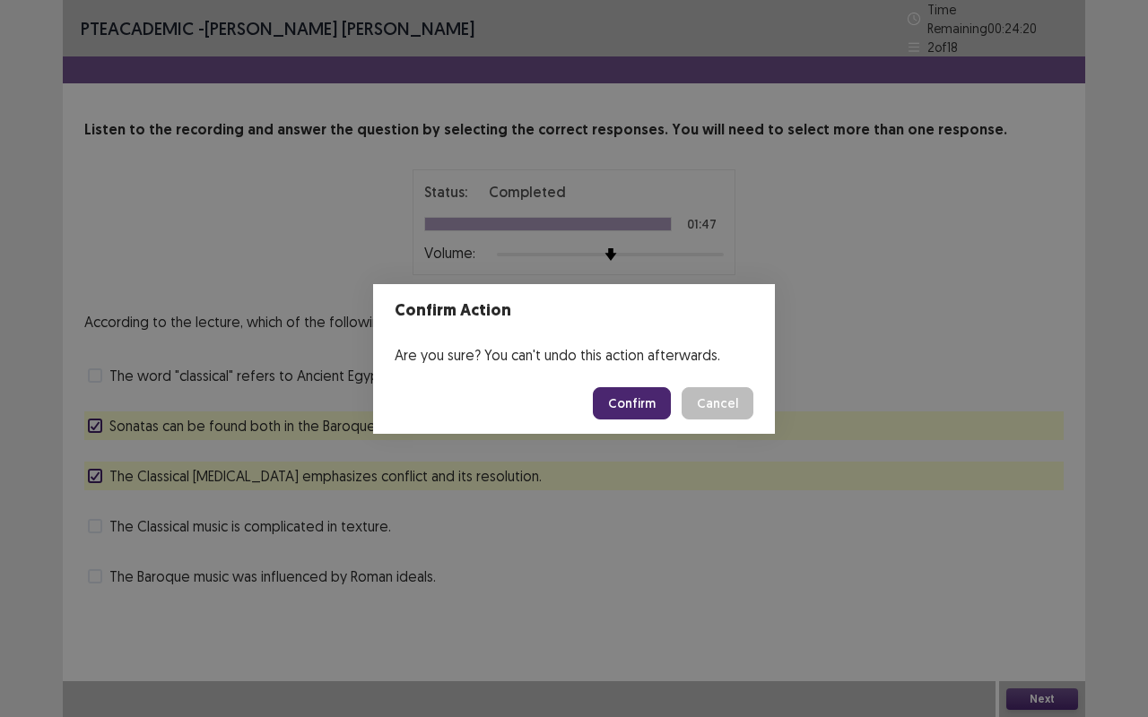
click at [629, 389] on button "Confirm" at bounding box center [632, 403] width 78 height 32
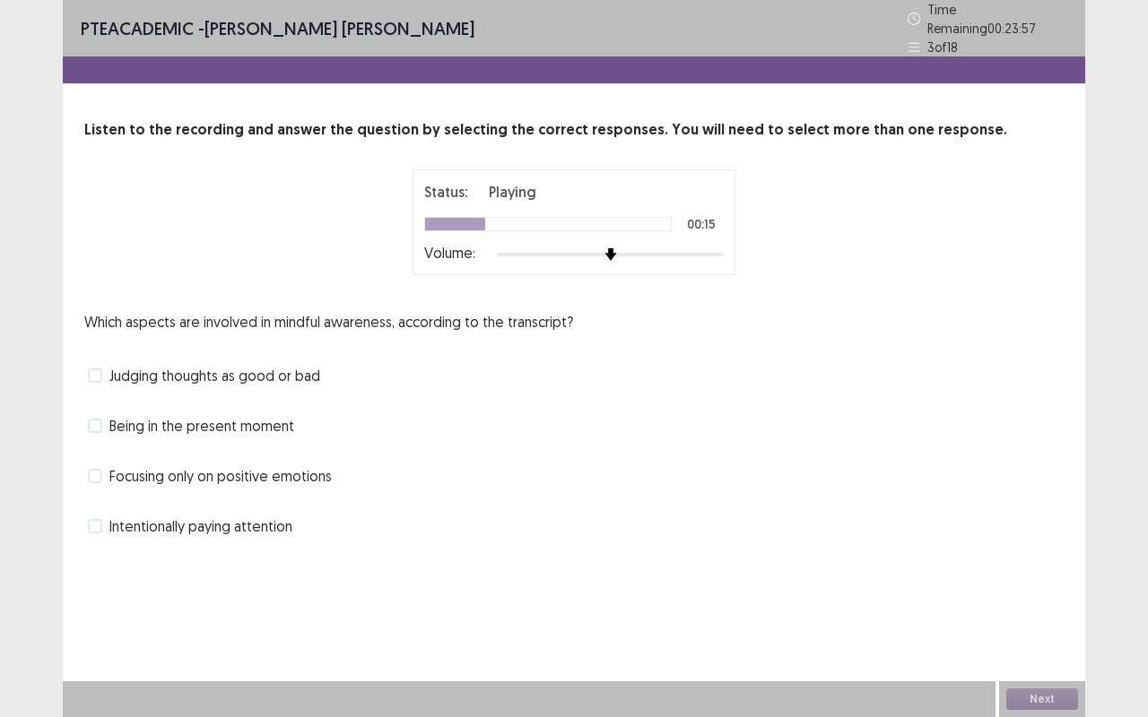
click at [102, 415] on label "Being in the present moment" at bounding box center [191, 426] width 206 height 22
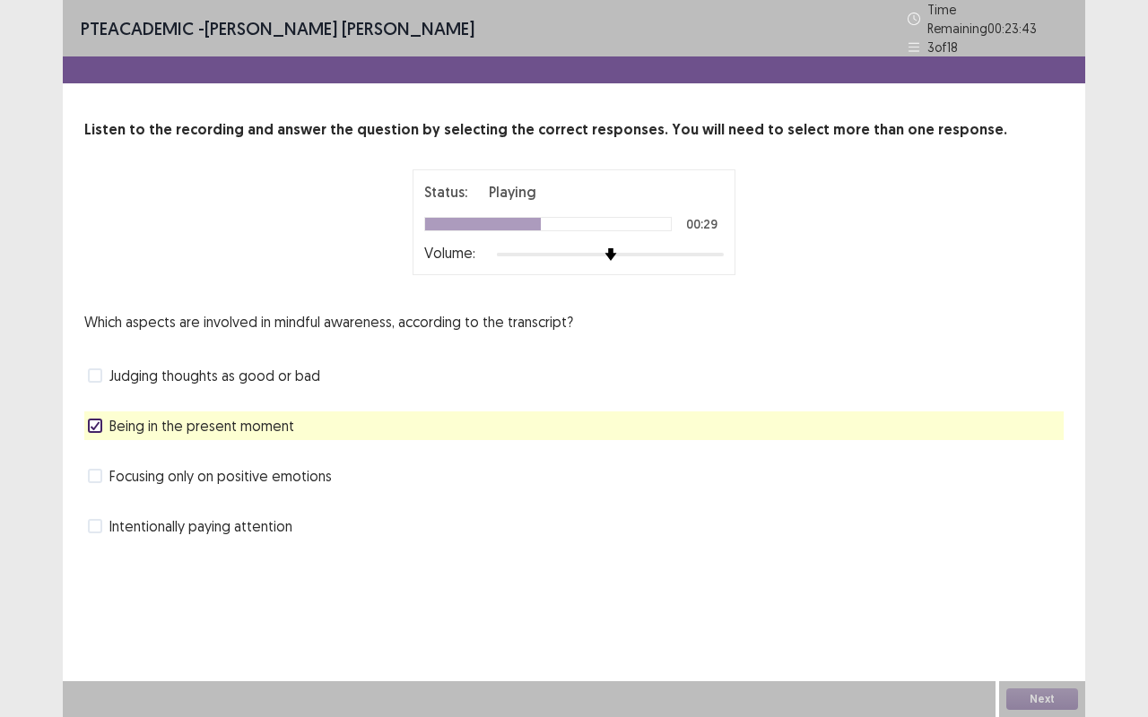
click at [97, 519] on span at bounding box center [95, 526] width 14 height 14
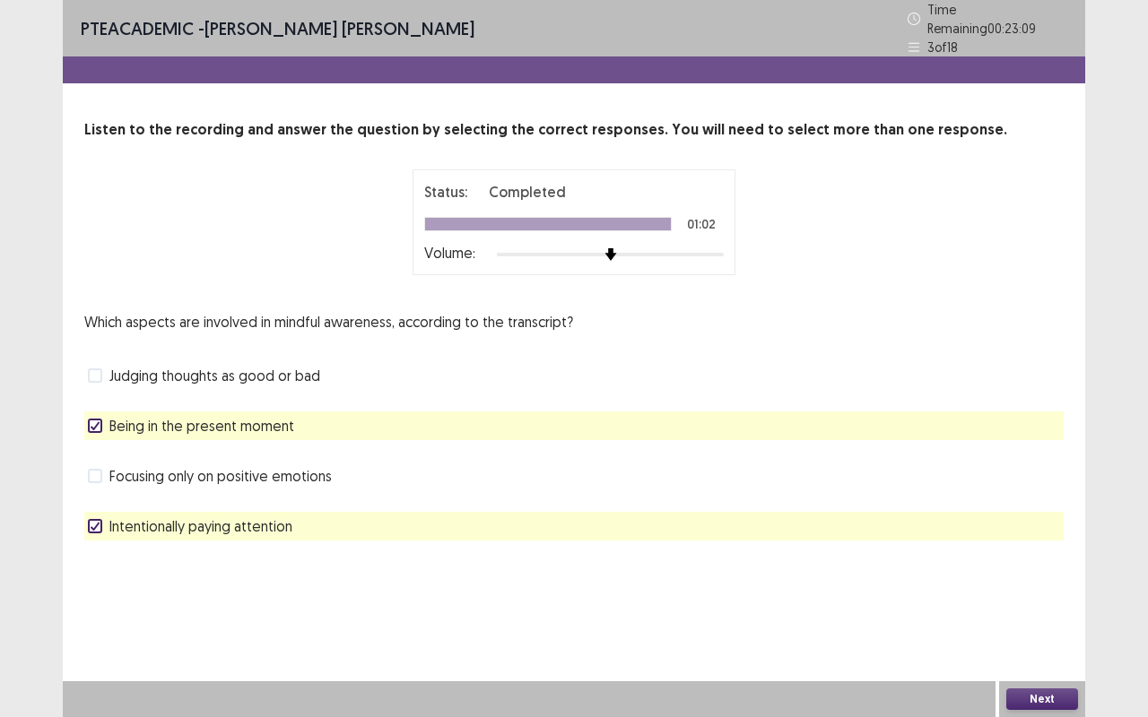
click at [1034, 577] on button "Next" at bounding box center [1042, 700] width 72 height 22
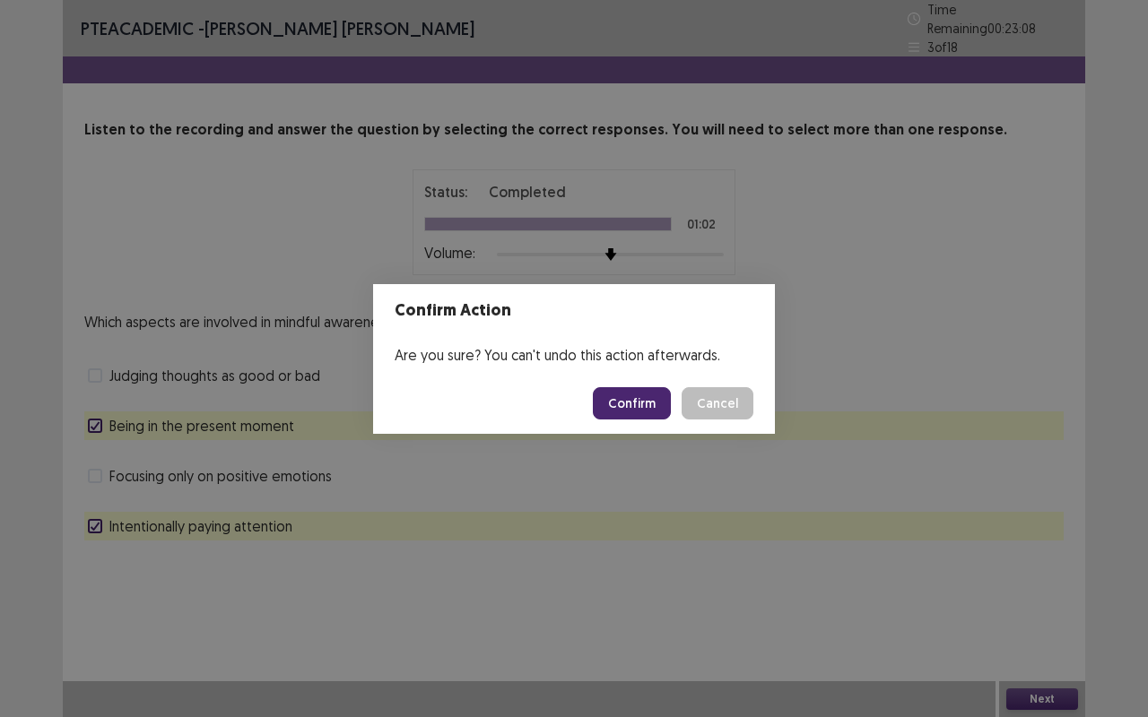
click at [650, 402] on button "Confirm" at bounding box center [632, 403] width 78 height 32
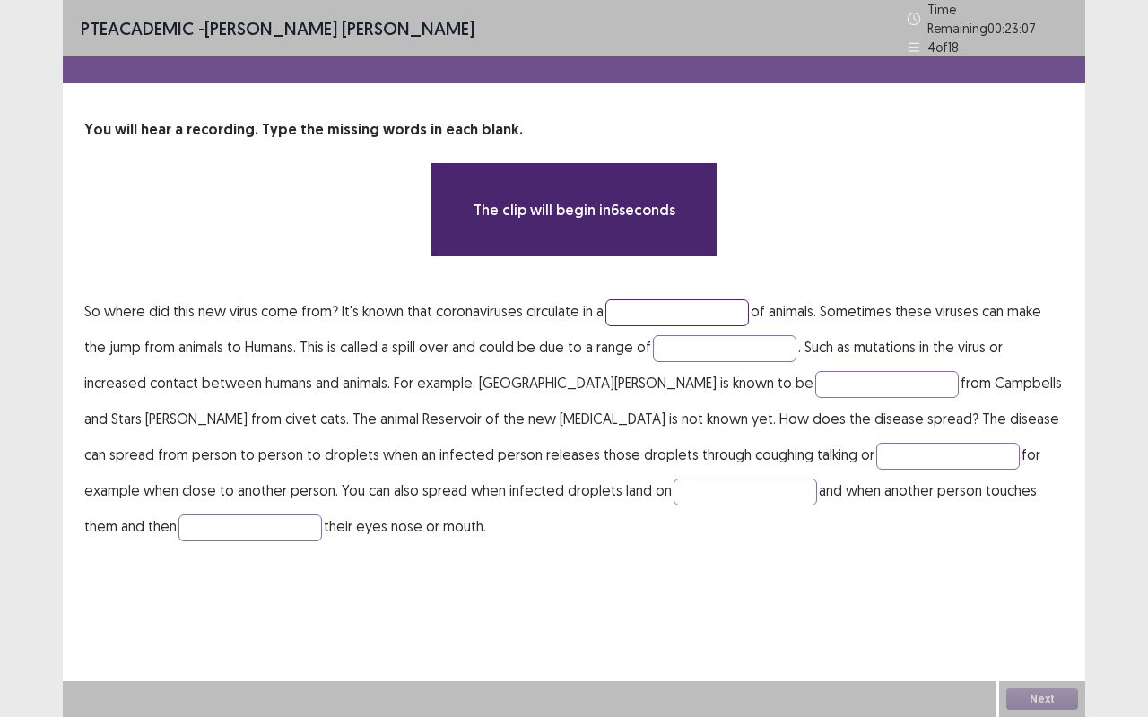
click at [681, 302] on input "text" at bounding box center [676, 312] width 143 height 27
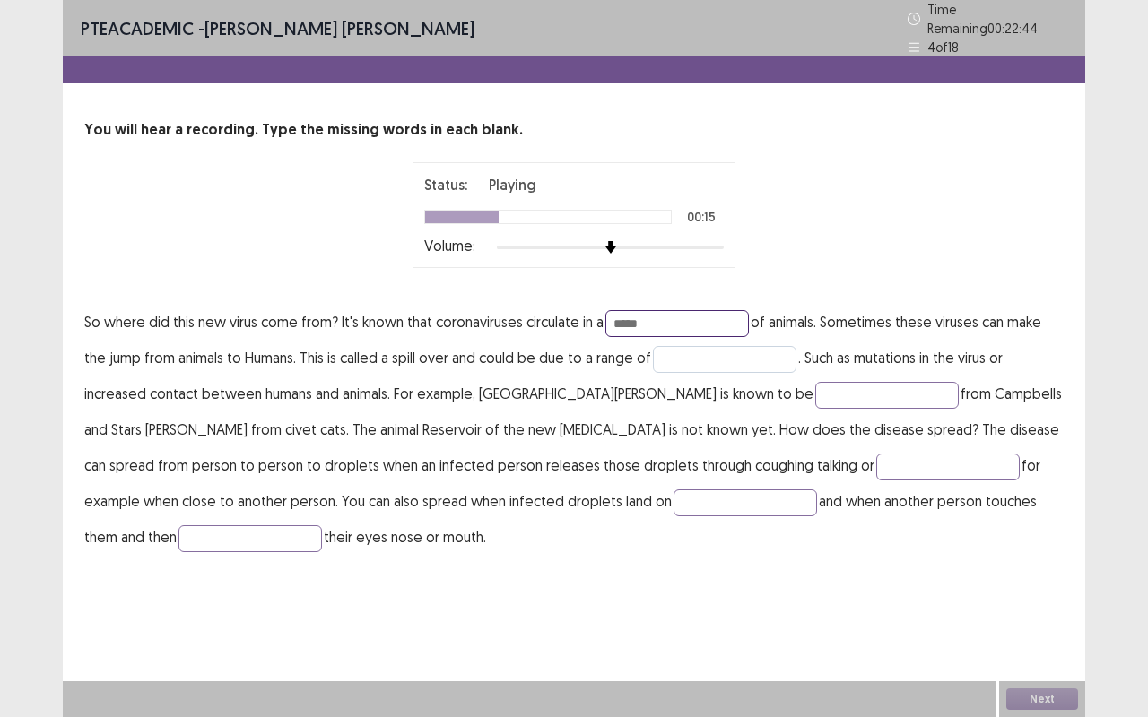
type input "*****"
click at [705, 346] on input "text" at bounding box center [724, 359] width 143 height 27
type input "*******"
click at [815, 382] on input "text" at bounding box center [886, 395] width 143 height 27
type input "**********"
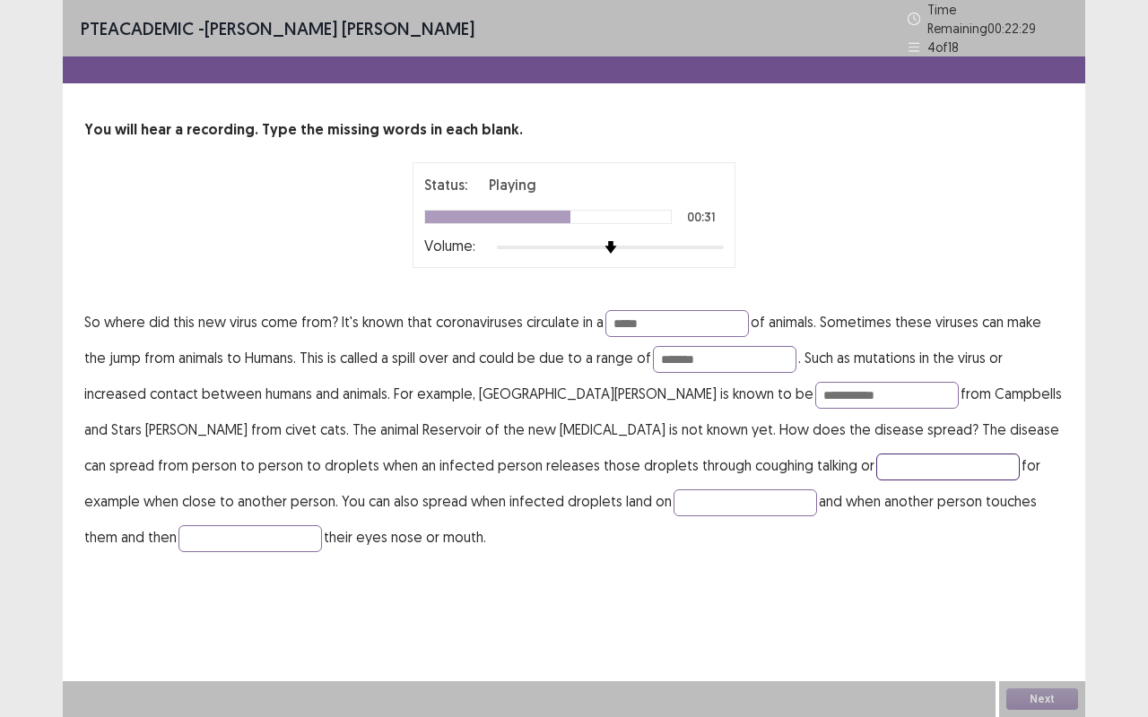
click at [876, 461] on input "text" at bounding box center [947, 467] width 143 height 27
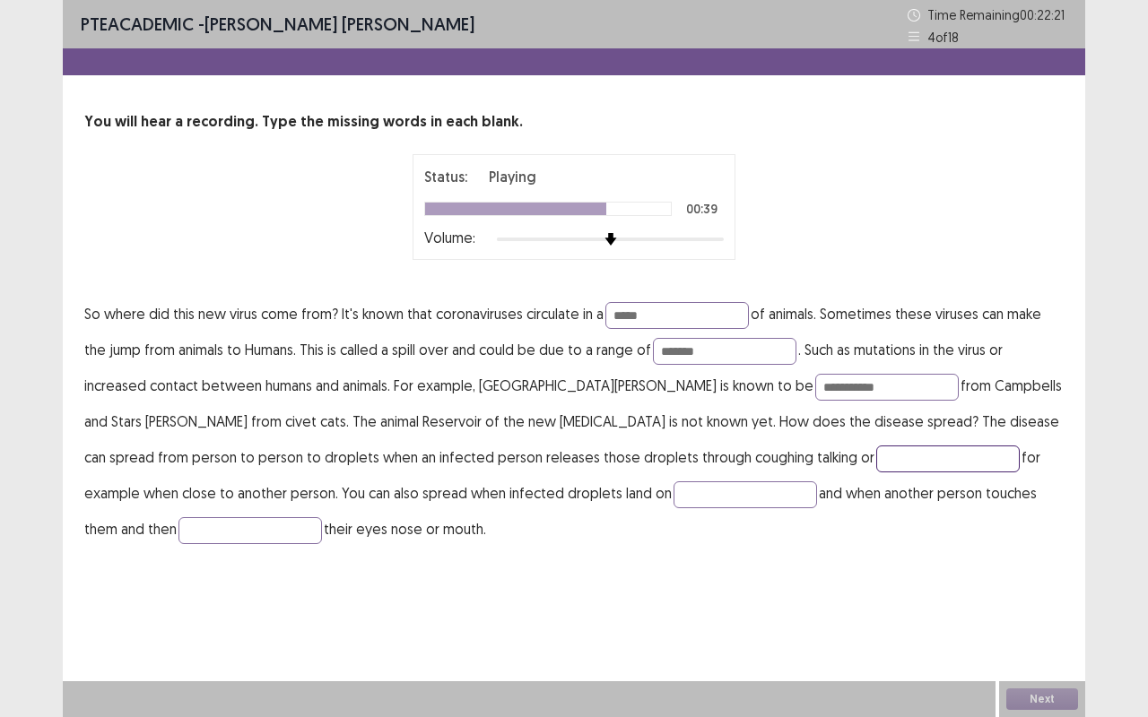
click at [876, 461] on input "text" at bounding box center [947, 459] width 143 height 27
type input "********"
click at [673, 491] on input "text" at bounding box center [744, 494] width 143 height 27
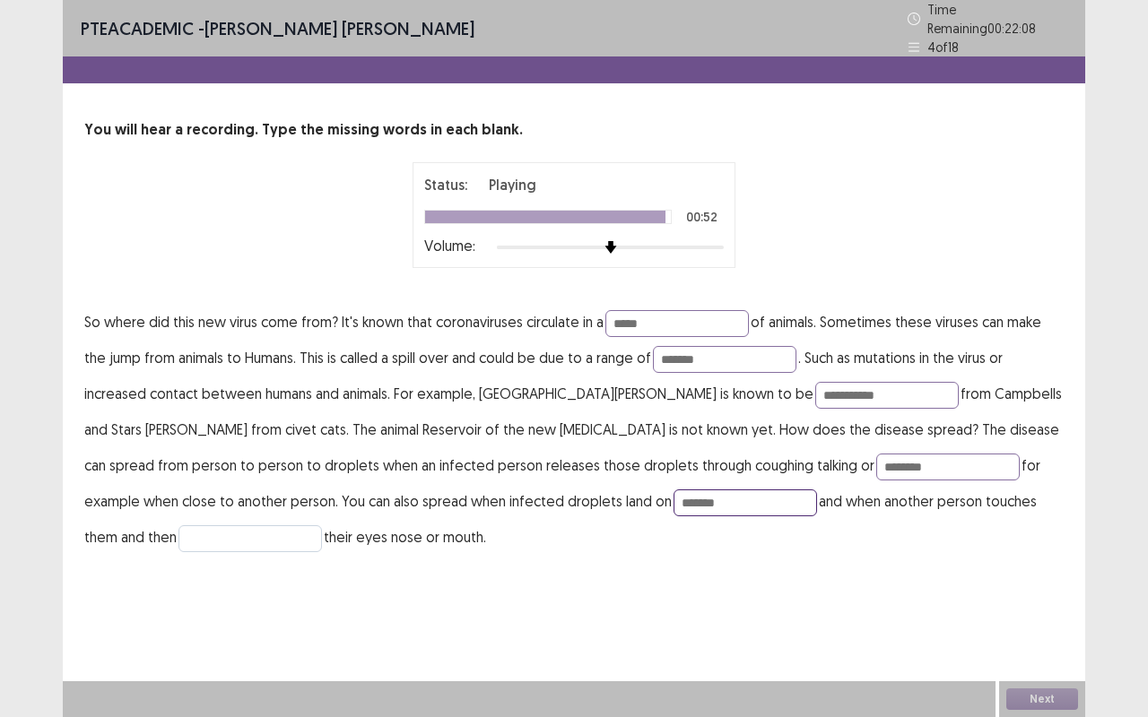
type input "*******"
click at [322, 525] on input "text" at bounding box center [249, 538] width 143 height 27
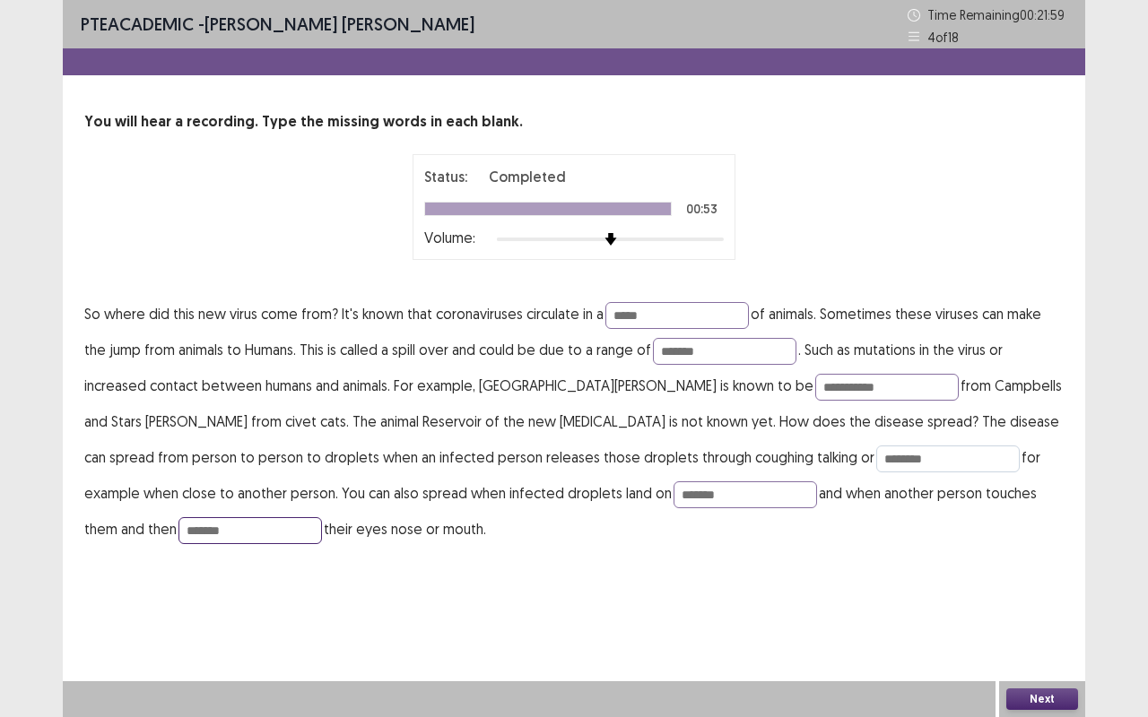
type input "*******"
click at [876, 457] on input "********" at bounding box center [947, 459] width 143 height 27
type input "********"
click at [815, 389] on input "**********" at bounding box center [886, 387] width 143 height 27
click at [815, 386] on input "**********" at bounding box center [886, 387] width 143 height 27
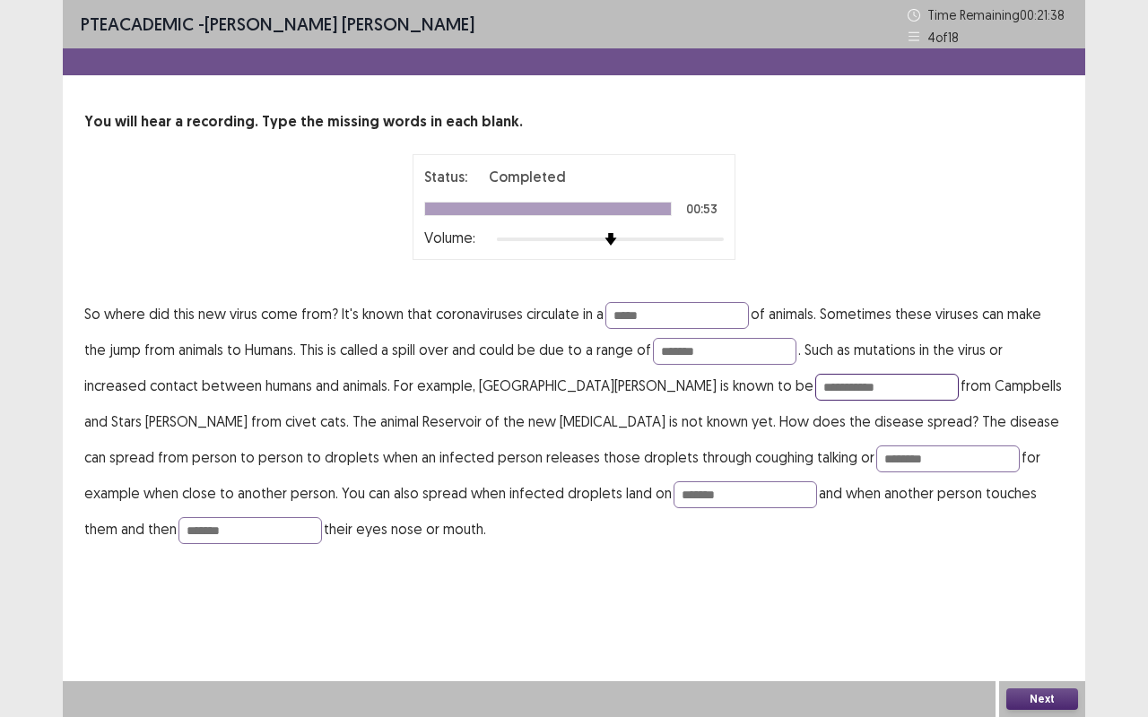
type input "**********"
click at [1031, 577] on button "Next" at bounding box center [1042, 700] width 72 height 22
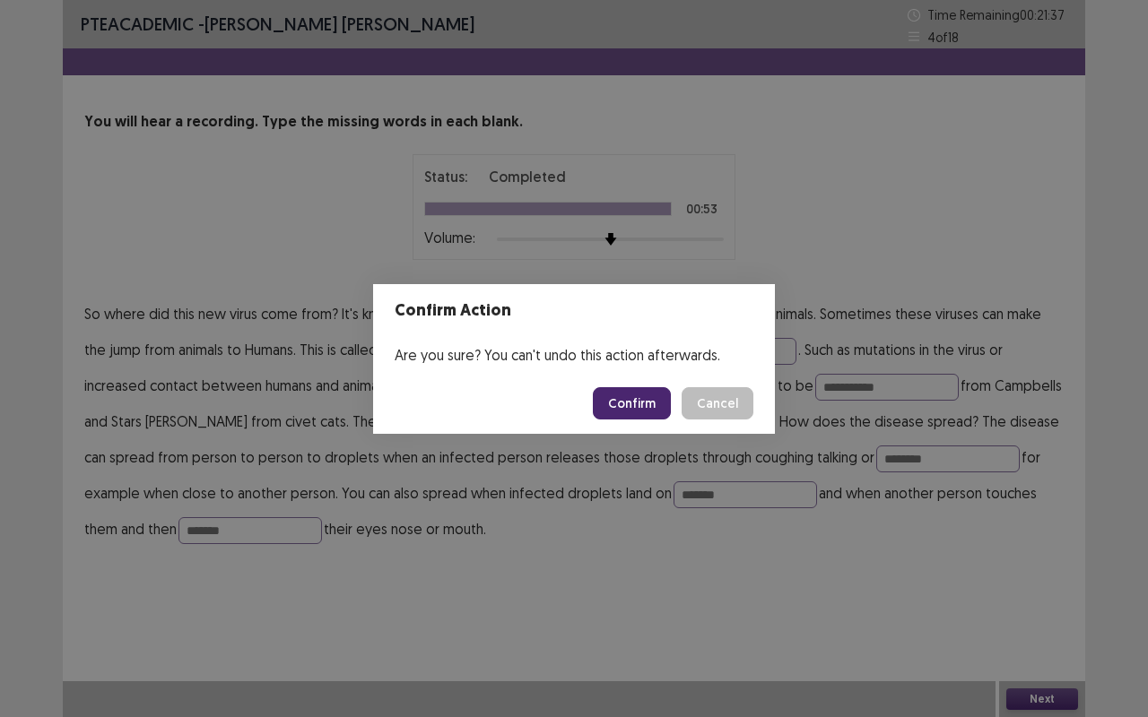
click at [654, 396] on button "Confirm" at bounding box center [632, 403] width 78 height 32
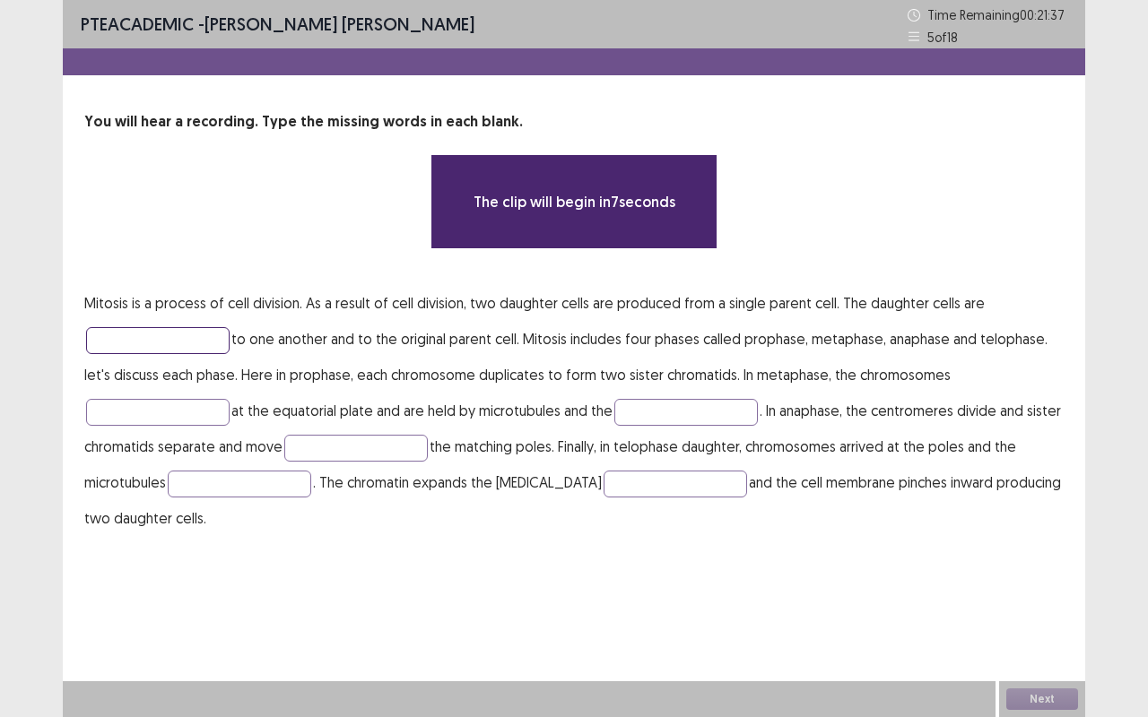
click at [204, 340] on input "text" at bounding box center [157, 340] width 143 height 27
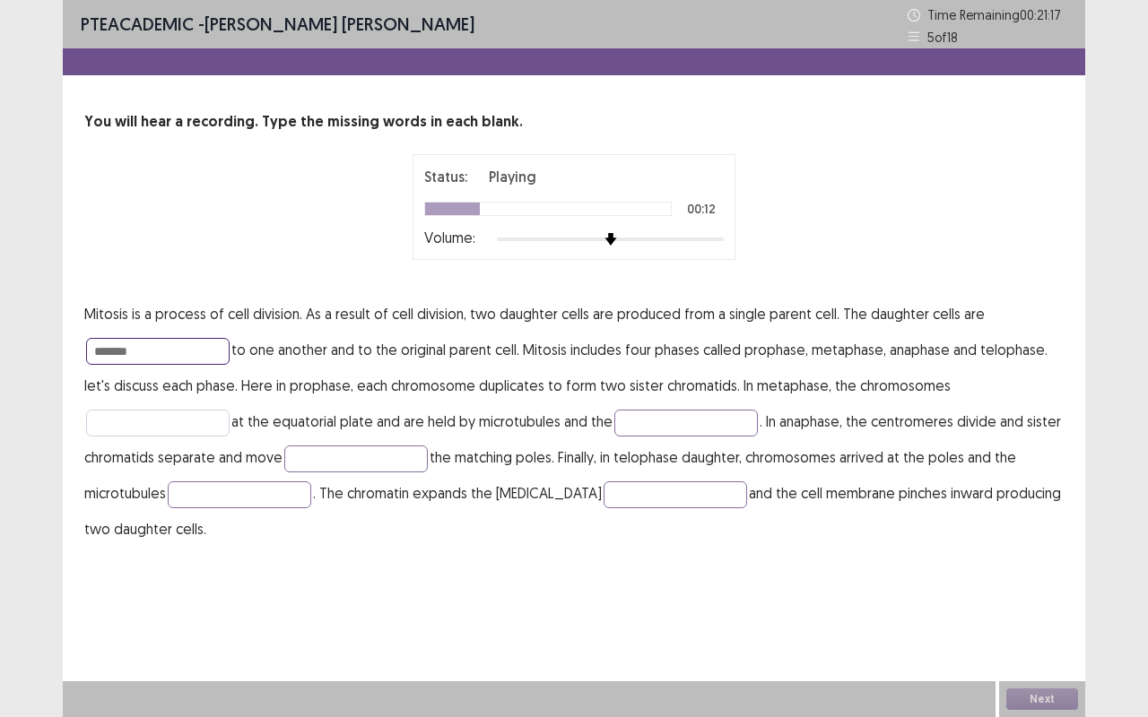
type input "*******"
click at [169, 423] on input "text" at bounding box center [157, 423] width 143 height 27
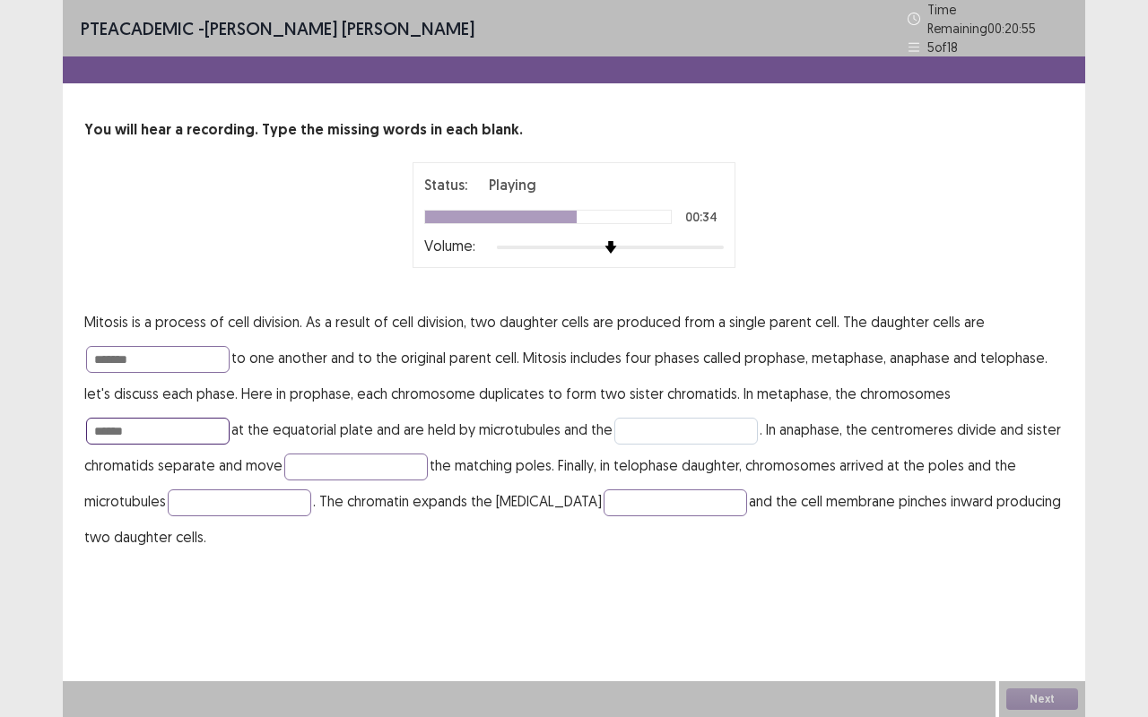
type input "******"
click at [655, 429] on input "text" at bounding box center [685, 431] width 143 height 27
type input "*********"
click at [396, 463] on input "text" at bounding box center [355, 467] width 143 height 27
type input "******"
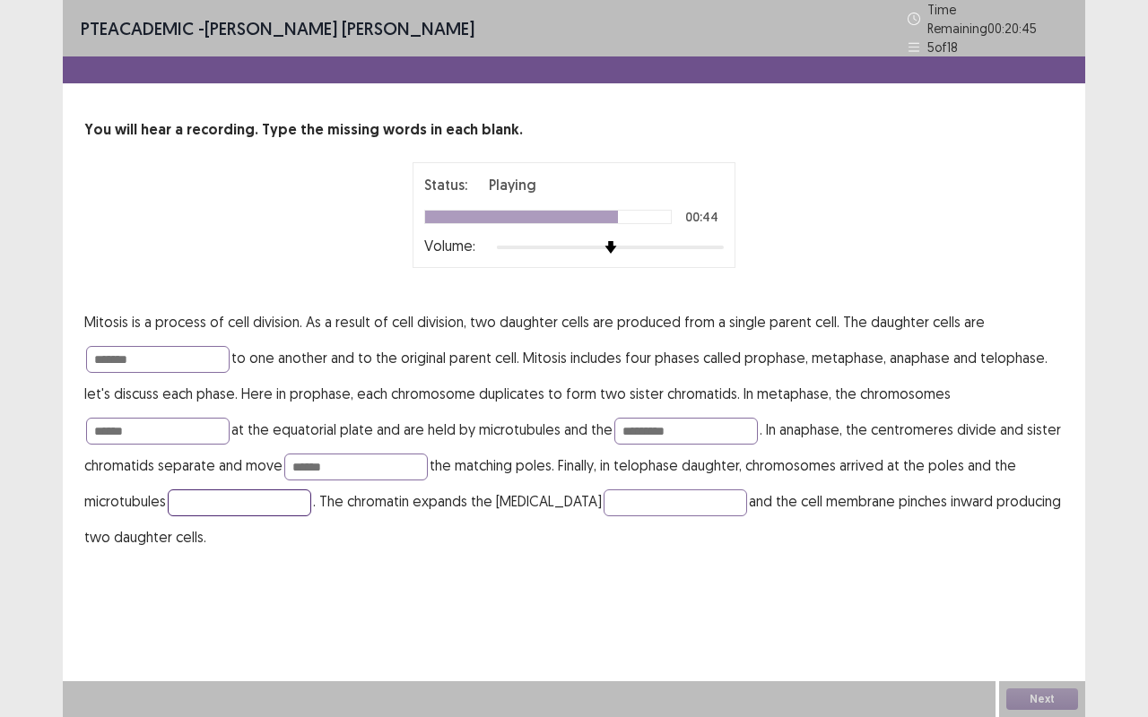
click at [262, 493] on input "text" at bounding box center [239, 503] width 143 height 27
type input "********"
click at [618, 493] on input "text" at bounding box center [674, 503] width 143 height 27
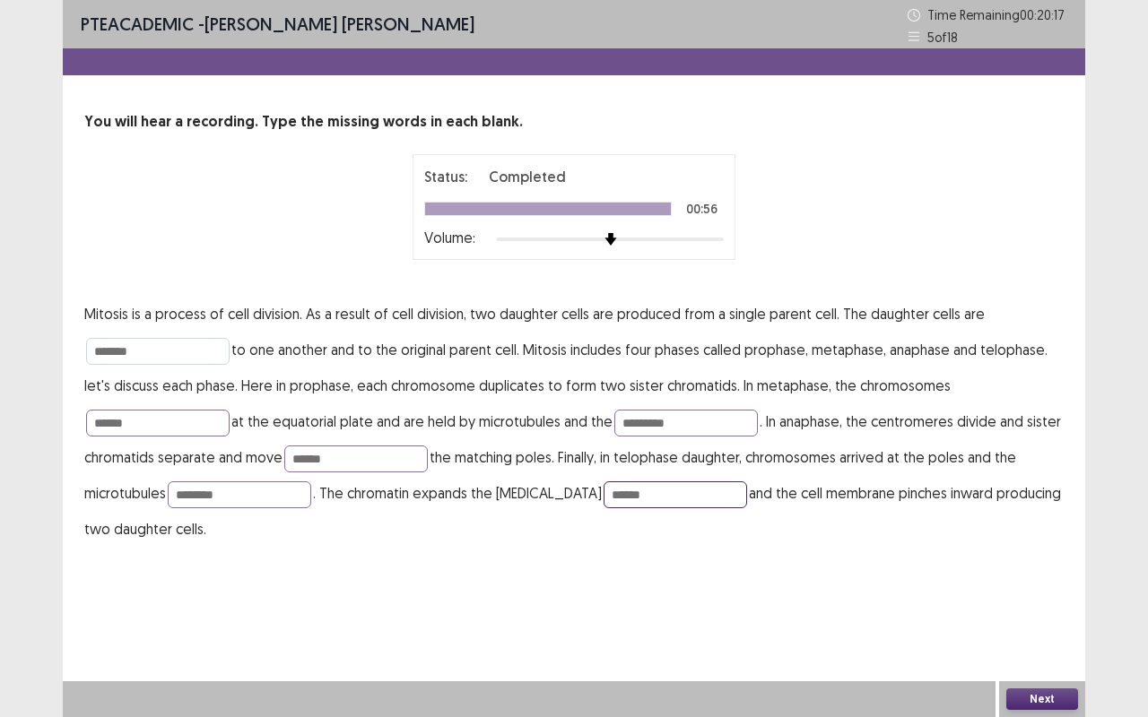
type input "******"
click at [175, 355] on input "*******" at bounding box center [157, 351] width 143 height 27
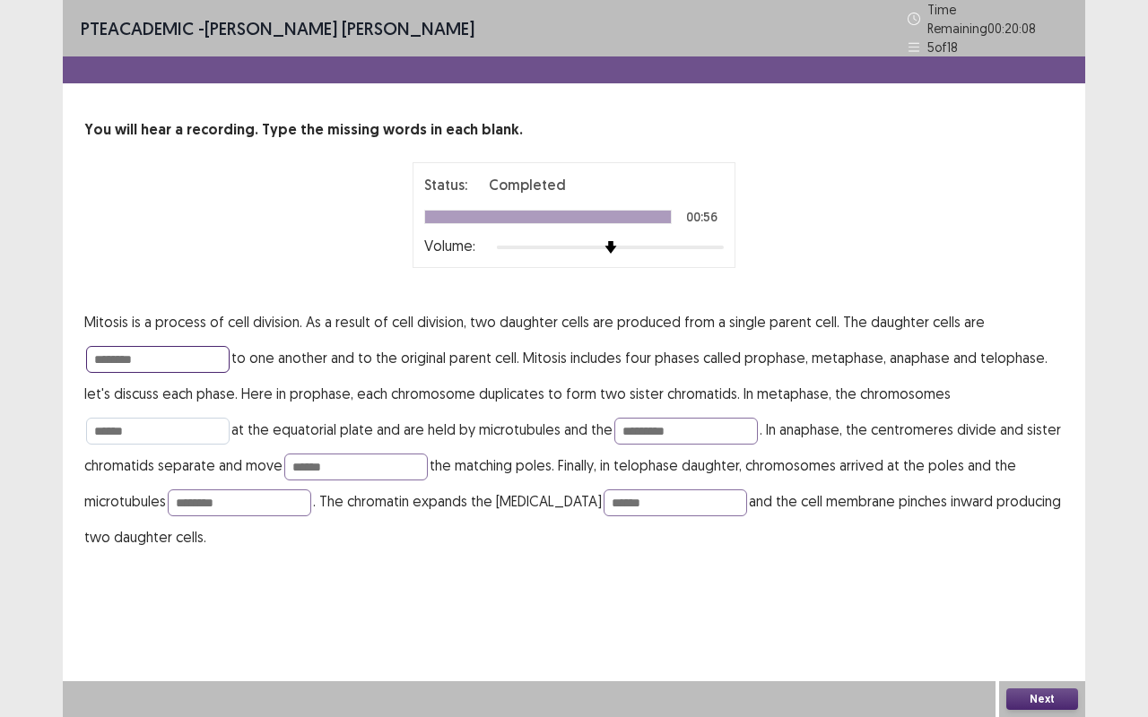
type input "********"
click at [112, 420] on input "******" at bounding box center [157, 431] width 143 height 27
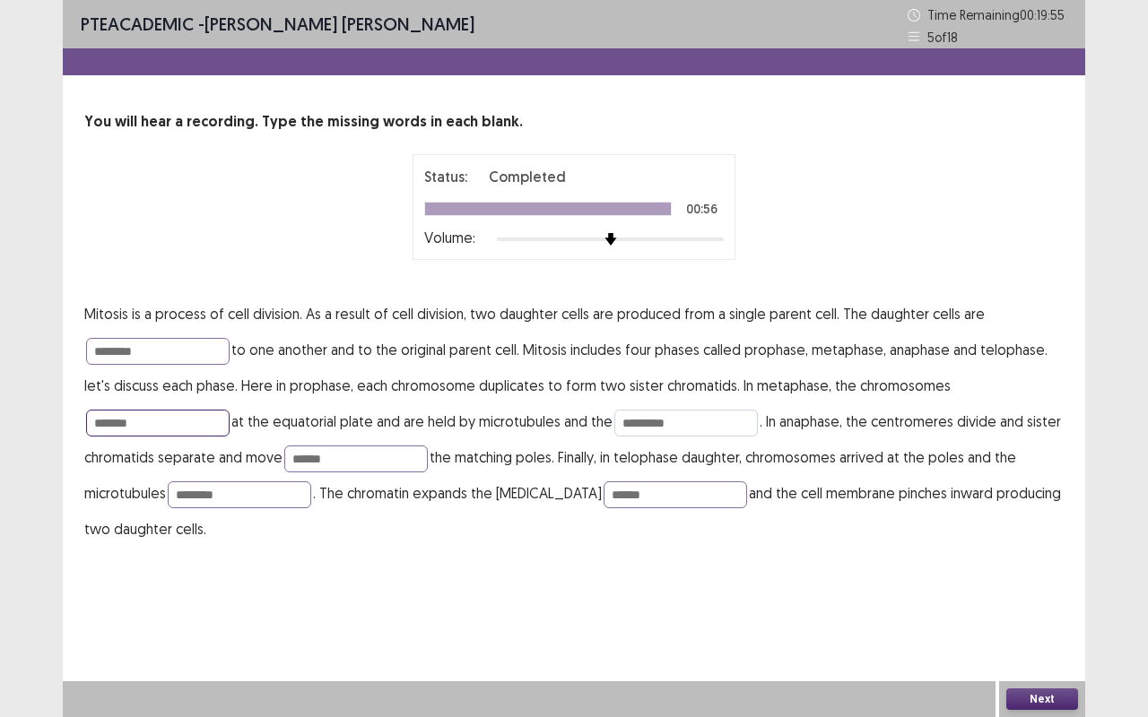
type input "*******"
click at [679, 423] on input "*********" at bounding box center [685, 423] width 143 height 27
type input "**********"
click at [384, 455] on input "******" at bounding box center [355, 459] width 143 height 27
type input "*******"
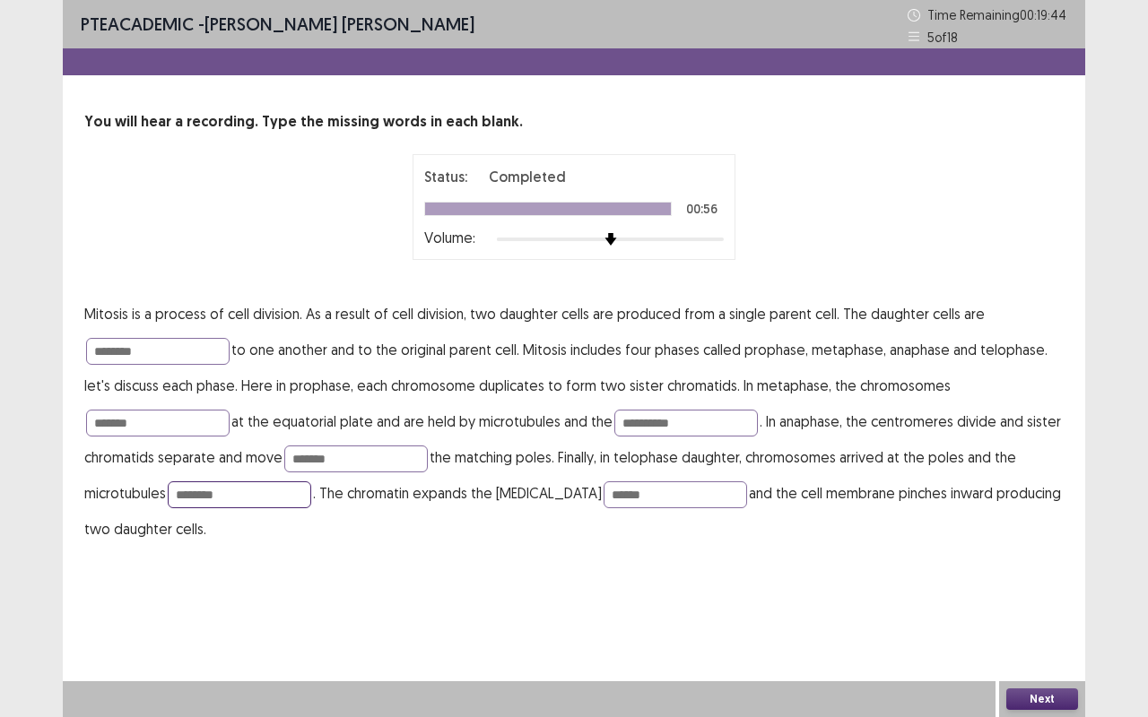
click at [189, 495] on input "********" at bounding box center [239, 494] width 143 height 27
type input "*********"
click at [1059, 577] on button "Next" at bounding box center [1042, 700] width 72 height 22
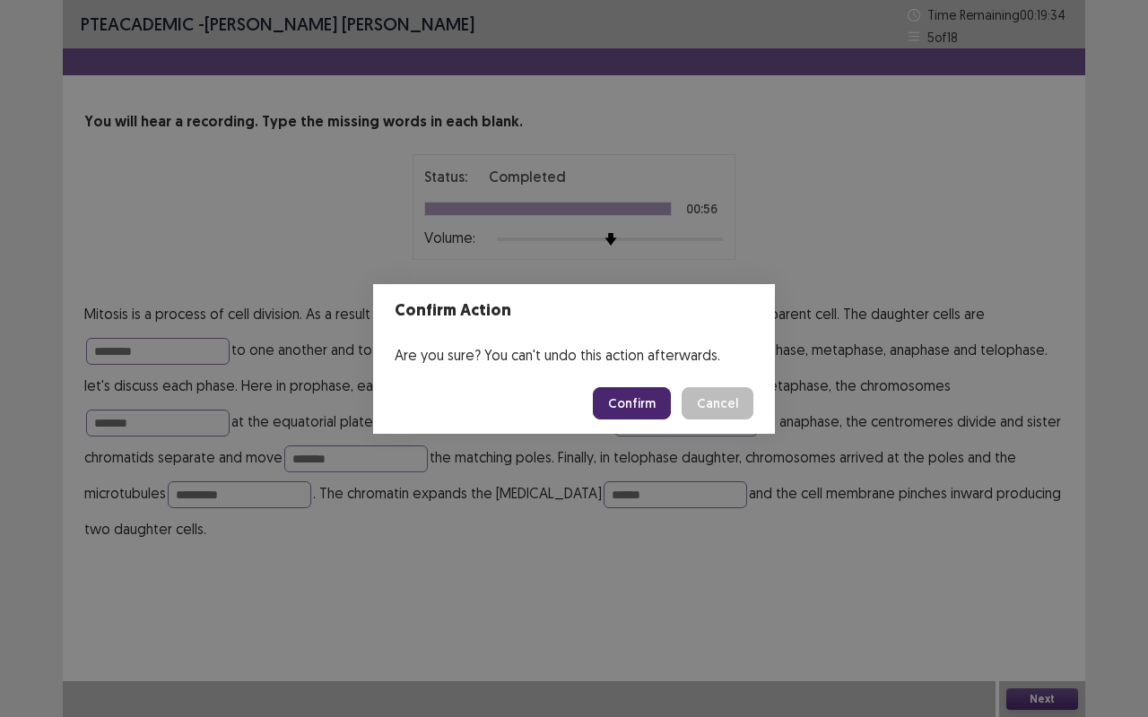
click at [631, 403] on button "Confirm" at bounding box center [632, 403] width 78 height 32
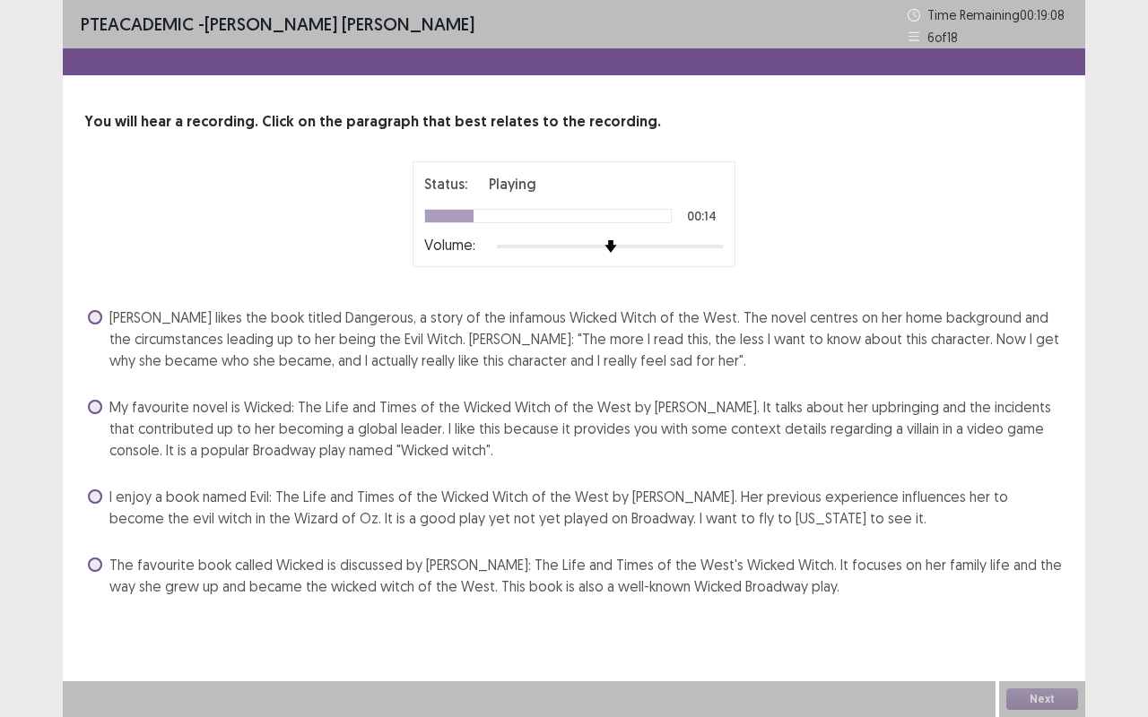
click at [90, 405] on span at bounding box center [95, 407] width 14 height 14
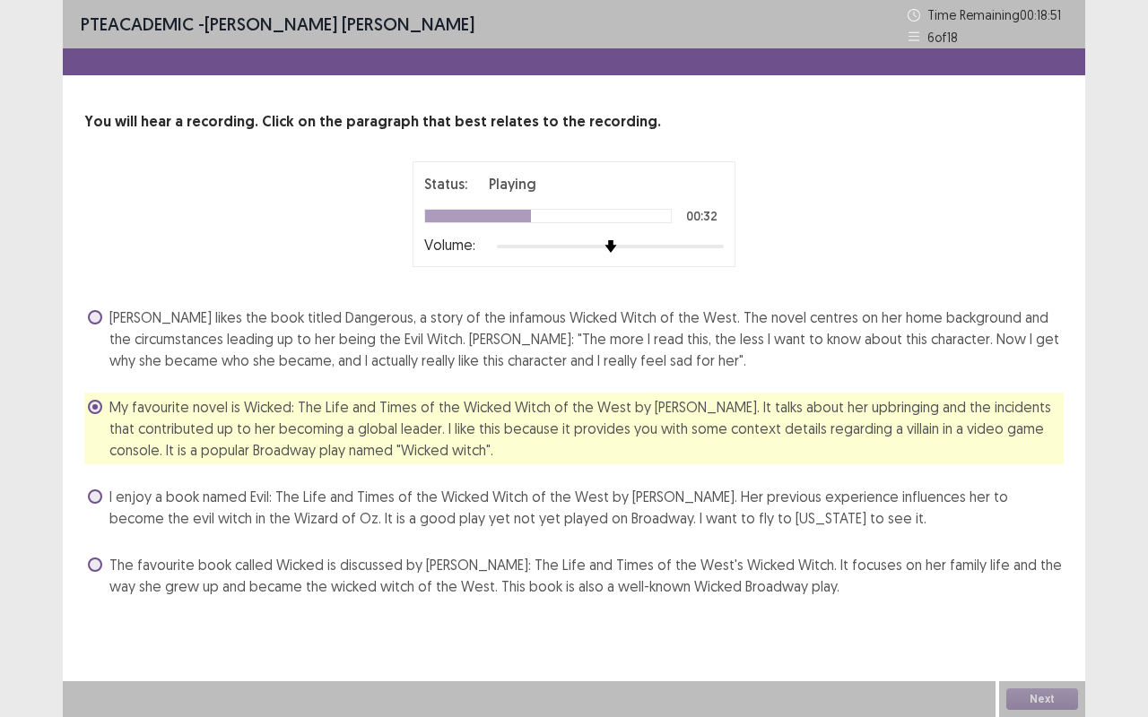
click at [95, 559] on span at bounding box center [95, 565] width 14 height 14
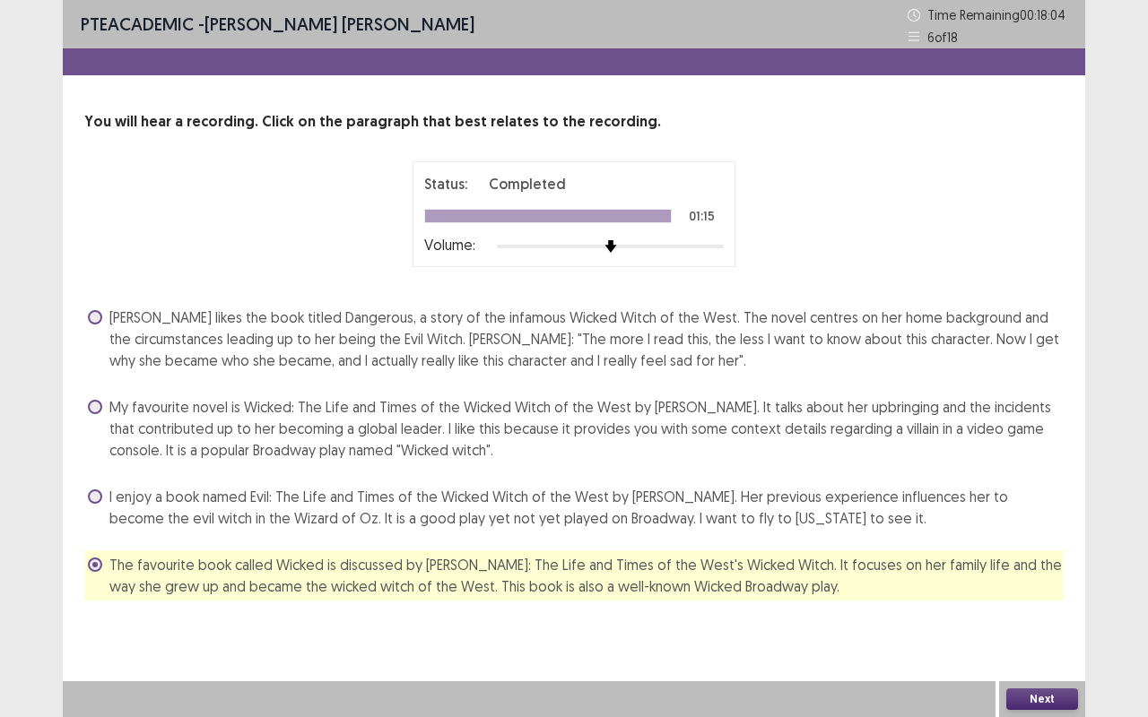
click at [1035, 577] on button "Next" at bounding box center [1042, 700] width 72 height 22
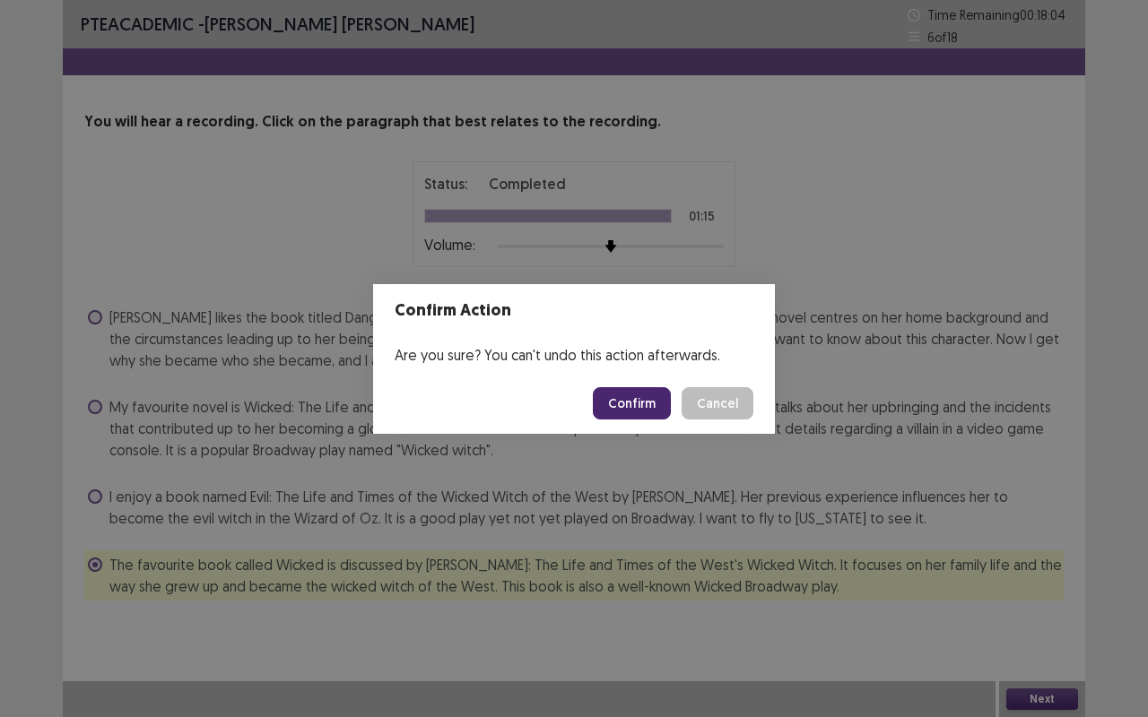
click at [615, 395] on button "Confirm" at bounding box center [632, 403] width 78 height 32
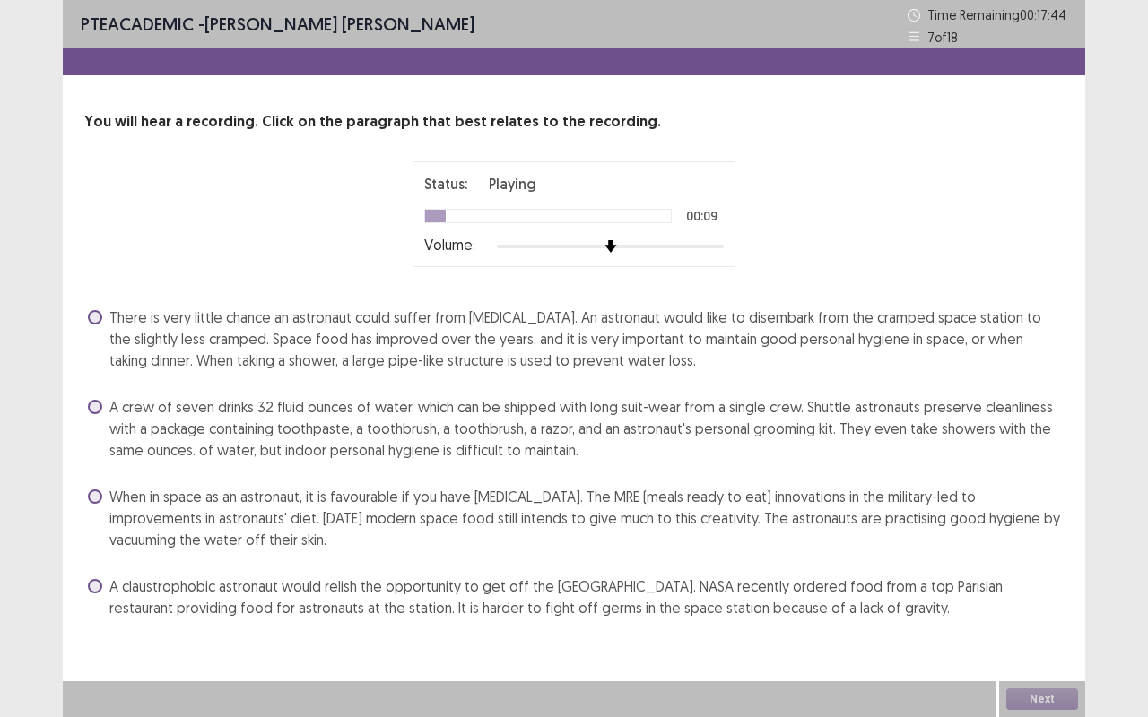
click at [95, 317] on span at bounding box center [95, 317] width 14 height 14
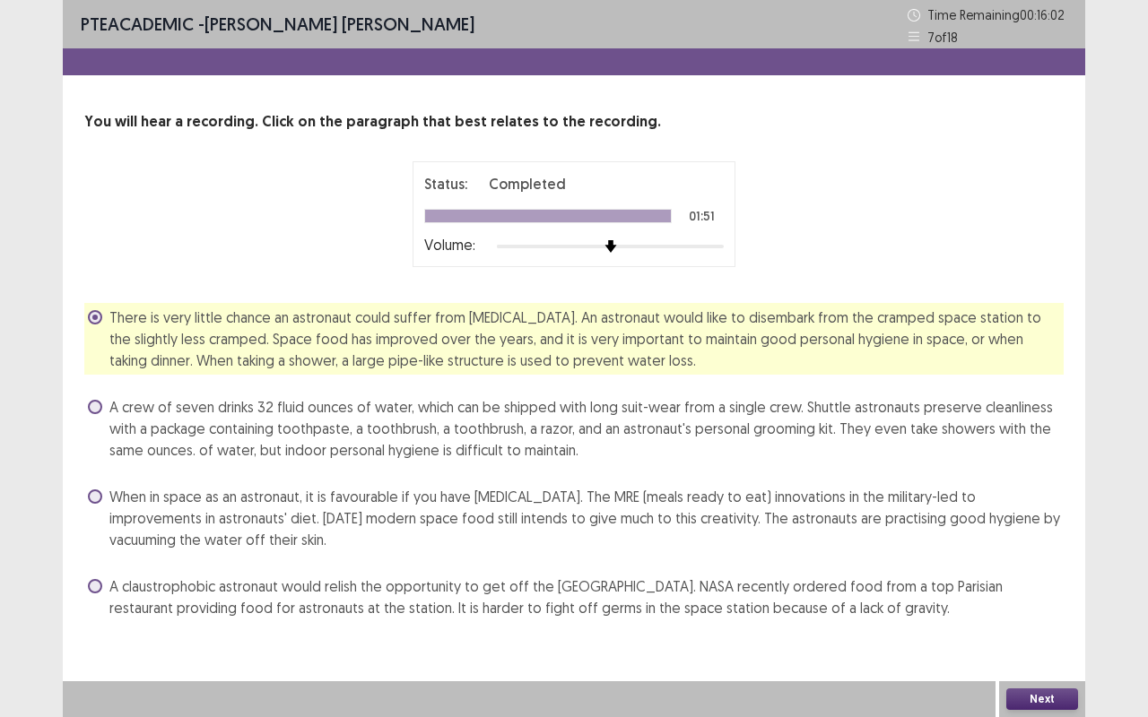
click at [1033, 577] on button "Next" at bounding box center [1042, 700] width 72 height 22
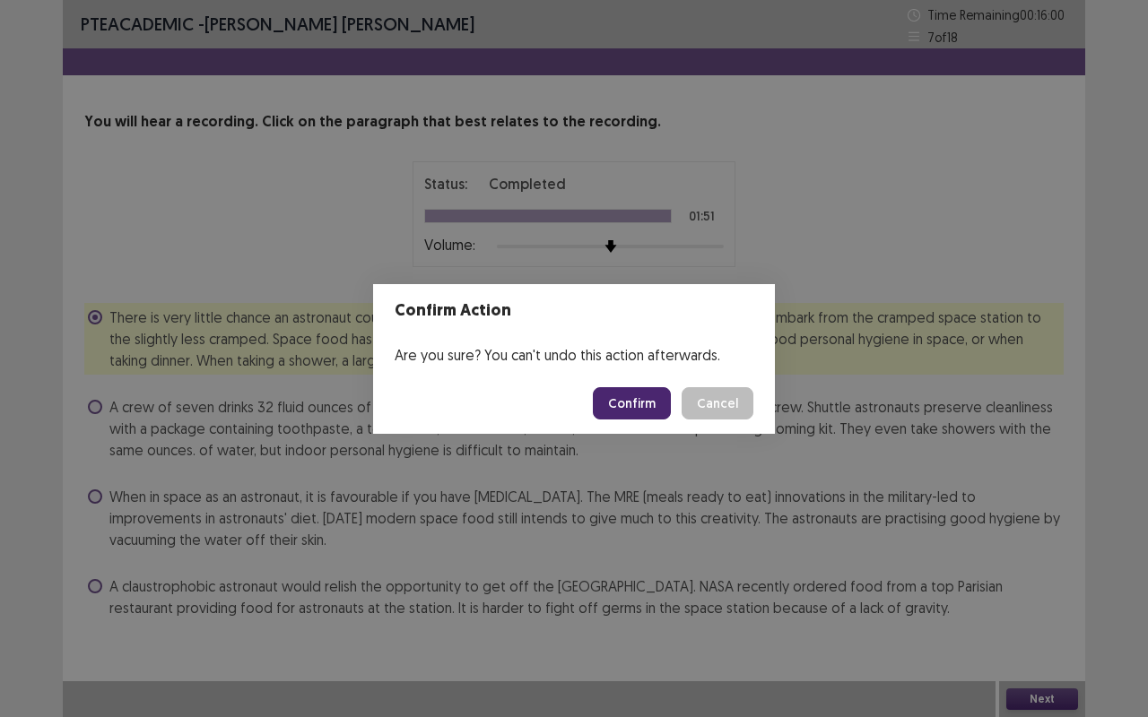
click at [620, 403] on button "Confirm" at bounding box center [632, 403] width 78 height 32
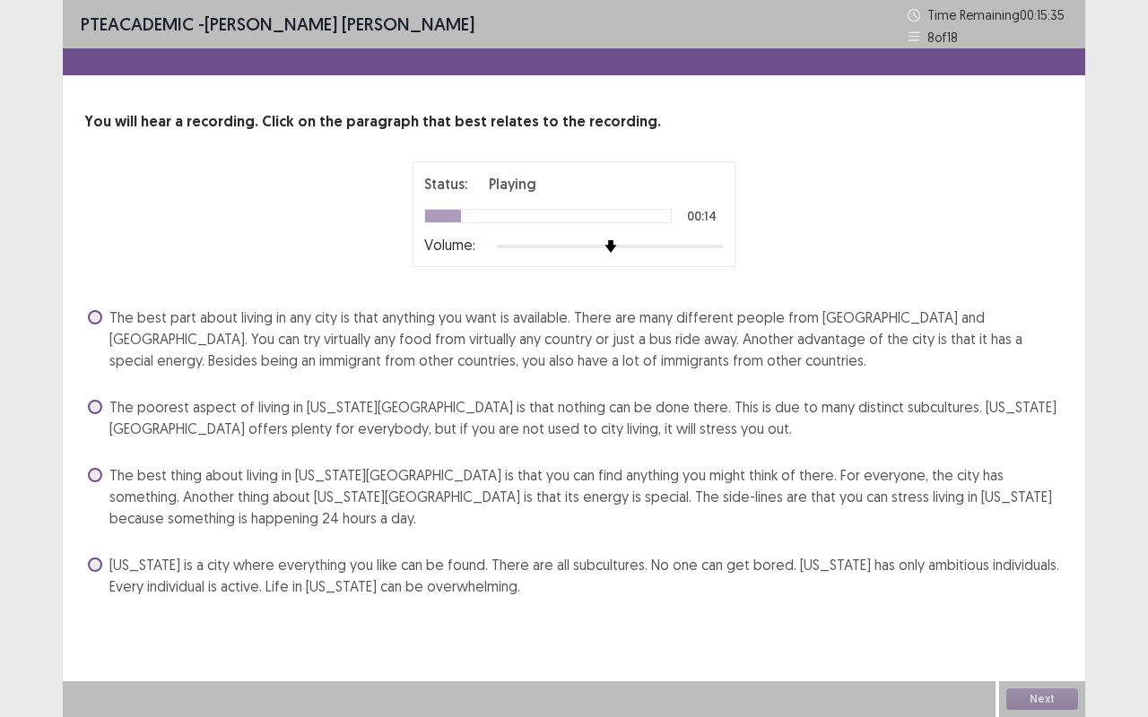
click at [97, 402] on span at bounding box center [95, 407] width 14 height 14
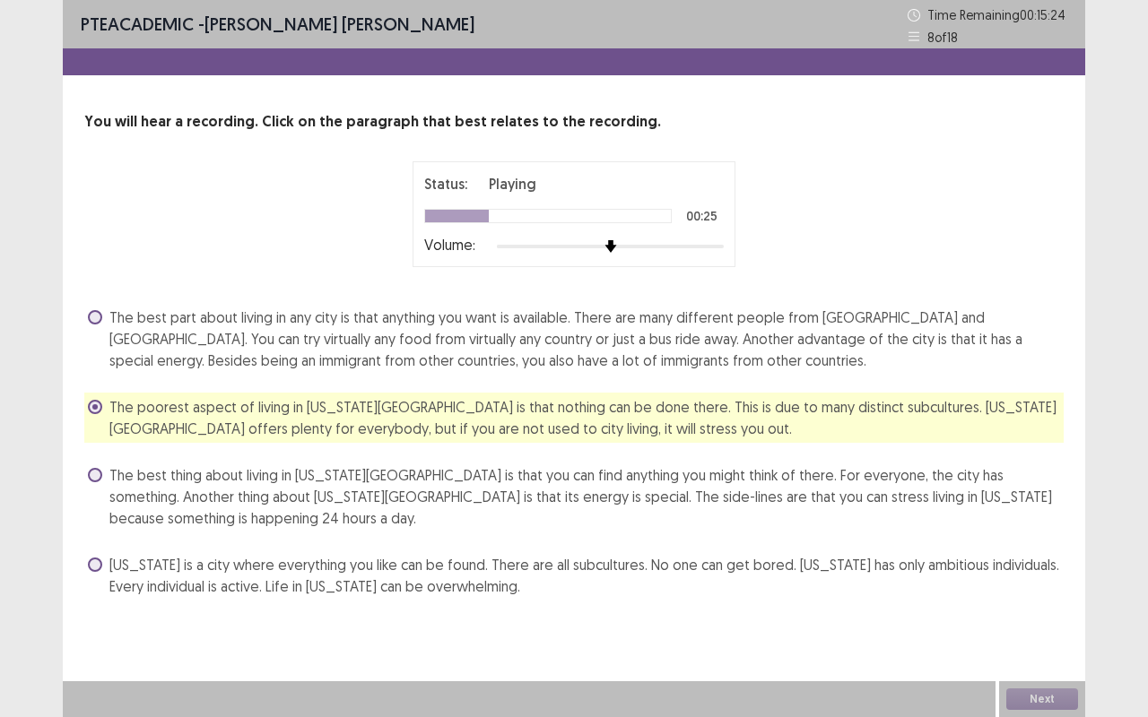
click at [99, 562] on span at bounding box center [95, 565] width 14 height 14
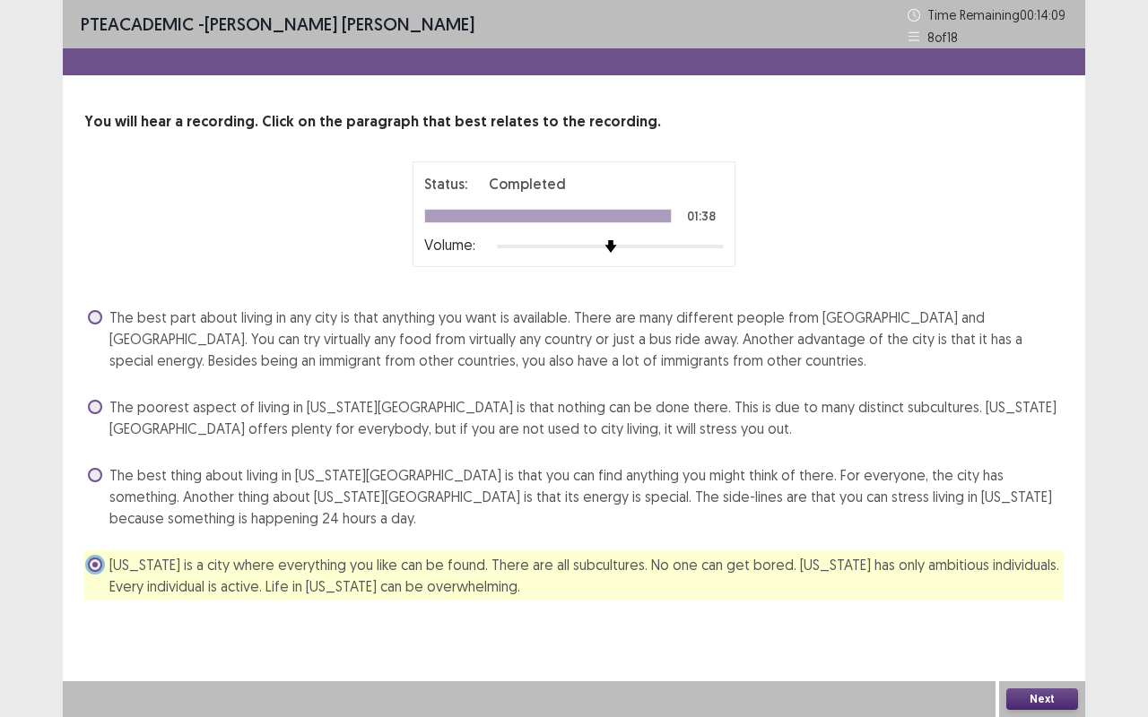
click at [1052, 577] on button "Next" at bounding box center [1042, 700] width 72 height 22
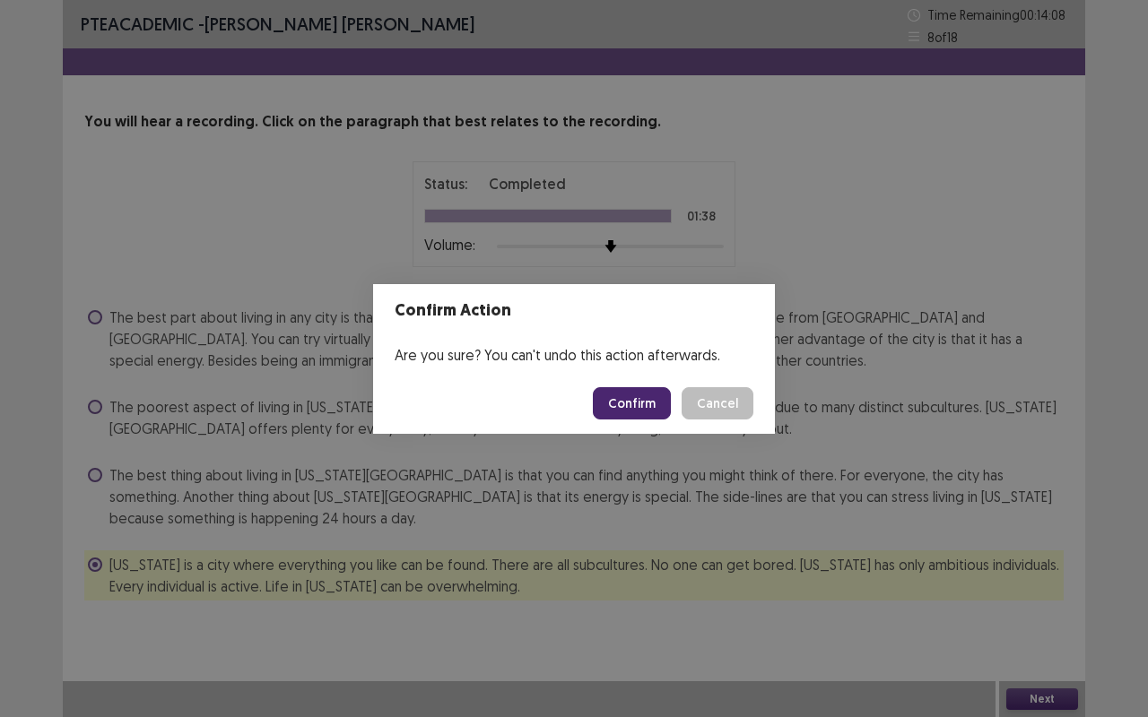
click at [629, 405] on button "Confirm" at bounding box center [632, 403] width 78 height 32
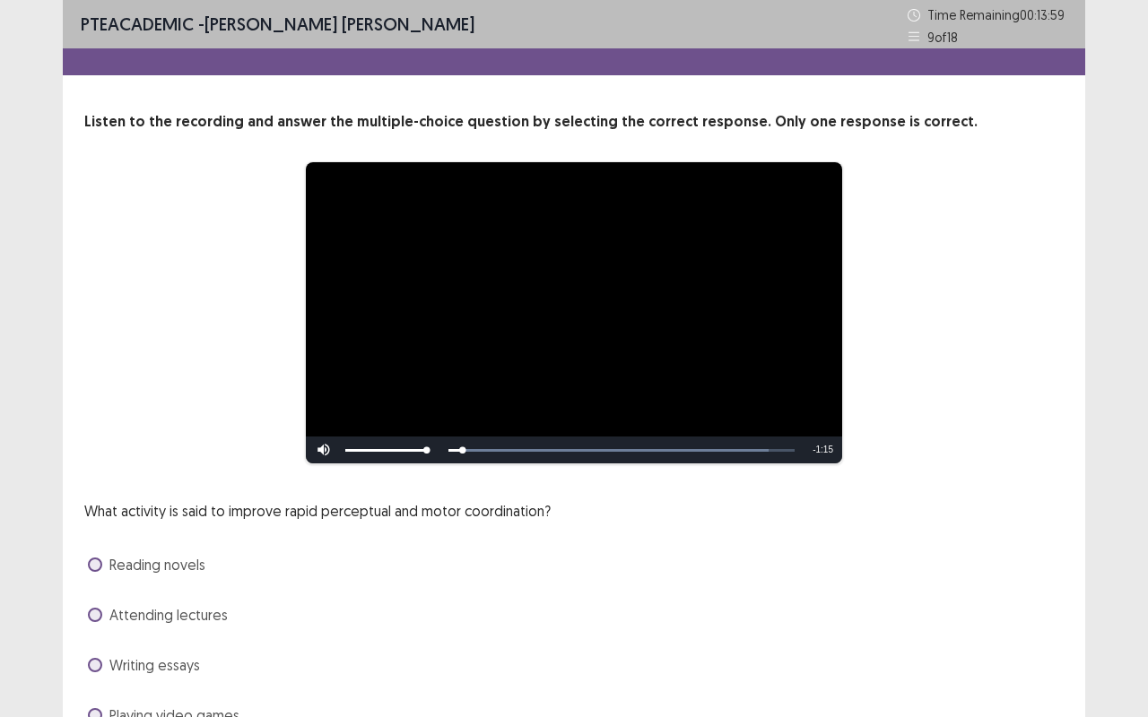
scroll to position [91, 0]
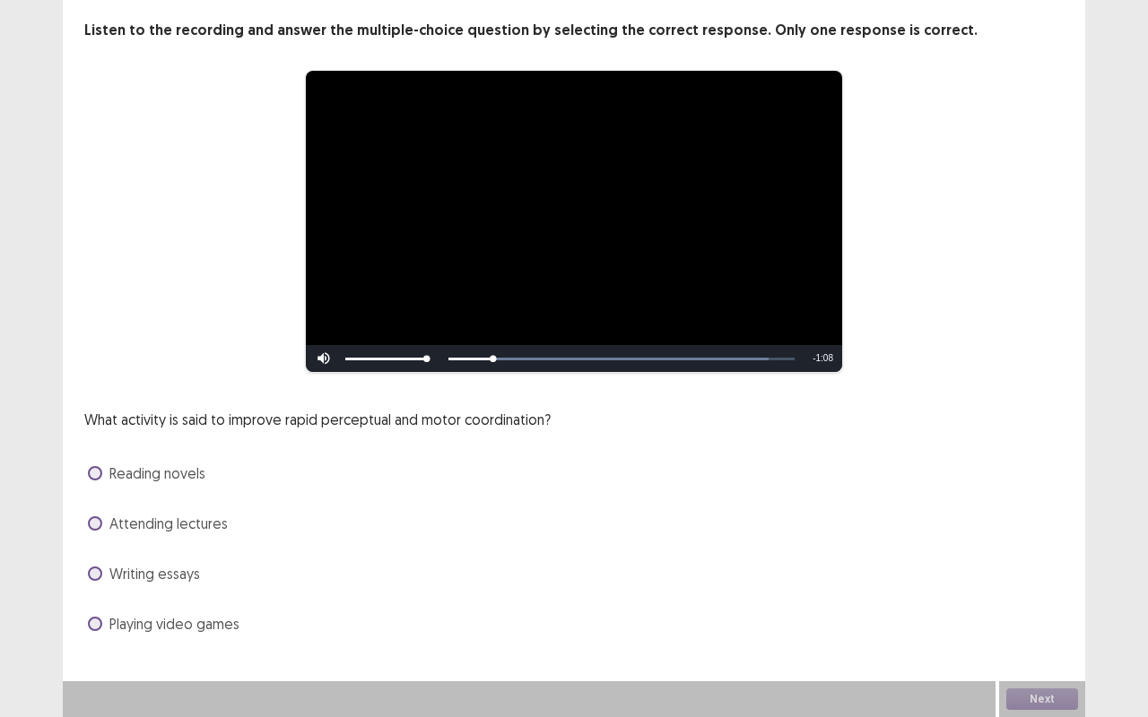
click at [90, 577] on span at bounding box center [95, 624] width 14 height 14
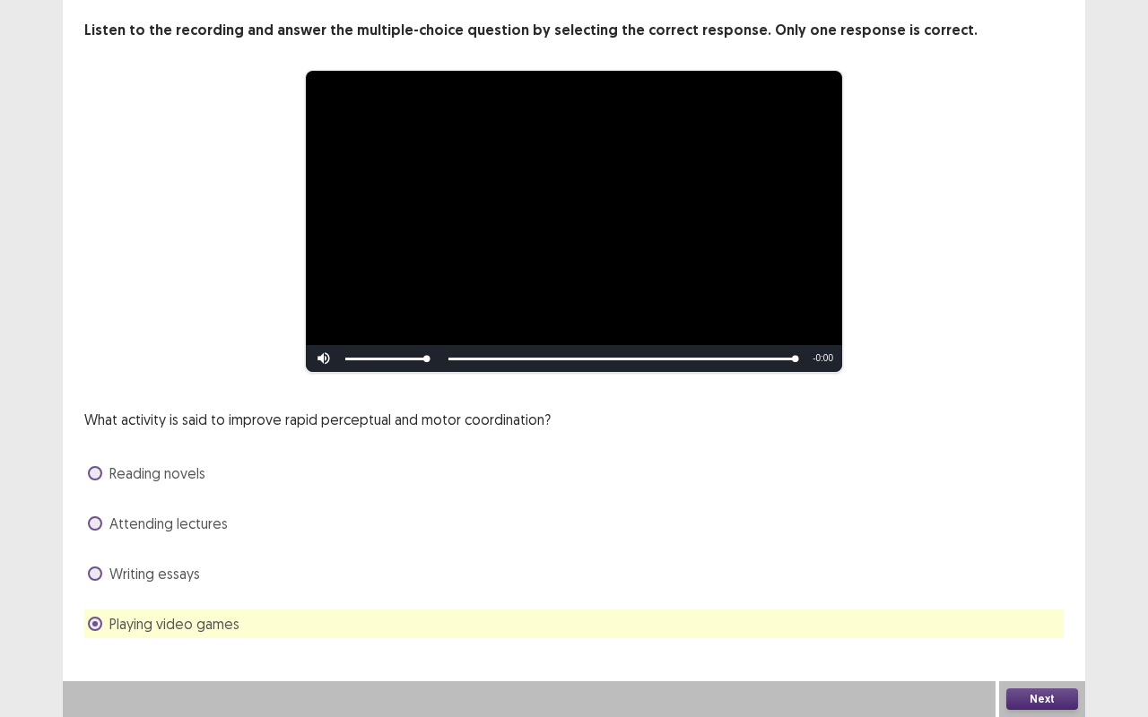
click at [1045, 577] on button "Next" at bounding box center [1042, 700] width 72 height 22
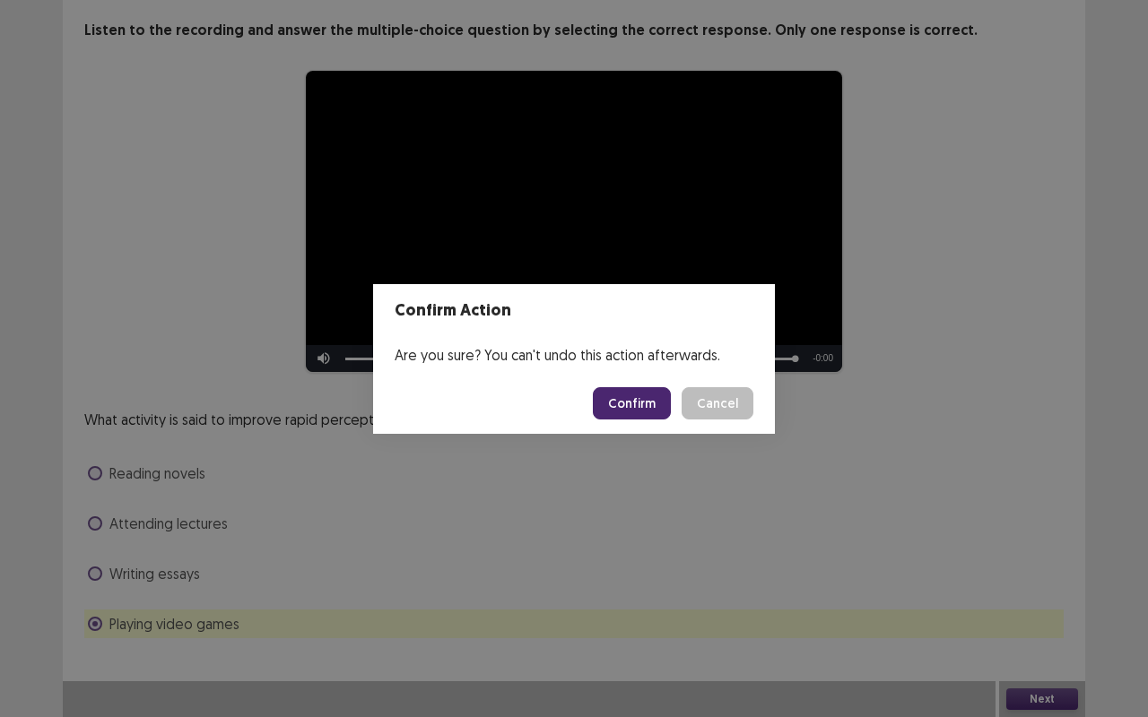
click at [624, 403] on button "Confirm" at bounding box center [632, 403] width 78 height 32
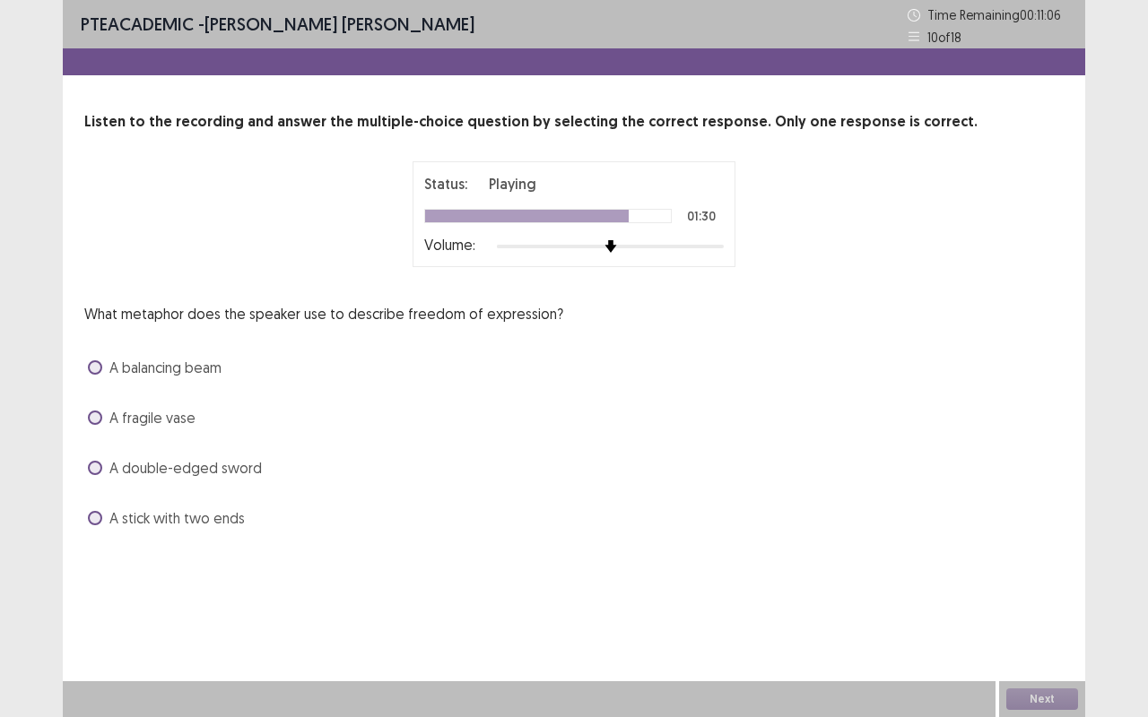
click at [95, 466] on span at bounding box center [95, 468] width 14 height 14
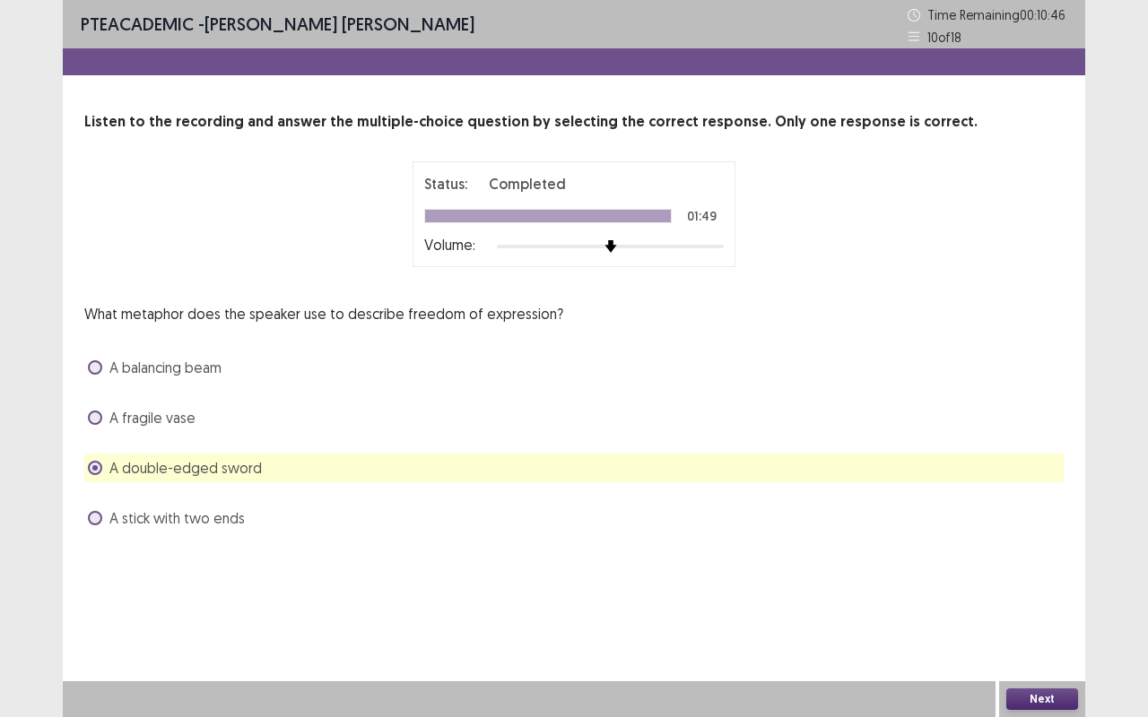
click at [1042, 577] on button "Next" at bounding box center [1042, 700] width 72 height 22
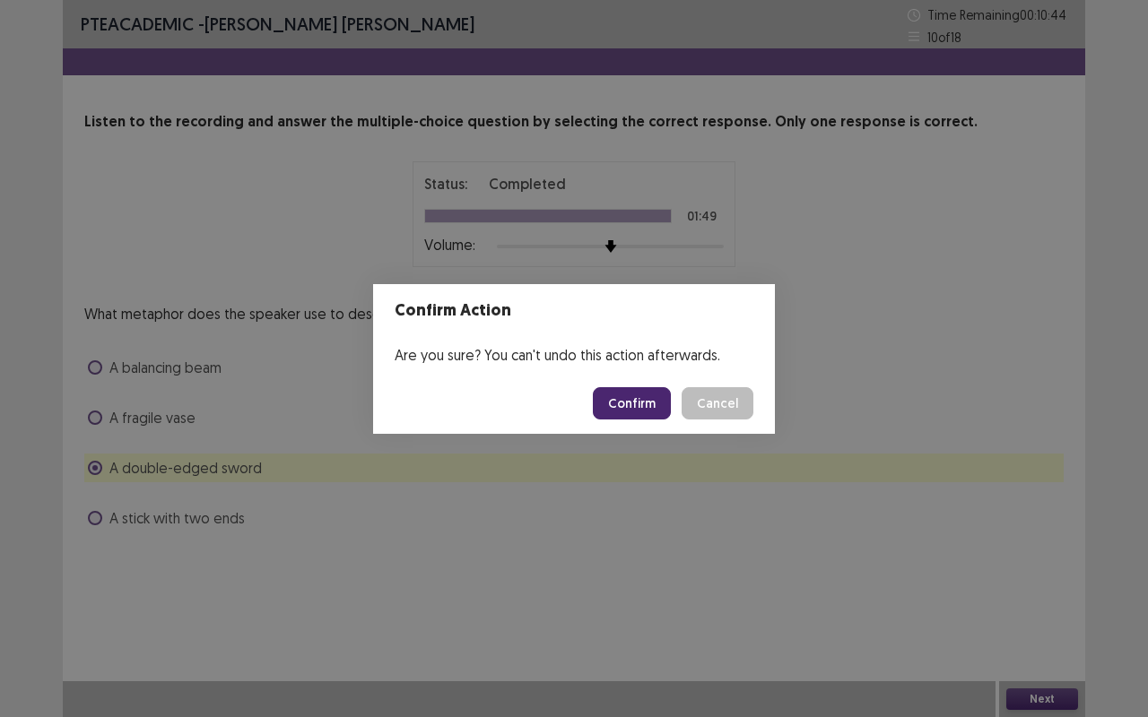
click at [635, 403] on button "Confirm" at bounding box center [632, 403] width 78 height 32
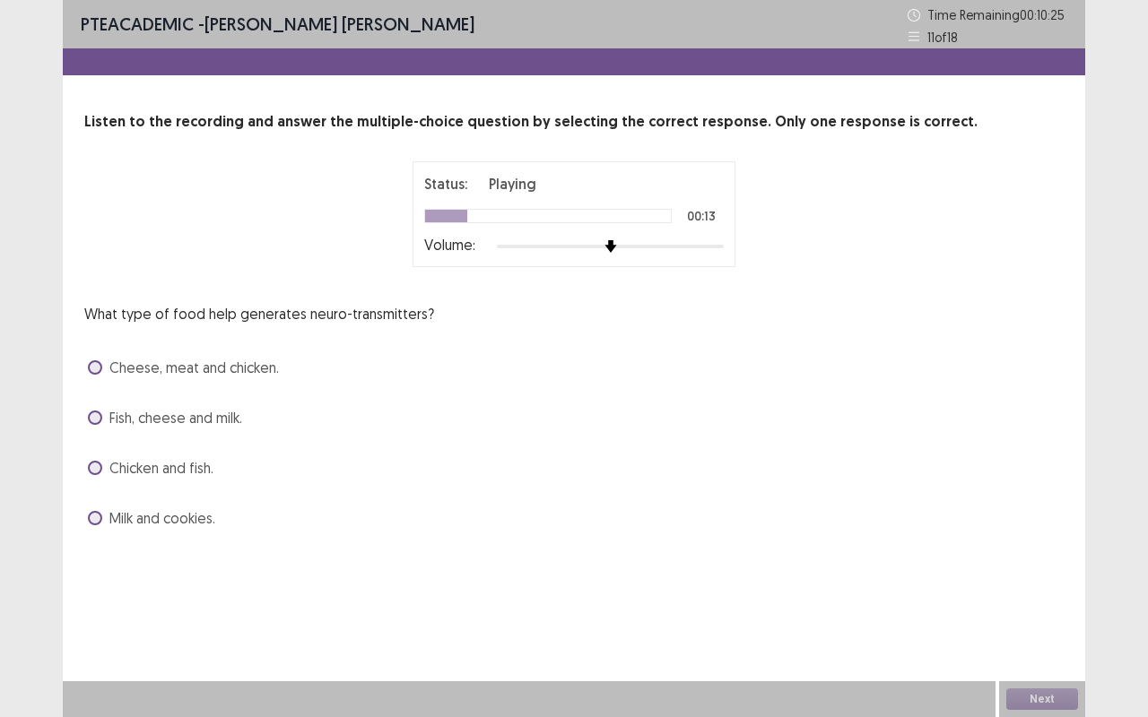
click at [99, 513] on span at bounding box center [95, 518] width 14 height 14
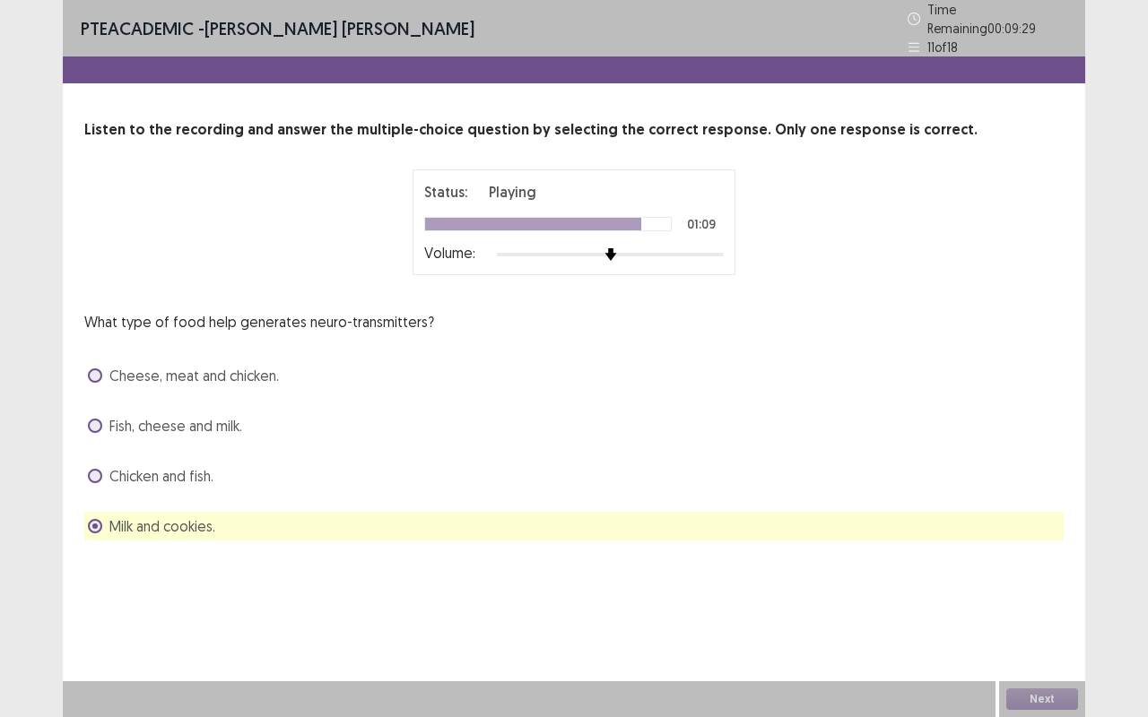
click at [96, 419] on span at bounding box center [95, 426] width 14 height 14
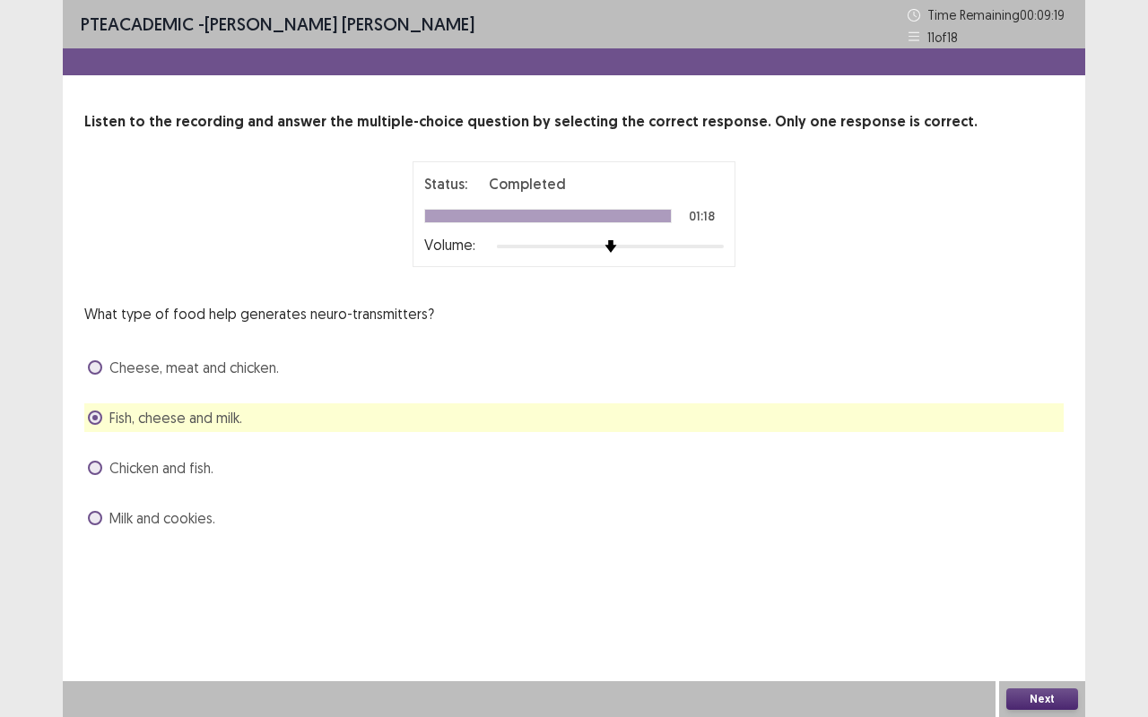
click at [1030, 577] on button "Next" at bounding box center [1042, 700] width 72 height 22
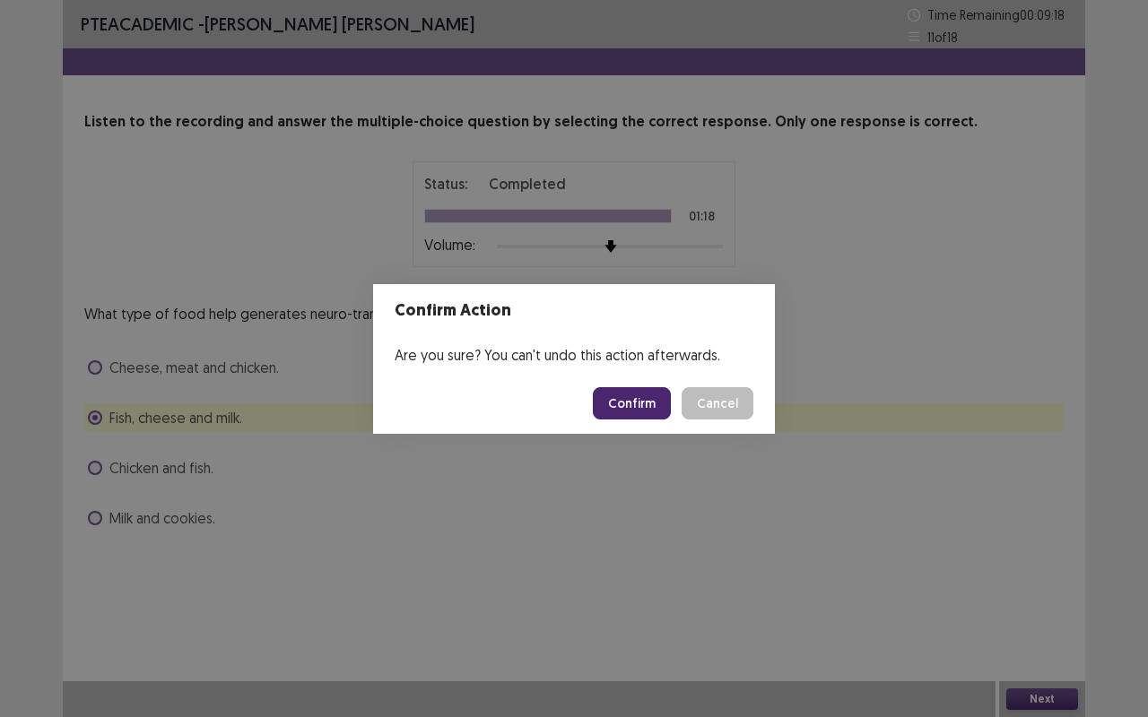
click at [627, 396] on button "Confirm" at bounding box center [632, 403] width 78 height 32
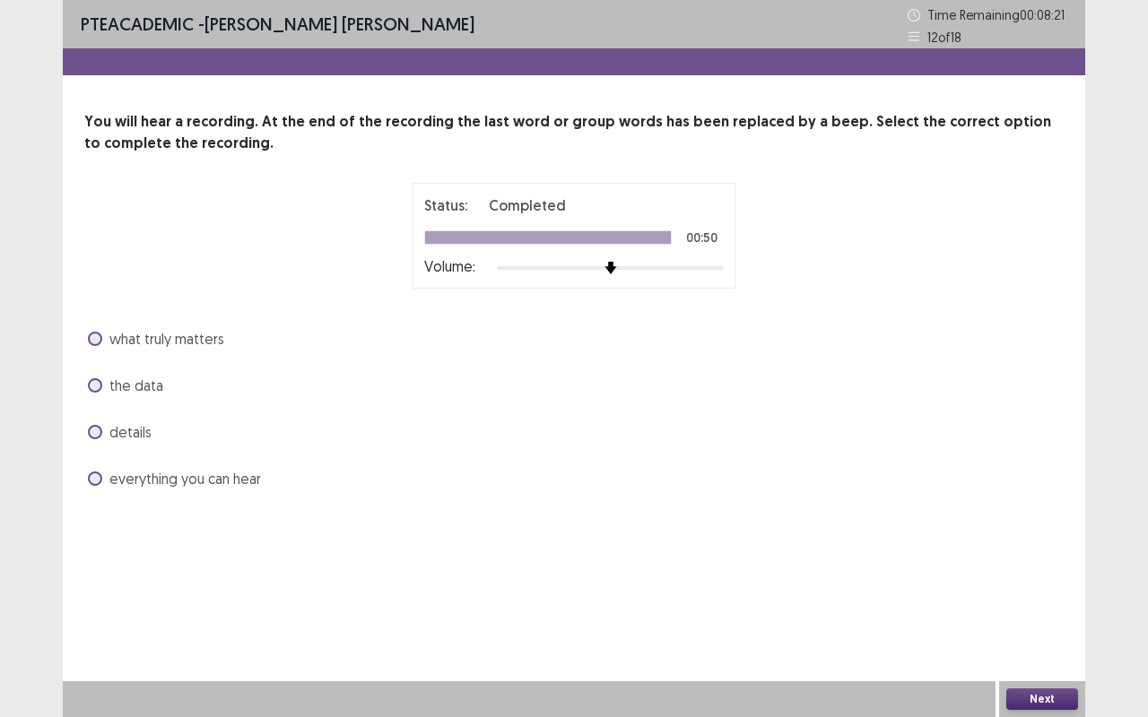
click at [92, 430] on span at bounding box center [95, 432] width 14 height 14
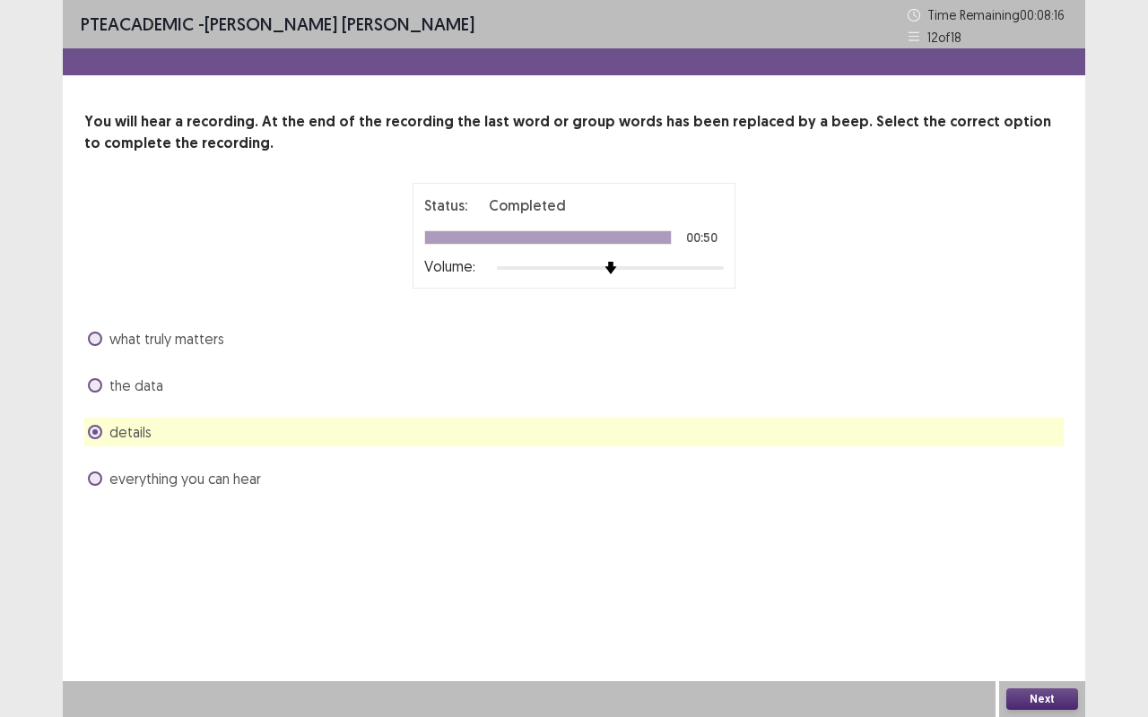
click at [1030, 577] on button "Next" at bounding box center [1042, 700] width 72 height 22
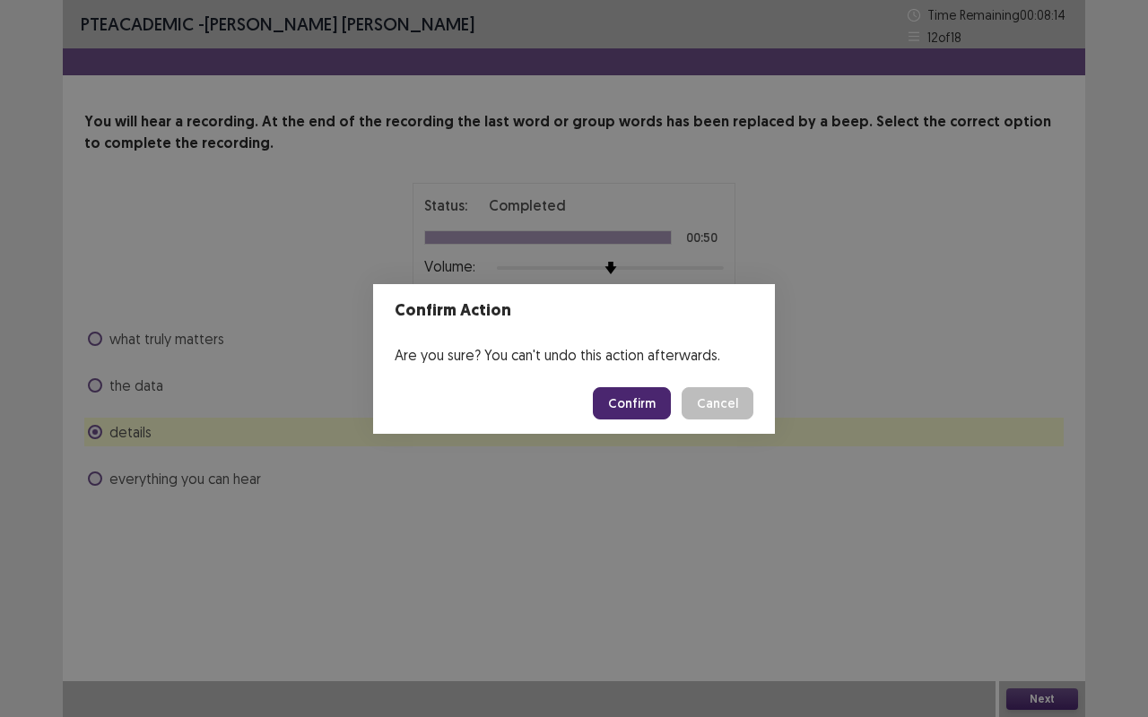
click at [646, 403] on button "Confirm" at bounding box center [632, 403] width 78 height 32
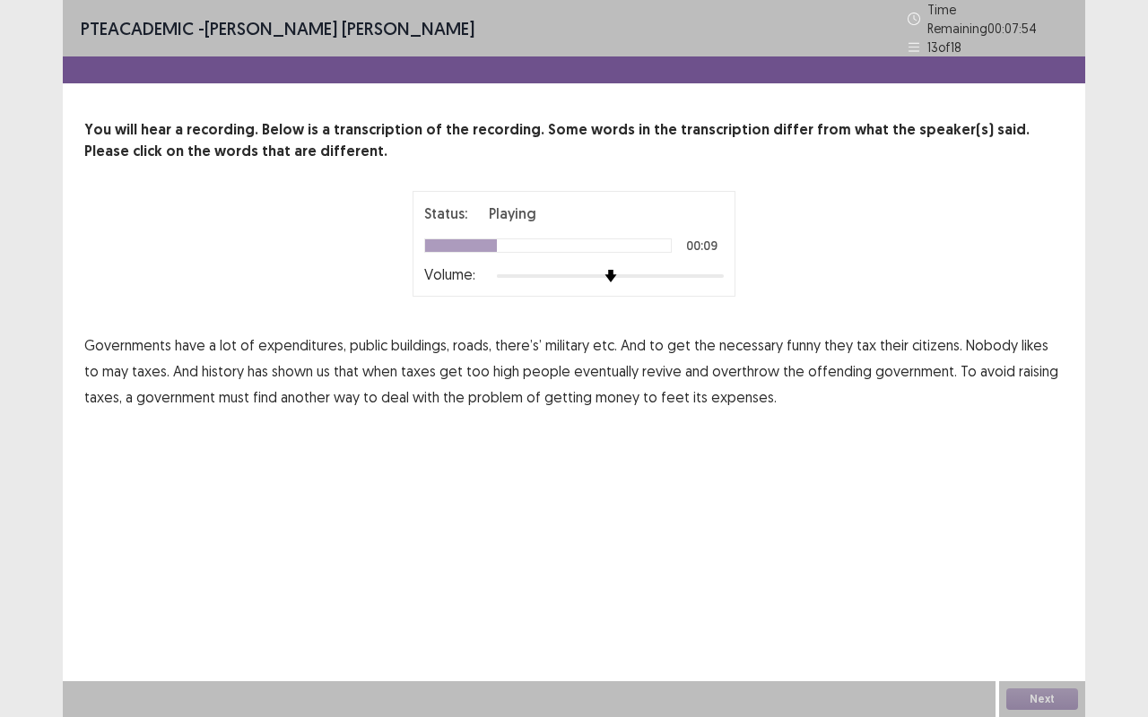
click at [812, 341] on p "Governments have a lot of expenditures, public buildings, roads, there’s’ milit…" at bounding box center [573, 371] width 979 height 77
click at [802, 338] on span "funny" at bounding box center [803, 345] width 34 height 22
click at [102, 367] on span "may" at bounding box center [115, 371] width 26 height 22
click at [642, 362] on span "revive" at bounding box center [661, 371] width 39 height 22
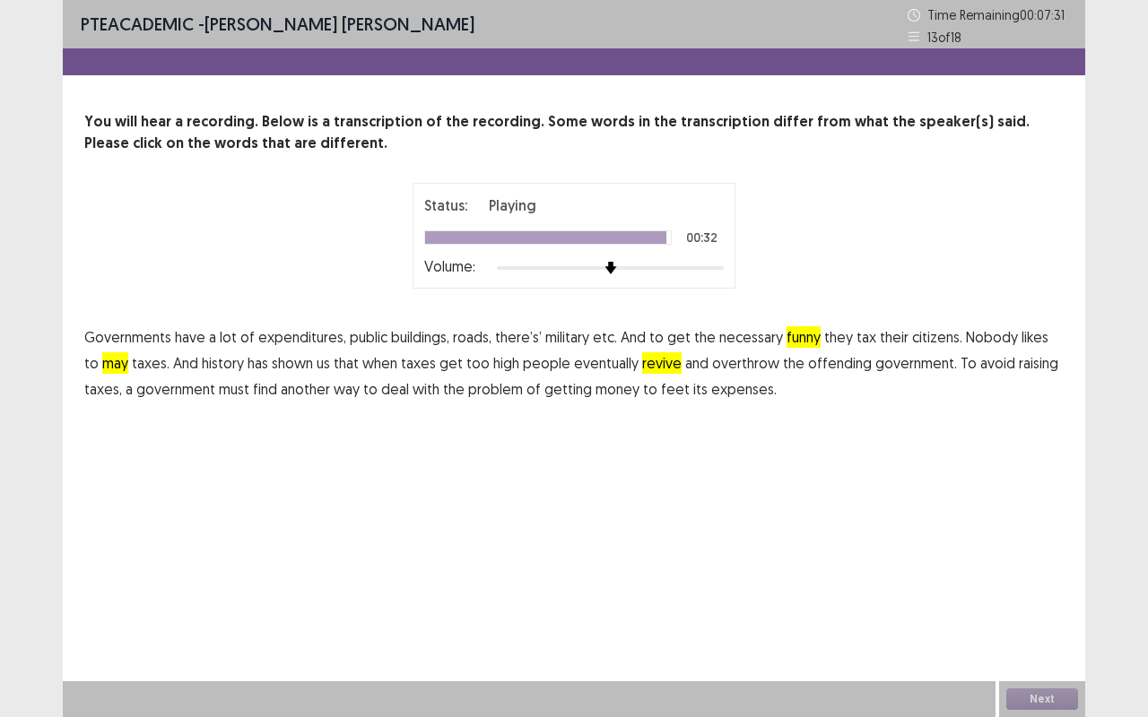
click at [668, 391] on span "feet" at bounding box center [675, 389] width 29 height 22
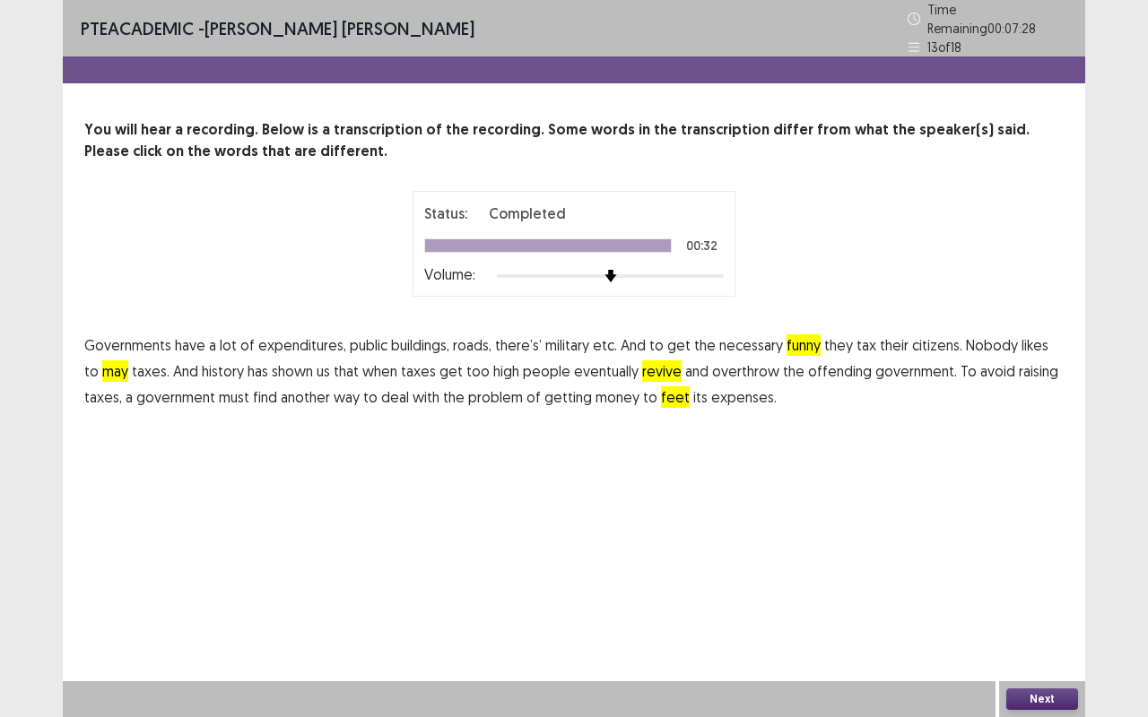
click at [1062, 577] on button "Next" at bounding box center [1042, 700] width 72 height 22
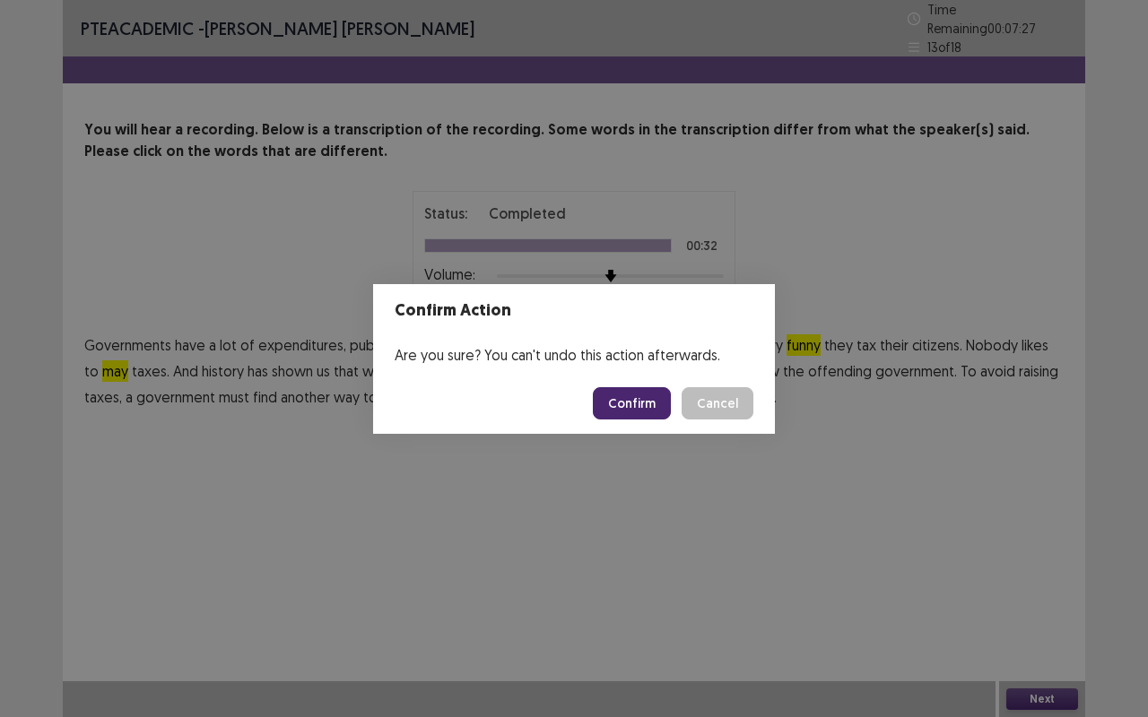
click at [632, 401] on button "Confirm" at bounding box center [632, 403] width 78 height 32
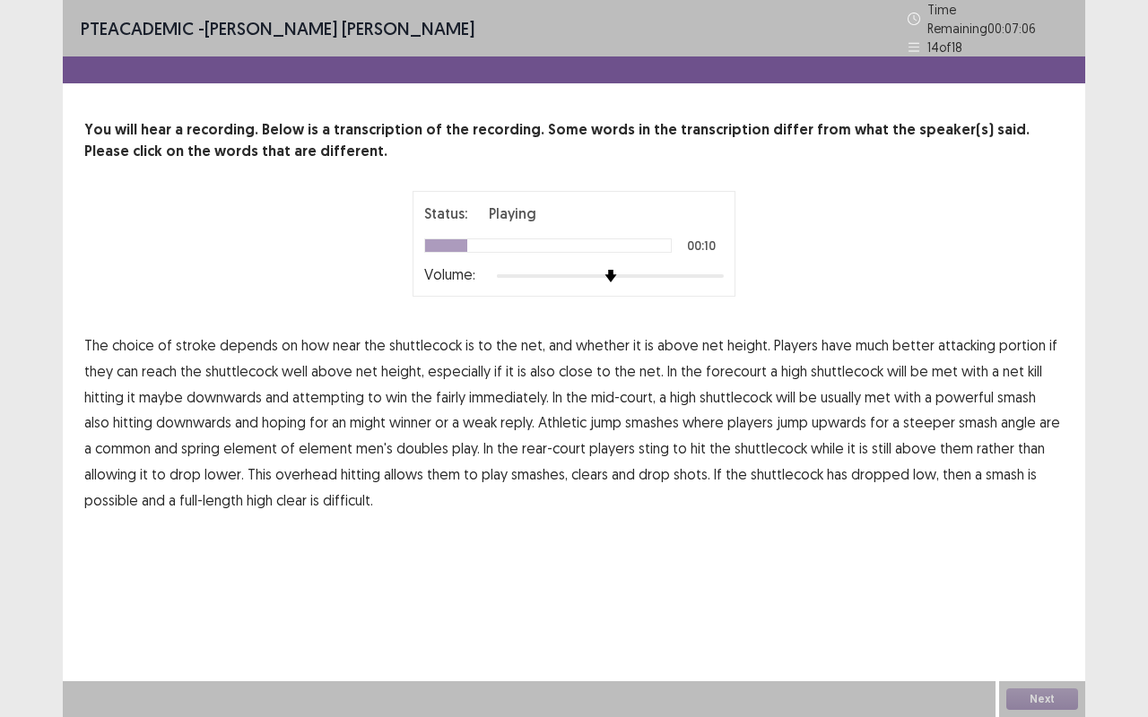
click at [1016, 342] on span "portion" at bounding box center [1022, 345] width 47 height 22
click at [209, 386] on span "downwards" at bounding box center [223, 397] width 75 height 22
click at [144, 394] on span "maybe" at bounding box center [161, 397] width 44 height 22
click at [350, 414] on span "might" at bounding box center [368, 423] width 36 height 22
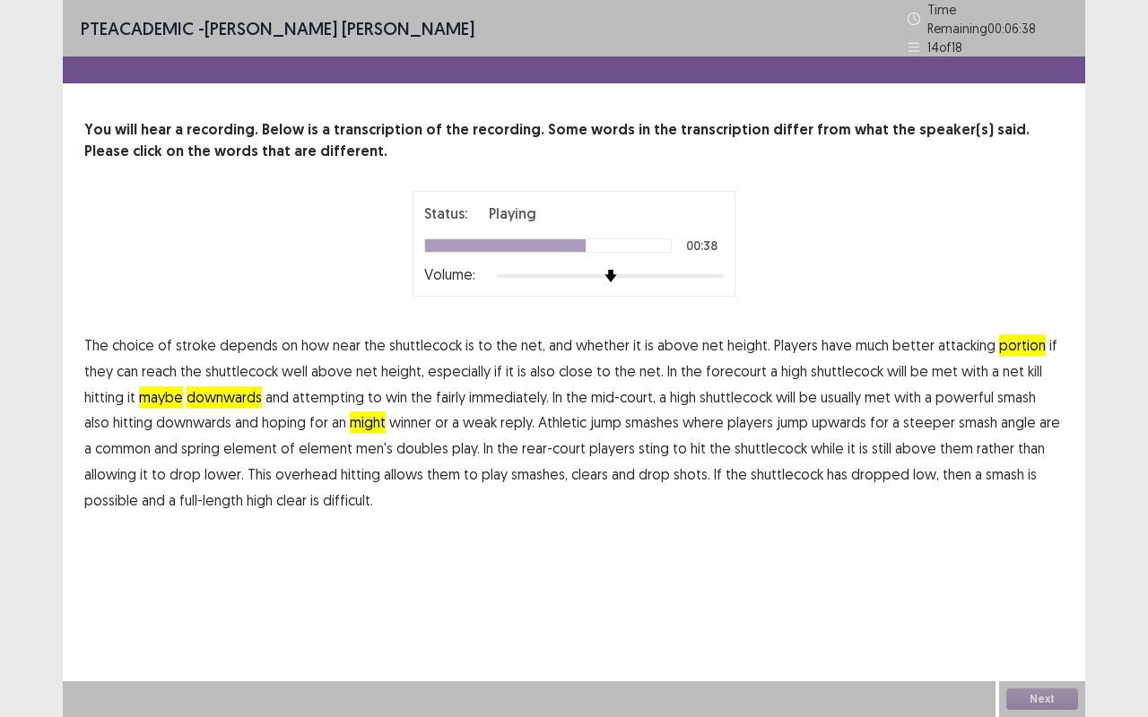
click at [903, 418] on span "steeper" at bounding box center [929, 423] width 52 height 22
click at [903, 414] on span "steeper" at bounding box center [929, 423] width 52 height 22
drag, startPoint x: 195, startPoint y: 438, endPoint x: 229, endPoint y: 432, distance: 34.5
click at [199, 438] on span "spring" at bounding box center [200, 449] width 39 height 22
click at [638, 443] on span "sting" at bounding box center [653, 449] width 30 height 22
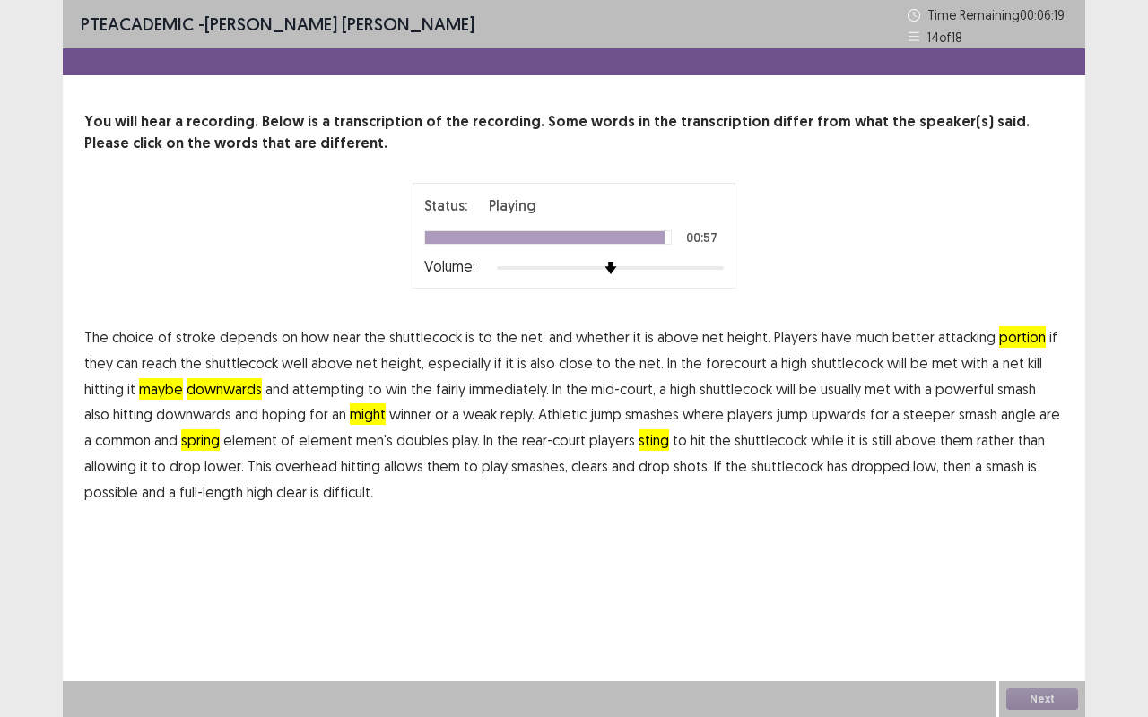
click at [117, 490] on span "possible" at bounding box center [111, 492] width 54 height 22
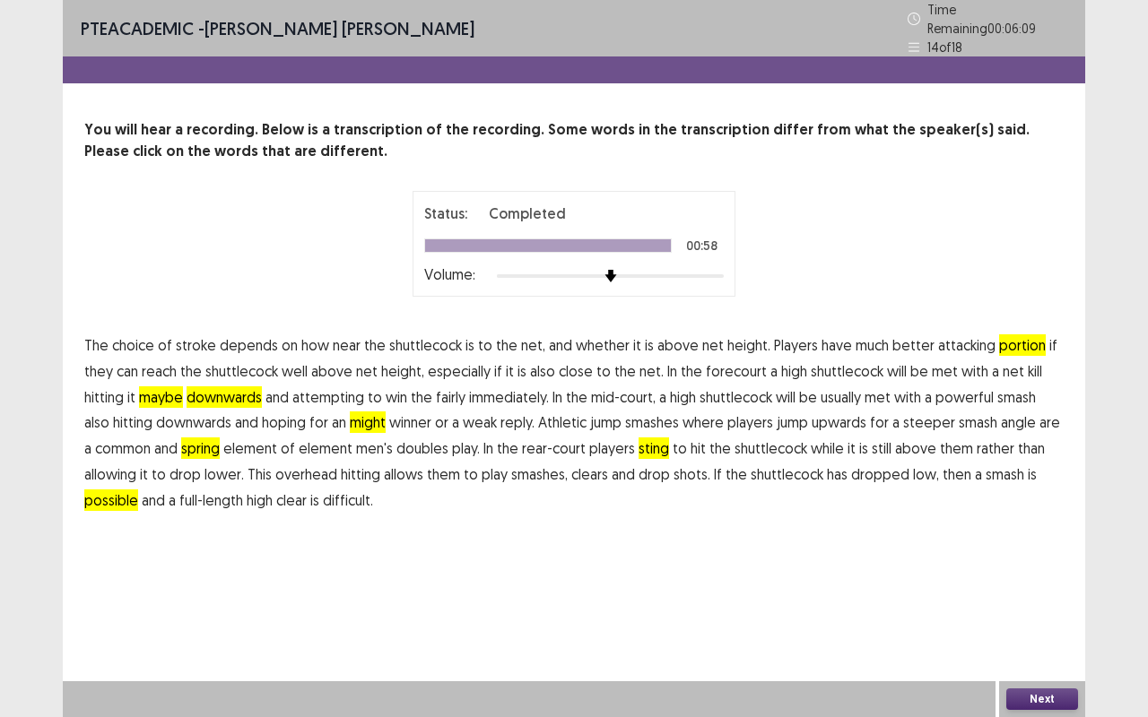
click at [1054, 577] on button "Next" at bounding box center [1042, 700] width 72 height 22
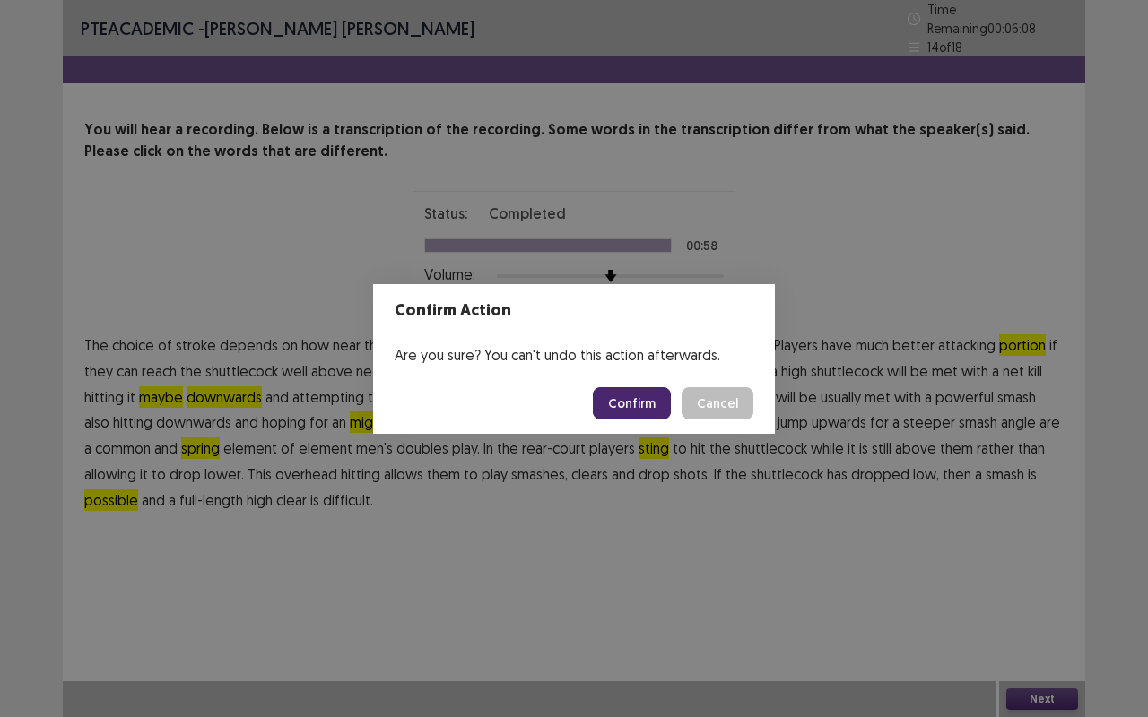
click at [637, 406] on button "Confirm" at bounding box center [632, 403] width 78 height 32
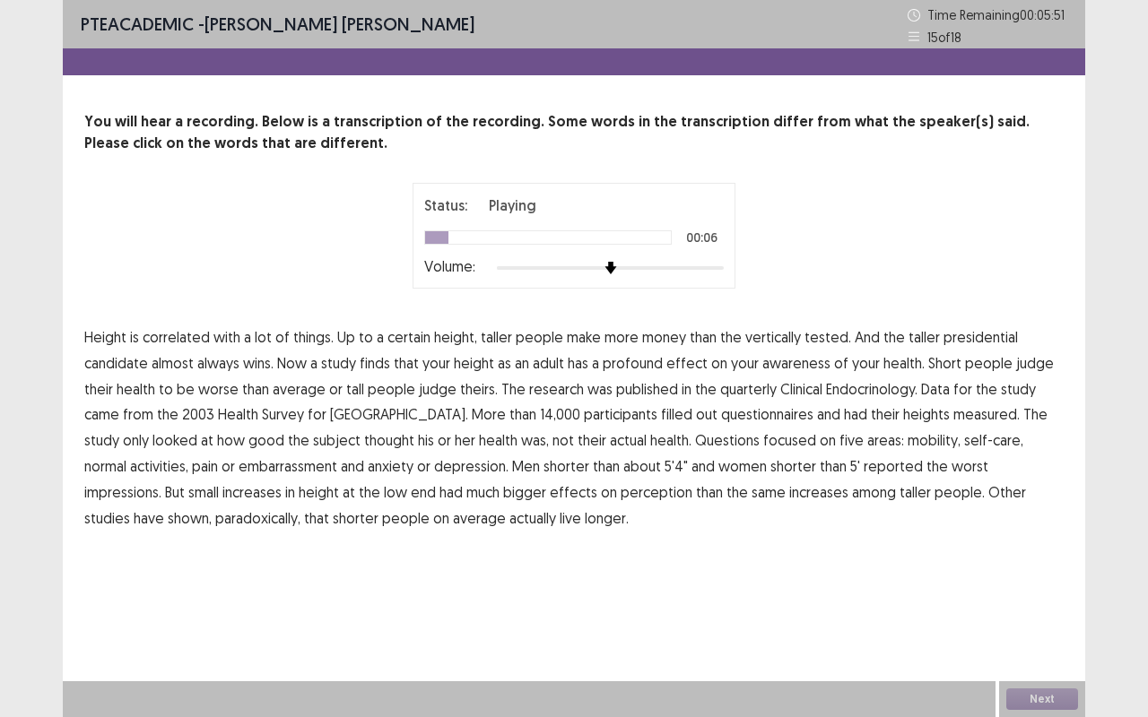
click at [819, 335] on span "tested." at bounding box center [827, 337] width 47 height 22
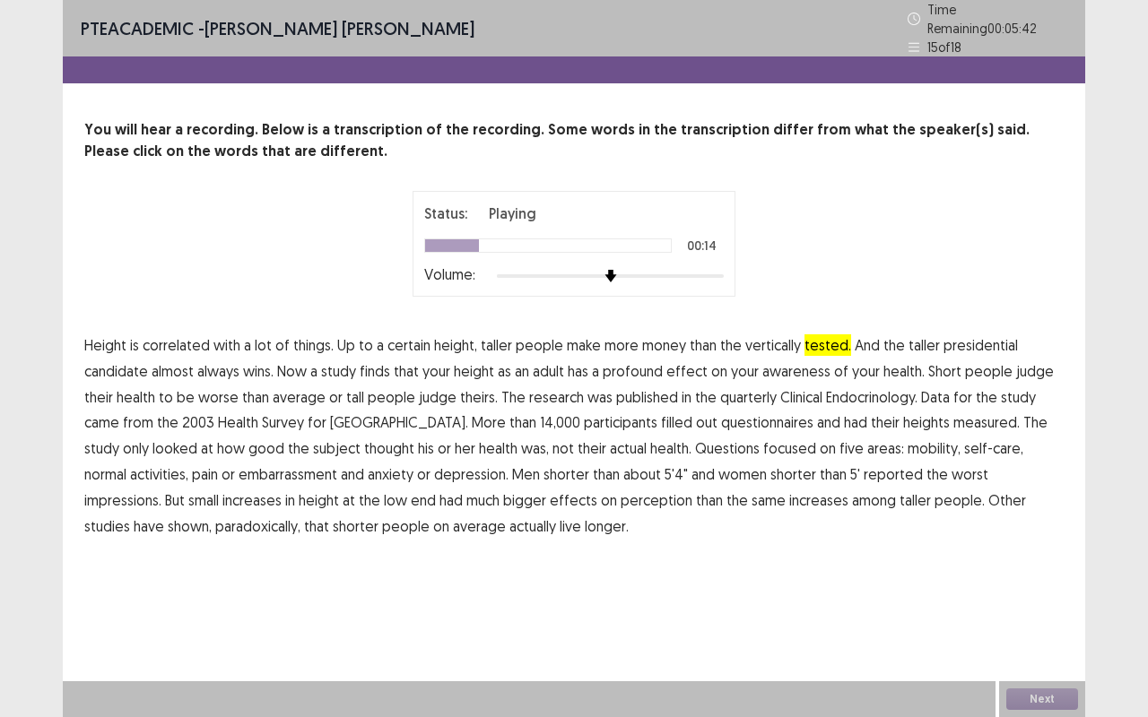
click at [800, 369] on span "awareness" at bounding box center [796, 371] width 68 height 22
click at [742, 392] on span "quarterly" at bounding box center [748, 397] width 56 height 22
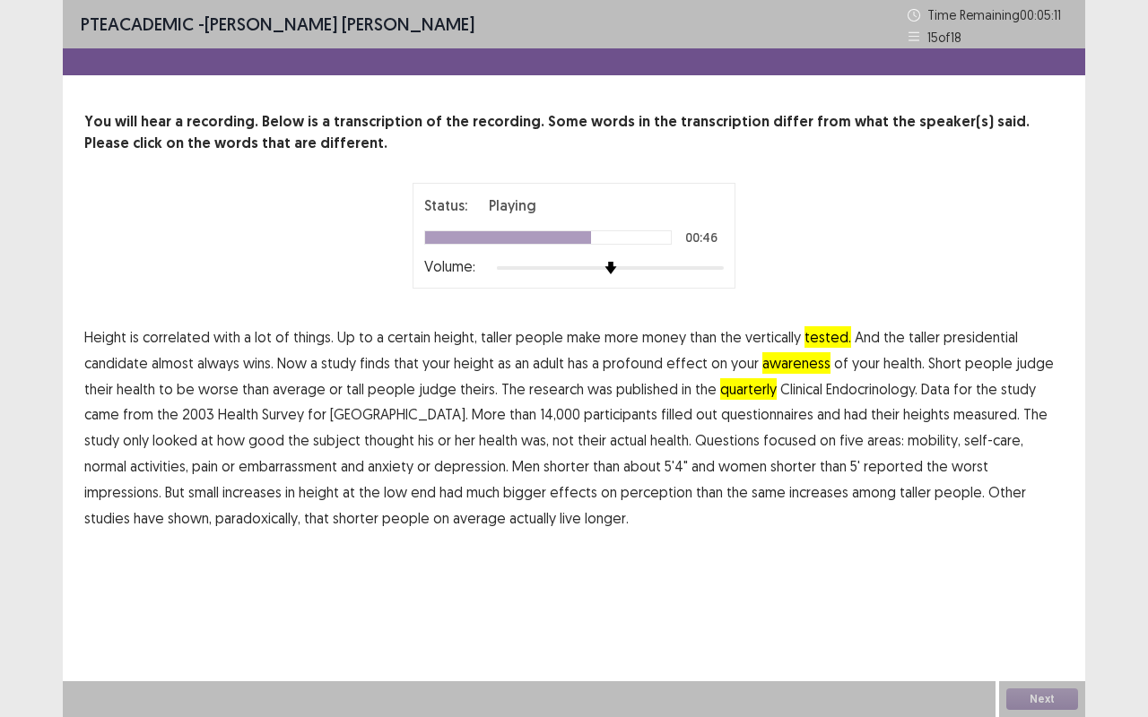
click at [238, 467] on span "embarrassment" at bounding box center [287, 466] width 99 height 22
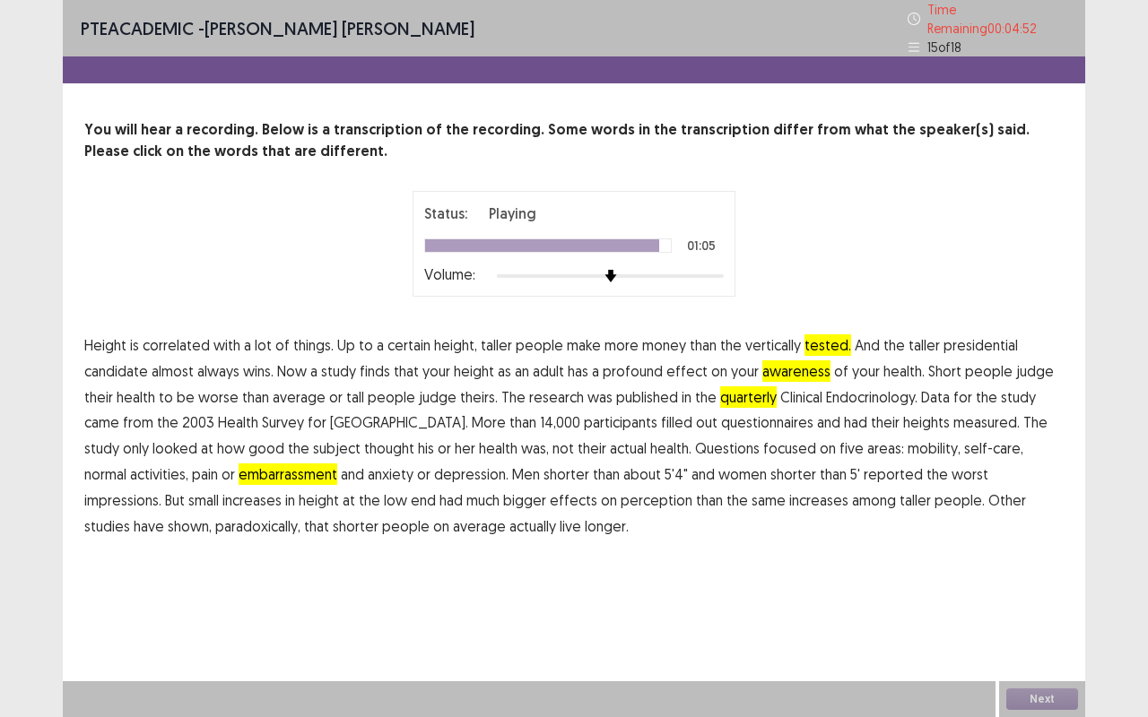
click at [215, 518] on span "paradoxically," at bounding box center [257, 527] width 85 height 22
click at [1054, 577] on button "Next" at bounding box center [1042, 700] width 72 height 22
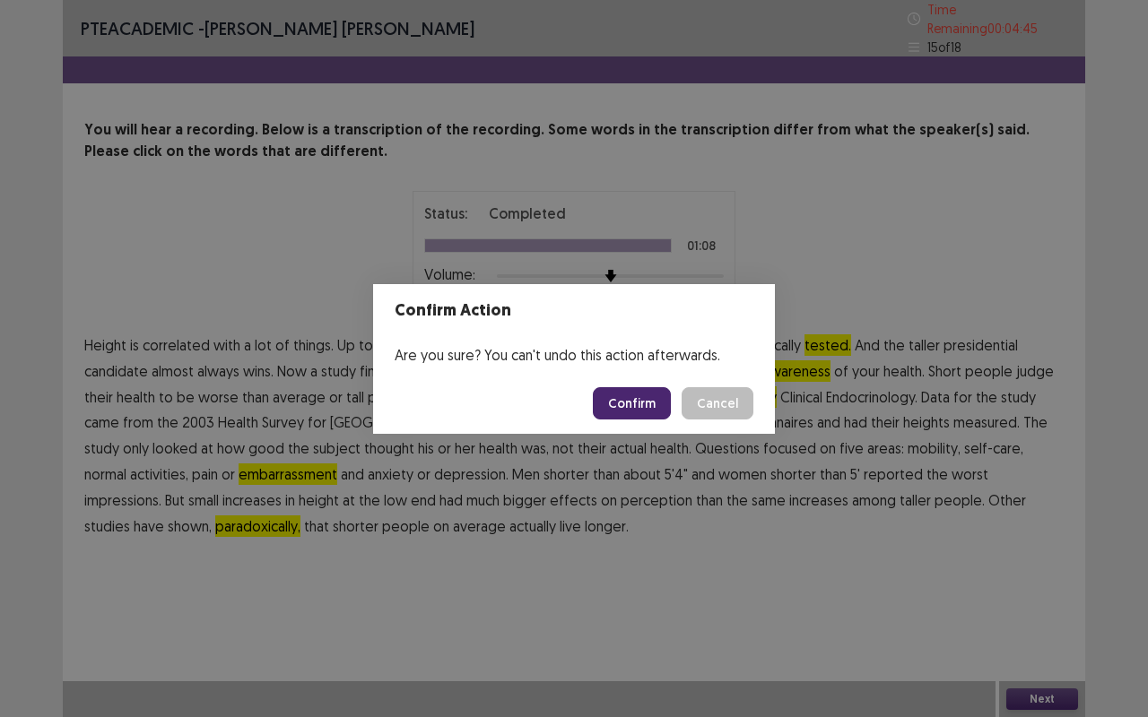
click at [646, 407] on button "Confirm" at bounding box center [632, 403] width 78 height 32
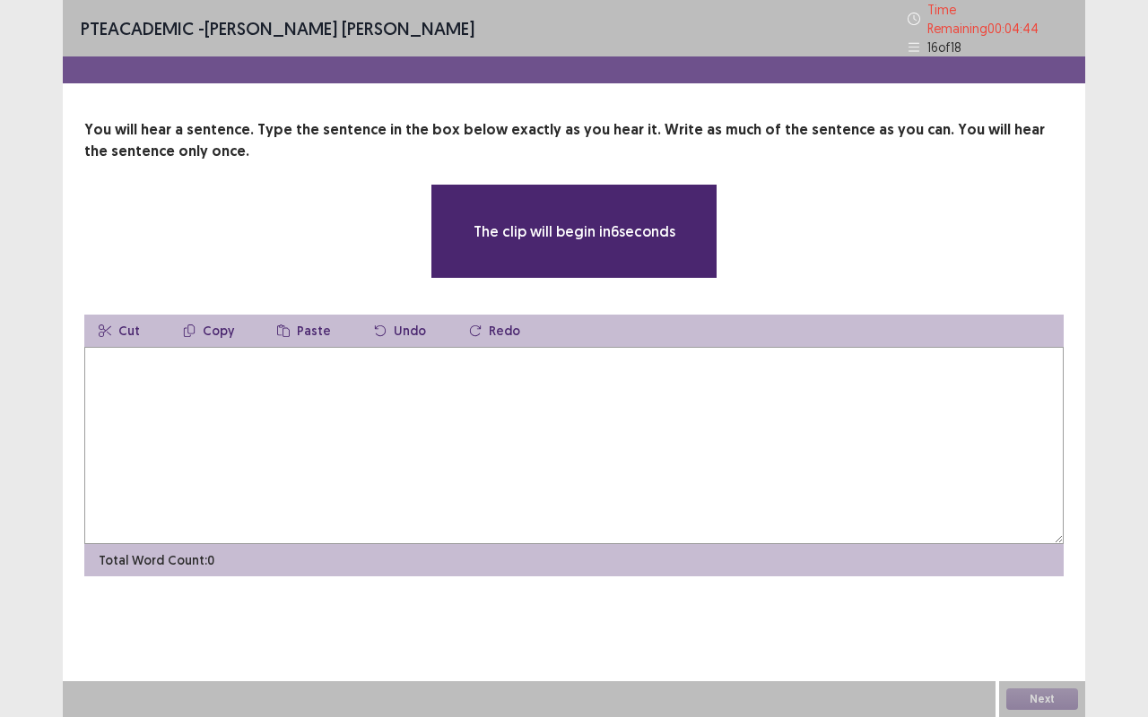
click at [235, 395] on textarea at bounding box center [573, 445] width 979 height 197
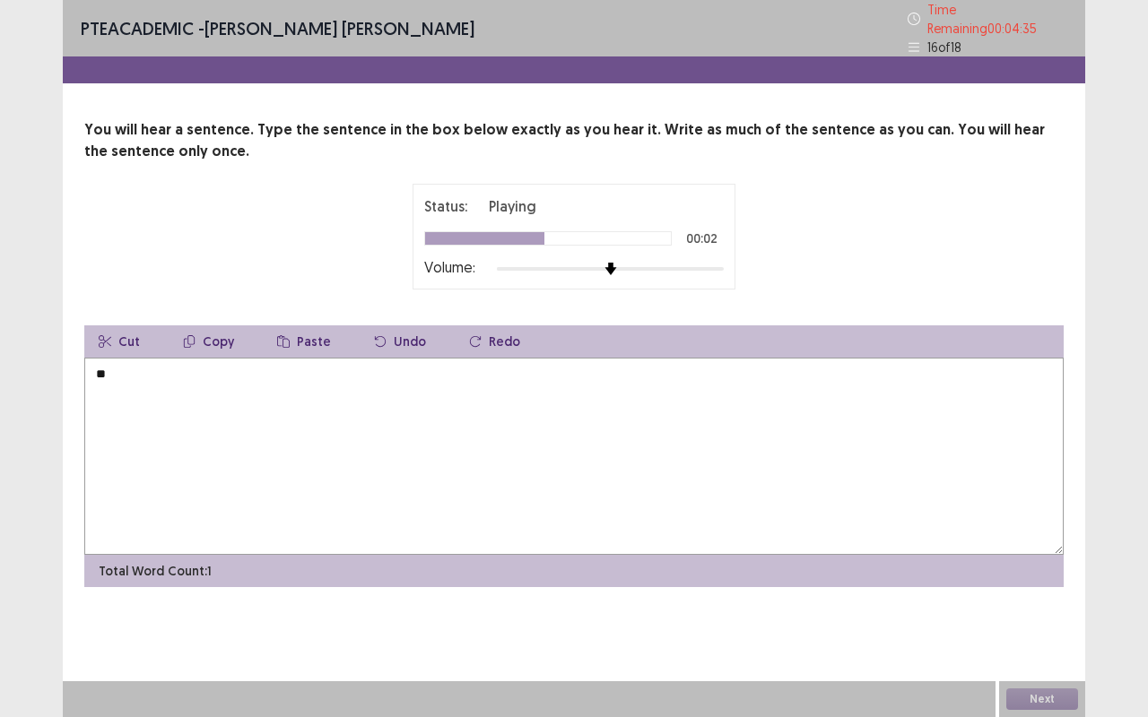
type textarea "*"
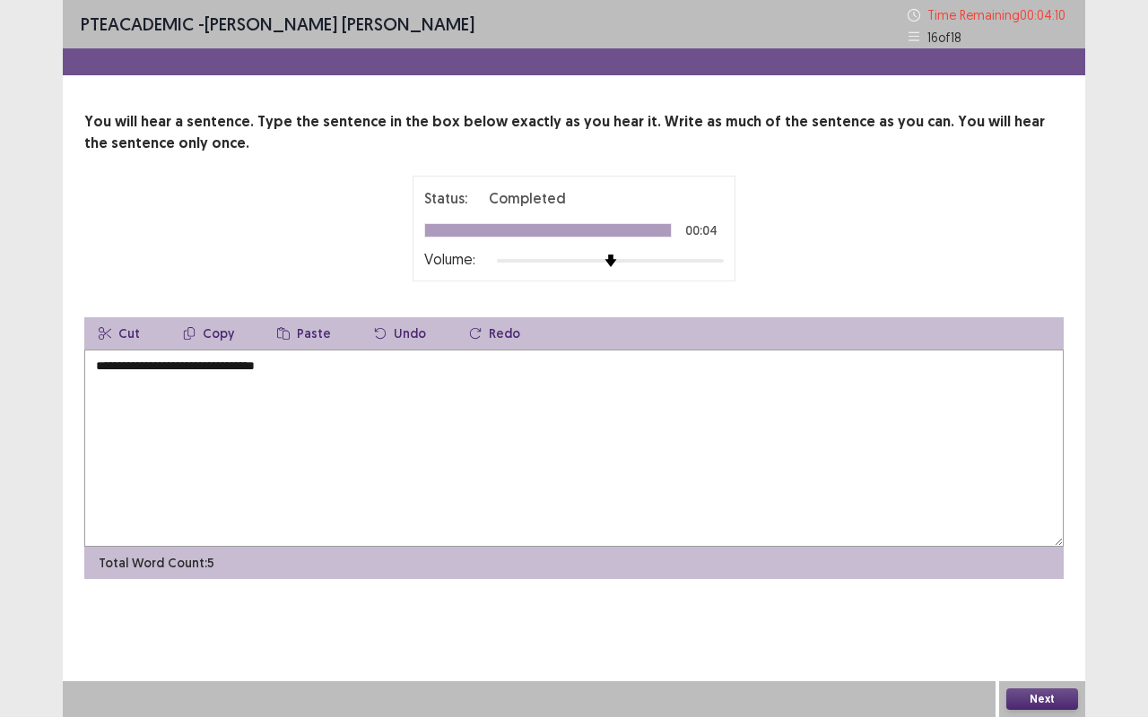
click at [100, 369] on textarea "**********" at bounding box center [573, 448] width 979 height 197
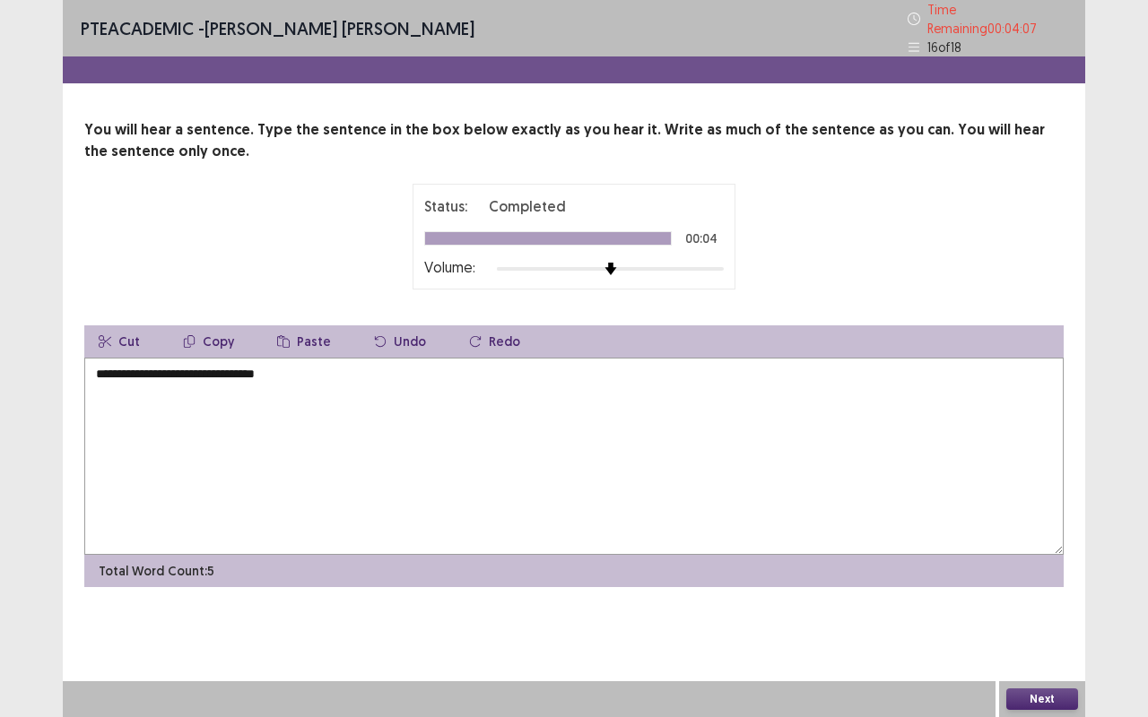
click at [165, 365] on textarea "**********" at bounding box center [573, 456] width 979 height 197
click at [325, 375] on textarea "**********" at bounding box center [573, 456] width 979 height 197
type textarea "**********"
click at [1035, 577] on button "Next" at bounding box center [1042, 700] width 72 height 22
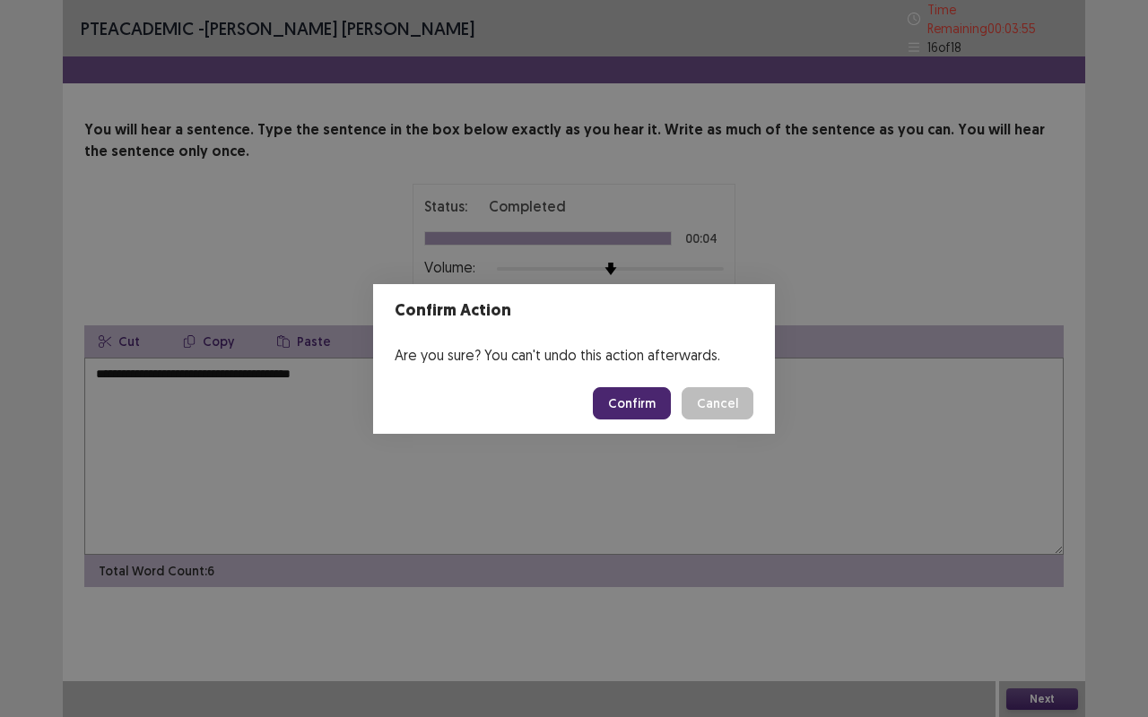
click at [626, 400] on button "Confirm" at bounding box center [632, 403] width 78 height 32
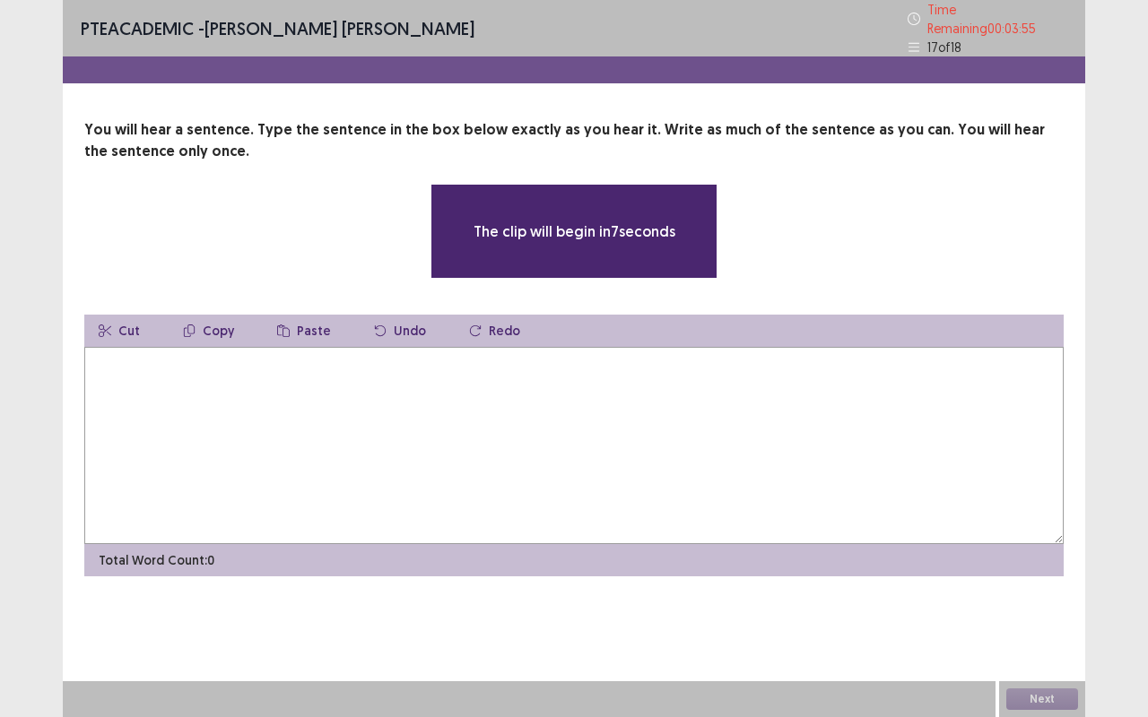
click at [154, 377] on textarea at bounding box center [573, 445] width 979 height 197
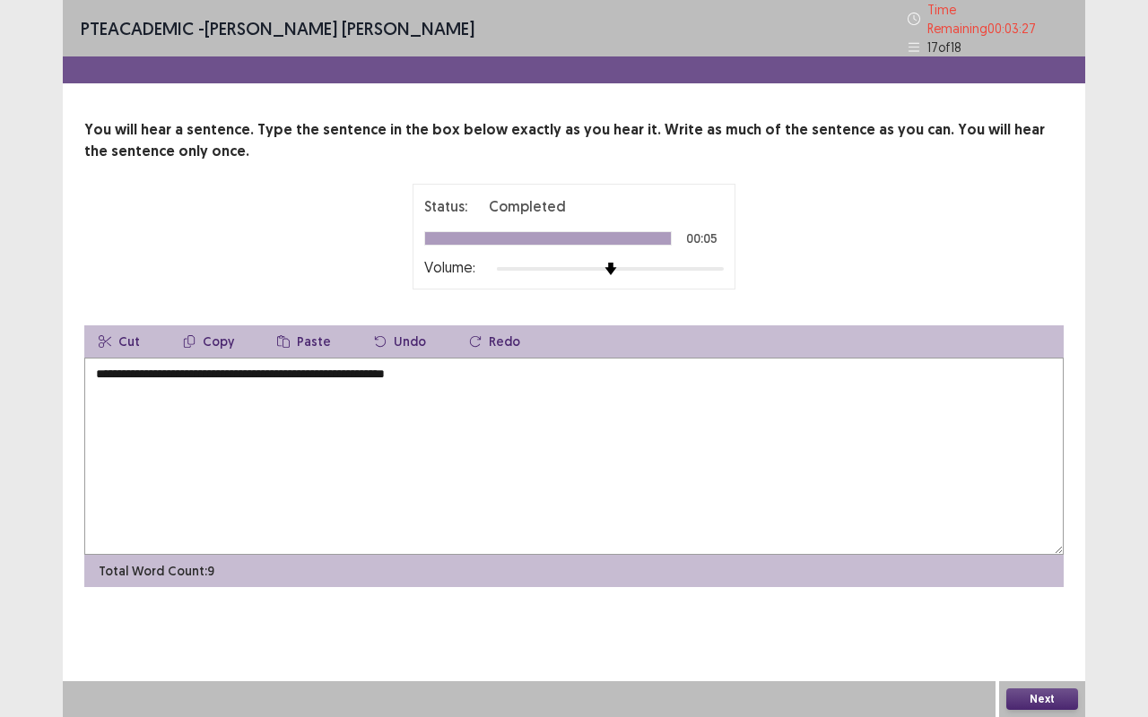
drag, startPoint x: 156, startPoint y: 365, endPoint x: 131, endPoint y: 347, distance: 30.9
click at [154, 365] on textarea "**********" at bounding box center [573, 456] width 979 height 197
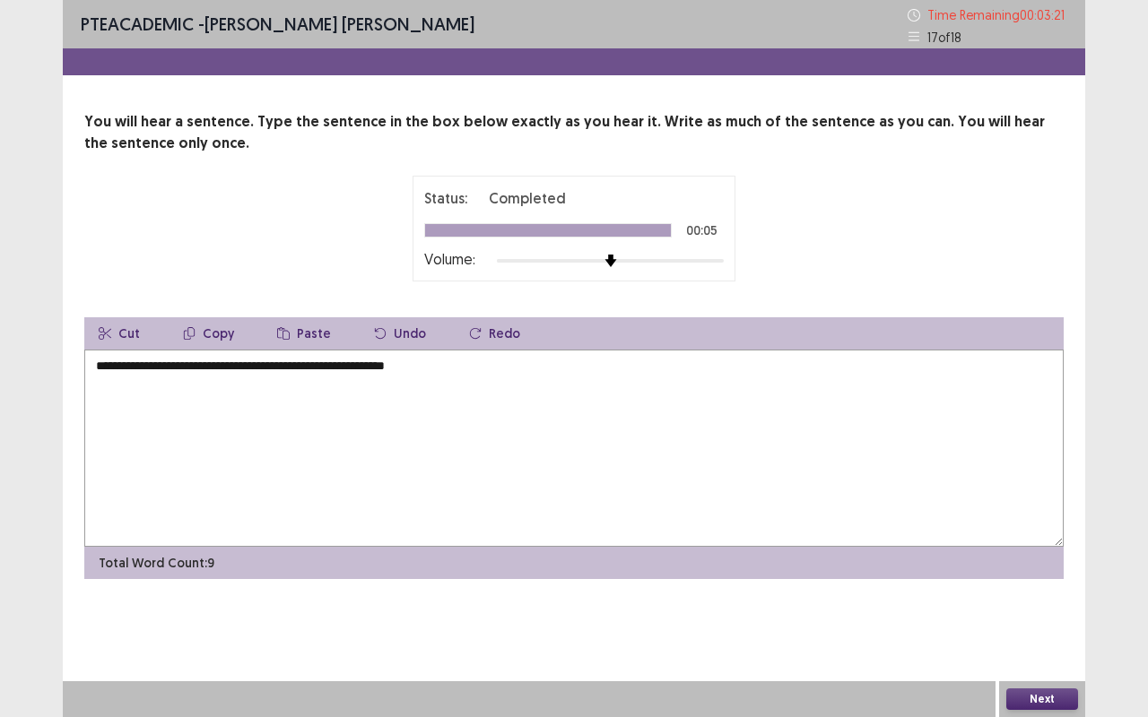
drag, startPoint x: 258, startPoint y: 368, endPoint x: 208, endPoint y: 339, distance: 57.8
click at [256, 368] on textarea "**********" at bounding box center [573, 448] width 979 height 197
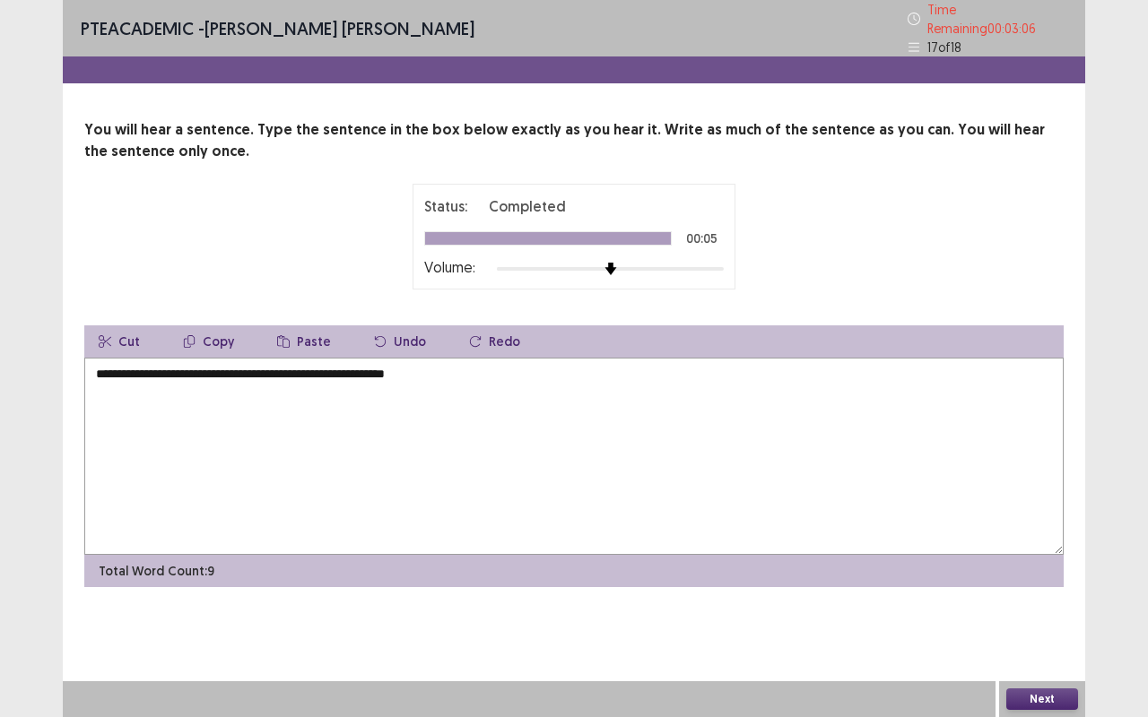
type textarea "**********"
click at [1020, 577] on button "Next" at bounding box center [1042, 700] width 72 height 22
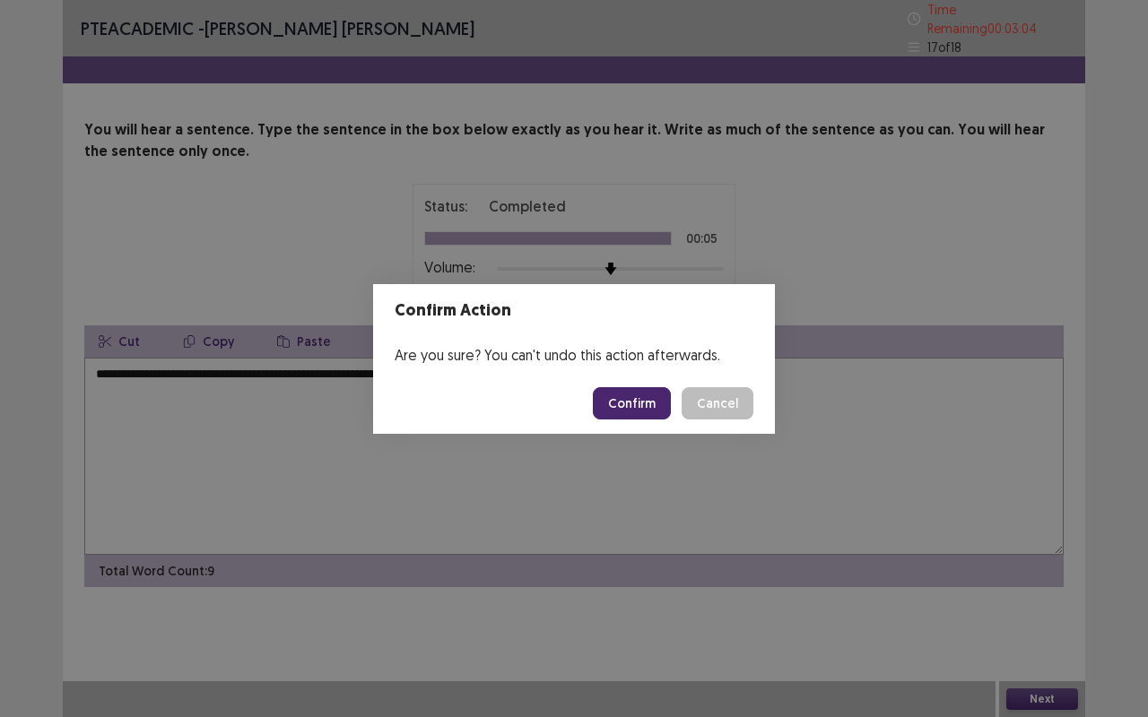
click at [627, 402] on button "Confirm" at bounding box center [632, 403] width 78 height 32
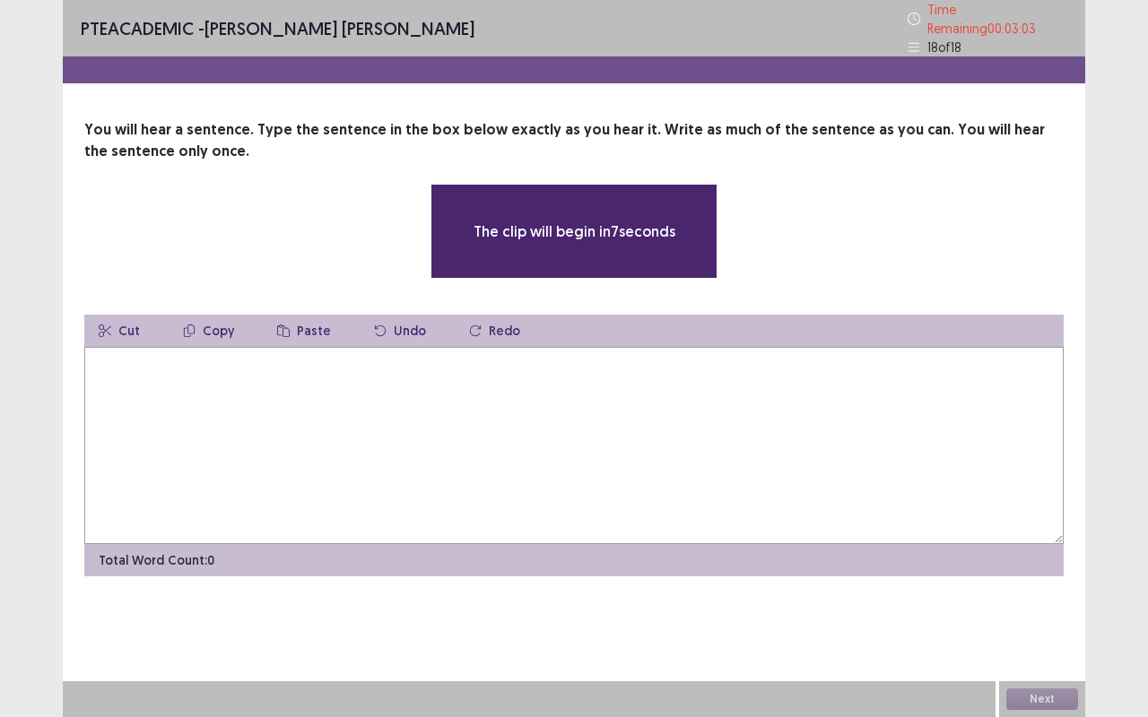
click at [309, 399] on textarea at bounding box center [573, 445] width 979 height 197
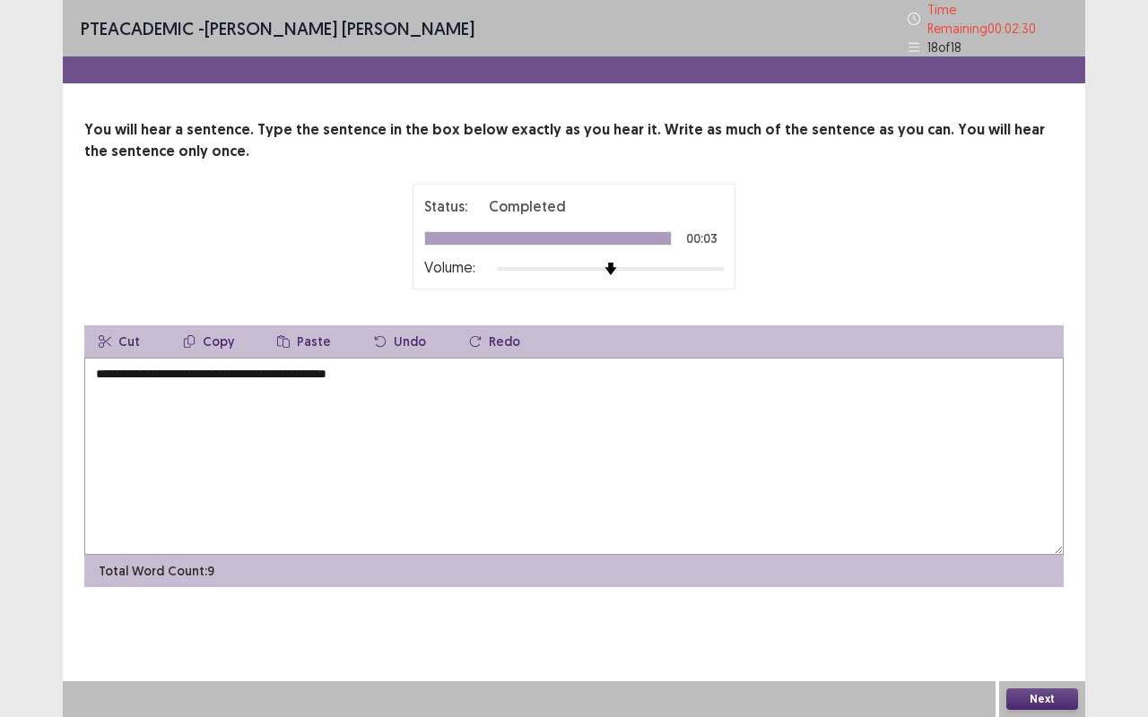
click at [231, 368] on textarea "**********" at bounding box center [573, 456] width 979 height 197
type textarea "**********"
click at [1051, 577] on button "Next" at bounding box center [1042, 700] width 72 height 22
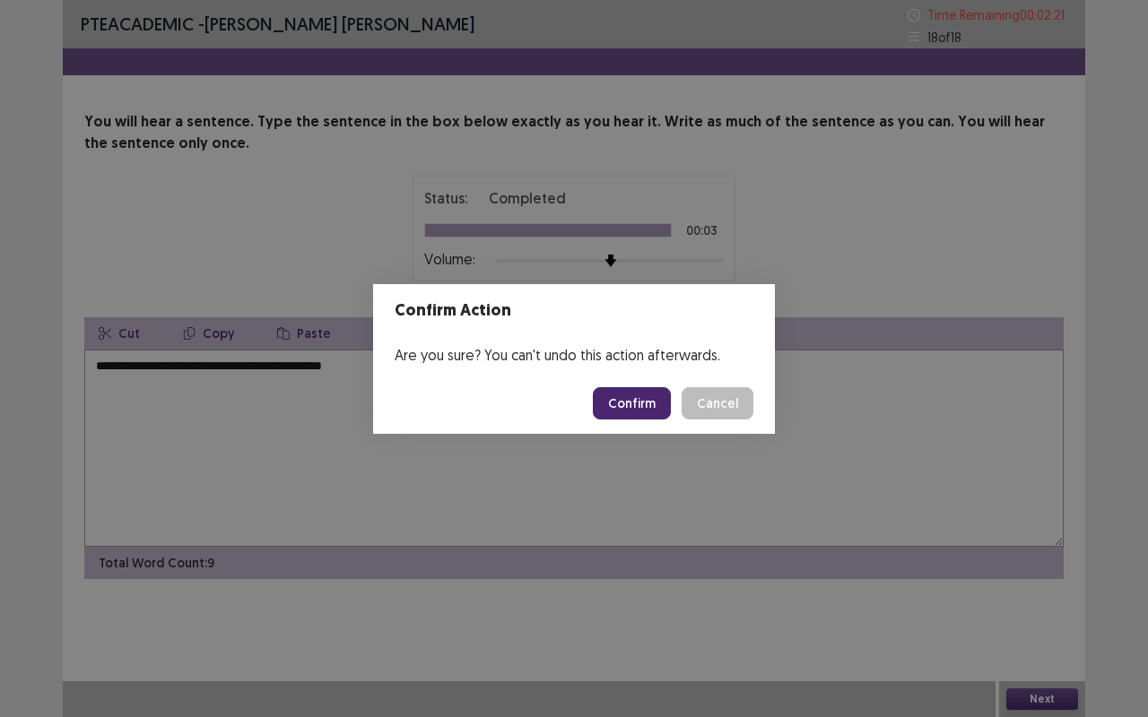
click at [629, 400] on button "Confirm" at bounding box center [632, 403] width 78 height 32
